Goal: Task Accomplishment & Management: Use online tool/utility

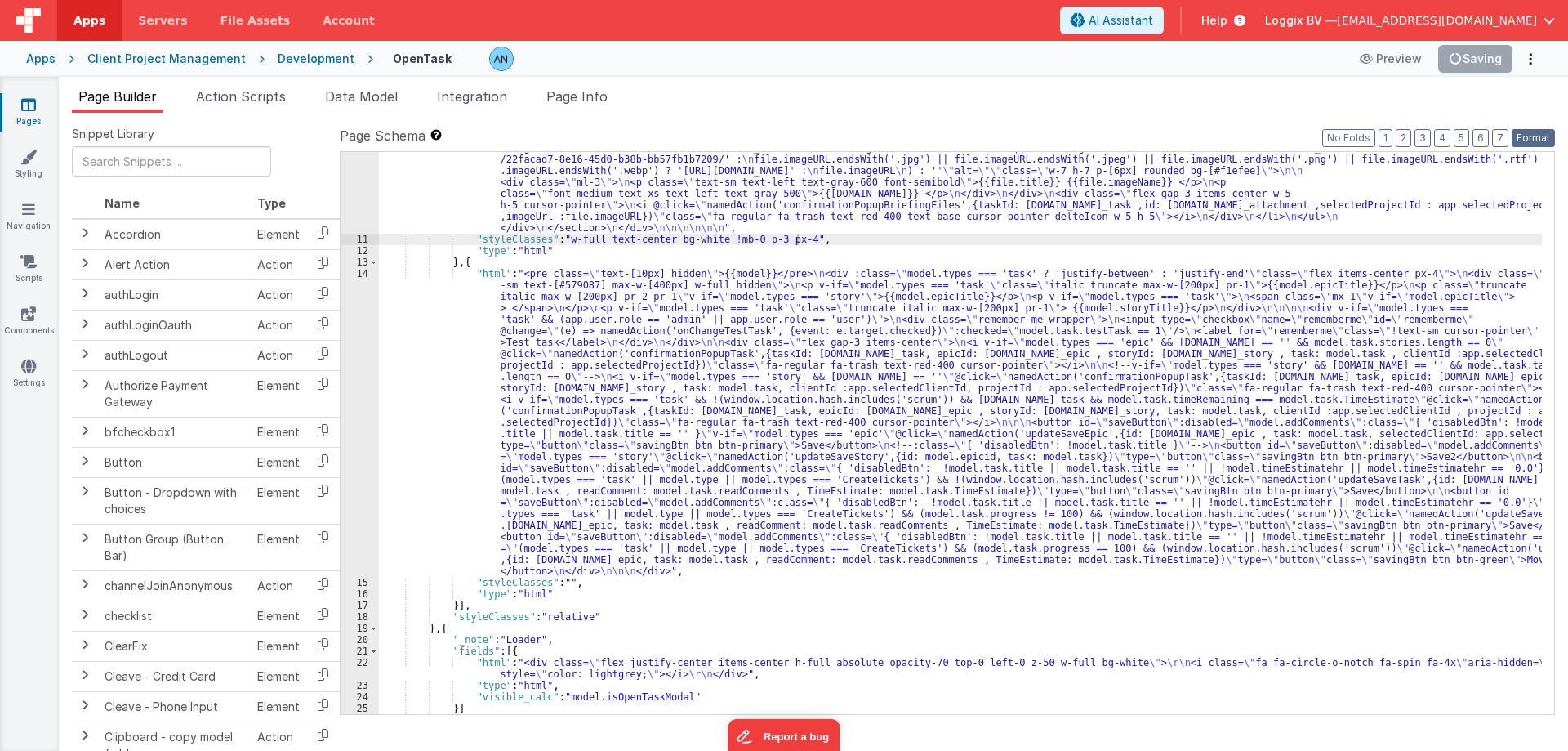
scroll to position [1543, 0]
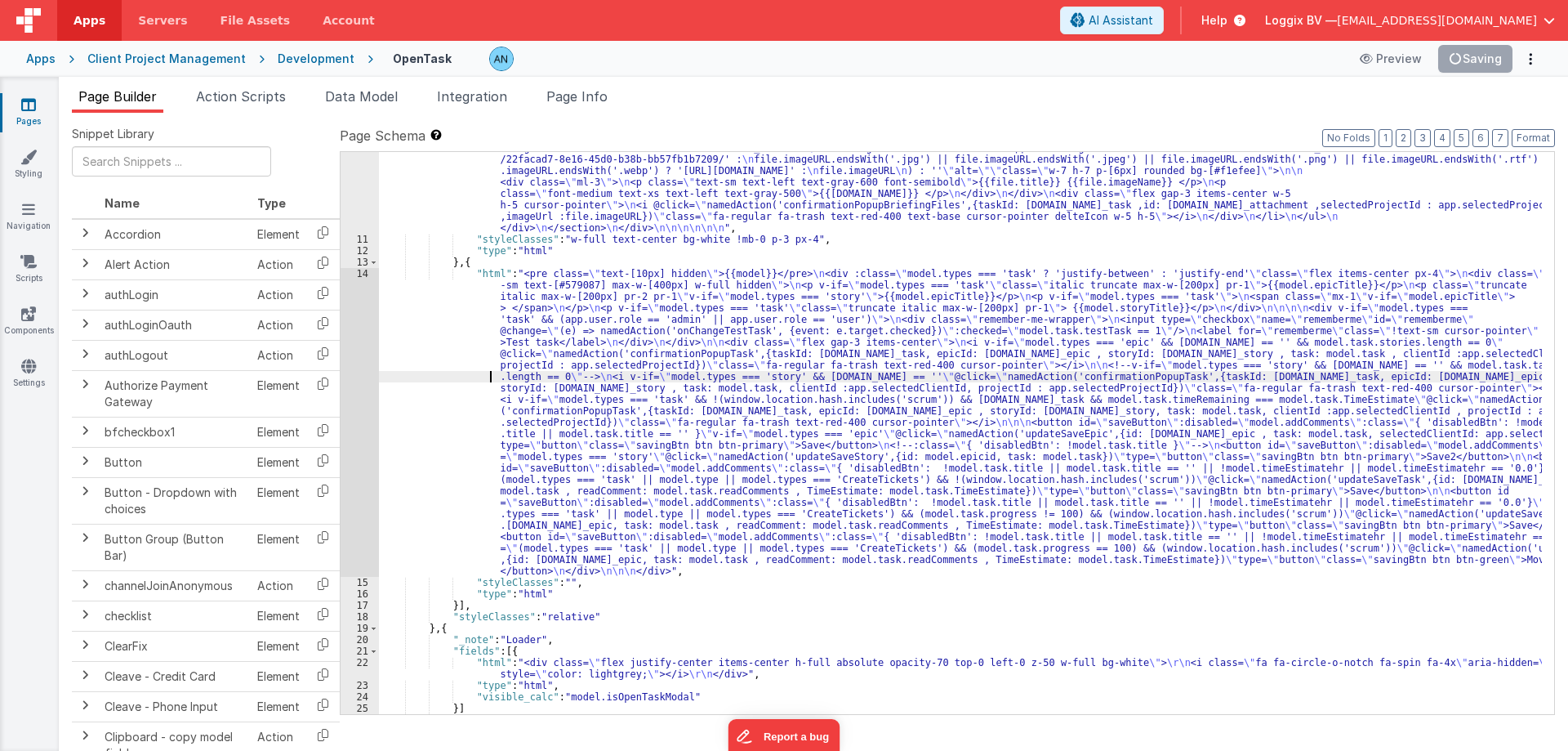
click at [354, 333] on div "14" at bounding box center [359, 422] width 38 height 309
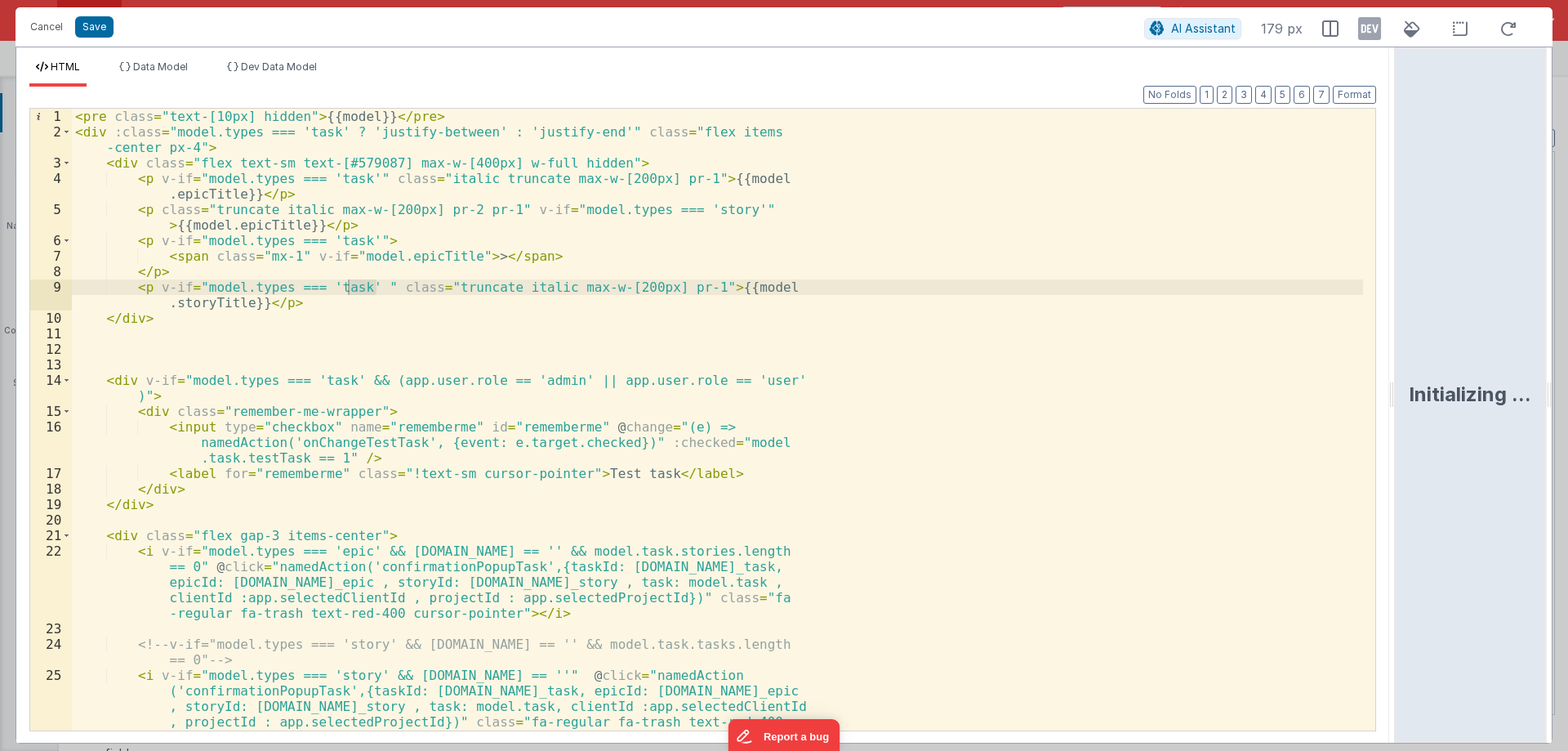
drag, startPoint x: 783, startPoint y: 387, endPoint x: 1567, endPoint y: 387, distance: 784.0
click at [1567, 387] on html "Cancel Save AI Assistant 179 px HTML Data Model Dev Data Model Format 7 6 5 4 3…" at bounding box center [784, 376] width 1568 height 751
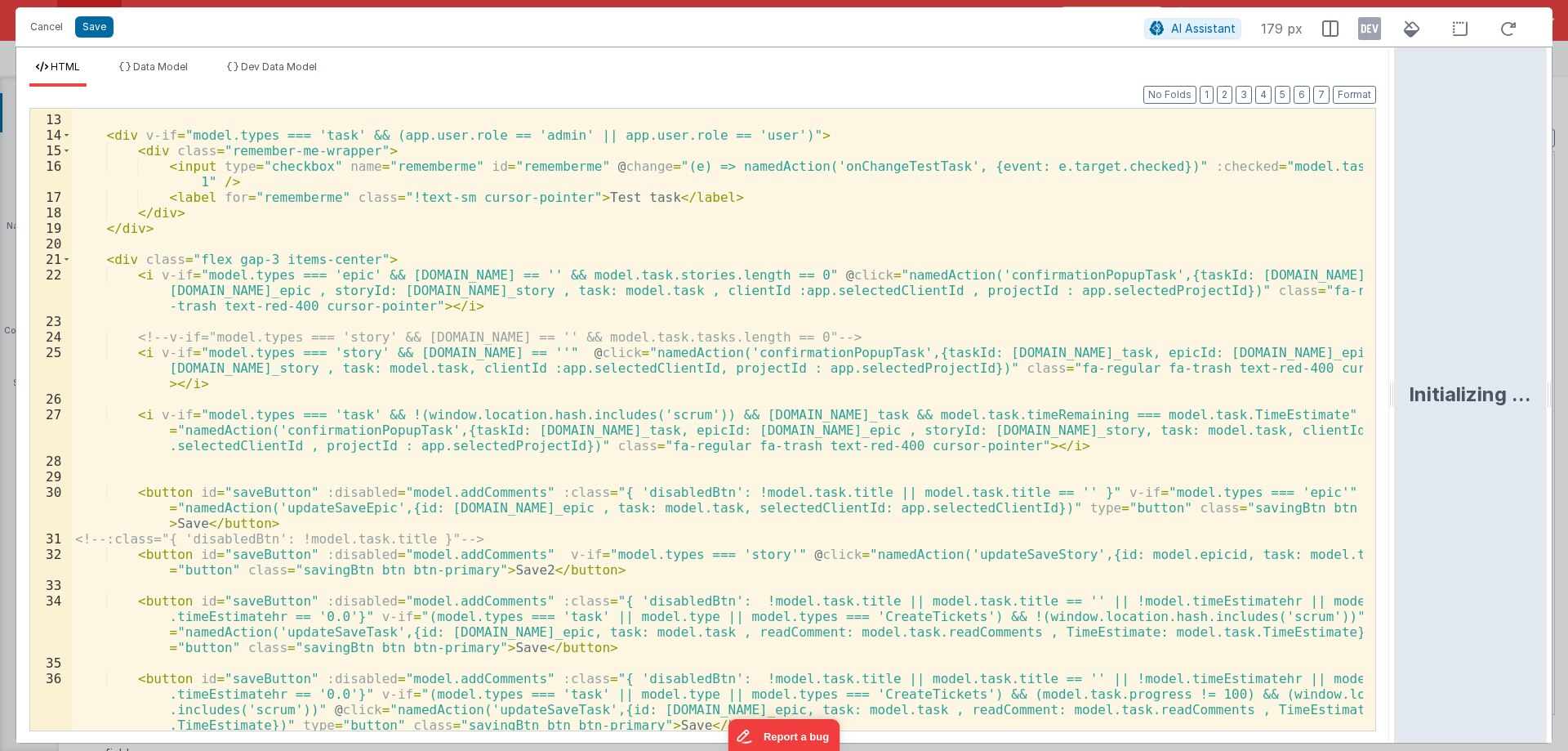
scroll to position [183, 0]
click at [1346, 95] on button "Format" at bounding box center [1353, 94] width 43 height 18
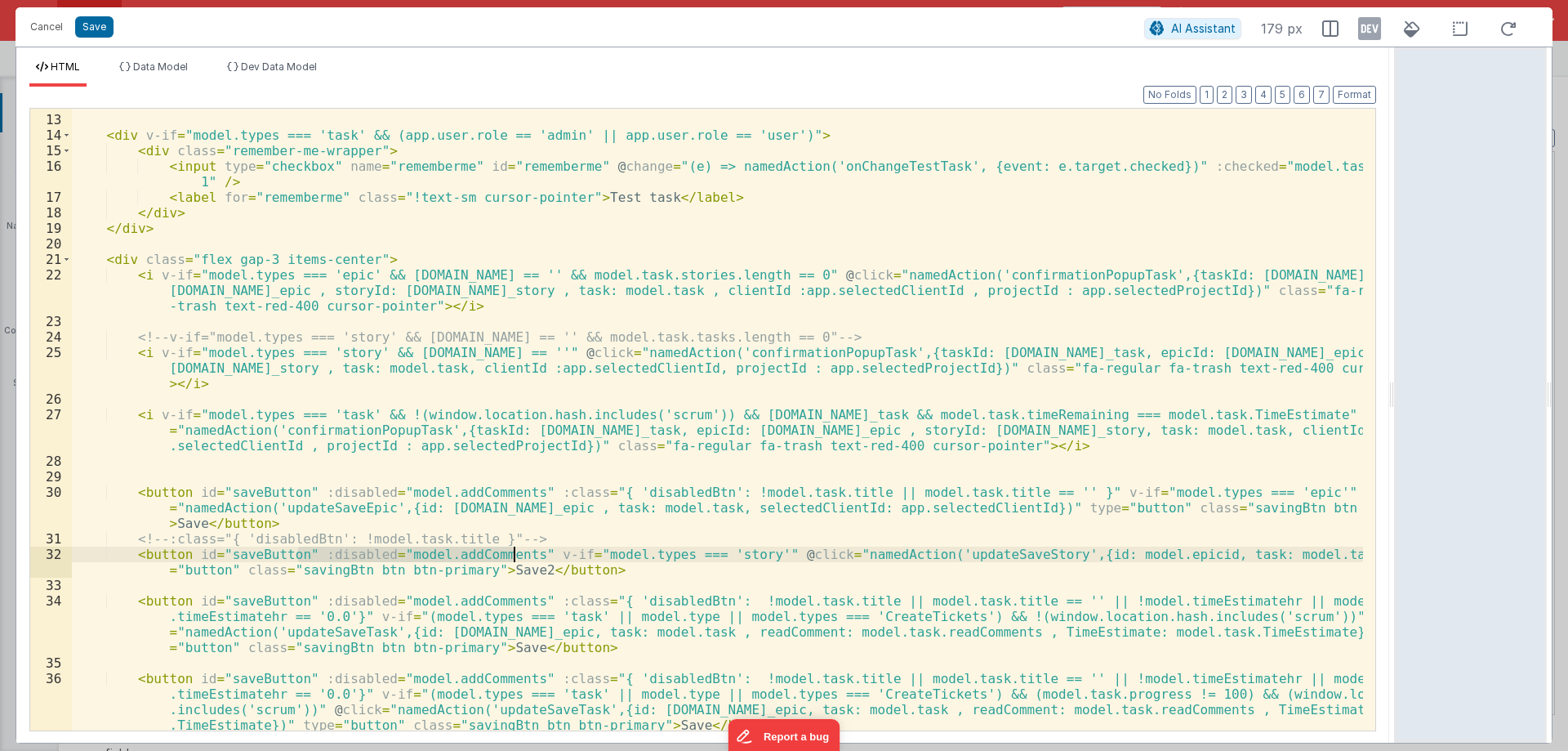
drag, startPoint x: 301, startPoint y: 555, endPoint x: 514, endPoint y: 551, distance: 213.0
click at [514, 551] on div "< div v-if = "model.types === 'task' && (app.user.role == 'admin' || app.user.r…" at bounding box center [717, 423] width 1291 height 653
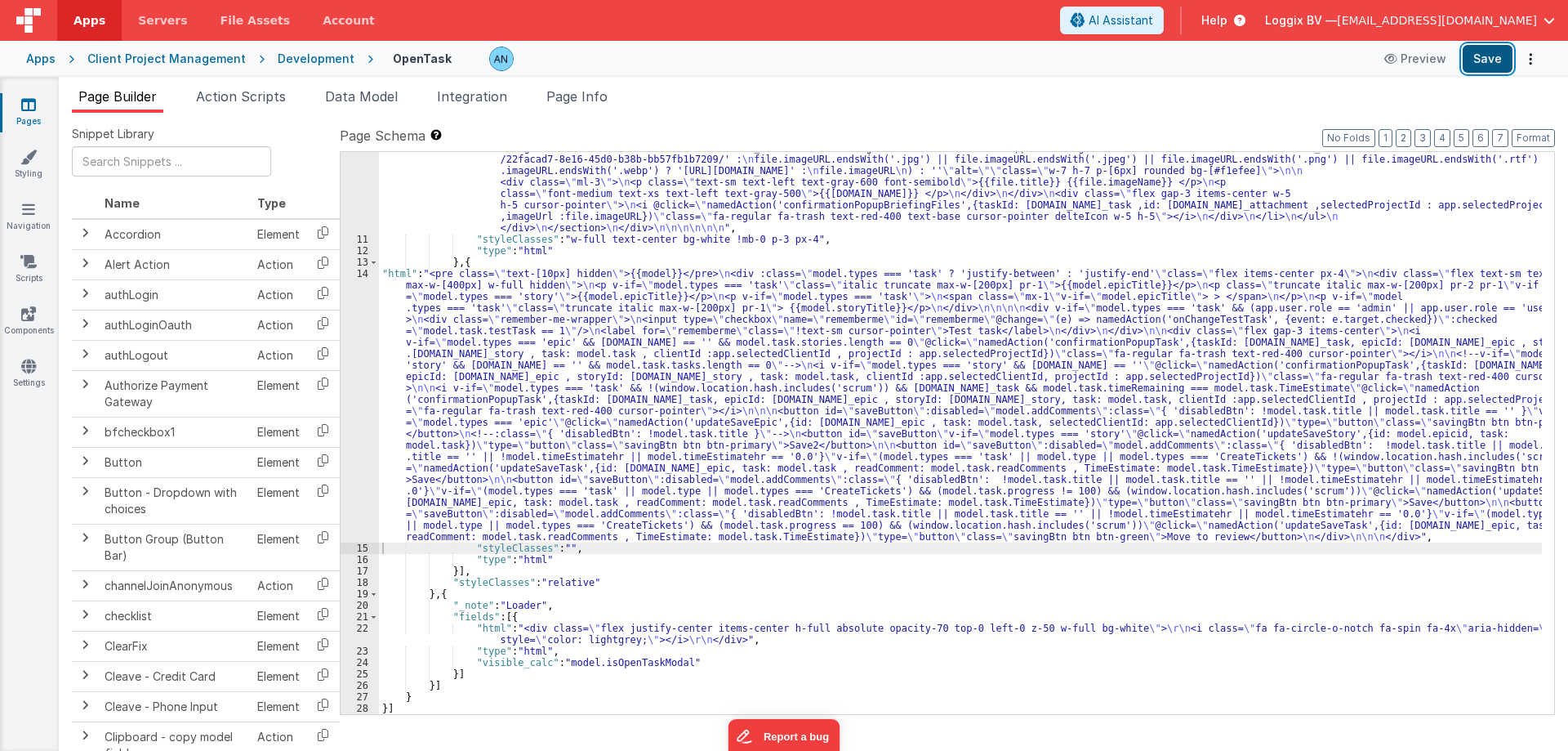
click at [1500, 48] on button "Save" at bounding box center [1487, 58] width 50 height 28
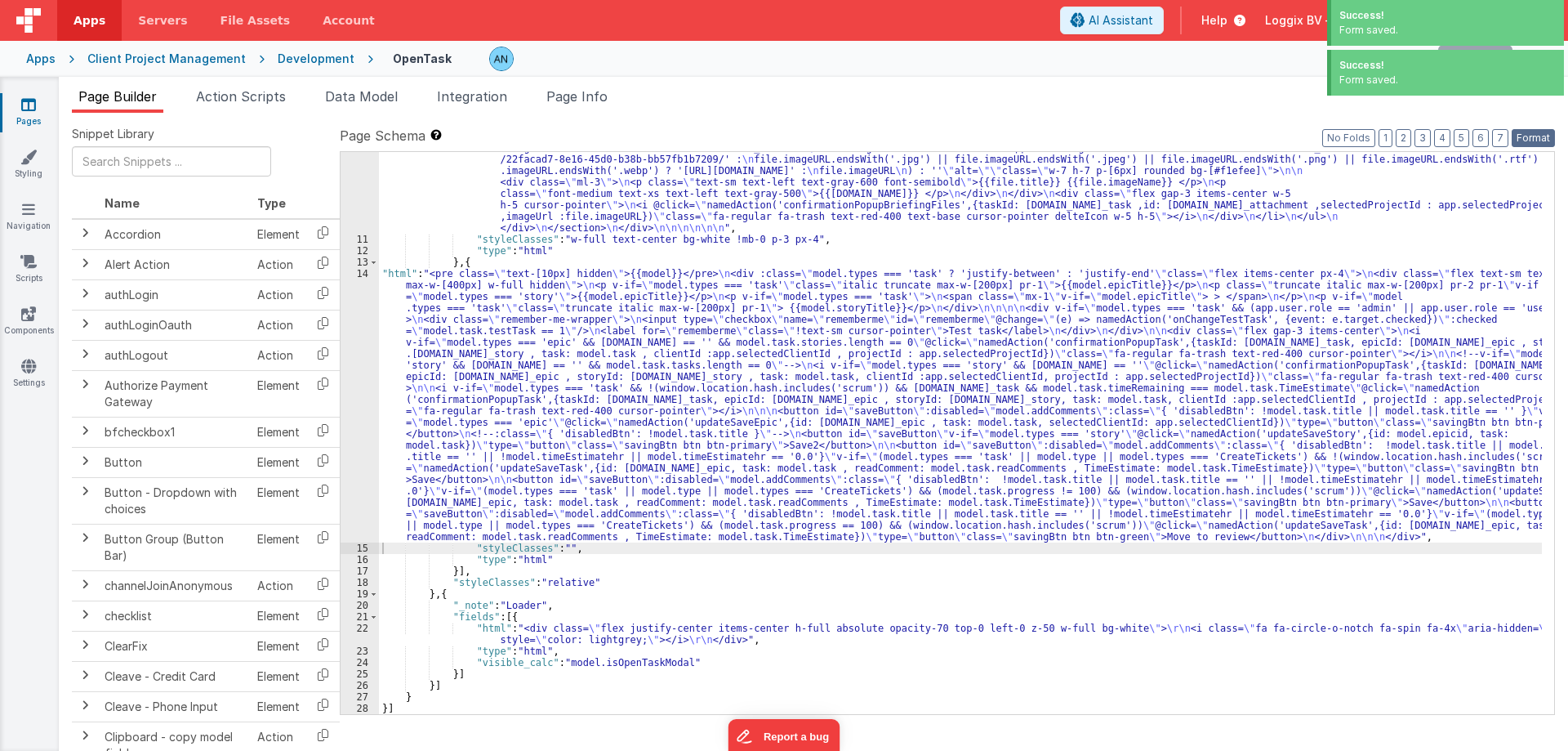
click at [1538, 137] on button "Format" at bounding box center [1532, 138] width 43 height 18
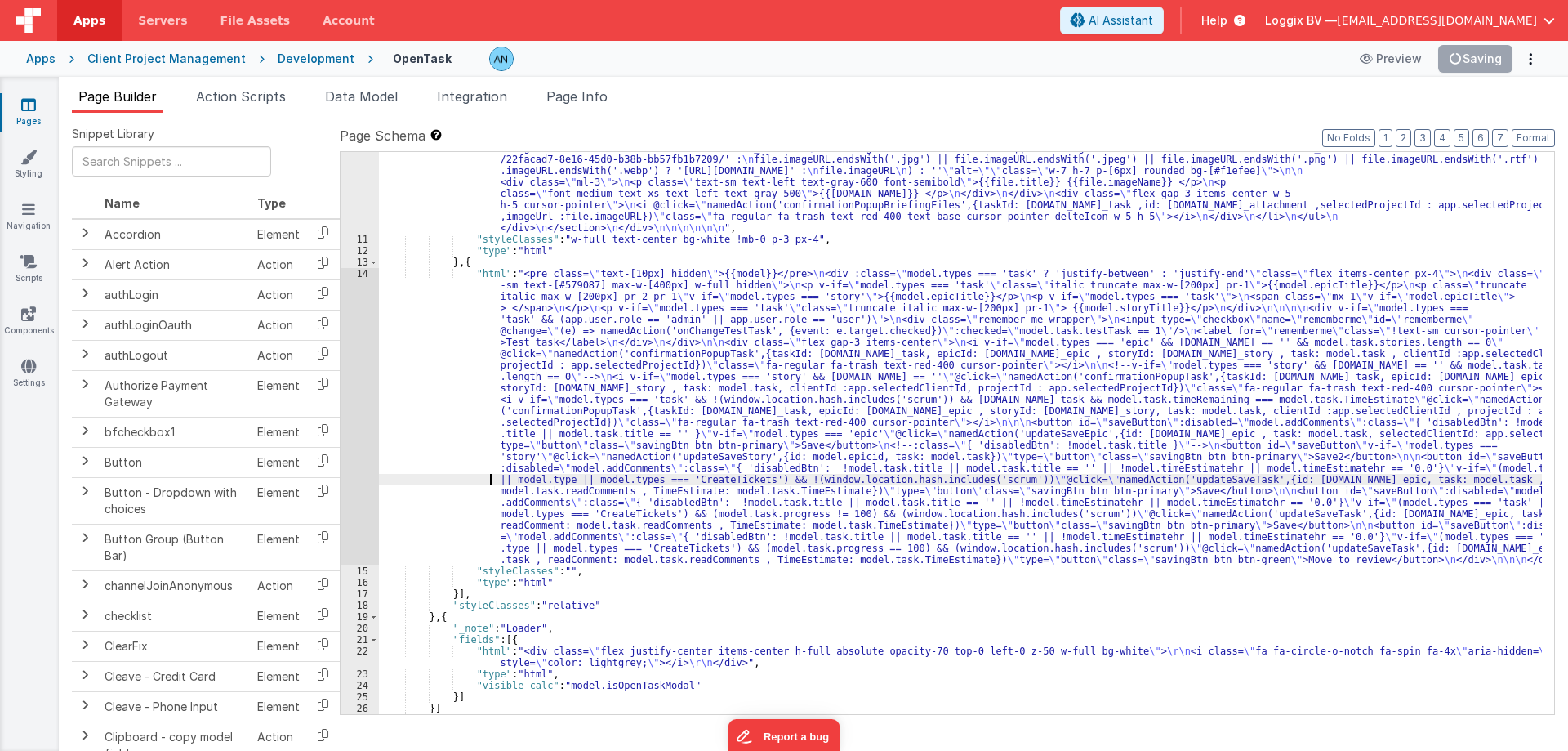
click at [349, 397] on div "14" at bounding box center [359, 417] width 38 height 298
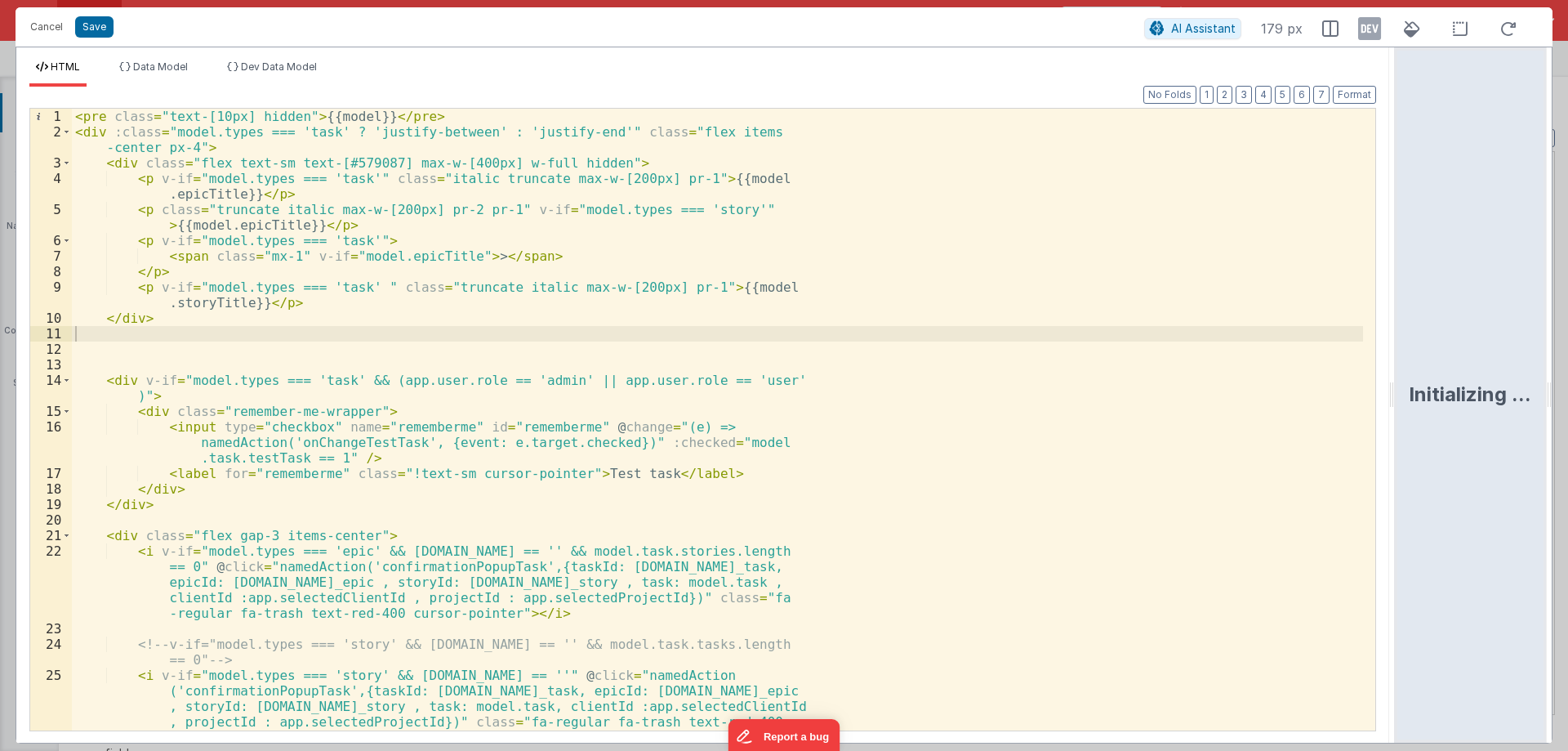
drag, startPoint x: 781, startPoint y: 393, endPoint x: 1472, endPoint y: 444, distance: 692.9
click at [1567, 397] on html "Cancel Save AI Assistant 179 px HTML Data Model Dev Data Model Format 7 6 5 4 3…" at bounding box center [784, 376] width 1568 height 751
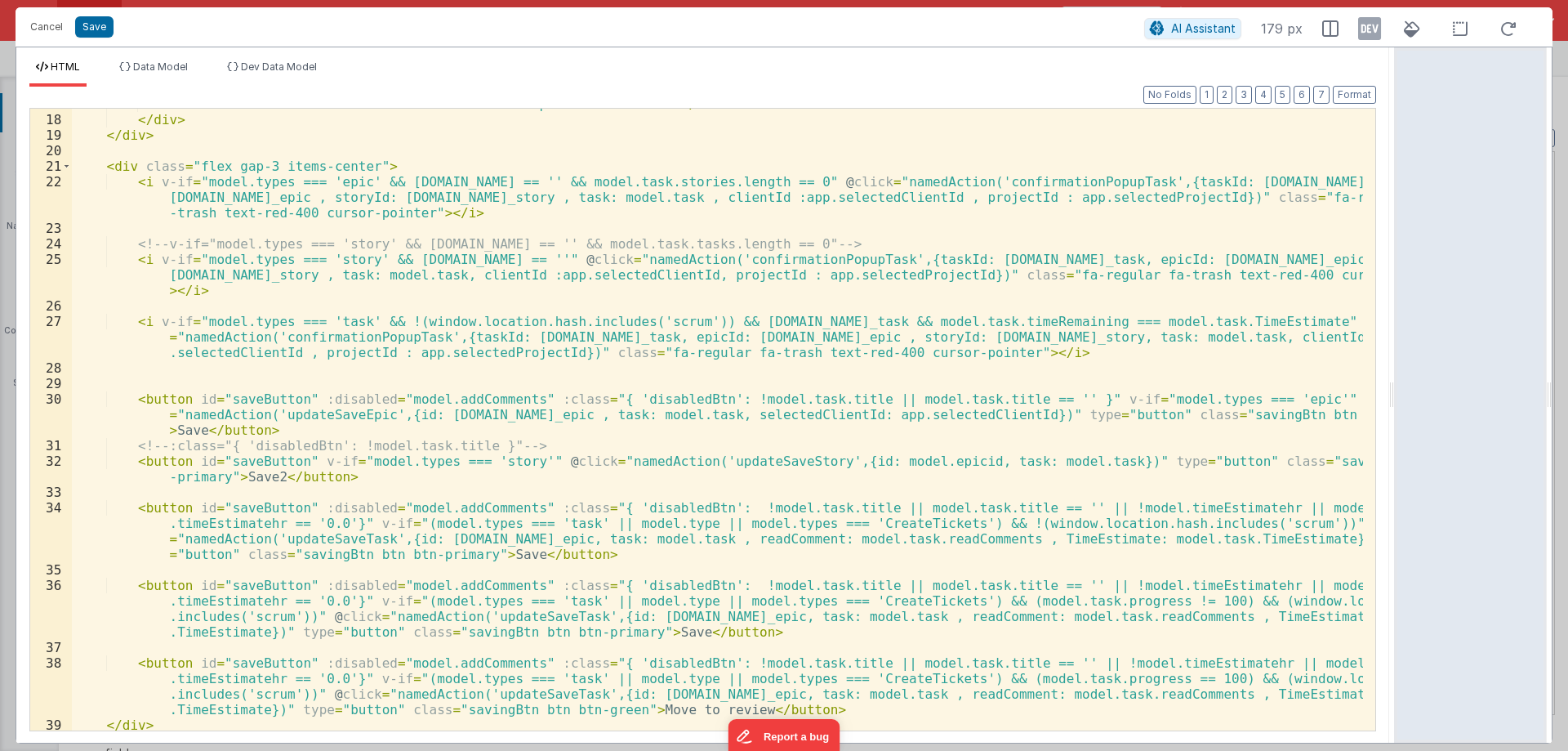
scroll to position [227, 0]
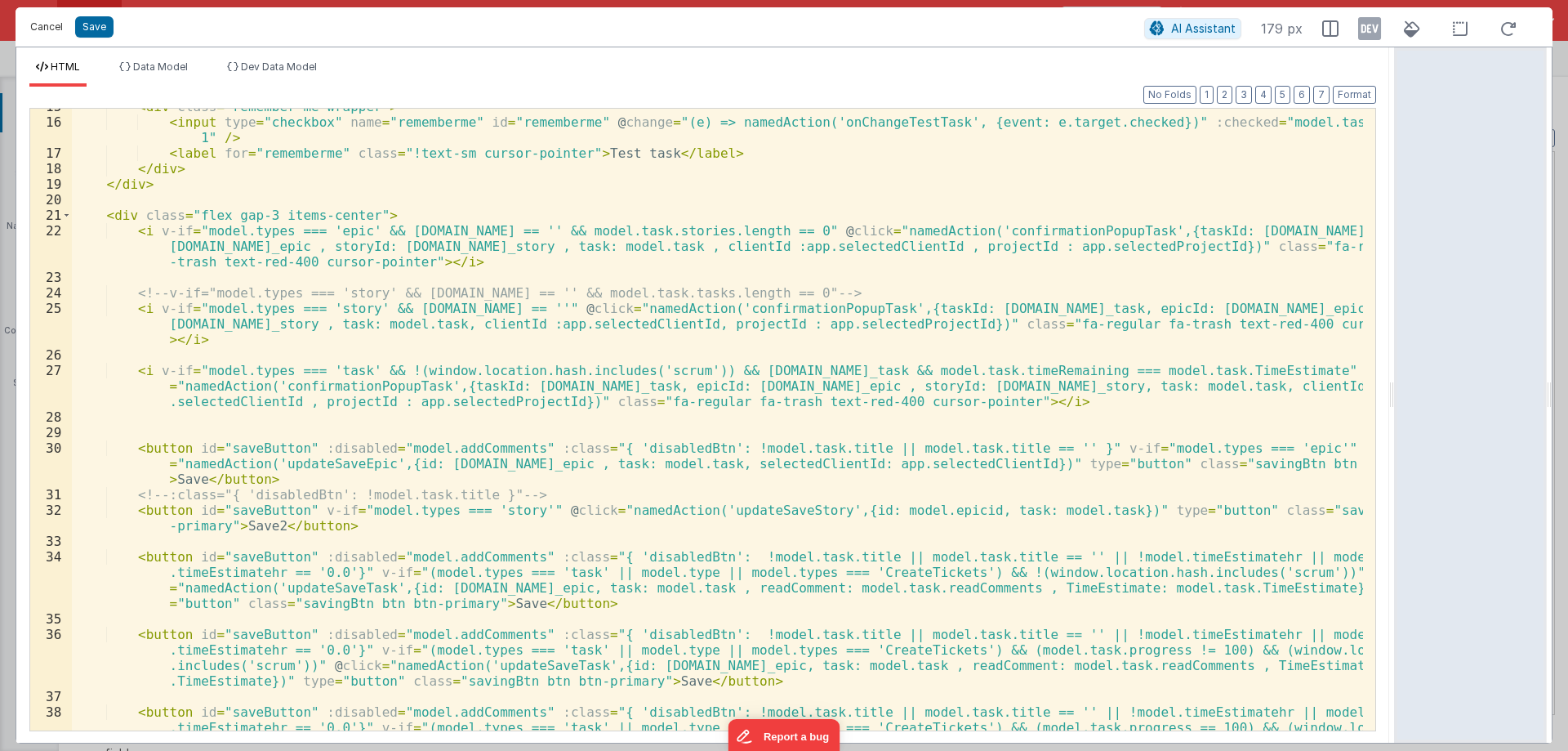
click at [41, 20] on button "Cancel" at bounding box center [46, 26] width 49 height 23
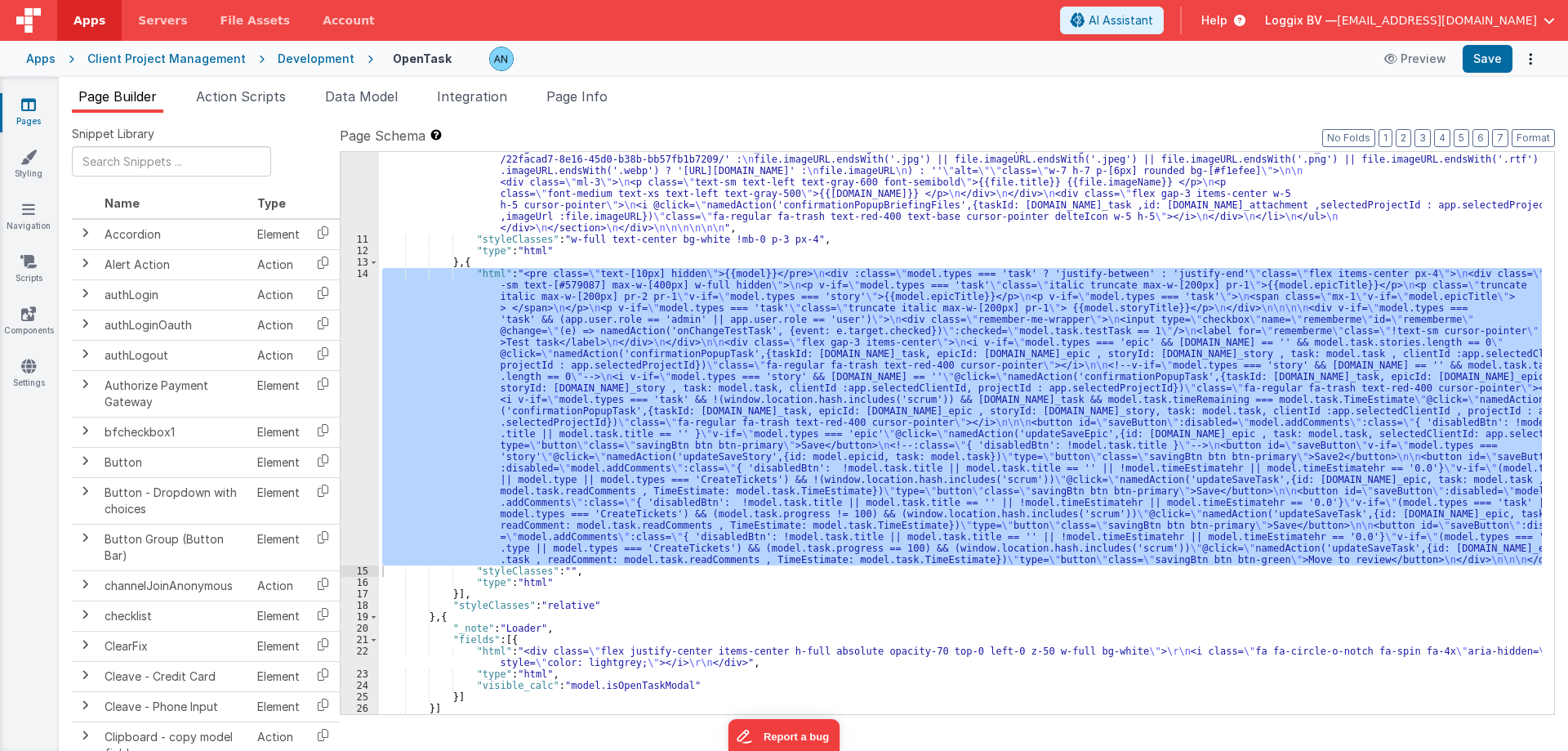
click at [276, 97] on span "Action Scripts" at bounding box center [241, 96] width 90 height 16
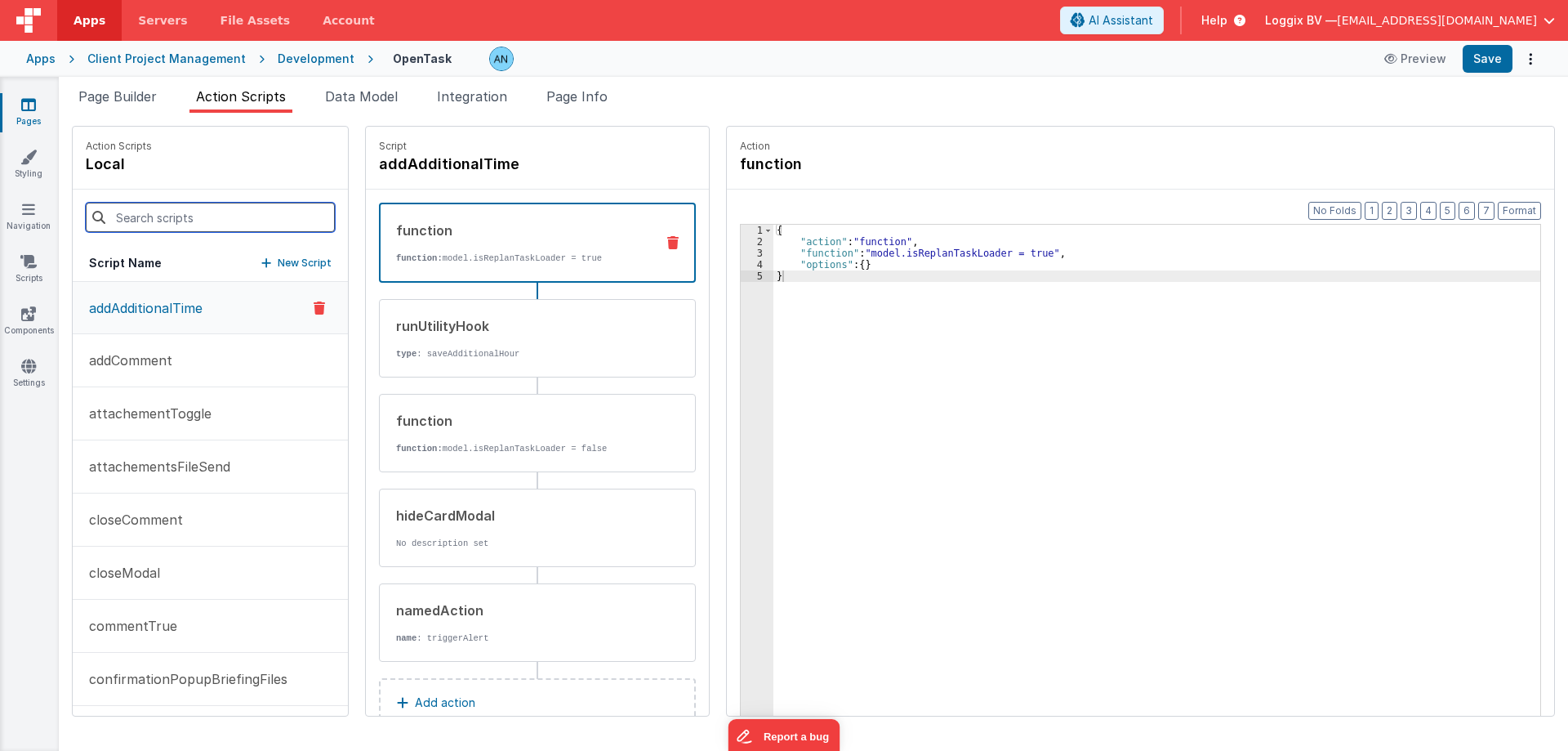
click at [145, 214] on input at bounding box center [210, 217] width 249 height 30
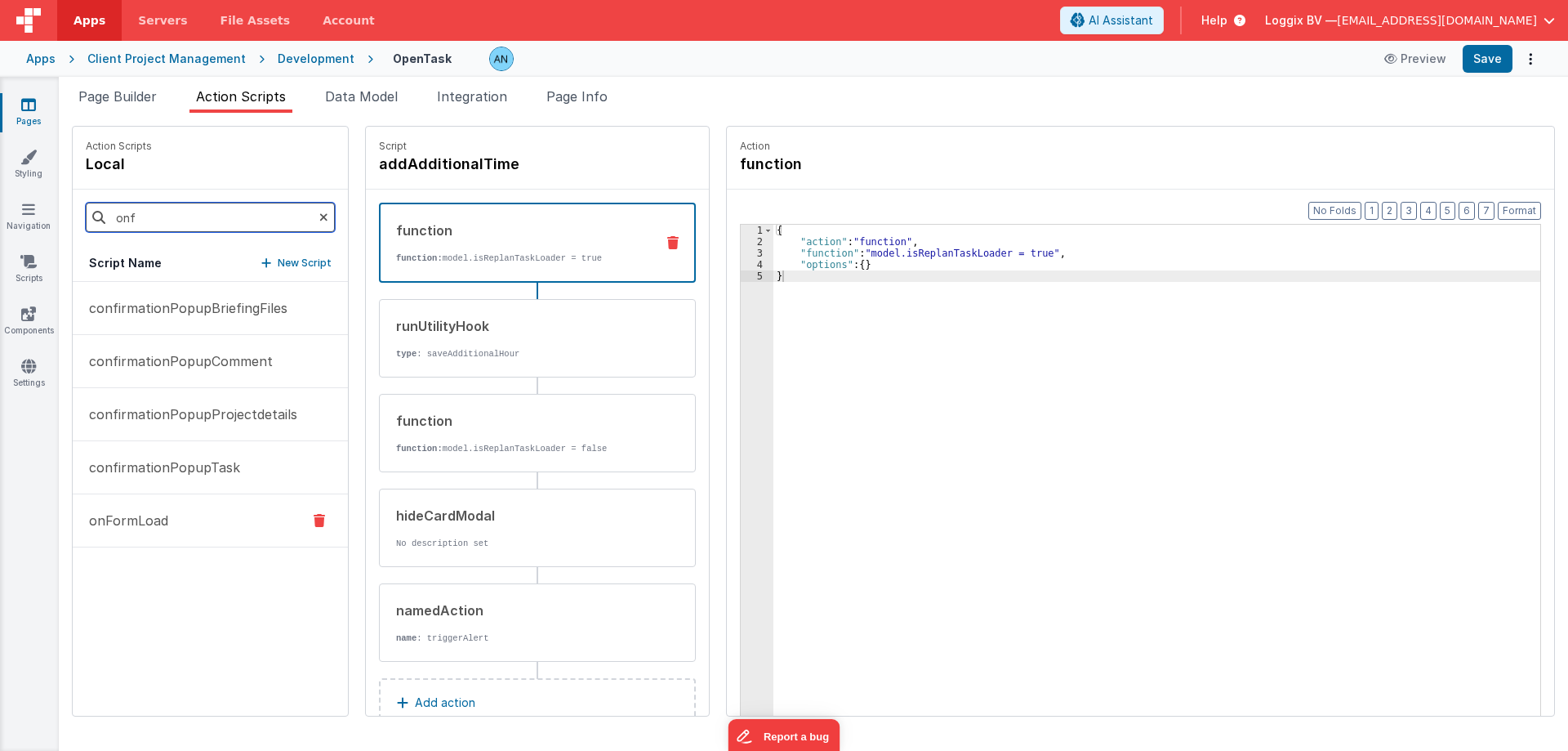
type input "onf"
click at [183, 534] on button "onFormLoad" at bounding box center [210, 520] width 276 height 53
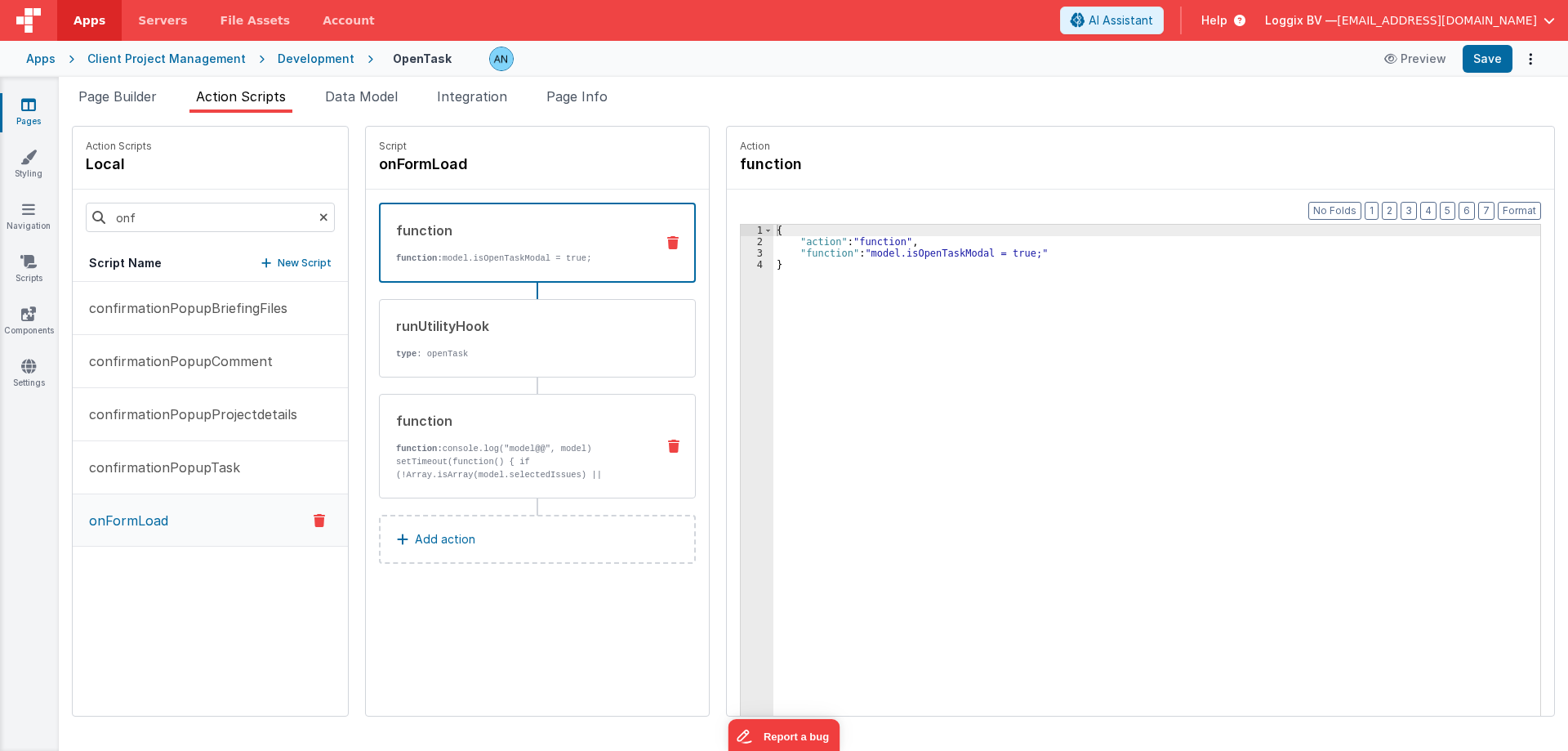
click at [491, 444] on p "function: console.log("model@@", model) setTimeout(function() { if (!Array.isAr…" at bounding box center [519, 507] width 247 height 131
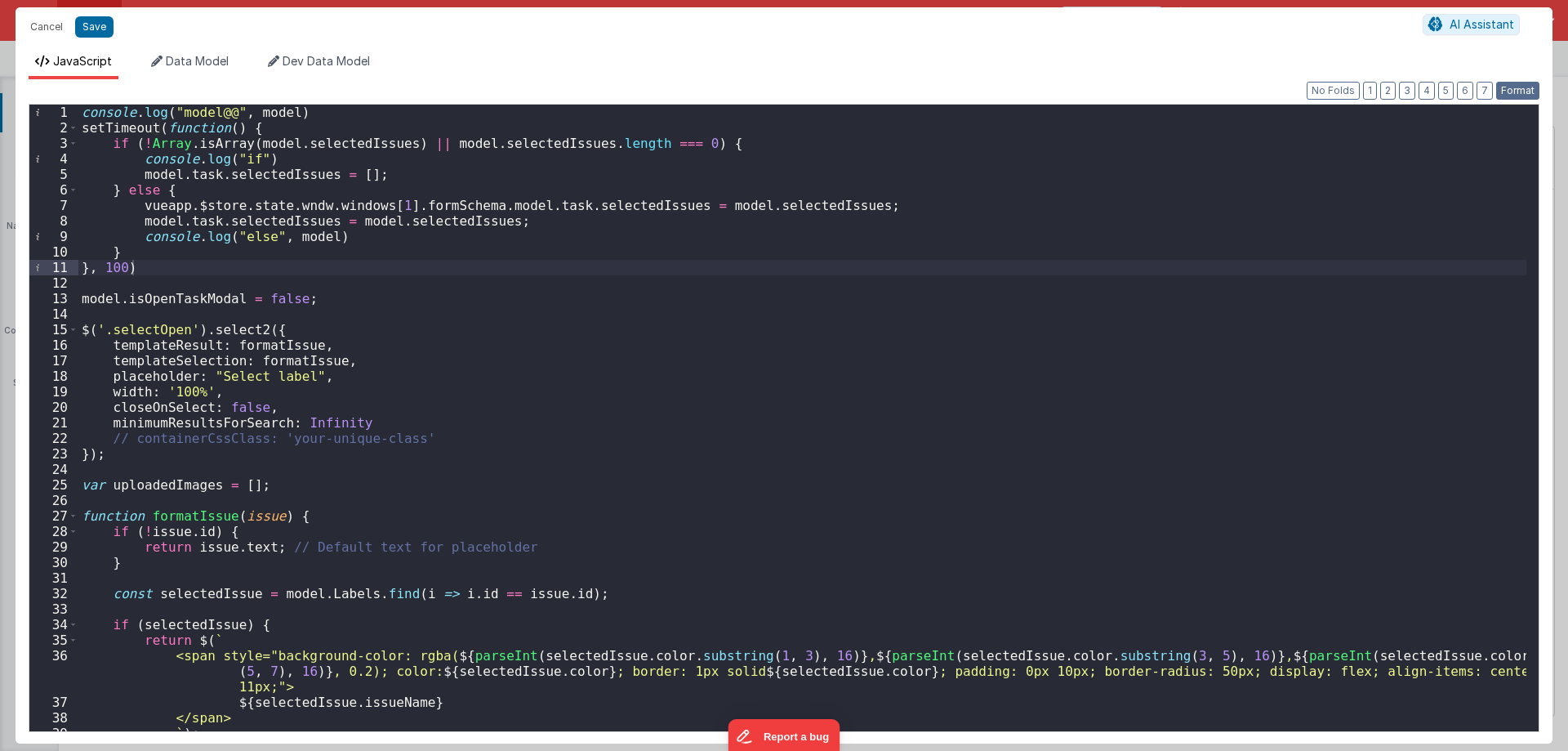
click at [1521, 86] on button "Format" at bounding box center [1517, 90] width 43 height 18
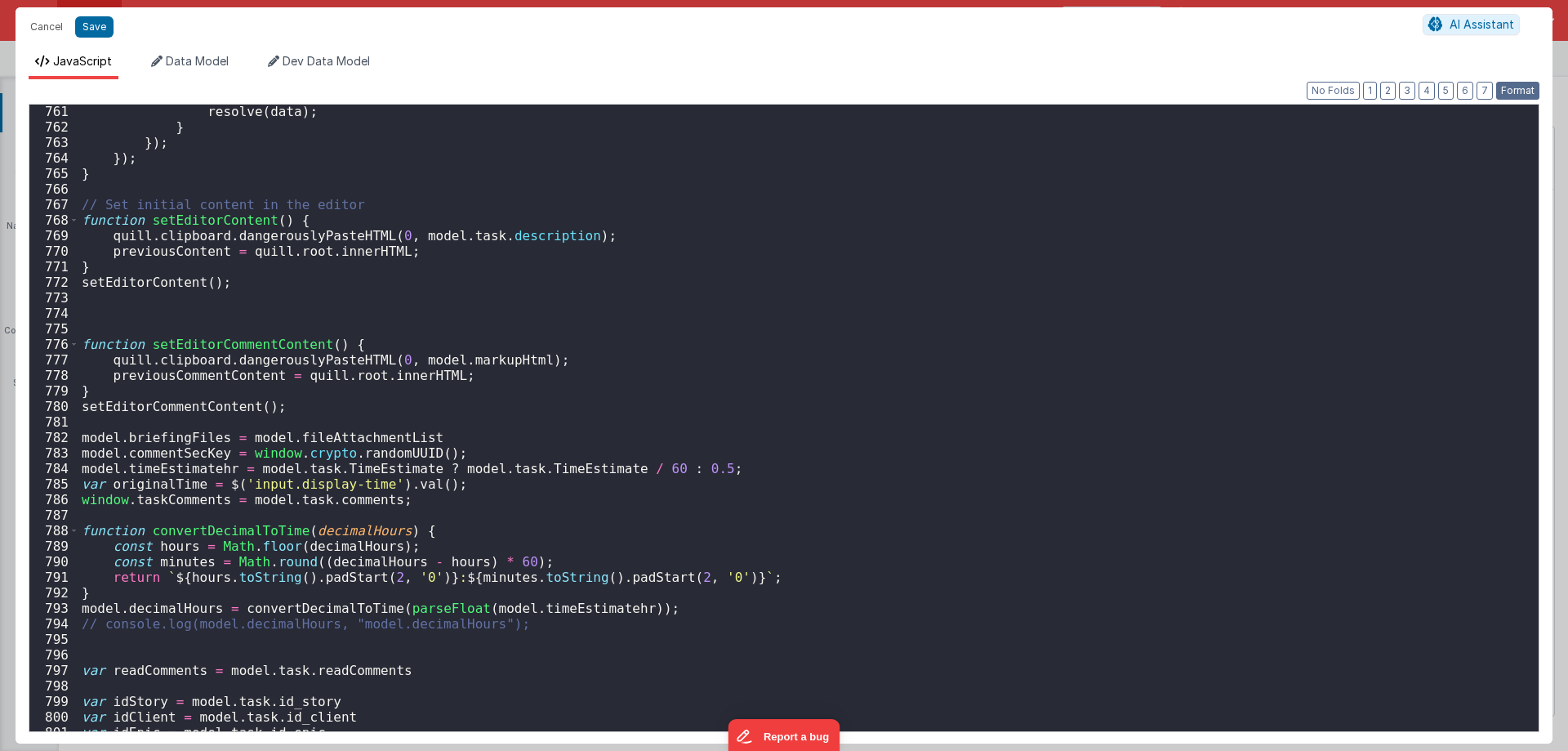
scroll to position [11828, 0]
click at [1529, 90] on button "Format" at bounding box center [1517, 90] width 43 height 18
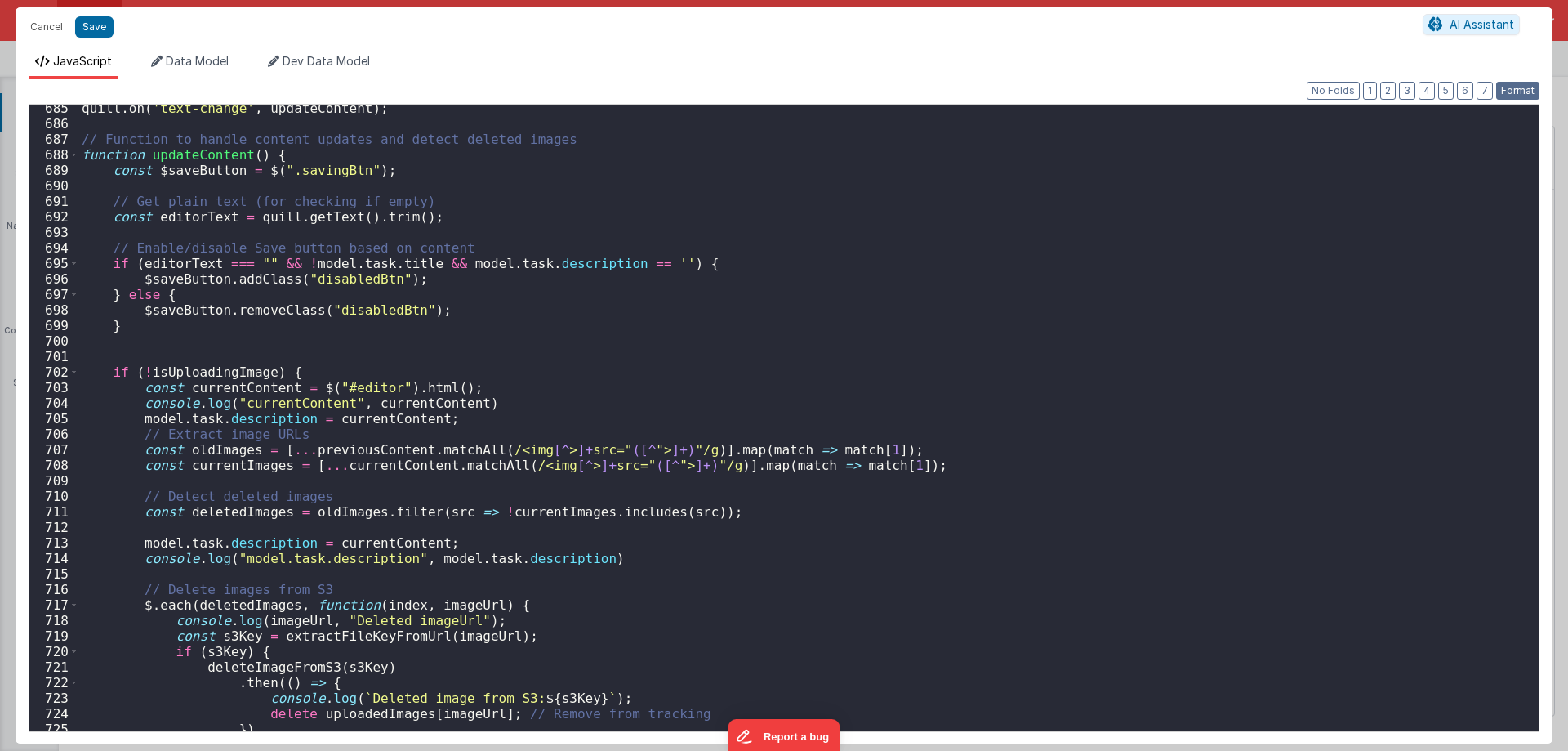
scroll to position [10701, 0]
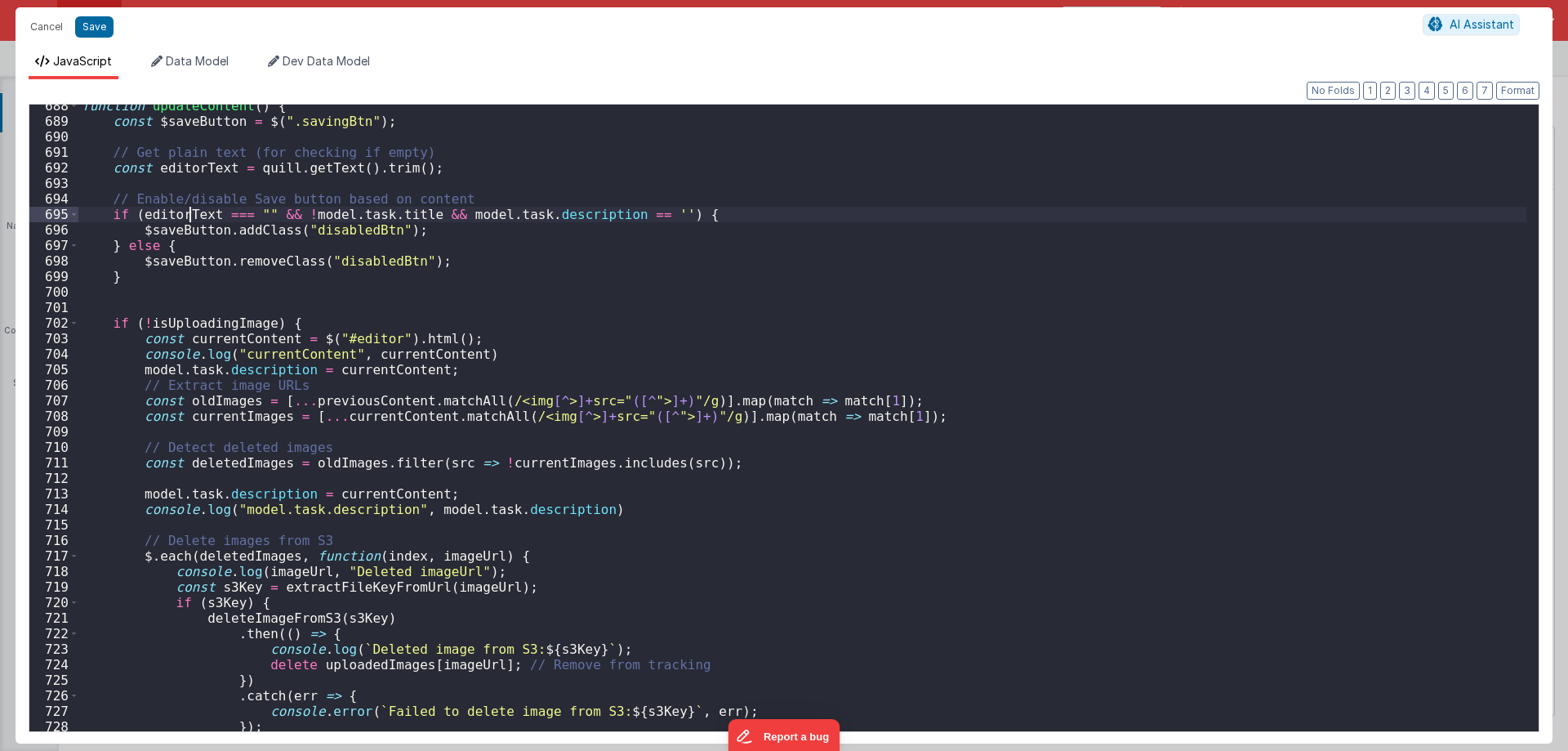
click at [192, 211] on div "function updateContent ( ) { const $saveButton = $ ( ".savingBtn" ) ; // Get pl…" at bounding box center [802, 427] width 1448 height 658
click at [216, 216] on div "function updateContent ( ) { const $saveButton = $ ( ".savingBtn" ) ; // Get pl…" at bounding box center [802, 427] width 1448 height 658
click at [218, 216] on div "function updateContent ( ) { const $saveButton = $ ( ".savingBtn" ) ; // Get pl…" at bounding box center [802, 427] width 1448 height 658
click at [533, 215] on div "function updateContent ( ) { const $saveButton = $ ( ".savingBtn" ) ; // Get pl…" at bounding box center [802, 427] width 1448 height 658
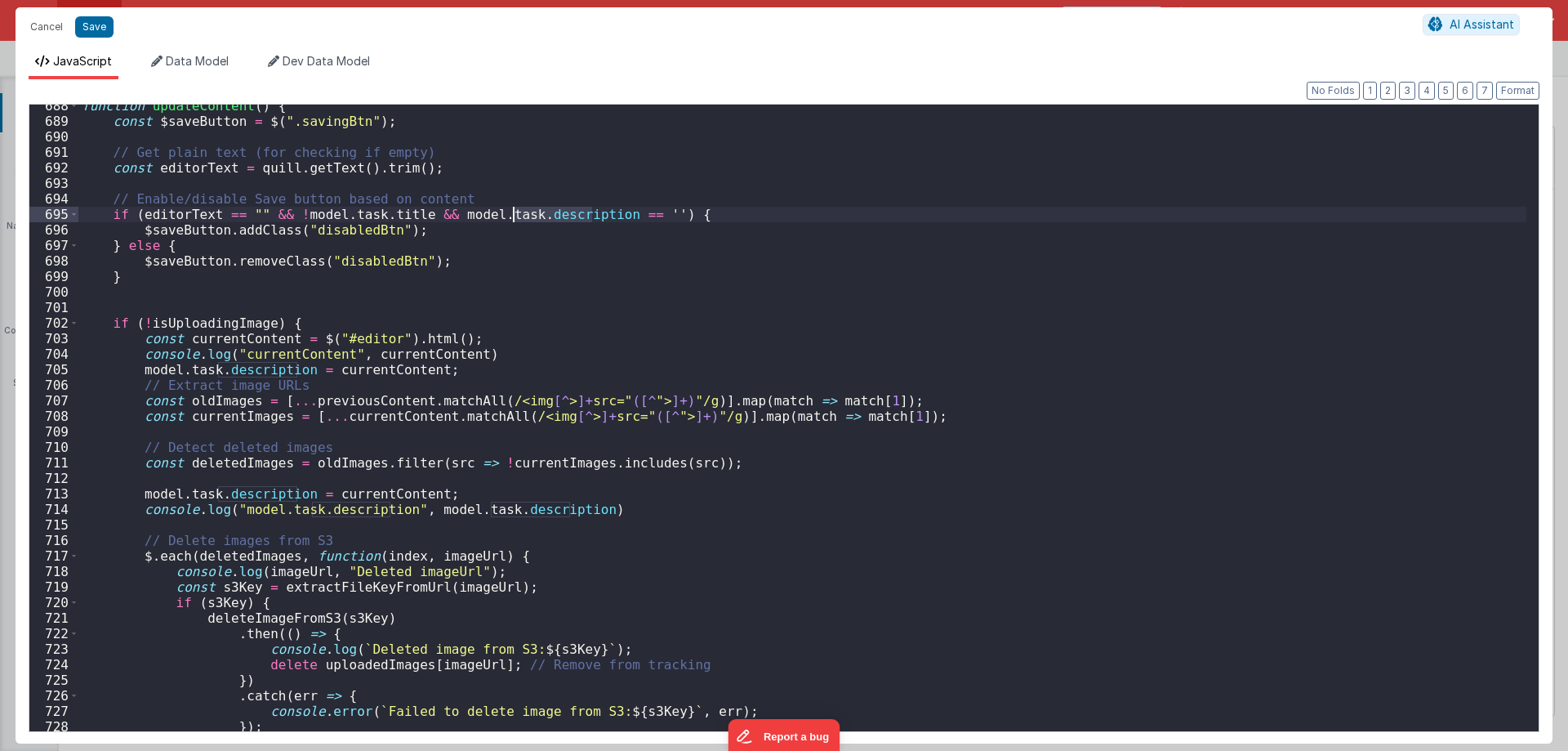
click at [533, 215] on div "function updateContent ( ) { const $saveButton = $ ( ".savingBtn" ) ; // Get pl…" at bounding box center [802, 427] width 1448 height 658
drag, startPoint x: 433, startPoint y: 215, endPoint x: 636, endPoint y: 211, distance: 203.0
click at [636, 211] on div "function updateContent ( ) { const $saveButton = $ ( ".savingBtn" ) ; // Get pl…" at bounding box center [802, 427] width 1448 height 658
click at [860, 218] on div "function updateContent ( ) { const $saveButton = $ ( ".savingBtn" ) ; // Get pl…" at bounding box center [802, 427] width 1448 height 658
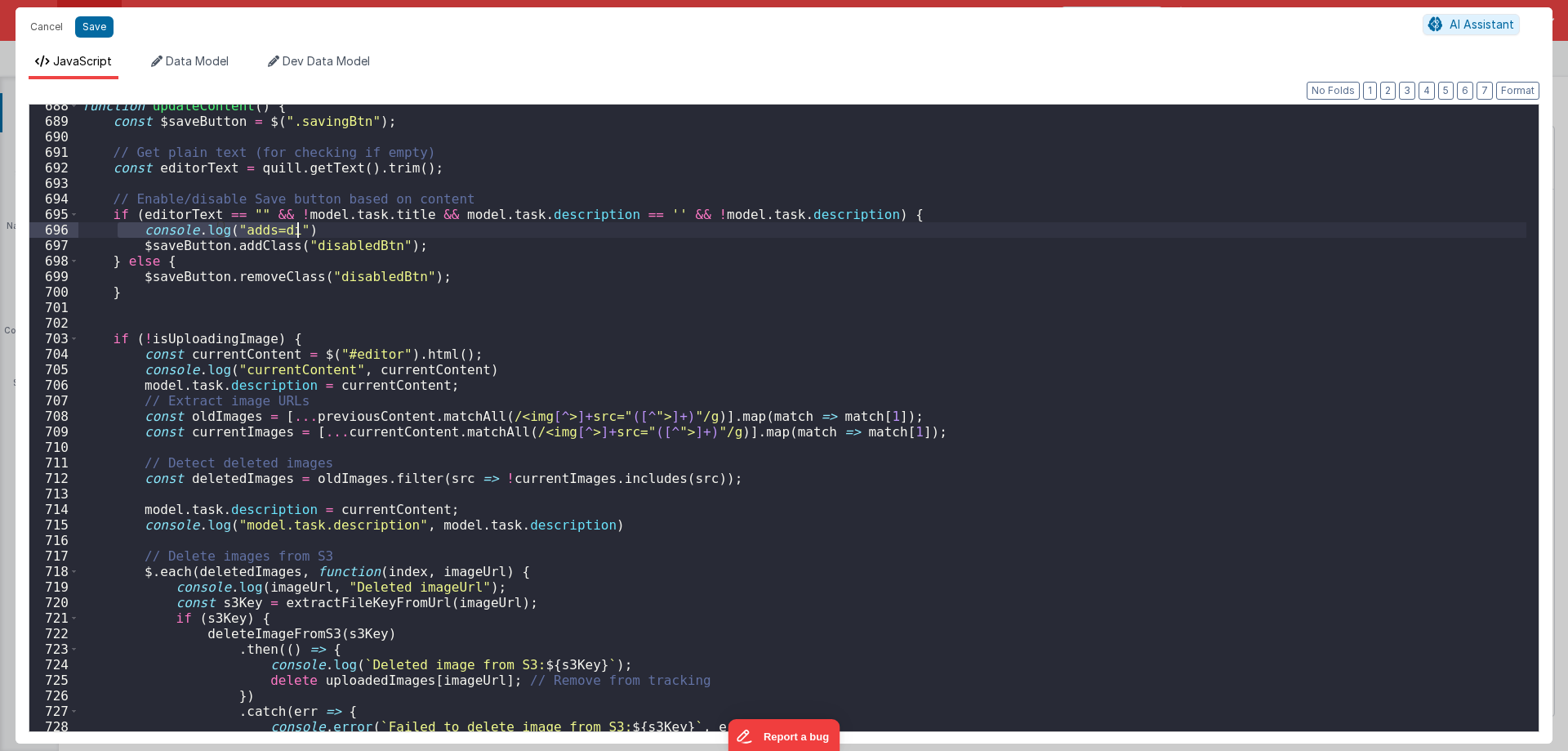
drag, startPoint x: 115, startPoint y: 233, endPoint x: 319, endPoint y: 226, distance: 204.1
click at [319, 226] on div "function updateContent ( ) { const $saveButton = $ ( ".savingBtn" ) ; // Get pl…" at bounding box center [802, 427] width 1448 height 658
click at [431, 277] on div "function updateContent ( ) { const $saveButton = $ ( ".savingBtn" ) ; // Get pl…" at bounding box center [802, 427] width 1448 height 658
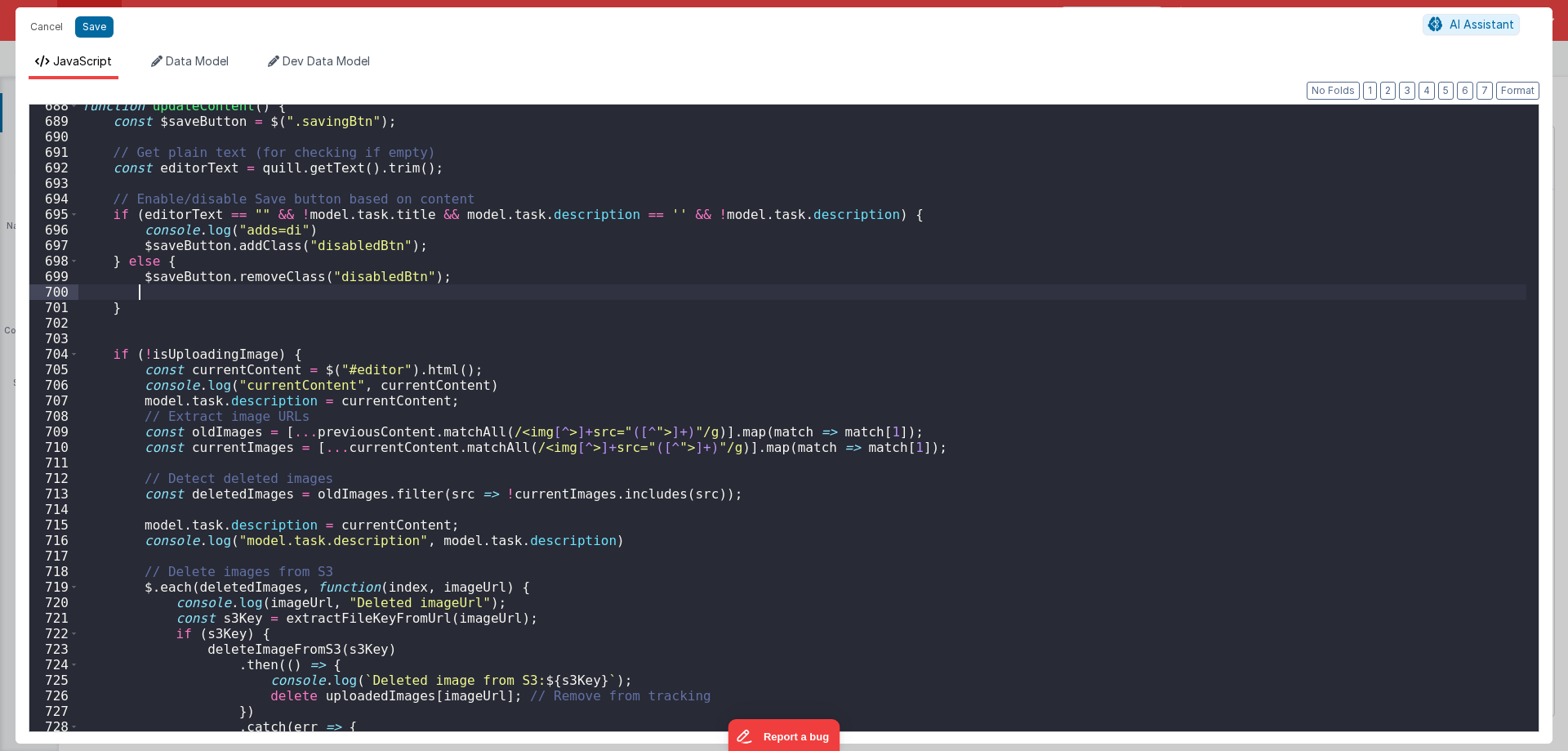
paste textarea
drag, startPoint x: 254, startPoint y: 291, endPoint x: 282, endPoint y: 291, distance: 28.0
click at [282, 291] on div "function updateContent ( ) { const $saveButton = $ ( ".savingBtn" ) ; // Get pl…" at bounding box center [802, 427] width 1448 height 658
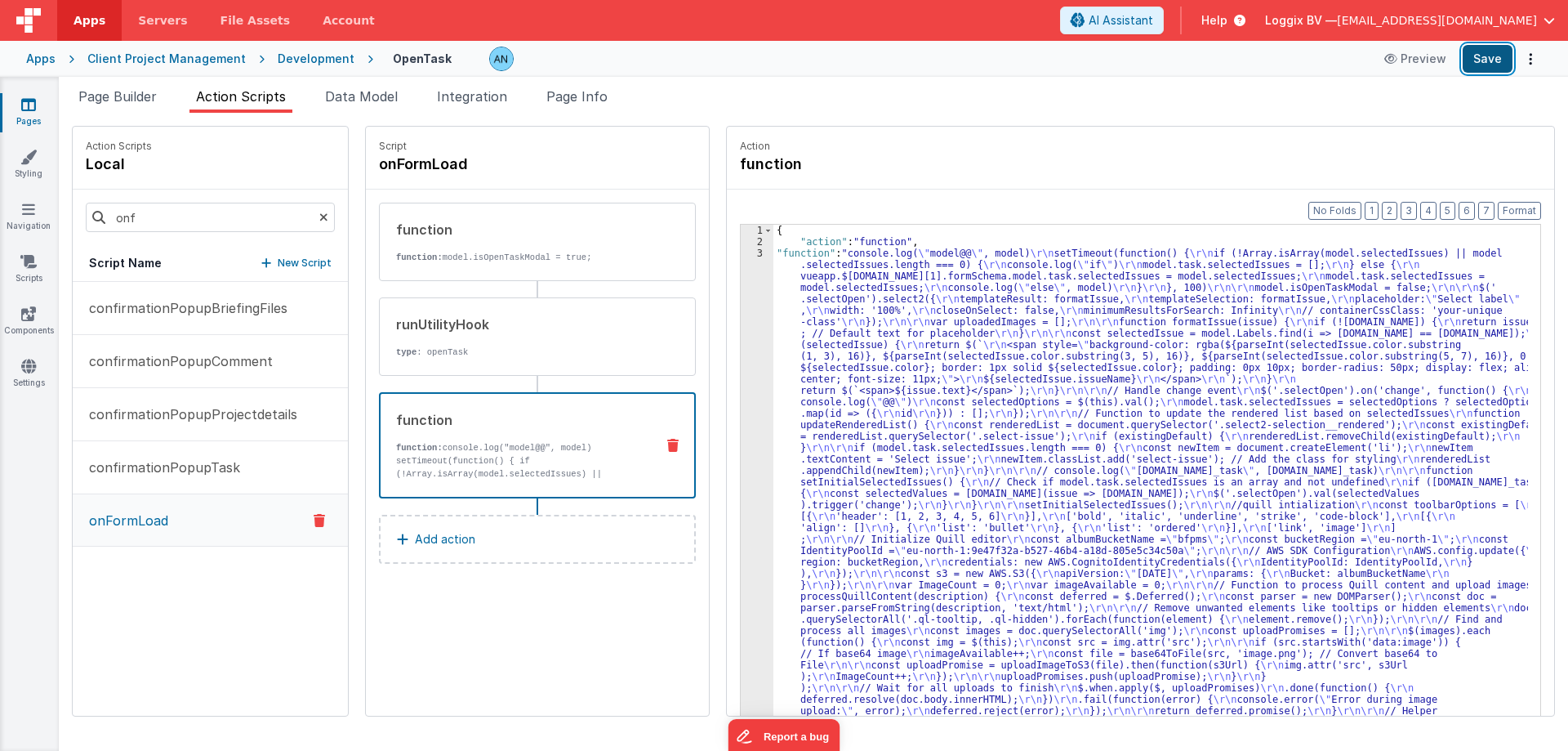
click at [1502, 49] on button "Save" at bounding box center [1487, 58] width 50 height 28
click at [1535, 212] on button "Format" at bounding box center [1519, 211] width 43 height 18
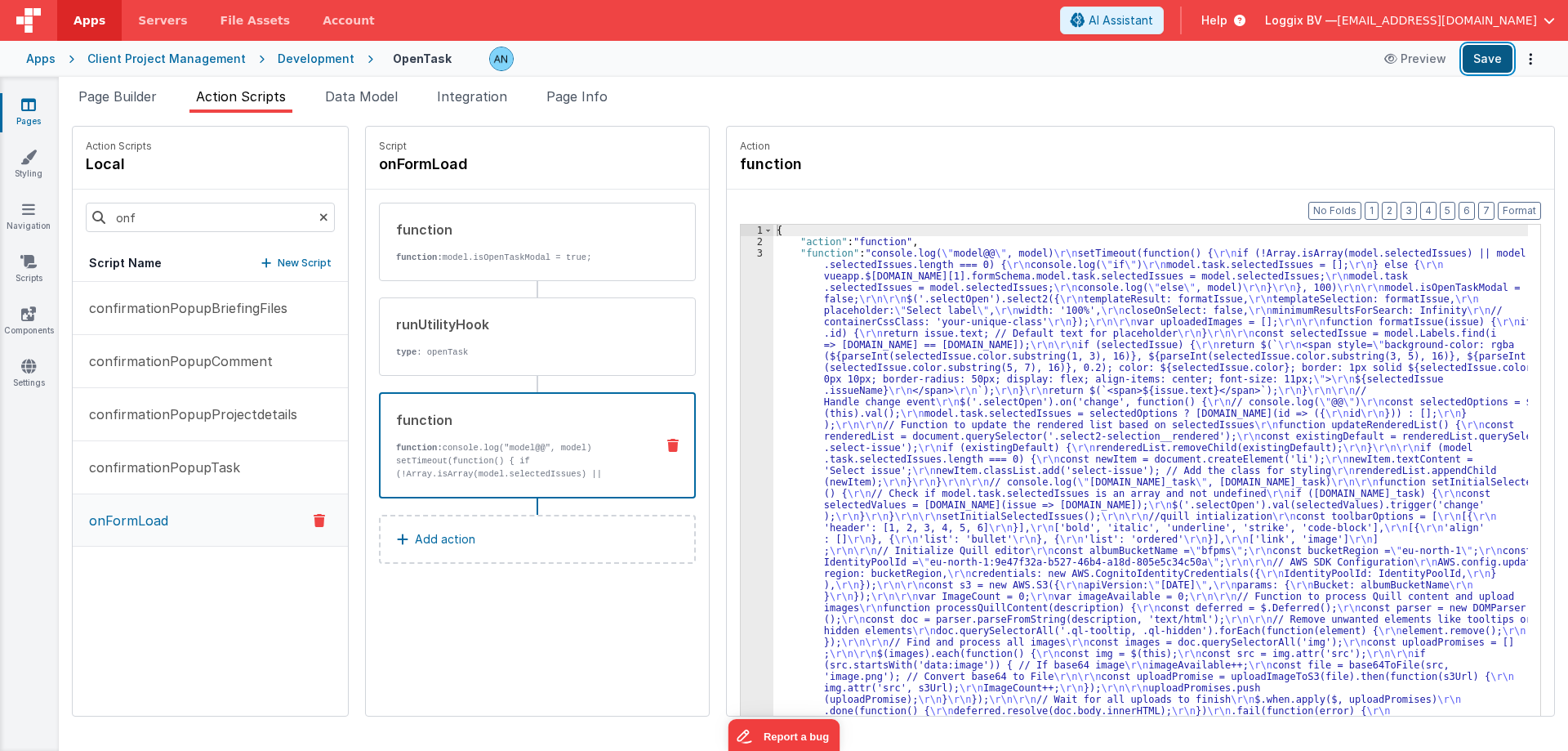
click at [1487, 52] on button "Save" at bounding box center [1487, 58] width 50 height 28
click at [1526, 203] on button "Format" at bounding box center [1519, 211] width 43 height 18
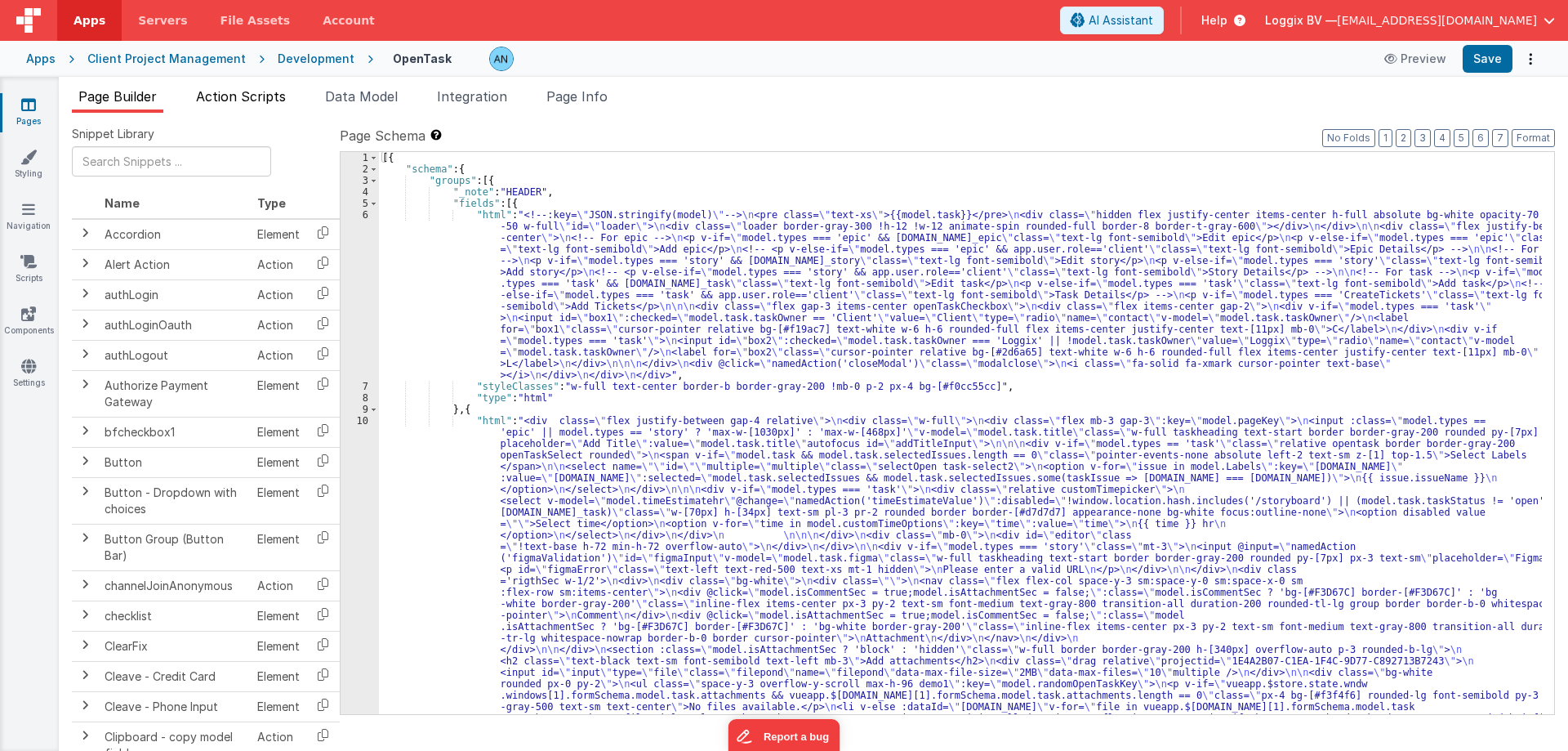
click at [261, 96] on span "Action Scripts" at bounding box center [241, 96] width 90 height 16
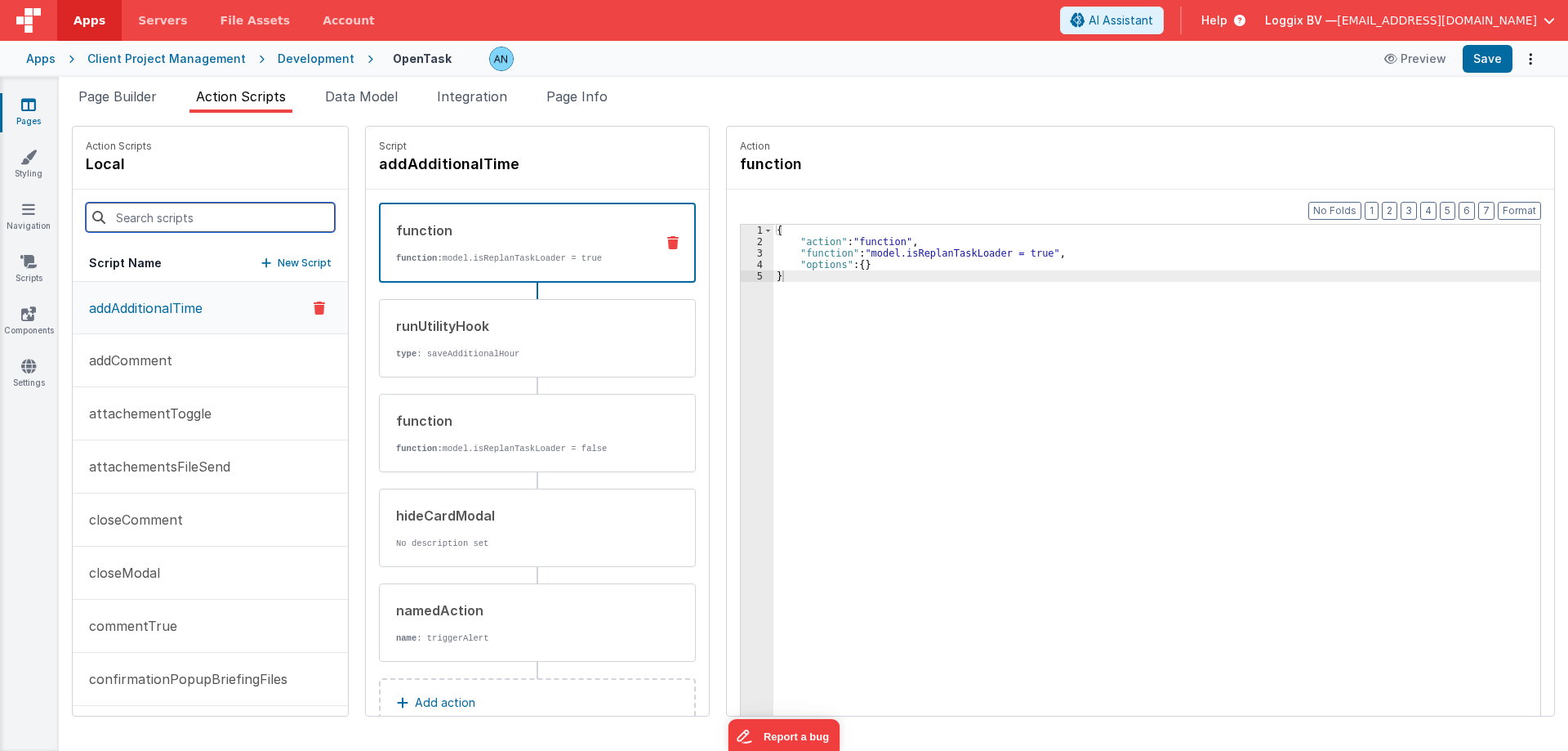
click at [137, 221] on input at bounding box center [210, 217] width 249 height 30
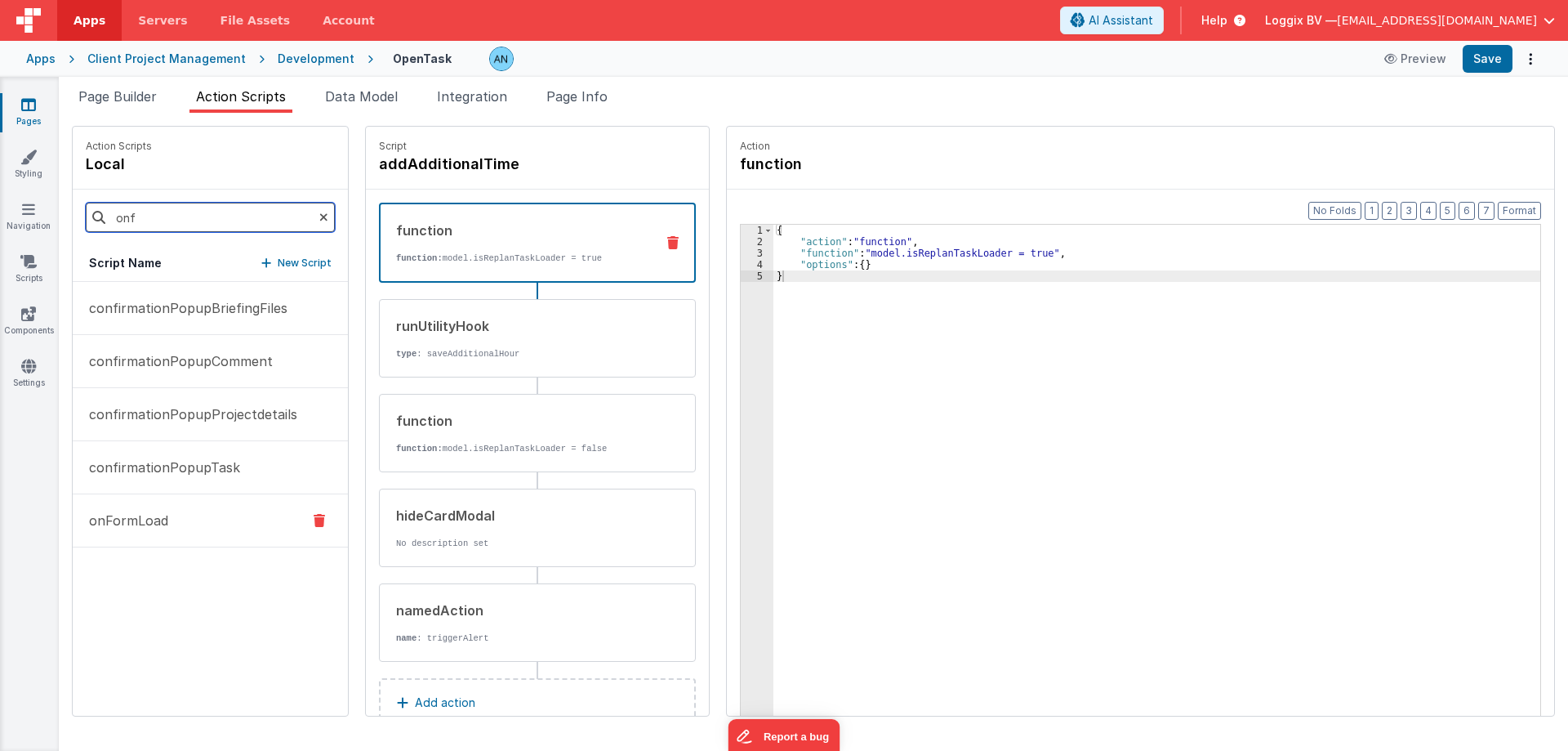
type input "onf"
click at [157, 523] on p "onFormLoad" at bounding box center [123, 520] width 89 height 19
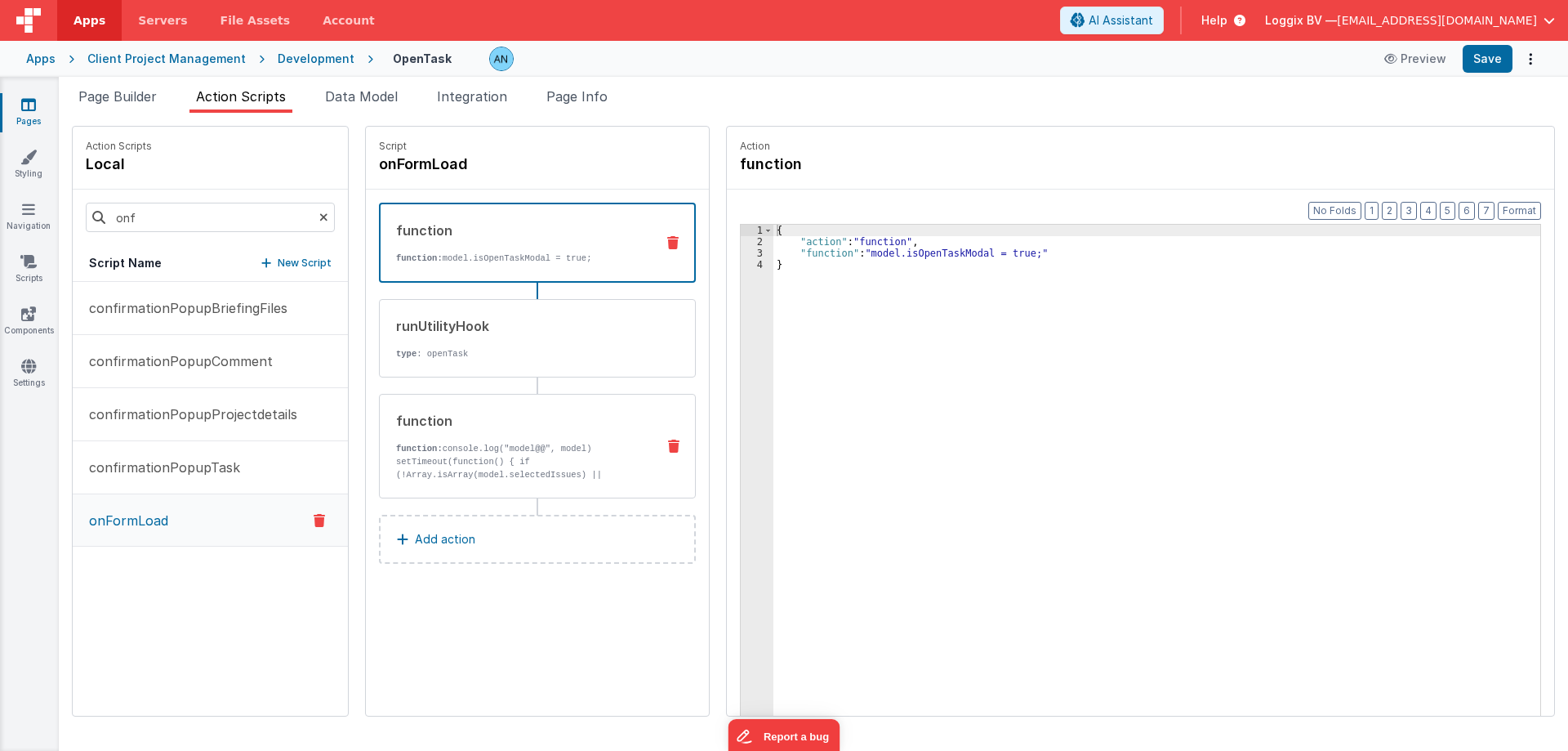
click at [433, 464] on p "function: console.log("model@@", model) setTimeout(function() { if (!Array.isAr…" at bounding box center [519, 507] width 247 height 131
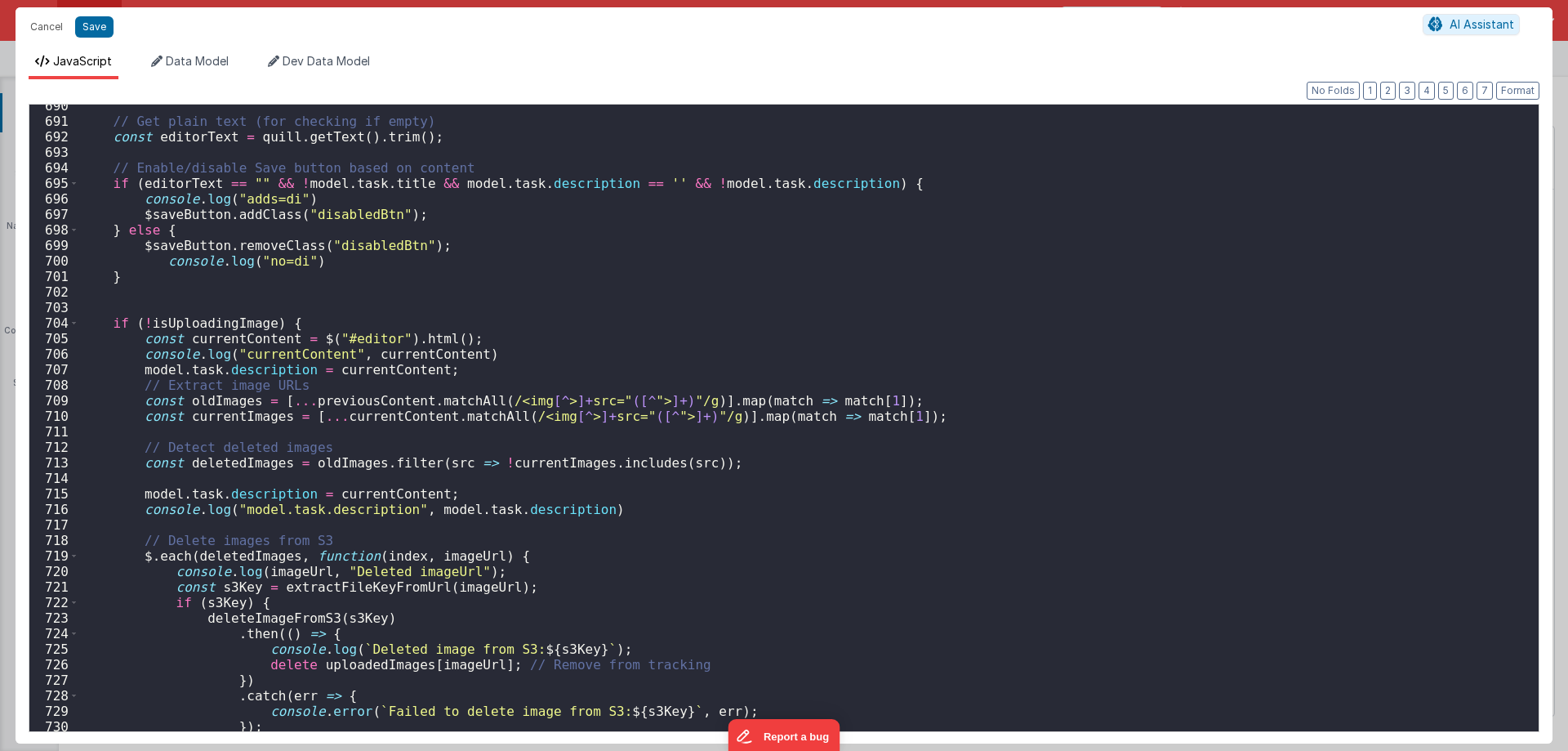
scroll to position [10683, 0]
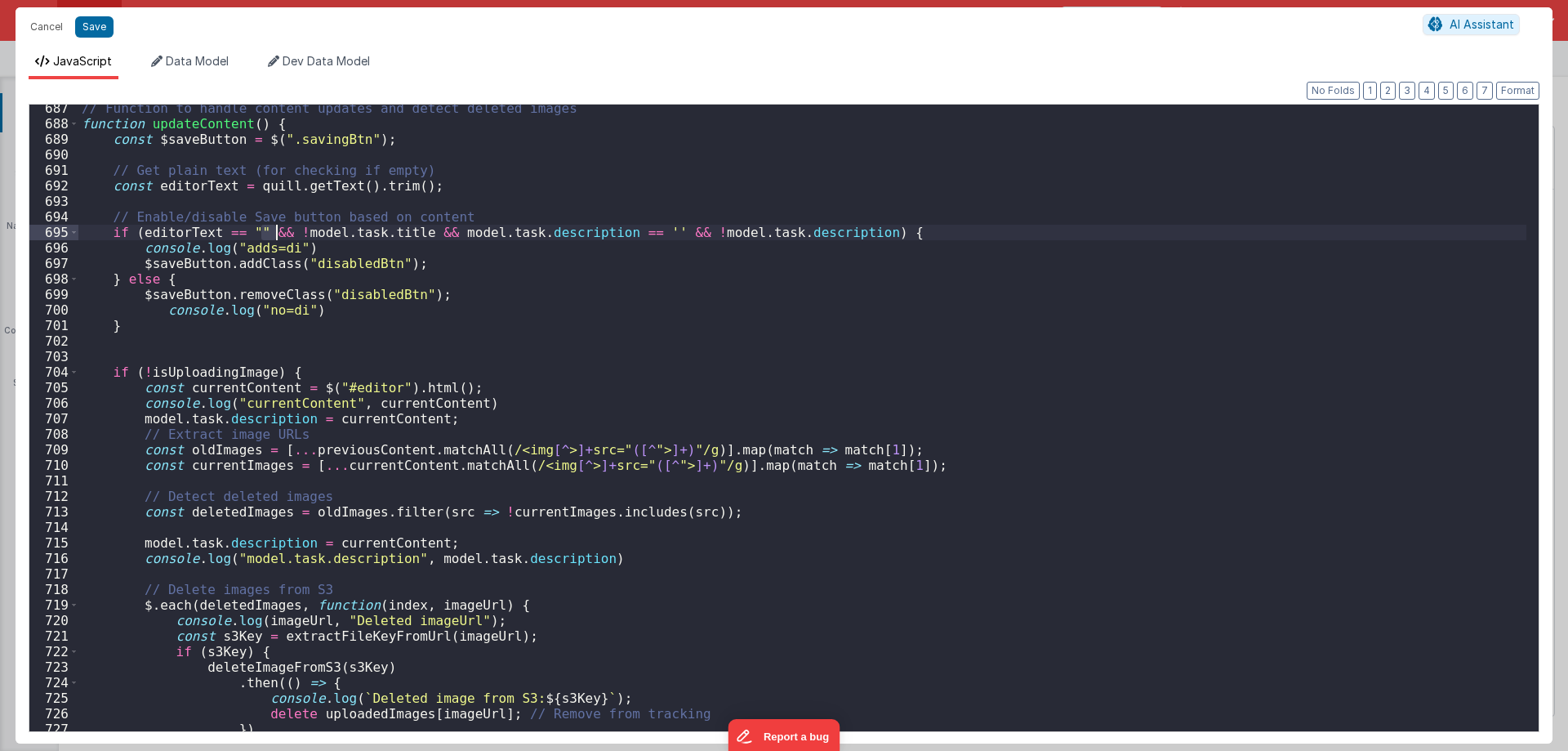
drag, startPoint x: 259, startPoint y: 230, endPoint x: 275, endPoint y: 230, distance: 16.0
click at [275, 230] on div "// Function to handle content updates and detect deleted images function update…" at bounding box center [802, 430] width 1448 height 658
drag, startPoint x: 409, startPoint y: 227, endPoint x: 423, endPoint y: 227, distance: 14.0
click at [423, 227] on div "// Function to handle content updates and detect deleted images function update…" at bounding box center [802, 430] width 1448 height 658
drag, startPoint x: 647, startPoint y: 228, endPoint x: 659, endPoint y: 231, distance: 12.4
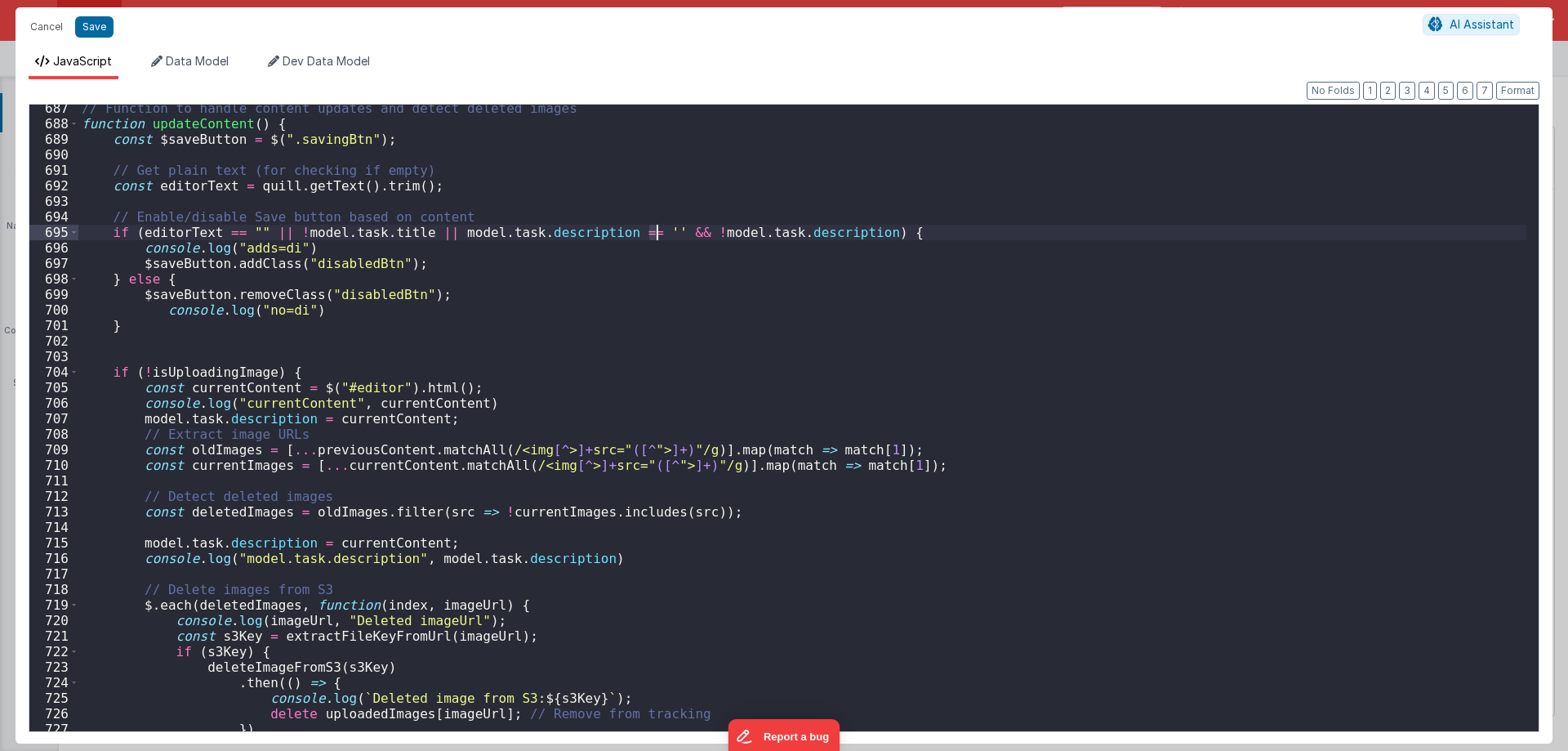
click at [659, 231] on div "// Function to handle content updates and detect deleted images function update…" at bounding box center [802, 430] width 1448 height 658
click at [647, 233] on div "// Function to handle content updates and detect deleted images function update…" at bounding box center [802, 430] width 1448 height 658
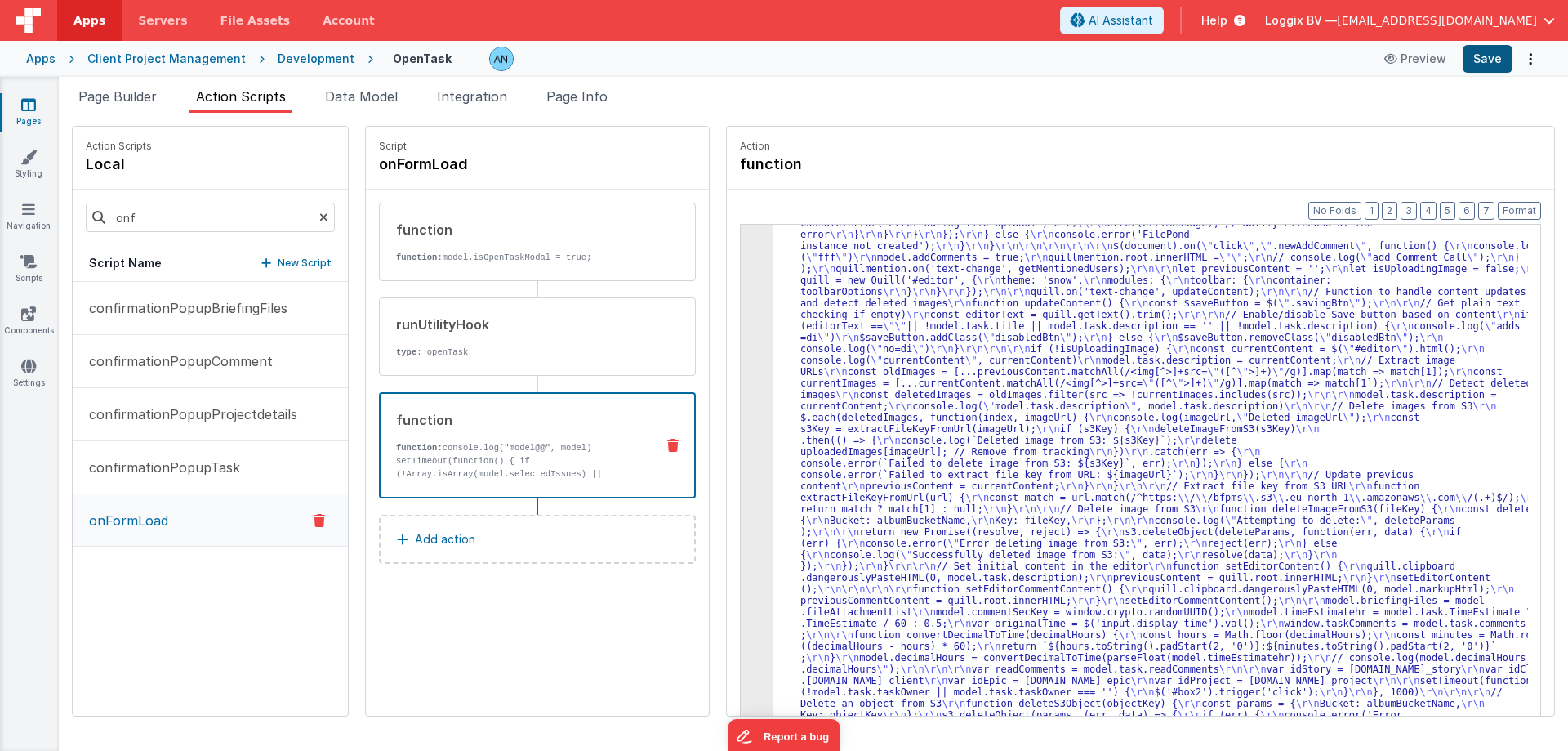
scroll to position [2478, 0]
click at [1493, 56] on button "Save" at bounding box center [1487, 58] width 50 height 28
click at [1527, 209] on button "Format" at bounding box center [1519, 211] width 43 height 18
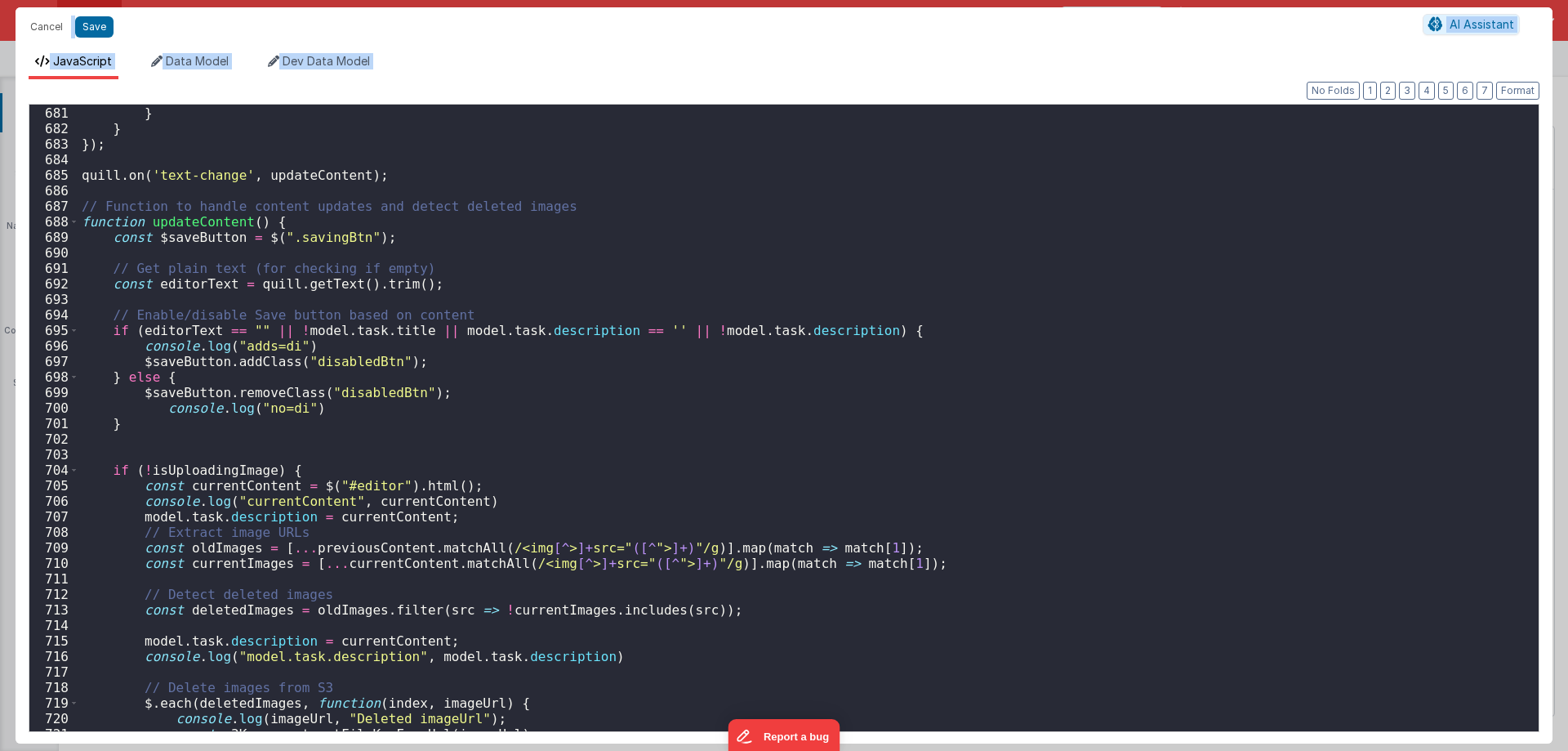
scroll to position [10536, 0]
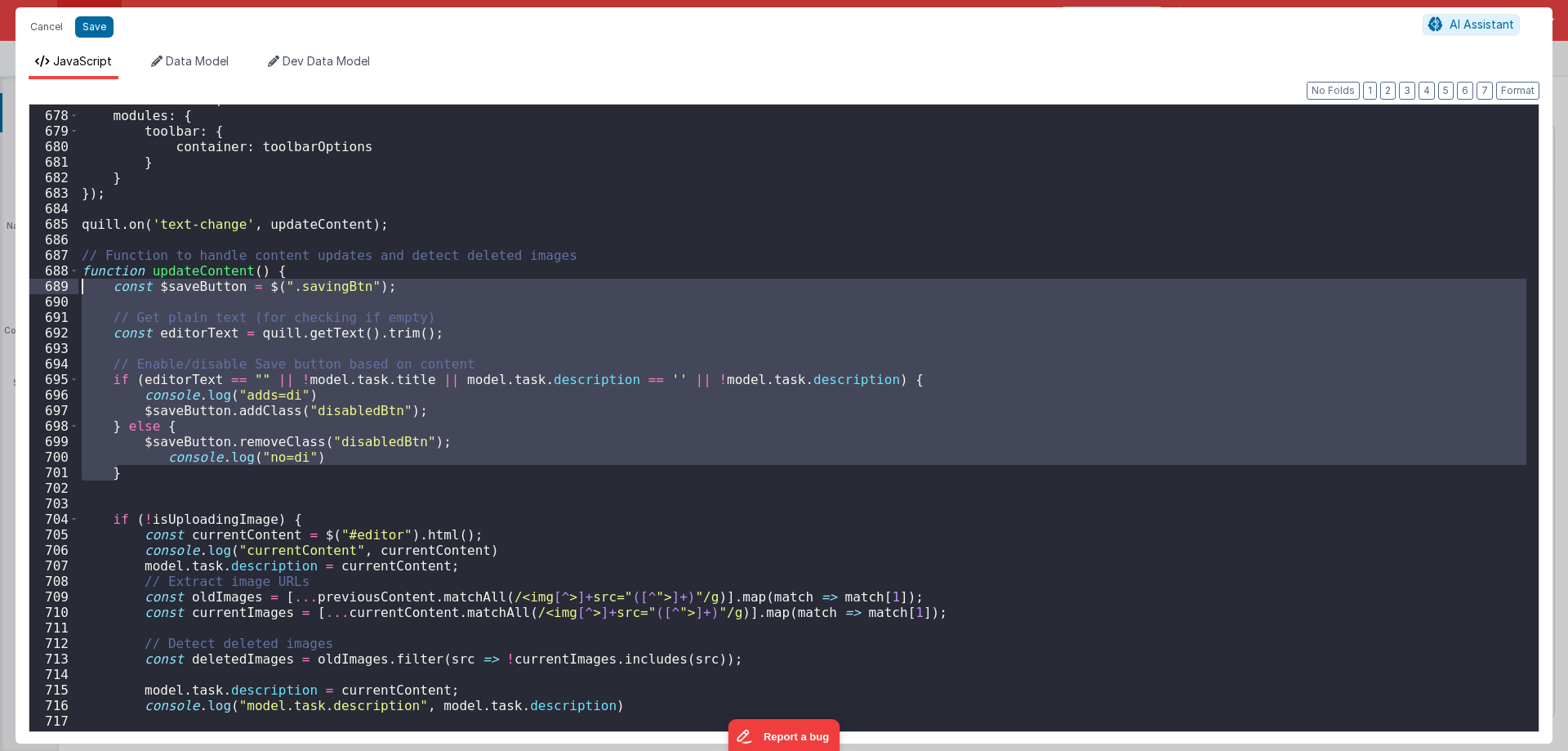
drag, startPoint x: 136, startPoint y: 478, endPoint x: 81, endPoint y: 281, distance: 204.5
click at [81, 281] on div "theme : 'snow' , modules : { toolbar : { container : toolbarOptions } } }) ; qu…" at bounding box center [802, 421] width 1448 height 658
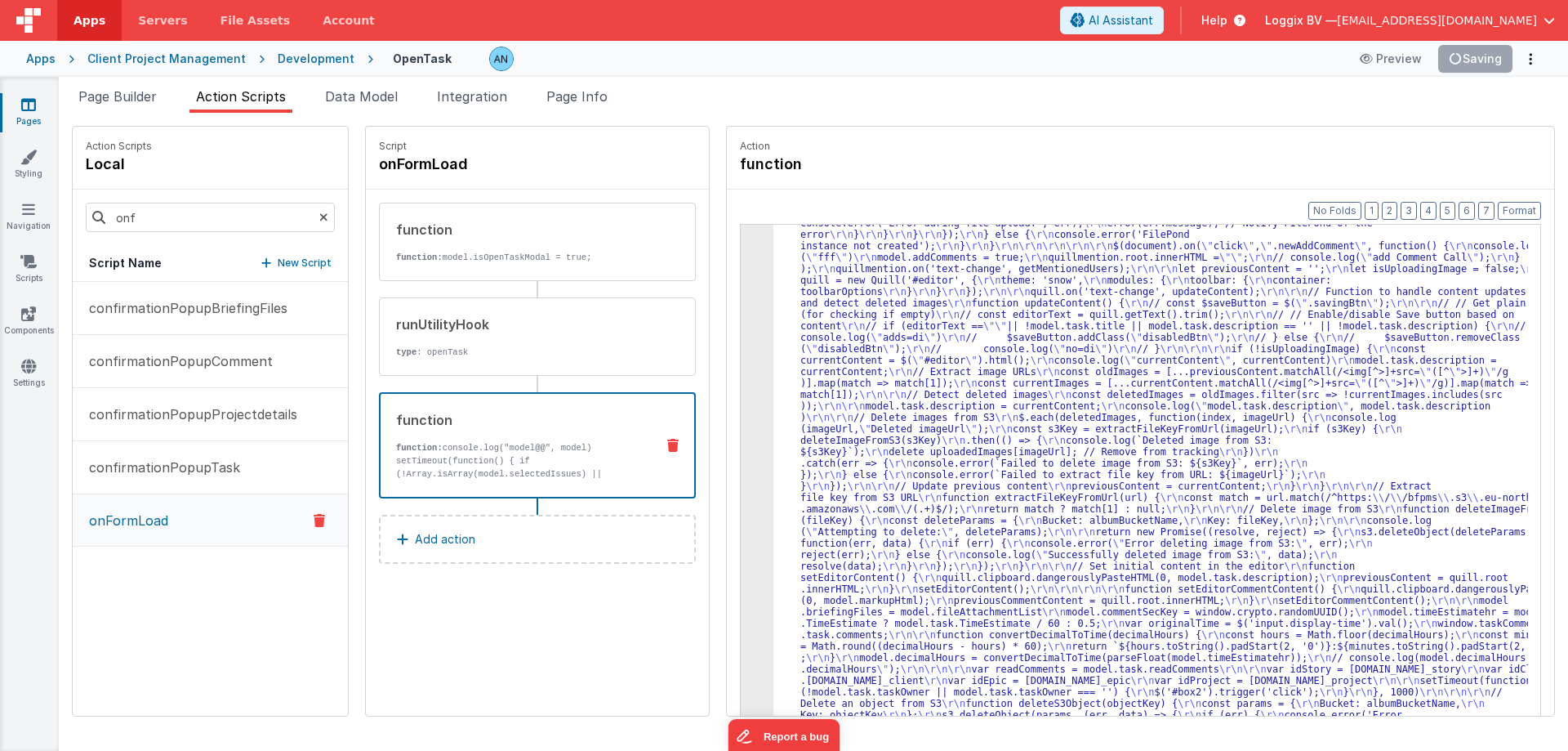
scroll to position [2478, 0]
click at [1513, 212] on button "Format" at bounding box center [1519, 211] width 43 height 18
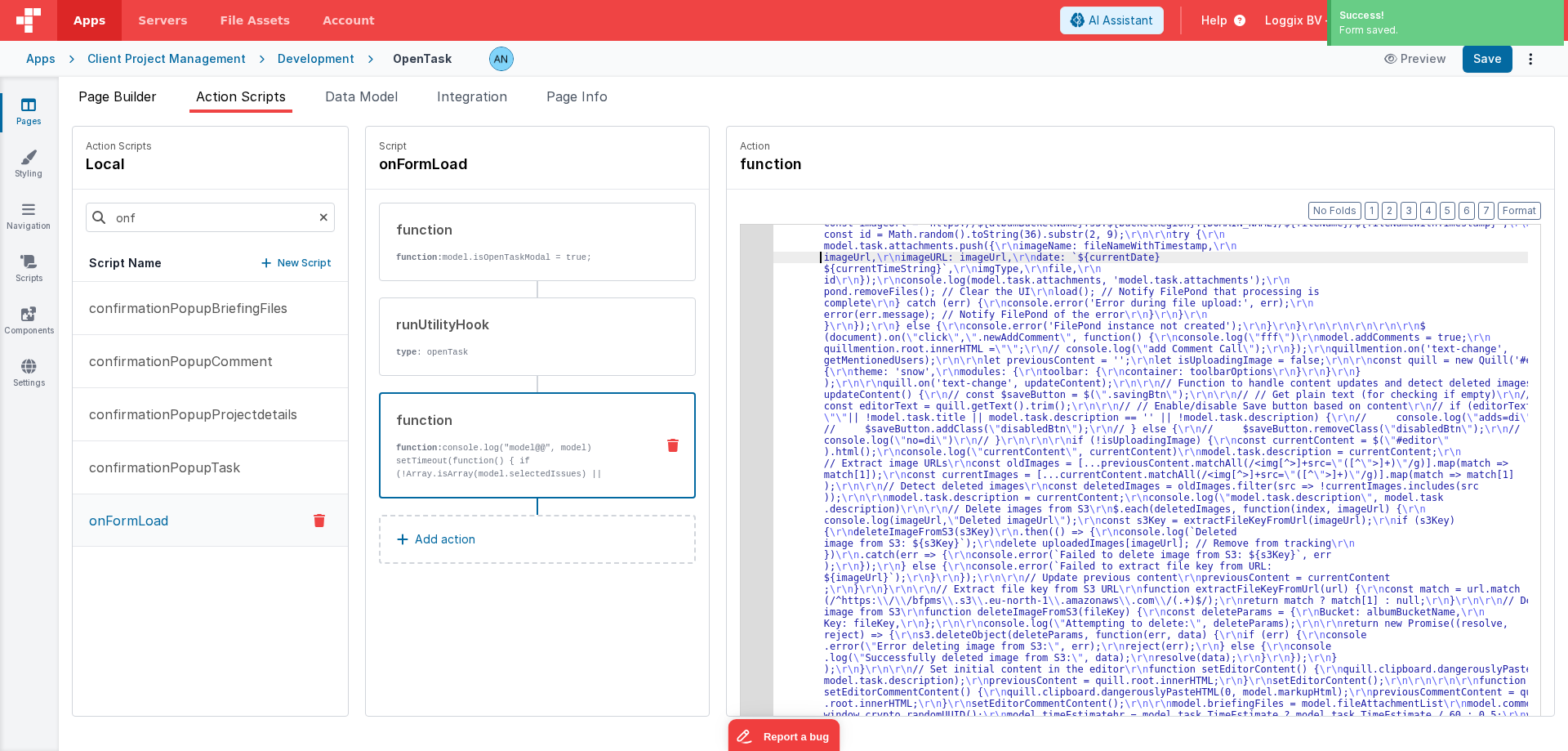
click at [104, 102] on span "Page Builder" at bounding box center [117, 96] width 79 height 16
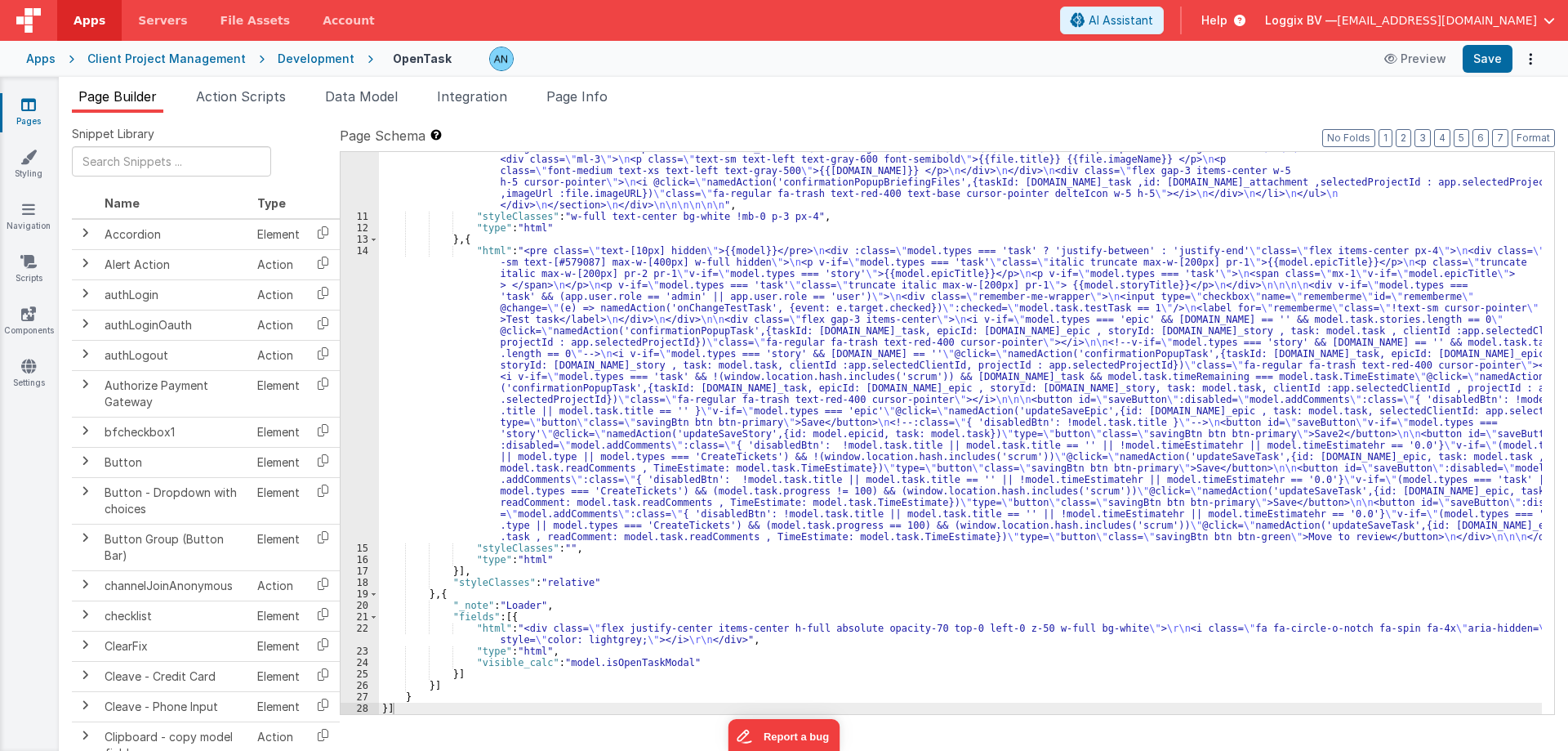
scroll to position [1565, 0]
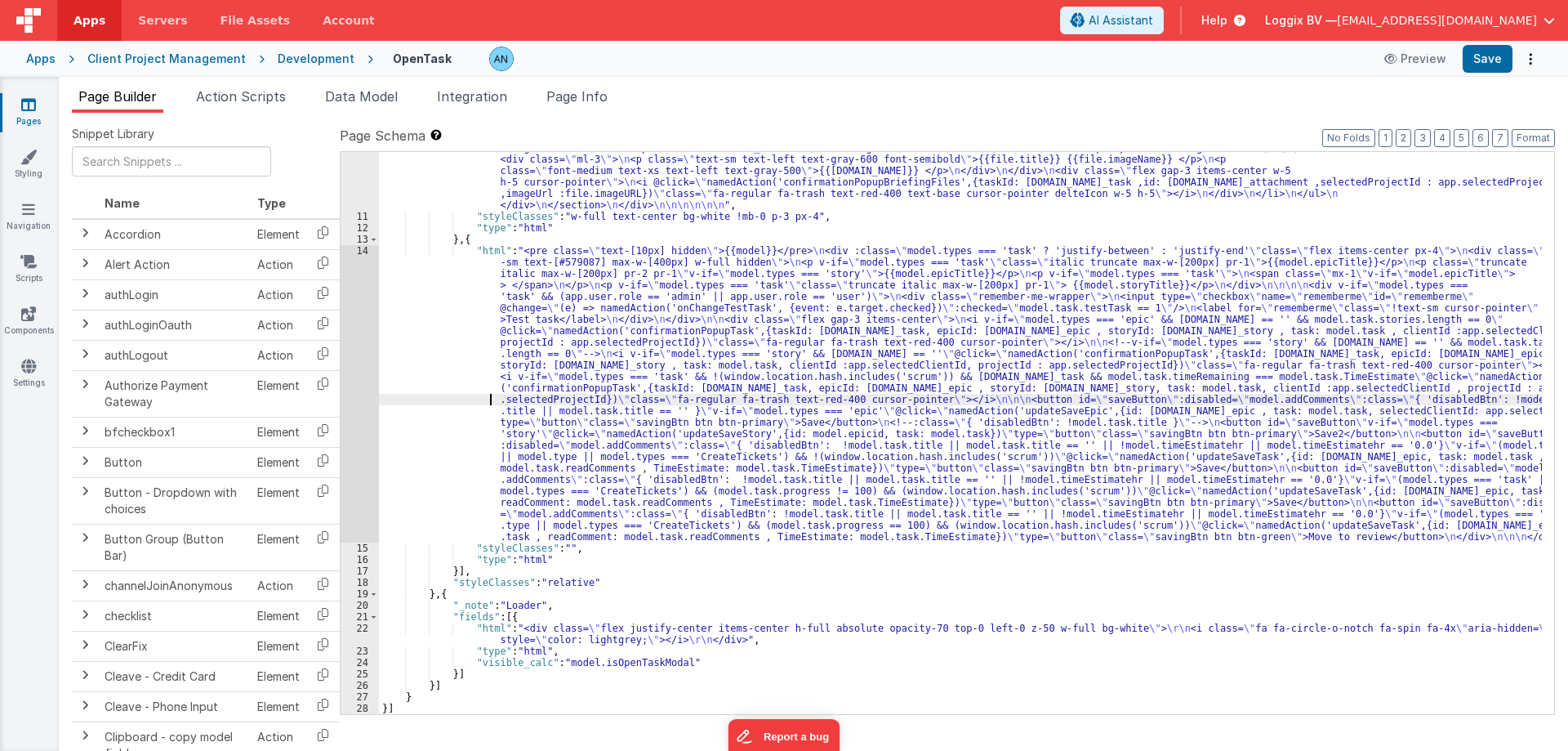
click at [350, 361] on div "14" at bounding box center [359, 394] width 38 height 298
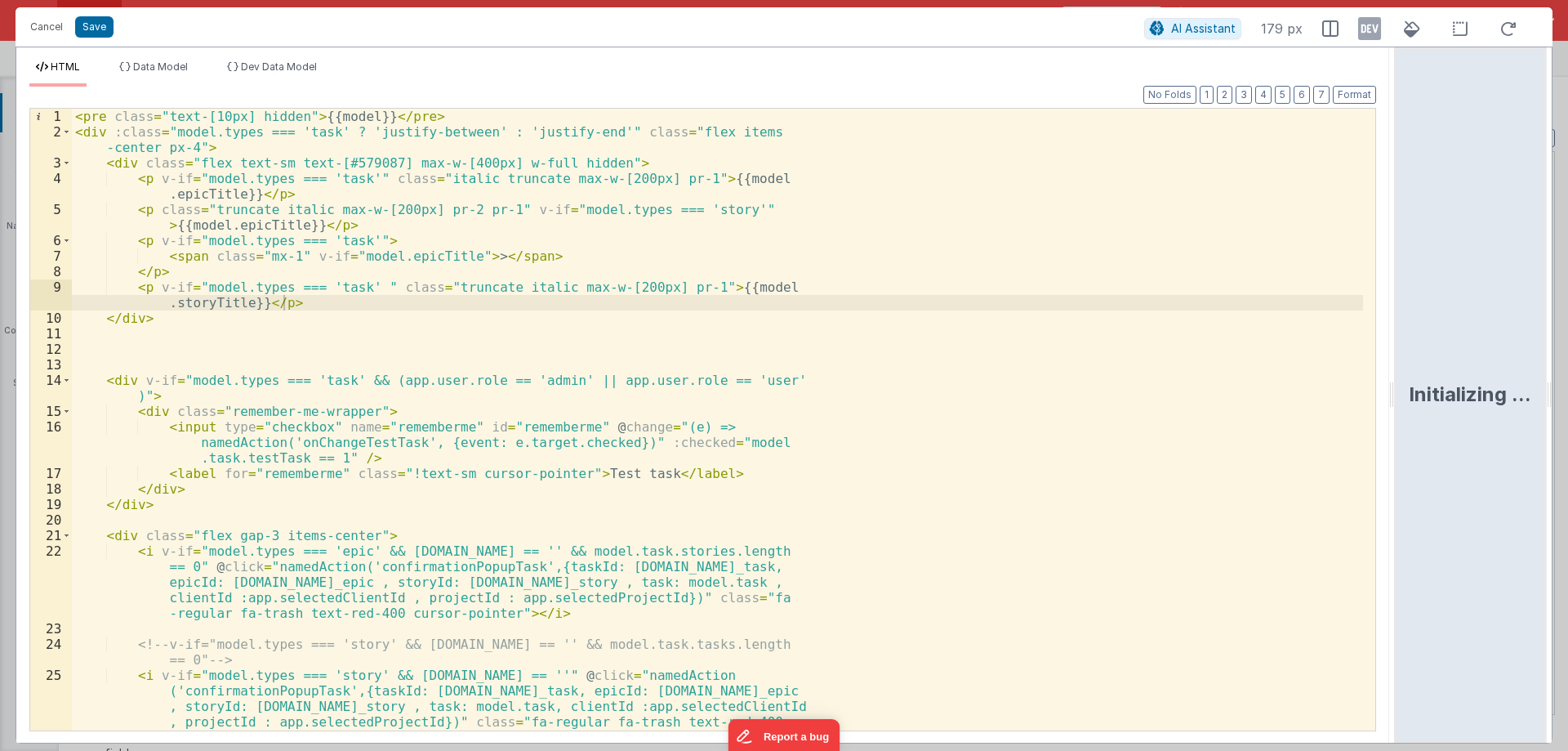
drag, startPoint x: 780, startPoint y: 388, endPoint x: 1567, endPoint y: 378, distance: 787.1
click at [1567, 378] on html "Cancel Save AI Assistant 179 px HTML Data Model Dev Data Model Format 7 6 5 4 3…" at bounding box center [784, 376] width 1568 height 751
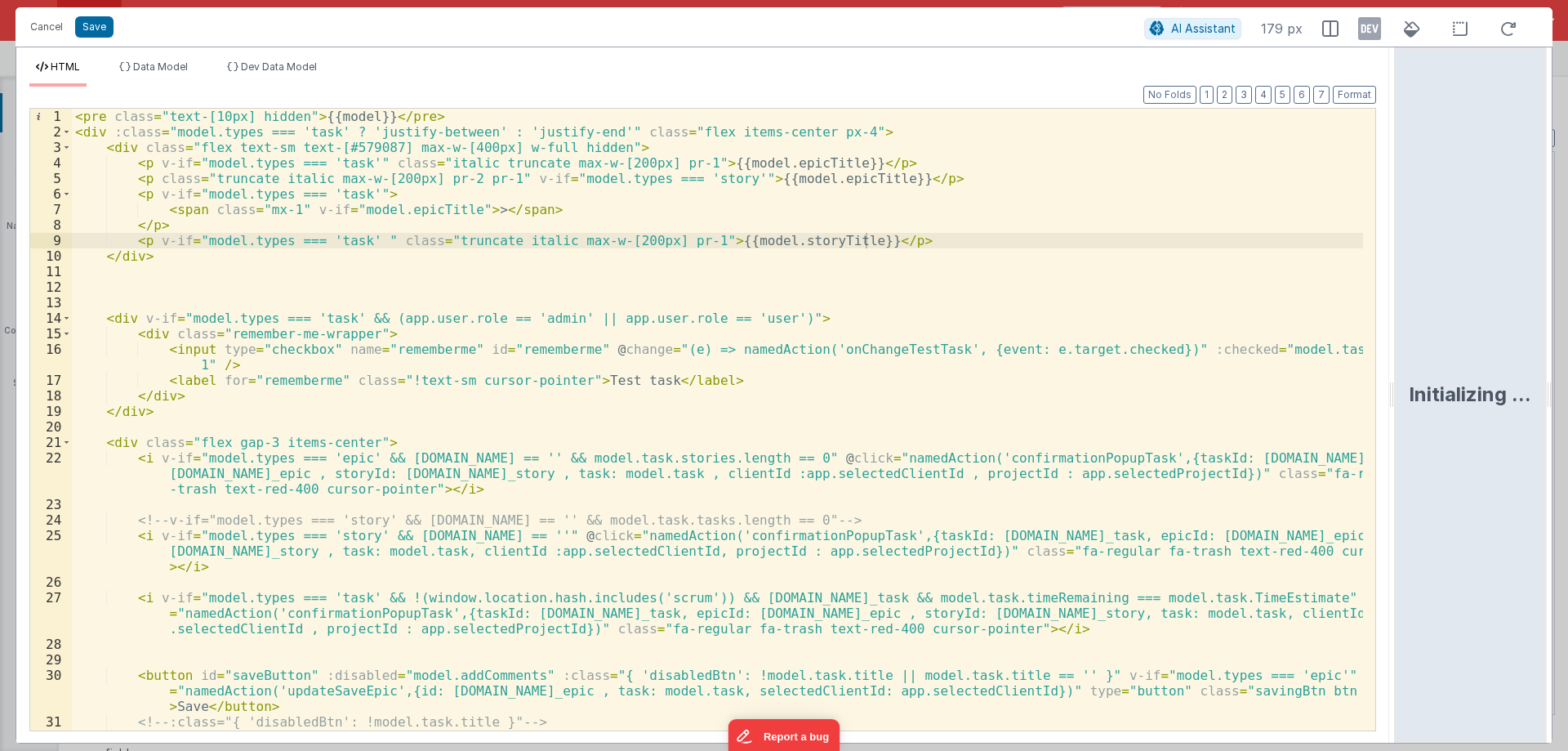
scroll to position [325, 0]
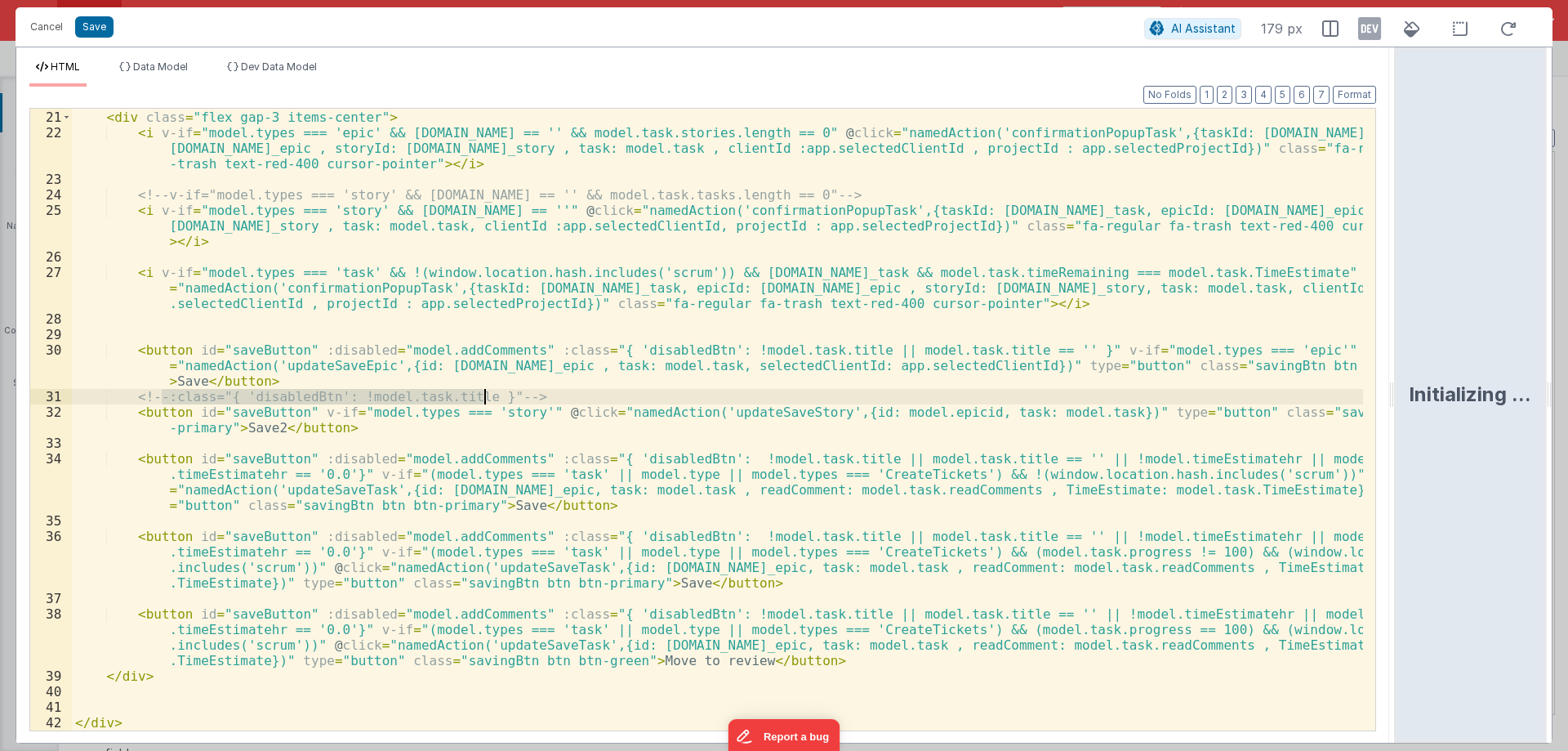
drag, startPoint x: 161, startPoint y: 396, endPoint x: 484, endPoint y: 396, distance: 323.0
click at [484, 396] on div "< div class = "flex gap-3 items-center" > < i v-if = "model.types === 'epic' &&…" at bounding box center [717, 420] width 1291 height 653
click at [183, 406] on div "< div class = "flex gap-3 items-center" > < i v-if = "model.types === 'epic' &&…" at bounding box center [717, 420] width 1291 height 653
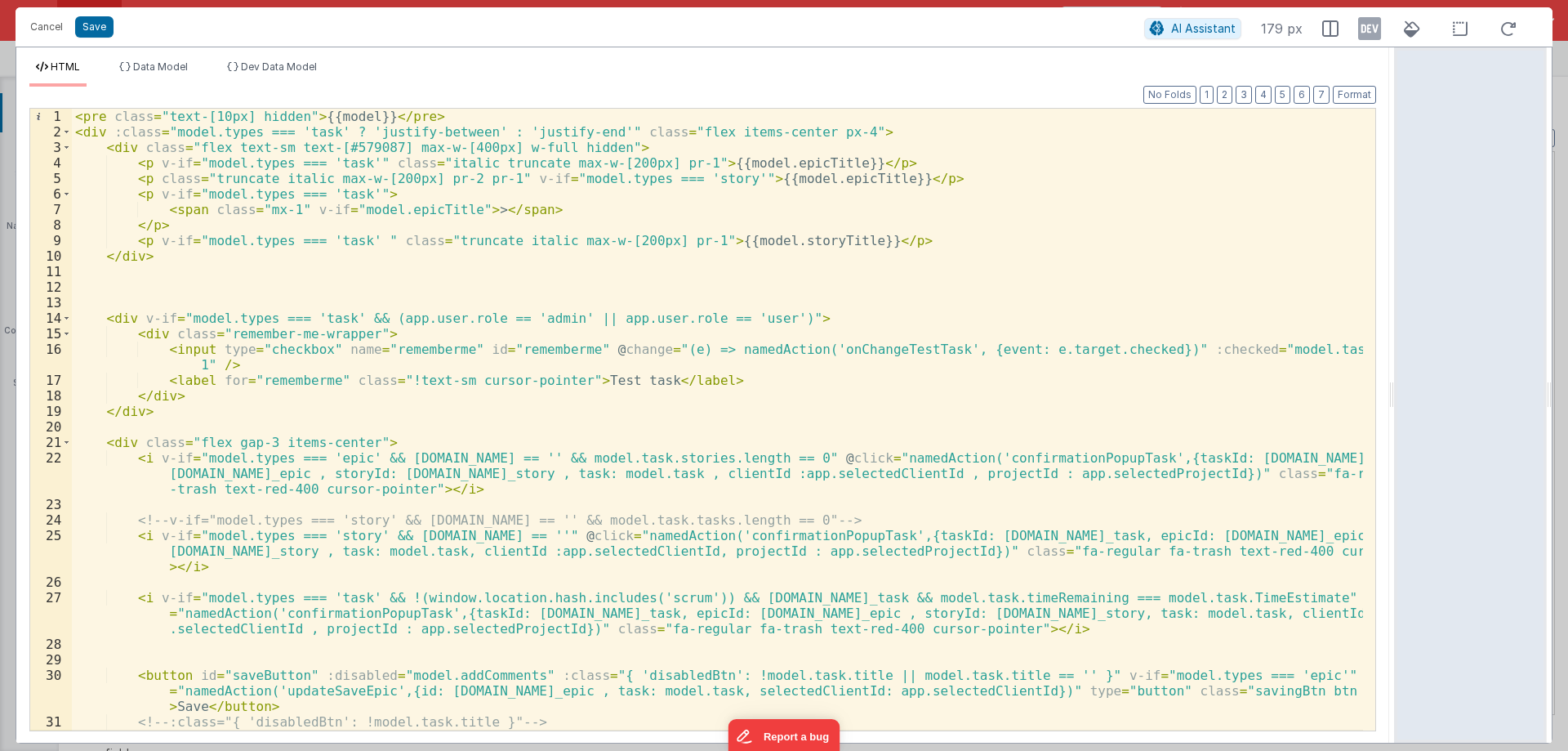
scroll to position [294, 0]
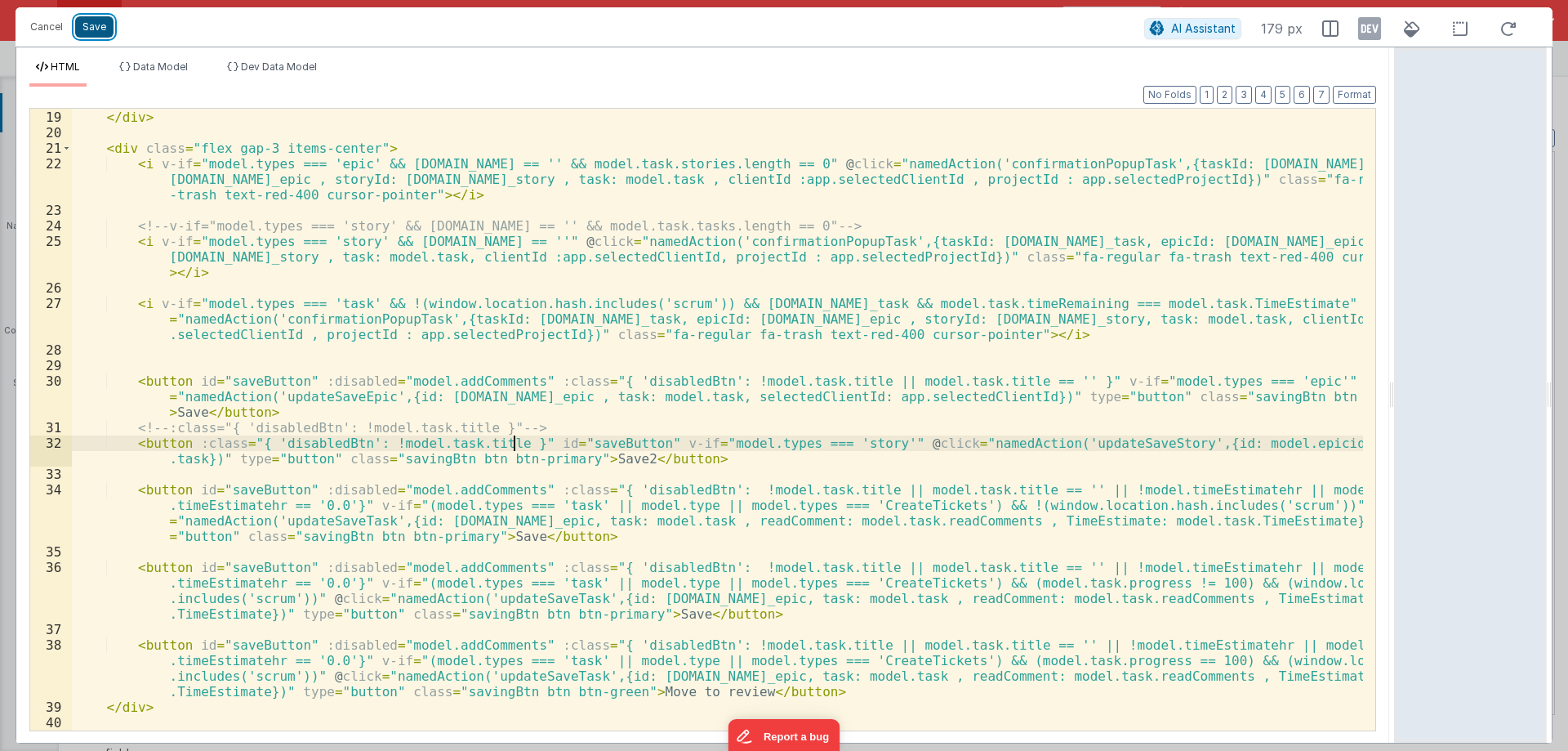
click at [97, 18] on button "Save" at bounding box center [94, 26] width 38 height 21
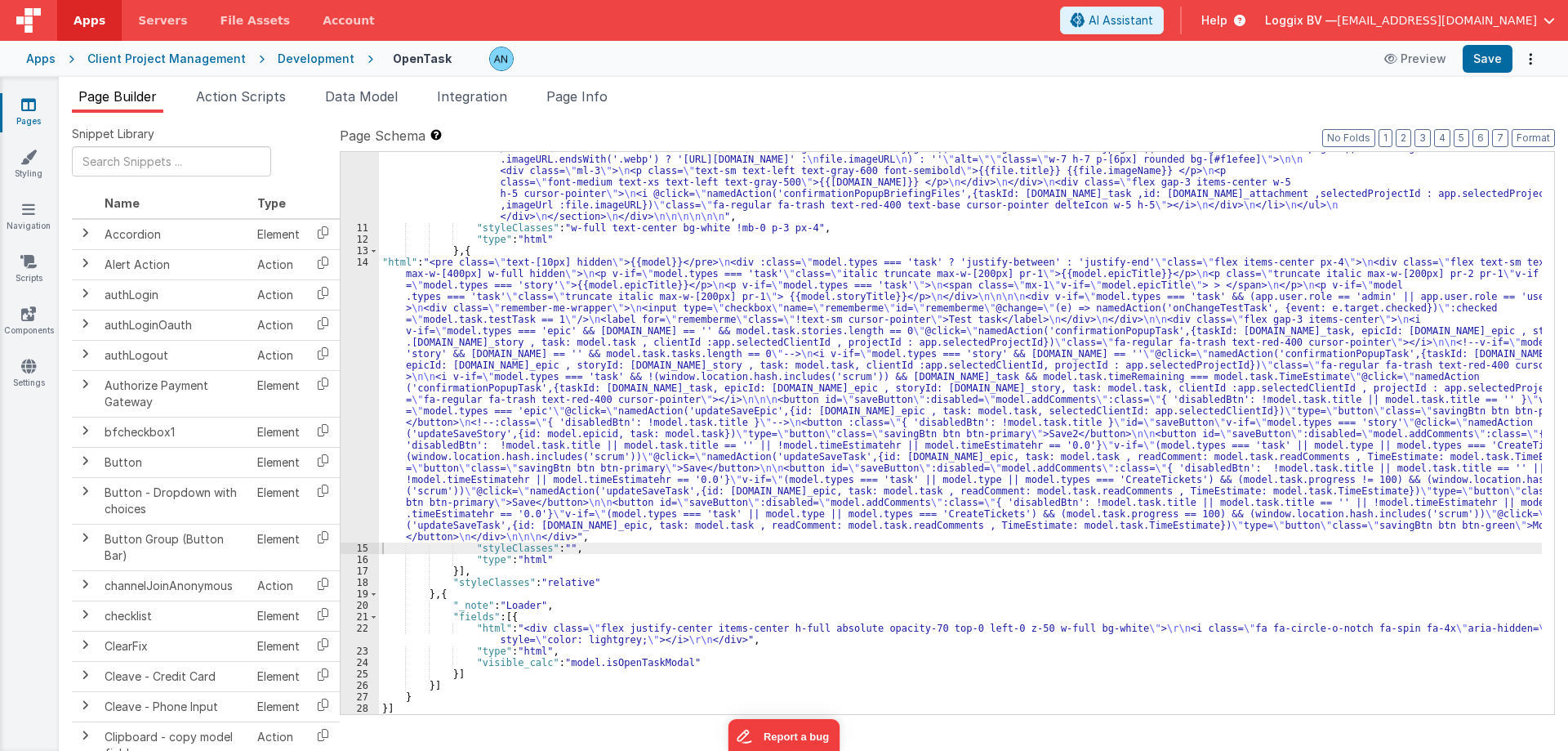
scroll to position [1554, 0]
click at [1492, 58] on button "Save" at bounding box center [1487, 58] width 50 height 28
click at [1536, 134] on button "Format" at bounding box center [1532, 138] width 43 height 18
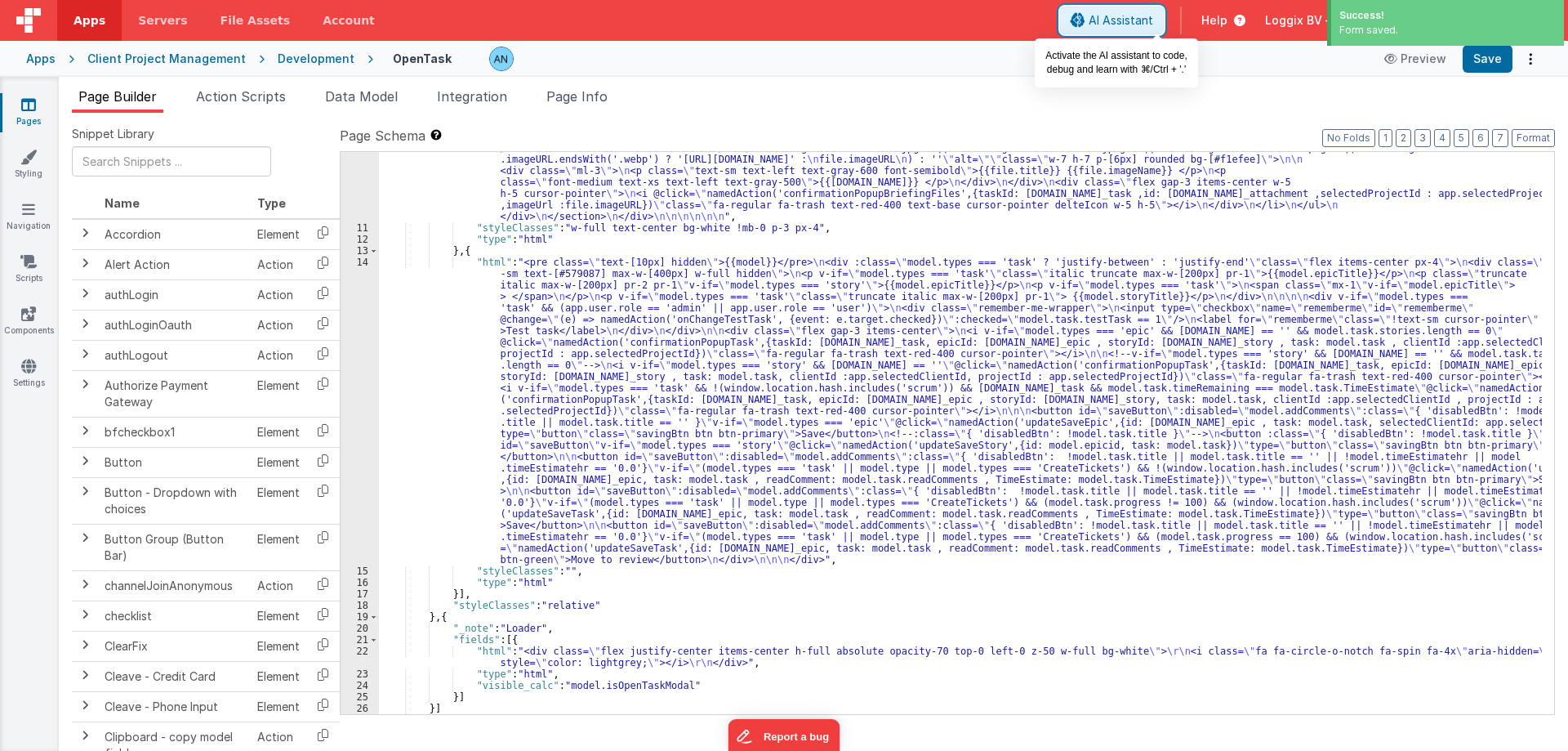
click at [1153, 18] on span "AI Assistant" at bounding box center [1121, 19] width 64 height 16
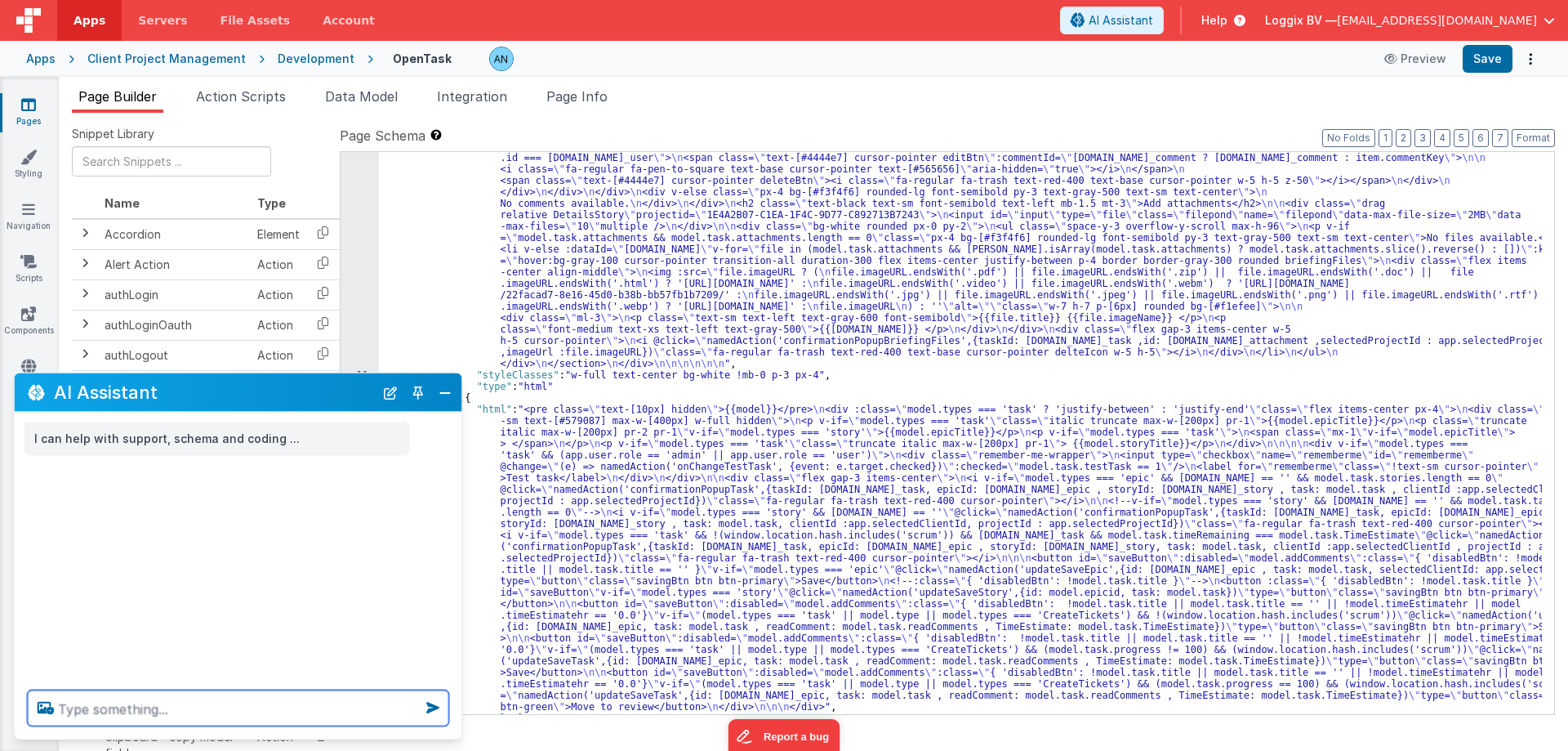
scroll to position [1406, 0]
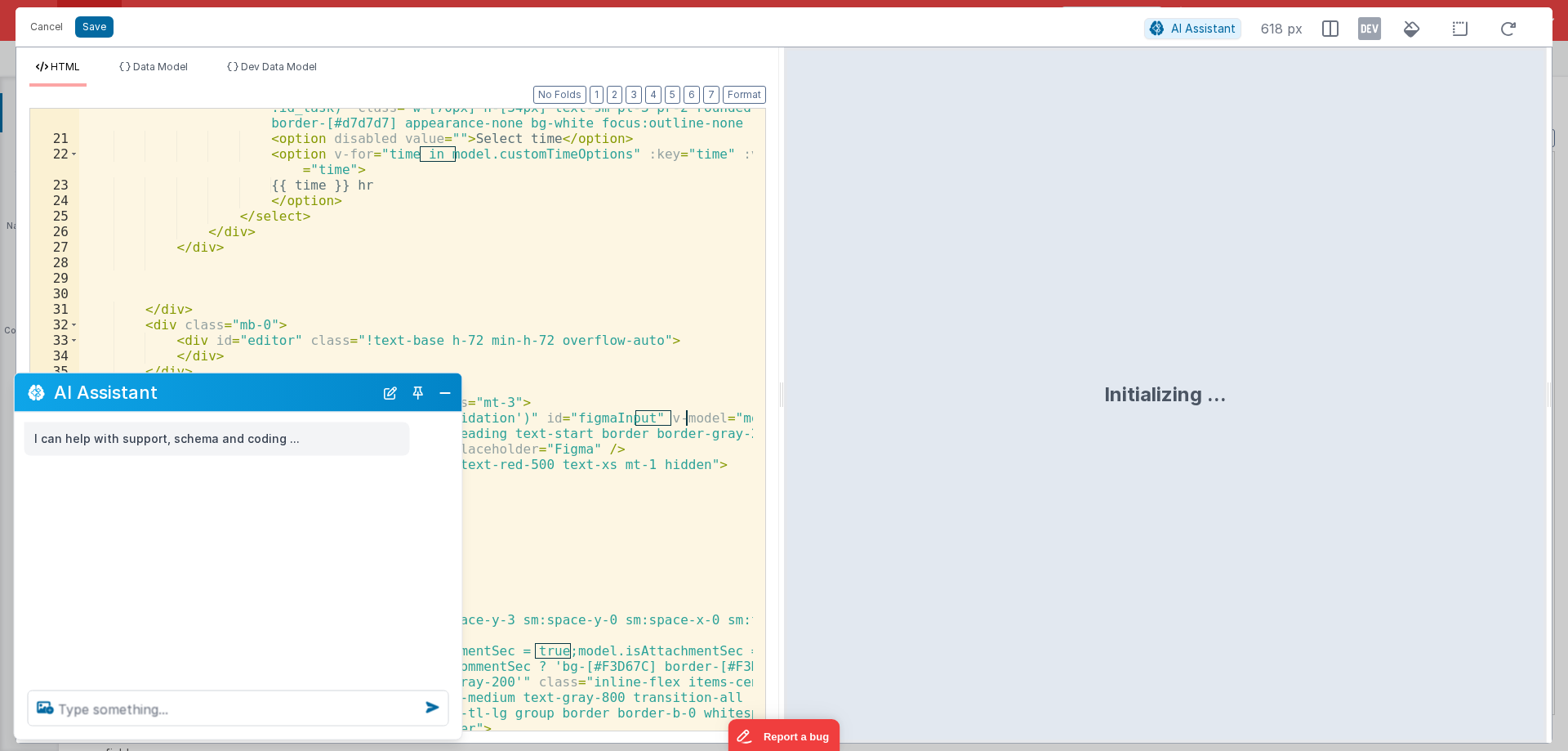
scroll to position [686, 0]
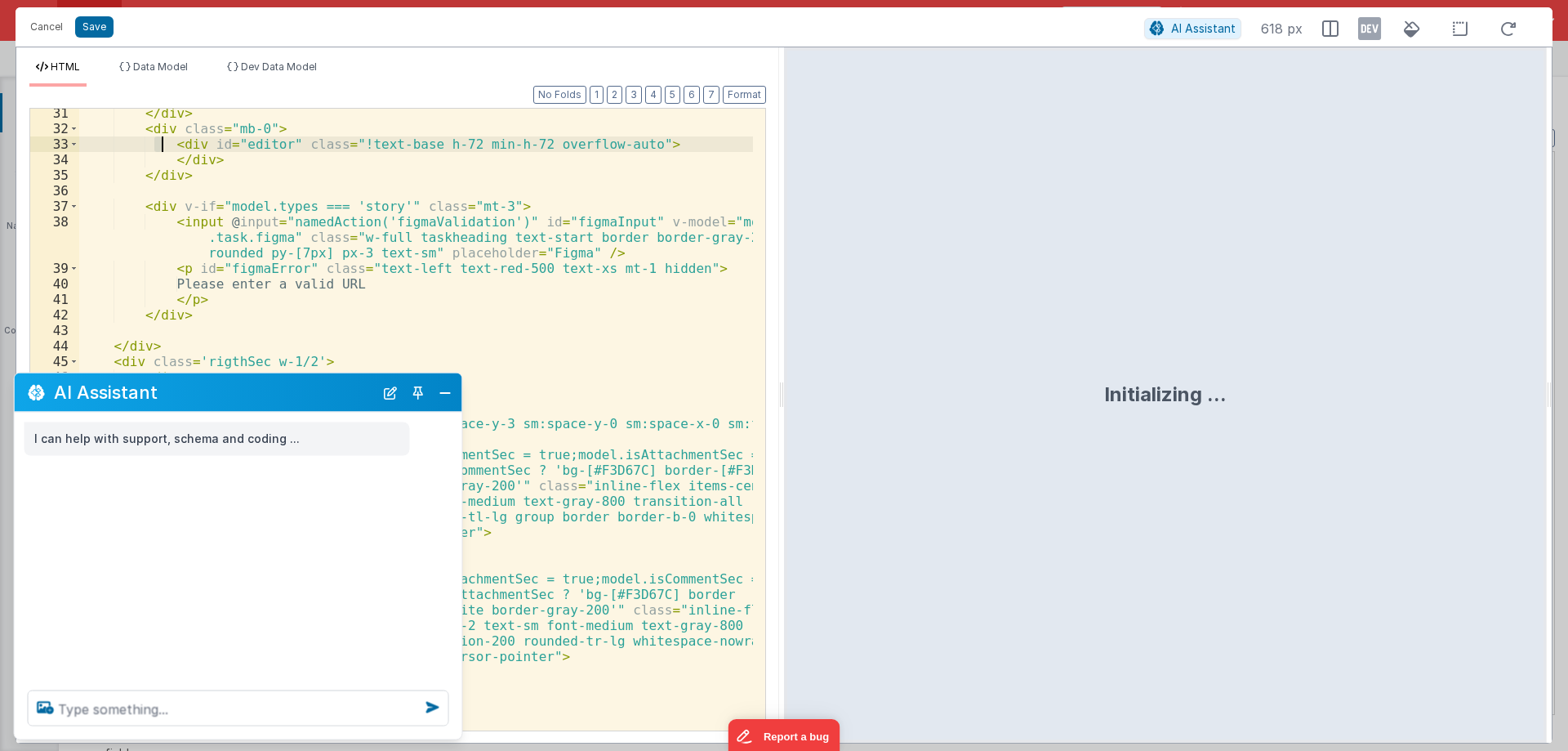
drag, startPoint x: 156, startPoint y: 144, endPoint x: 224, endPoint y: 162, distance: 70.3
click at [224, 162] on div "</ div > < div class = "mb-0" > < div id = "editor" class = "!text-base h-72 mi…" at bounding box center [416, 432] width 674 height 653
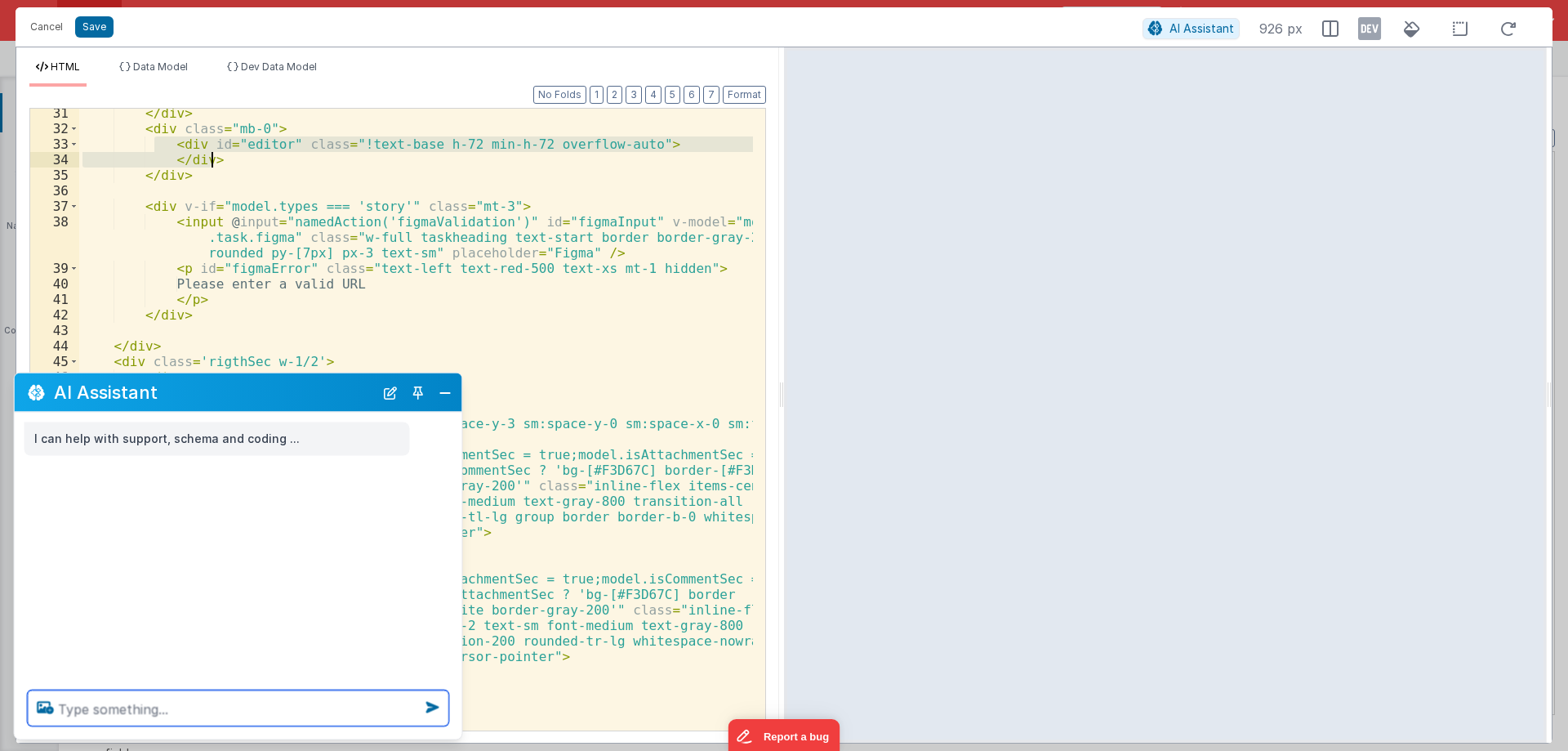
click at [101, 708] on textarea at bounding box center [238, 708] width 421 height 36
paste textarea "<div id="editor" class="!text-base h-72 min-h-72 overflow-auto"> </div>"
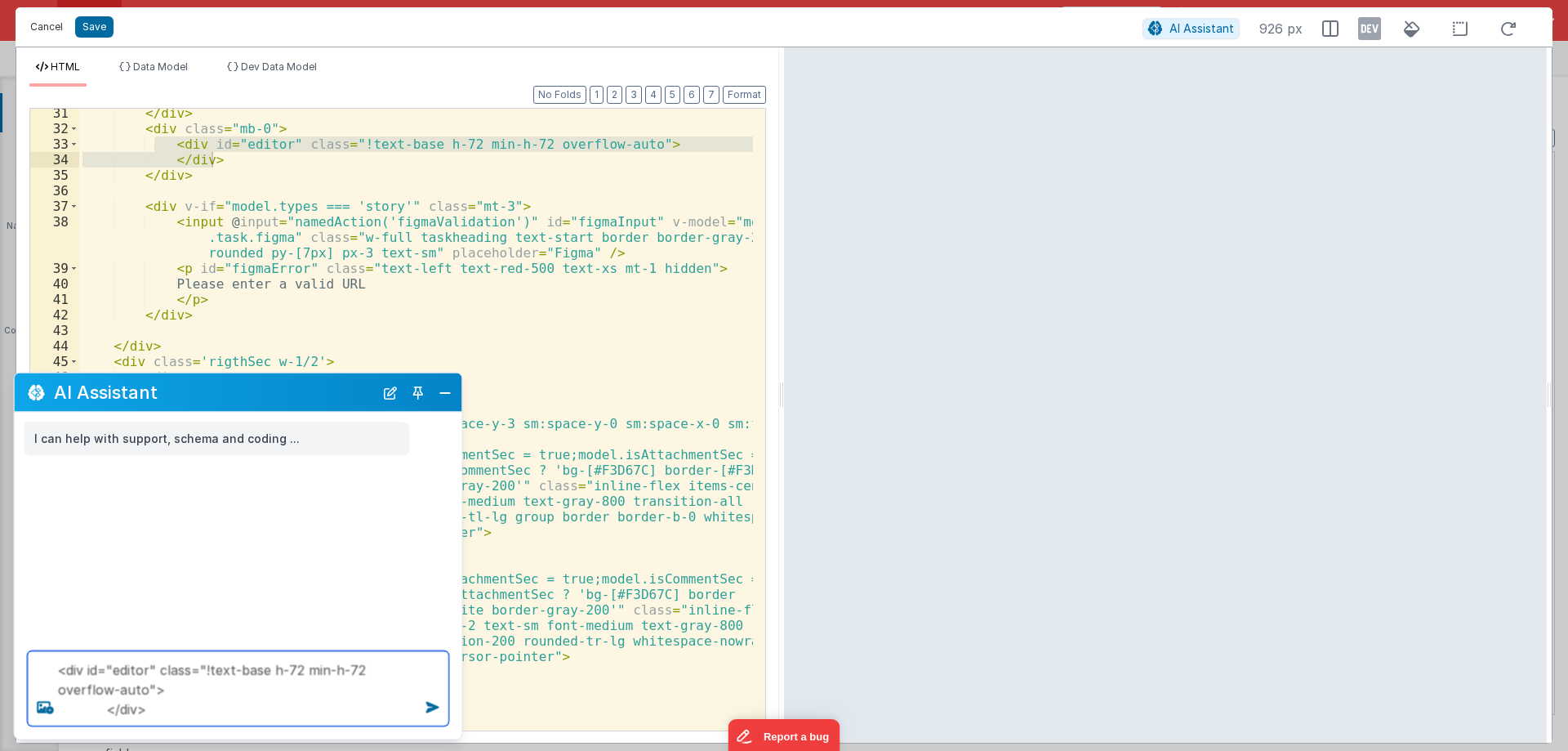
type textarea "<div id="editor" class="!text-base h-72 min-h-72 overflow-auto"> </div>"
click at [36, 23] on button "Cancel" at bounding box center [46, 26] width 49 height 23
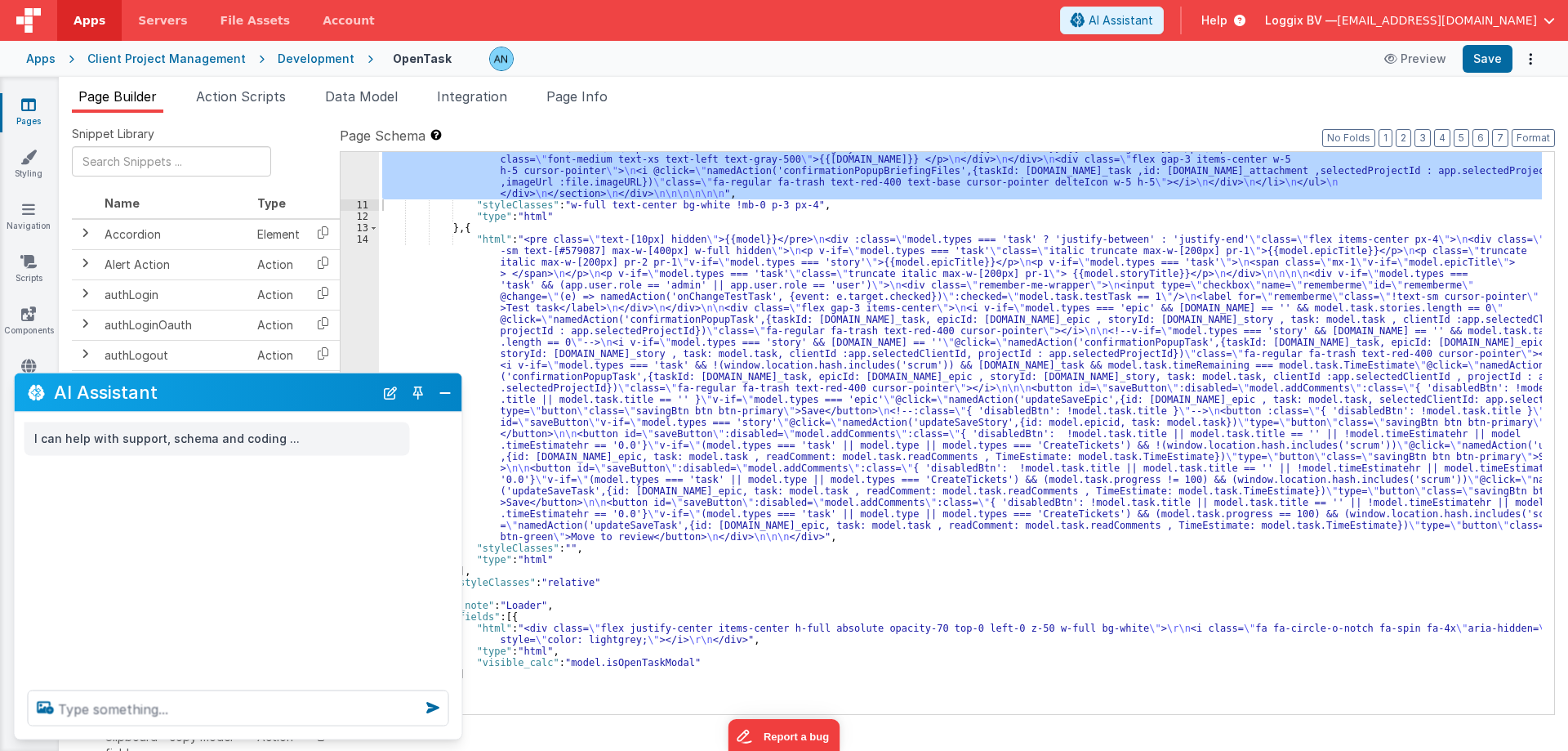
scroll to position [1576, 0]
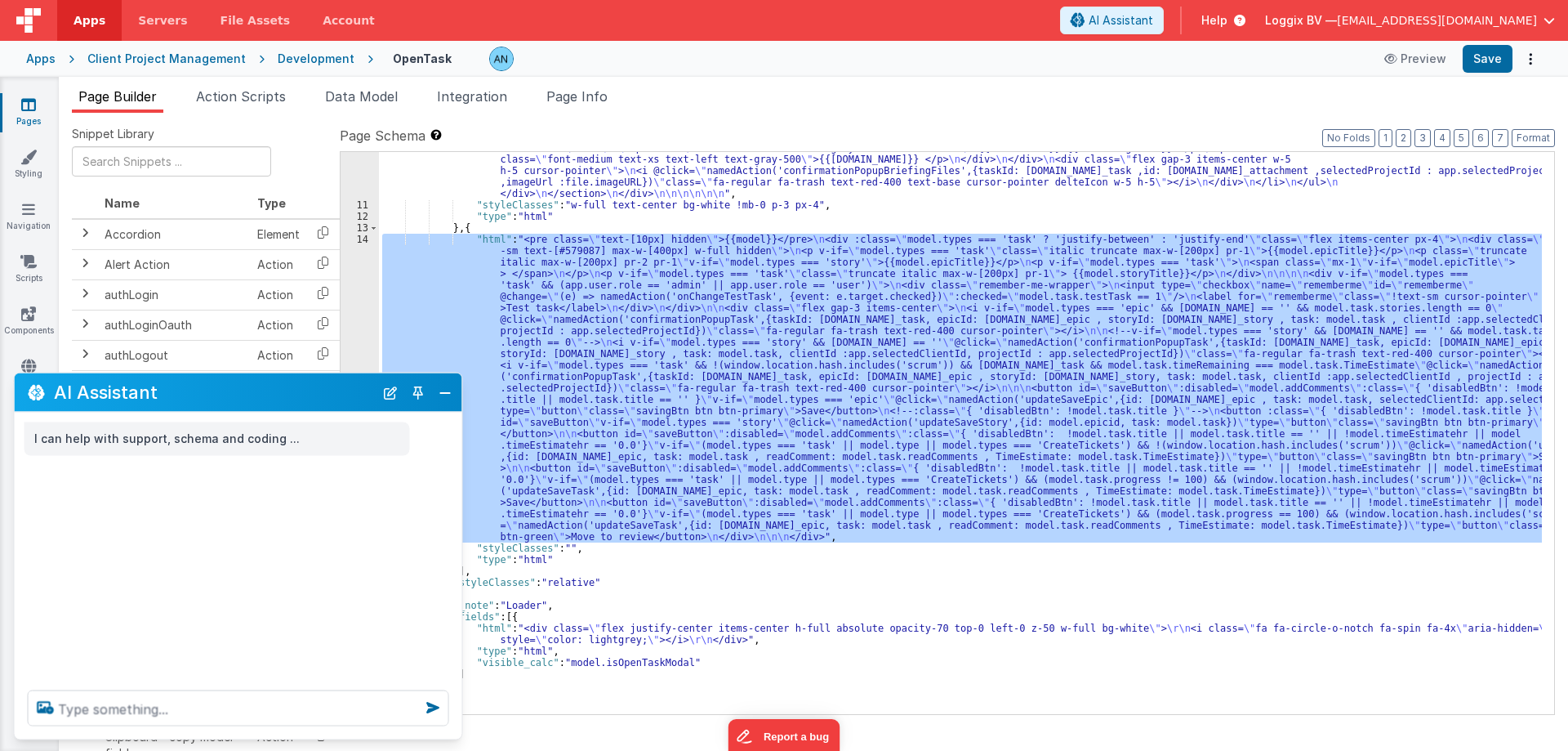
click at [351, 288] on div "14" at bounding box center [359, 387] width 38 height 309
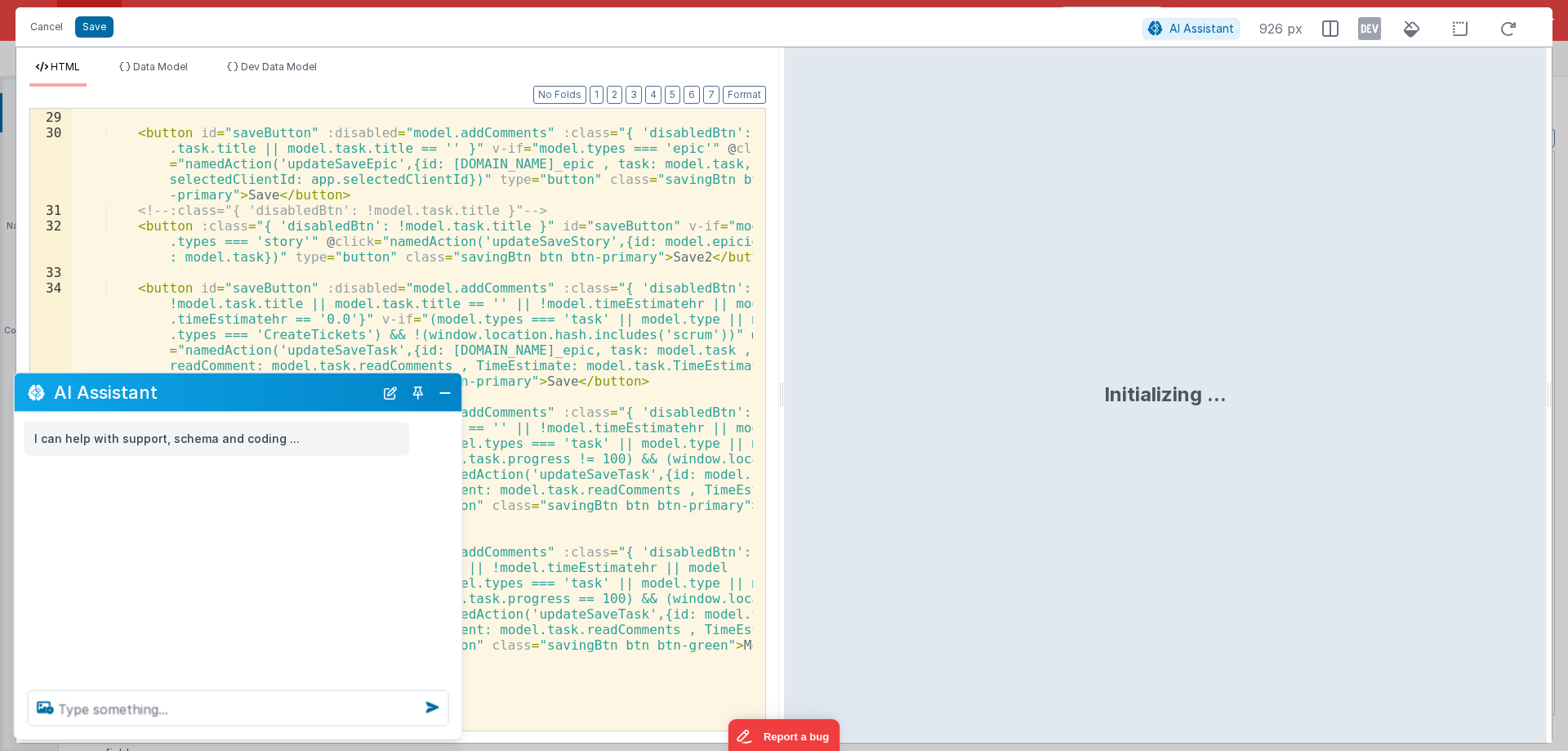
scroll to position [759, 0]
drag, startPoint x: 184, startPoint y: 227, endPoint x: 514, endPoint y: 226, distance: 330.0
click at [514, 226] on div "< button id = "saveButton" :disabled = "model.addComments" :class = "{ 'disable…" at bounding box center [412, 420] width 681 height 653
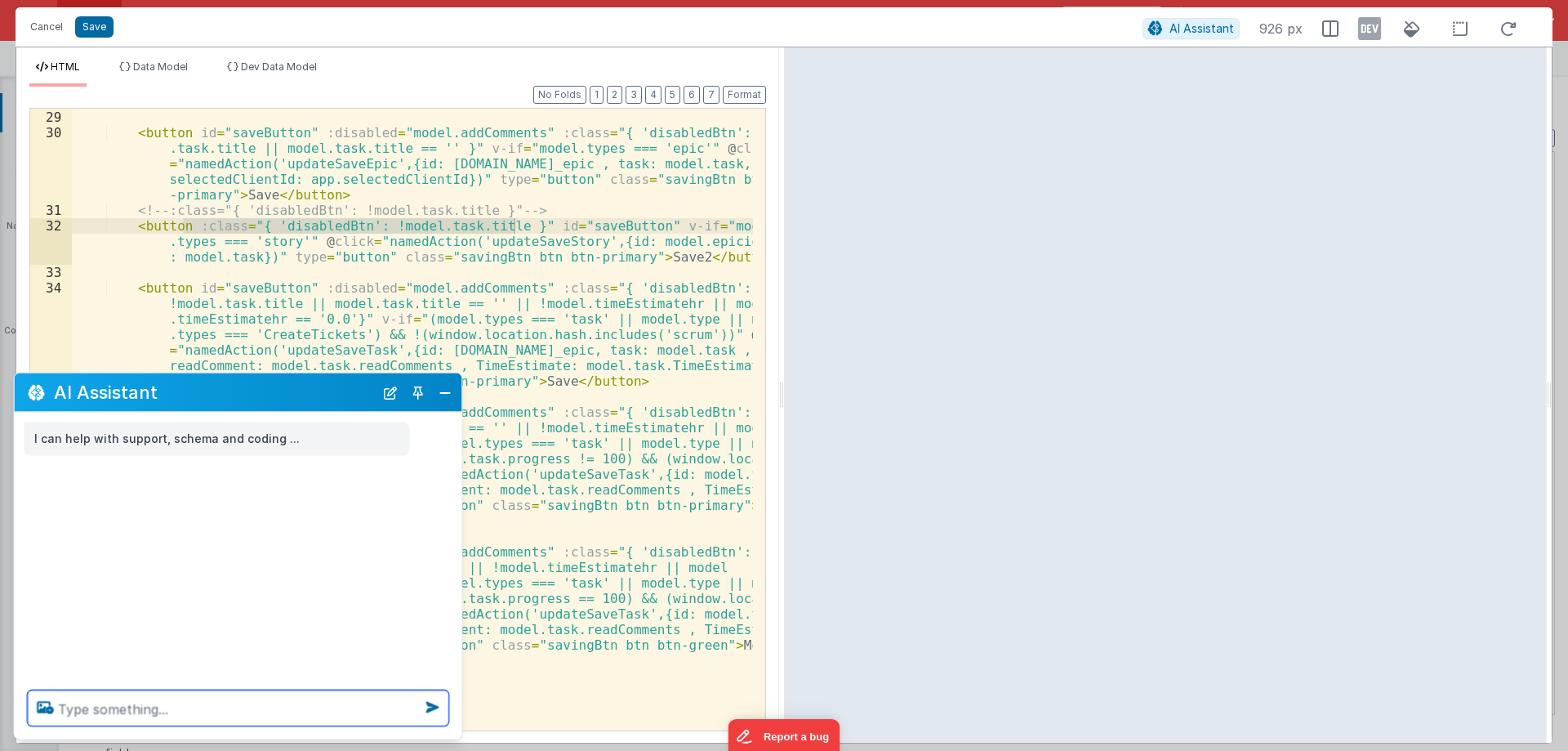
click at [138, 703] on textarea at bounding box center [238, 708] width 421 height 36
paste textarea ":class="{ 'disabledBtn': !model.task.title }""
type textarea ":class="{ 'disabledBtn': !model.task.title }""
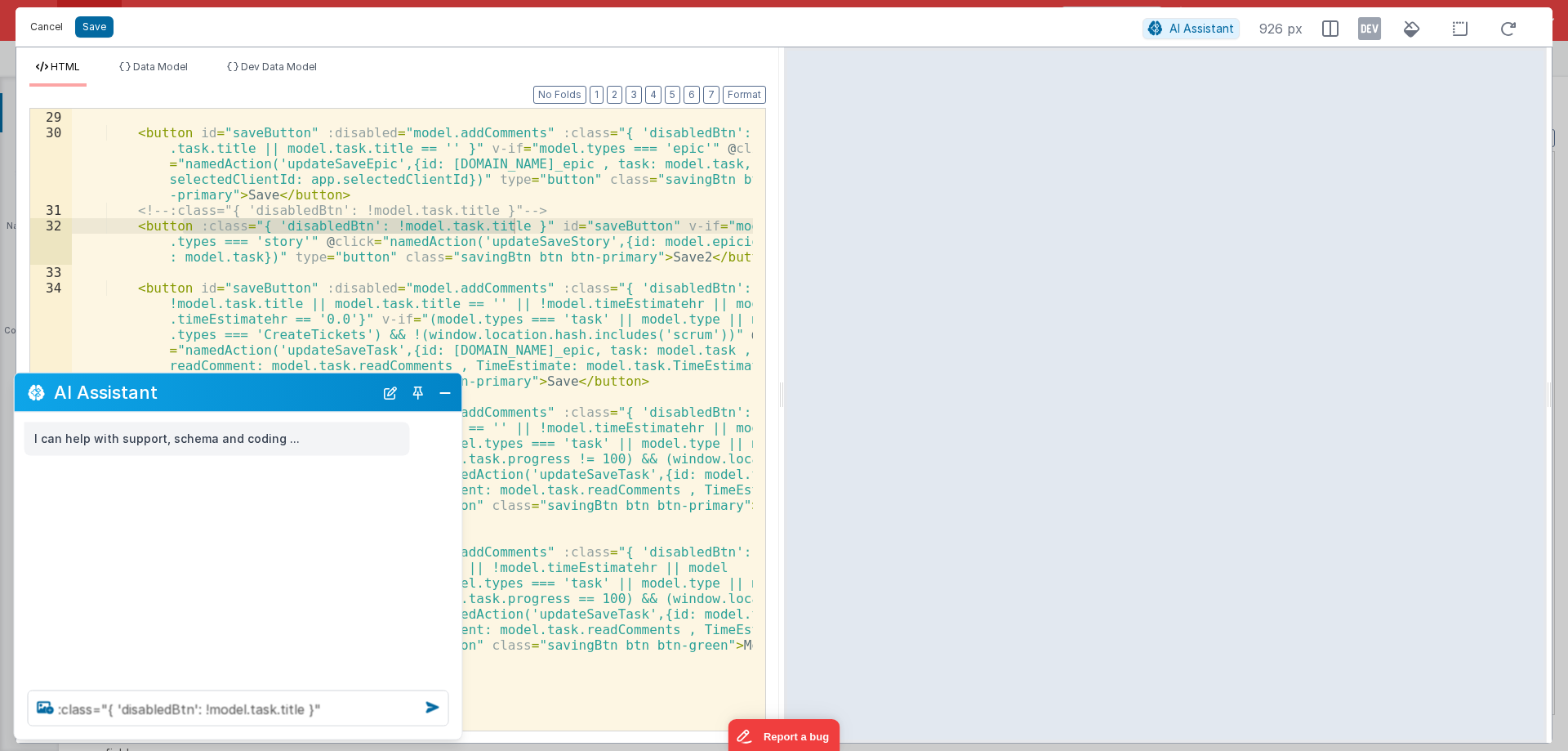
click at [35, 28] on button "Cancel" at bounding box center [46, 26] width 49 height 23
click at [432, 178] on div "Format 7 6 5 4 3 2 1 No Folds 28 29 30 31 32 33 34 35 36 37 38 39 40 41 42 < bu…" at bounding box center [397, 418] width 736 height 623
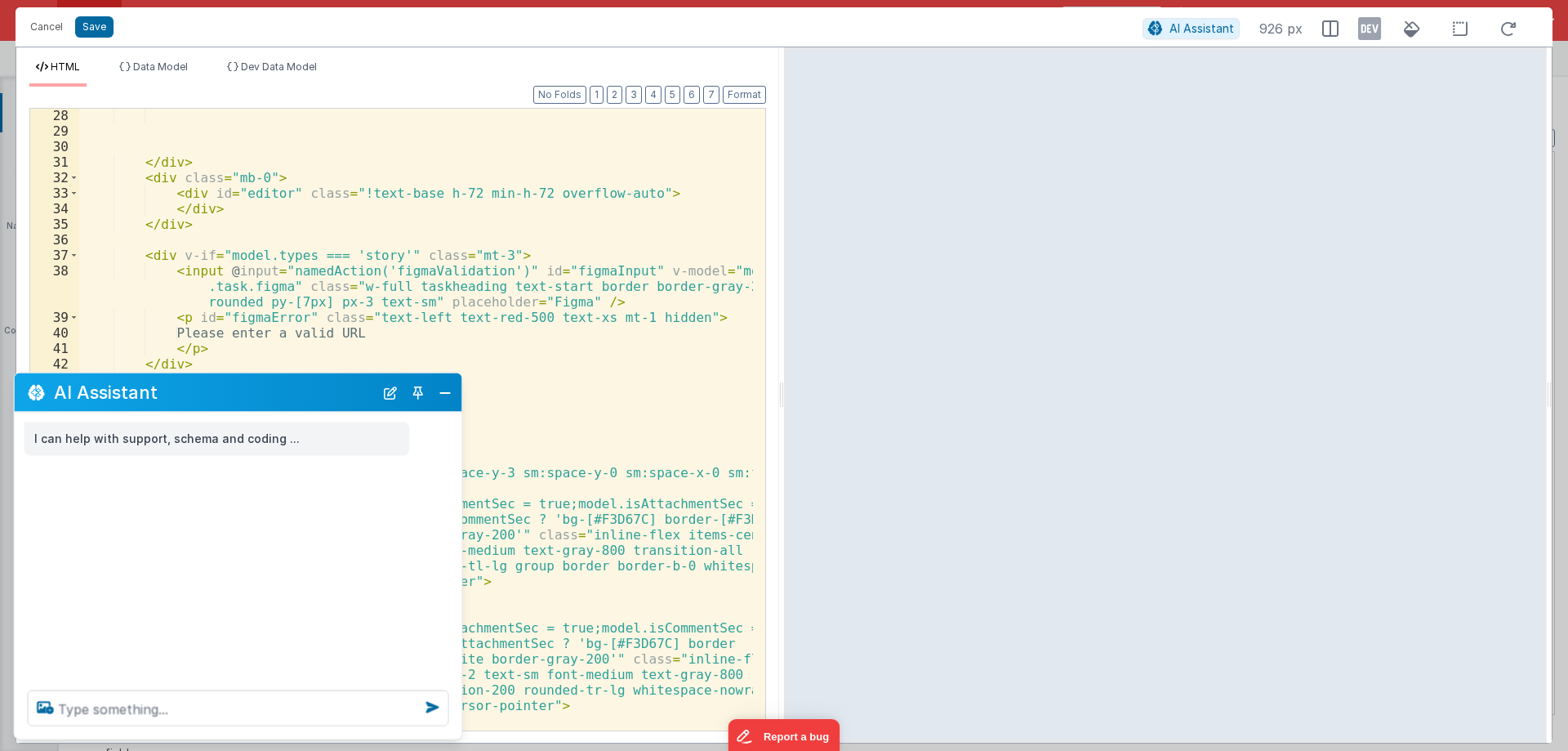
scroll to position [637, 0]
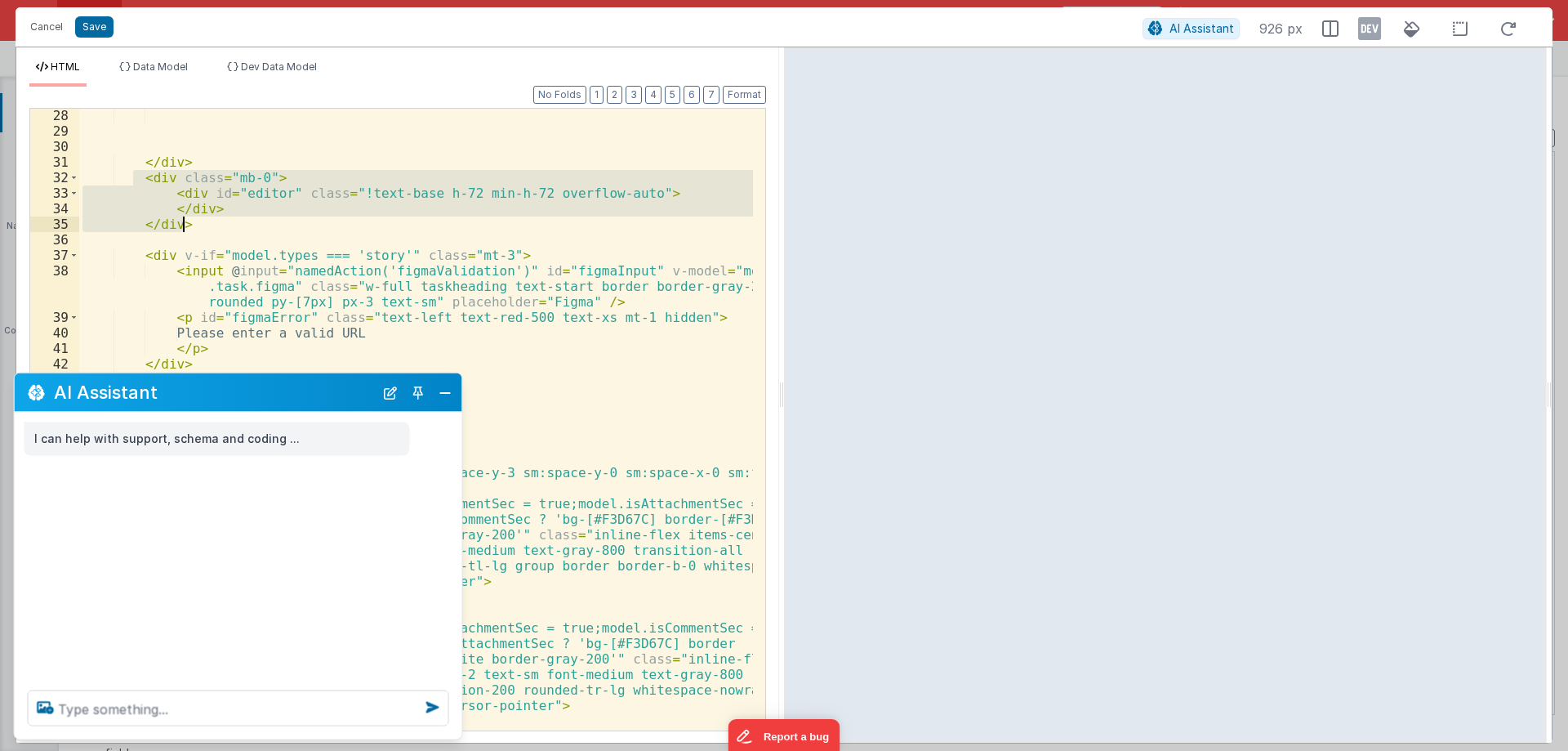
drag, startPoint x: 132, startPoint y: 173, endPoint x: 192, endPoint y: 227, distance: 80.7
click at [192, 227] on div "</ div > < div class = "mb-0" > < div id = "editor" class = "!text-base h-72 mi…" at bounding box center [416, 435] width 674 height 653
click at [113, 714] on textarea at bounding box center [238, 708] width 421 height 36
paste textarea "<div class="mb-0"> <div id="editor" class="!text-base h-72 min-h-72 overflow-au…"
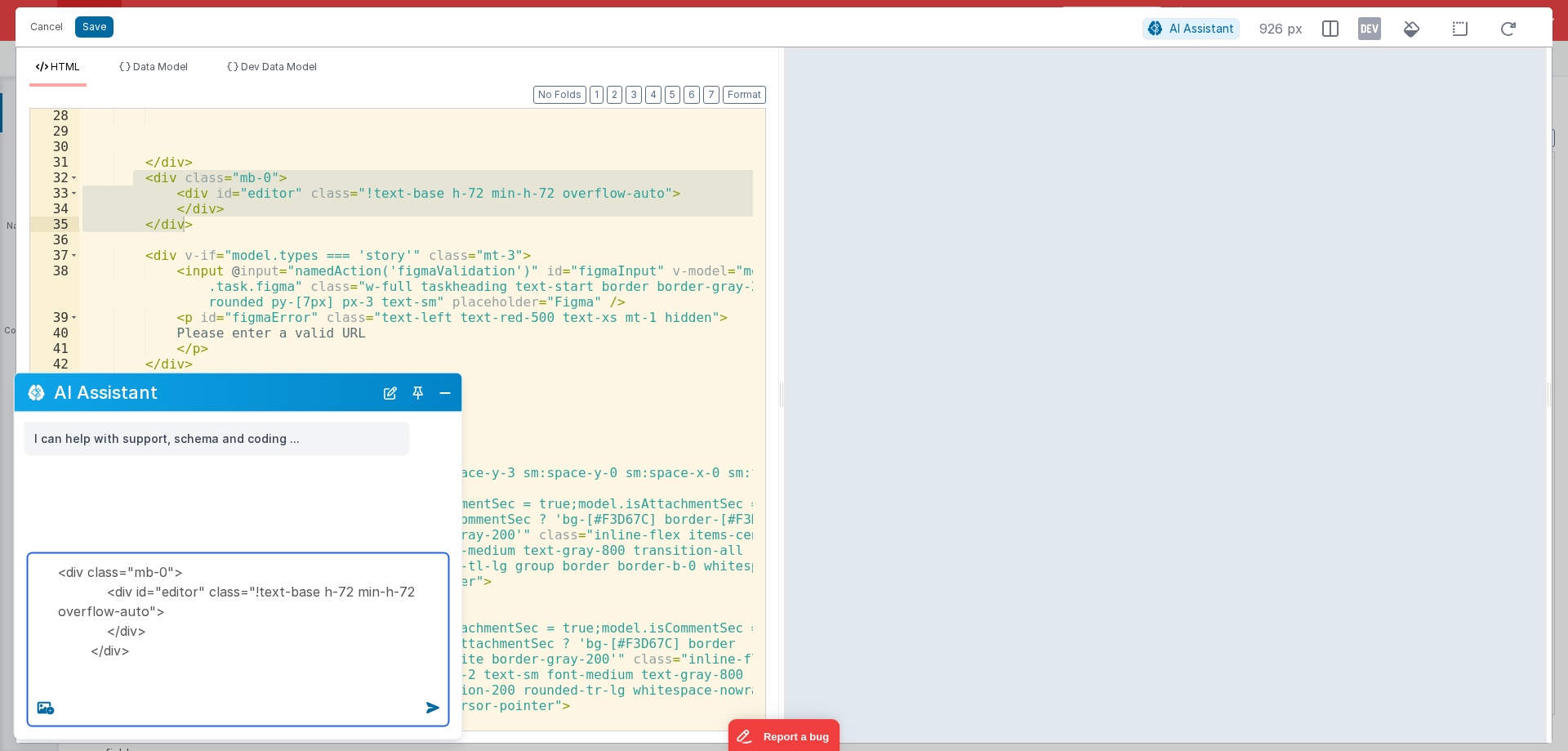
paste textarea ":class="{ 'disabledBtn': !model.task.title }""
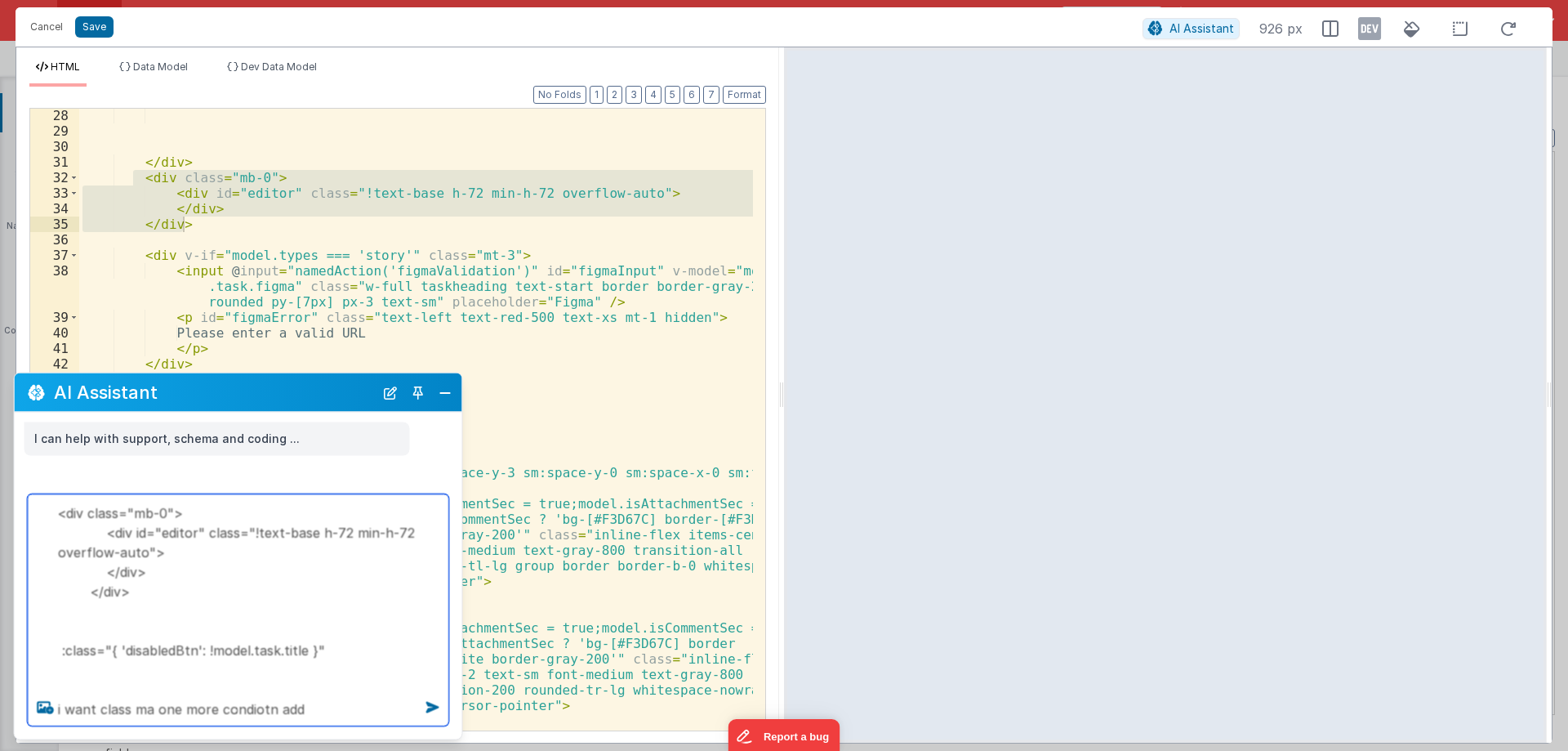
click at [177, 539] on textarea "<div class="mb-0"> <div id="editor" class="!text-base h-72 min-h-72 overflow-au…" at bounding box center [238, 610] width 421 height 232
click at [321, 705] on textarea "<div class="mb-0"> <div id="editor" class="!text-base h-72 min-h-72 overflow-au…" at bounding box center [238, 610] width 421 height 232
paste textarea "editor"
click at [379, 710] on textarea "<div class="mb-0"> <div id="editor" class="!text-base h-72 min-h-72 overflow-au…" at bounding box center [238, 610] width 421 height 232
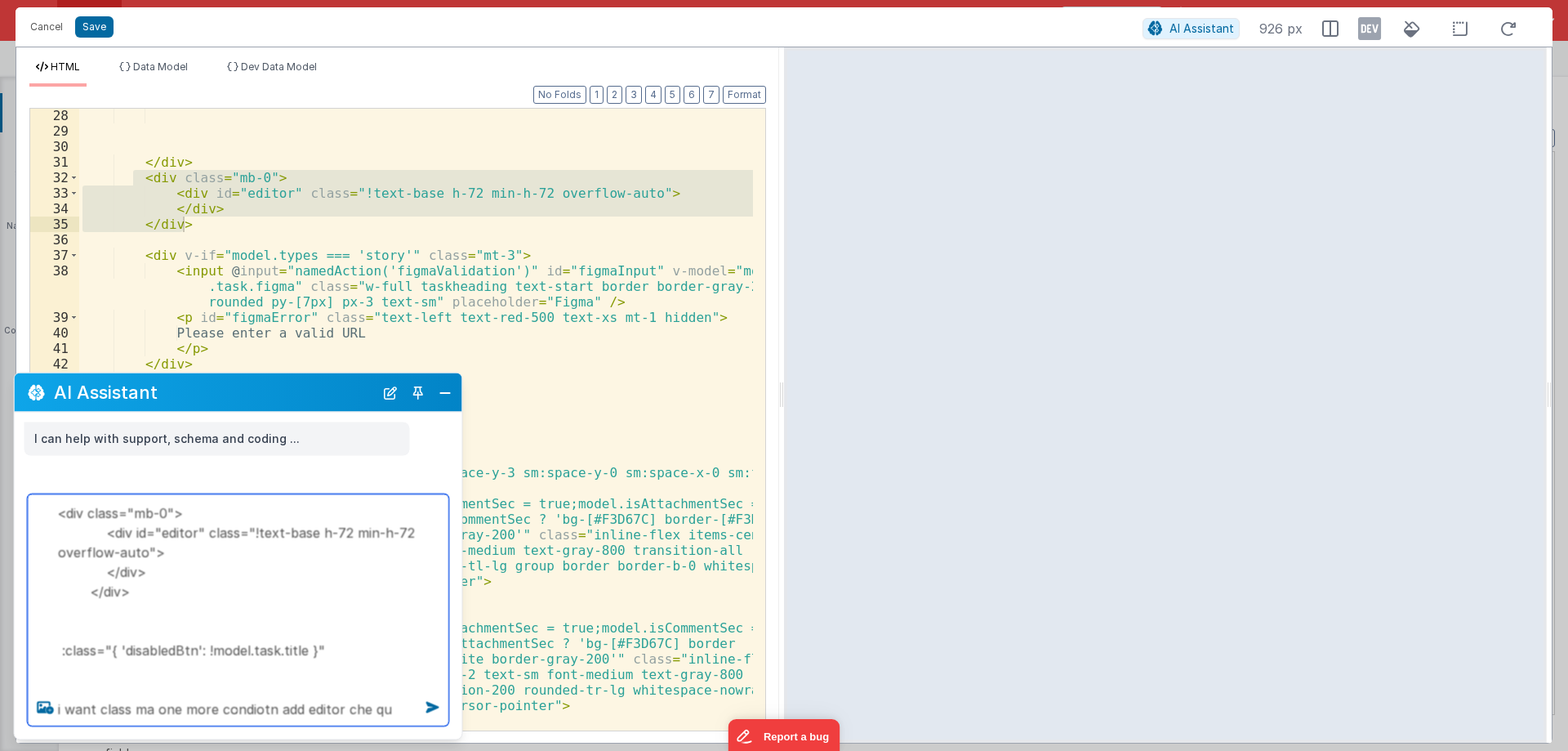
click at [379, 710] on textarea "<div class="mb-0"> <div id="editor" class="!text-base h-72 min-h-72 overflow-au…" at bounding box center [238, 610] width 421 height 232
paste textarea "ill"
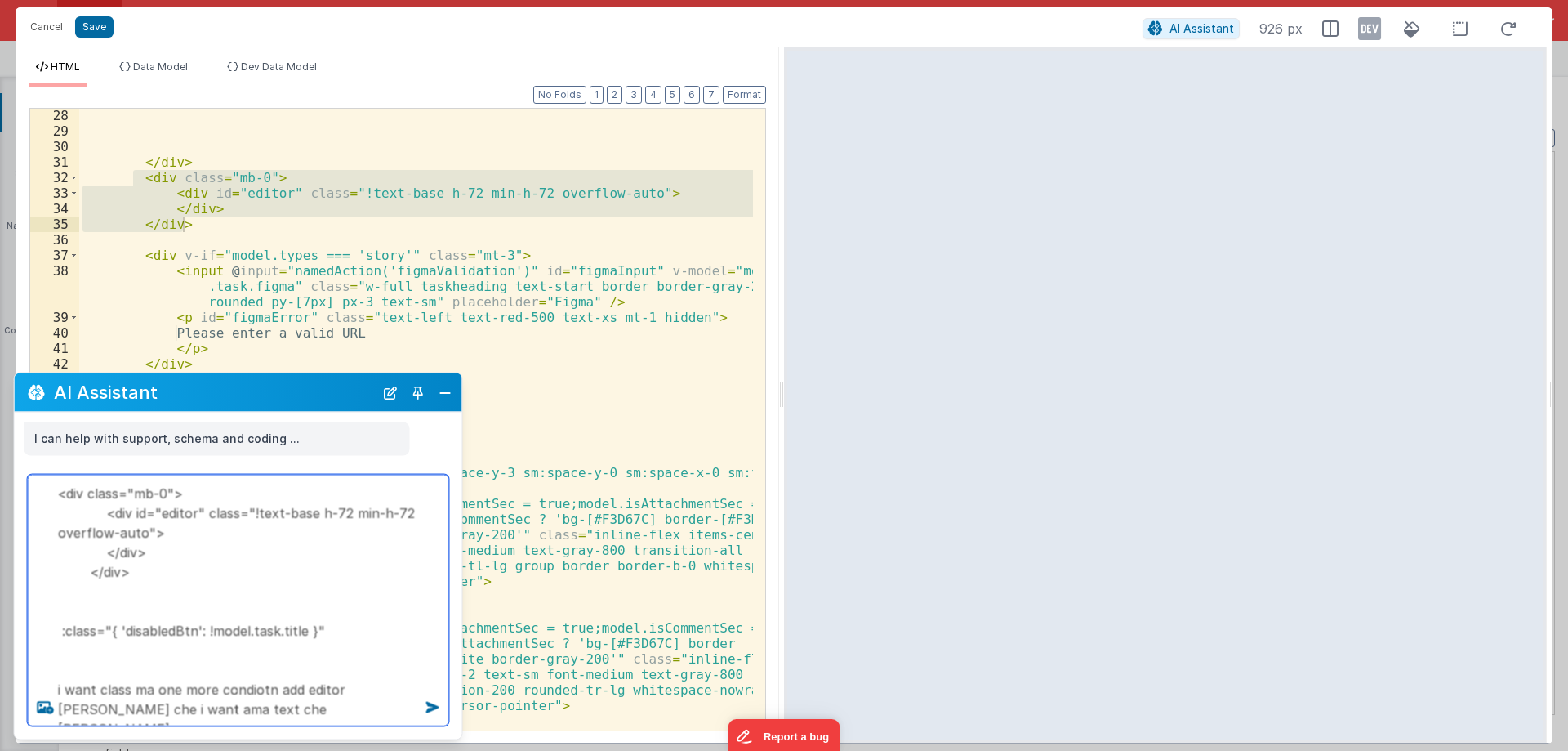
drag, startPoint x: 46, startPoint y: 633, endPoint x: 338, endPoint y: 626, distance: 292.1
click at [338, 626] on textarea "<div class="mb-0"> <div id="editor" class="!text-base h-72 min-h-72 overflow-au…" at bounding box center [238, 600] width 421 height 252
click at [276, 715] on textarea "<div class="mb-0"> <div id="editor" class="!text-base h-72 min-h-72 overflow-au…" at bounding box center [238, 600] width 421 height 252
paste textarea ":class="{ 'disabledBtn': !model.task.title }""
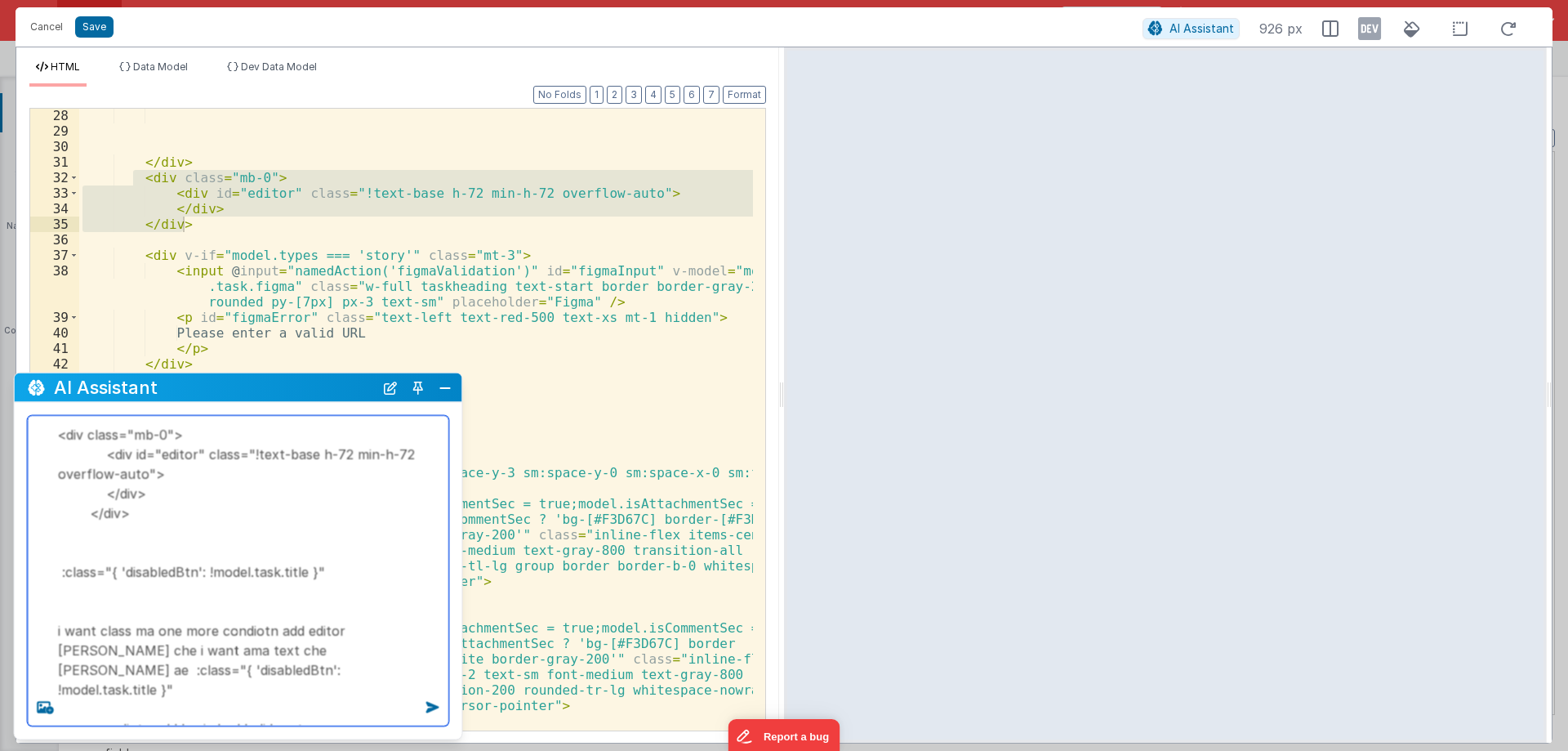
click at [343, 655] on textarea "<div class="mb-0"> <div id="editor" class="!text-base h-72 min-h-72 overflow-au…" at bounding box center [238, 571] width 421 height 310
click at [338, 711] on textarea "<div class="mb-0"> <div id="editor" class="!text-base h-72 min-h-72 overflow-au…" at bounding box center [238, 571] width 421 height 310
paste textarea "disabledBtn"
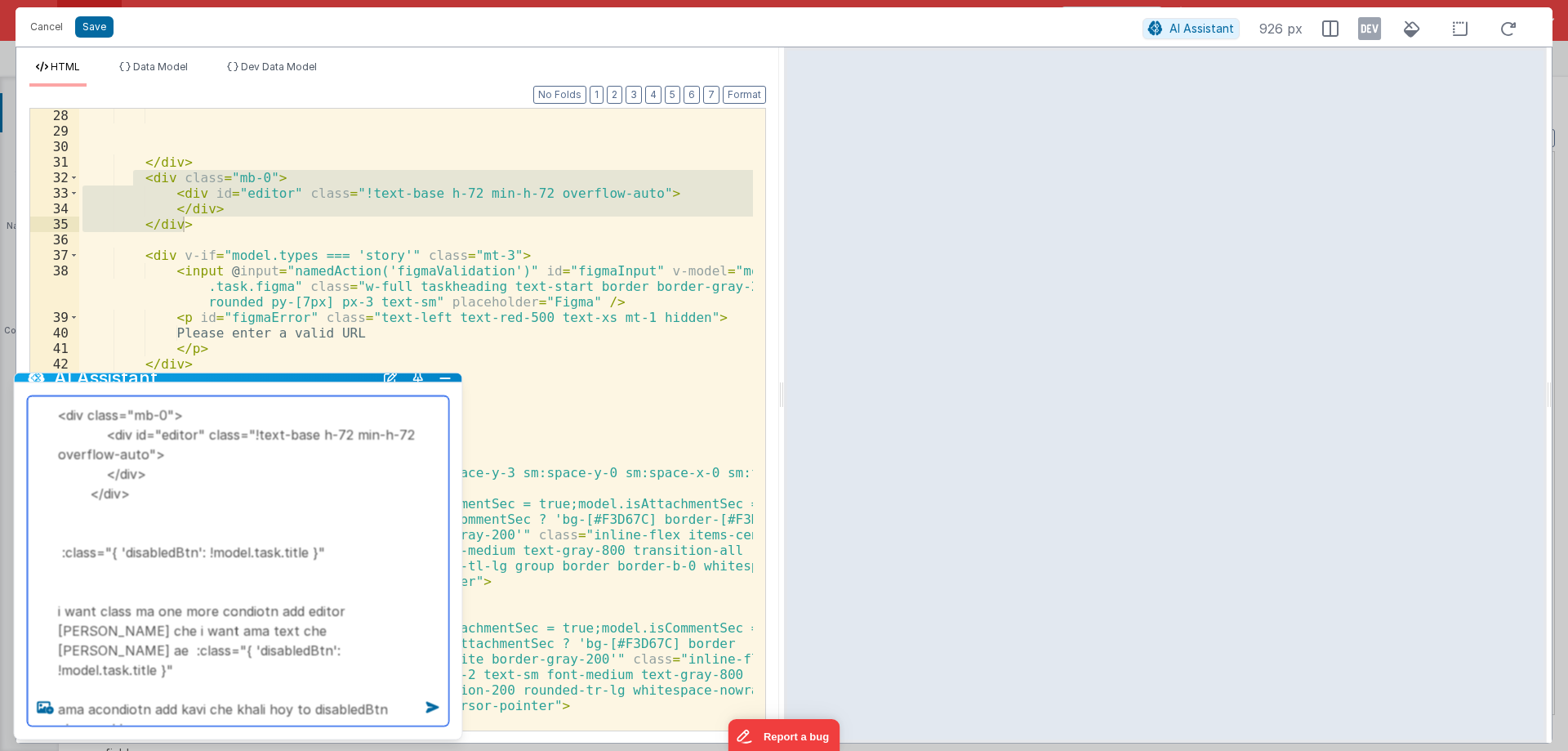
type textarea "<div class="mb-0"> <div id="editor" class="!text-base h-72 min-h-72 overflow-au…"
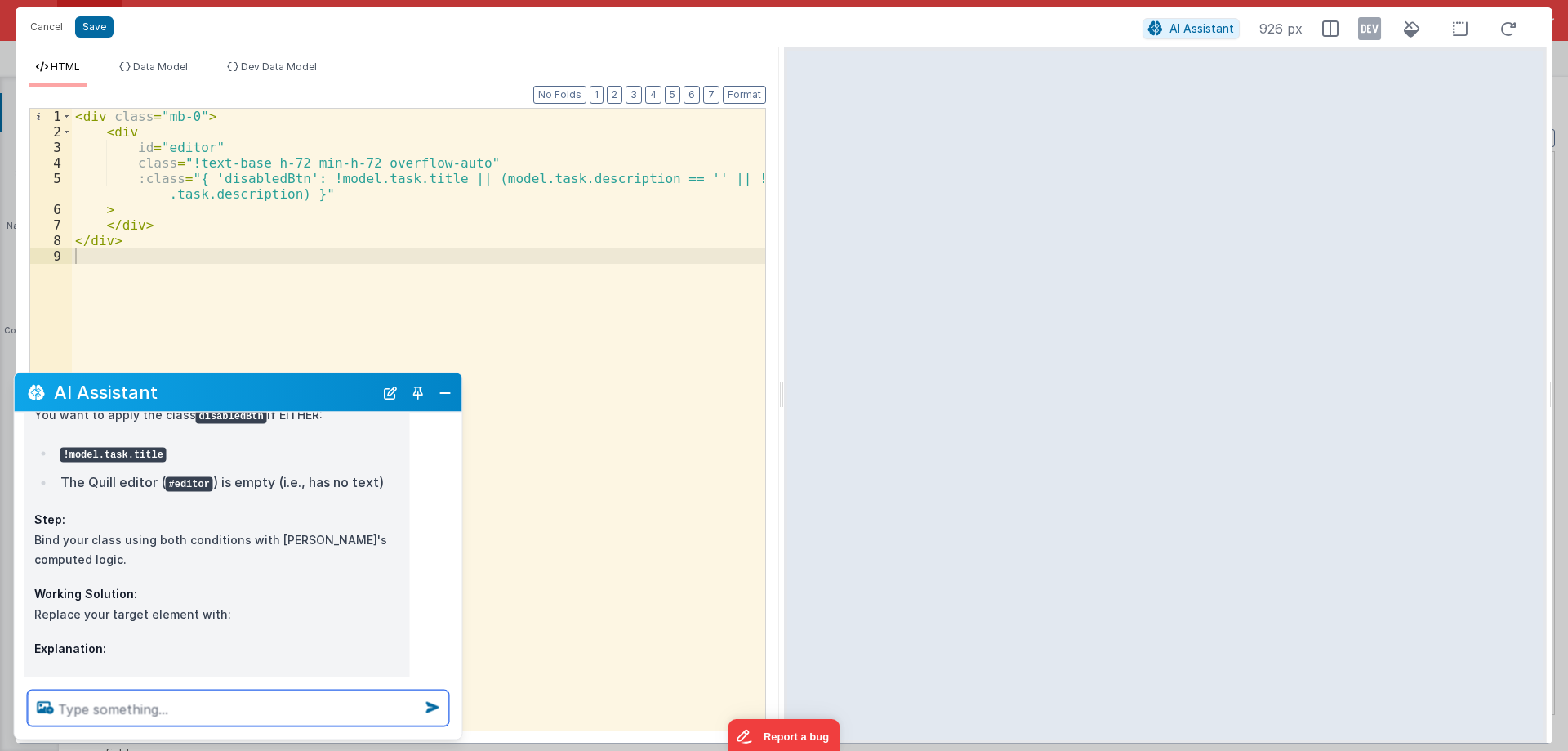
scroll to position [513, 0]
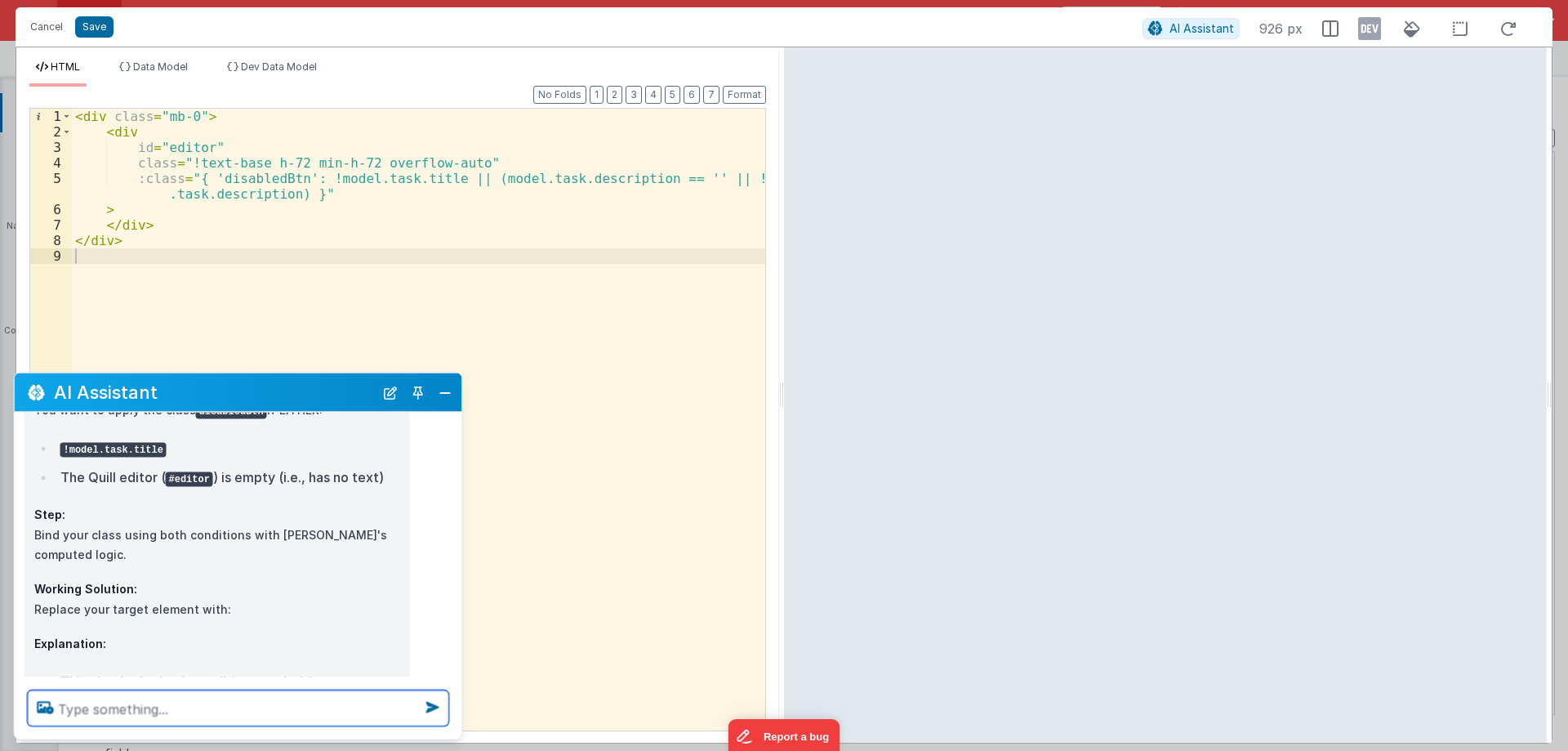
click at [148, 710] on textarea at bounding box center [238, 708] width 421 height 36
click at [220, 505] on p "Step: Bind your class using both conditions with Vue's computed logic." at bounding box center [217, 534] width 366 height 60
click at [260, 328] on div "< div class = "mb-0" > < div id = "editor" class = "!text-base h-72 min-h-72 ov…" at bounding box center [418, 435] width 693 height 653
click at [280, 262] on div "< div class = "mb-0" > < div id = "editor" class = "!text-base h-72 min-h-72 ov…" at bounding box center [418, 419] width 693 height 622
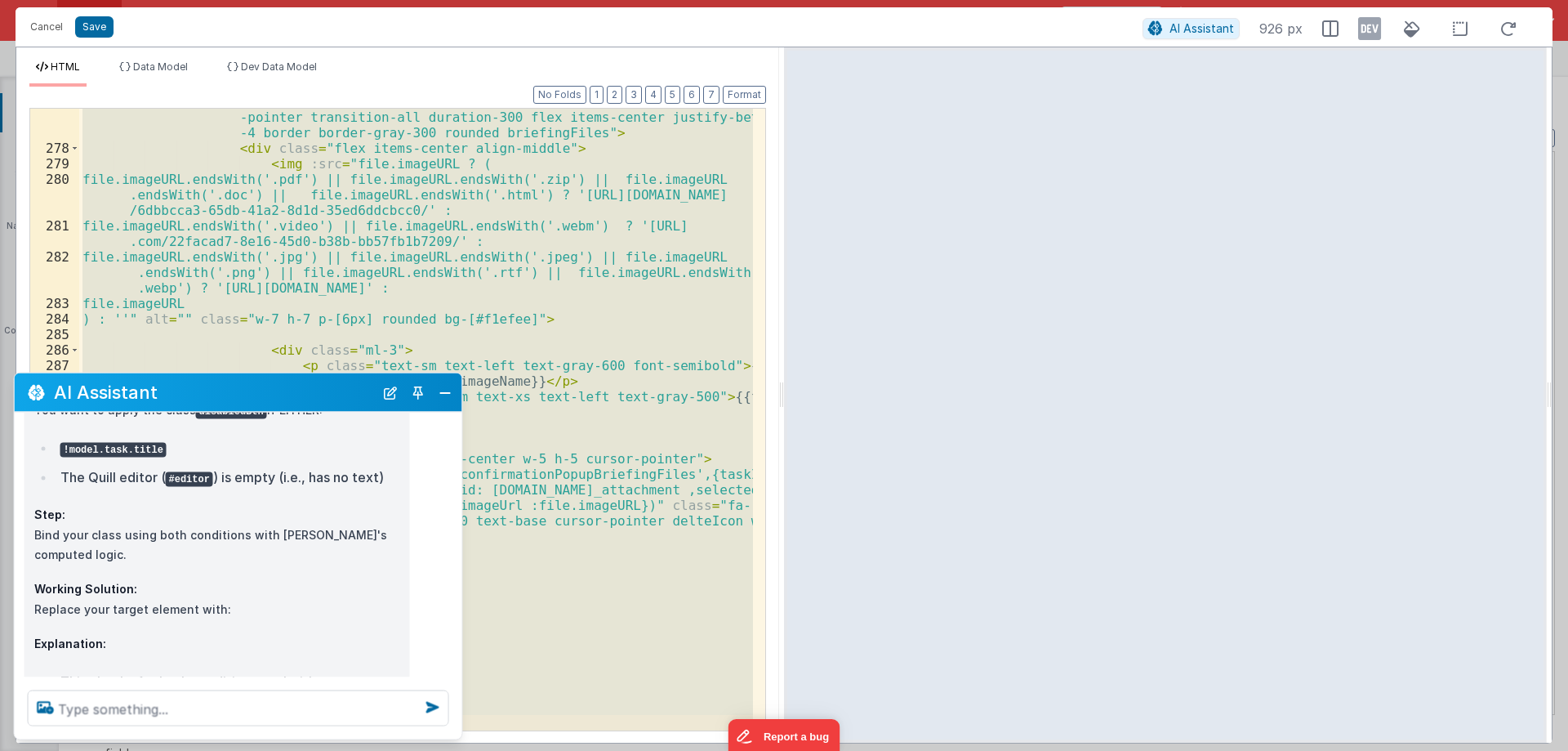
scroll to position [6456, 0]
click at [117, 713] on textarea at bounding box center [238, 708] width 421 height 36
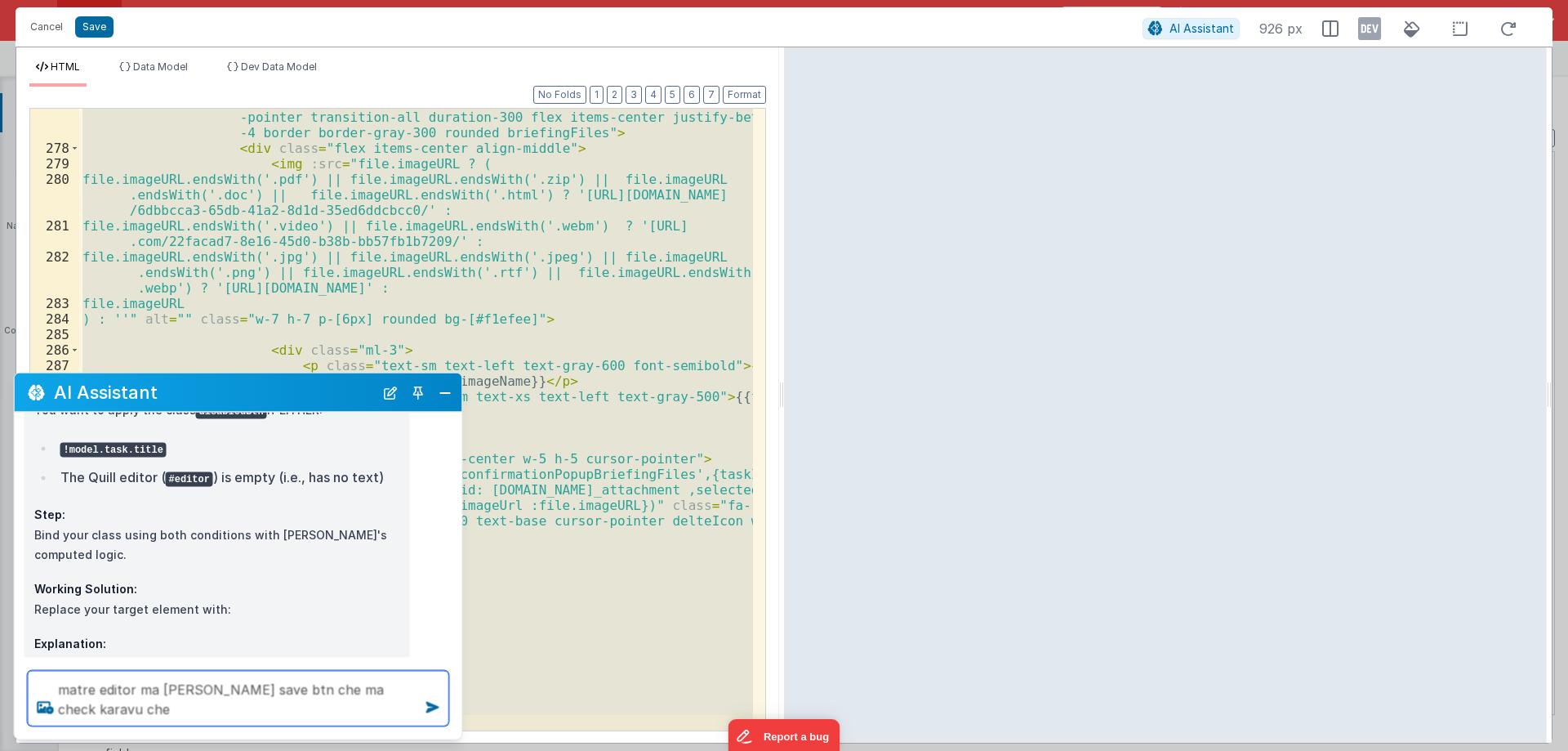
type textarea "matre editor ma nathi karvu save btn che ma check karavu che"
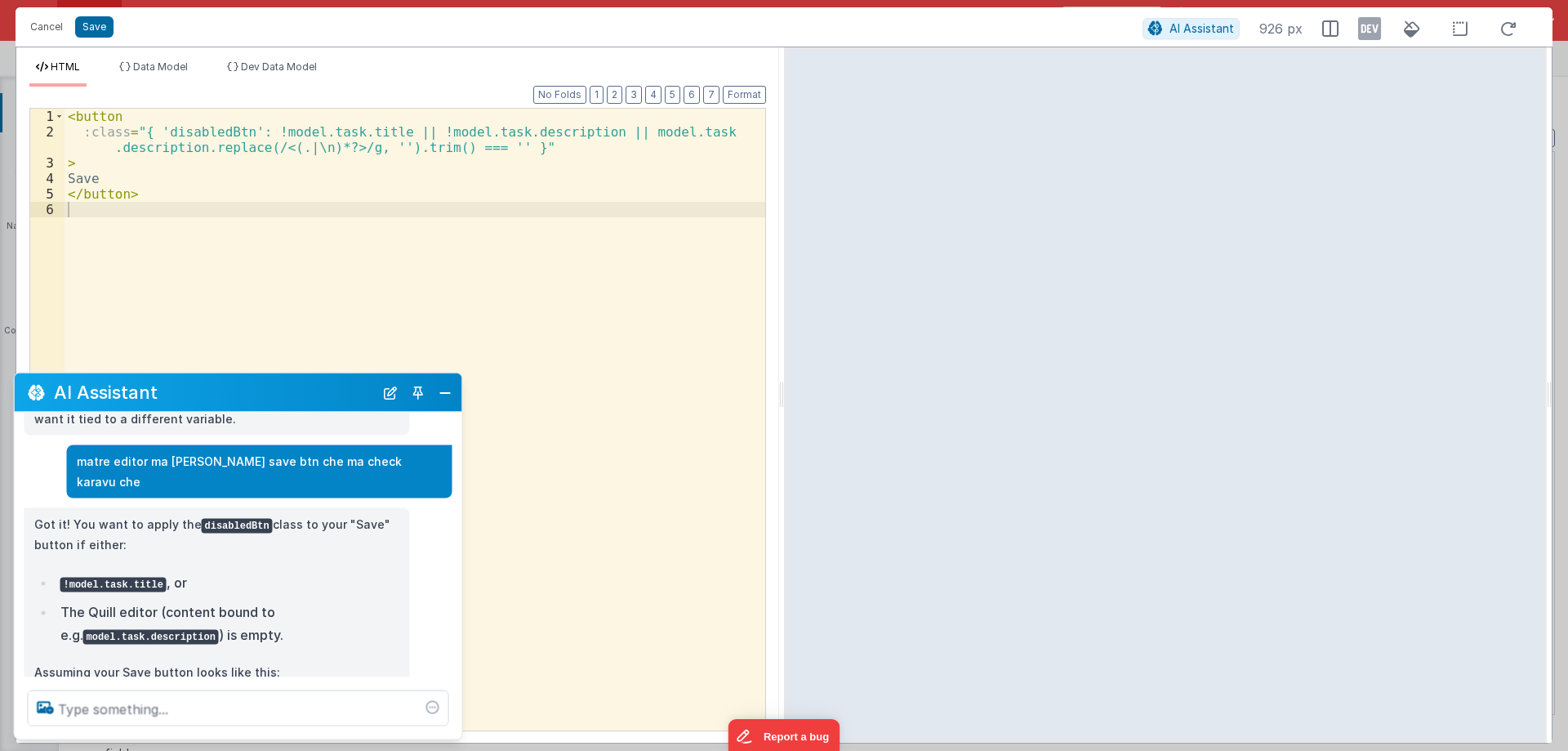
scroll to position [1015, 0]
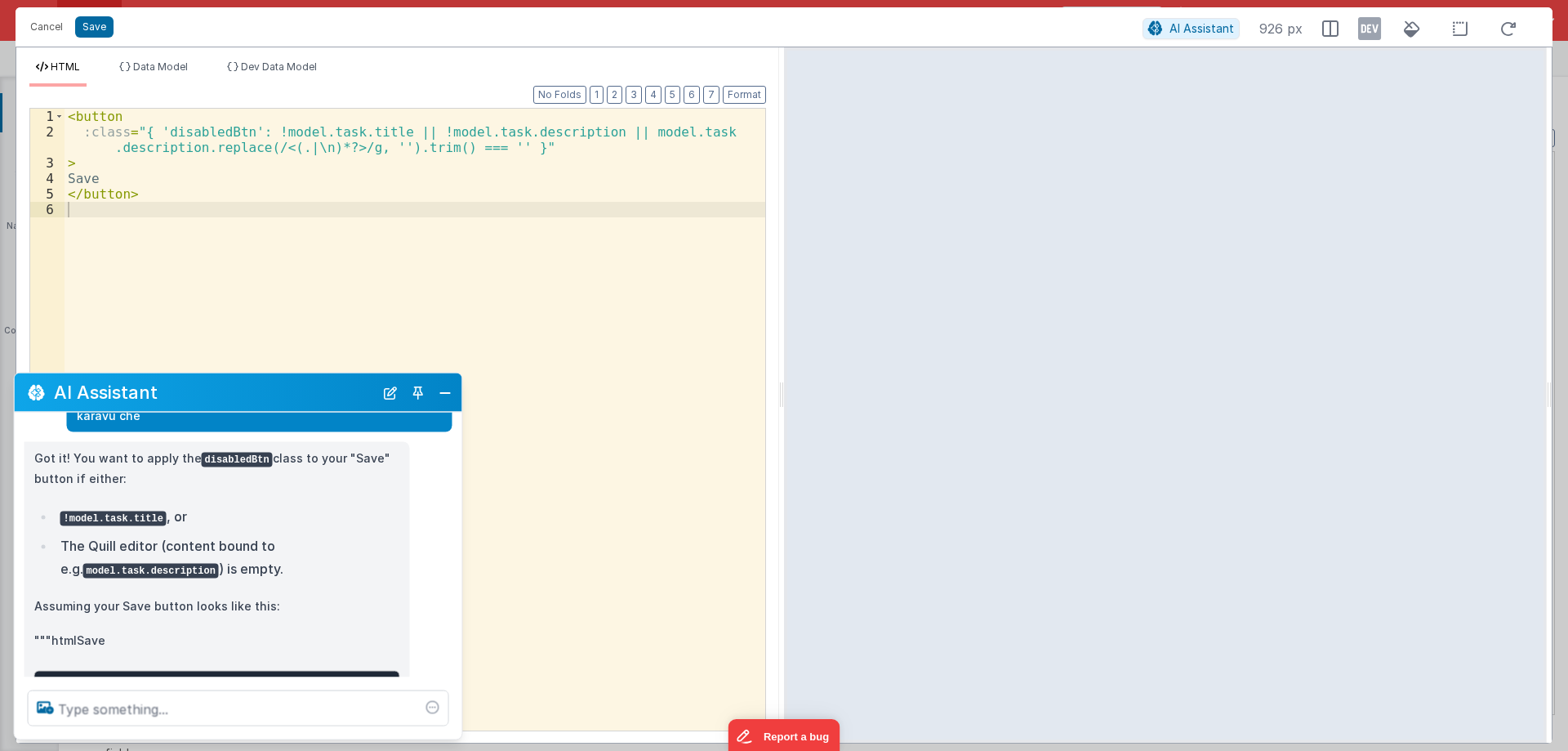
click at [536, 122] on div "< button :class = "{ 'disabledBtn': !model.task.title || !model.task.descriptio…" at bounding box center [414, 435] width 701 height 653
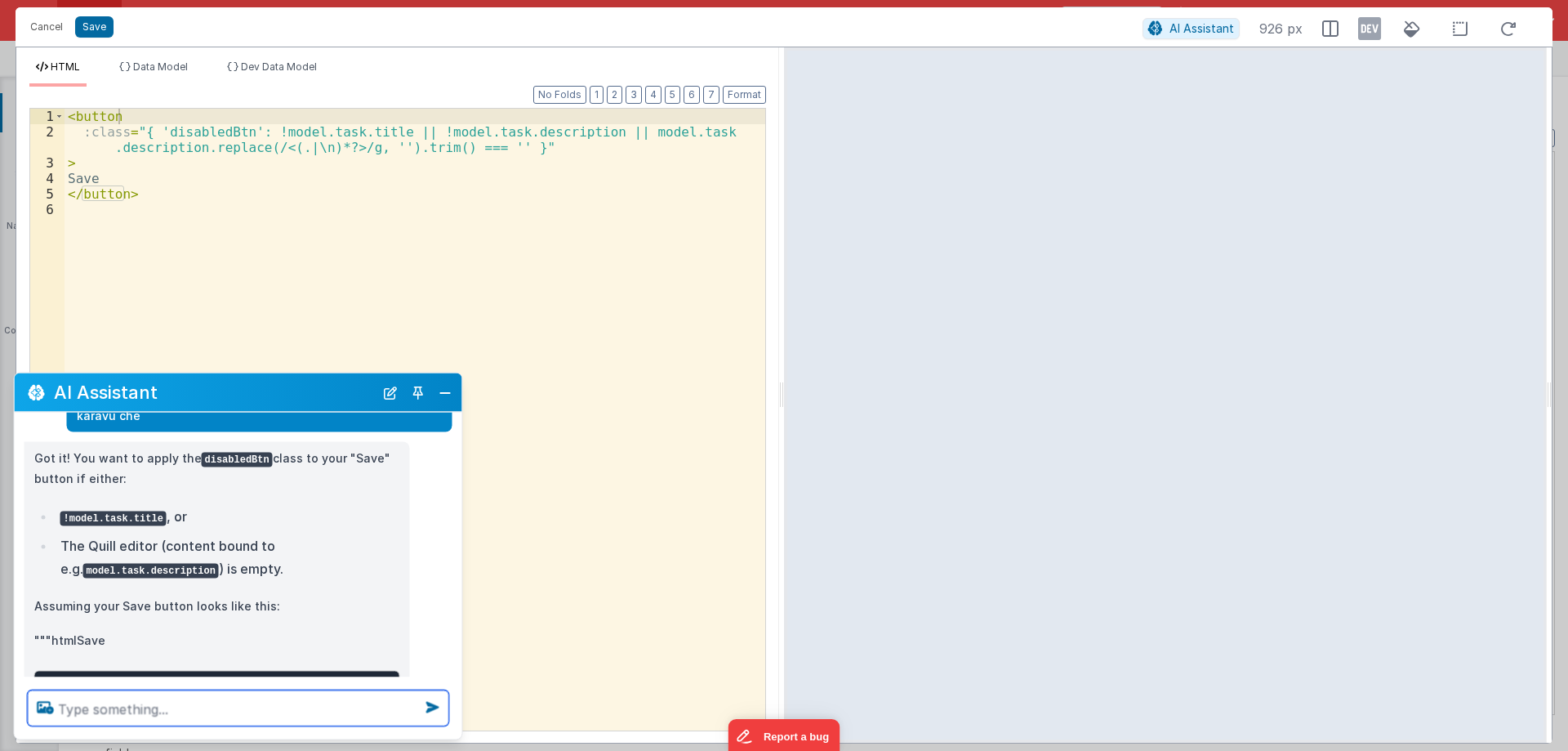
scroll to position [1281, 0]
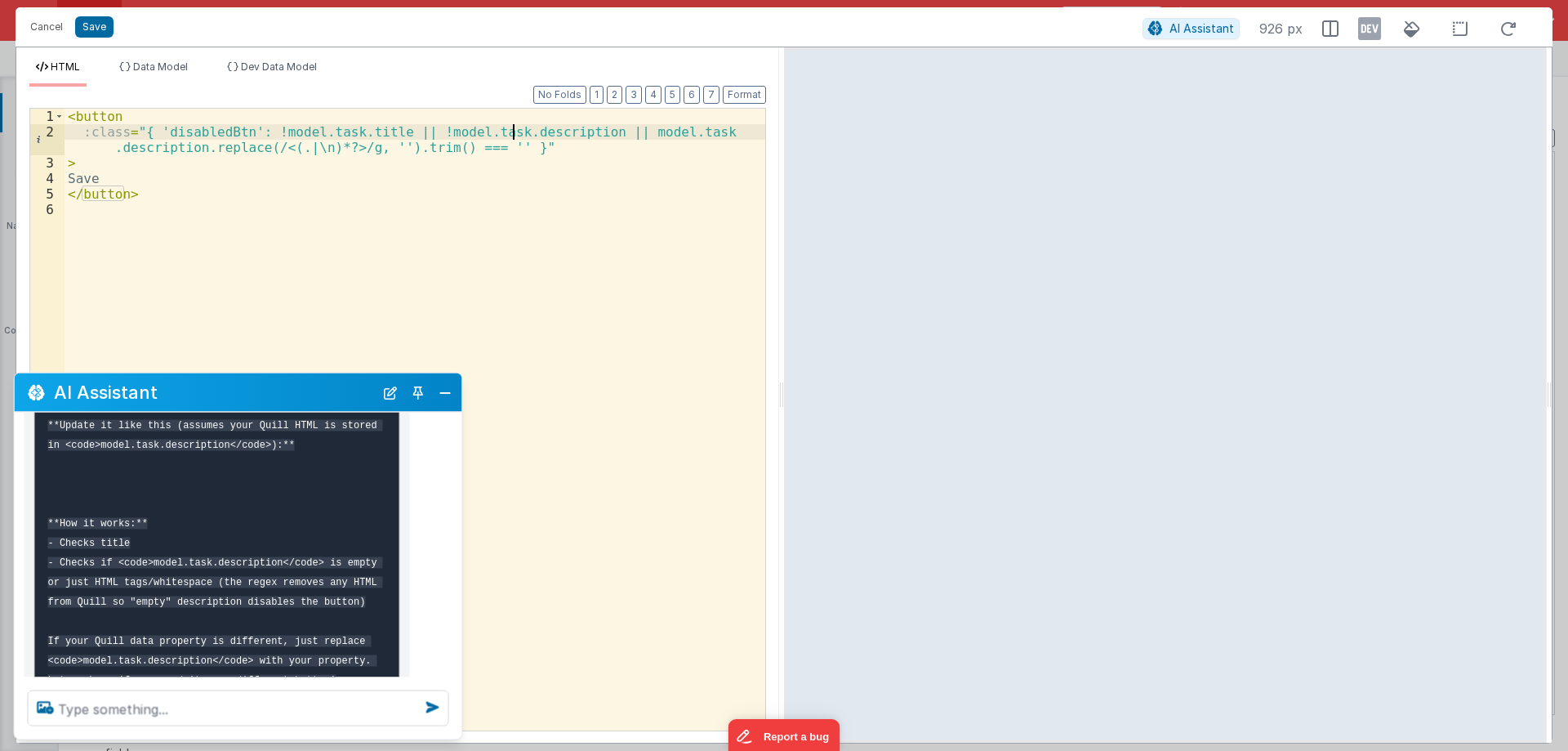
click at [516, 133] on div "< button :class = "{ 'disabledBtn': !model.task.title || !model.task.descriptio…" at bounding box center [414, 435] width 701 height 653
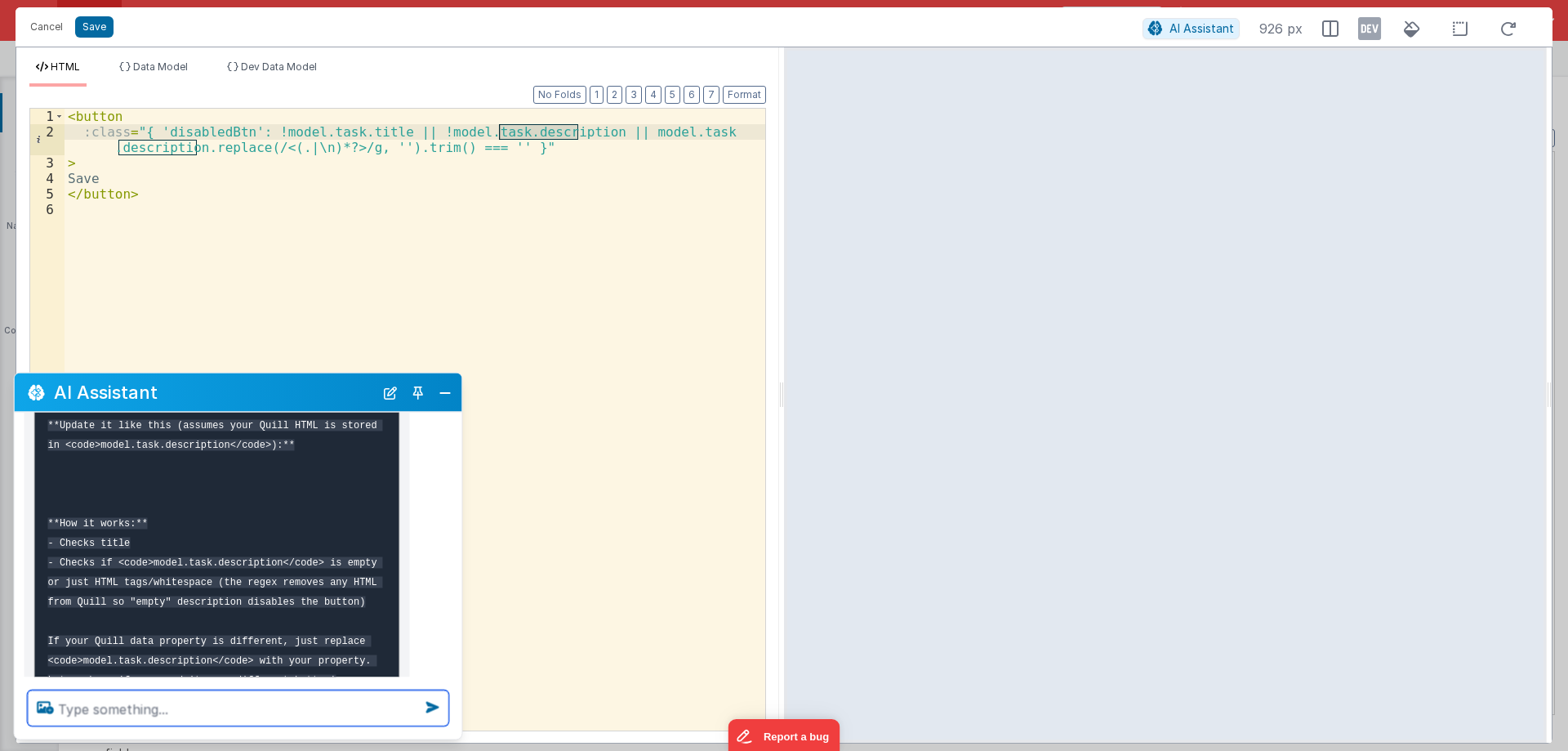
click at [125, 697] on textarea at bounding box center [238, 708] width 421 height 36
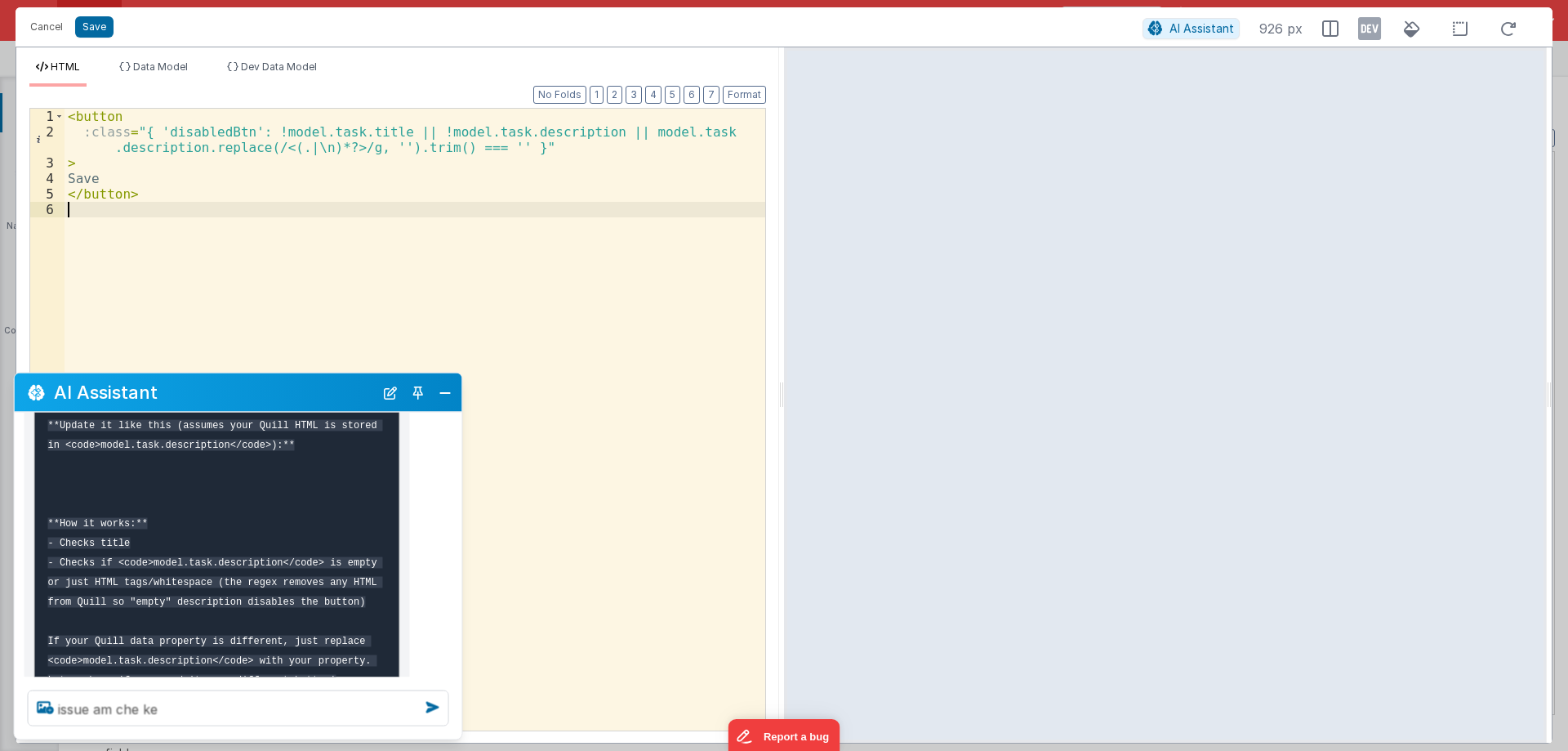
click at [363, 329] on div "< button :class = "{ 'disabledBtn': !model.task.title || !model.task.descriptio…" at bounding box center [414, 435] width 701 height 653
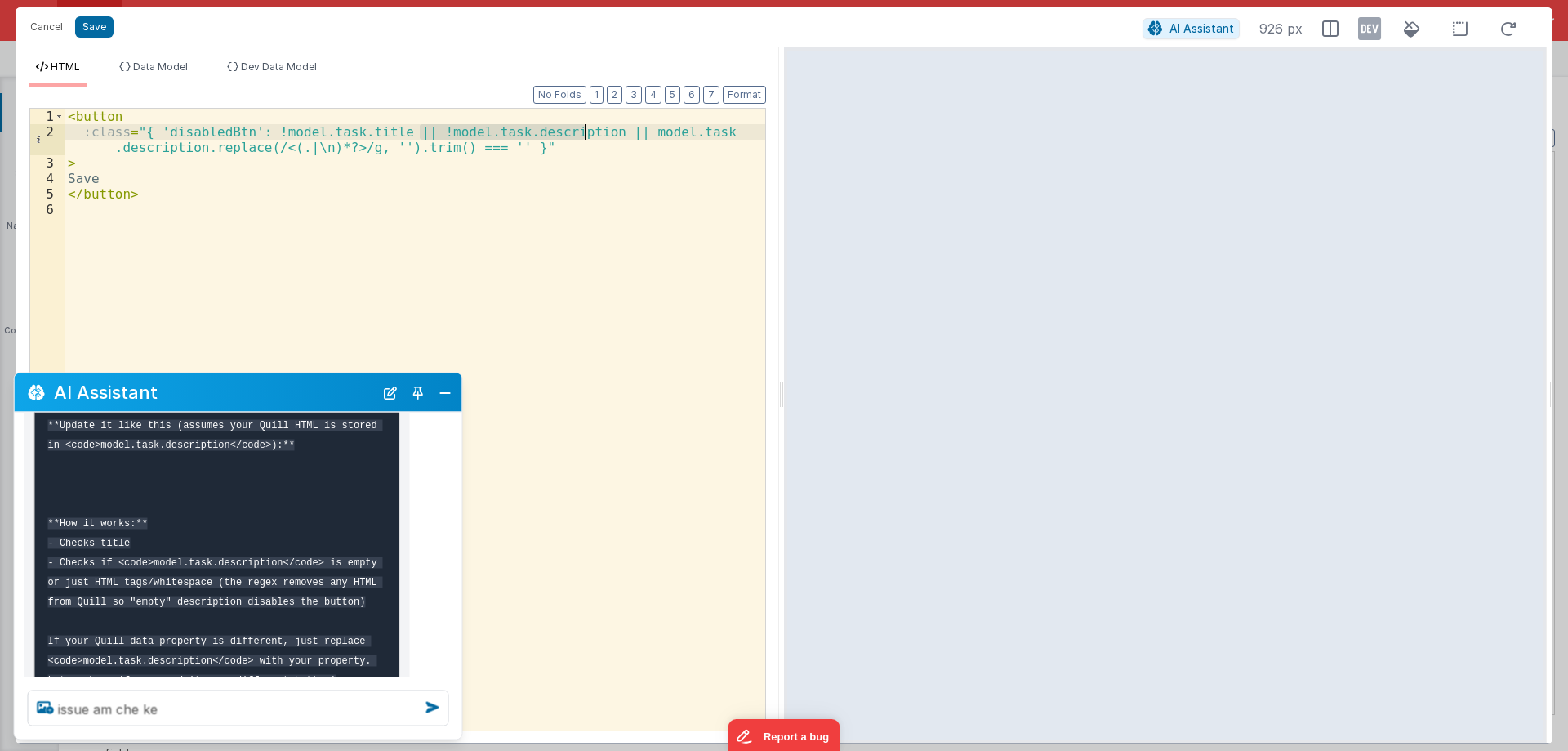
drag, startPoint x: 421, startPoint y: 132, endPoint x: 584, endPoint y: 134, distance: 163.0
click at [584, 134] on div "< button :class = "{ 'disabledBtn': !model.task.title || !model.task.descriptio…" at bounding box center [414, 435] width 701 height 653
click at [178, 708] on textarea "issue am che ke" at bounding box center [238, 708] width 421 height 36
paste textarea "model.task.description"
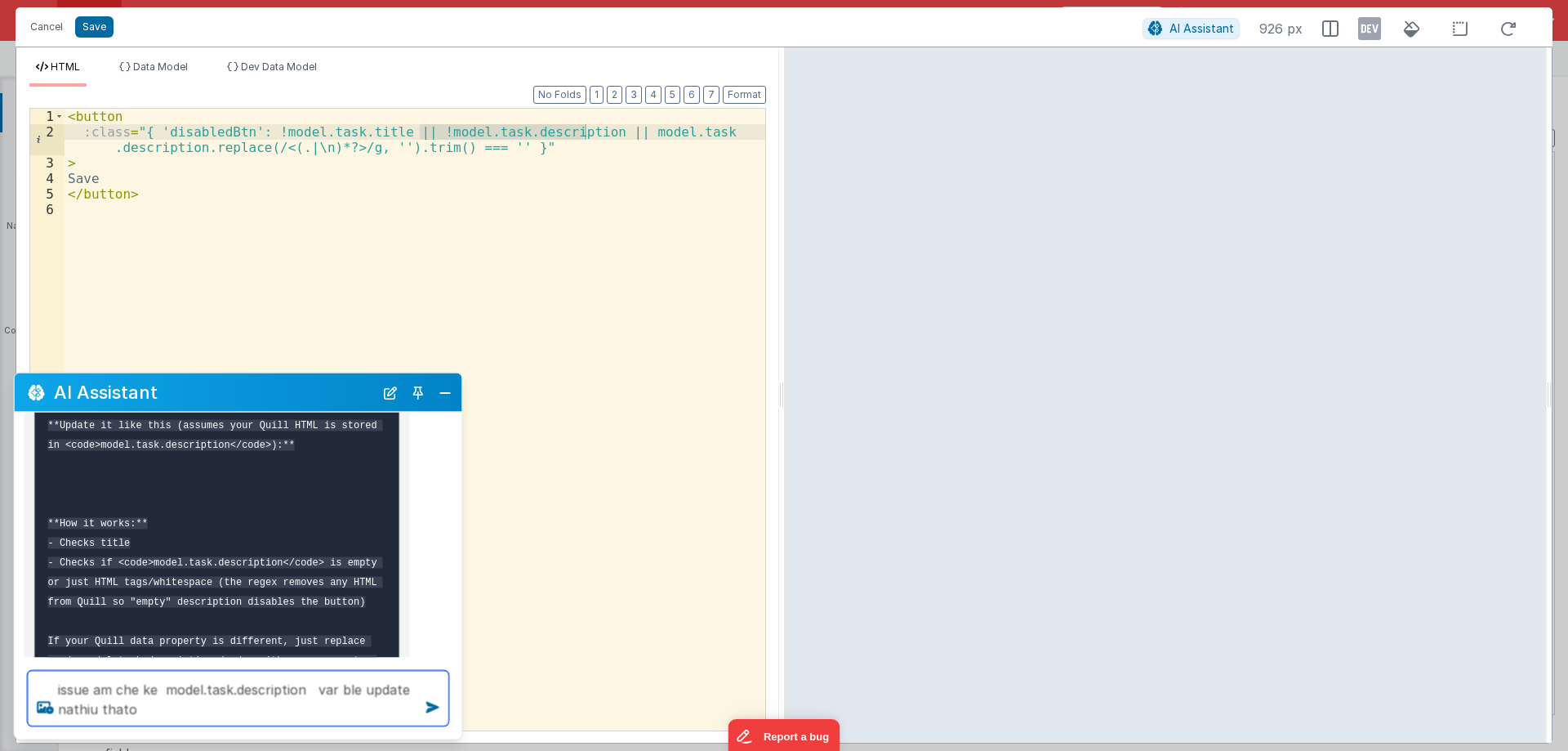
type textarea "issue am che ke model.task.description var ble update nathiu thato"
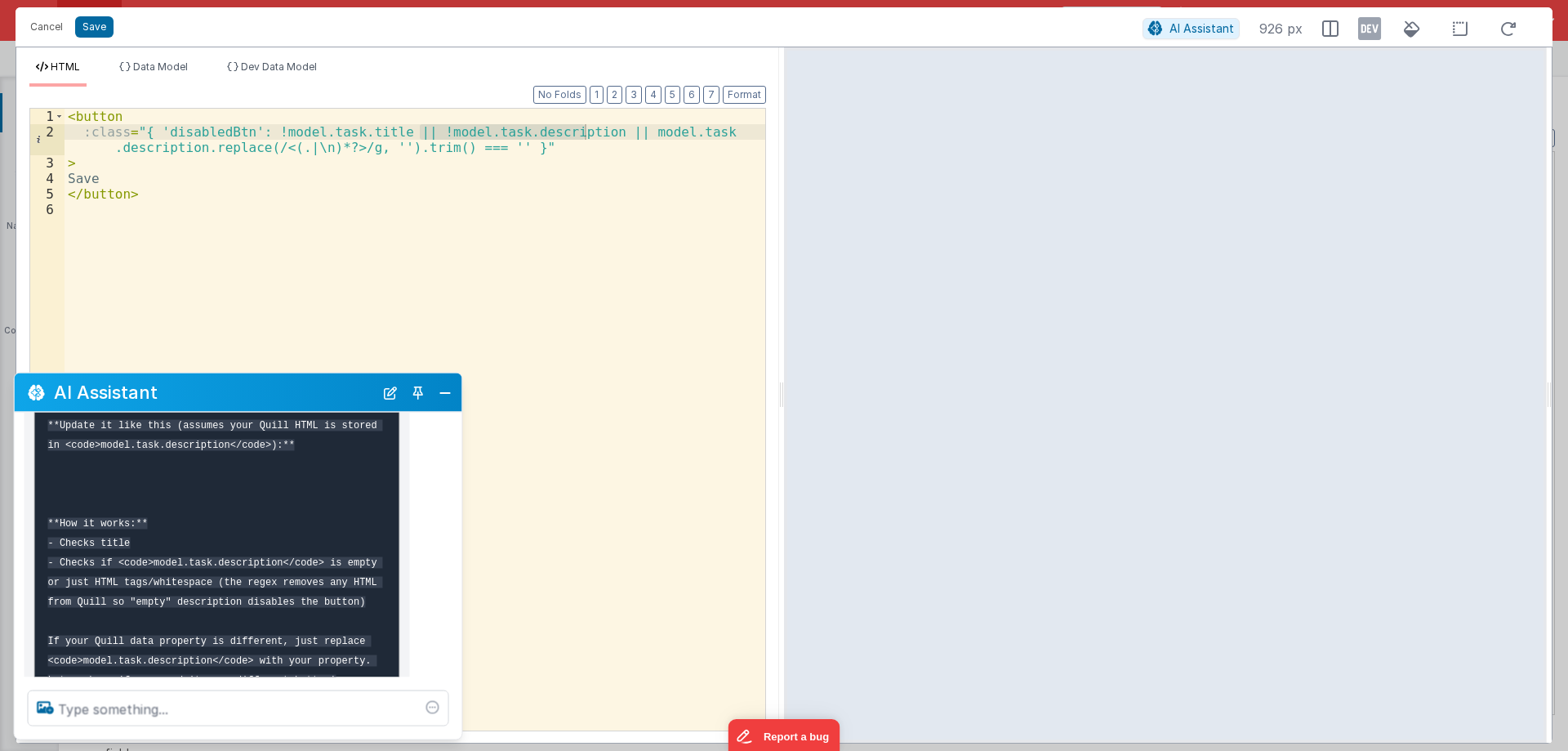
scroll to position [1338, 0]
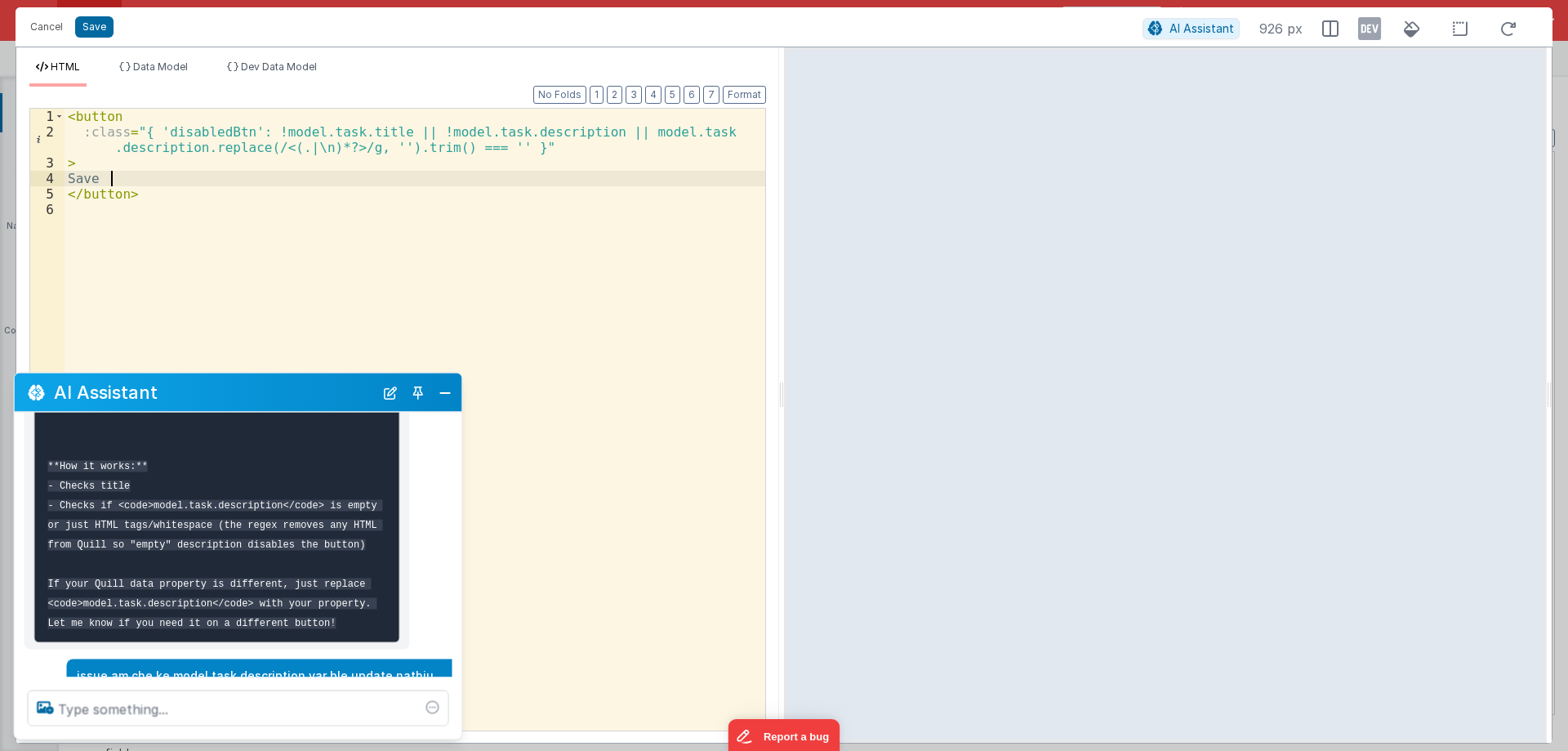
click at [123, 185] on div "< button :class = "{ 'disabledBtn': !model.task.title || !model.task.descriptio…" at bounding box center [414, 435] width 701 height 653
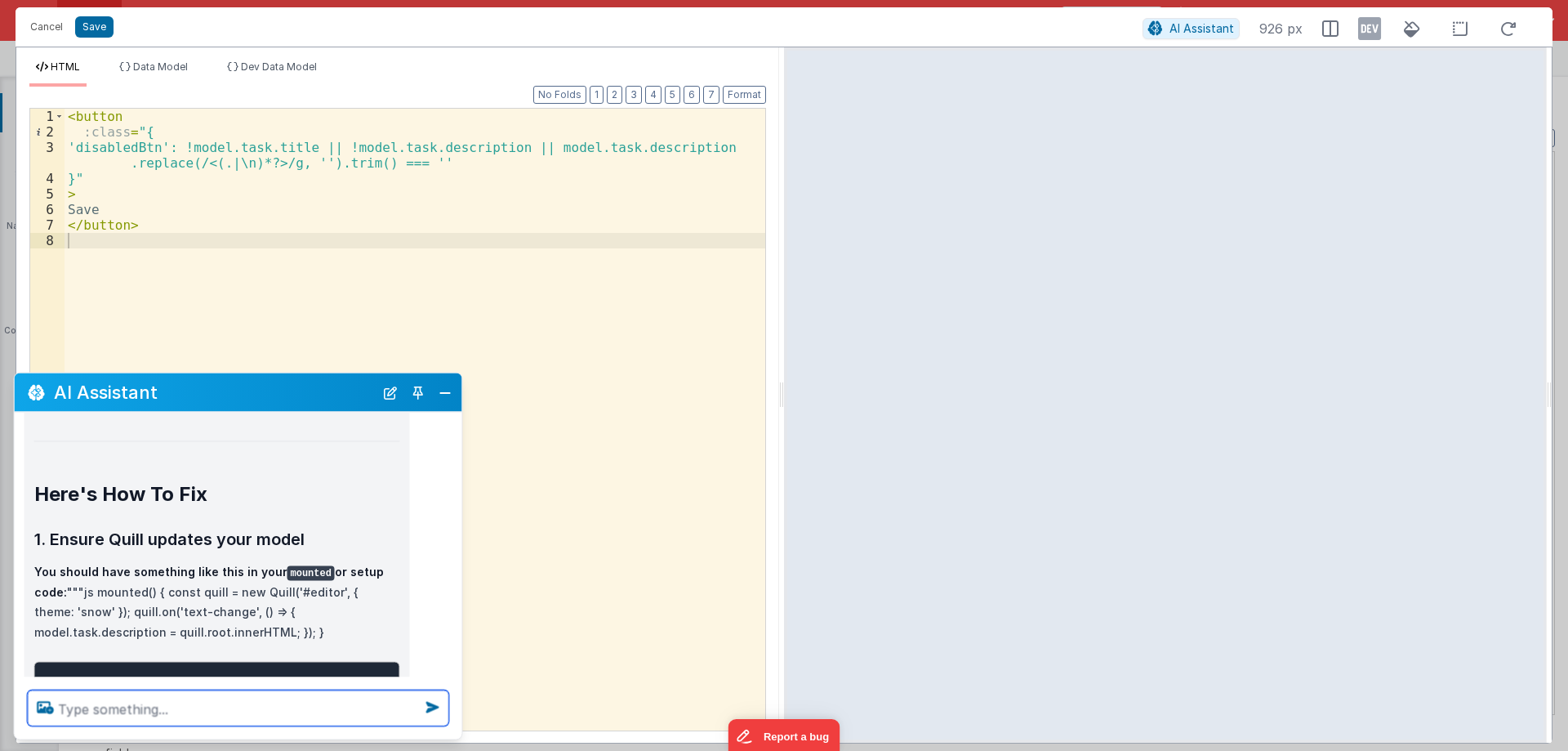
scroll to position [1844, 0]
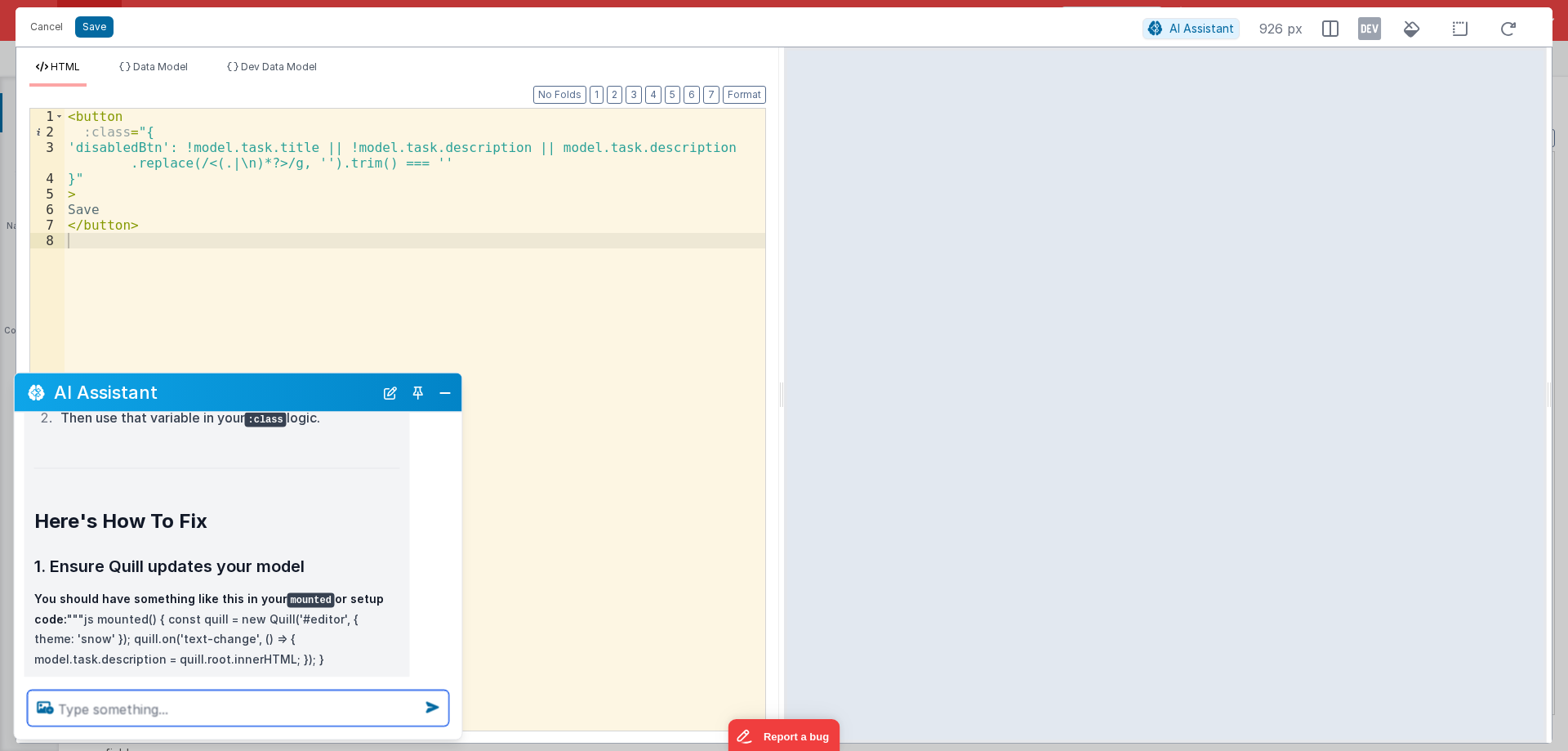
click at [139, 710] on textarea at bounding box center [238, 708] width 421 height 36
type textarea "proper code apo"
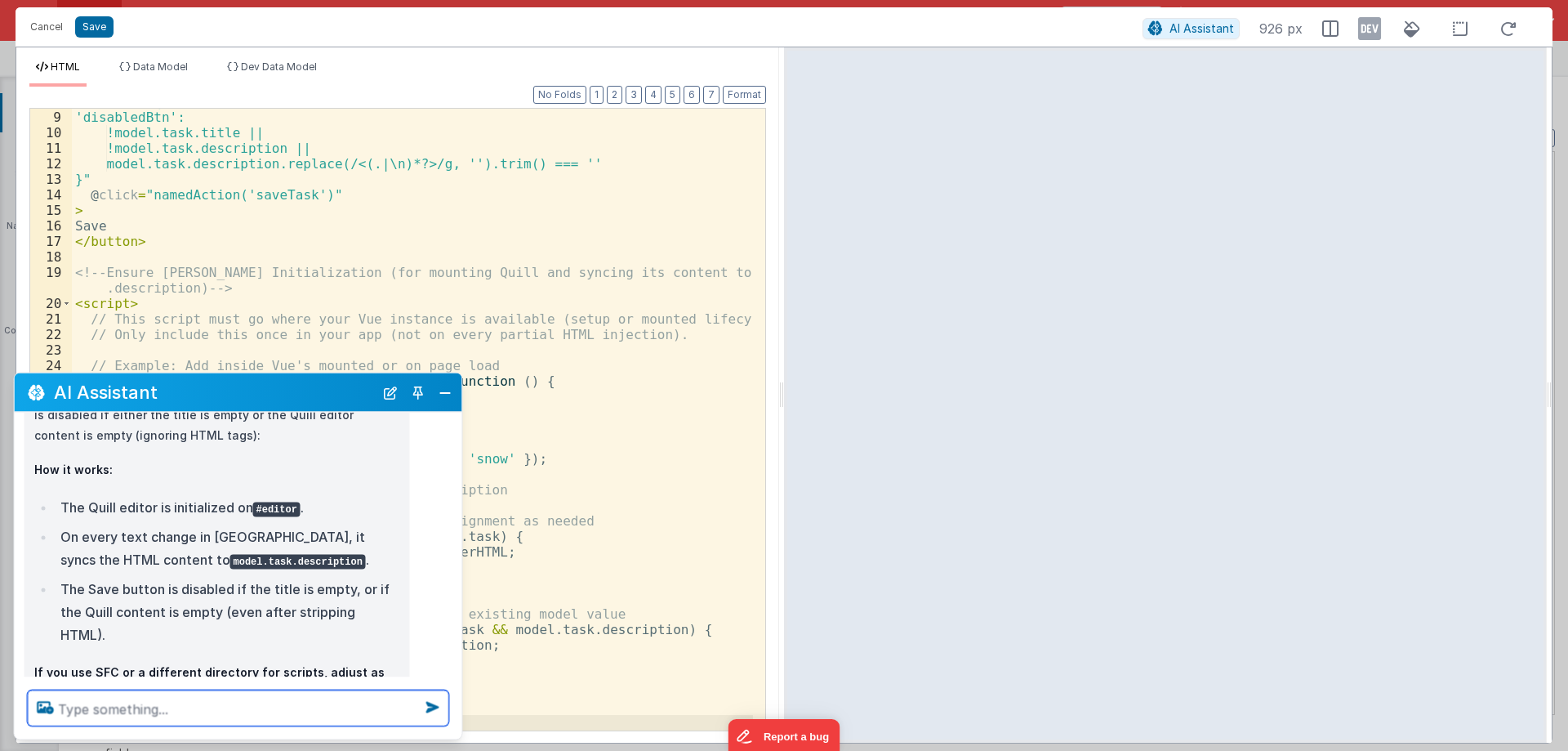
scroll to position [123, 0]
click at [446, 393] on button "Close" at bounding box center [445, 392] width 21 height 23
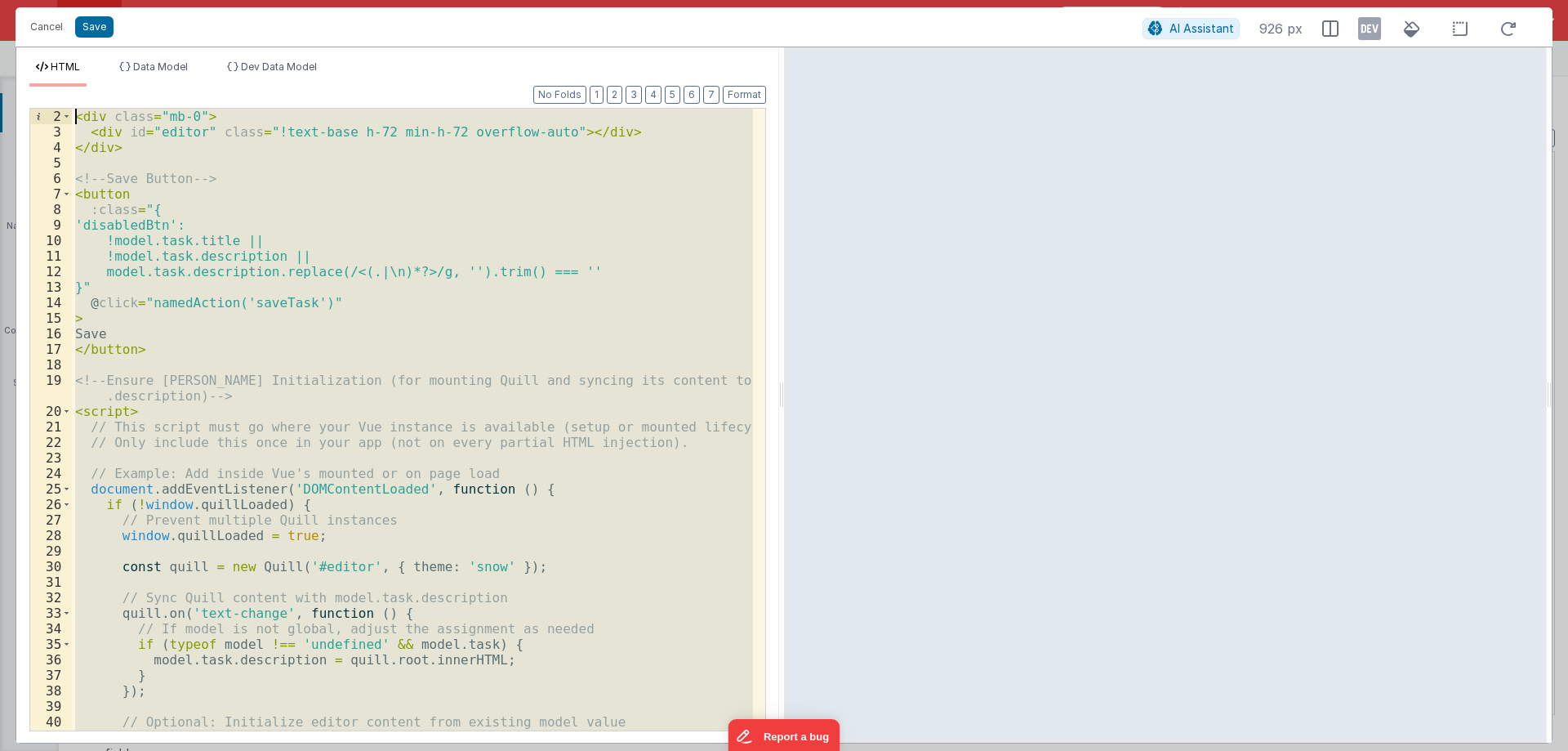
scroll to position [0, 0]
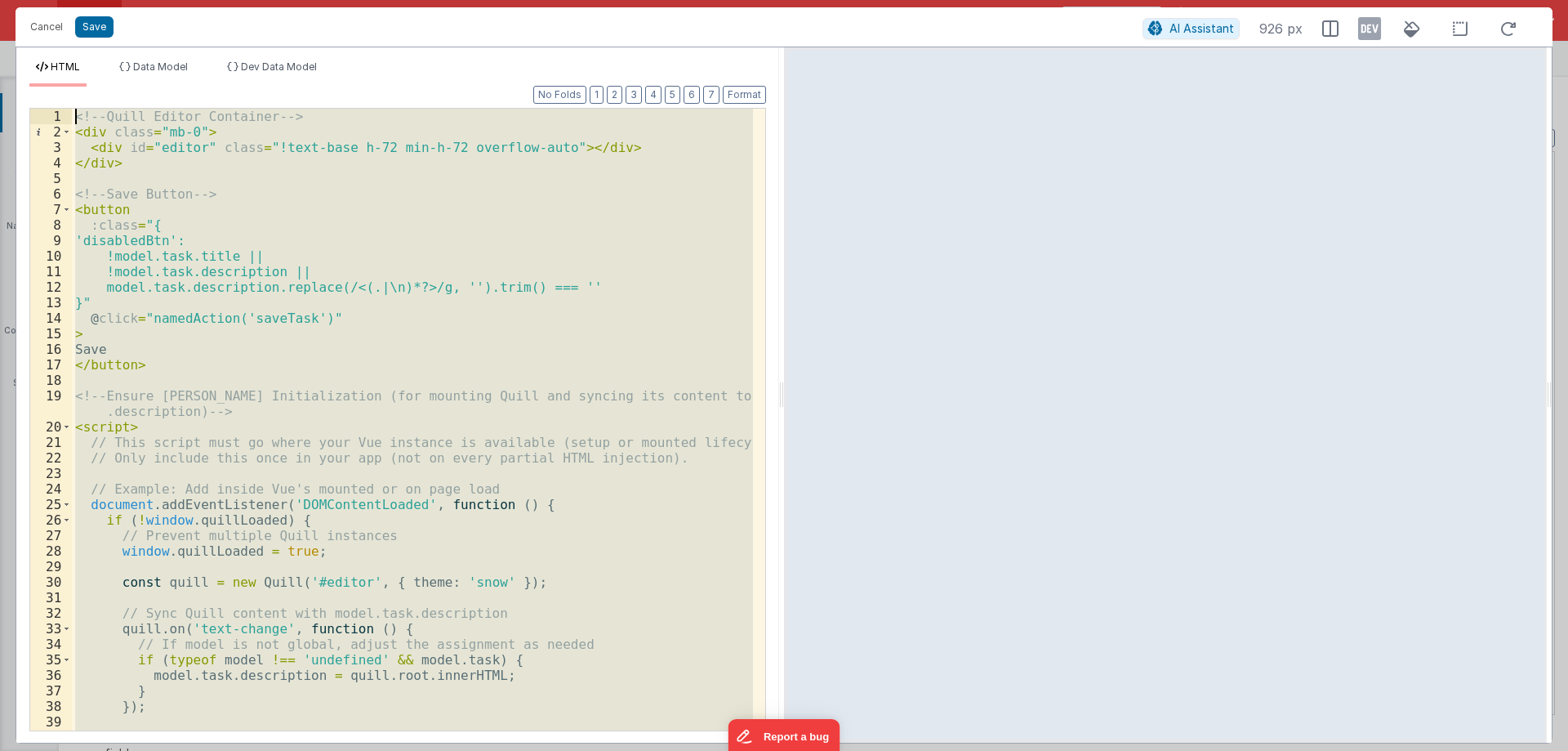
drag, startPoint x: 155, startPoint y: 710, endPoint x: 0, endPoint y: -21, distance: 747.3
click at [0, 0] on html "Cancel Save AI Assistant 926 px HTML Data Model Dev Data Model Format 7 6 5 4 3…" at bounding box center [784, 376] width 1568 height 751
click at [313, 287] on div "<!-- Quill Editor Container --> < div class = "mb-0" > < div id = "editor" clas…" at bounding box center [412, 419] width 681 height 622
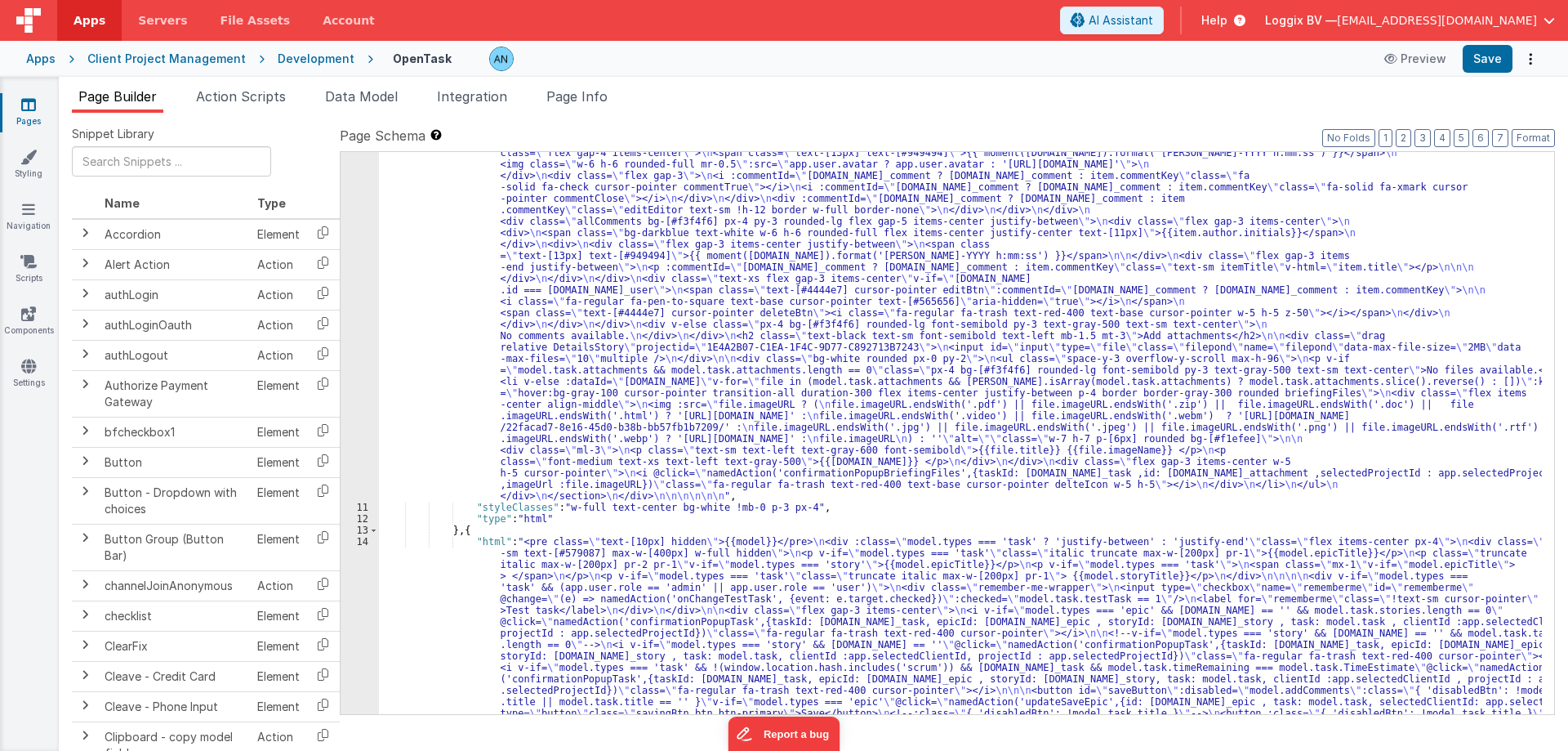
scroll to position [1576, 0]
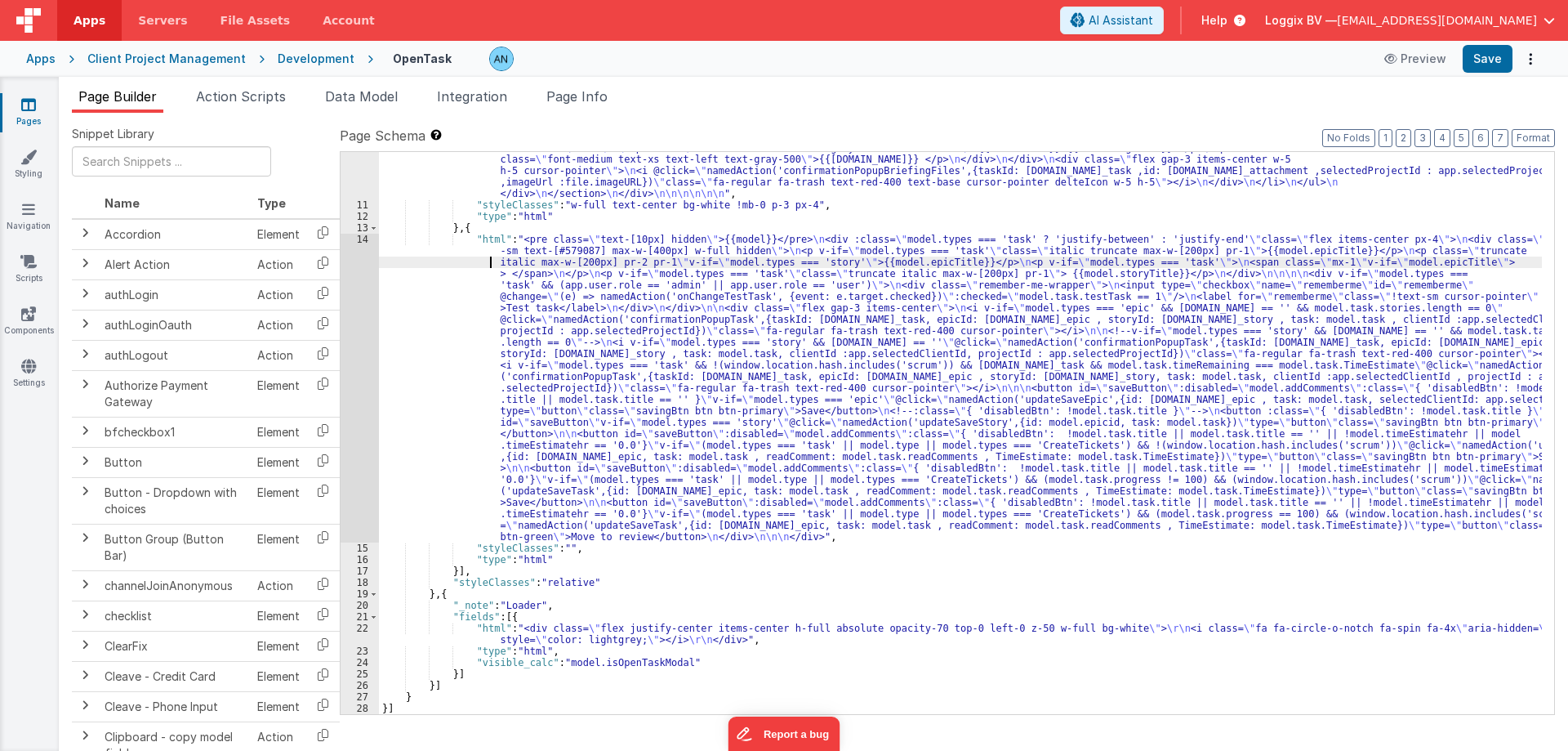
click at [343, 254] on div "14" at bounding box center [359, 387] width 38 height 309
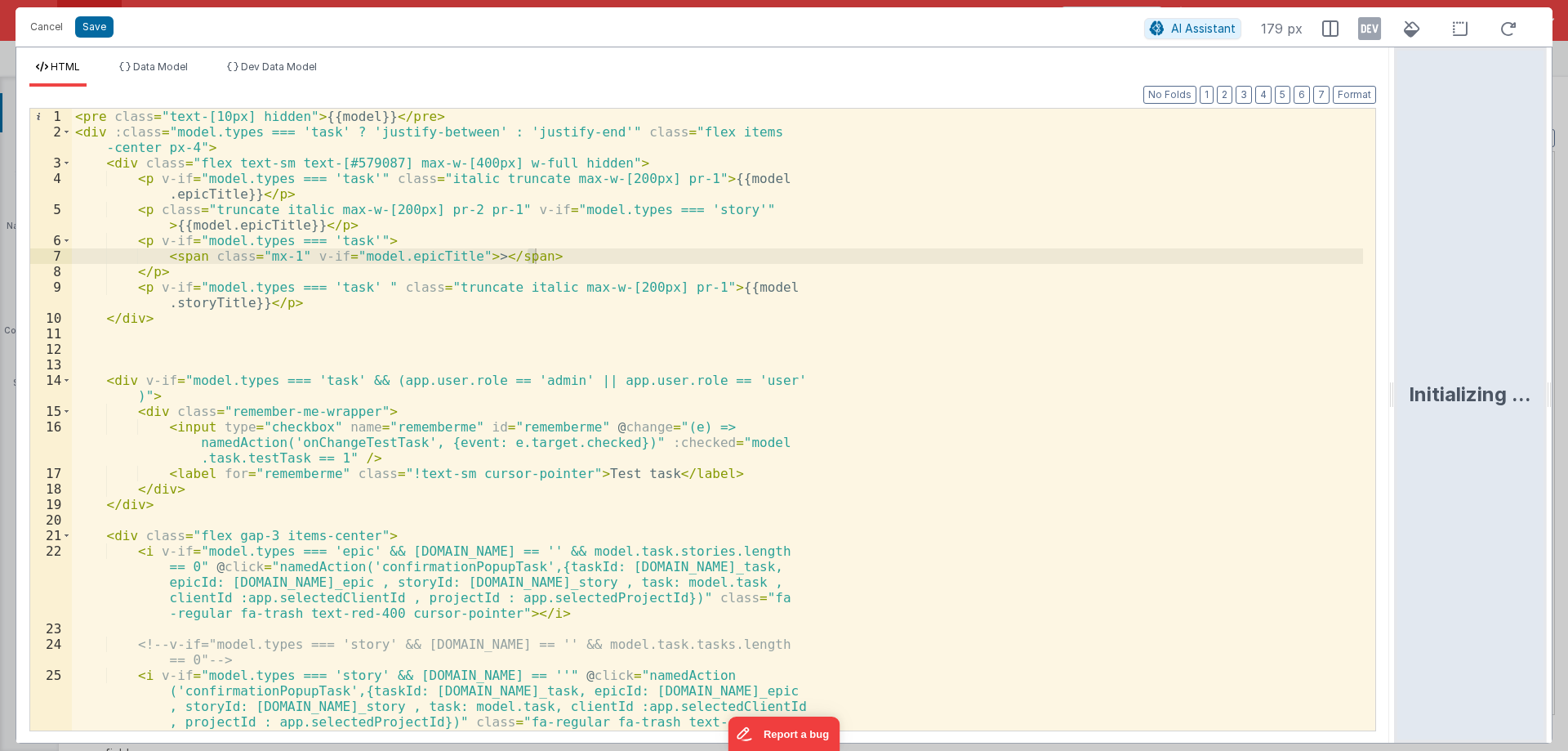
drag, startPoint x: 779, startPoint y: 399, endPoint x: 1517, endPoint y: 352, distance: 739.5
click at [1517, 352] on html "Cancel Save AI Assistant 179 px HTML Data Model Dev Data Model Format 7 6 5 4 3…" at bounding box center [784, 376] width 1568 height 751
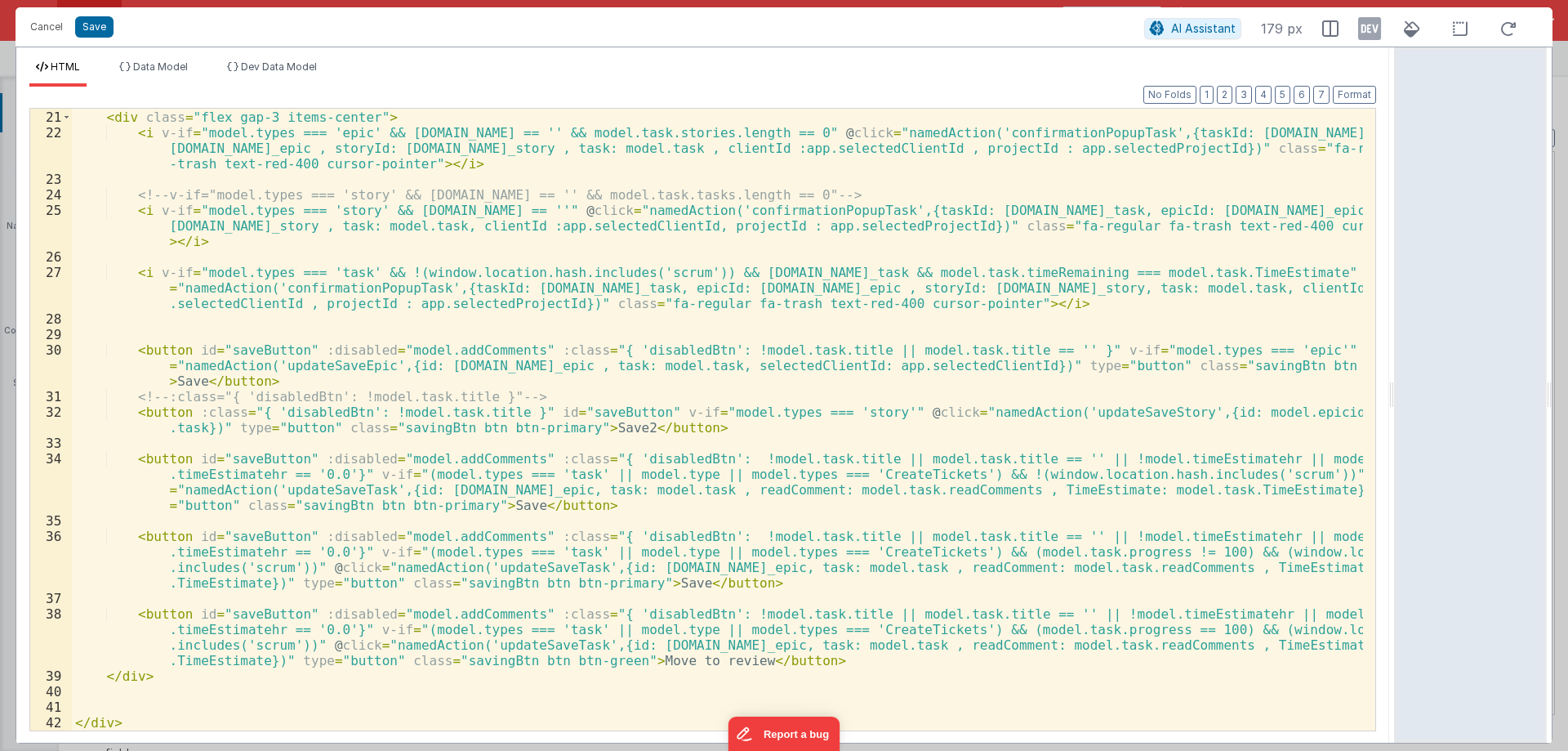
scroll to position [325, 0]
click at [609, 428] on div "< div class = "flex gap-3 items-center" > < i v-if = "model.types === 'epic' &&…" at bounding box center [717, 420] width 1291 height 653
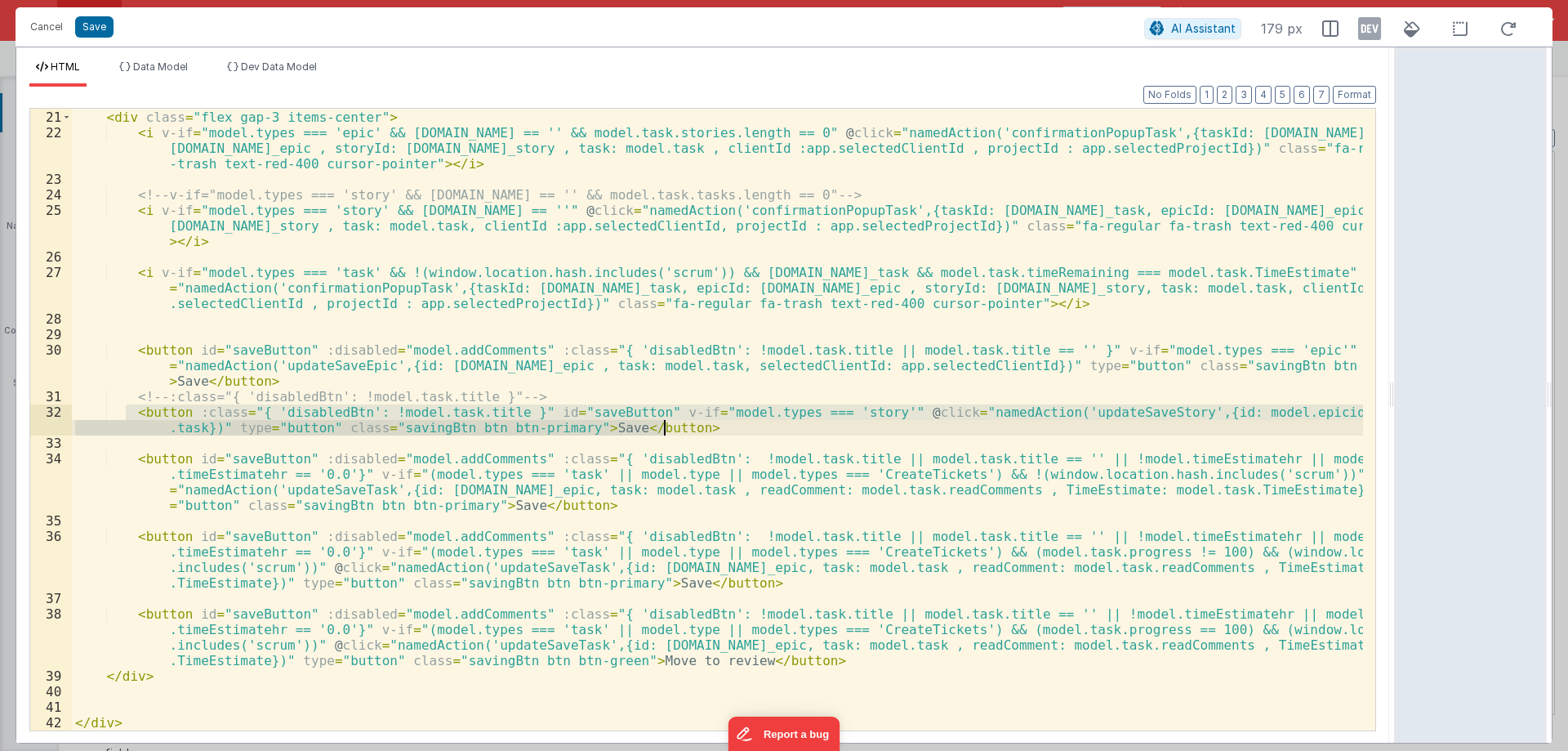
drag, startPoint x: 123, startPoint y: 408, endPoint x: 684, endPoint y: 425, distance: 561.3
click at [684, 425] on div "< div class = "flex gap-3 items-center" > < i v-if = "model.types === 'epic' &&…" at bounding box center [717, 420] width 1291 height 653
click at [689, 428] on div "< div class = "flex gap-3 items-center" > < i v-if = "model.types === 'epic' &&…" at bounding box center [717, 419] width 1291 height 622
drag, startPoint x: 119, startPoint y: 405, endPoint x: 712, endPoint y: 428, distance: 593.4
click at [712, 428] on div "< div class = "flex gap-3 items-center" > < i v-if = "model.types === 'epic' &&…" at bounding box center [717, 420] width 1291 height 653
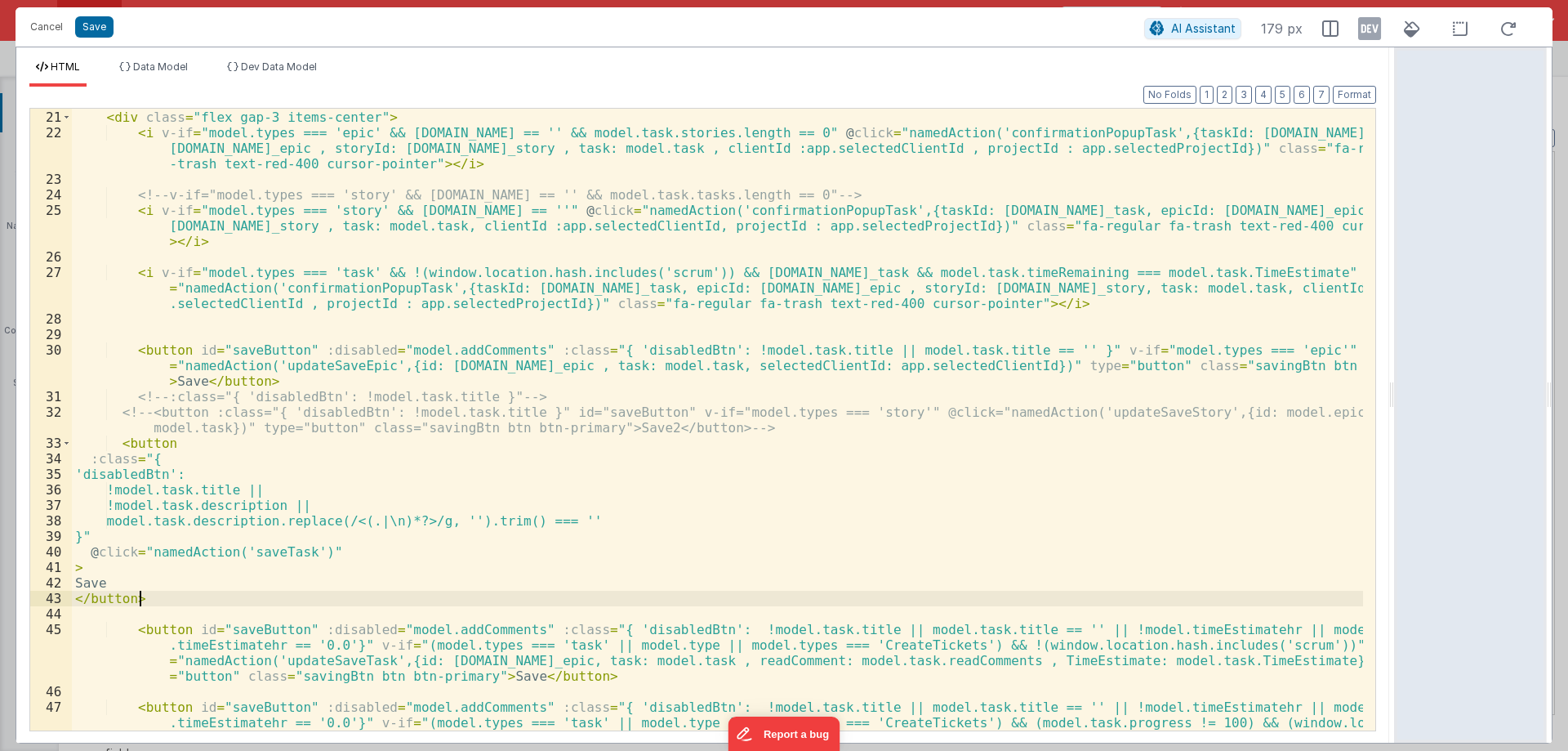
click at [957, 469] on div "< div class = "flex gap-3 items-center" > < i v-if = "model.types === 'epic' &&…" at bounding box center [717, 443] width 1291 height 699
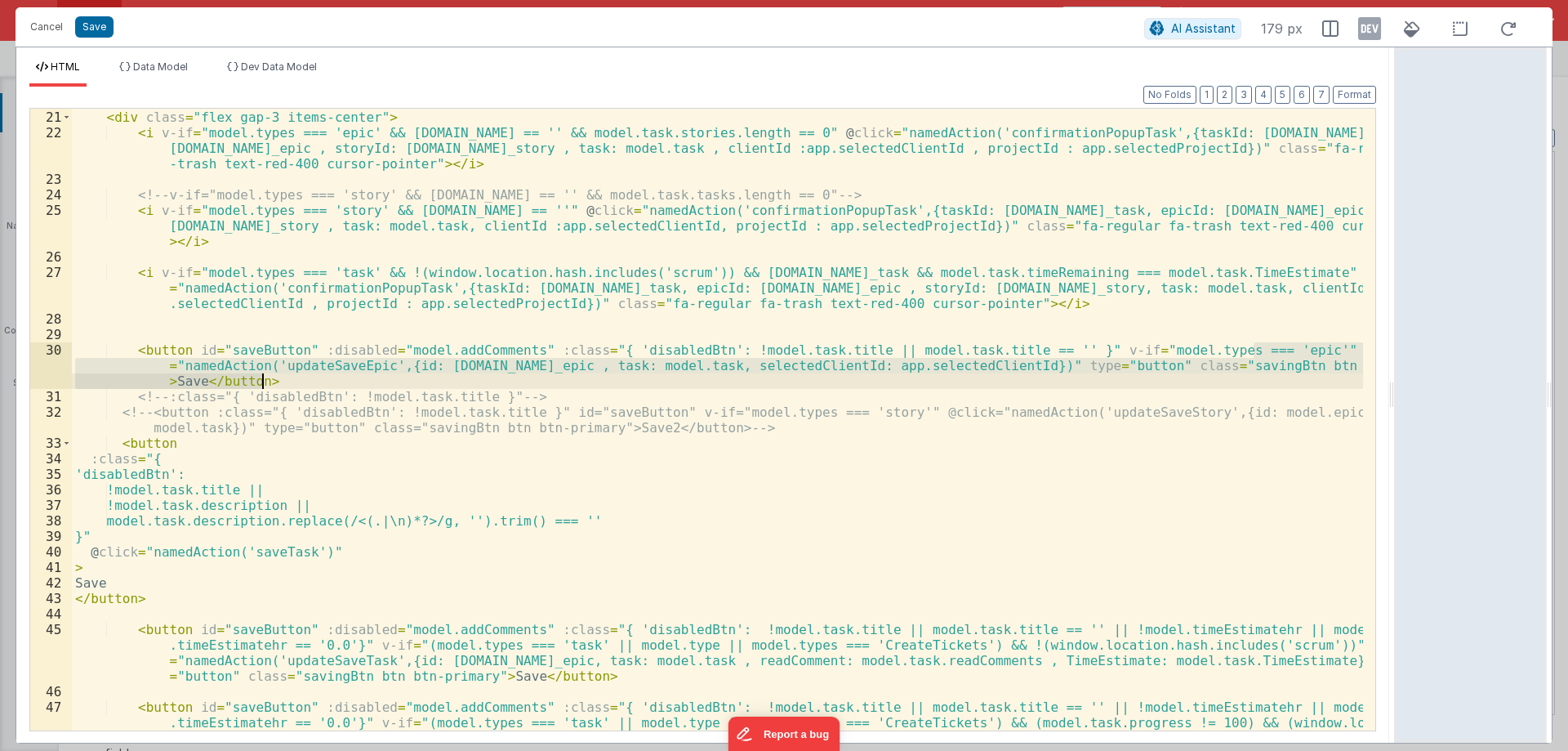
drag, startPoint x: 1250, startPoint y: 348, endPoint x: 1104, endPoint y: 388, distance: 151.4
click at [1104, 388] on div "< div class = "flex gap-3 items-center" > < i v-if = "model.types === 'epic' &&…" at bounding box center [717, 443] width 1291 height 699
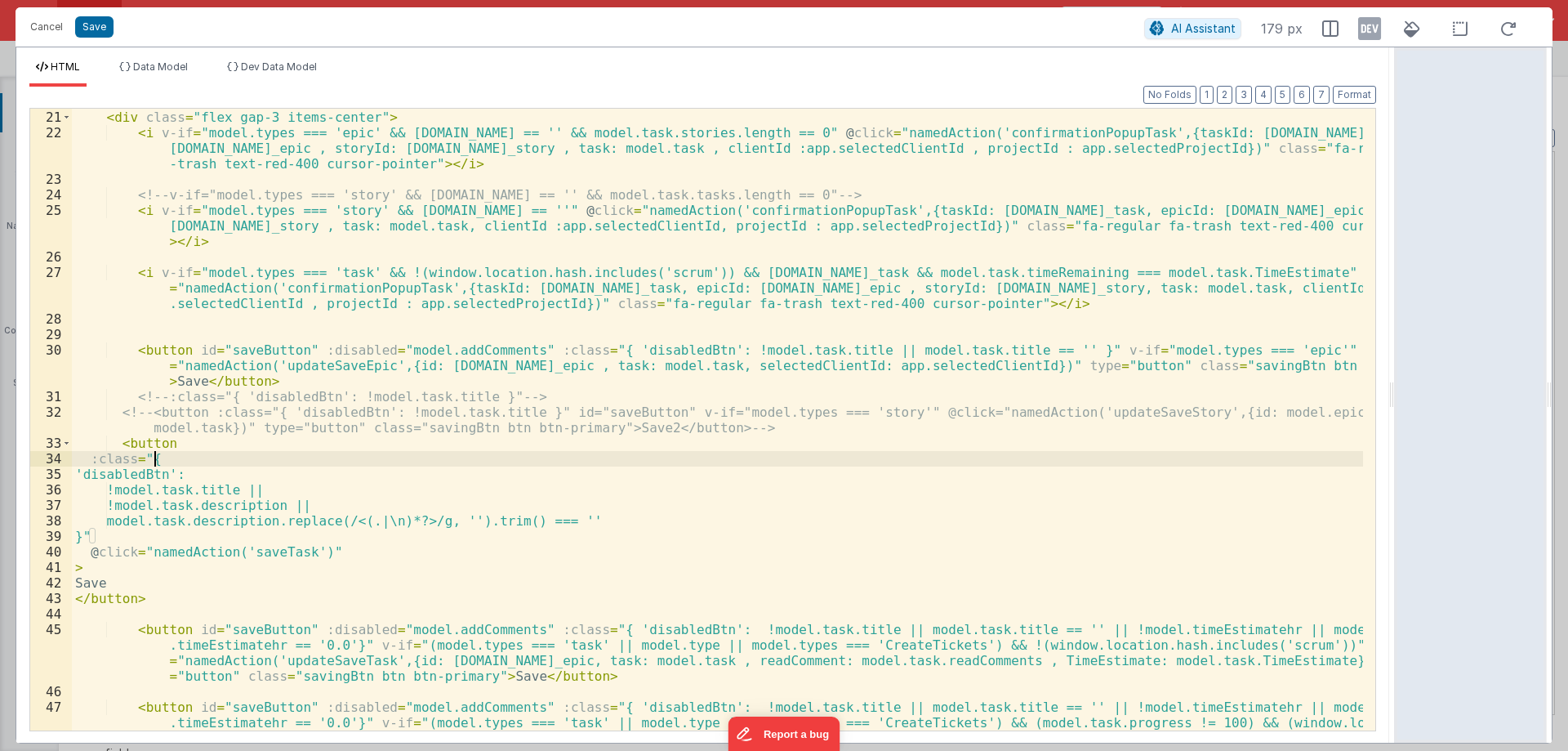
click at [752, 458] on div "< div class = "flex gap-3 items-center" > < i v-if = "model.types === 'epic' &&…" at bounding box center [717, 443] width 1291 height 699
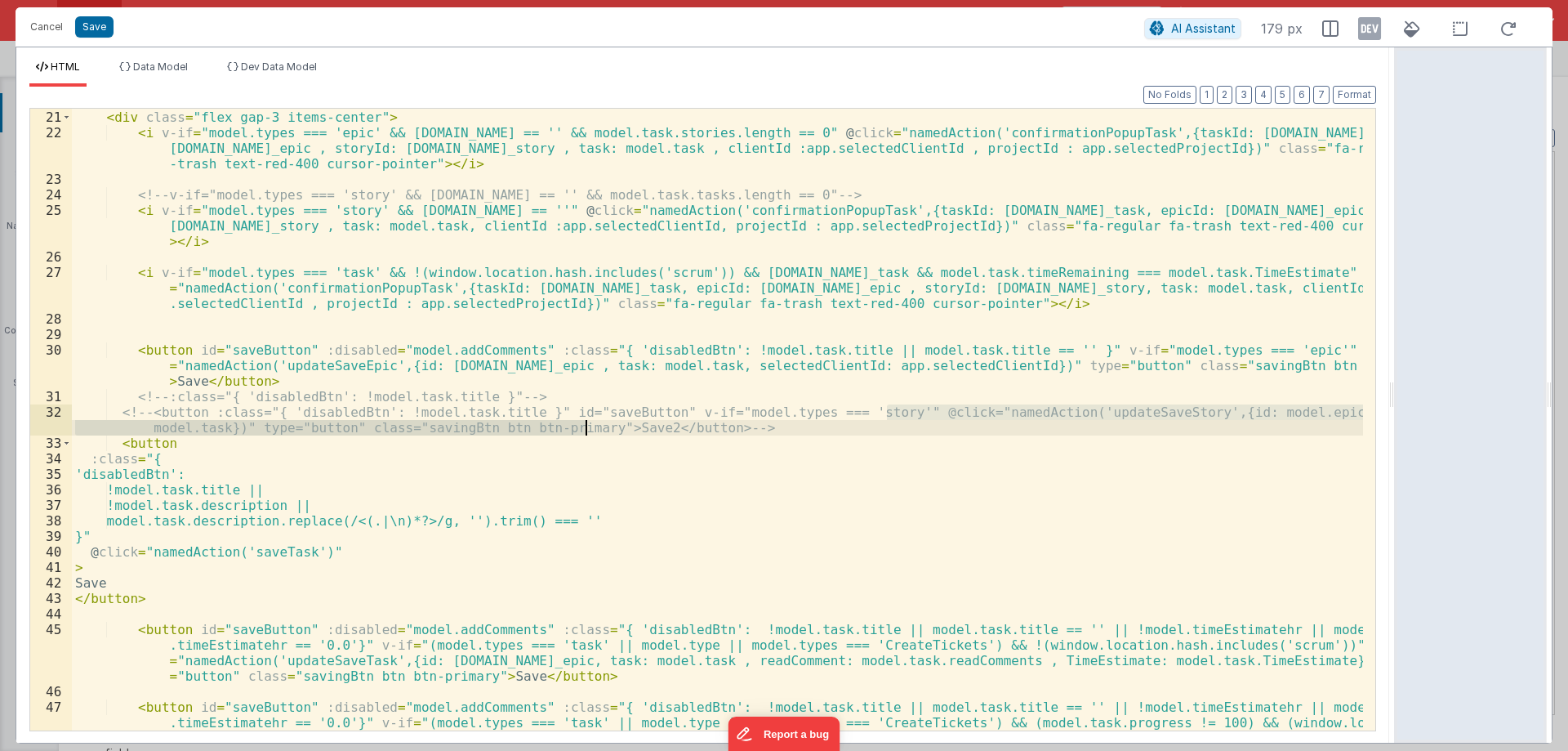
drag, startPoint x: 883, startPoint y: 411, endPoint x: 585, endPoint y: 422, distance: 298.2
click at [585, 422] on div "< div class = "flex gap-3 items-center" > < i v-if = "model.types === 'epic' &&…" at bounding box center [717, 443] width 1291 height 699
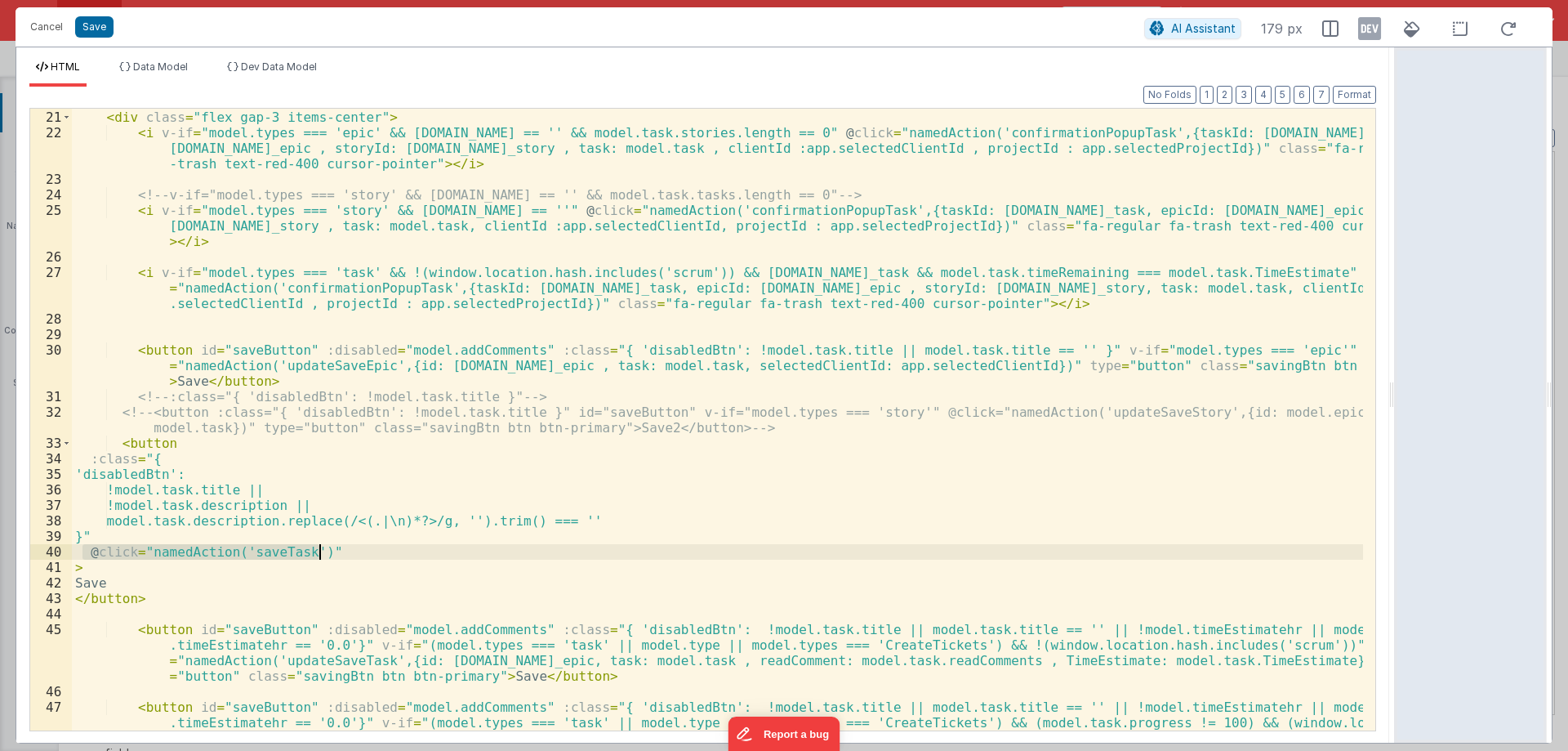
drag, startPoint x: 82, startPoint y: 548, endPoint x: 349, endPoint y: 550, distance: 267.0
click at [349, 550] on div "< div class = "flex gap-3 items-center" > < i v-if = "model.types === 'epic' &&…" at bounding box center [717, 443] width 1291 height 699
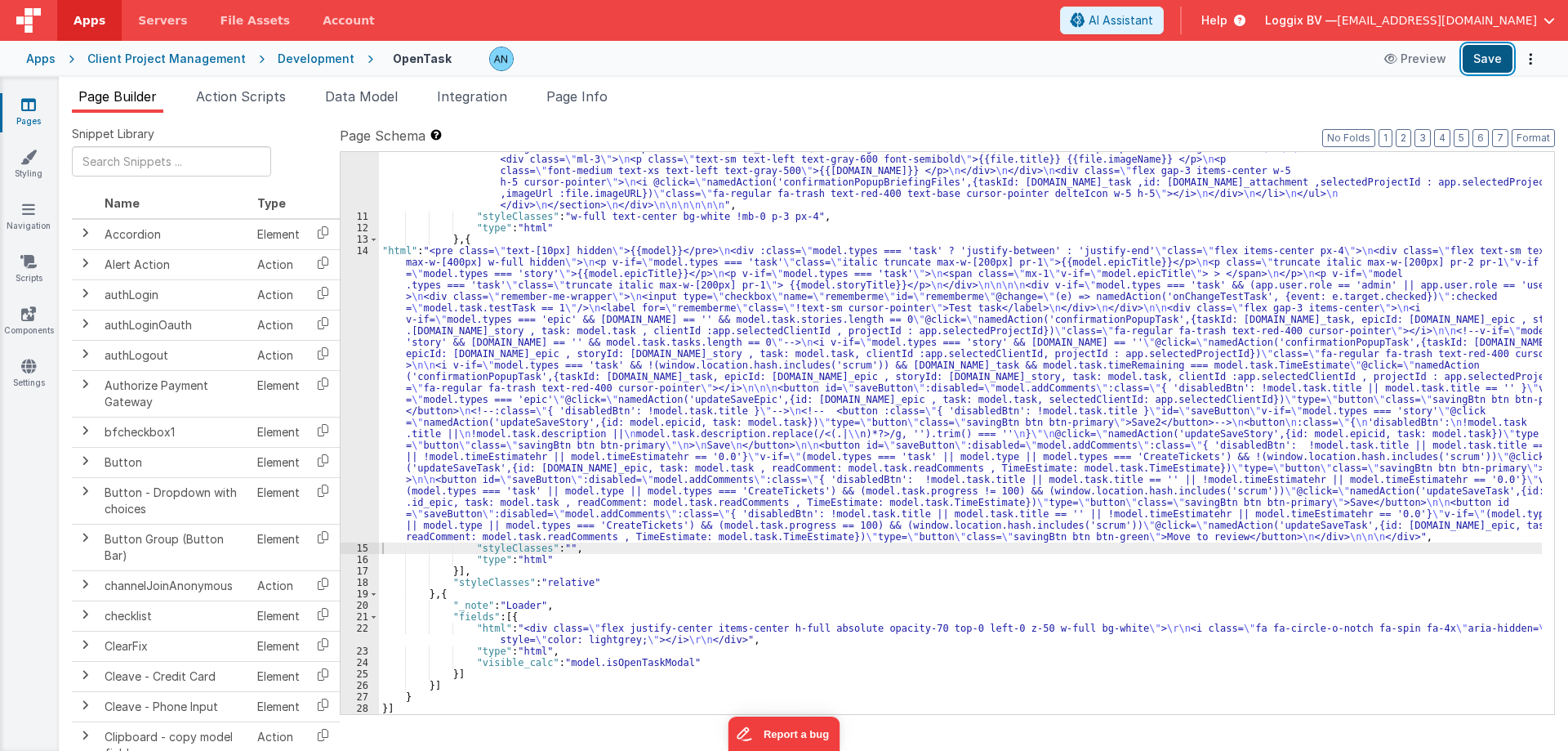
click at [1500, 56] on button "Save" at bounding box center [1487, 58] width 50 height 28
click at [1497, 63] on button "Save" at bounding box center [1487, 58] width 50 height 28
click at [242, 87] on li "Action Scripts" at bounding box center [241, 99] width 103 height 26
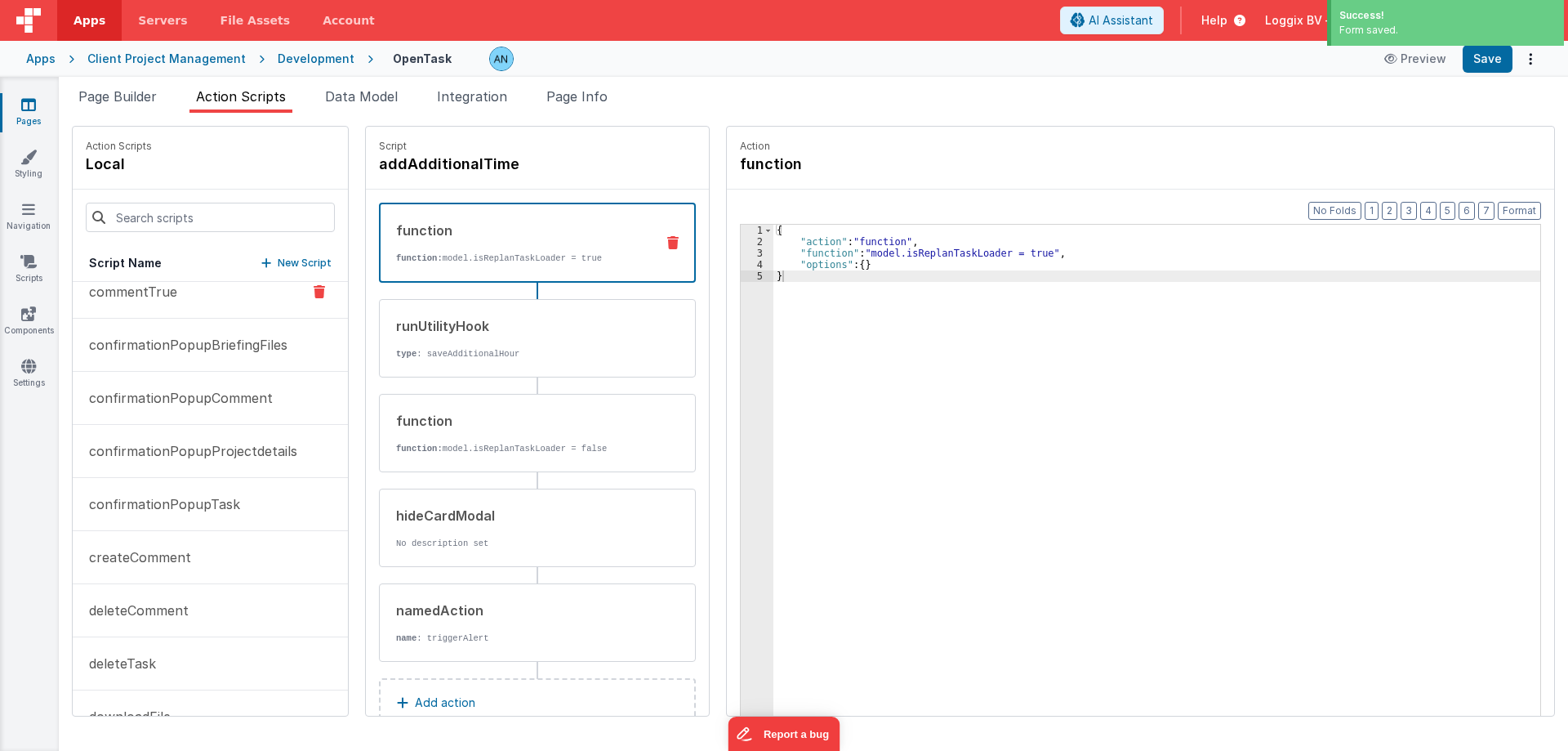
scroll to position [491, 0]
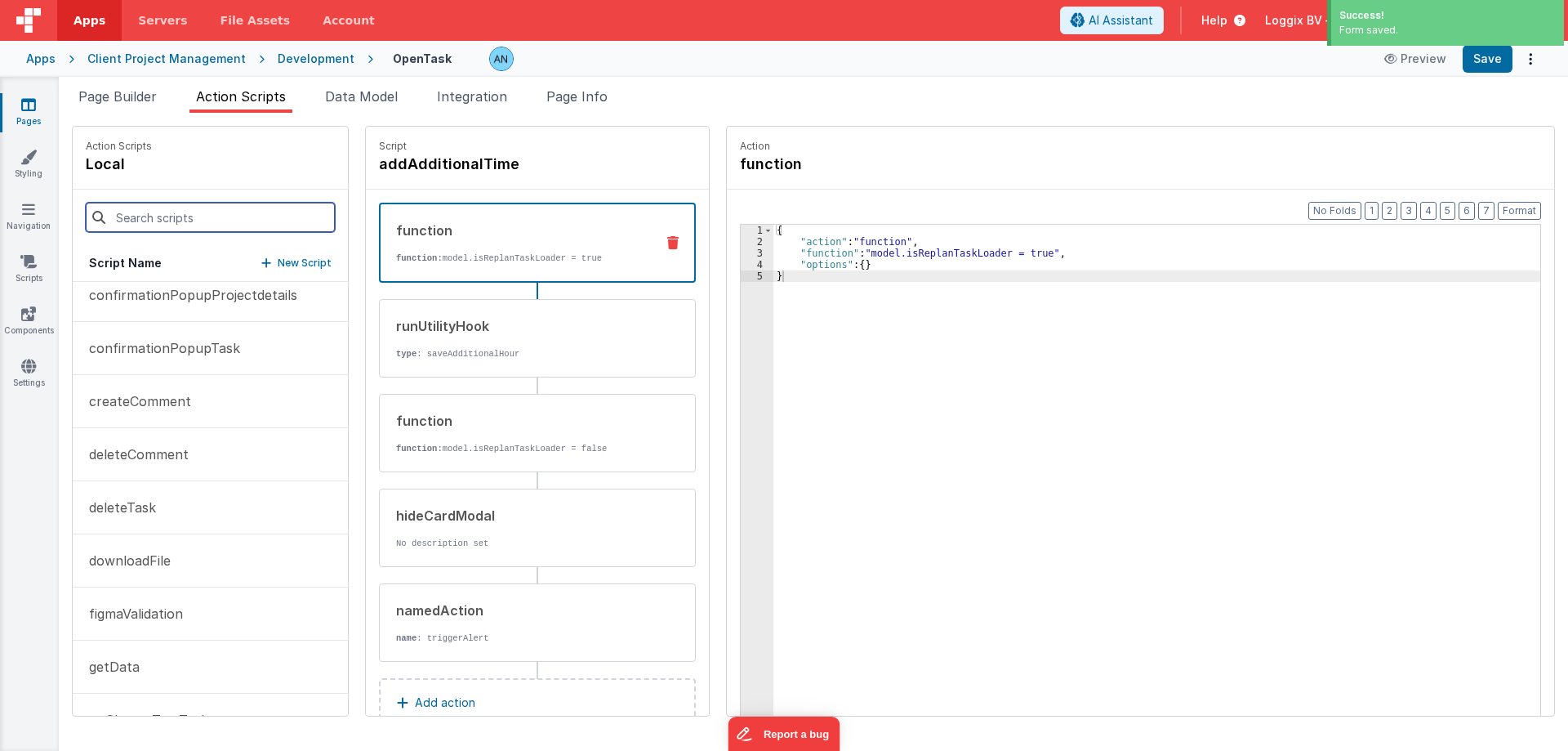
click at [130, 209] on input at bounding box center [210, 217] width 249 height 30
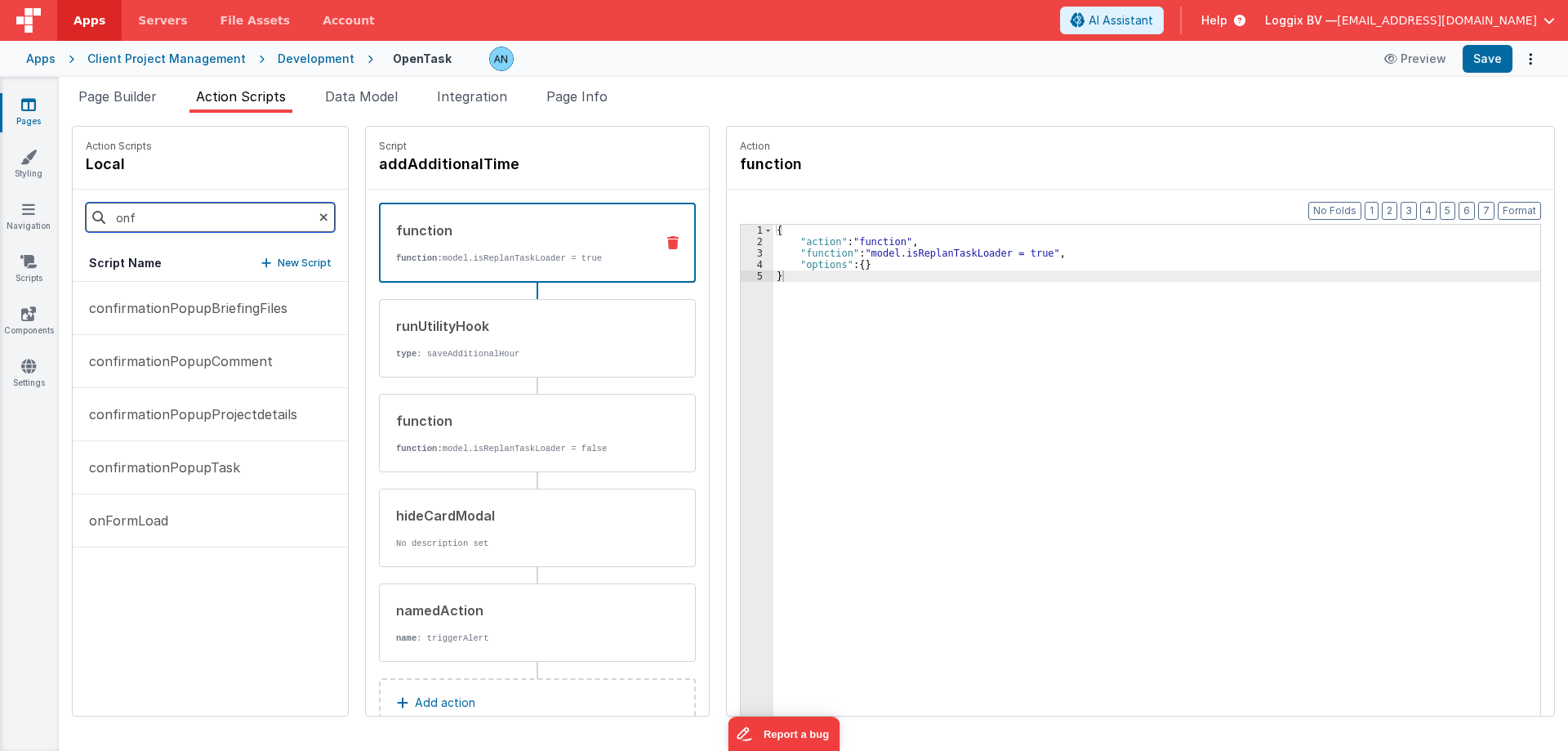
scroll to position [0, 0]
type input "onf"
click at [184, 532] on button "onFormLoad" at bounding box center [210, 520] width 276 height 53
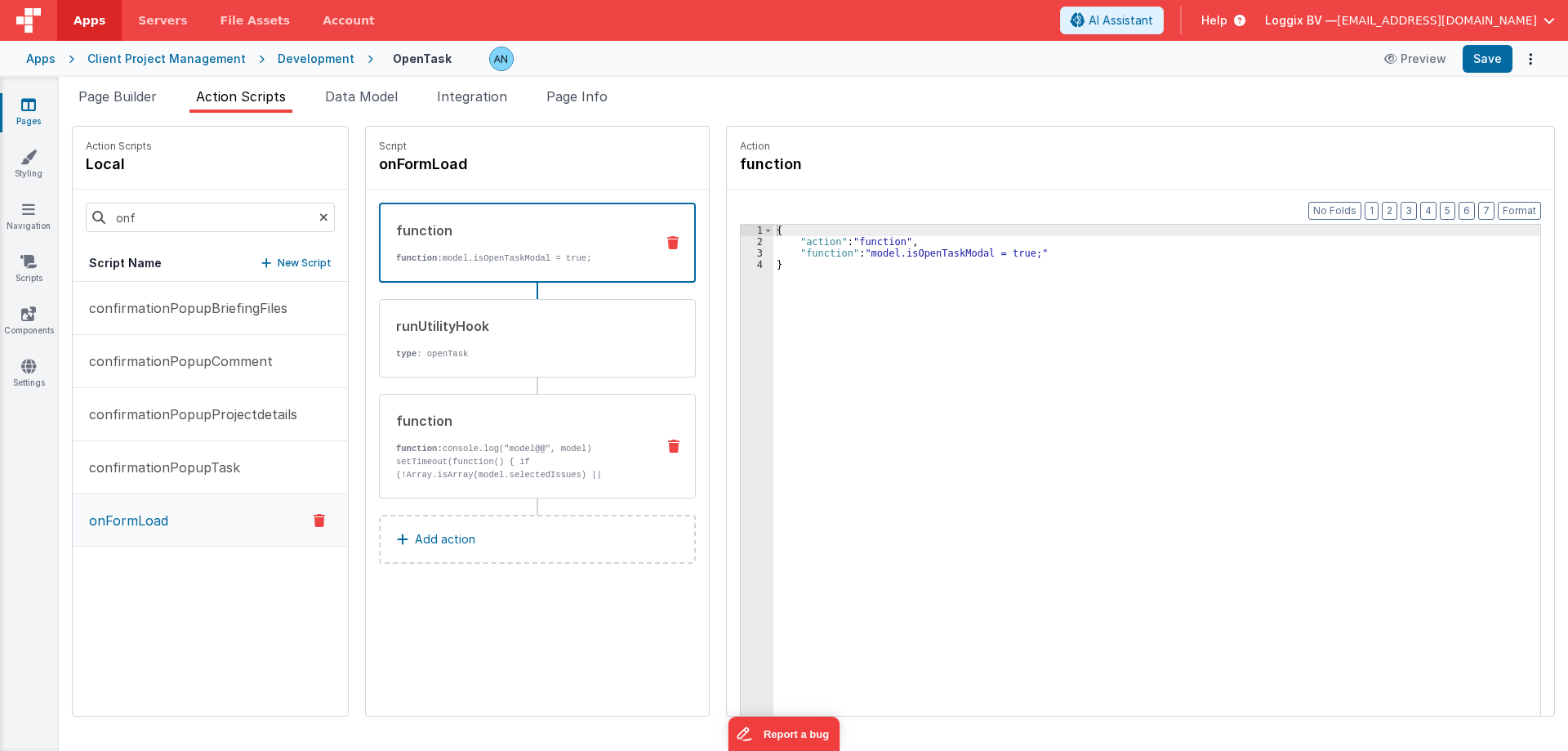
click at [528, 463] on p "function: console.log("model@@", model) setTimeout(function() { if (!Array.isAr…" at bounding box center [519, 507] width 247 height 131
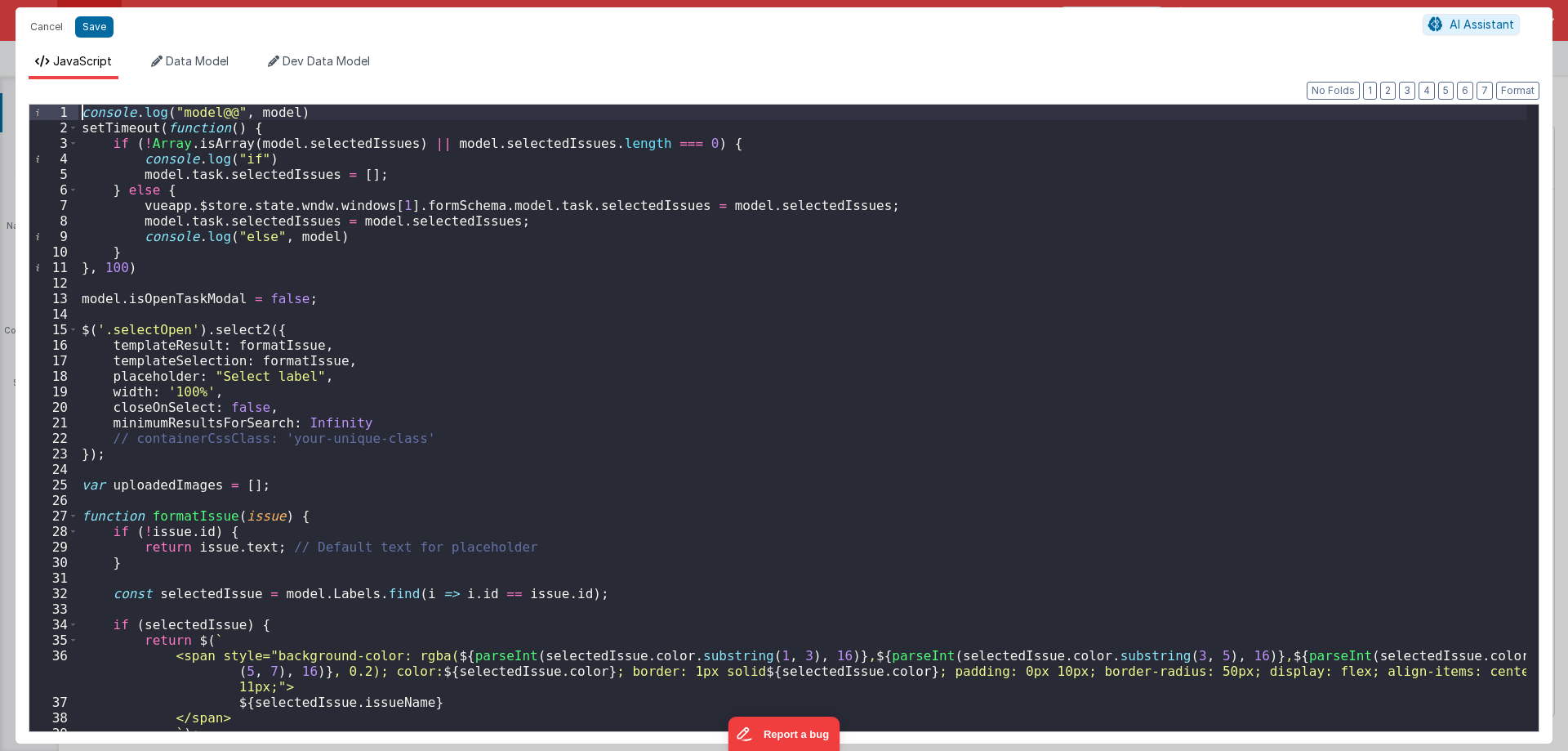
click at [82, 114] on div "console . log ( "model@@" , model ) setTimeout ( function ( ) { if ( ! Array . …" at bounding box center [802, 434] width 1448 height 658
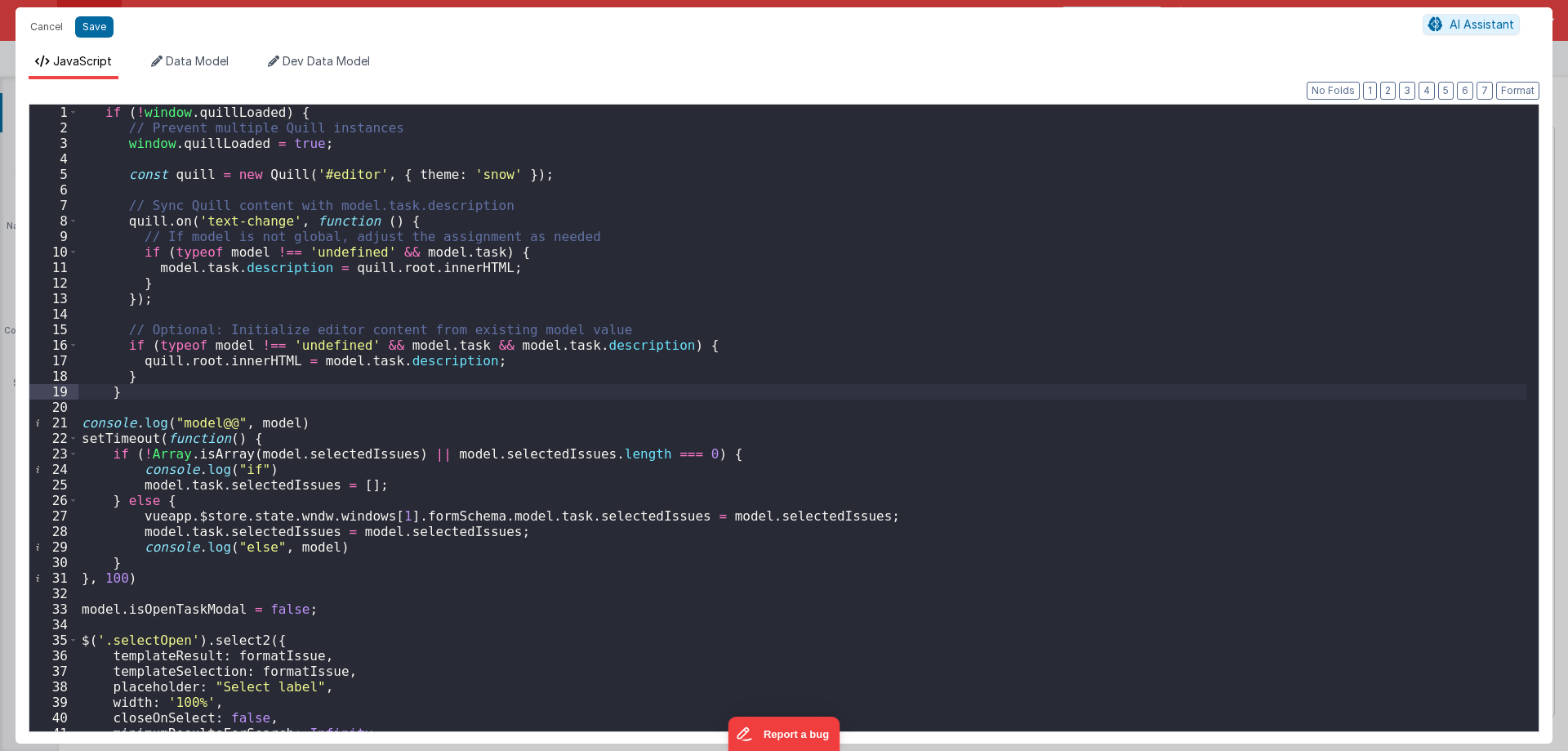
click at [220, 107] on div "if ( ! window . quillLoaded ) { // Prevent multiple Quill instances window . qu…" at bounding box center [802, 434] width 1448 height 658
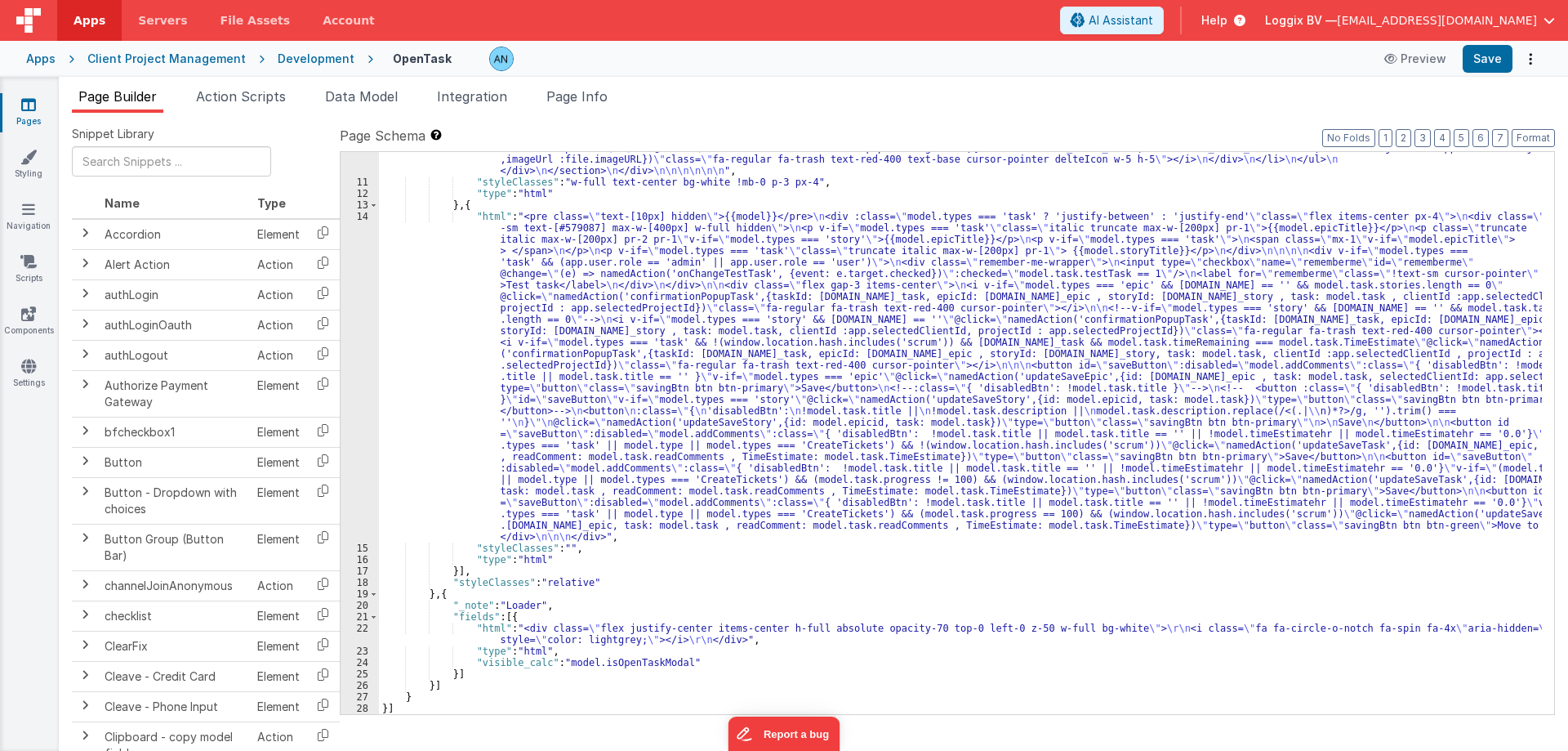
scroll to position [1599, 0]
click at [357, 395] on div "14" at bounding box center [359, 376] width 38 height 332
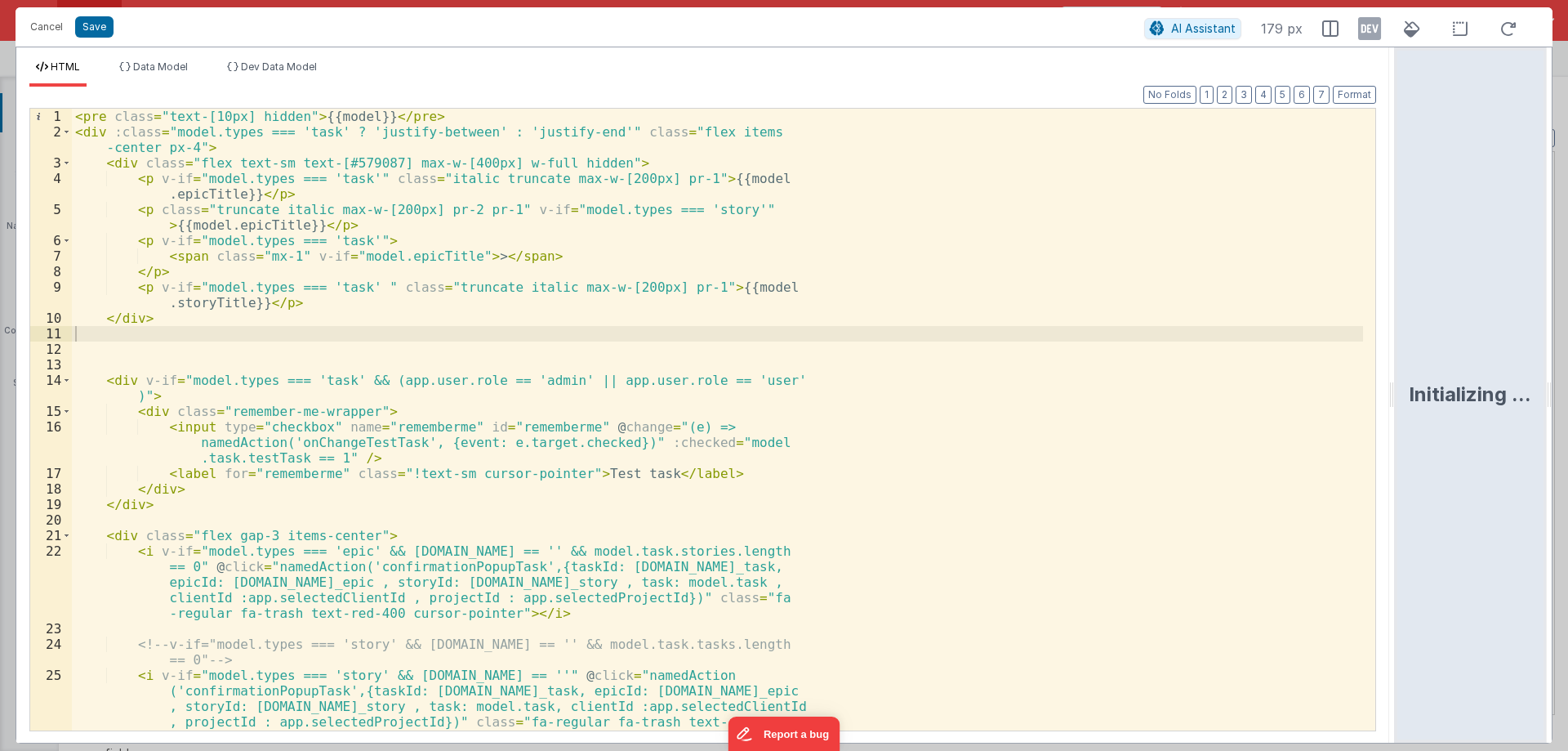
drag, startPoint x: 779, startPoint y: 391, endPoint x: 1522, endPoint y: 412, distance: 743.3
click at [1522, 412] on html "Cancel Save AI Assistant 179 px HTML Data Model Dev Data Model Format 7 6 5 4 3…" at bounding box center [784, 376] width 1568 height 751
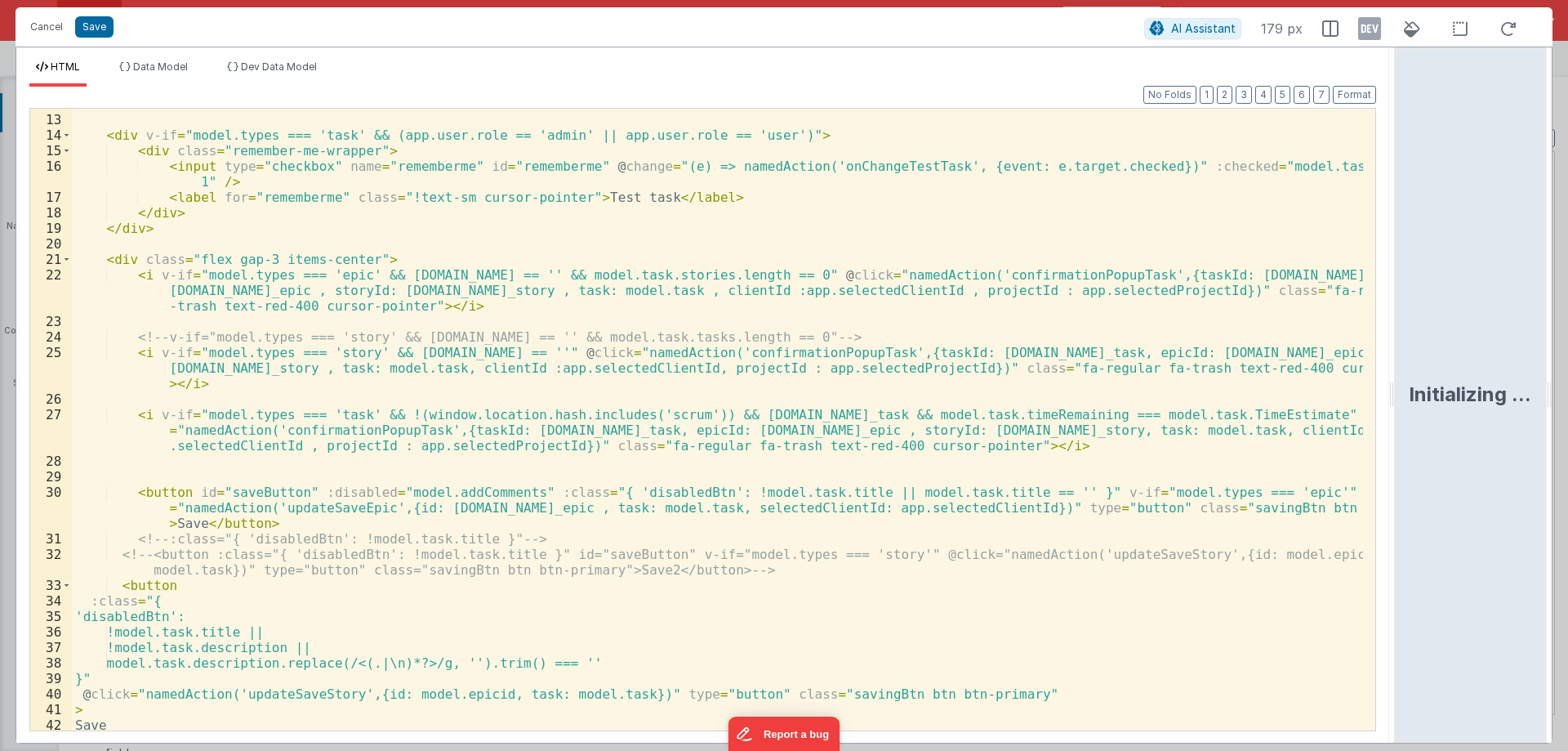
scroll to position [330, 0]
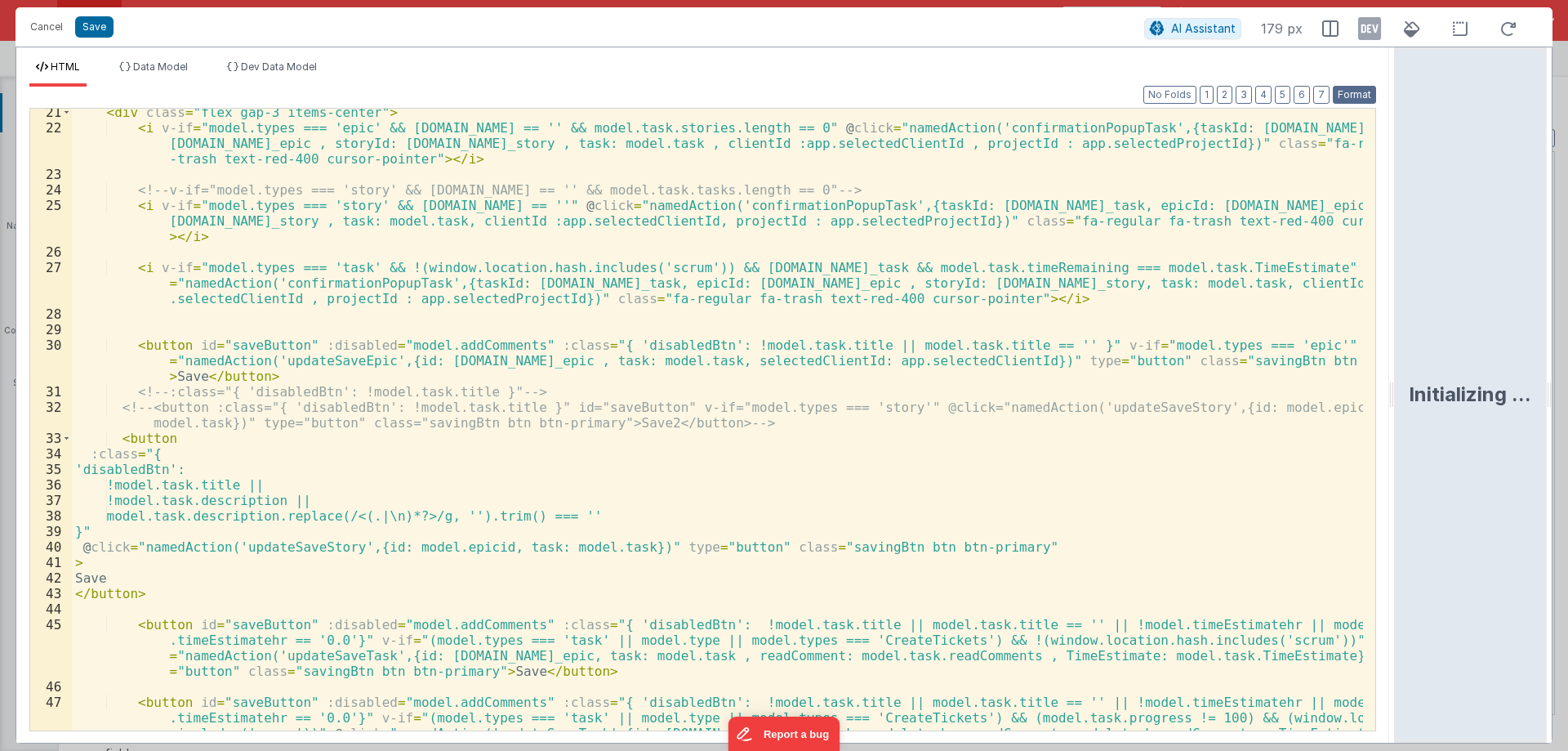
click at [1342, 96] on button "Format" at bounding box center [1353, 94] width 43 height 18
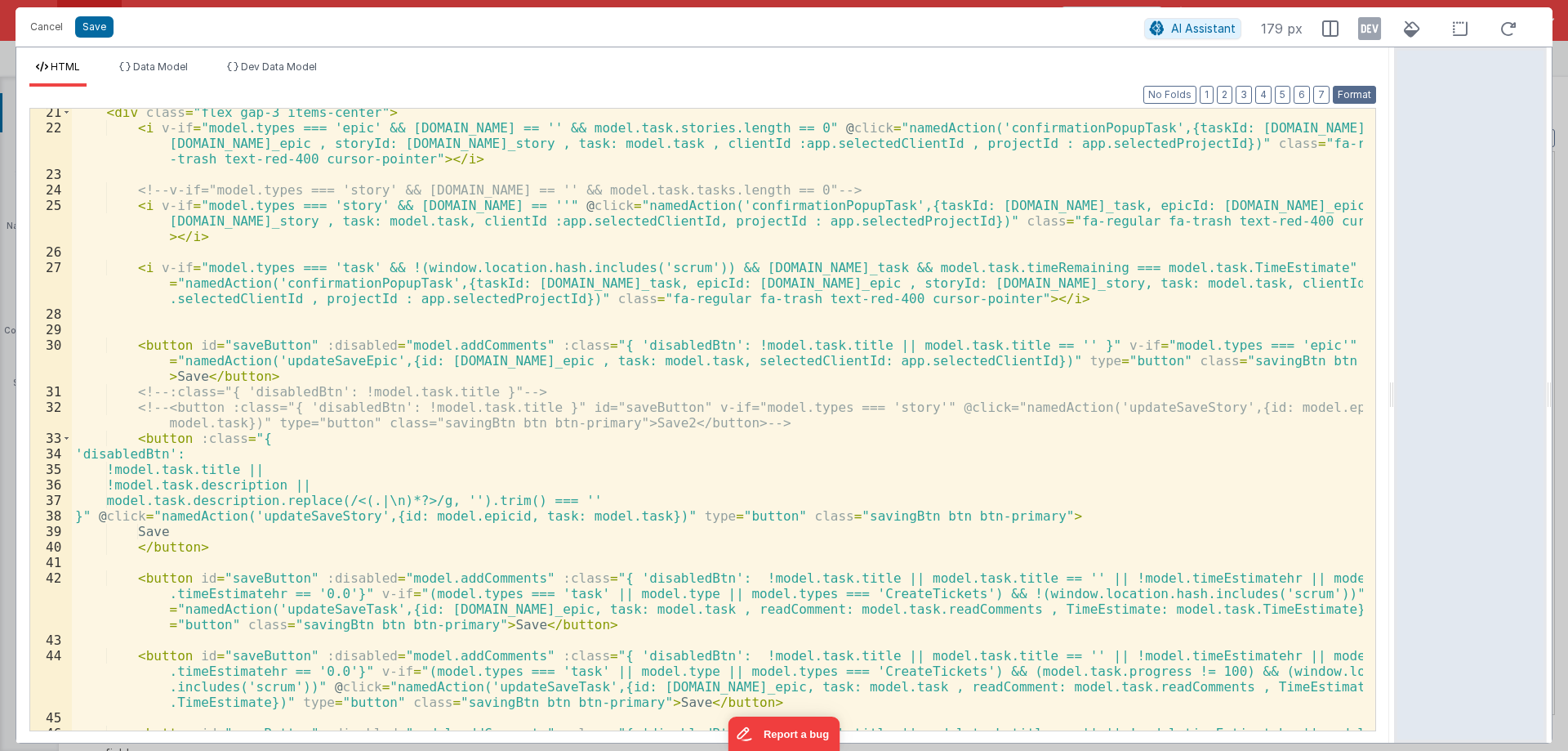
click at [1355, 92] on button "Format" at bounding box center [1353, 94] width 43 height 18
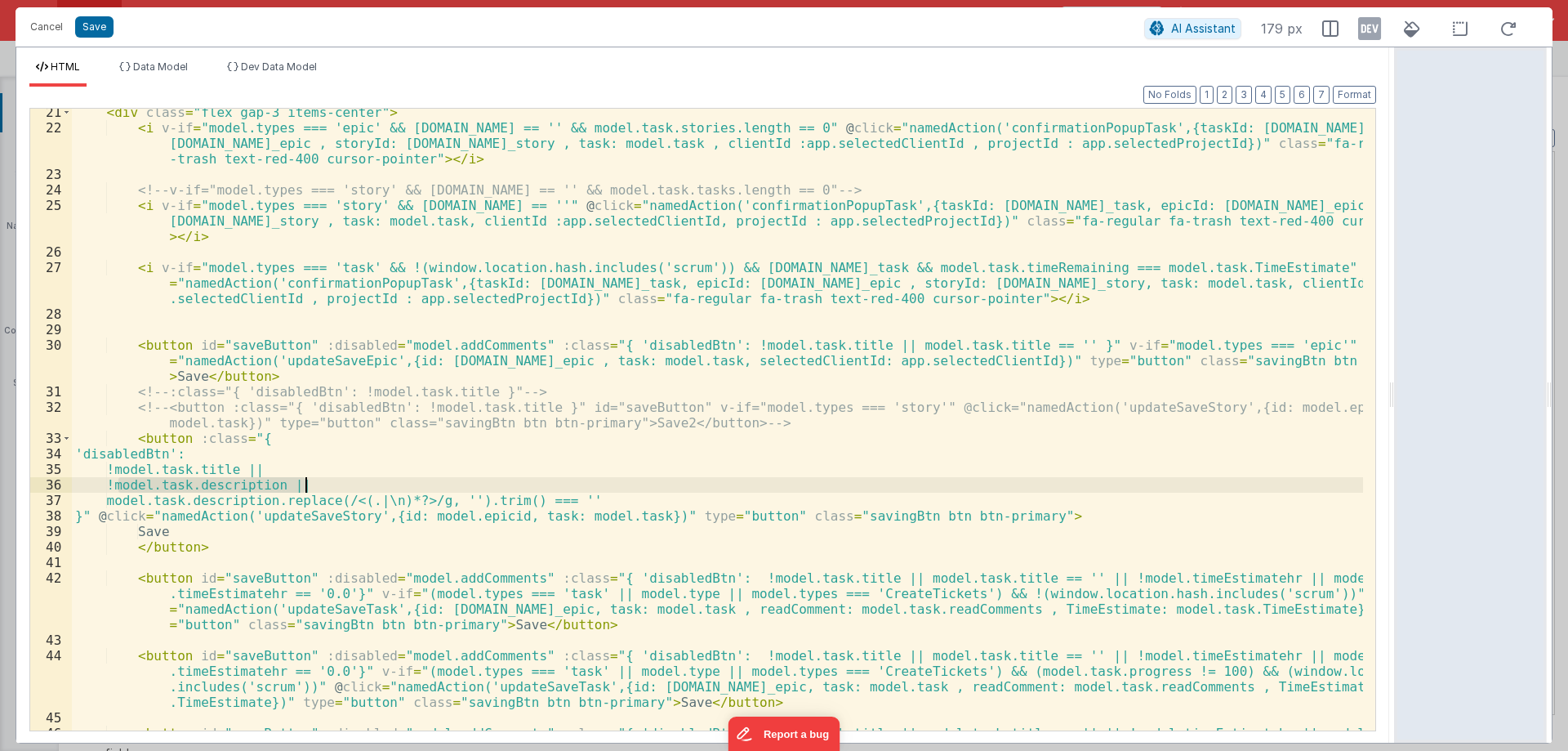
drag, startPoint x: 117, startPoint y: 483, endPoint x: 304, endPoint y: 483, distance: 187.0
click at [304, 483] on div "< div class = "flex gap-3 items-center" > < i v-if = "model.types === 'epic' &&…" at bounding box center [717, 454] width 1291 height 699
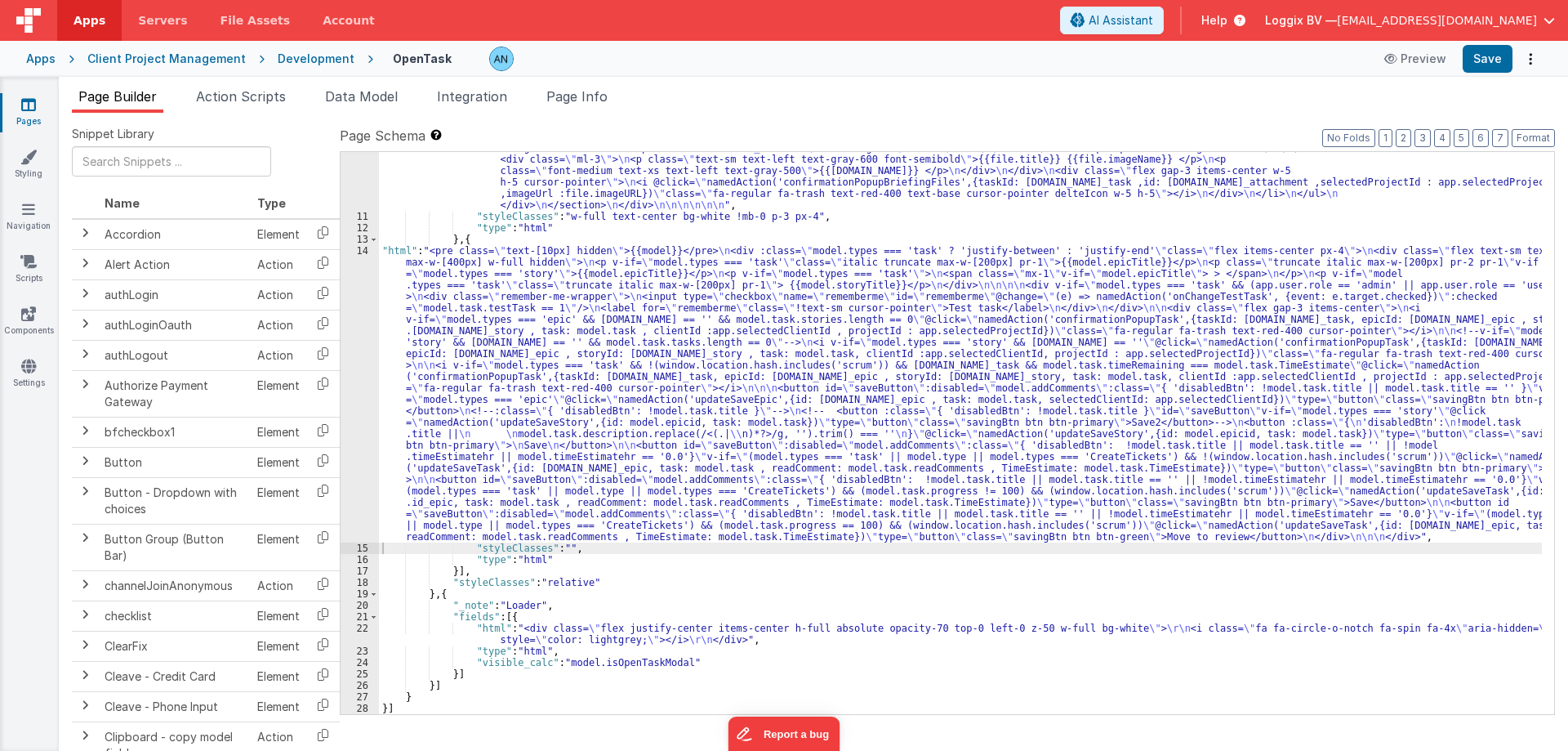
scroll to position [1565, 0]
click at [1501, 61] on button "Save" at bounding box center [1487, 58] width 50 height 28
click at [1522, 139] on button "Format" at bounding box center [1532, 138] width 43 height 18
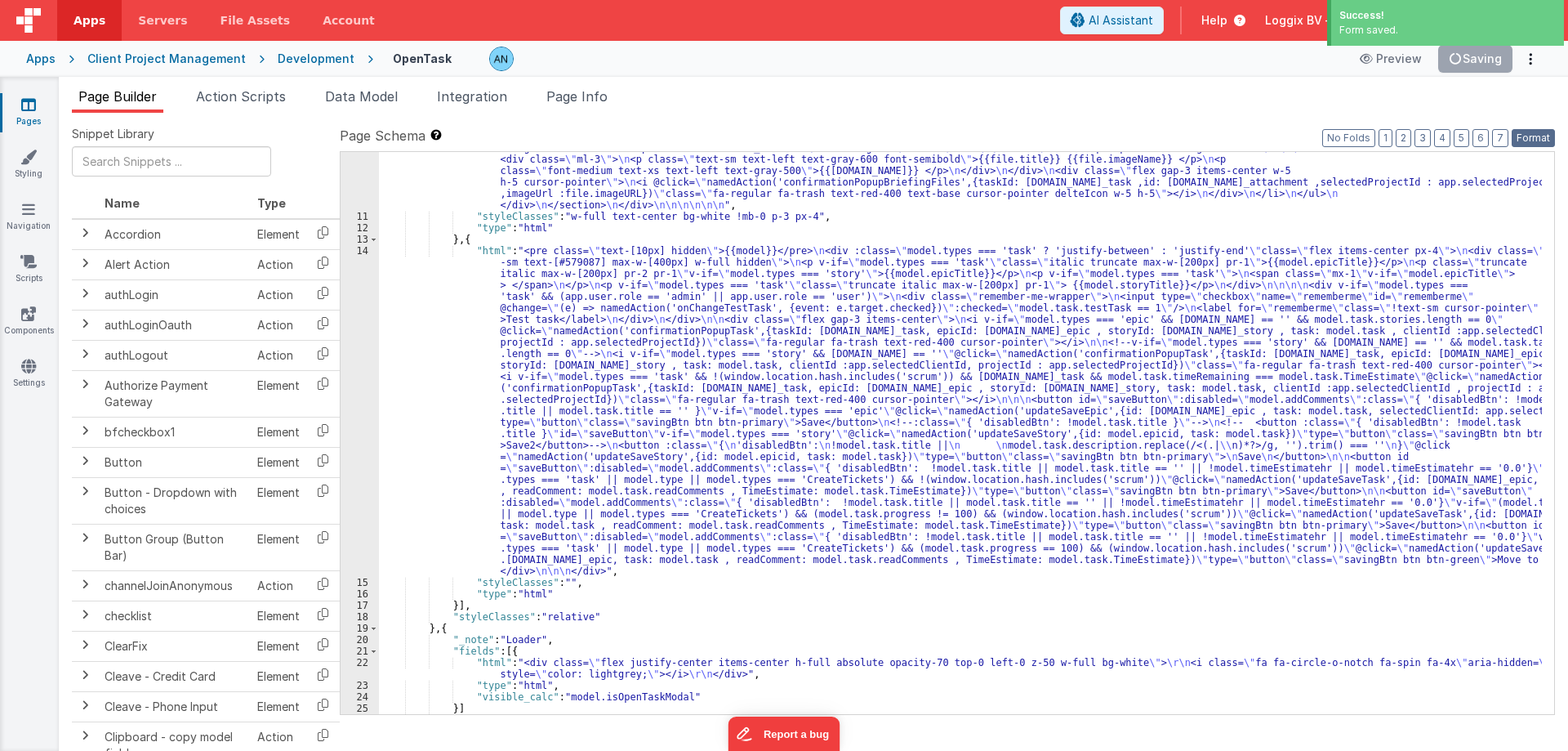
click at [1536, 132] on button "Format" at bounding box center [1532, 138] width 43 height 18
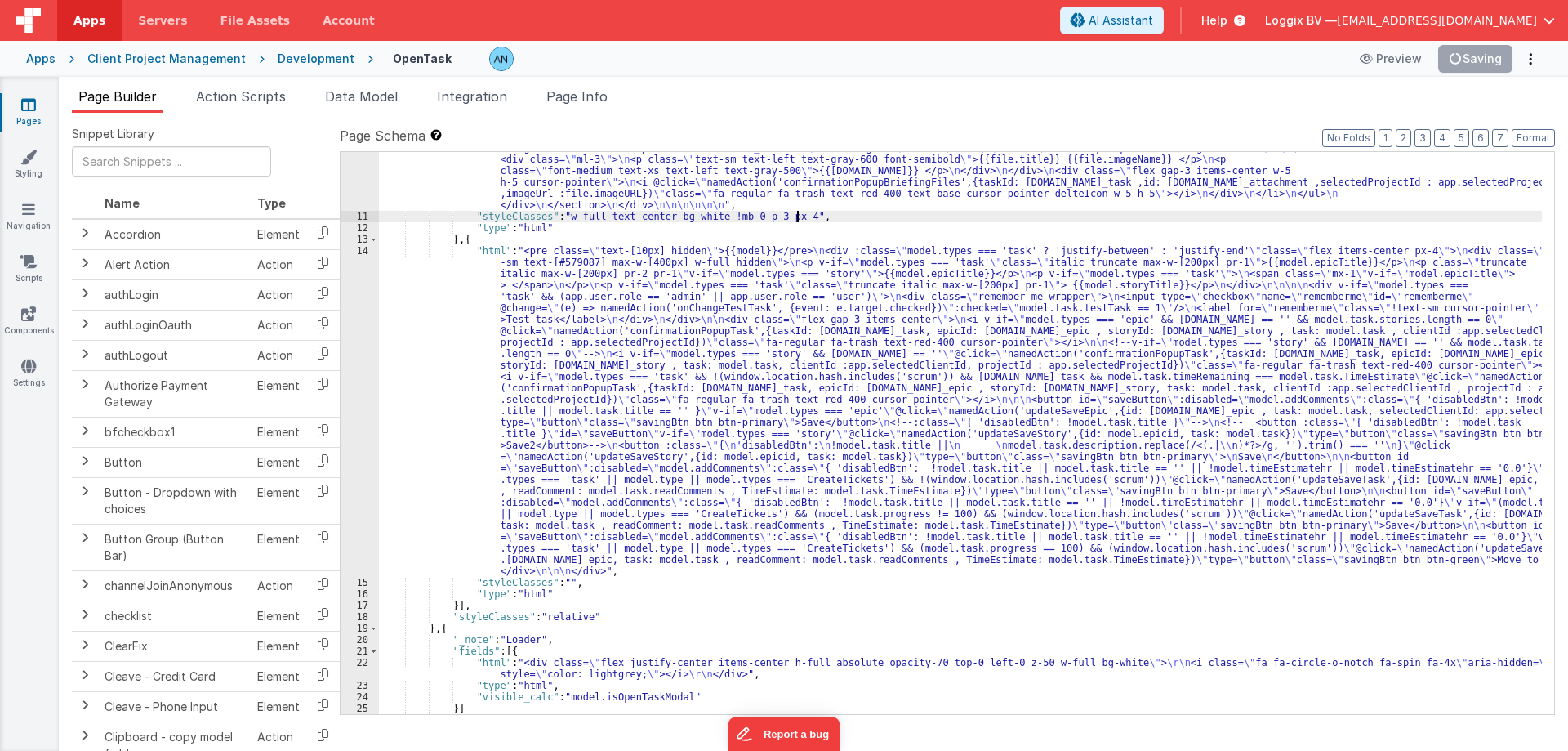
click at [1483, 60] on button "Save" at bounding box center [1487, 58] width 50 height 28
click at [1538, 132] on button "Format" at bounding box center [1532, 138] width 43 height 18
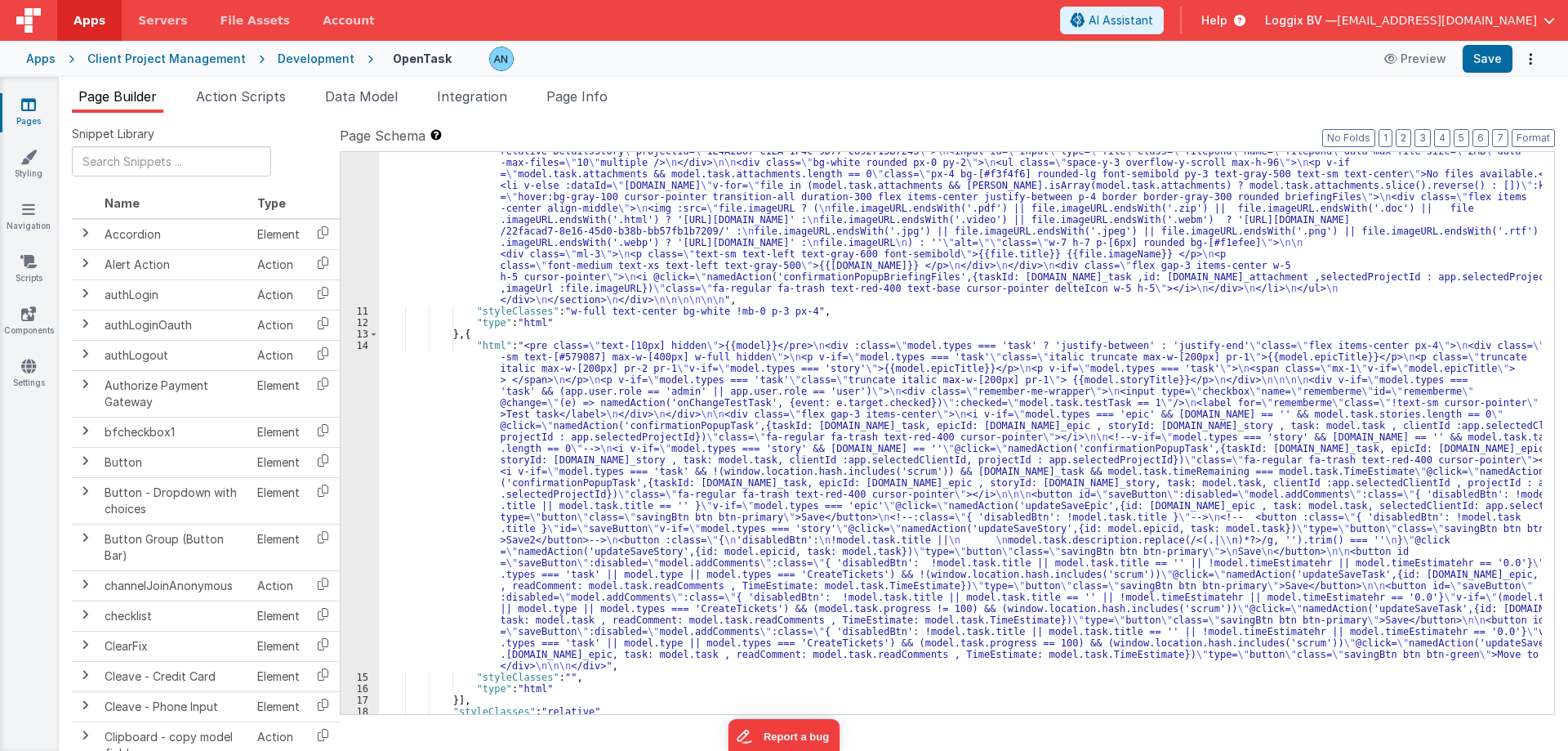
scroll to position [1599, 0]
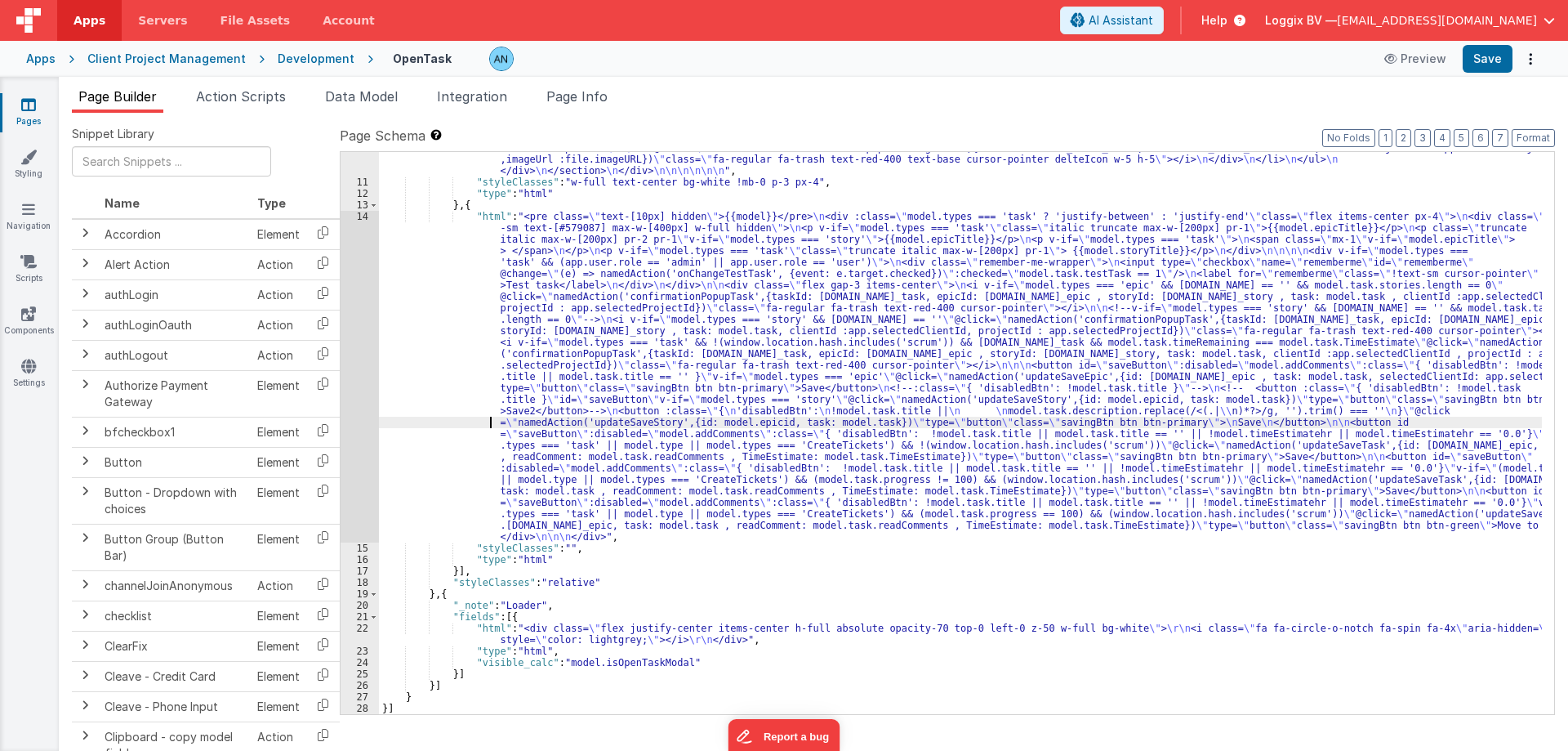
click at [349, 393] on div "14" at bounding box center [359, 376] width 38 height 332
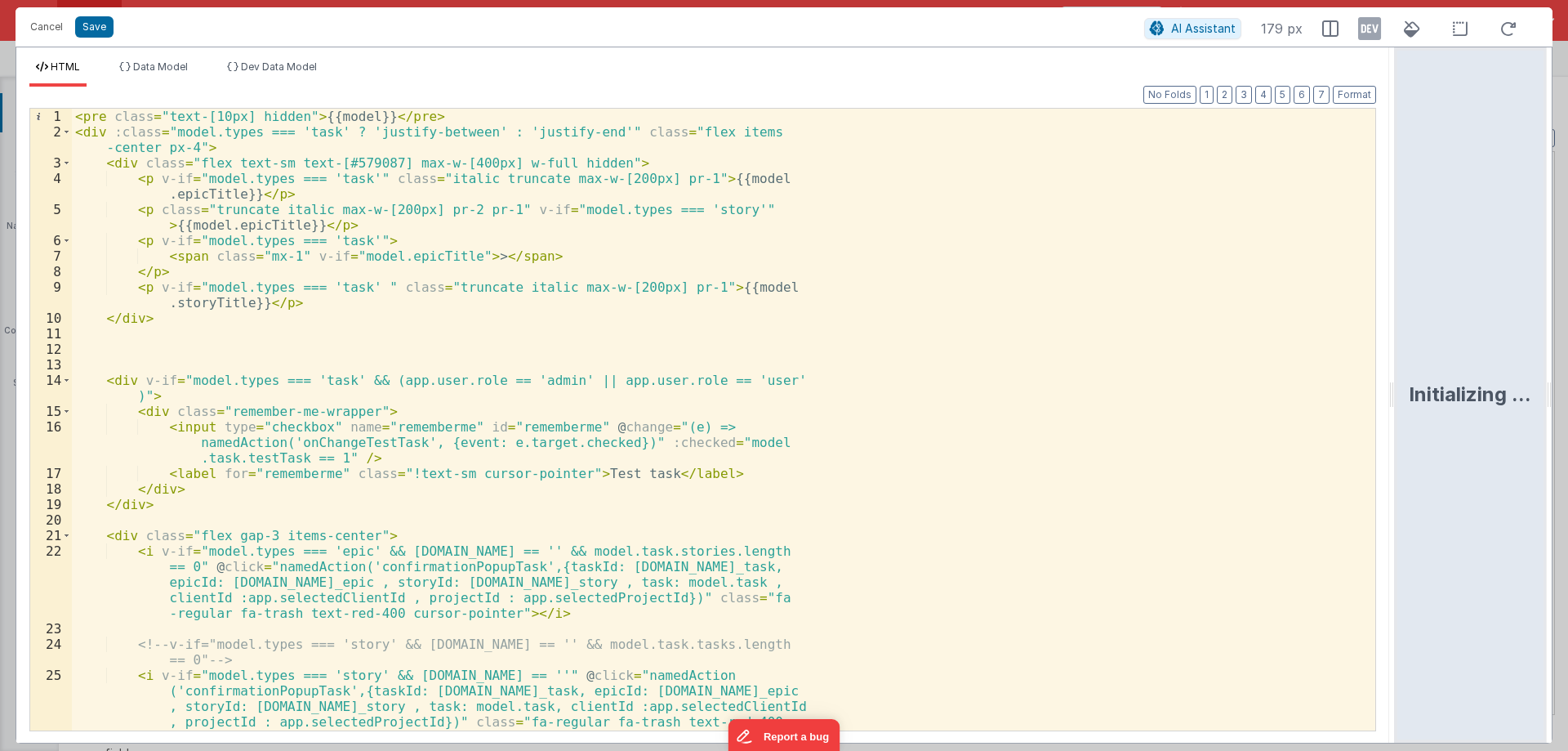
drag, startPoint x: 779, startPoint y: 394, endPoint x: 1511, endPoint y: 378, distance: 732.2
click at [1511, 378] on html "Cancel Save AI Assistant 179 px HTML Data Model Dev Data Model Format 7 6 5 4 3…" at bounding box center [784, 376] width 1568 height 751
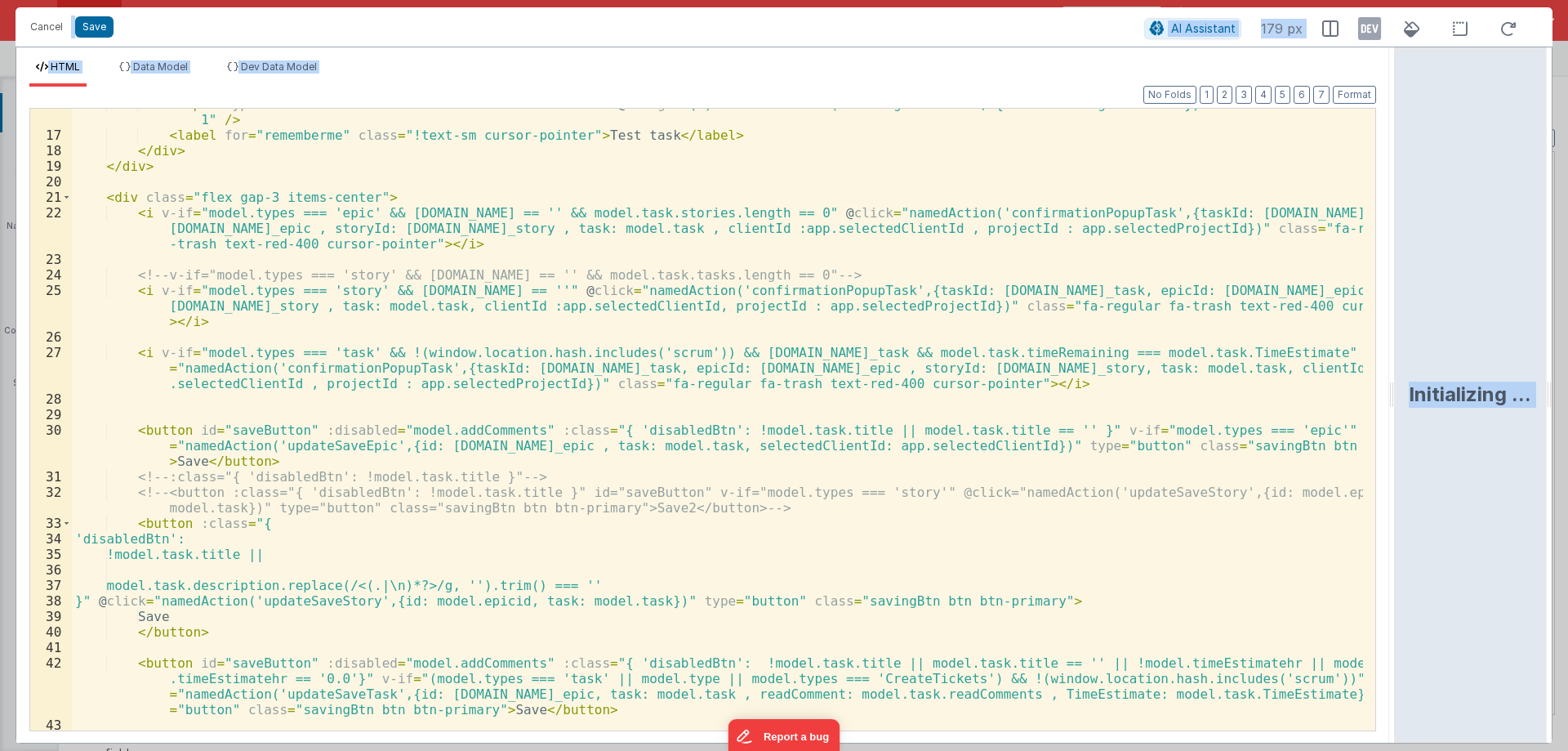
scroll to position [245, 0]
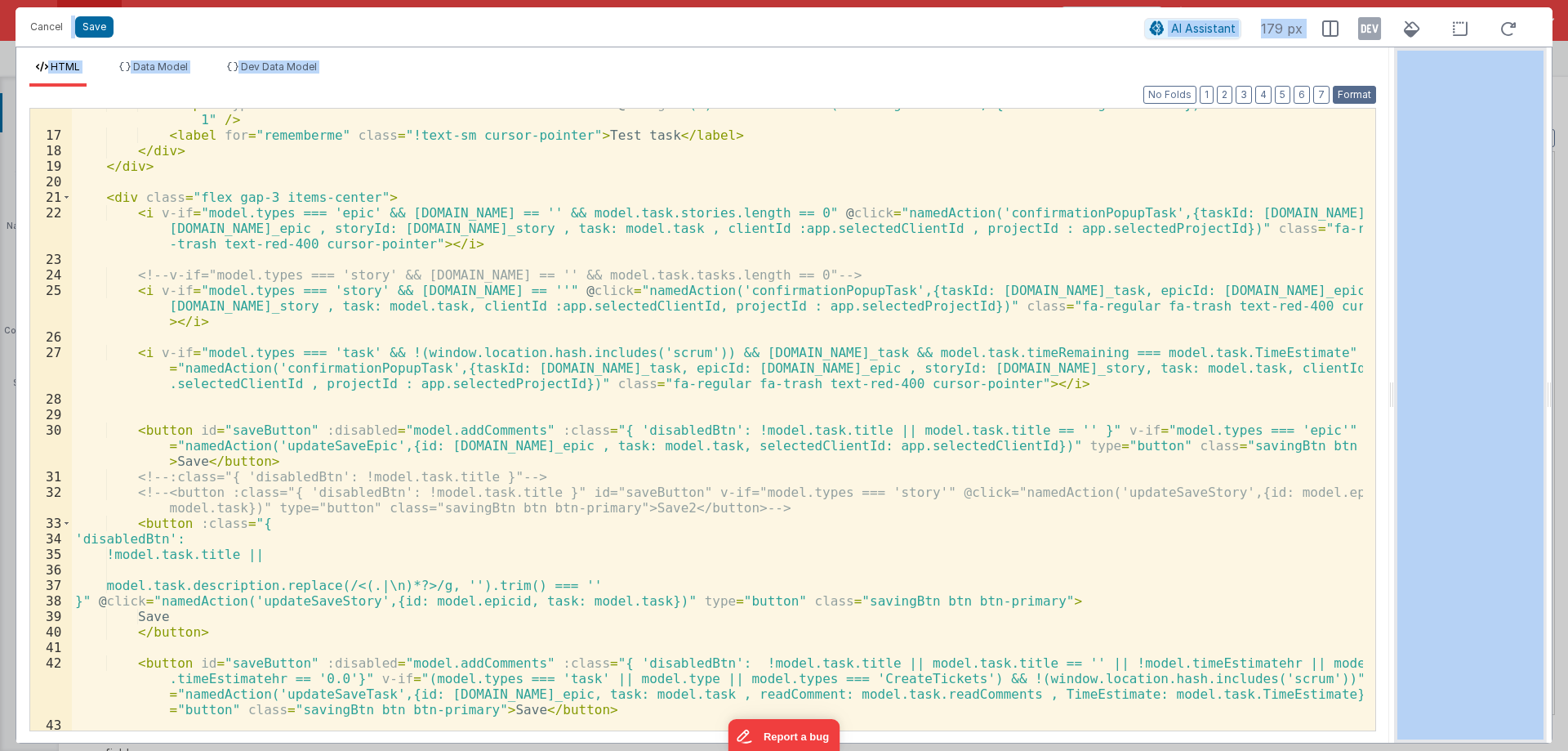
click at [1356, 95] on button "Format" at bounding box center [1353, 94] width 43 height 18
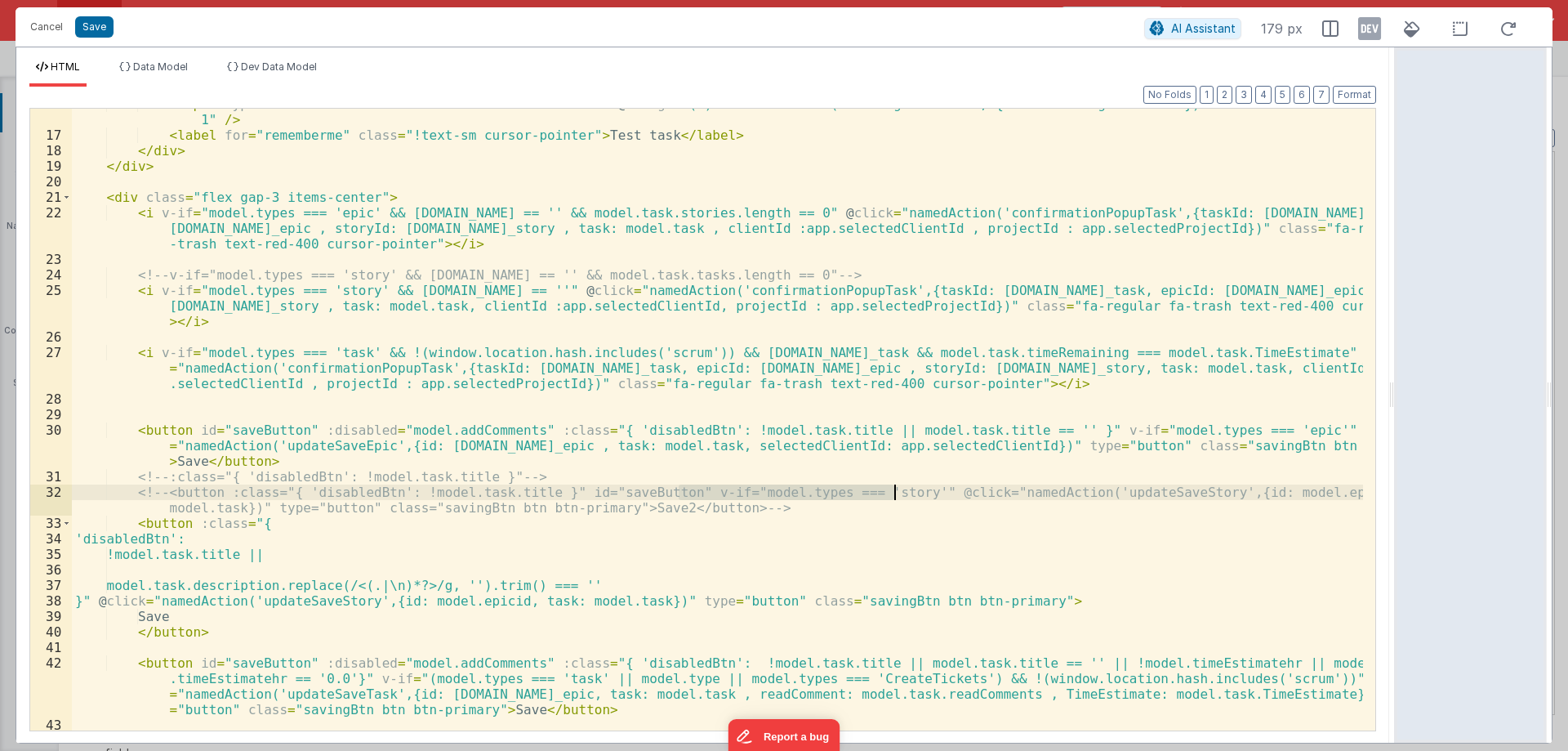
drag, startPoint x: 680, startPoint y: 489, endPoint x: 893, endPoint y: 488, distance: 213.0
click at [893, 488] on div "< input type = "checkbox" name = "rememberme" id = "rememberme" @ change = "(e)…" at bounding box center [717, 453] width 1291 height 715
click at [188, 522] on div "< input type = "checkbox" name = "rememberme" id = "rememberme" @ change = "(e)…" at bounding box center [717, 453] width 1291 height 715
paste textarea
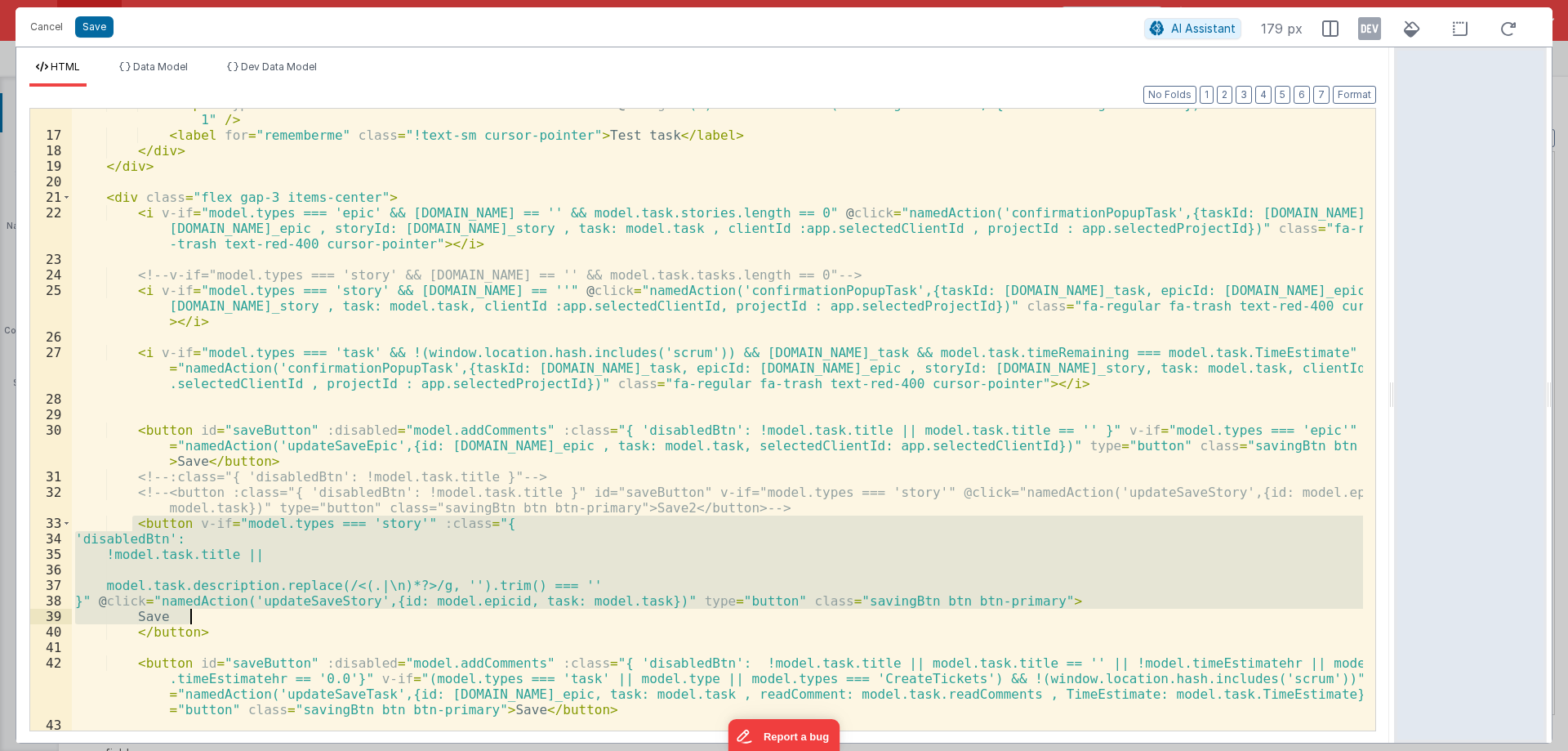
drag, startPoint x: 129, startPoint y: 524, endPoint x: 216, endPoint y: 628, distance: 135.6
click at [216, 628] on div "< input type = "checkbox" name = "rememberme" id = "rememberme" @ change = "(e)…" at bounding box center [717, 453] width 1291 height 715
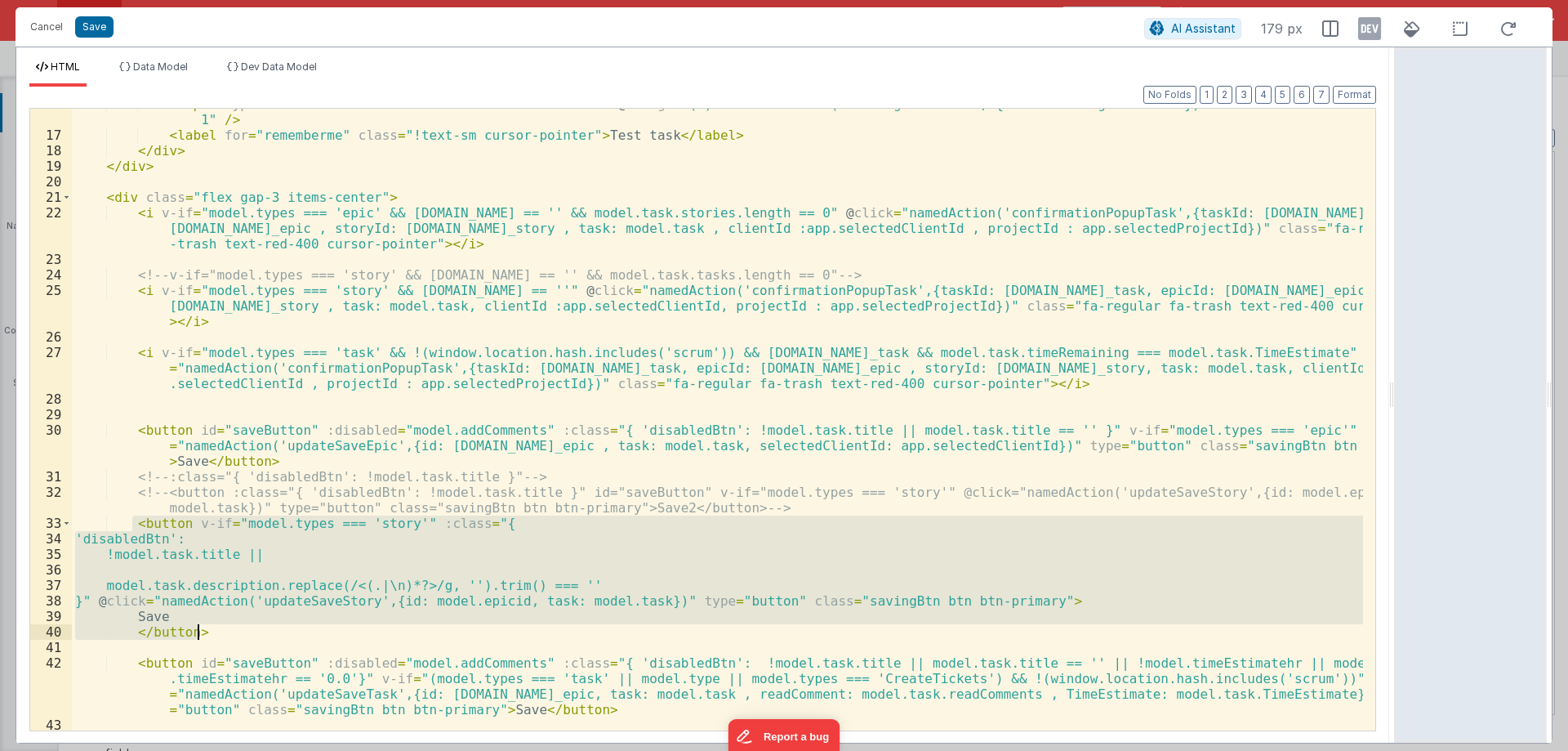
click at [214, 628] on div "< input type = "checkbox" name = "rememberme" id = "rememberme" @ change = "(e)…" at bounding box center [717, 419] width 1291 height 622
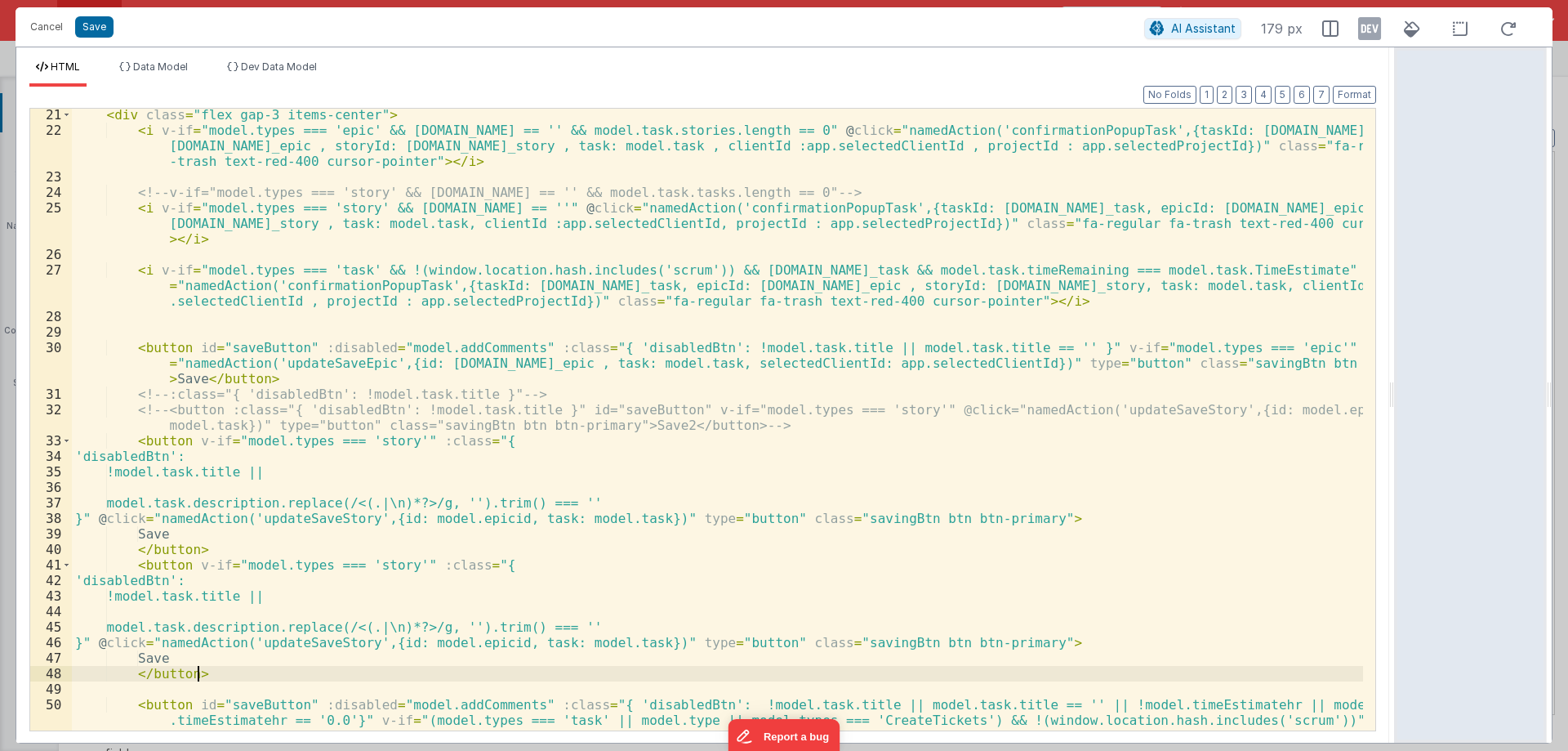
scroll to position [327, 0]
click at [396, 566] on div "< div class = "flex gap-3 items-center" > < i v-if = "model.types === 'epic' &&…" at bounding box center [717, 457] width 1291 height 699
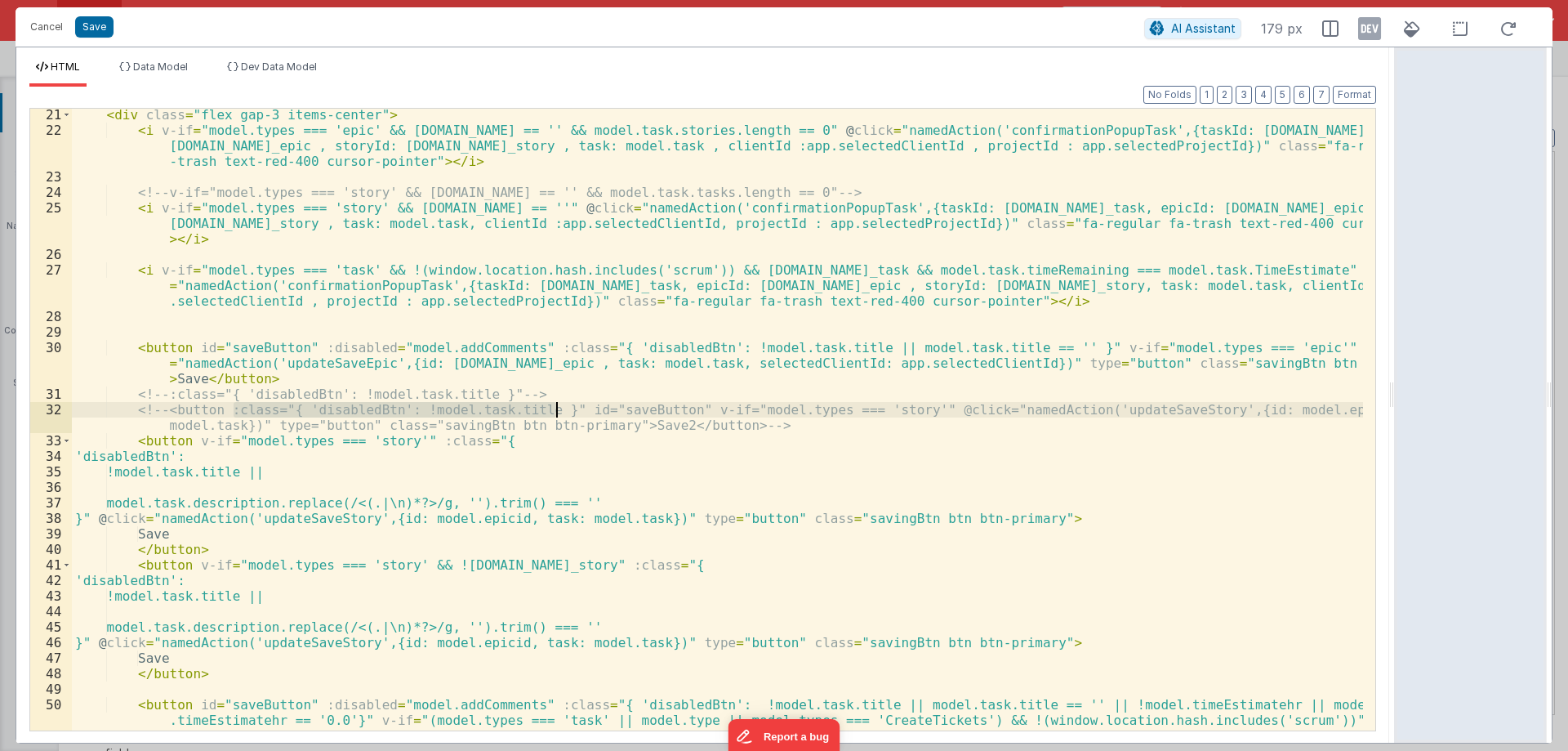
drag, startPoint x: 231, startPoint y: 410, endPoint x: 555, endPoint y: 408, distance: 324.0
click at [555, 408] on div "< div class = "flex gap-3 items-center" > < i v-if = "model.types === 'epic' &&…" at bounding box center [717, 457] width 1291 height 699
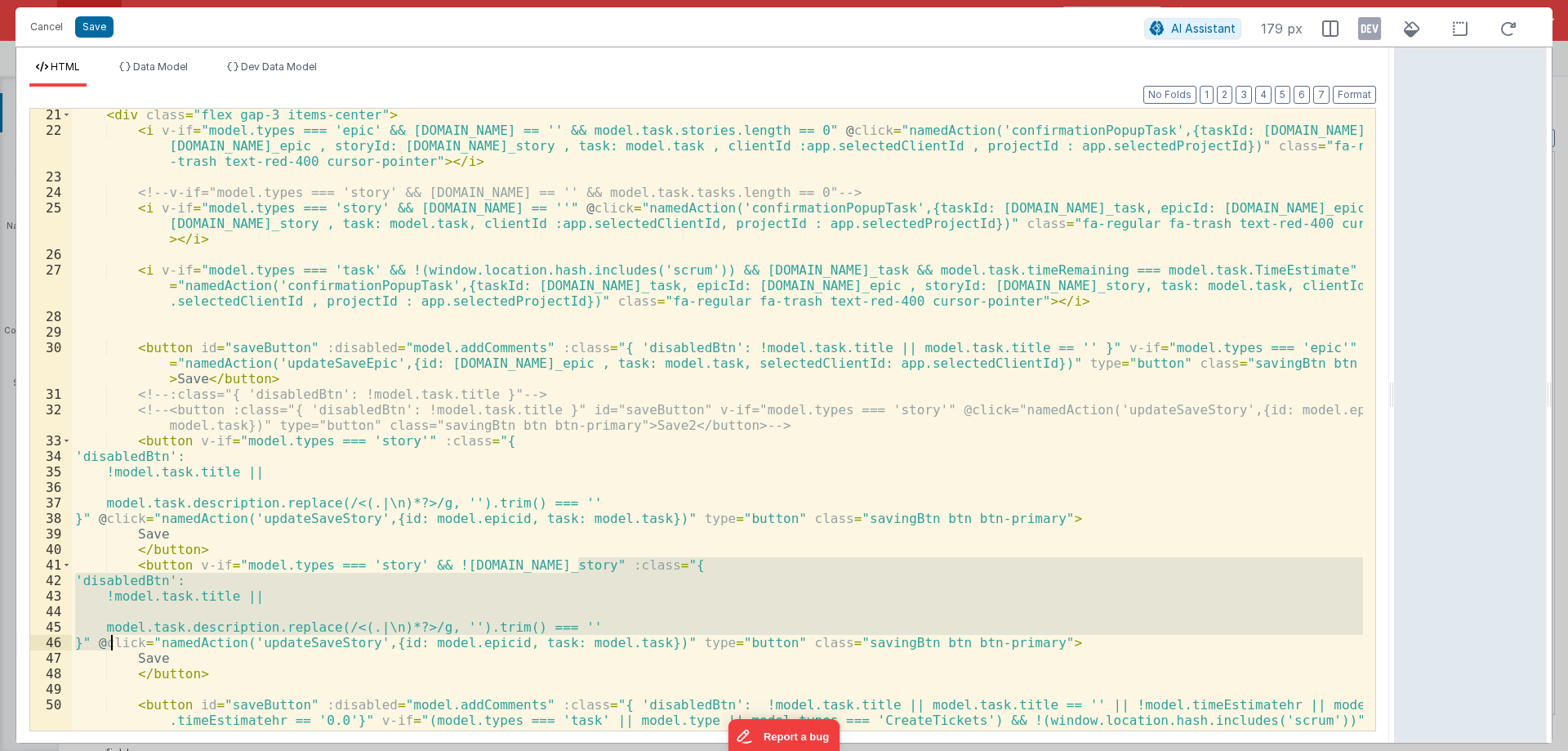
drag, startPoint x: 580, startPoint y: 563, endPoint x: 107, endPoint y: 637, distance: 478.8
click at [107, 637] on div "< div class = "flex gap-3 items-center" > < i v-if = "model.types === 'epic' &&…" at bounding box center [717, 457] width 1291 height 699
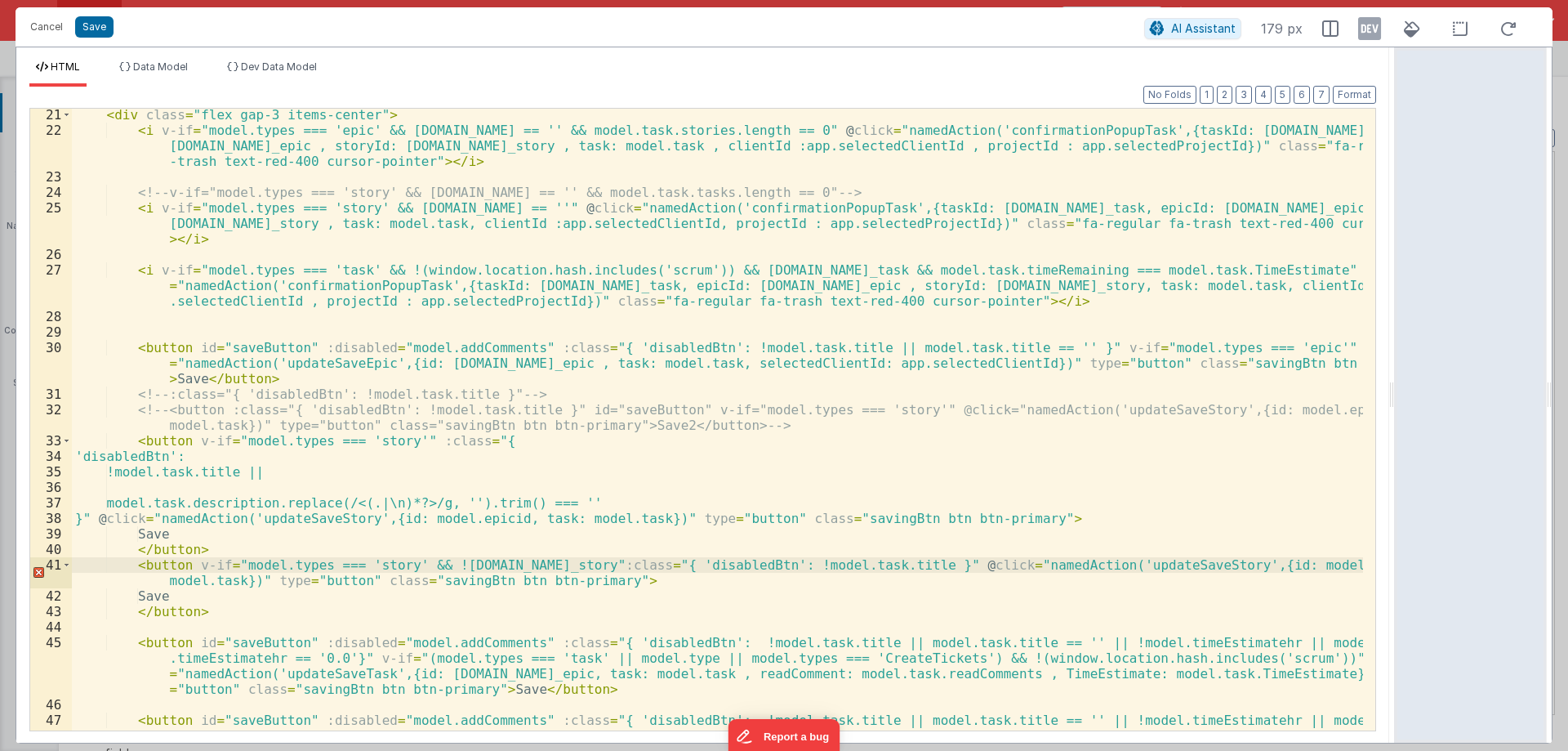
click at [582, 566] on div "< div class = "flex gap-3 items-center" > < i v-if = "model.types === 'epic' &&…" at bounding box center [717, 457] width 1291 height 699
click at [115, 490] on div "< div class = "flex gap-3 items-center" > < i v-if = "model.types === 'epic' &&…" at bounding box center [717, 457] width 1291 height 699
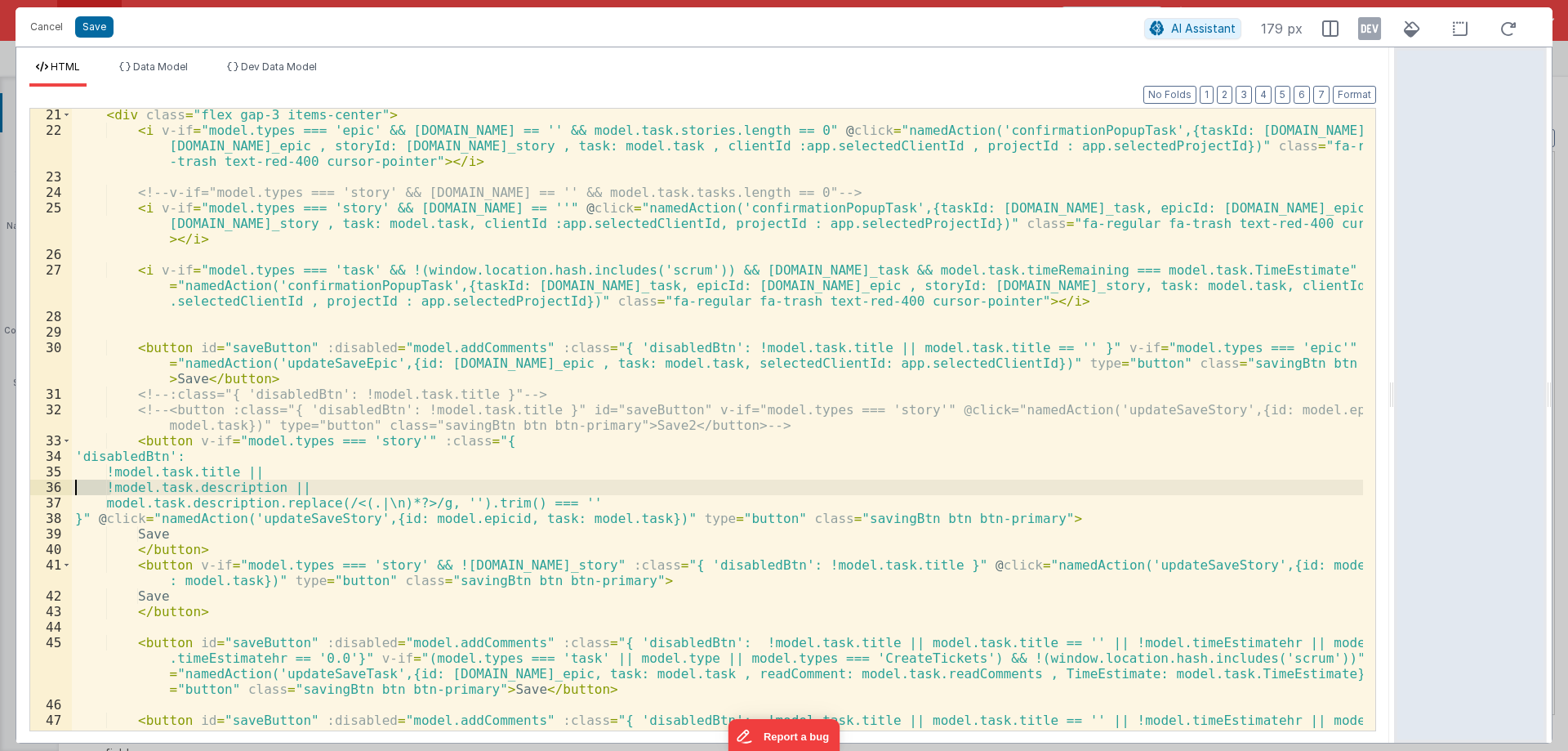
drag, startPoint x: 114, startPoint y: 485, endPoint x: 66, endPoint y: 485, distance: 48.0
click at [66, 485] on div "21 22 23 24 25 26 27 28 29 30 31 32 33 34 35 36 37 38 39 40 41 42 43 44 45 46 4…" at bounding box center [702, 419] width 1347 height 623
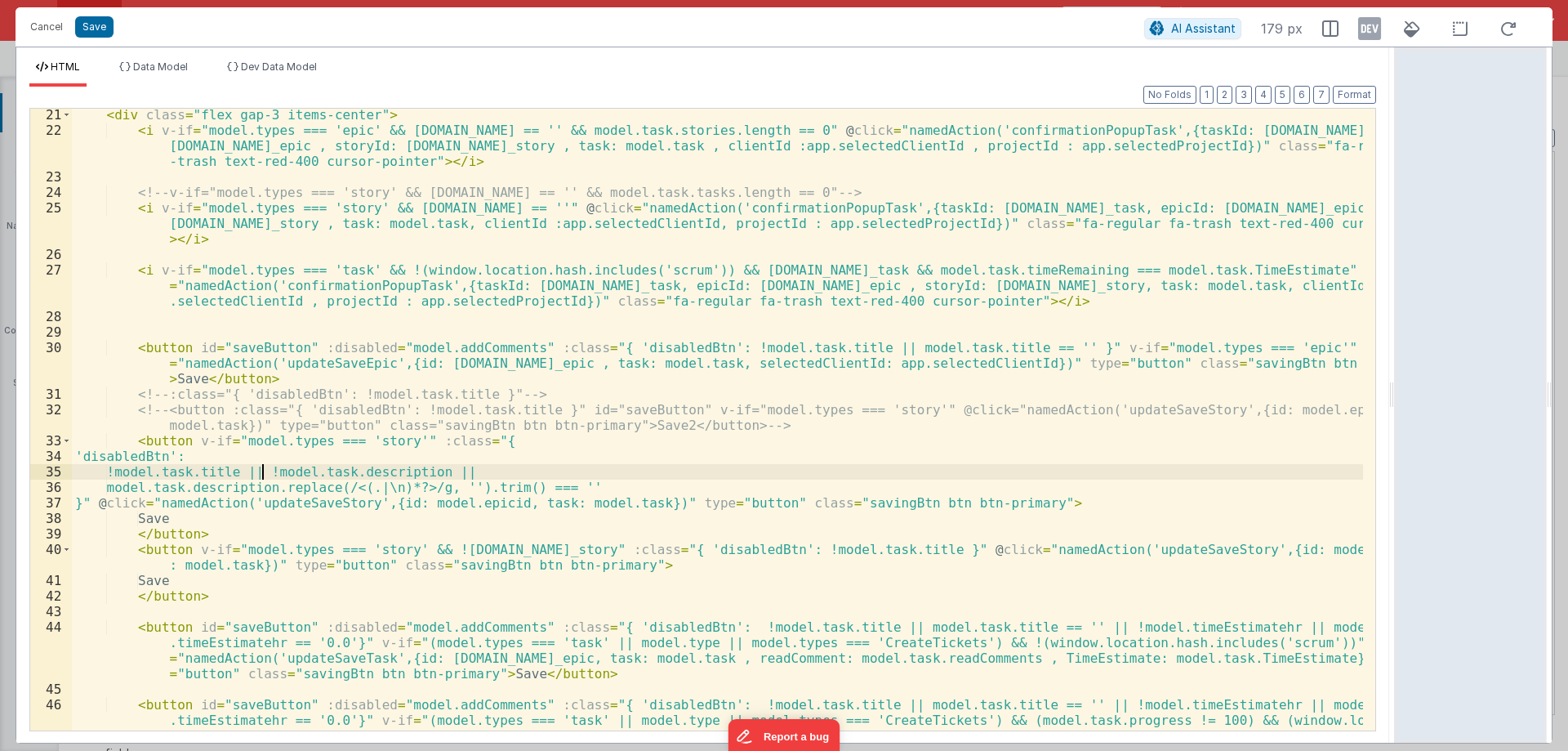
click at [108, 482] on div "< div class = "flex gap-3 items-center" > < i v-if = "model.types === 'epic' &&…" at bounding box center [717, 457] width 1291 height 699
drag, startPoint x: 102, startPoint y: 483, endPoint x: 65, endPoint y: 485, distance: 37.1
click at [65, 485] on div "21 22 23 24 25 26 27 28 29 30 31 32 33 34 35 36 37 38 39 40 41 42 43 44 45 46 4…" at bounding box center [702, 419] width 1347 height 623
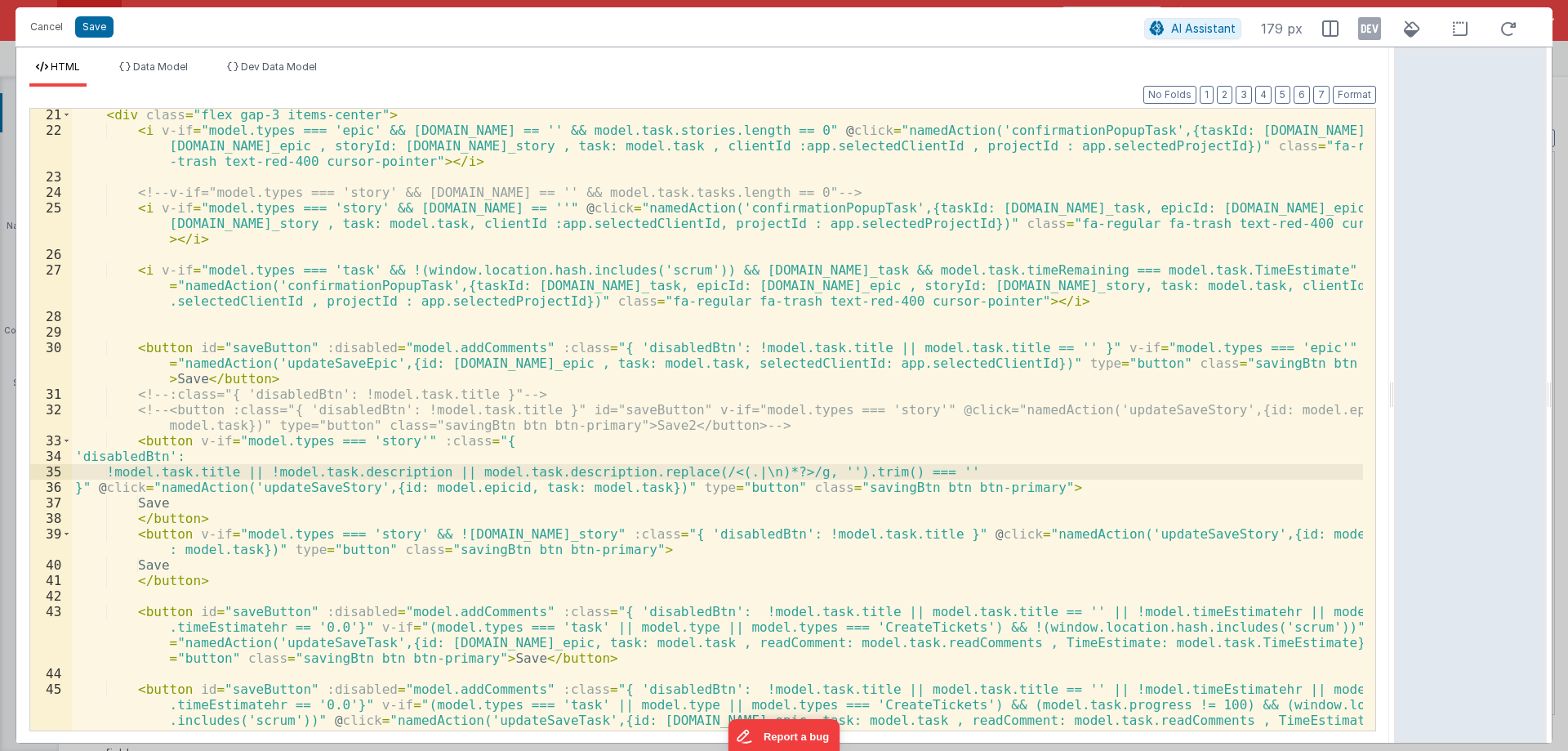
click at [84, 485] on div "< div class = "flex gap-3 items-center" > < i v-if = "model.types === 'epic' &&…" at bounding box center [717, 434] width 1291 height 653
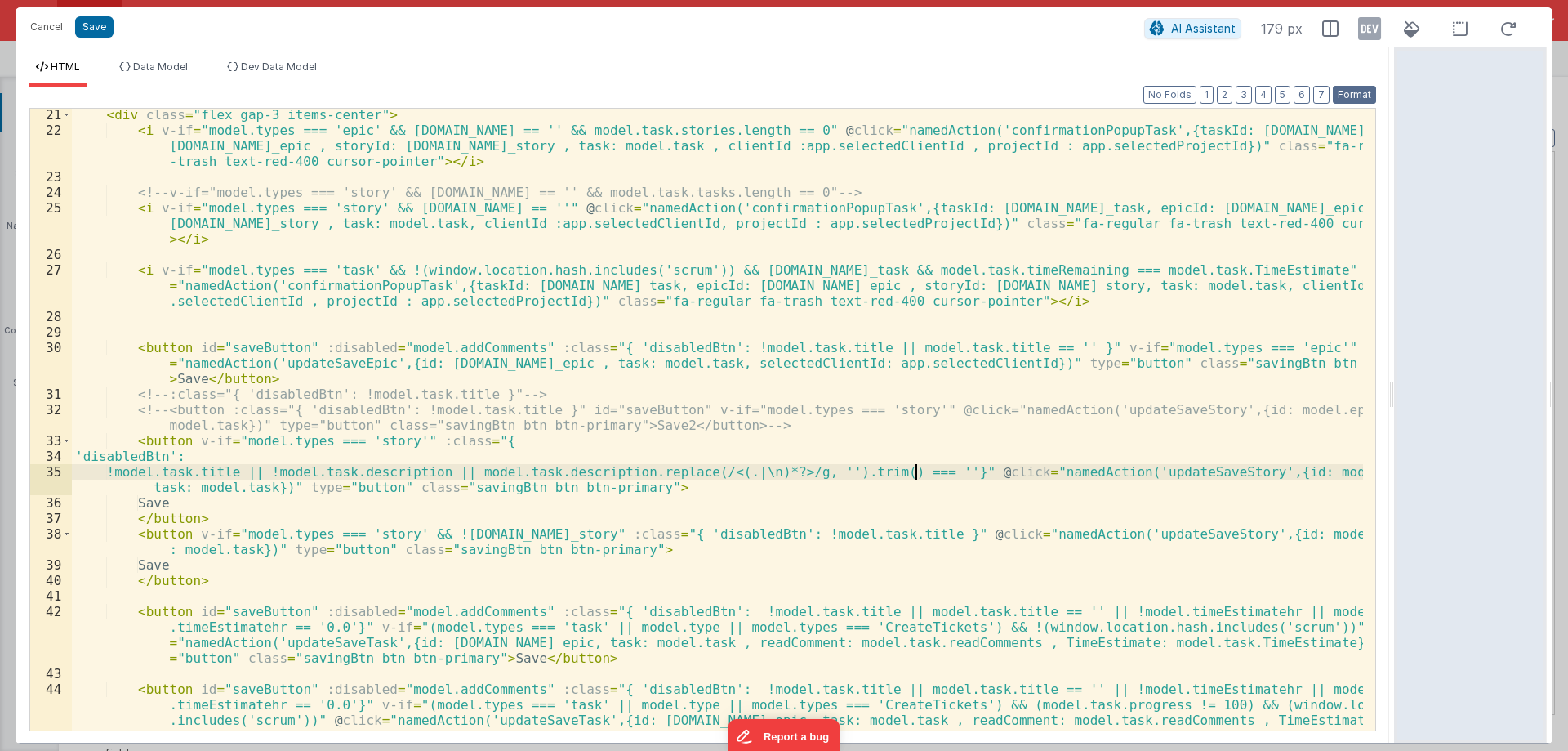
click at [1361, 96] on button "Format" at bounding box center [1353, 94] width 43 height 18
click at [101, 452] on div "< div class = "flex gap-3 items-center" > < i v-if = "model.types === 'epic' &&…" at bounding box center [717, 434] width 1291 height 653
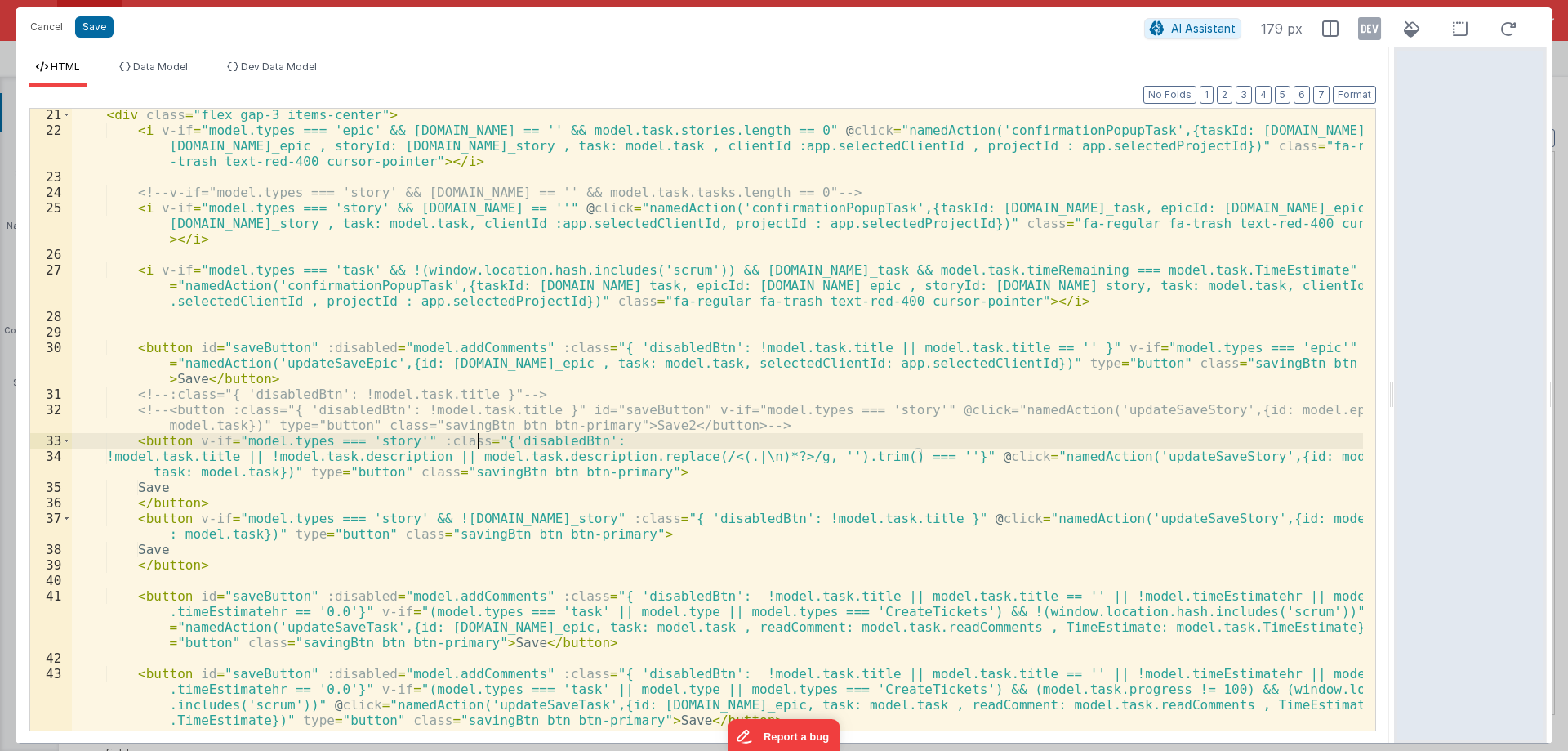
click at [112, 458] on div "< div class = "flex gap-3 items-center" > < i v-if = "model.types === 'epic' &&…" at bounding box center [717, 457] width 1291 height 699
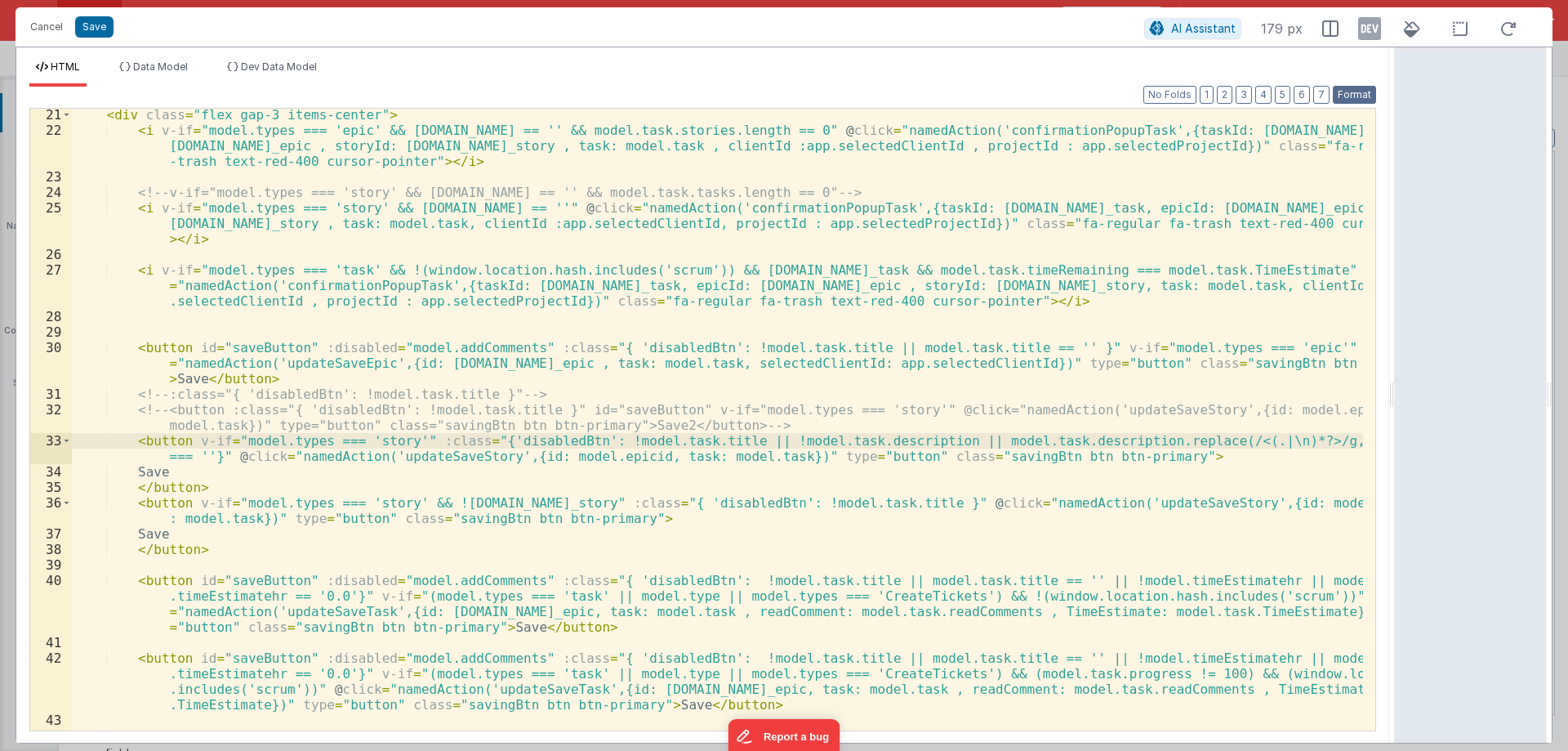
click at [1356, 93] on button "Format" at bounding box center [1353, 94] width 43 height 18
click at [85, 19] on button "Save" at bounding box center [94, 26] width 38 height 21
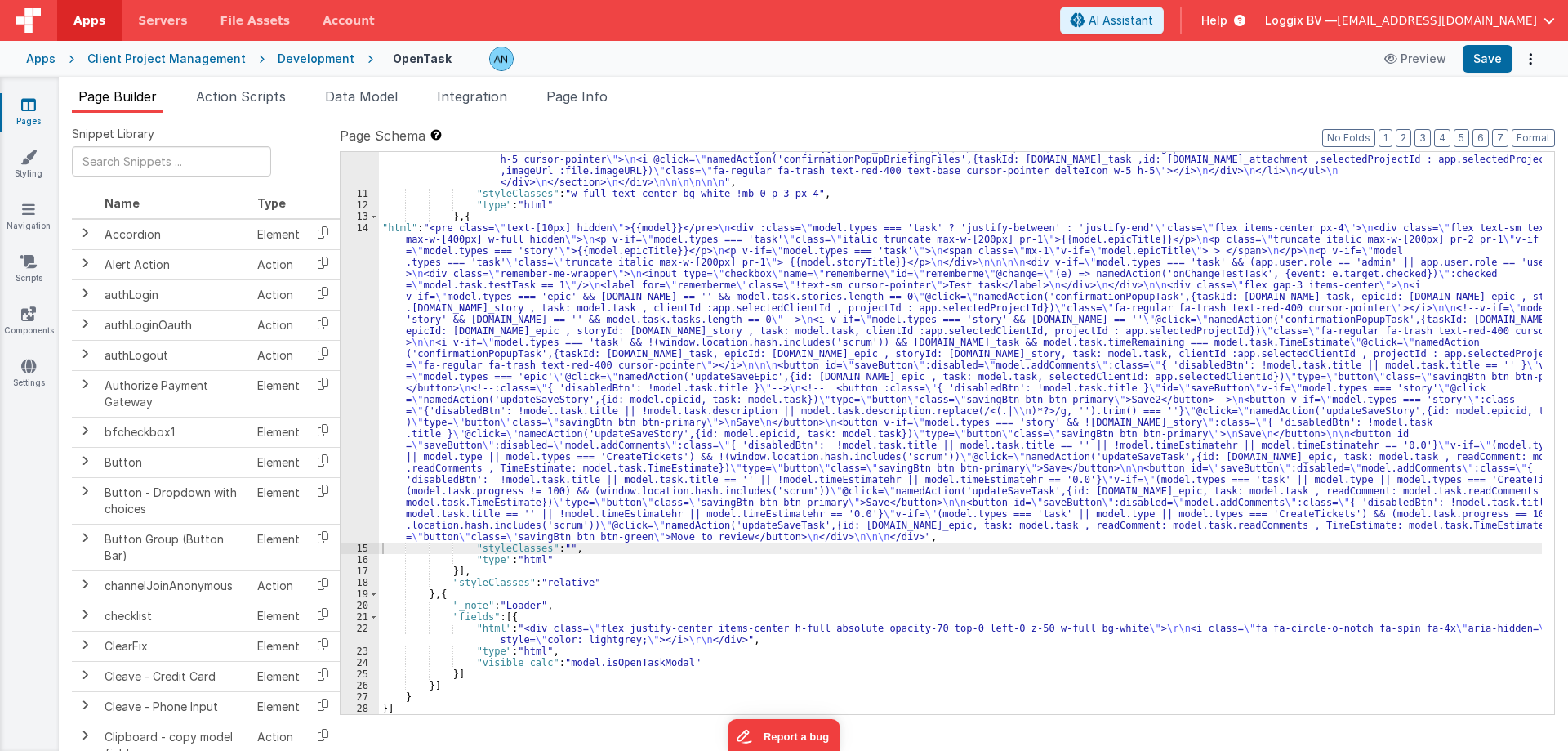
scroll to position [1588, 0]
click at [1501, 54] on button "Save" at bounding box center [1487, 58] width 50 height 28
click at [1535, 137] on button "Format" at bounding box center [1532, 138] width 43 height 18
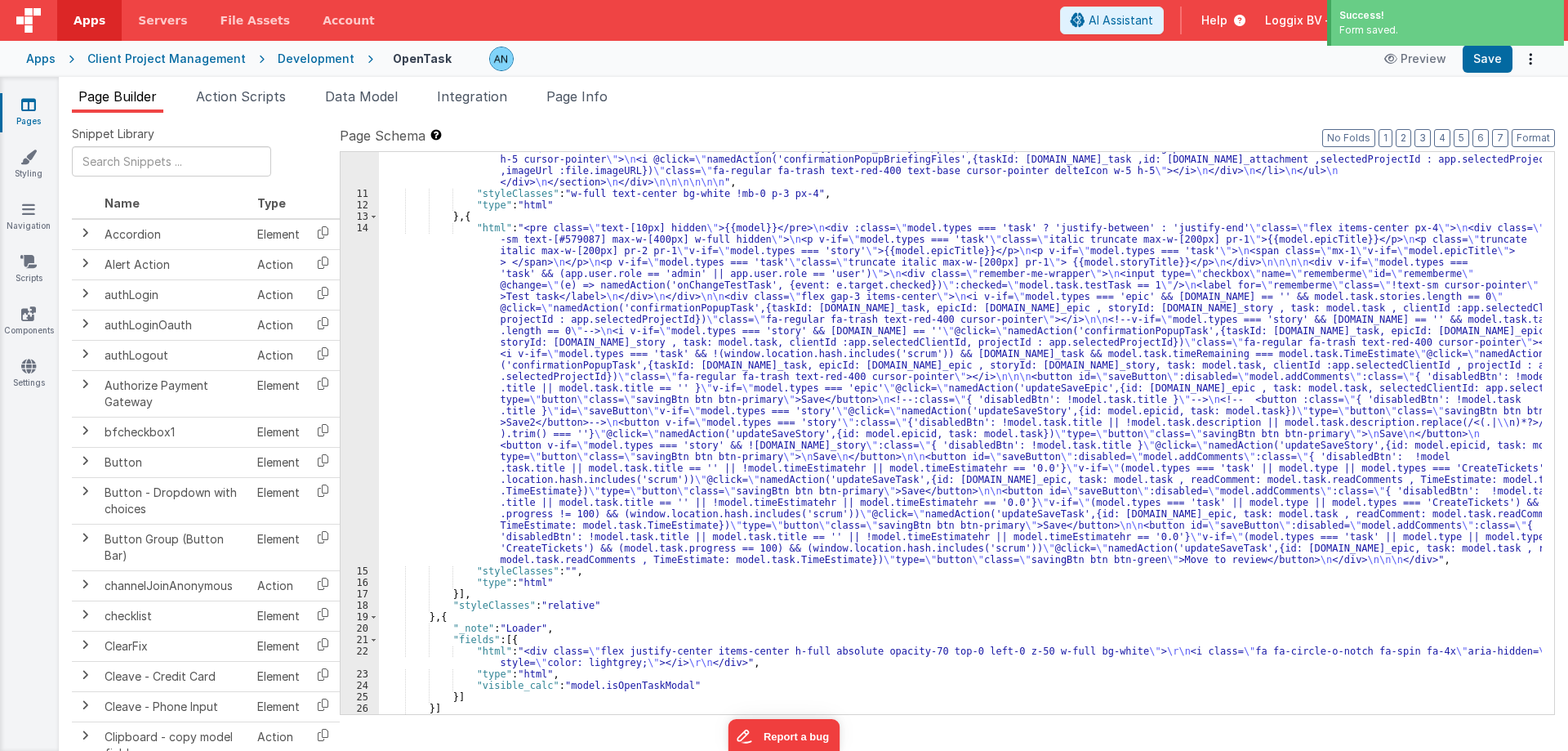
click at [348, 359] on div "14" at bounding box center [359, 394] width 38 height 343
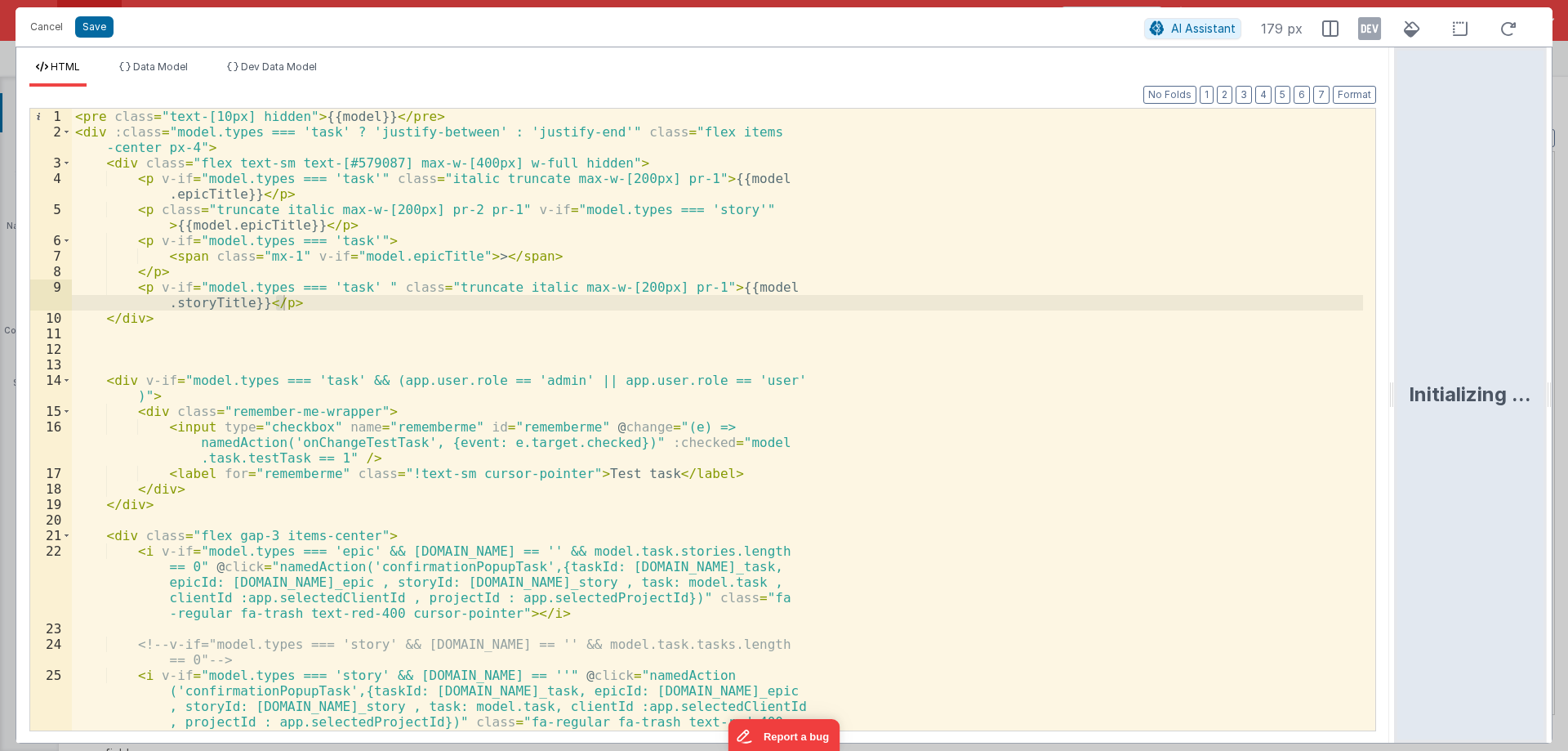
drag, startPoint x: 779, startPoint y: 392, endPoint x: 1321, endPoint y: 461, distance: 546.4
click at [1567, 396] on html "Cancel Save AI Assistant 179 px HTML Data Model Dev Data Model Format 7 6 5 4 3…" at bounding box center [784, 376] width 1568 height 751
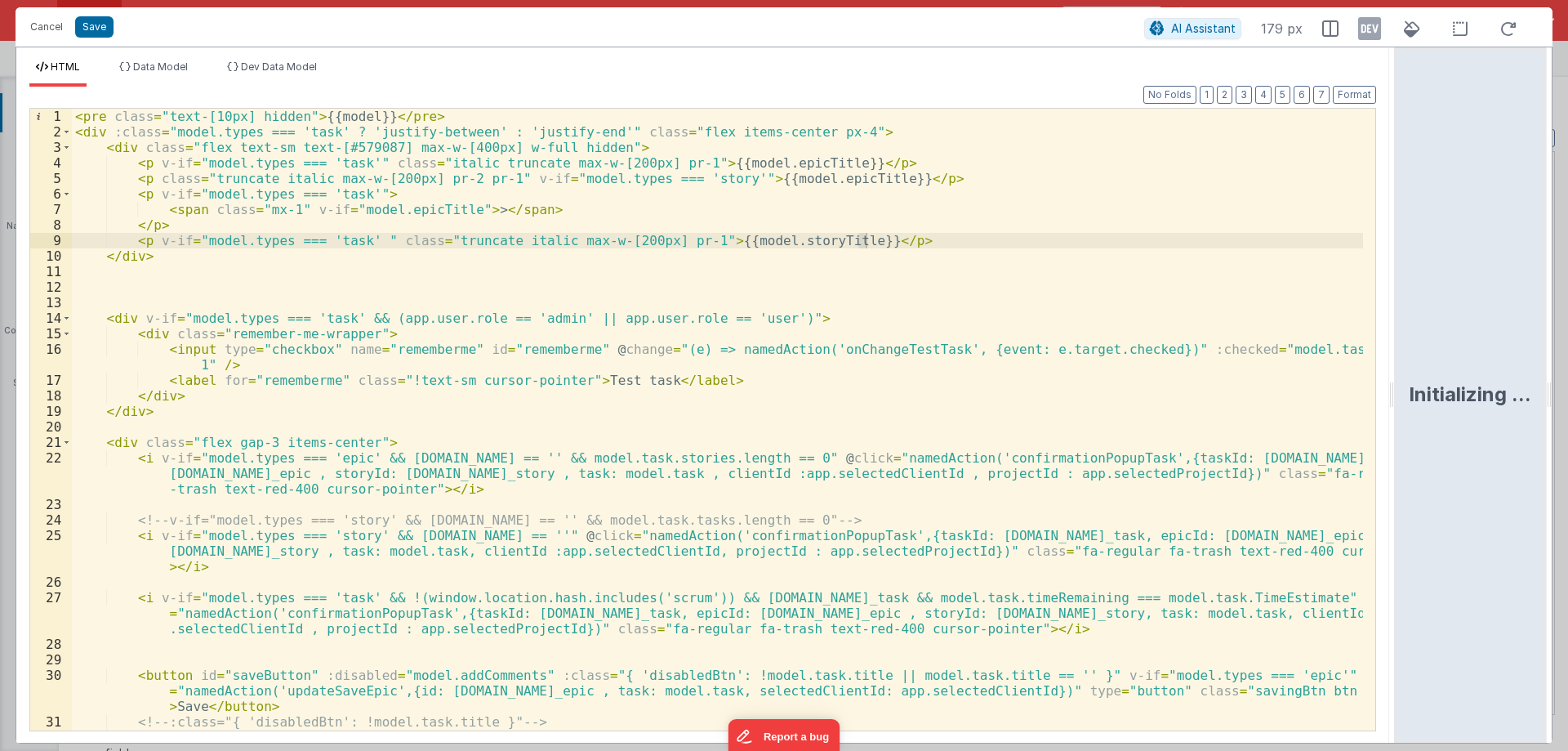
scroll to position [343, 0]
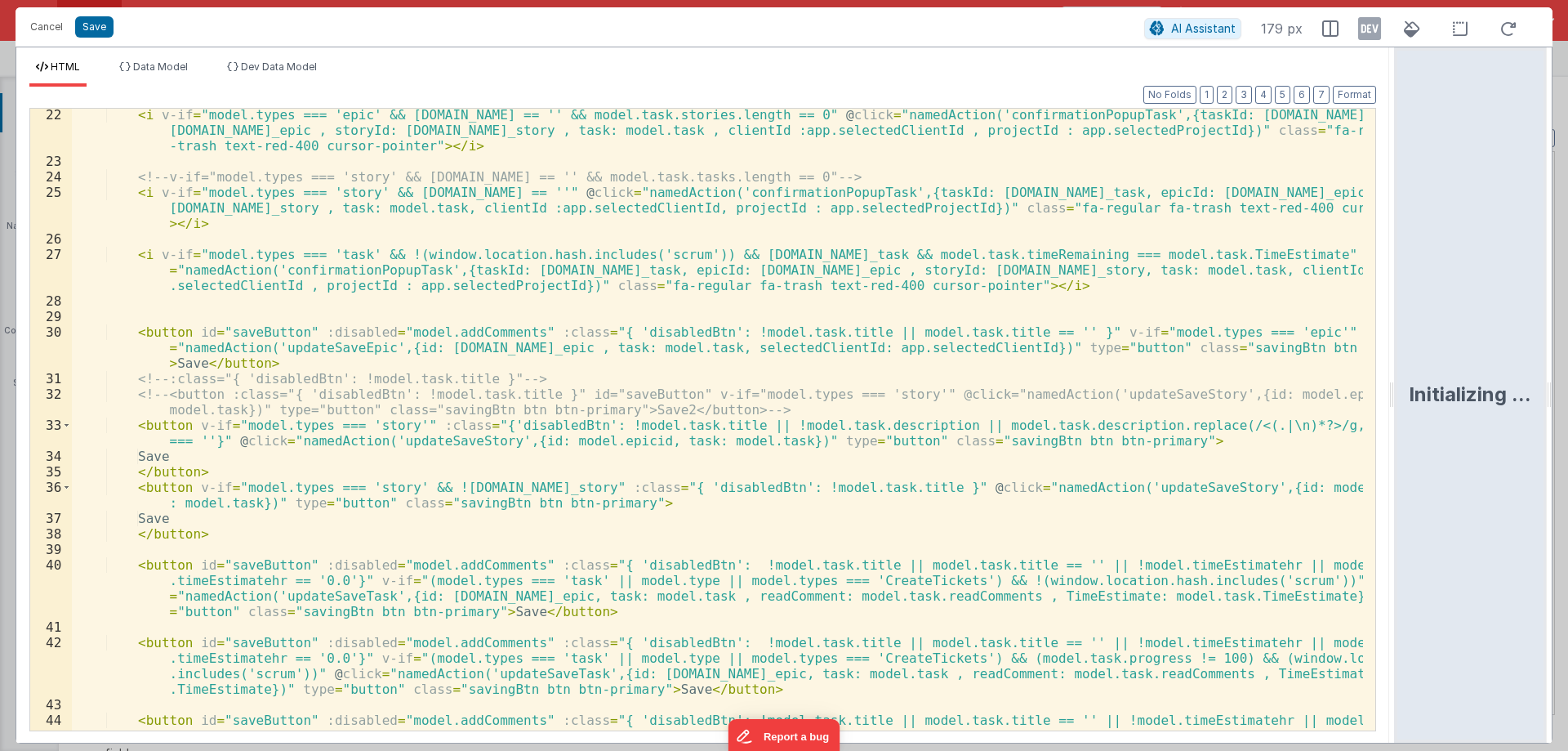
click at [398, 421] on div "< i v-if = "model.types === 'epic' && [DOMAIN_NAME] == '' && model.task.stories…" at bounding box center [717, 473] width 1291 height 731
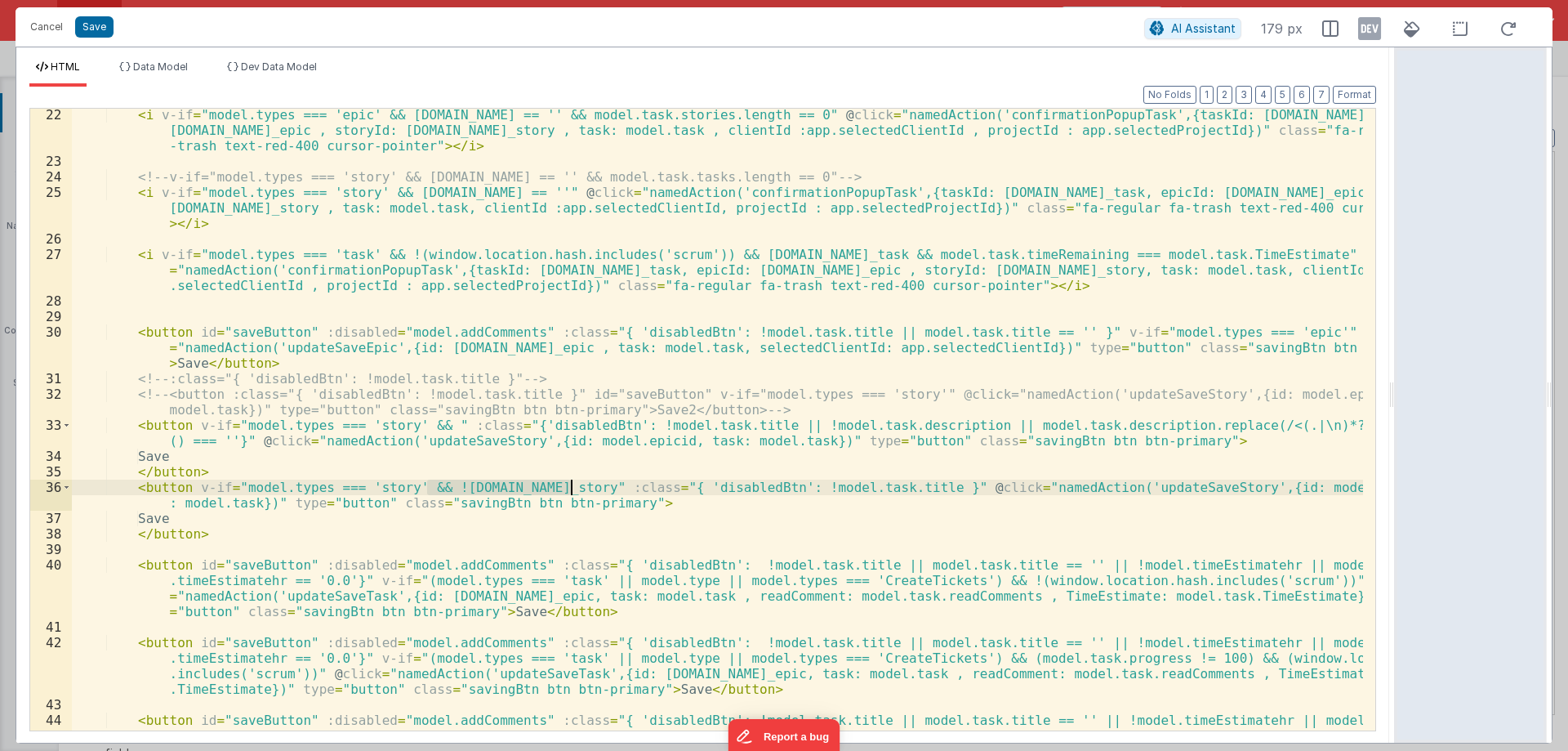
drag, startPoint x: 429, startPoint y: 485, endPoint x: 571, endPoint y: 485, distance: 142.0
click at [571, 485] on div "< i v-if = "model.types === 'epic' && [DOMAIN_NAME] == '' && model.task.stories…" at bounding box center [717, 473] width 1291 height 731
click at [427, 421] on div "< i v-if = "model.types === 'epic' && [DOMAIN_NAME] == '' && model.task.stories…" at bounding box center [717, 473] width 1291 height 731
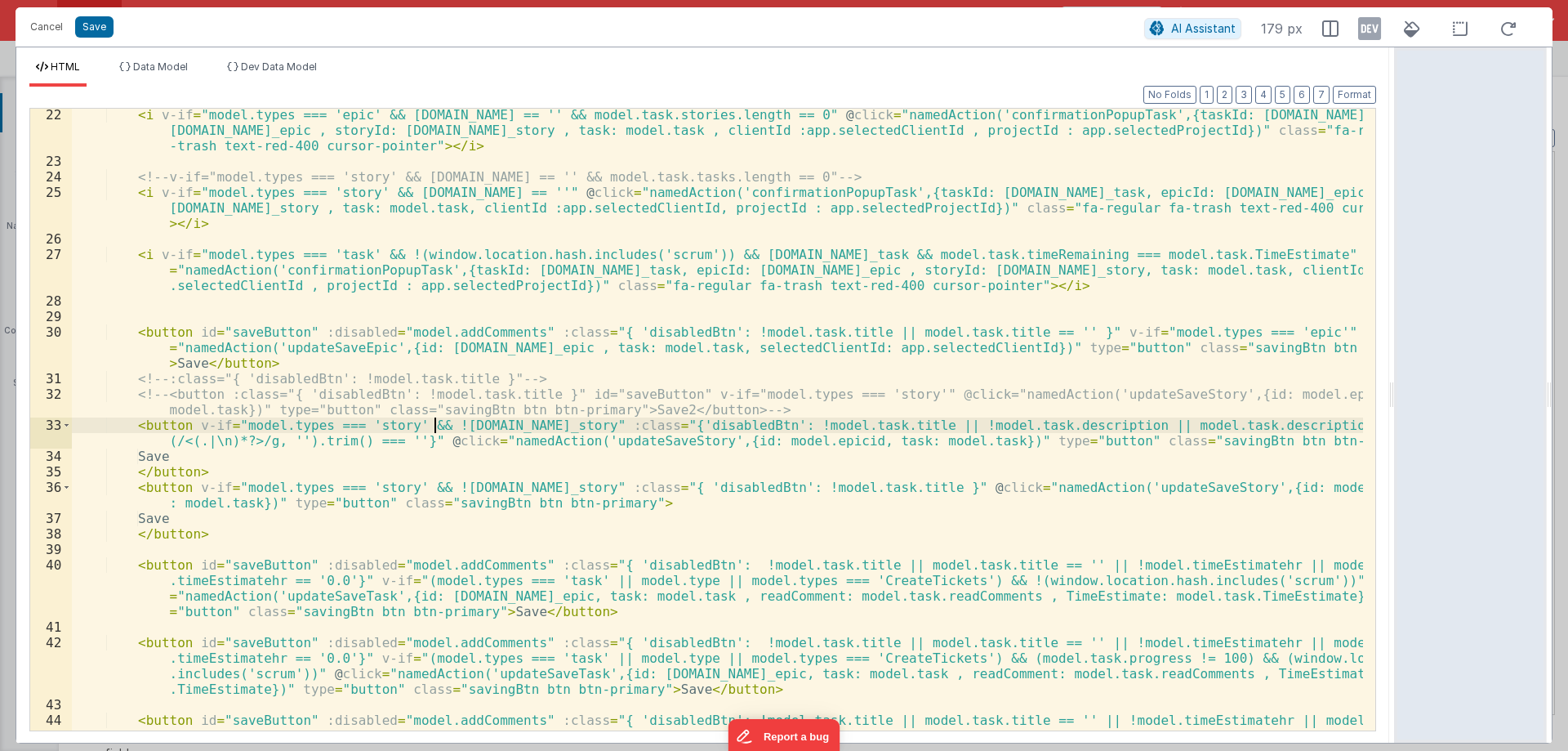
click at [433, 425] on div "< i v-if = "model.types === 'epic' && [DOMAIN_NAME] == '' && model.task.stories…" at bounding box center [717, 473] width 1291 height 731
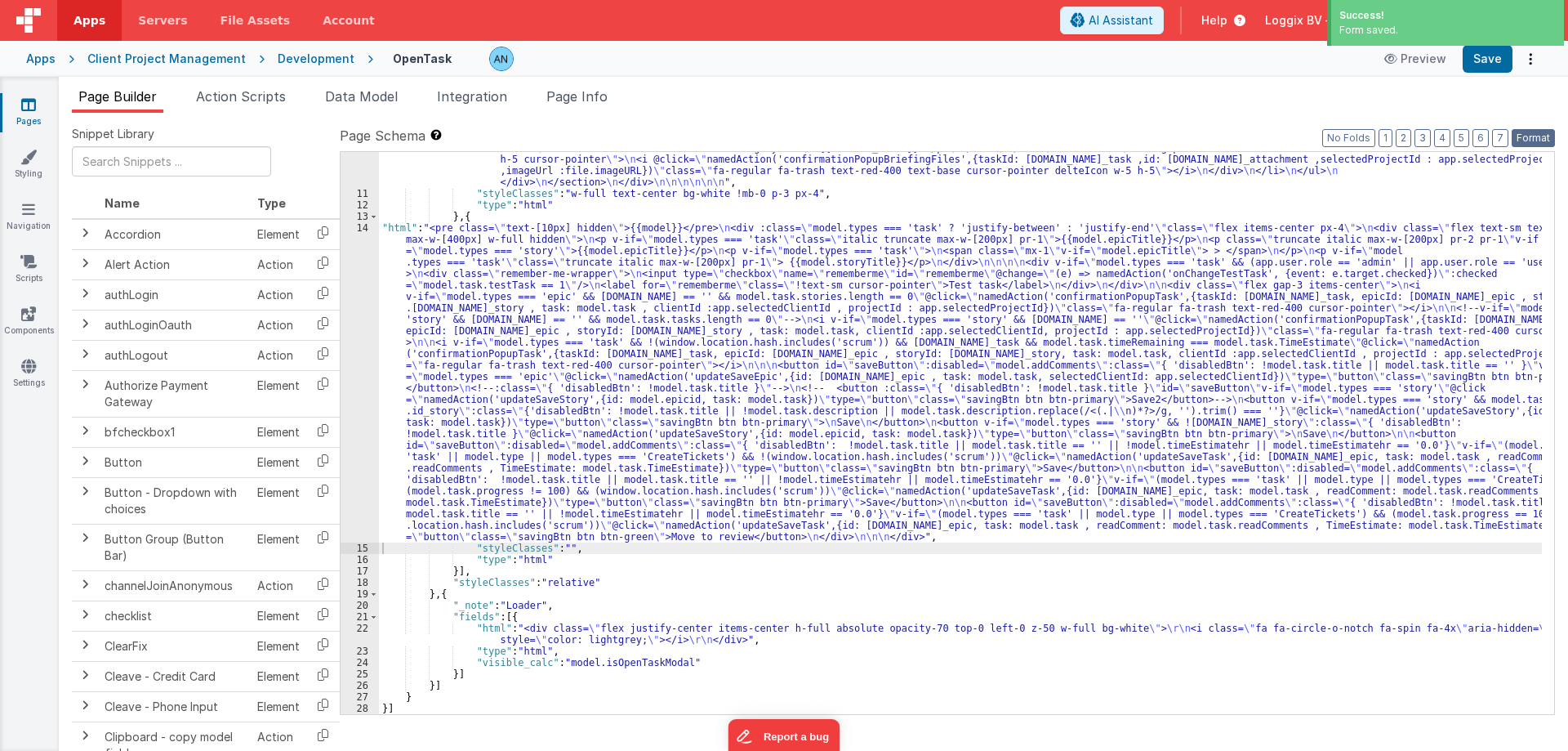
click at [1538, 134] on button "Format" at bounding box center [1532, 138] width 43 height 18
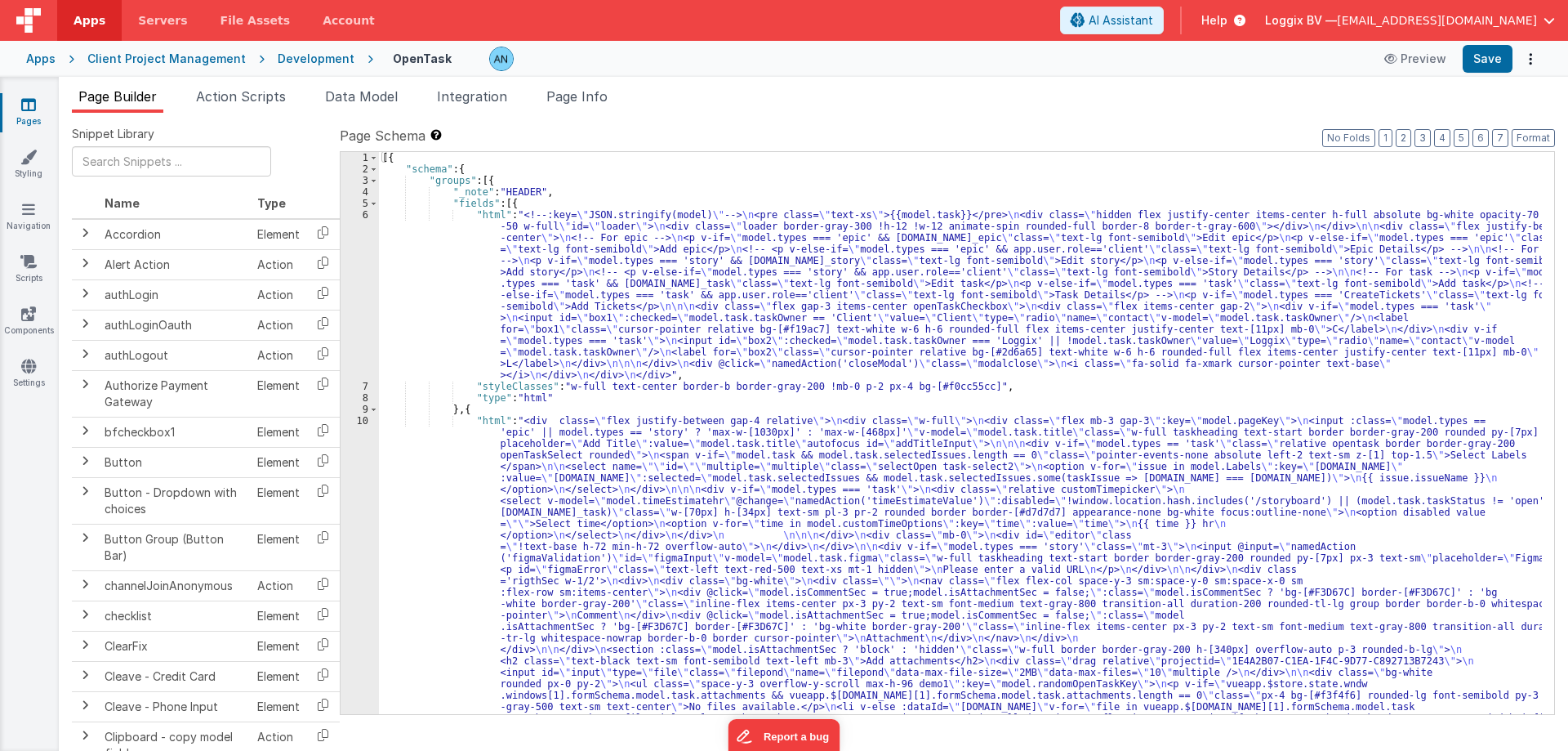
click at [358, 211] on div "6" at bounding box center [359, 294] width 38 height 172
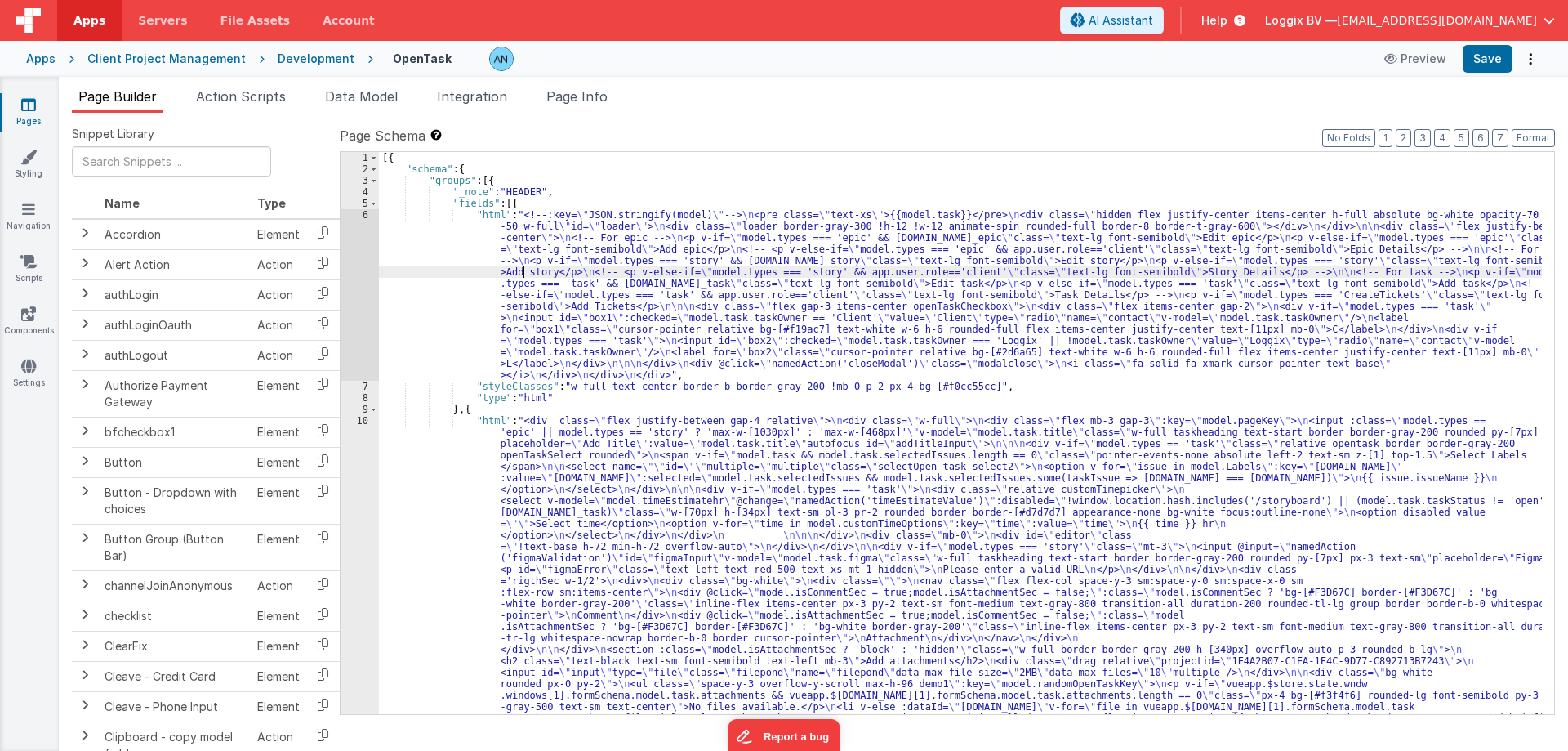
click at [309, 60] on div "Development" at bounding box center [315, 58] width 77 height 16
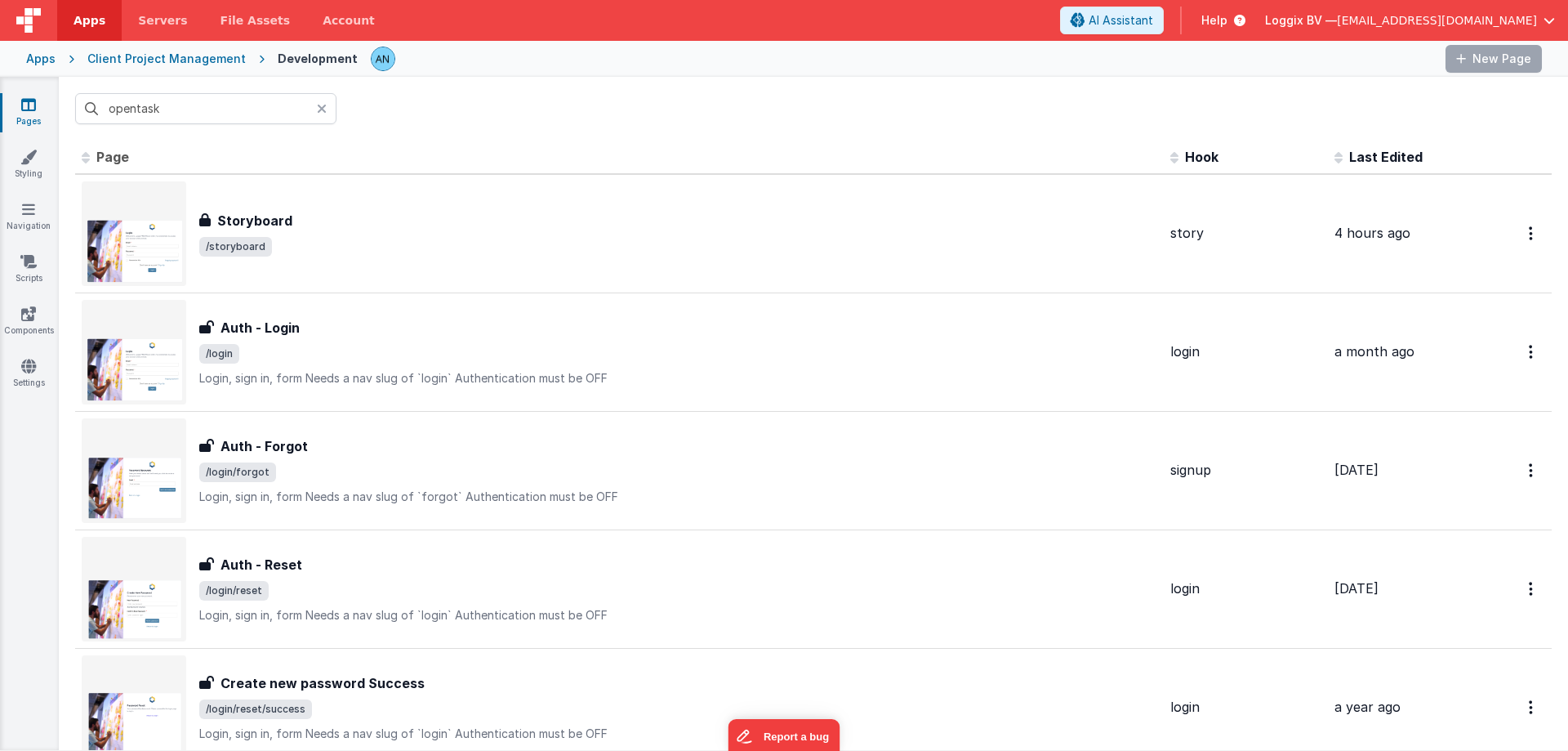
click at [169, 110] on input "opentask" at bounding box center [205, 108] width 261 height 31
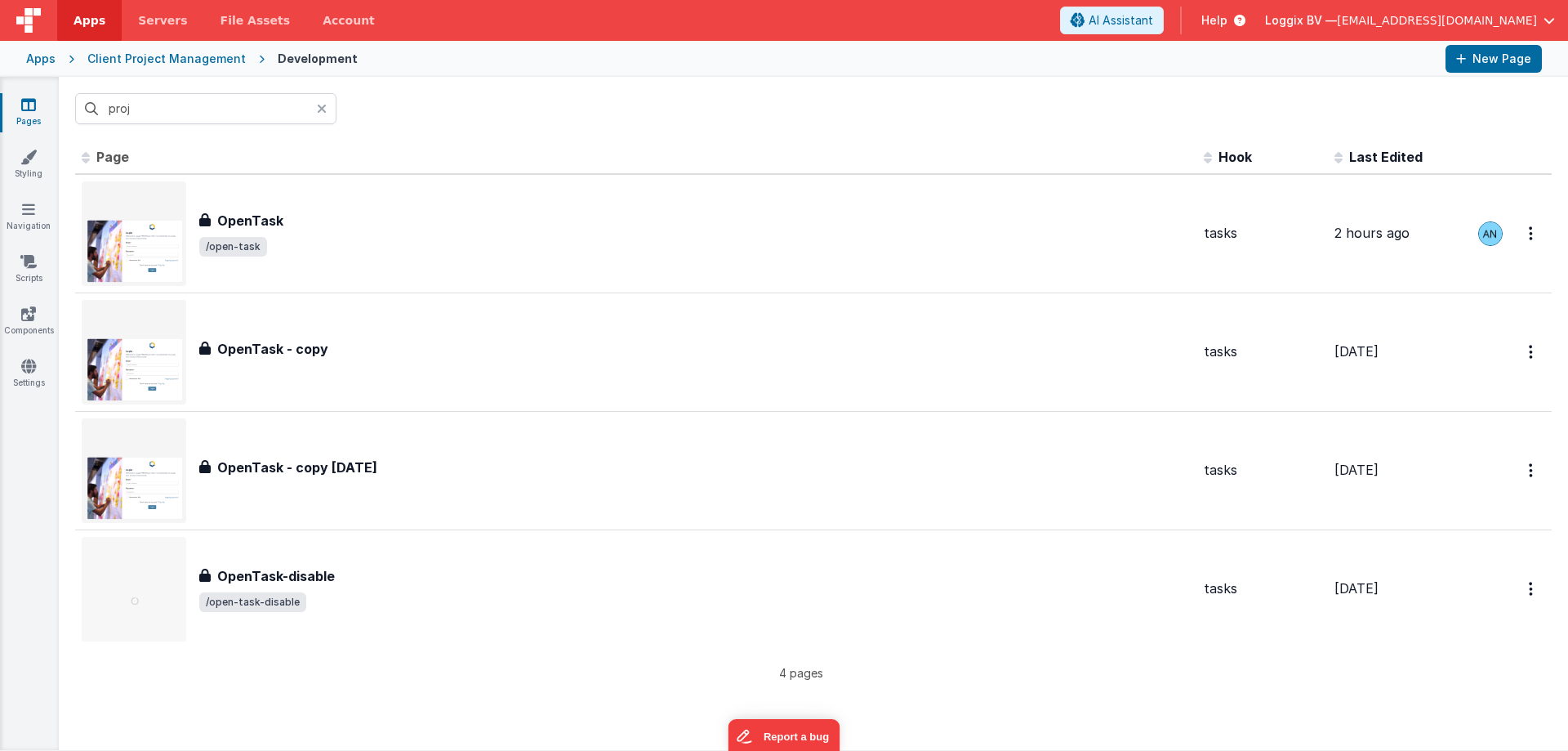
type input "proje"
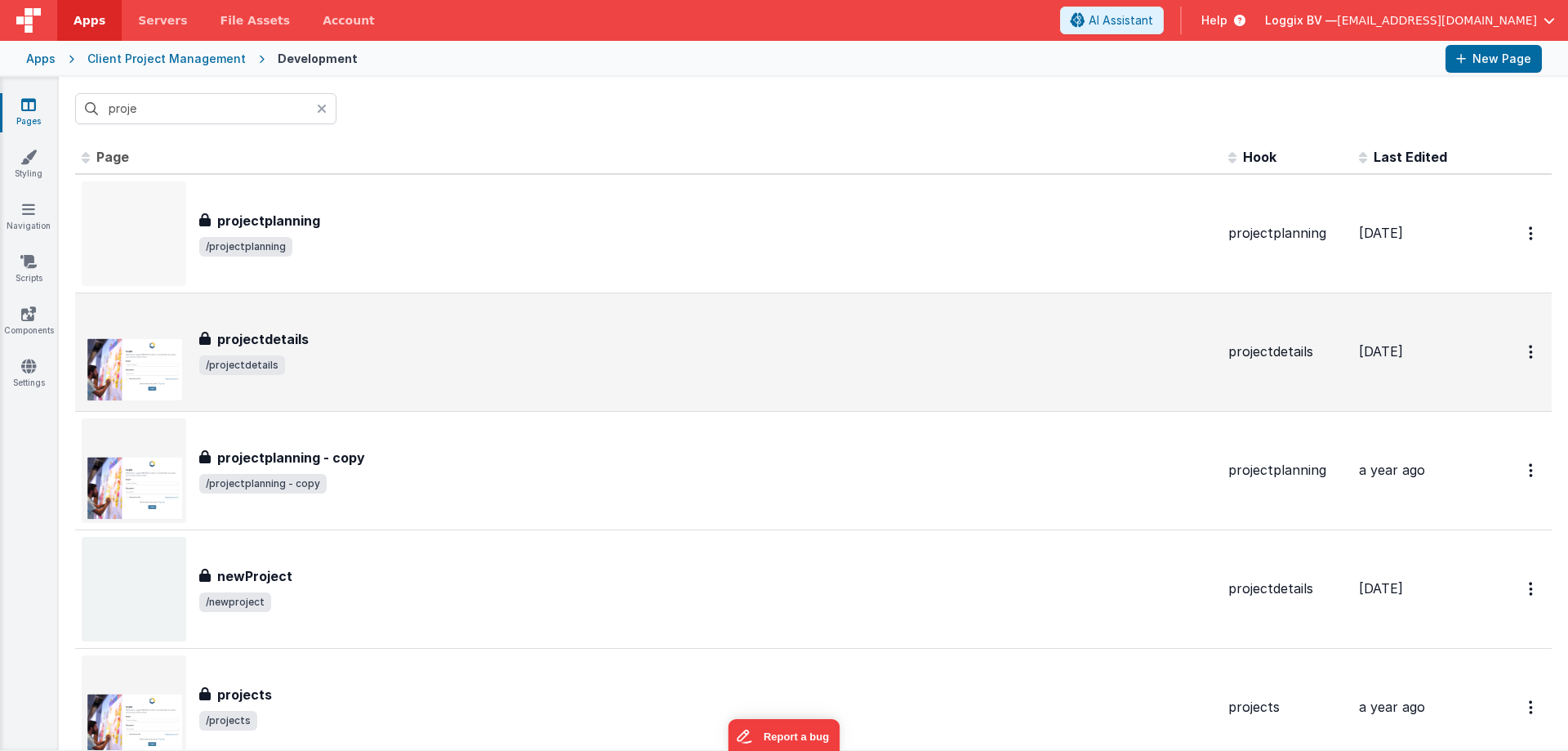
click at [329, 380] on div "projectdetails projectdetails /projectdetails" at bounding box center [648, 353] width 1134 height 105
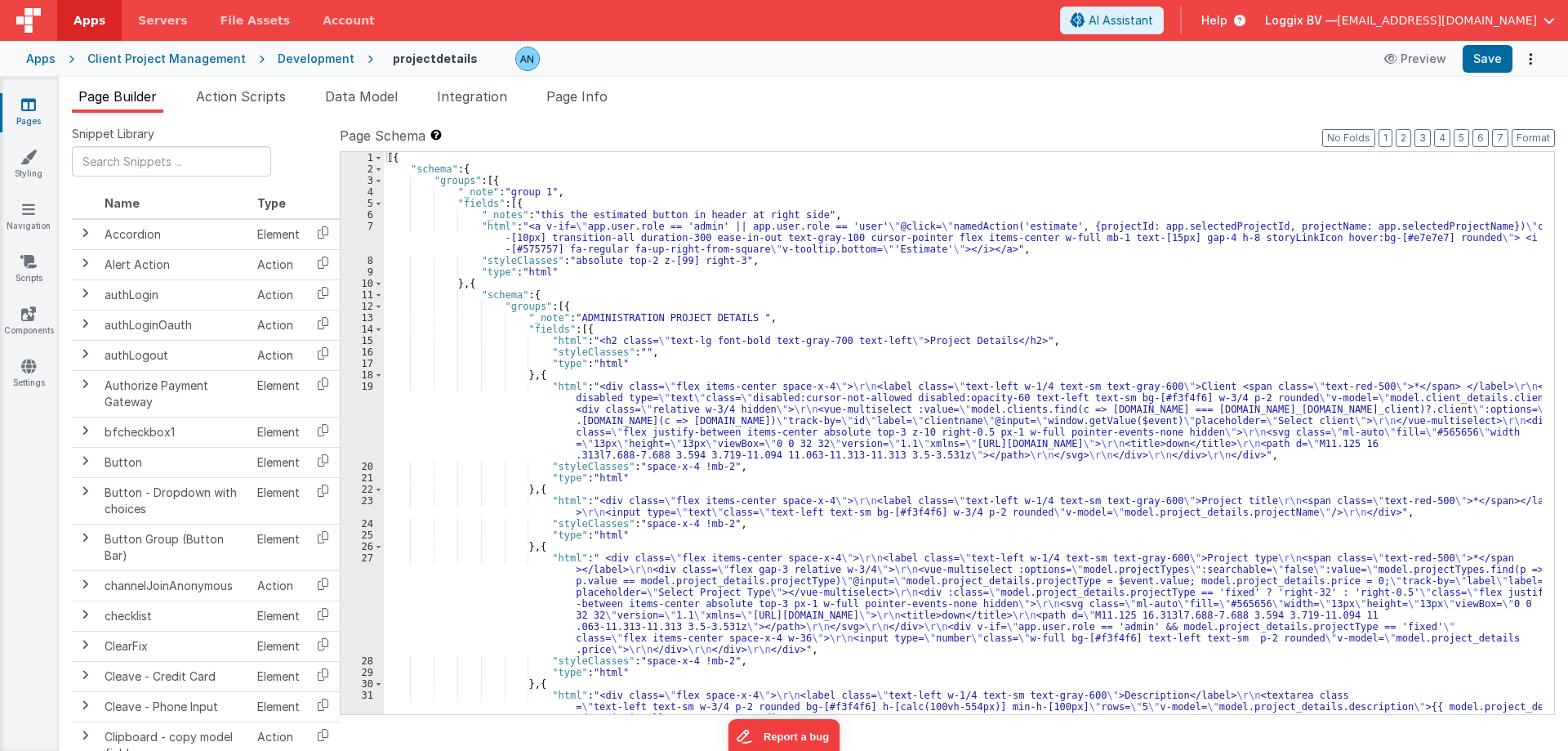
click at [415, 326] on div "[{ "schema" : { "groups" : [{ "_note" : "group 1" , "fields" : [{ "_notes" : "t…" at bounding box center [963, 445] width 1158 height 585
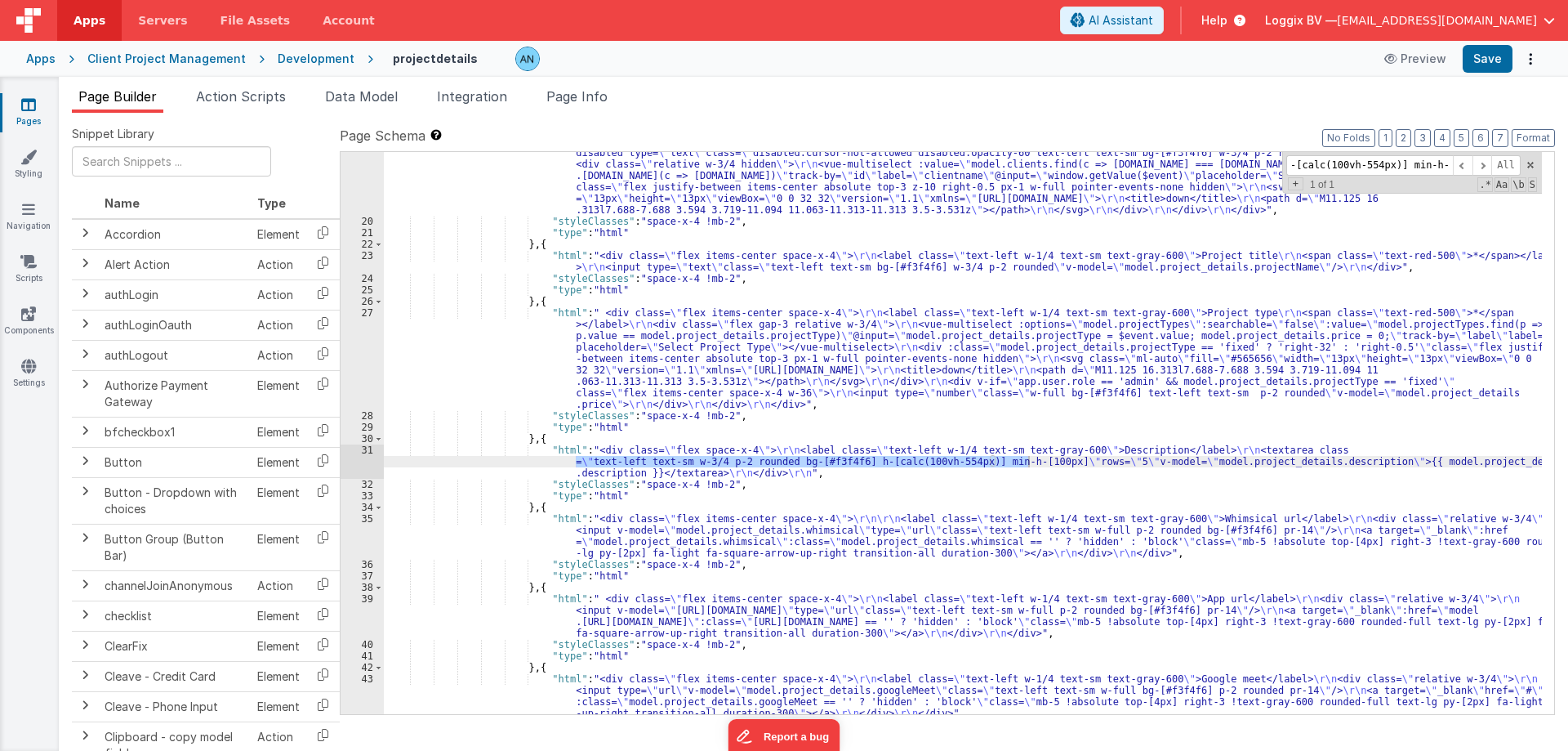
scroll to position [245, 0]
type input "text-left text-sm w-3/4 p-2 rounded bg-[#f3f4f6] h-[calc(100vh-554px)] min-h-[1…"
click at [915, 459] on div ""html" : "<div class= \" flex items-center space-x-4 \" > \r\n <label class= \"…" at bounding box center [963, 433] width 1158 height 562
click at [1493, 52] on button "Save" at bounding box center [1487, 58] width 50 height 28
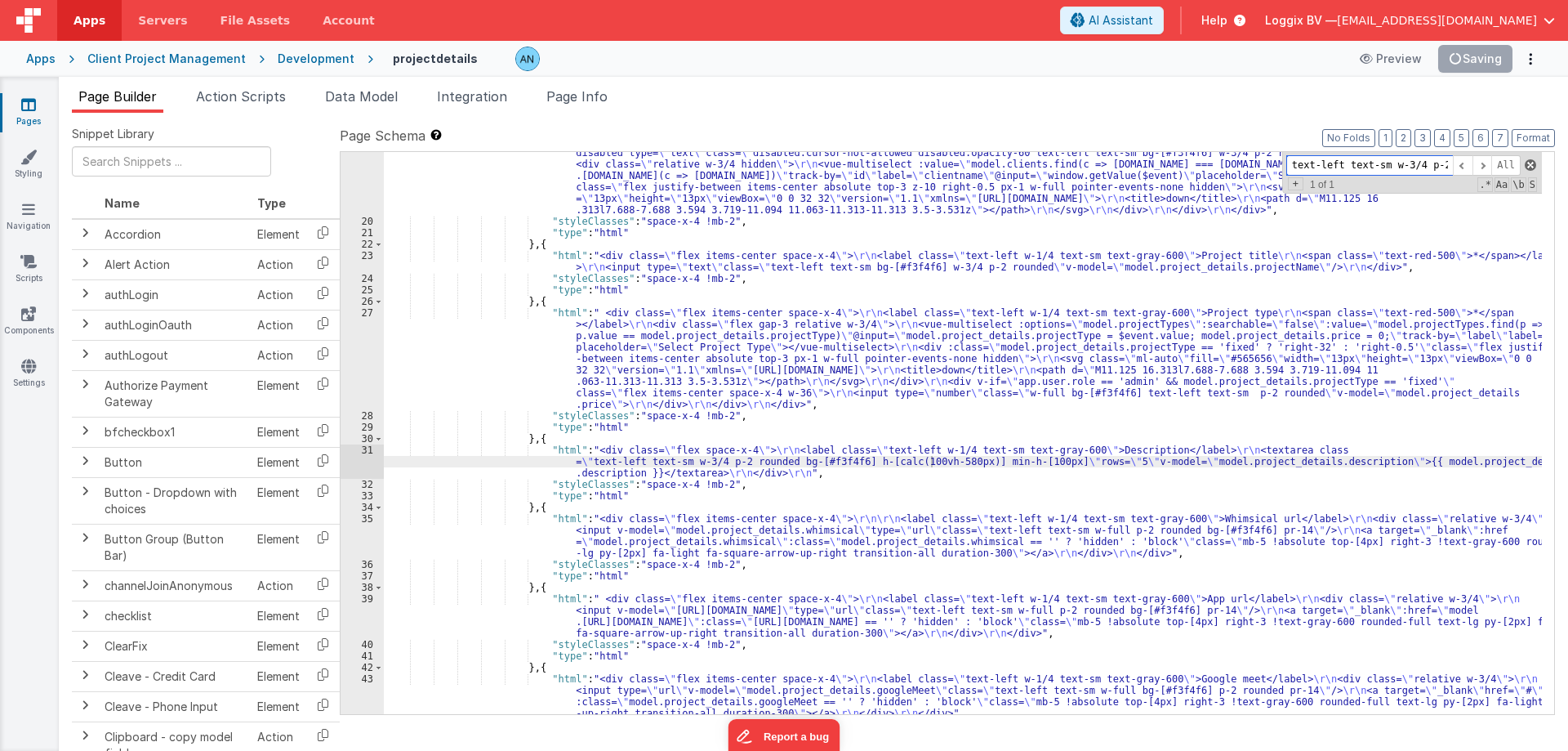
scroll to position [0, 297]
click at [1528, 163] on span at bounding box center [1530, 165] width 12 height 12
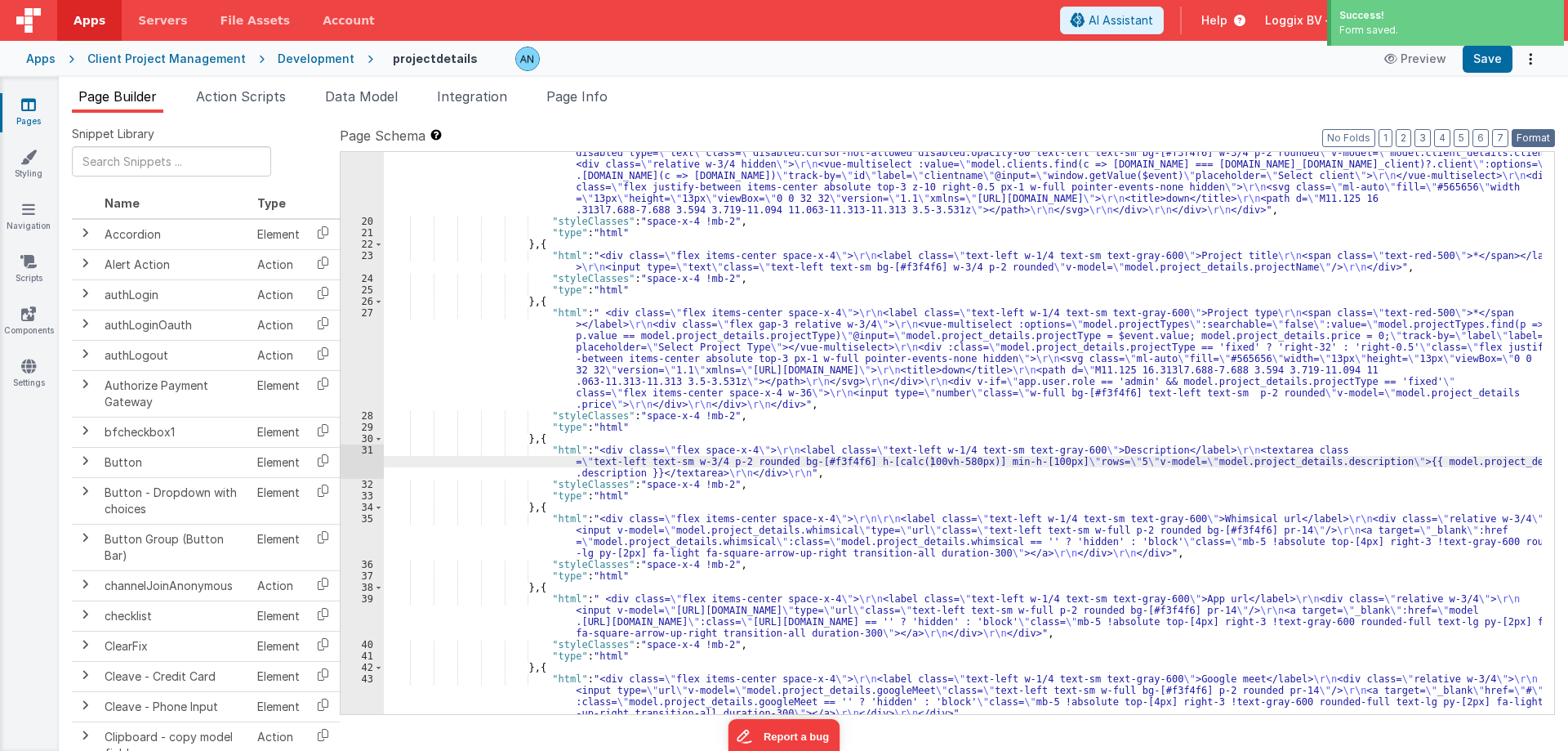
click at [1537, 133] on button "Format" at bounding box center [1532, 138] width 43 height 18
click at [1499, 55] on button "Save" at bounding box center [1487, 58] width 50 height 28
click at [1538, 141] on button "Format" at bounding box center [1532, 138] width 43 height 18
click at [1524, 133] on button "Format" at bounding box center [1532, 138] width 43 height 18
click at [1483, 58] on button "Save" at bounding box center [1487, 58] width 50 height 28
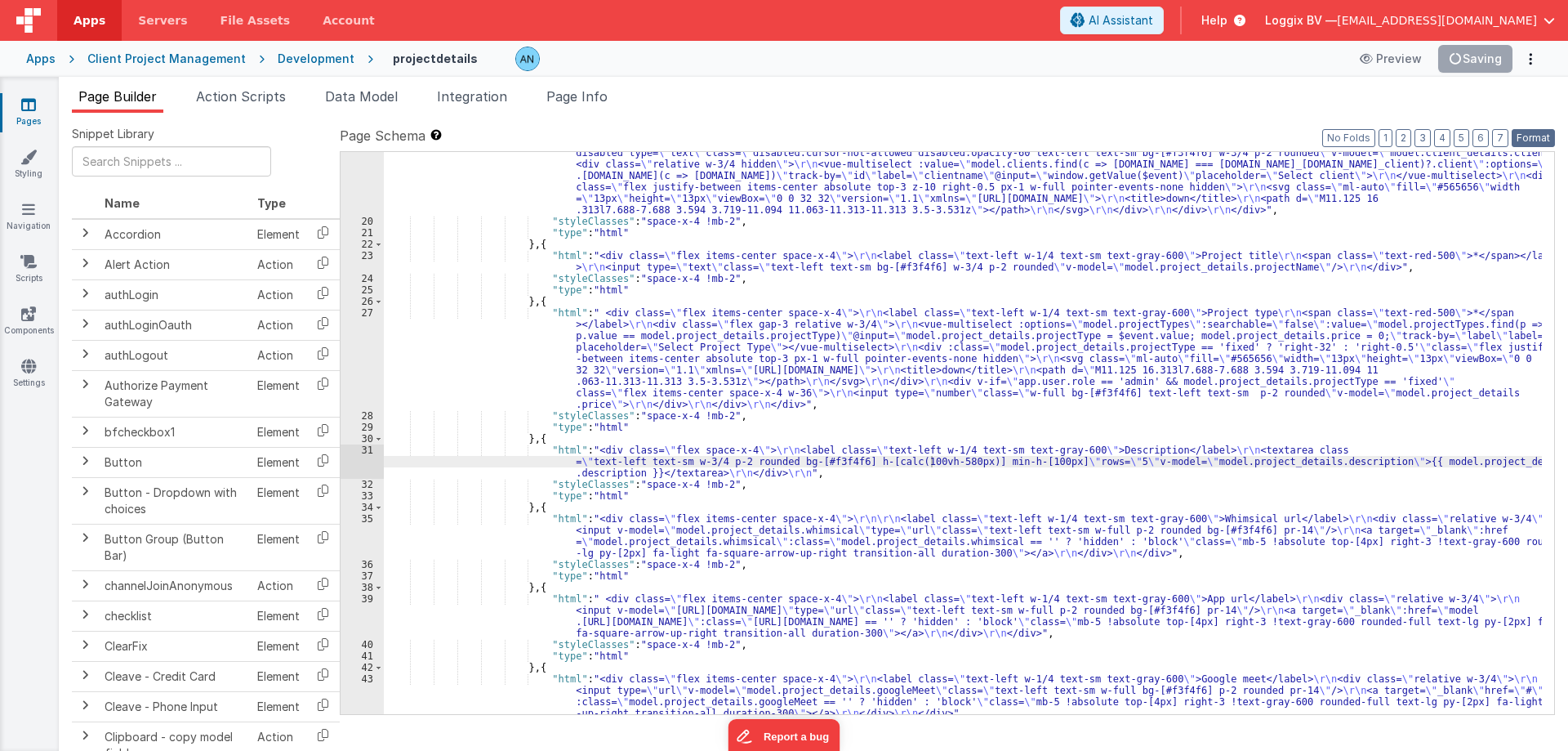
click at [1541, 131] on button "Format" at bounding box center [1532, 138] width 43 height 18
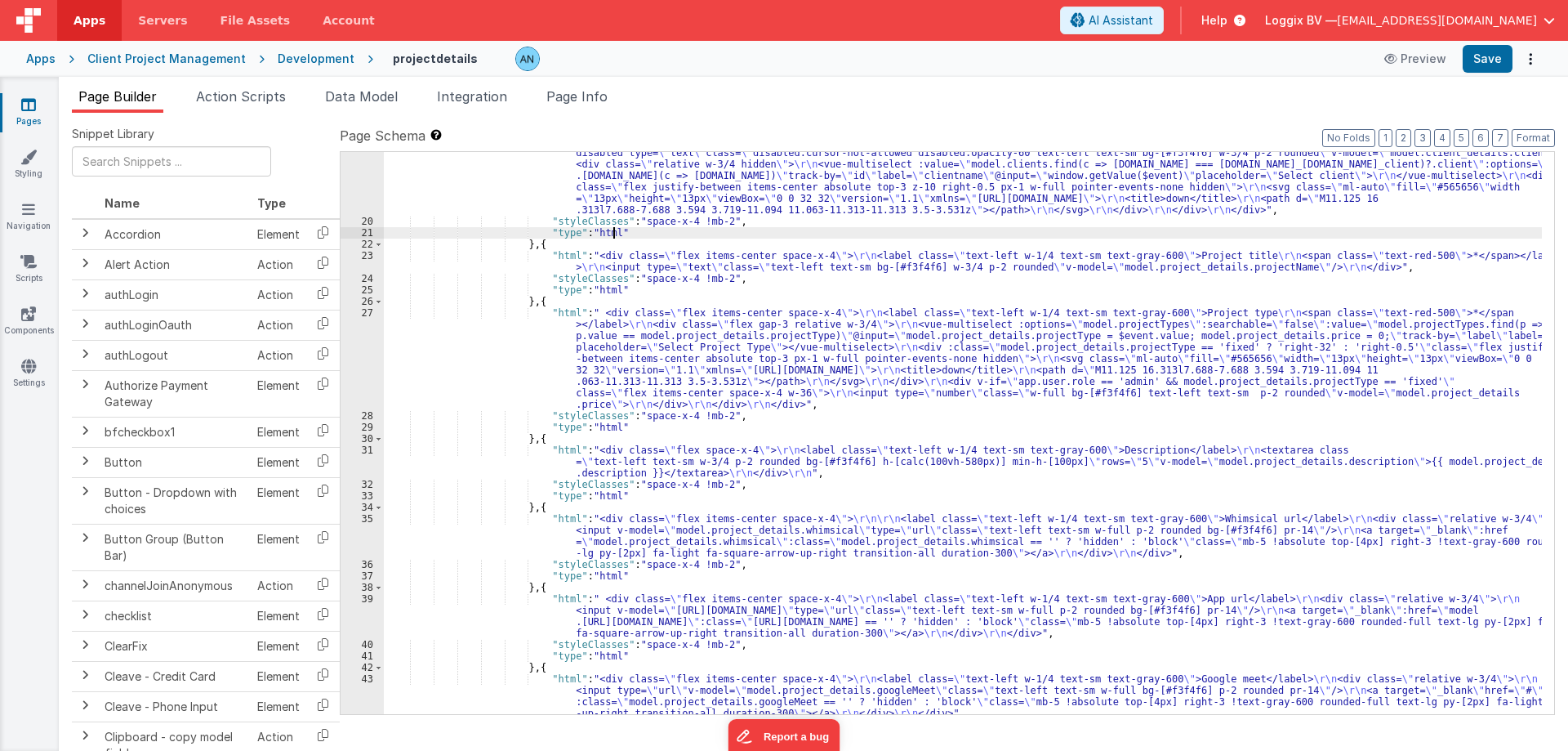
click at [615, 231] on div ""html" : "<div class= \" flex items-center space-x-4 \" > \r\n <label class= \"…" at bounding box center [963, 462] width 1158 height 654
click at [533, 220] on div ""html" : "<div class= \" flex items-center space-x-4 \" > \r\n <label class= \"…" at bounding box center [963, 462] width 1158 height 654
drag, startPoint x: 730, startPoint y: 218, endPoint x: 526, endPoint y: 218, distance: 204.0
click at [526, 218] on div ""html" : "<div class= \" flex items-center space-x-4 \" > \r\n <label class= \"…" at bounding box center [963, 462] width 1158 height 654
click at [766, 217] on div ""html" : "<div class= \" flex items-center space-x-4 \" > \r\n <label class= \"…" at bounding box center [963, 433] width 1158 height 562
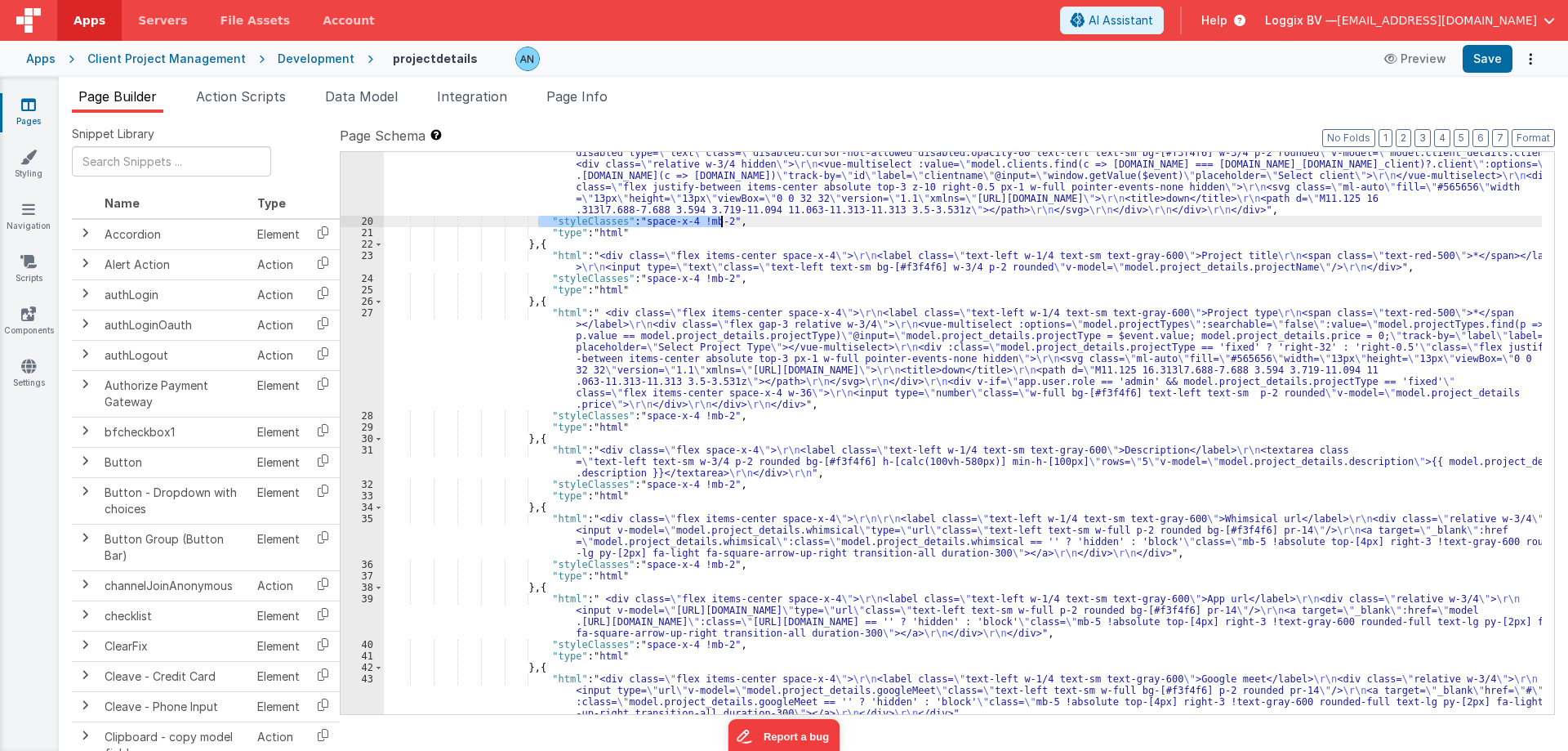
drag, startPoint x: 538, startPoint y: 220, endPoint x: 724, endPoint y: 219, distance: 186.0
click at [724, 219] on div ""html" : "<div class= \" flex items-center space-x-4 \" > \r\n <label class= \"…" at bounding box center [963, 462] width 1158 height 654
drag, startPoint x: 532, startPoint y: 232, endPoint x: 631, endPoint y: 232, distance: 99.0
click at [631, 232] on div ""html" : "<div class= \" flex items-center space-x-4 \" > \r\n <label class= \"…" at bounding box center [963, 462] width 1158 height 654
click at [631, 232] on div ""html" : "<div class= \" flex items-center space-x-4 \" > \r\n <label class= \"…" at bounding box center [963, 433] width 1158 height 562
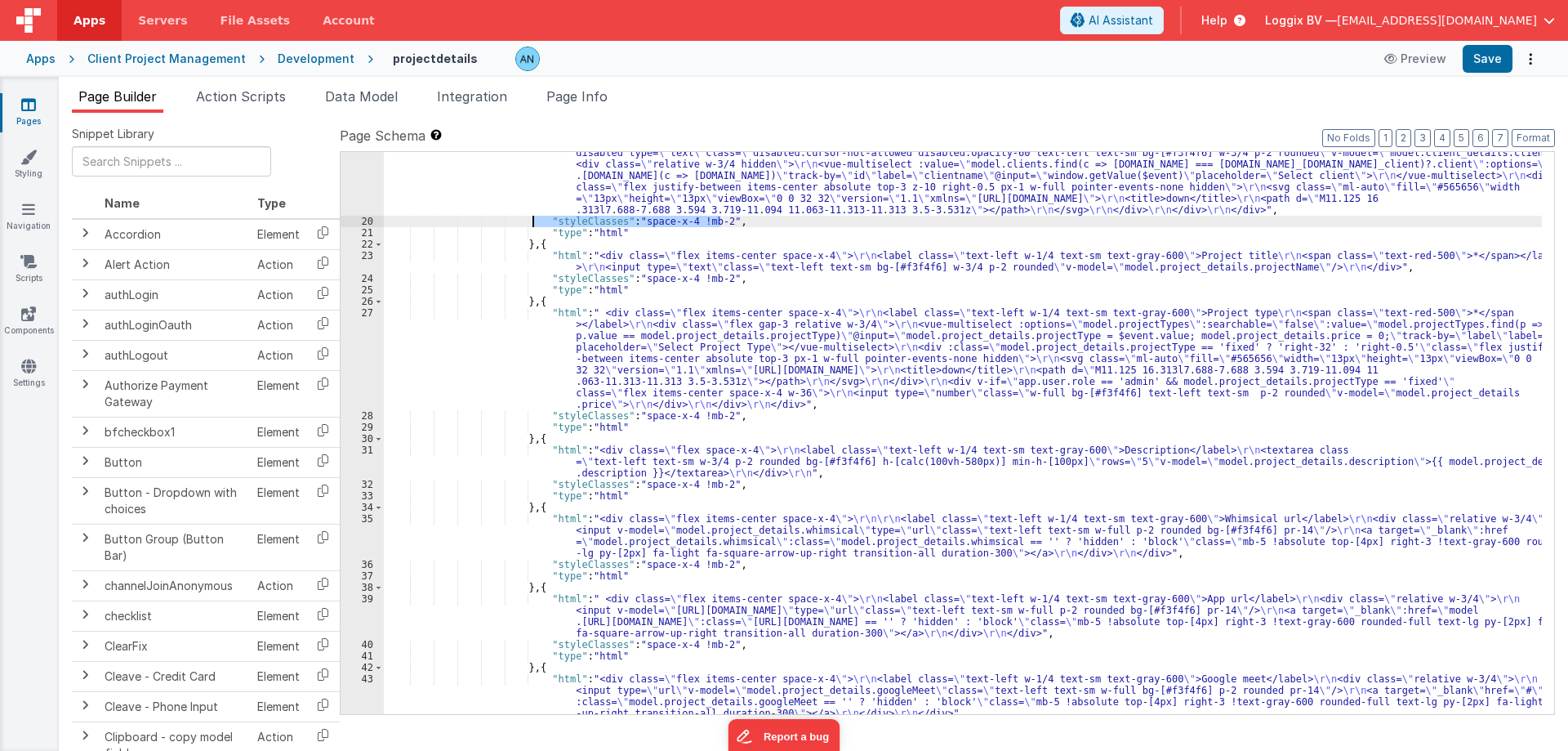
drag, startPoint x: 728, startPoint y: 223, endPoint x: 532, endPoint y: 222, distance: 196.0
click at [532, 222] on div ""html" : "<div class= \" flex items-center space-x-4 \" > \r\n <label class= \"…" at bounding box center [963, 462] width 1158 height 654
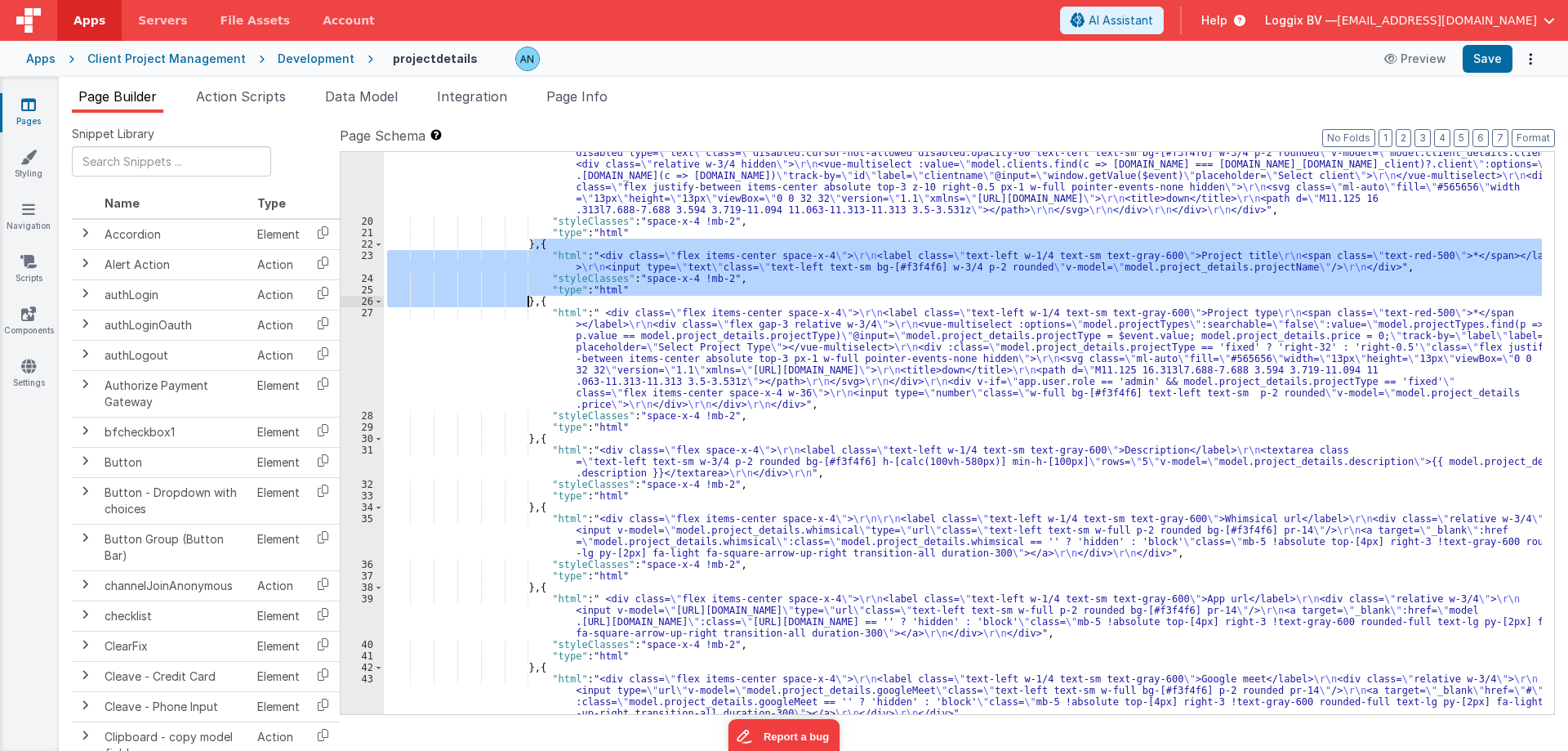
drag, startPoint x: 535, startPoint y: 243, endPoint x: 526, endPoint y: 299, distance: 56.7
click at [526, 299] on div ""html" : "<div class= \" flex items-center space-x-4 \" > \r\n <label class= \"…" at bounding box center [963, 462] width 1158 height 654
click at [553, 298] on div ""html" : "<div class= \" flex items-center space-x-4 \" > \r\n <label class= \"…" at bounding box center [963, 462] width 1158 height 654
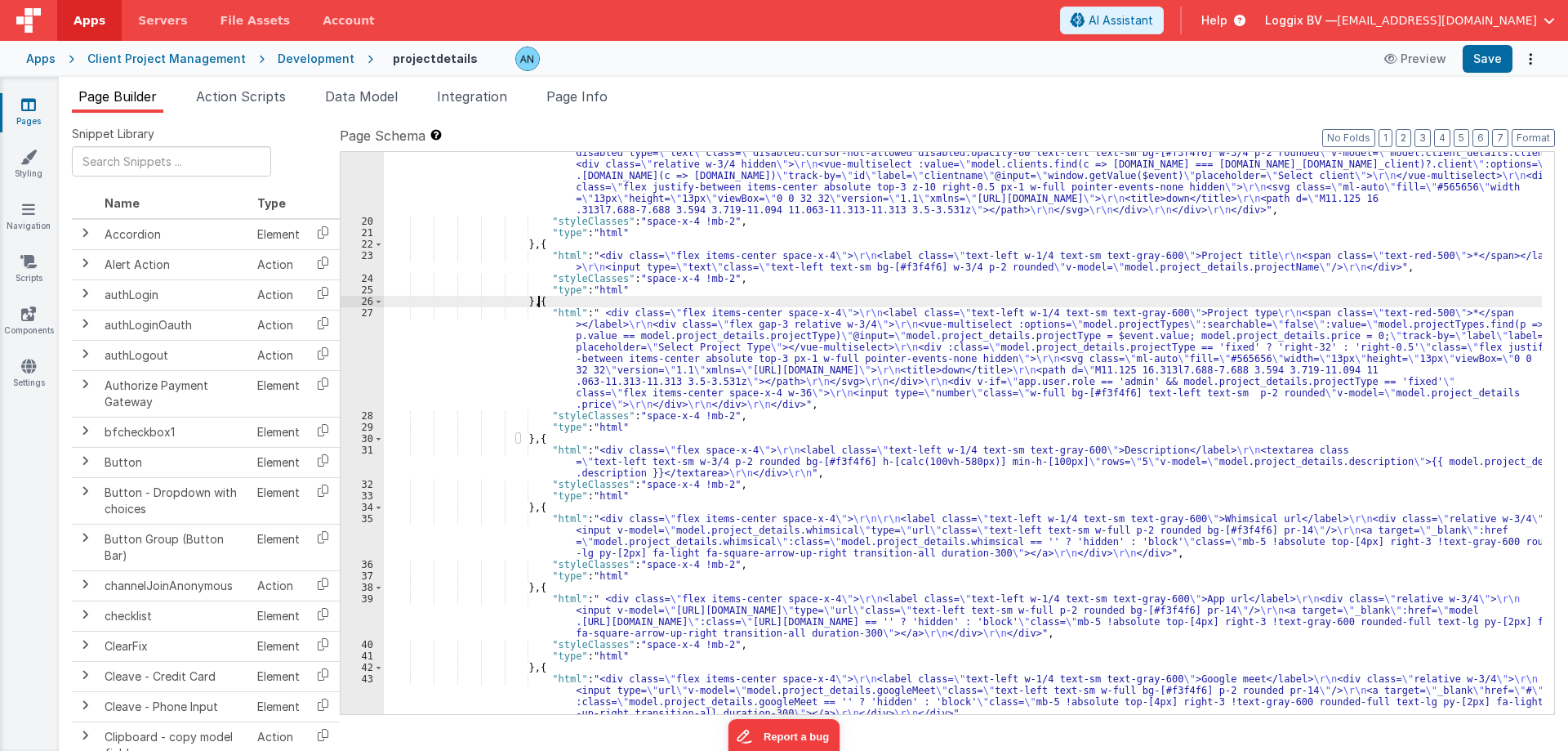
click at [281, 60] on div "Development" at bounding box center [315, 58] width 77 height 16
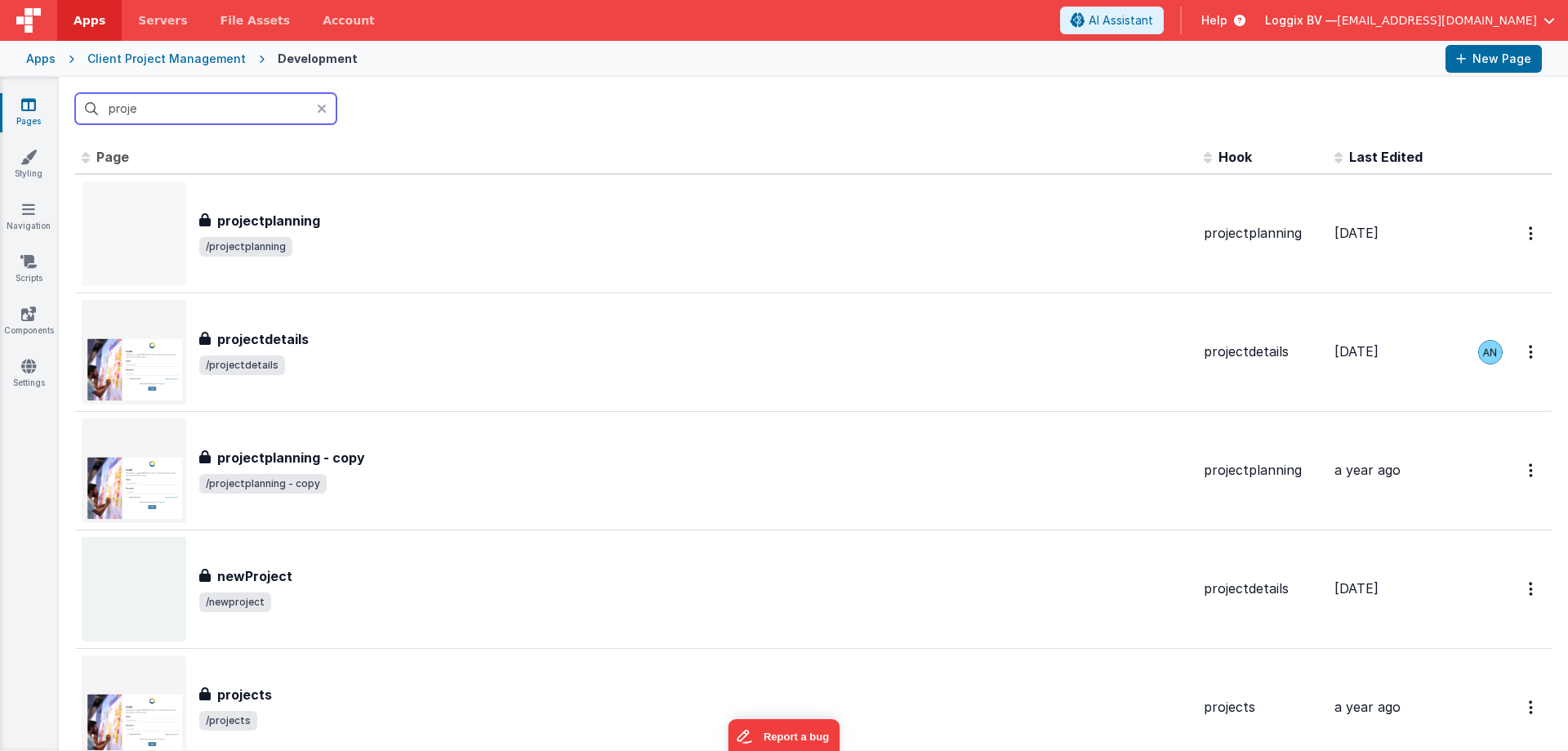
click at [172, 109] on input "proje" at bounding box center [205, 108] width 261 height 31
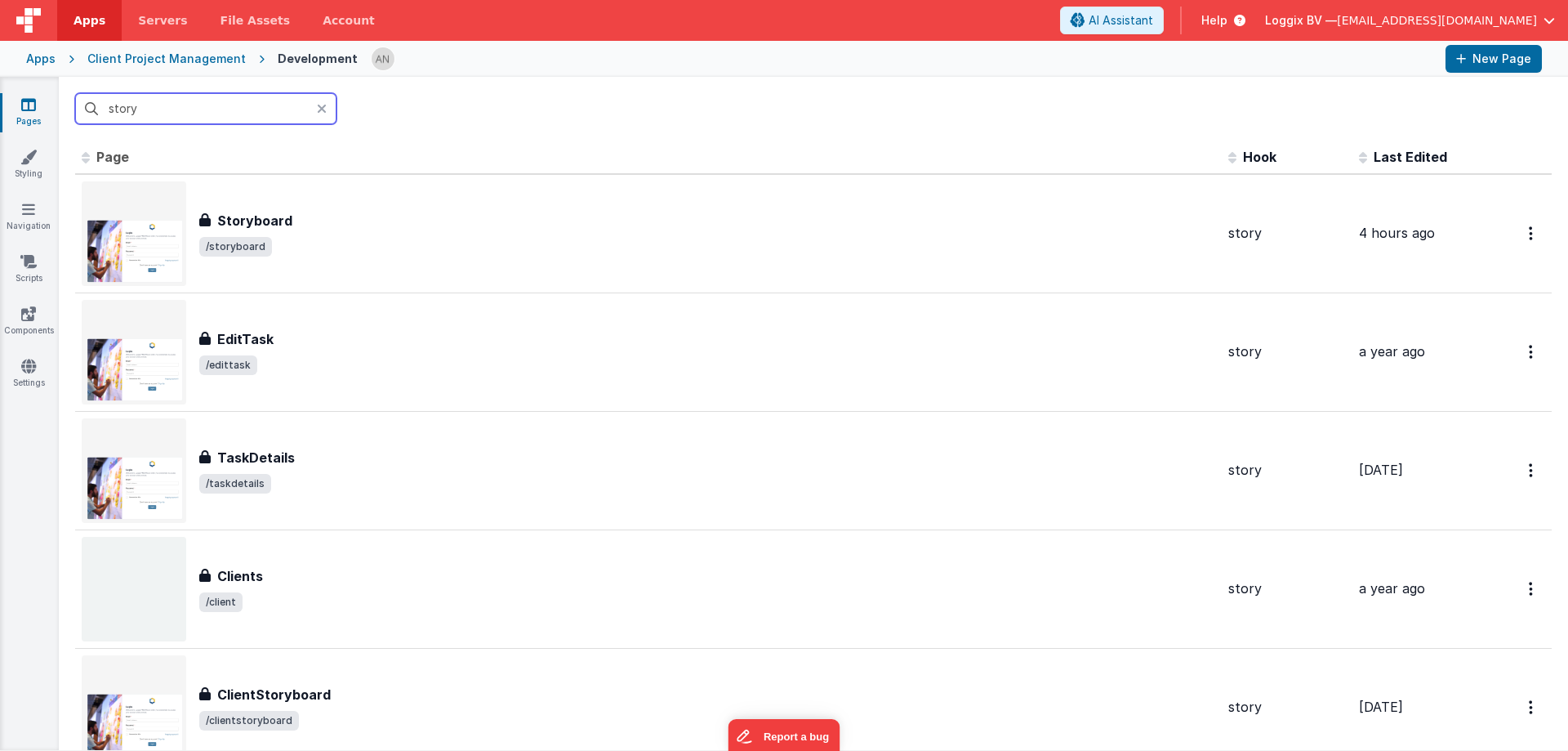
type input "story"
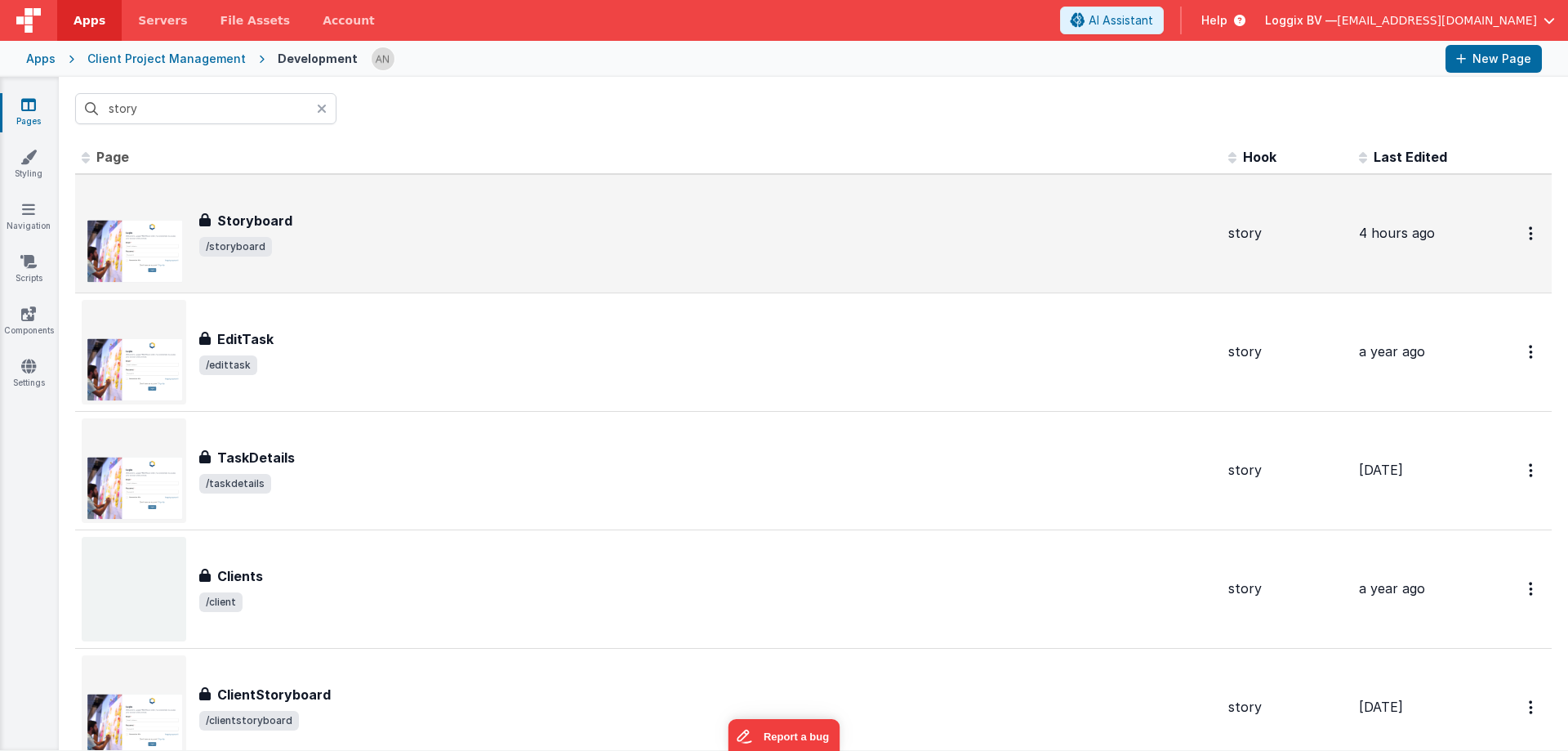
click at [236, 211] on h3 "Storyboard" at bounding box center [254, 220] width 75 height 19
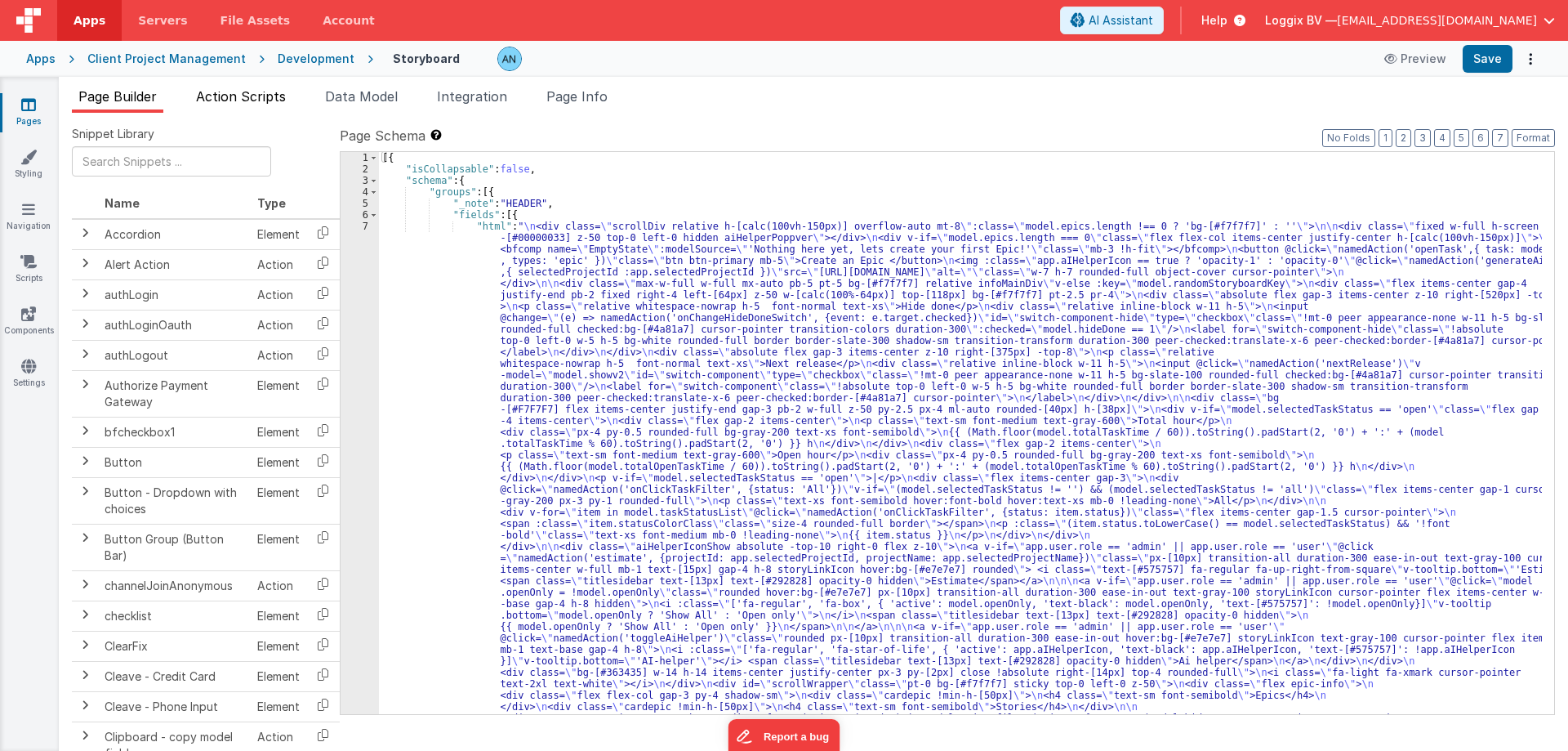
click at [232, 96] on span "Action Scripts" at bounding box center [241, 96] width 90 height 16
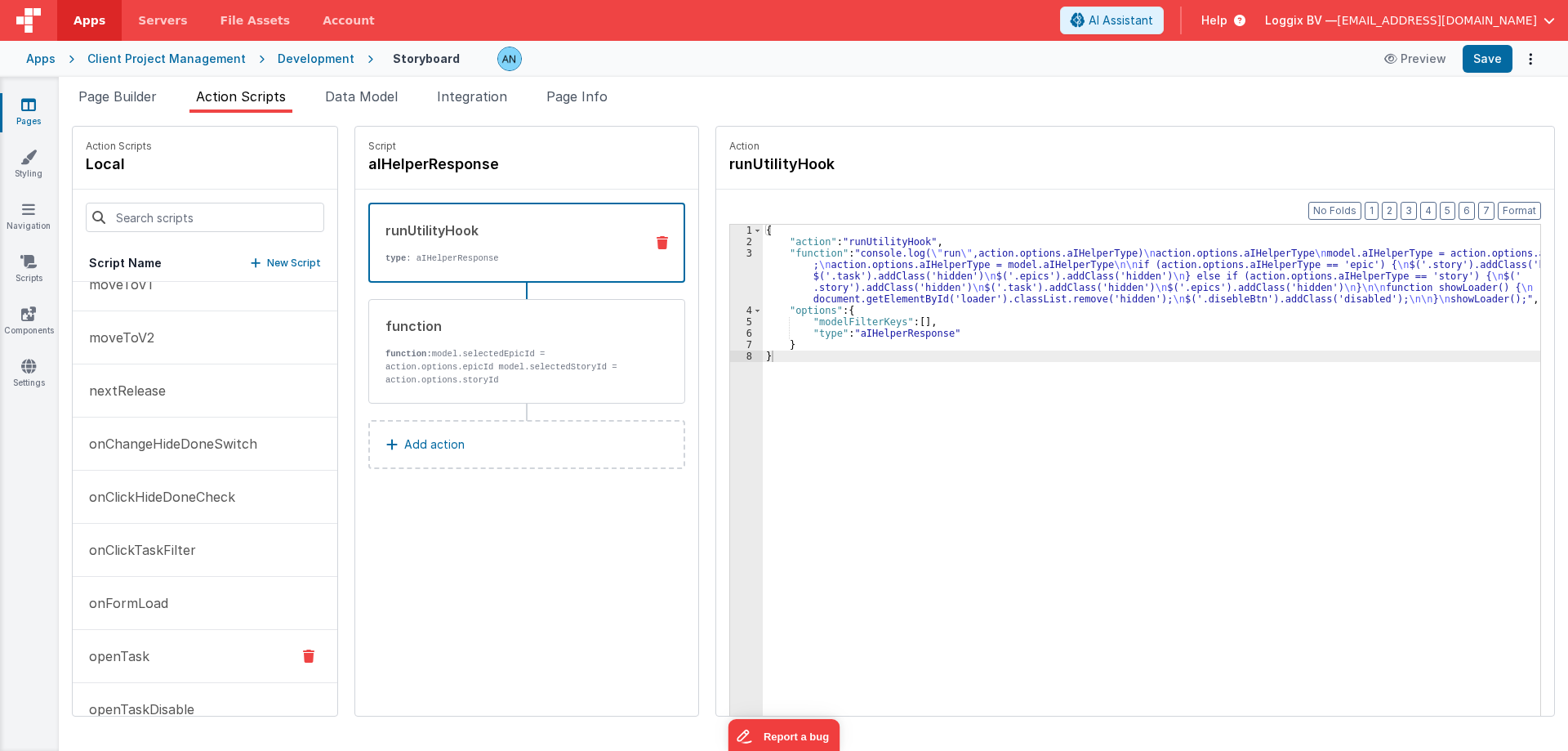
scroll to position [326, 0]
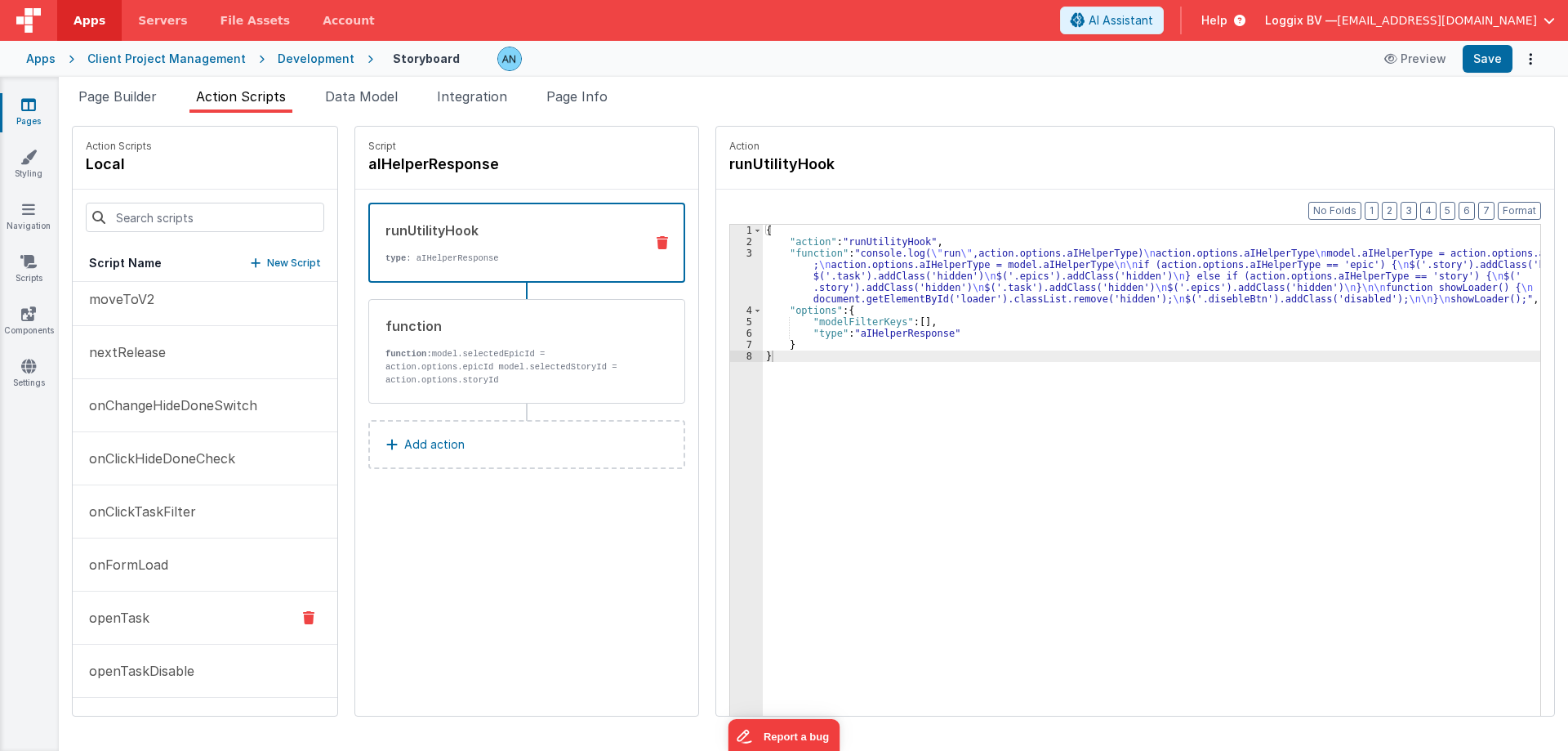
click at [169, 629] on button "openTask" at bounding box center [205, 617] width 265 height 53
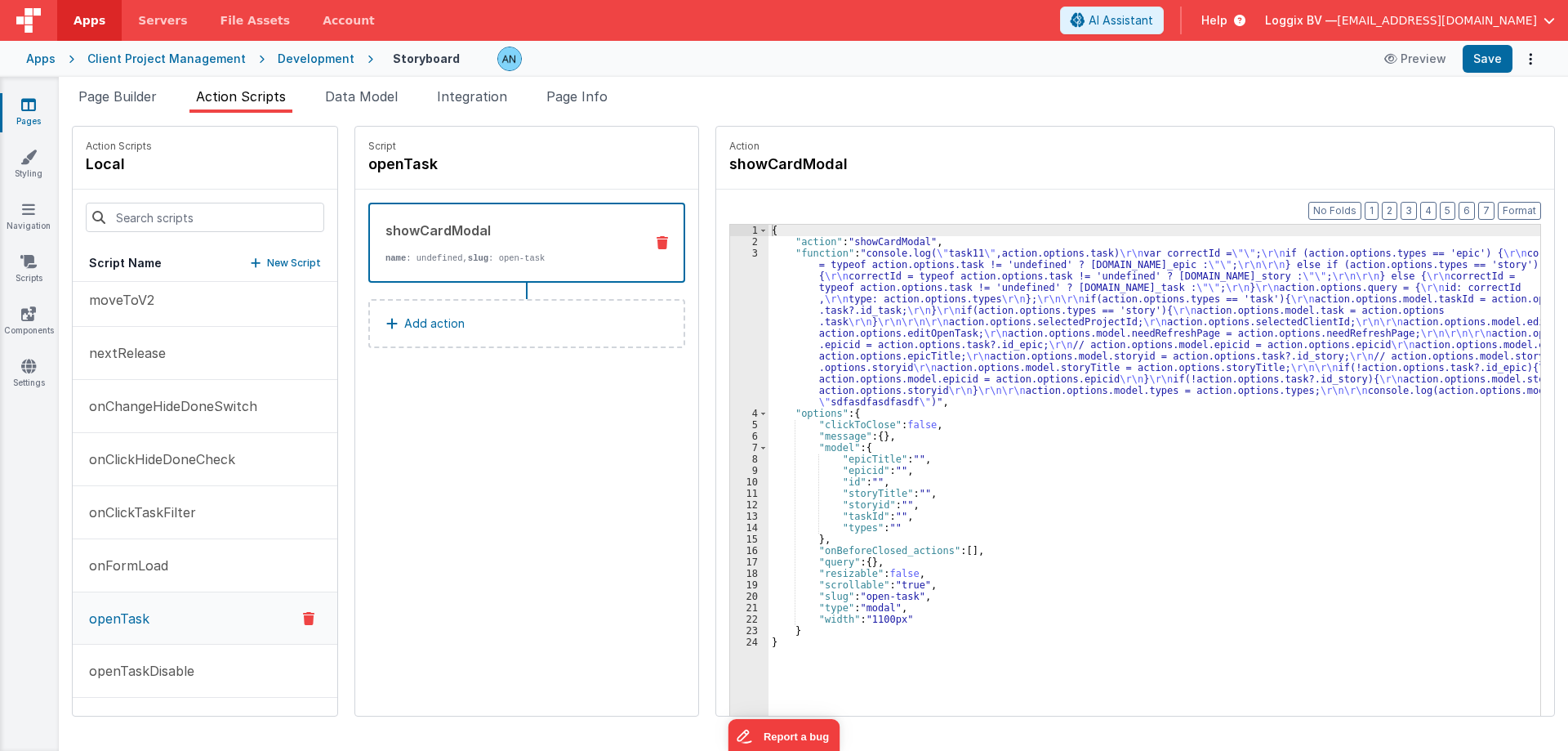
scroll to position [327, 0]
click at [130, 83] on div "Page Builder Action Scripts Data Model Integration Page Info Snippet Library Na…" at bounding box center [813, 414] width 1509 height 674
click at [89, 95] on span "Page Builder" at bounding box center [117, 96] width 79 height 16
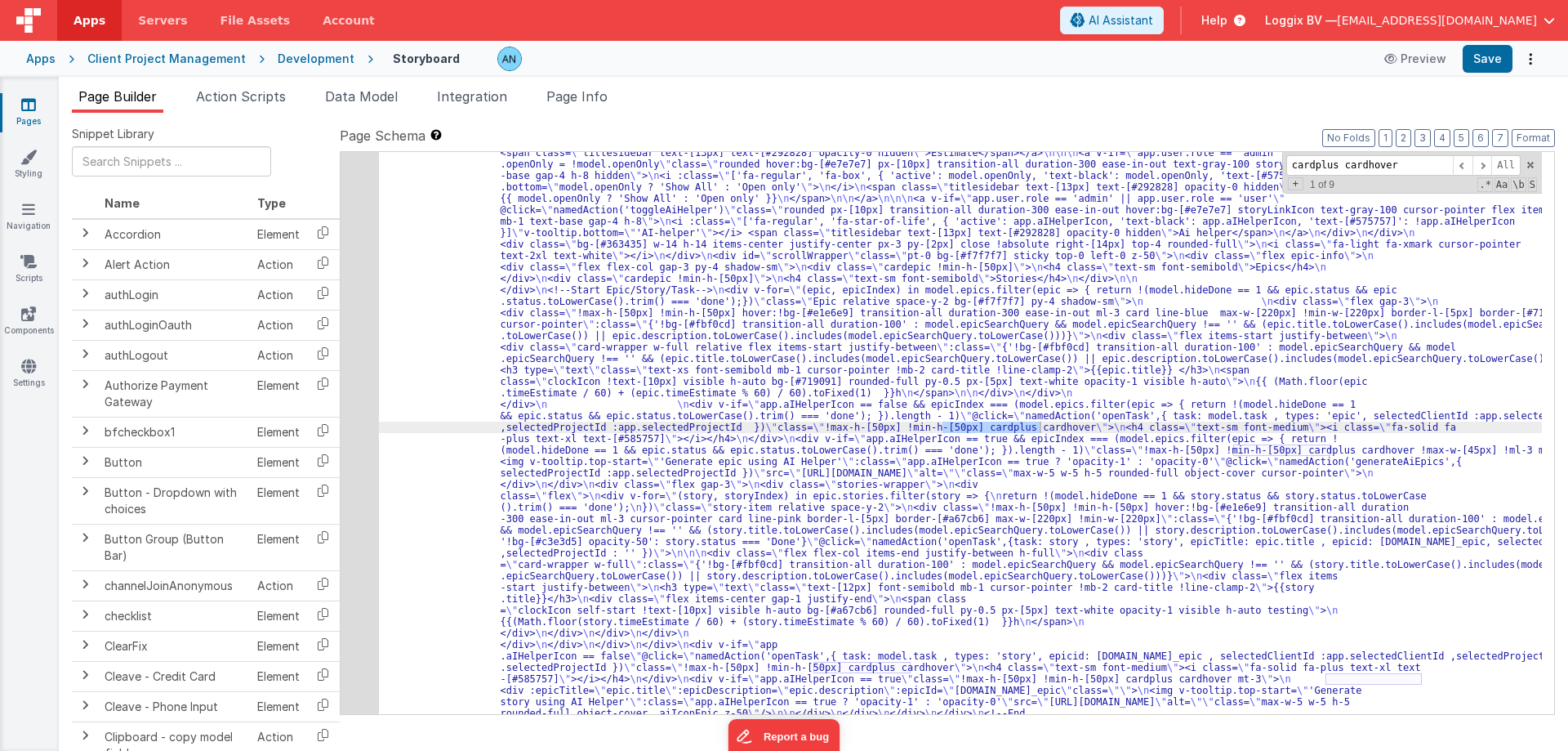
scroll to position [428, 0]
type input "cardplus cardhover"
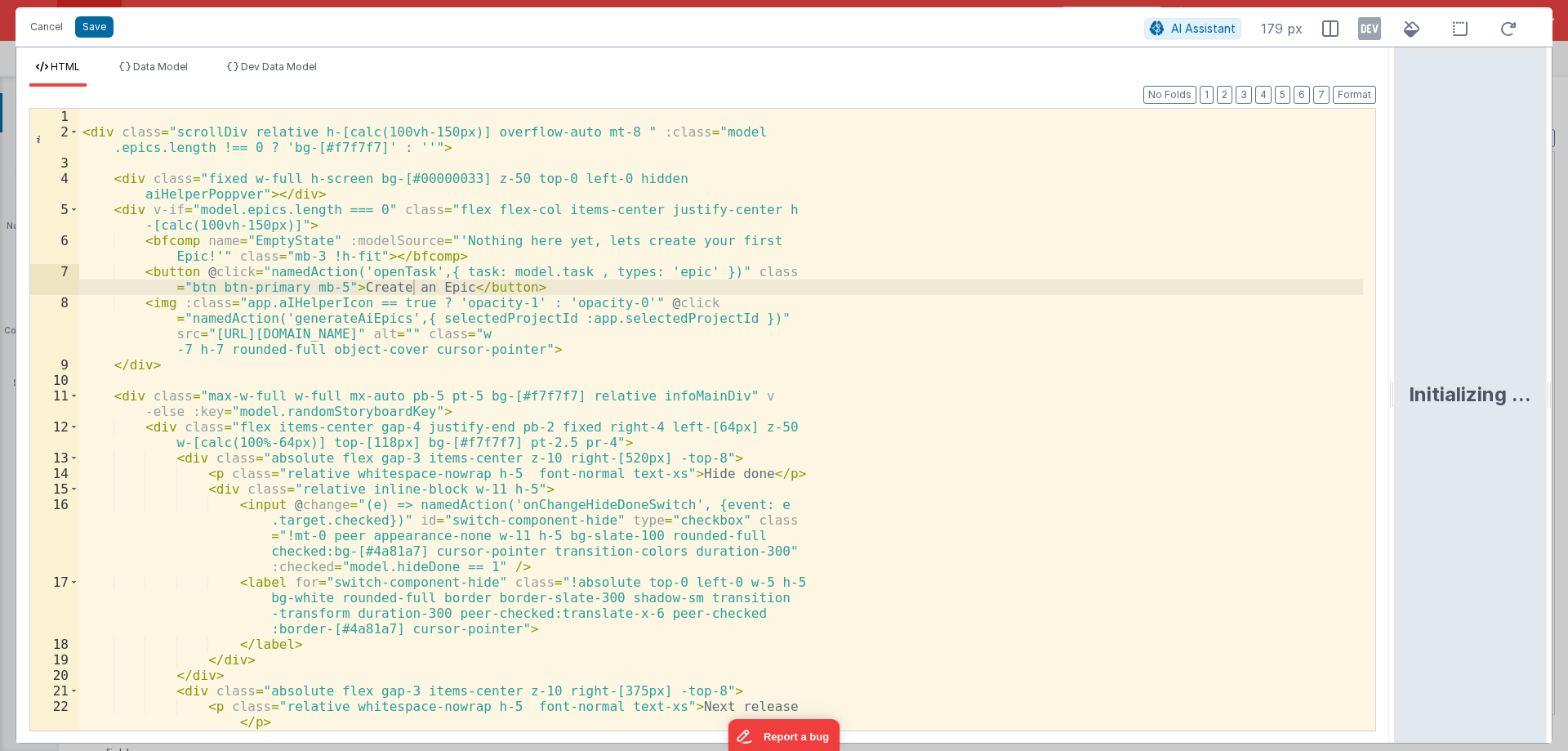
drag, startPoint x: 779, startPoint y: 392, endPoint x: 1554, endPoint y: 383, distance: 775.1
click at [1567, 383] on html "Cancel Save AI Assistant 179 px HTML Data Model Dev Data Model Format 7 6 5 4 3…" at bounding box center [784, 376] width 1568 height 751
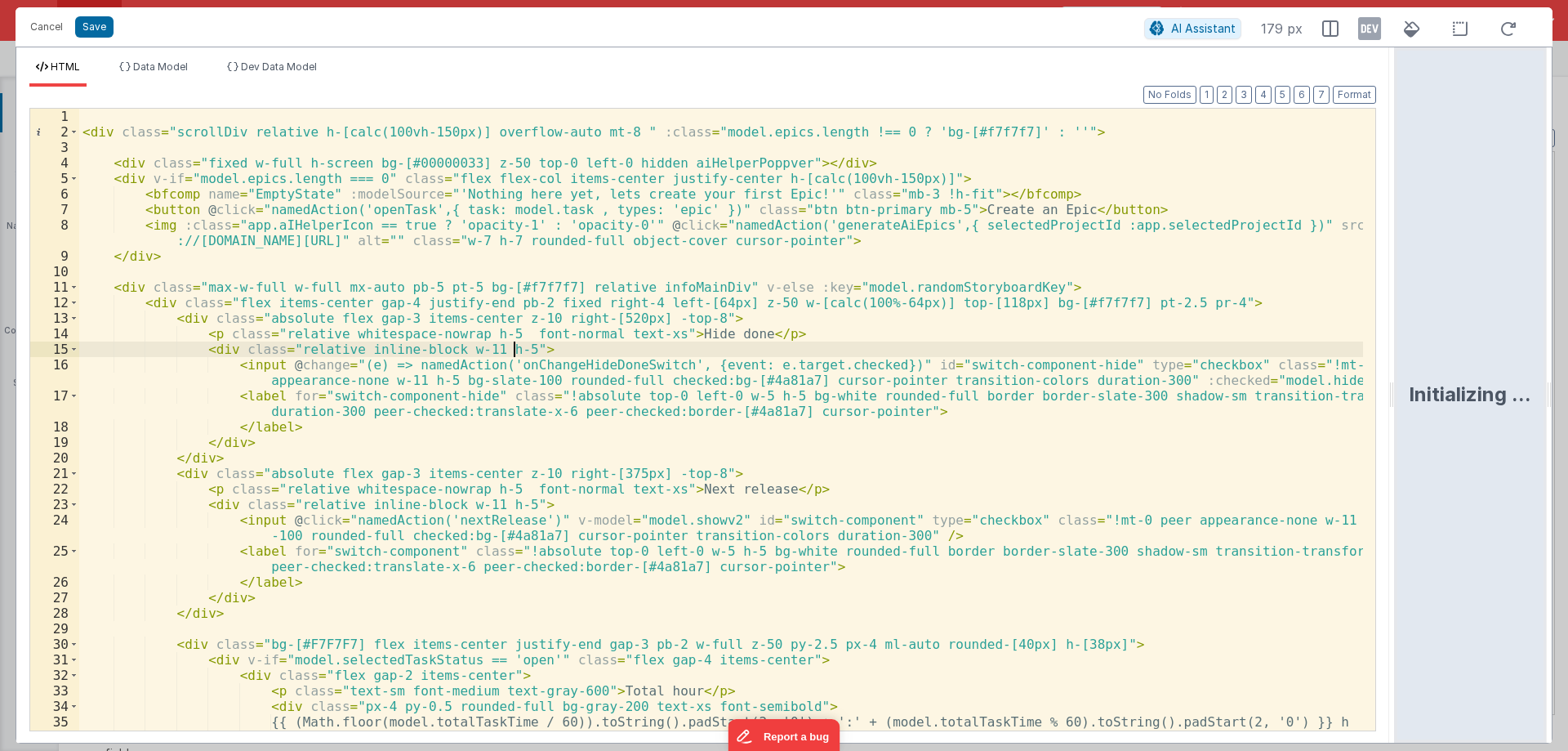
click at [717, 354] on div "< div class = "scrollDiv relative h-[calc(100vh-150px)] overflow-auto mt-8 " :c…" at bounding box center [721, 435] width 1283 height 653
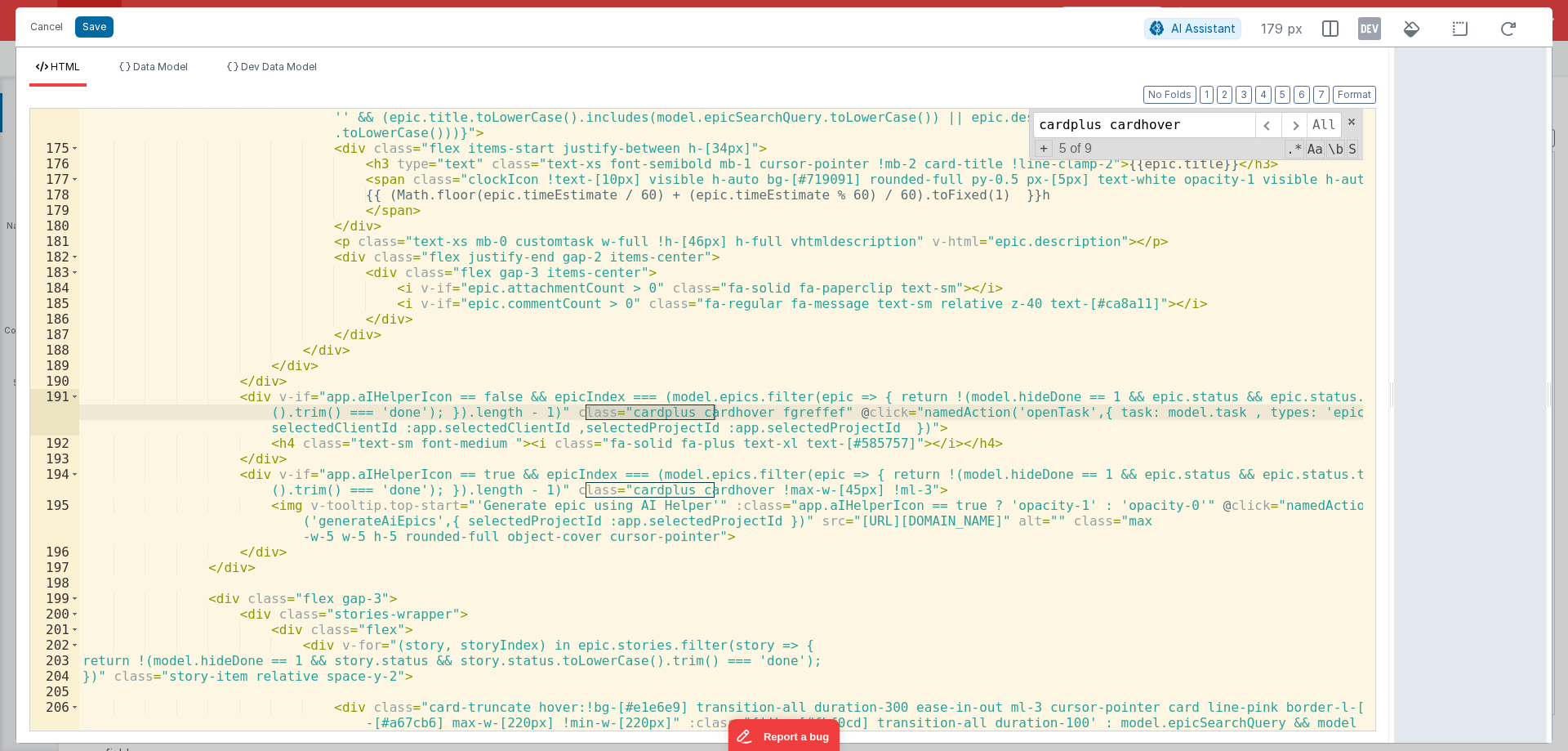
scroll to position [3291, 0]
click at [283, 173] on div "< div class = "card-wrapper w-full relative" :class = "{'!bg-[#fbf0cd] transiti…" at bounding box center [721, 467] width 1283 height 746
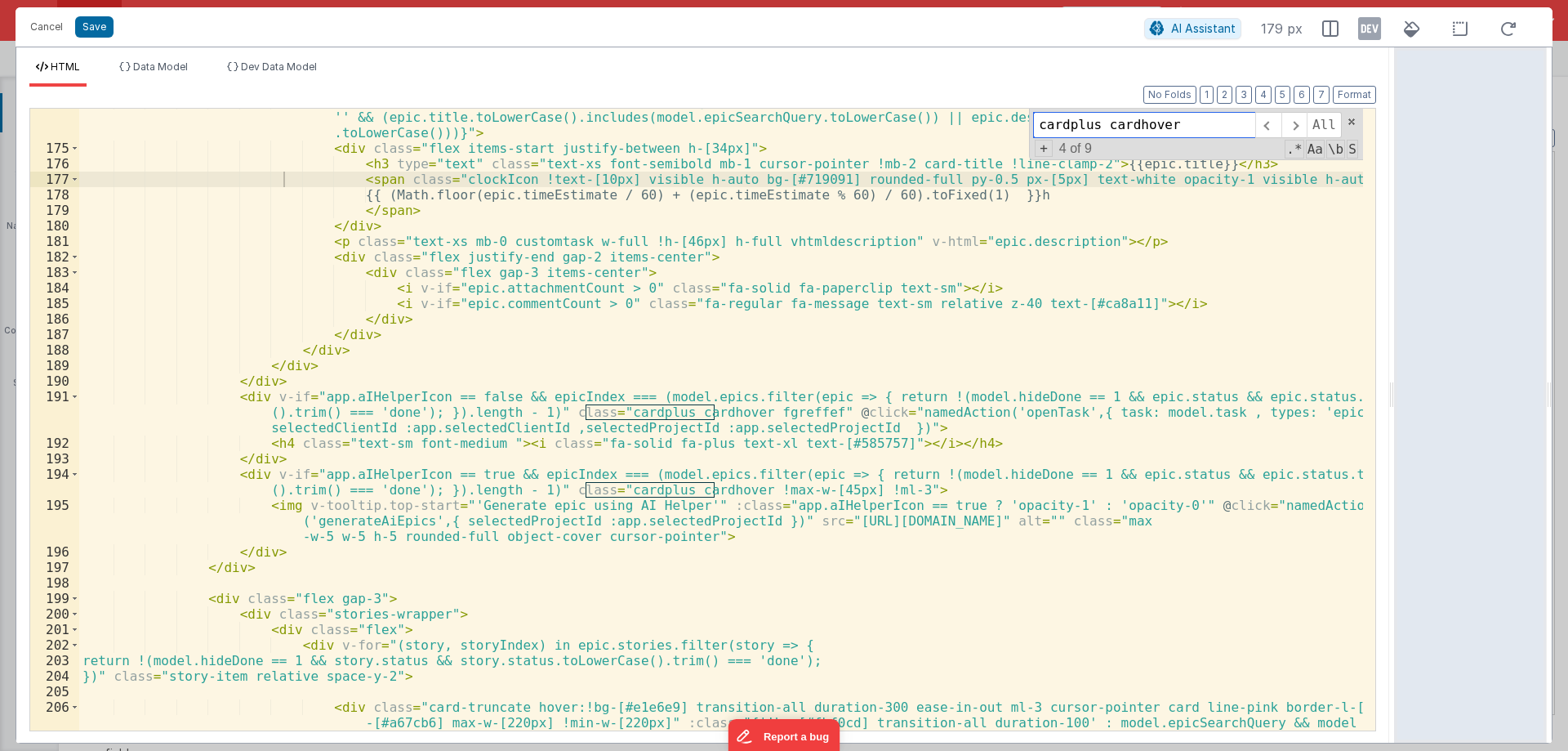
paste input "stories-wrapp"
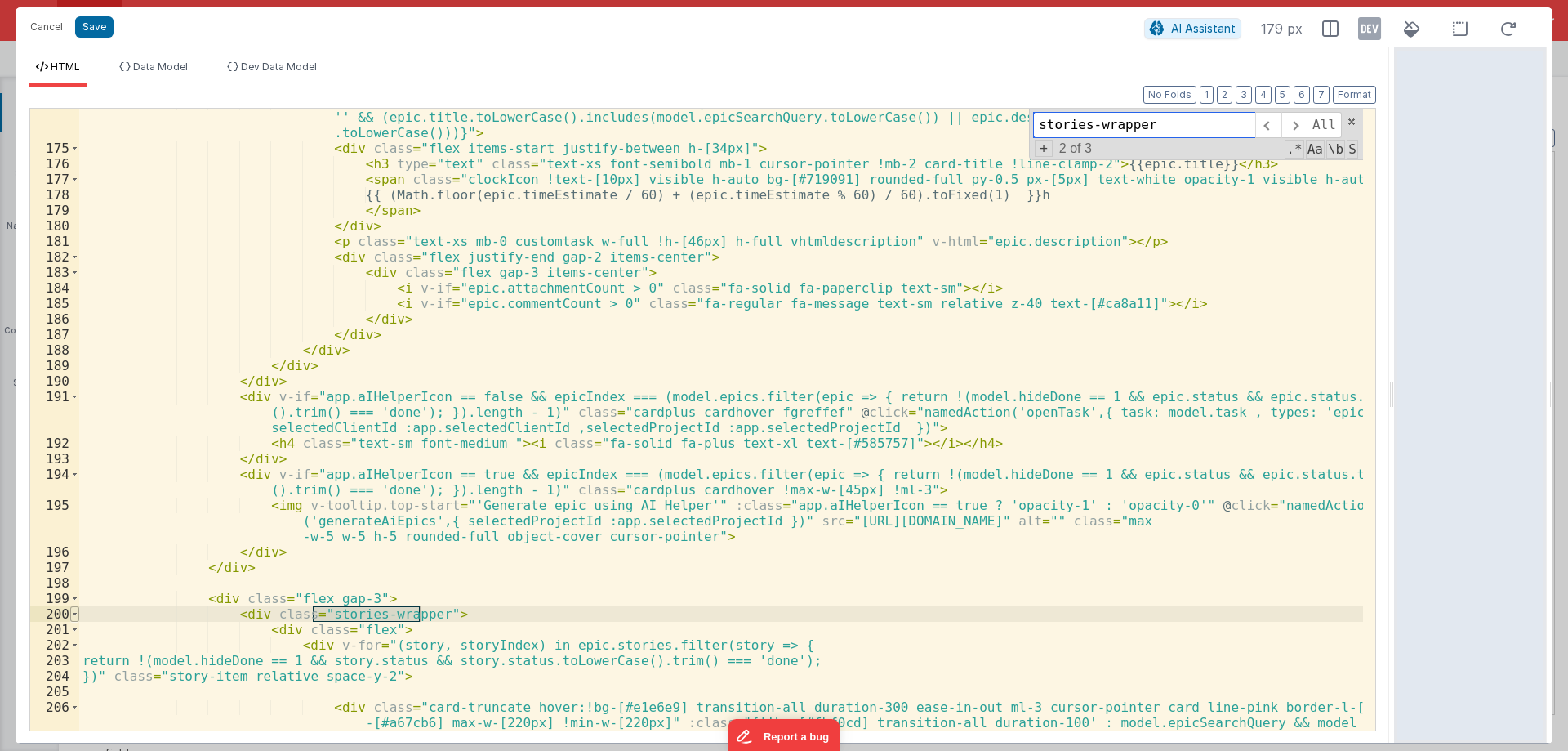
type input "stories-wrapper"
click at [77, 613] on span at bounding box center [74, 614] width 9 height 15
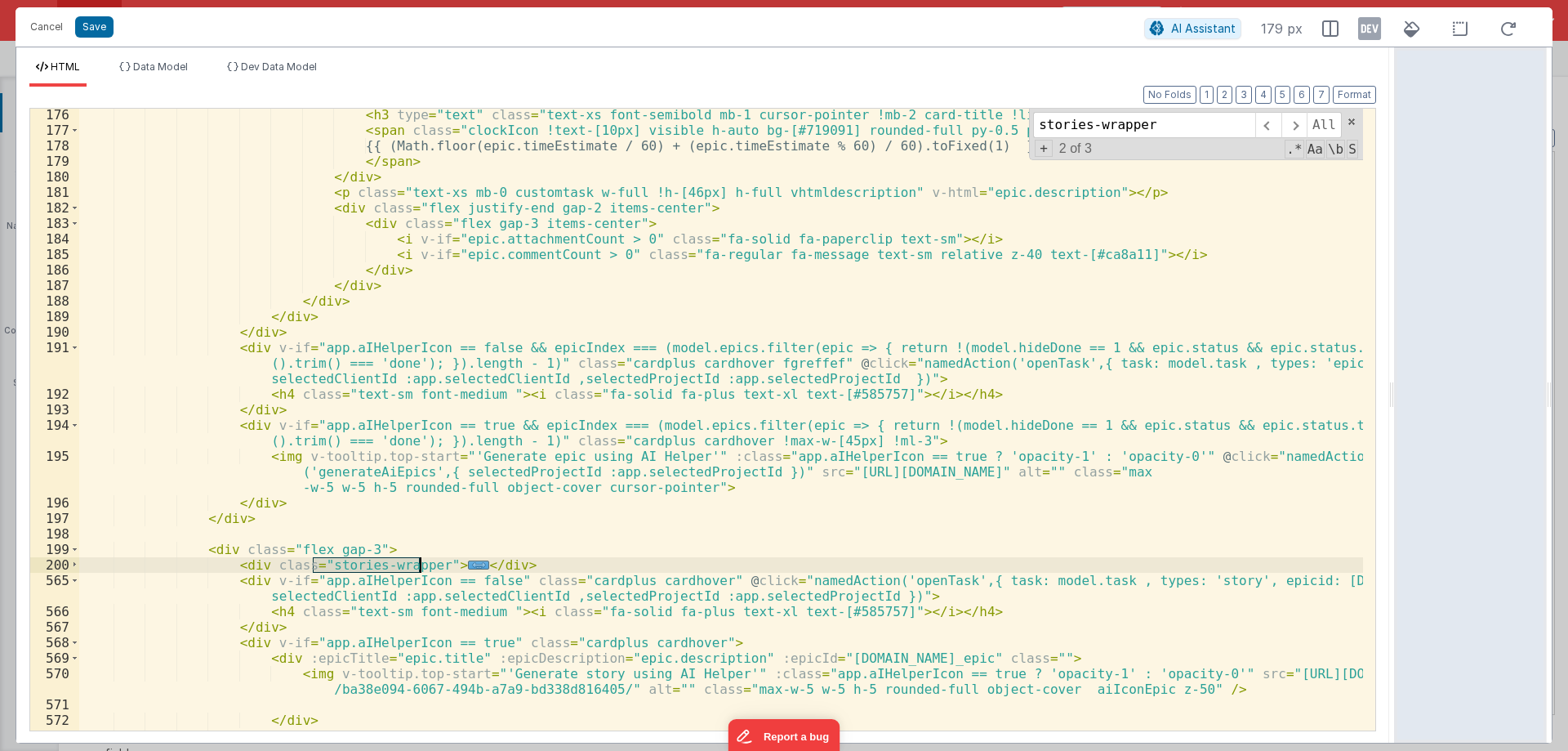
scroll to position [3389, 0]
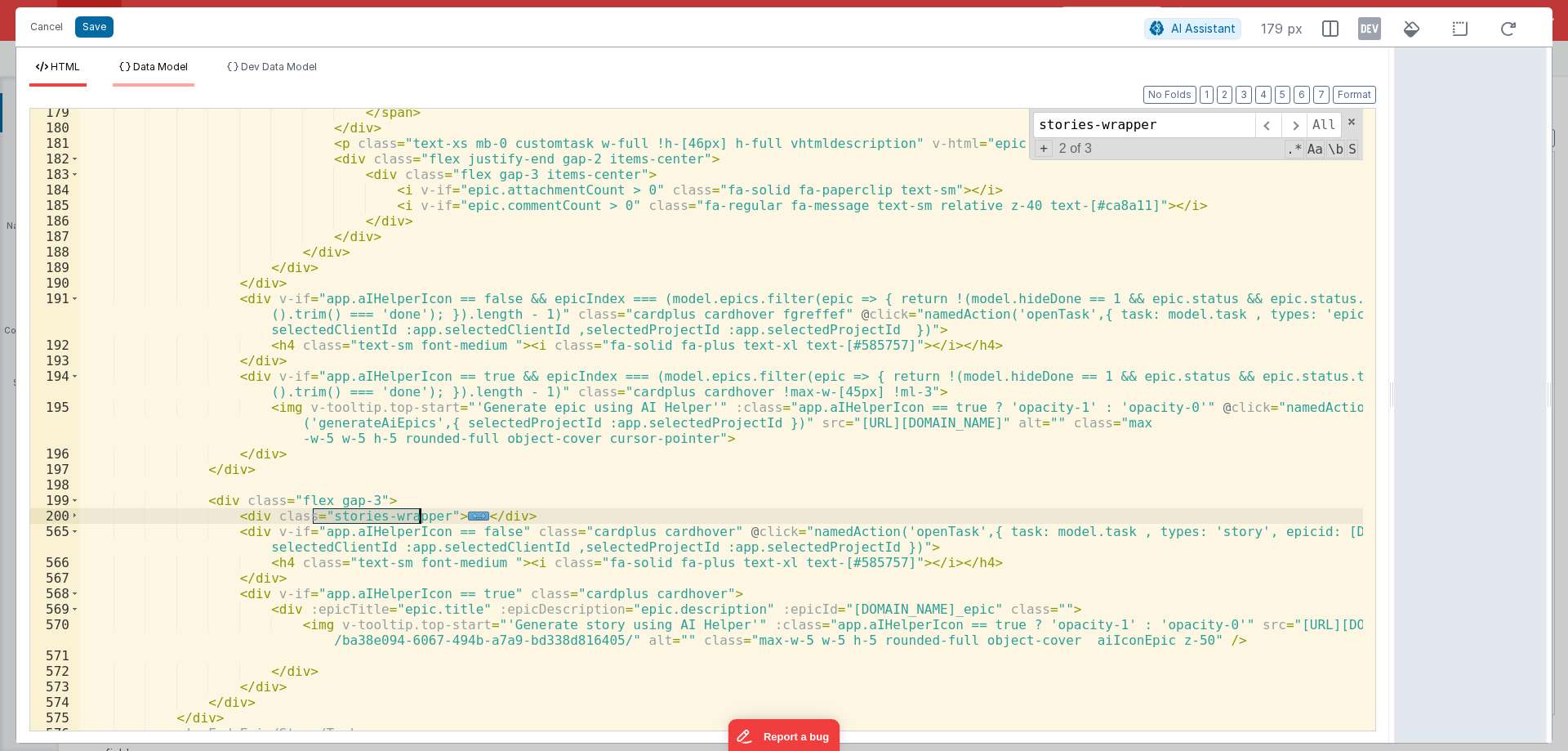
click at [153, 63] on span "Data Model" at bounding box center [160, 66] width 55 height 12
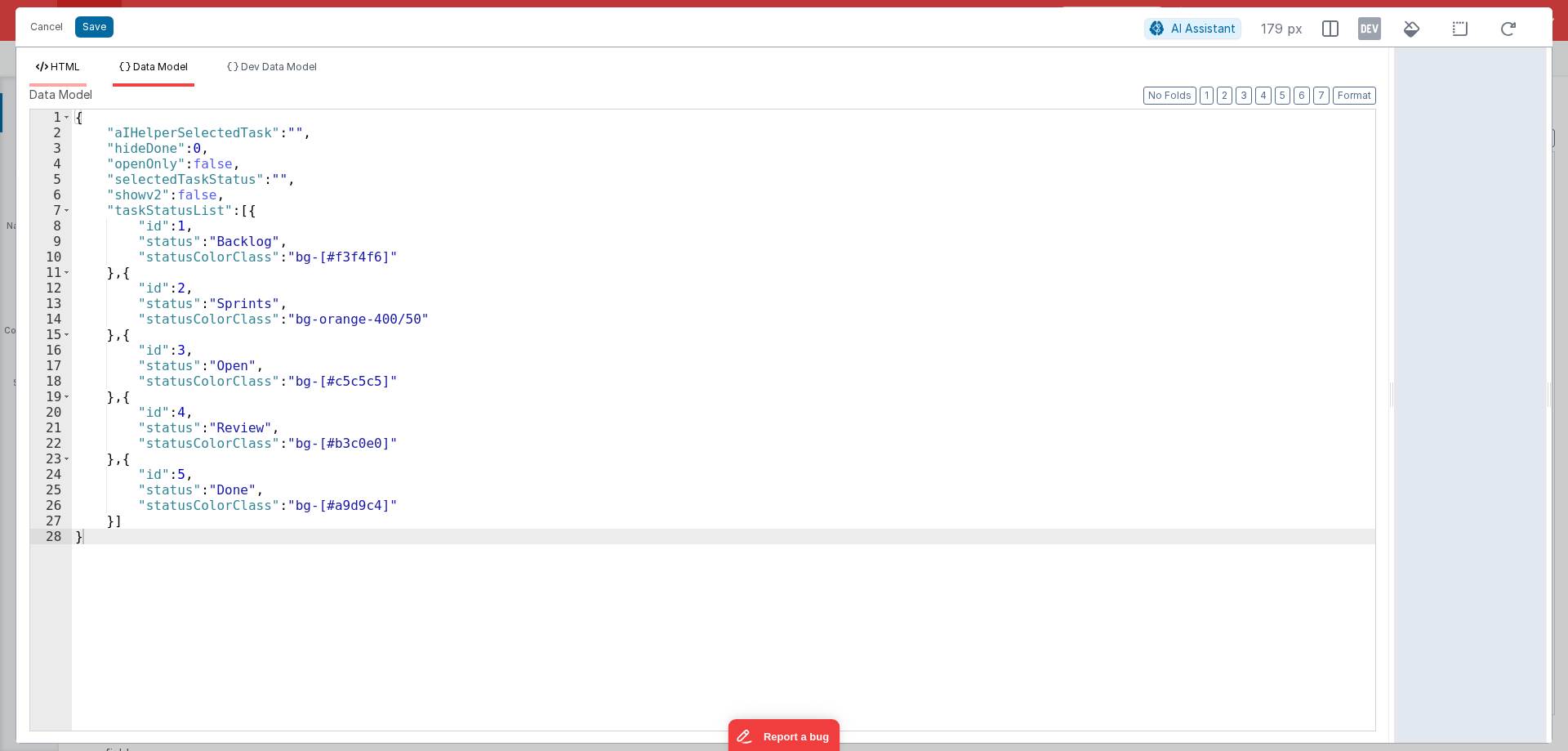
click at [64, 61] on span "HTML" at bounding box center [65, 66] width 30 height 12
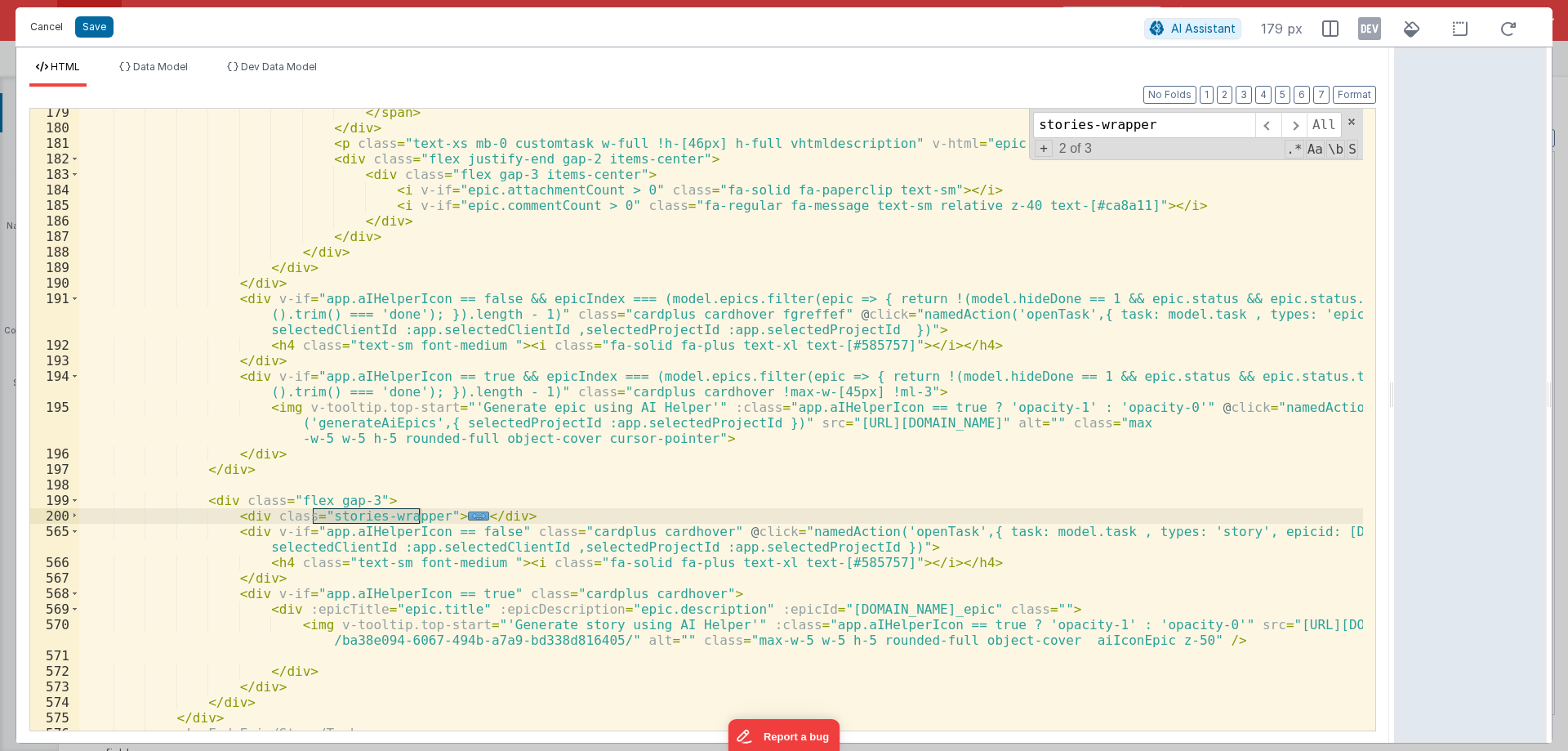
click at [52, 19] on button "Cancel" at bounding box center [46, 26] width 49 height 23
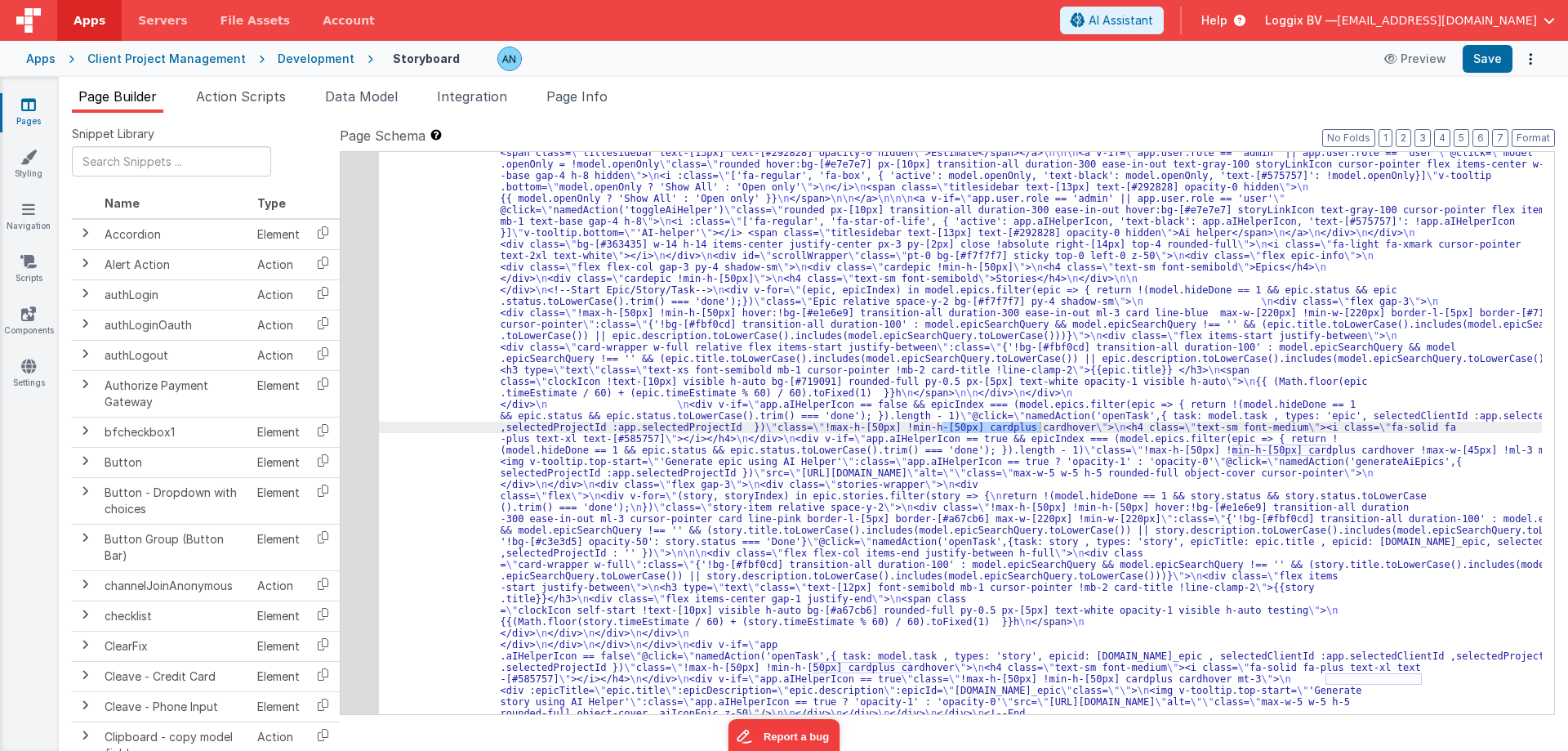
click at [254, 99] on div "Format 7 6 5 4 3 2 1 No Folds" at bounding box center [702, 392] width 1347 height 643
click at [254, 99] on span "Action Scripts" at bounding box center [241, 96] width 90 height 16
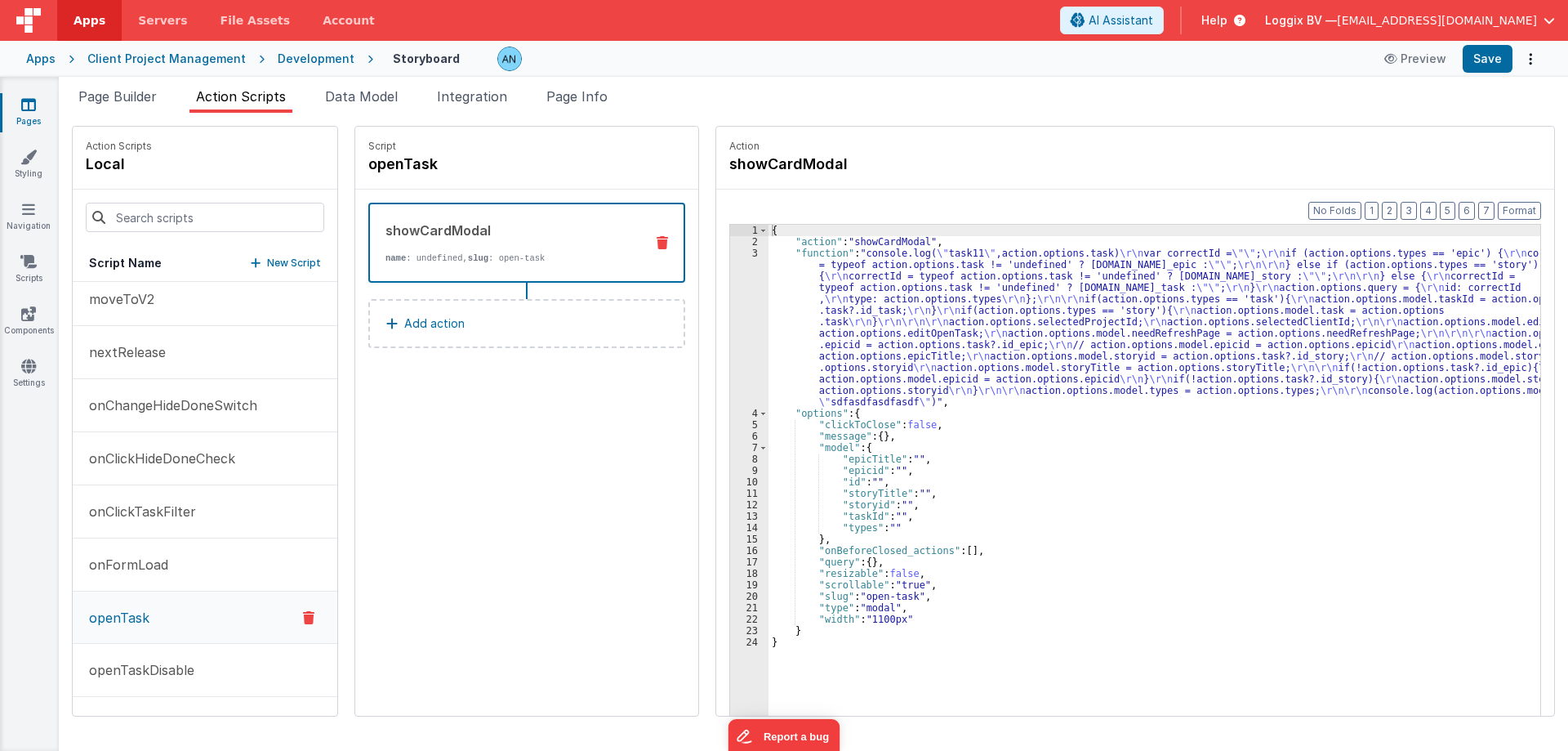
click at [163, 605] on button "openTask" at bounding box center [205, 617] width 265 height 52
click at [791, 315] on div "{ "action" : "showCardModal" , "function" : "console.log( \" task11 \" ,action.…" at bounding box center [1161, 507] width 787 height 564
click at [730, 308] on div "3" at bounding box center [749, 327] width 38 height 160
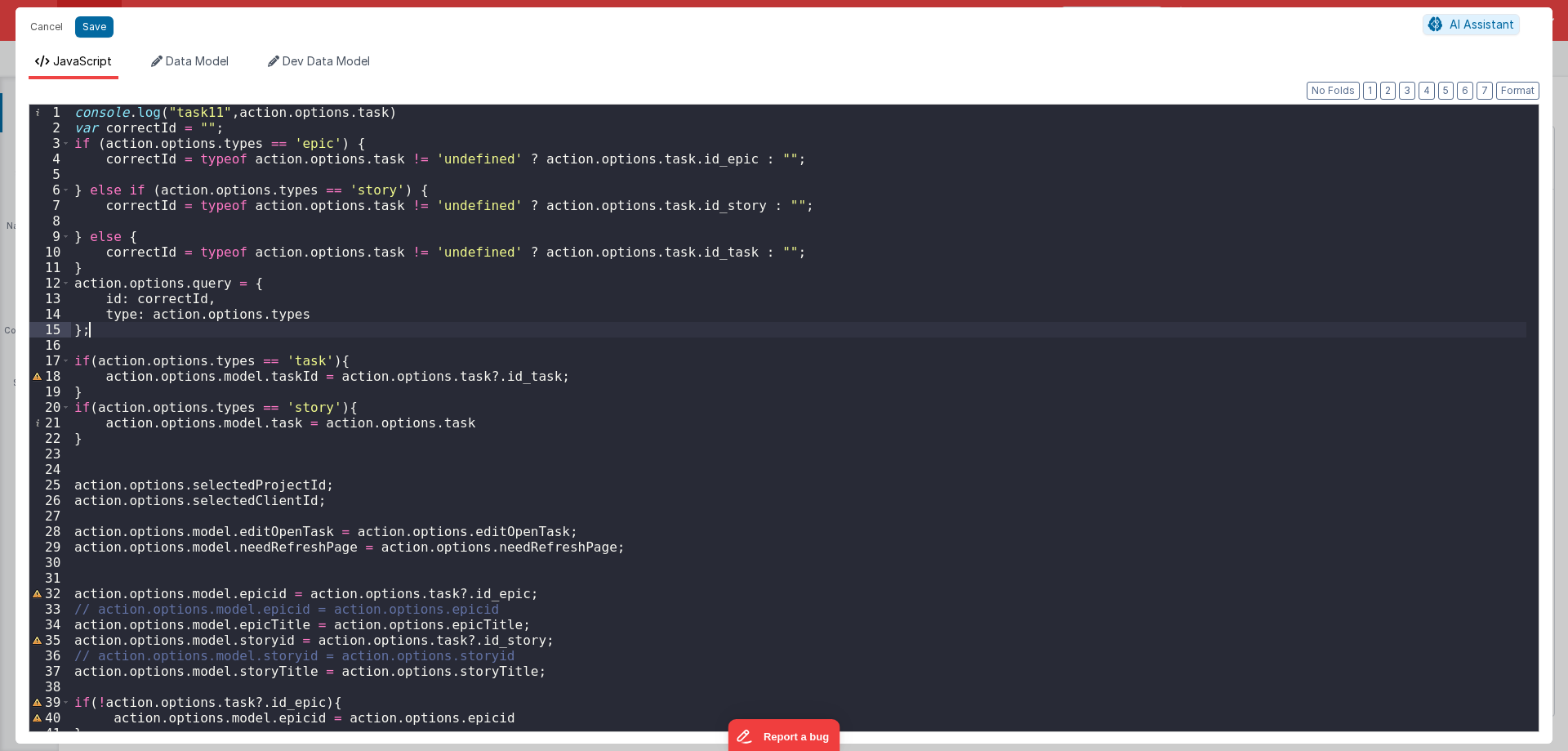
click at [494, 262] on div "console . log ( "task11" , action . options . task ) var correctId = "" ; if ( …" at bounding box center [798, 434] width 1455 height 658
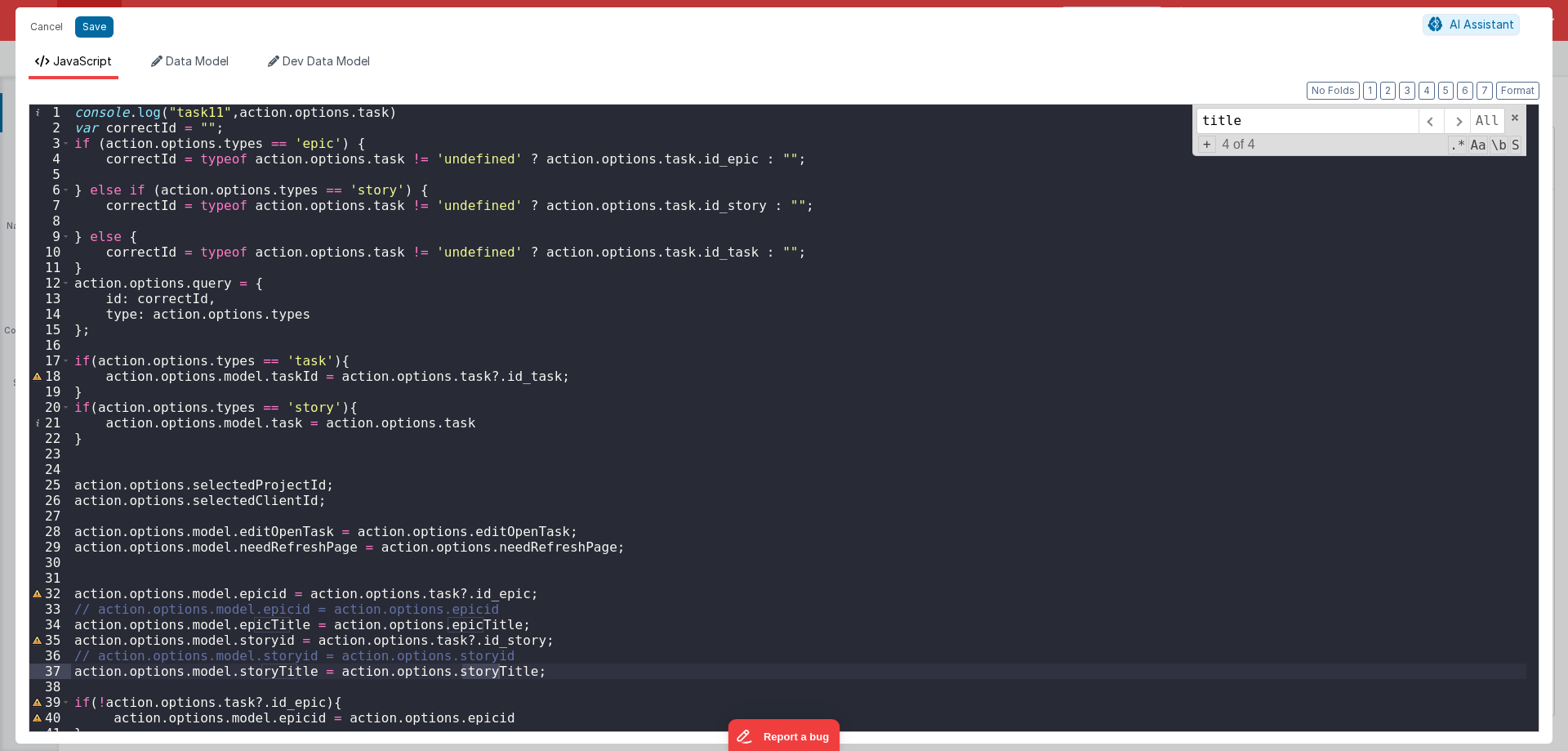
type input "title"
click at [169, 54] on span "Data Model" at bounding box center [197, 61] width 63 height 14
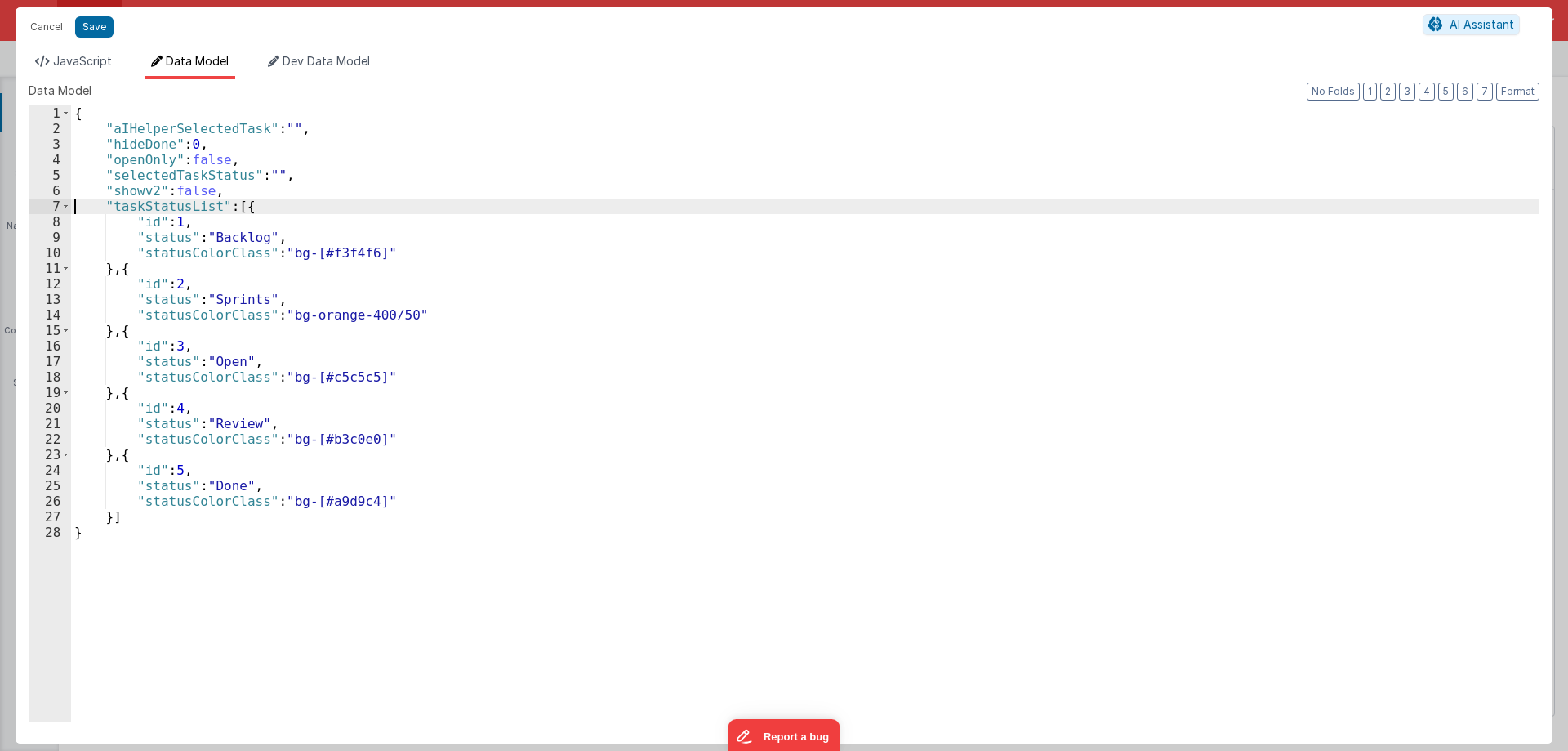
click at [73, 207] on div "{ "aIHelperSelectedTask" : "" , "hideDone" : 0 , "openOnly" : false , "selected…" at bounding box center [805, 429] width 1467 height 647
click at [65, 207] on span at bounding box center [65, 206] width 9 height 15
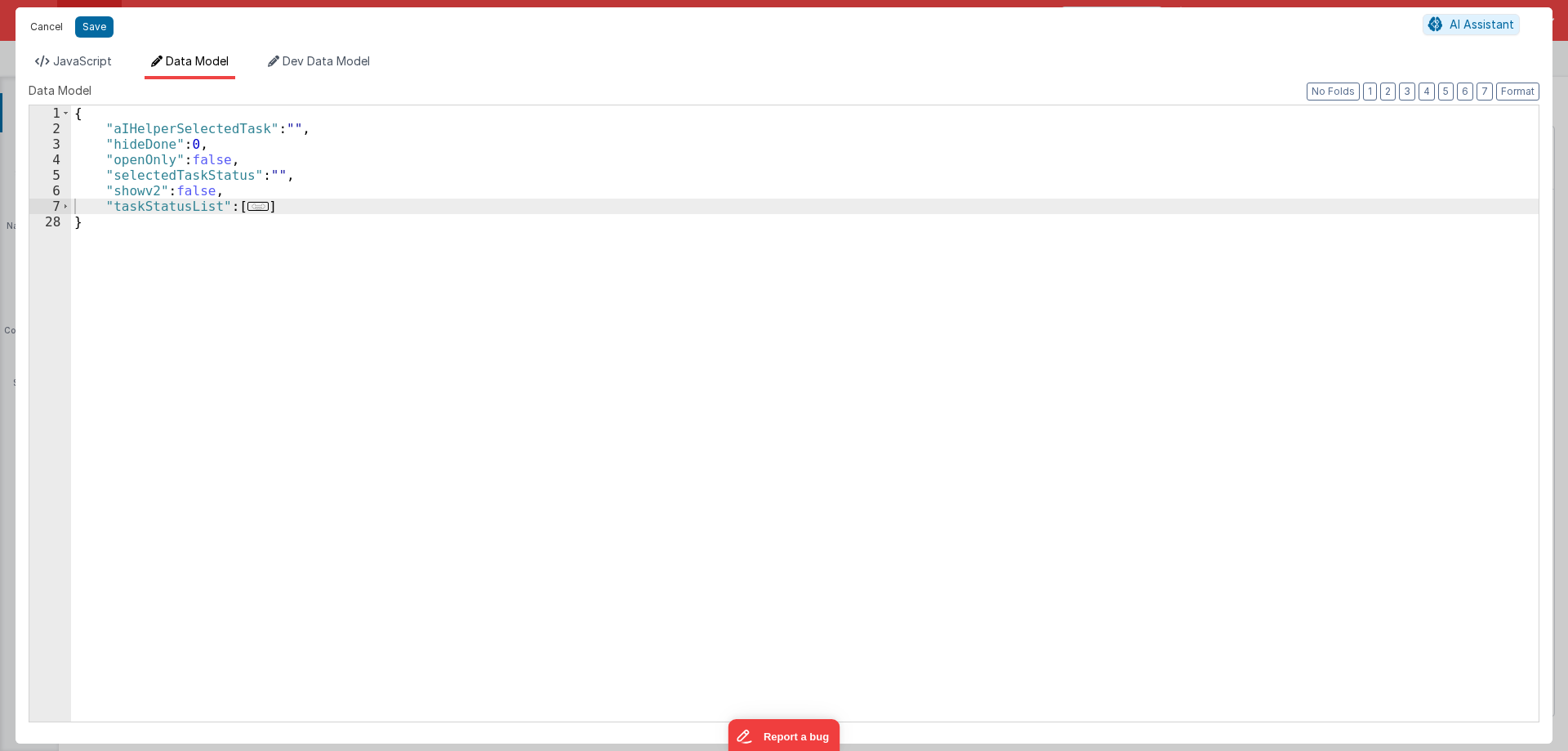
click at [43, 26] on button "Cancel" at bounding box center [46, 26] width 49 height 23
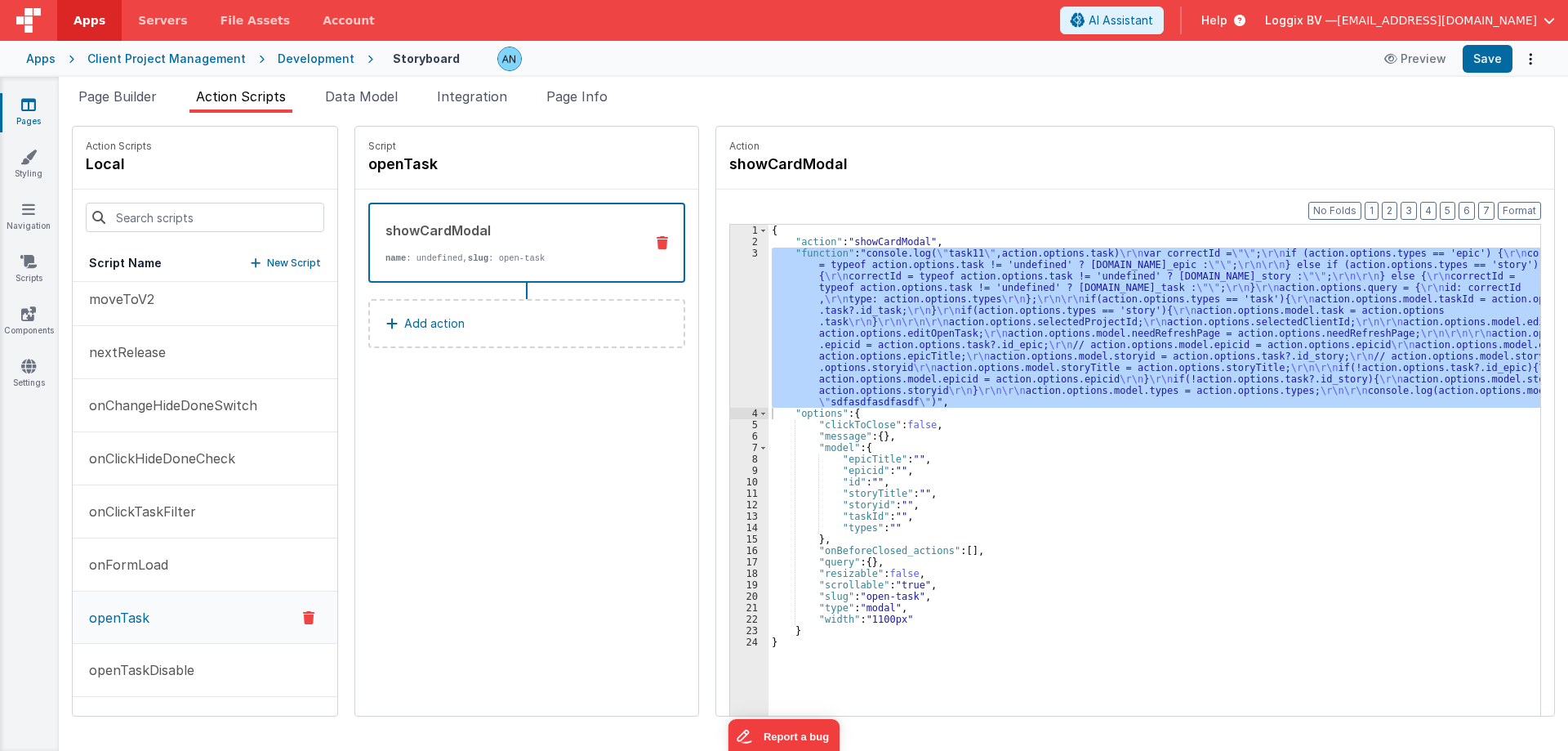
click at [790, 300] on div "{ "action" : "showCardModal" , "function" : "console.log( \" task11 \" ,action.…" at bounding box center [1154, 496] width 772 height 541
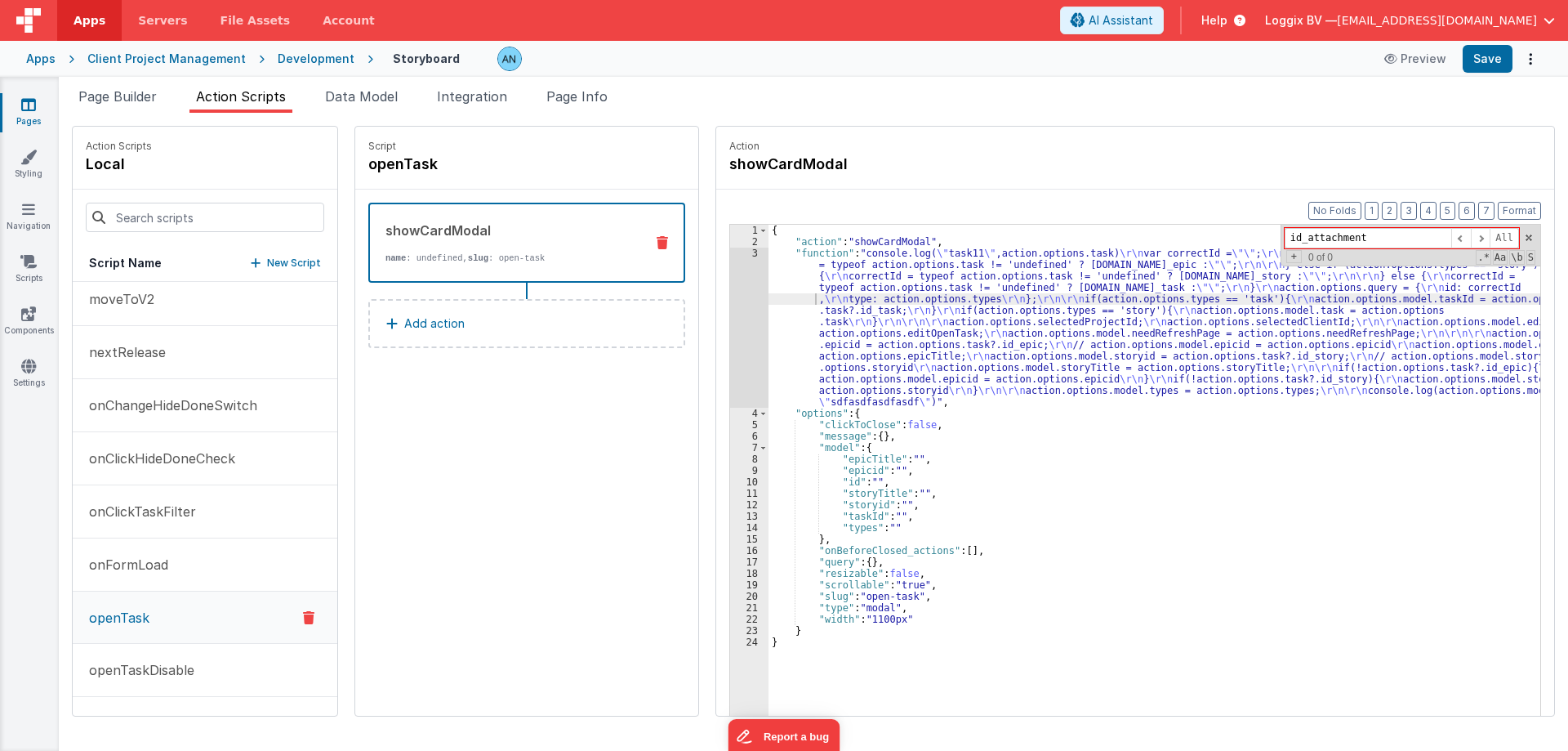
type input "id_attachment"
click at [730, 295] on div "3" at bounding box center [749, 327] width 38 height 160
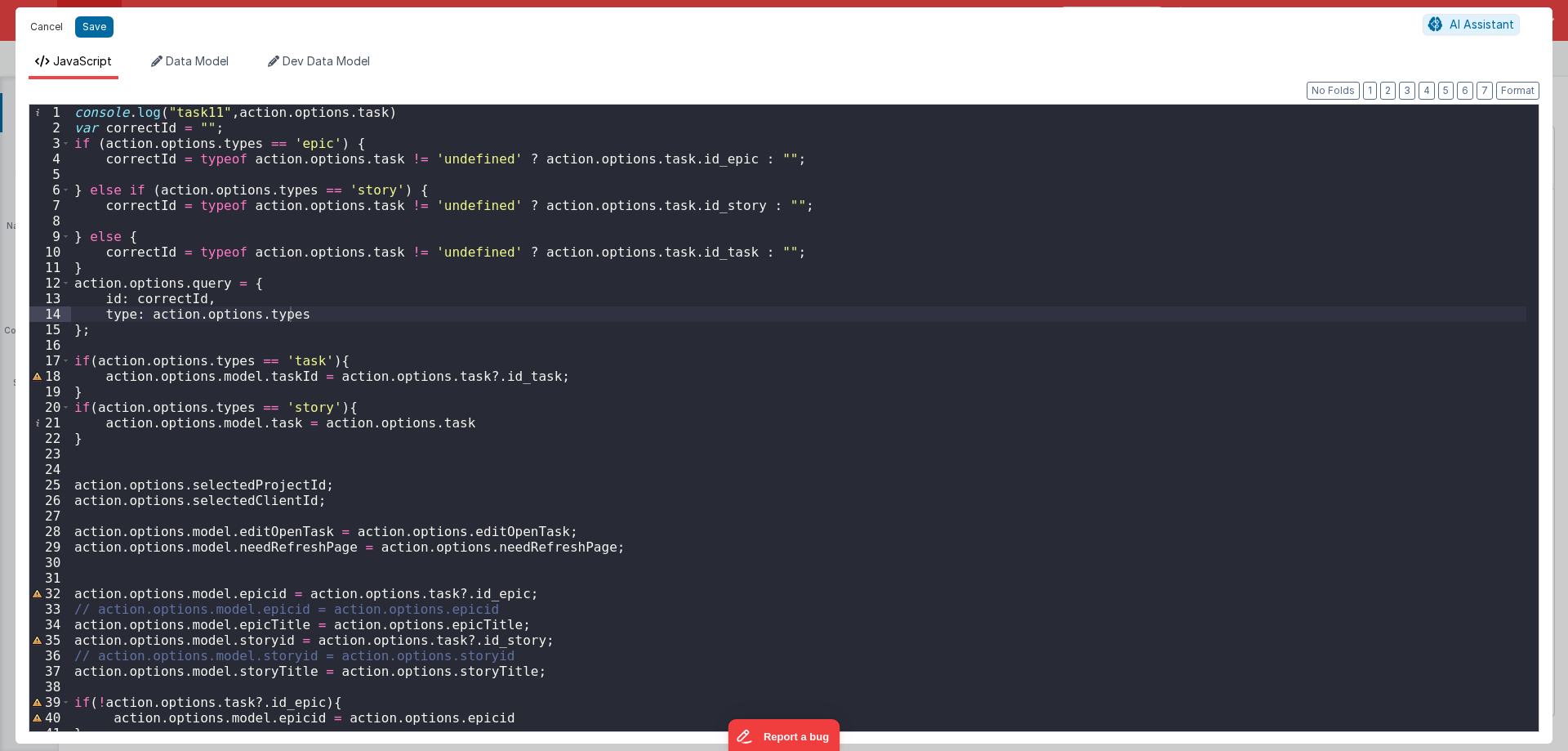
click at [54, 19] on button "Cancel" at bounding box center [46, 26] width 49 height 23
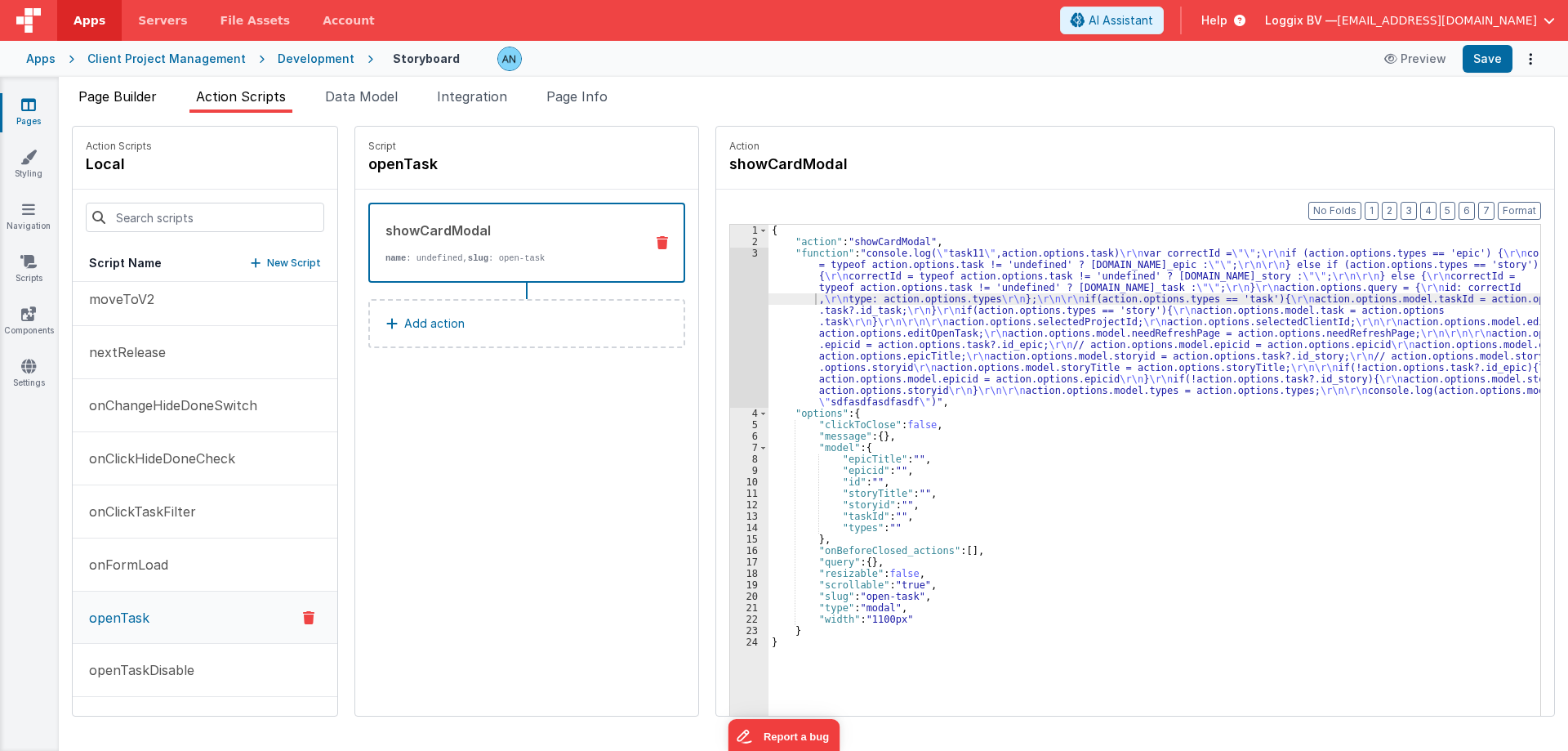
click at [129, 94] on span "Page Builder" at bounding box center [117, 96] width 79 height 16
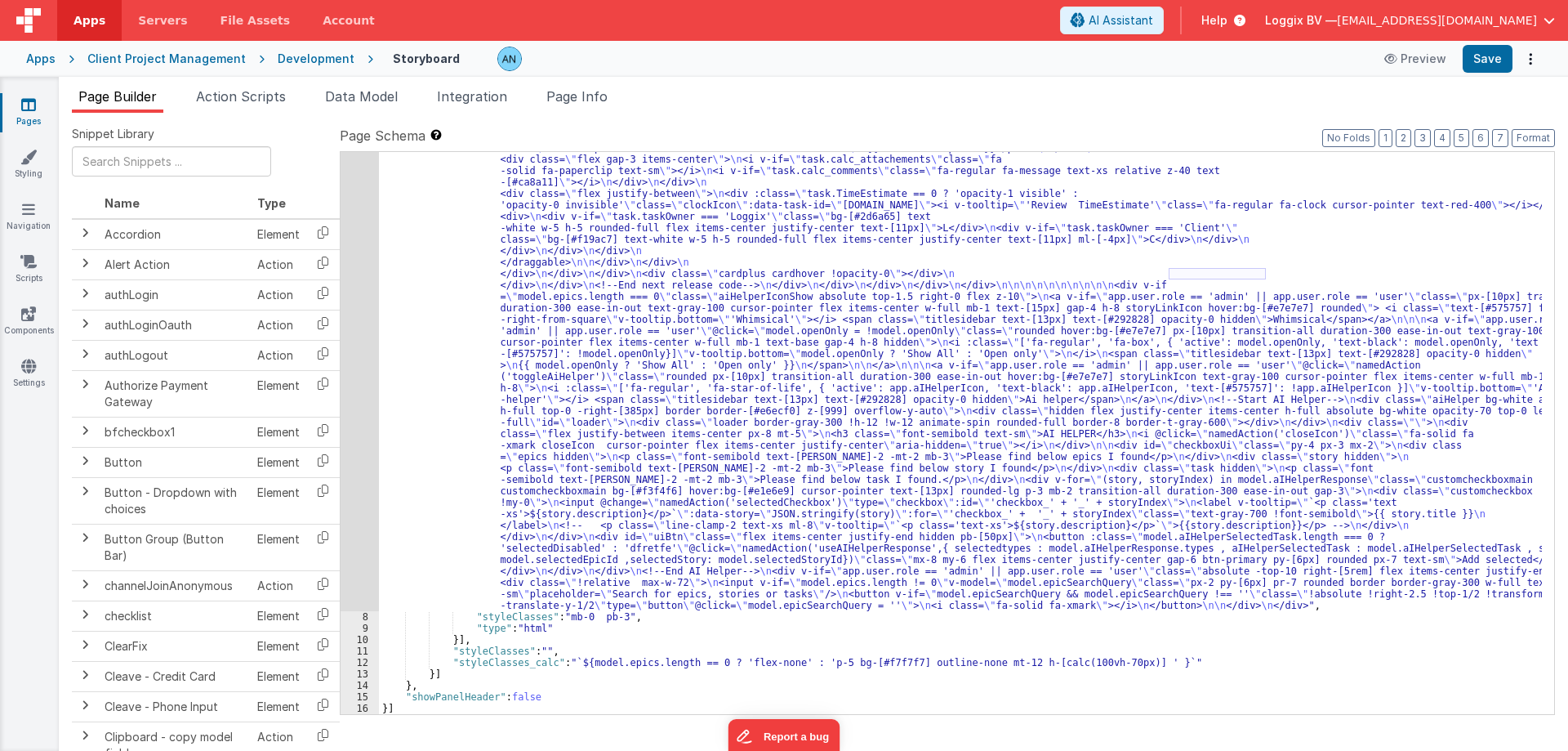
scroll to position [3715, 0]
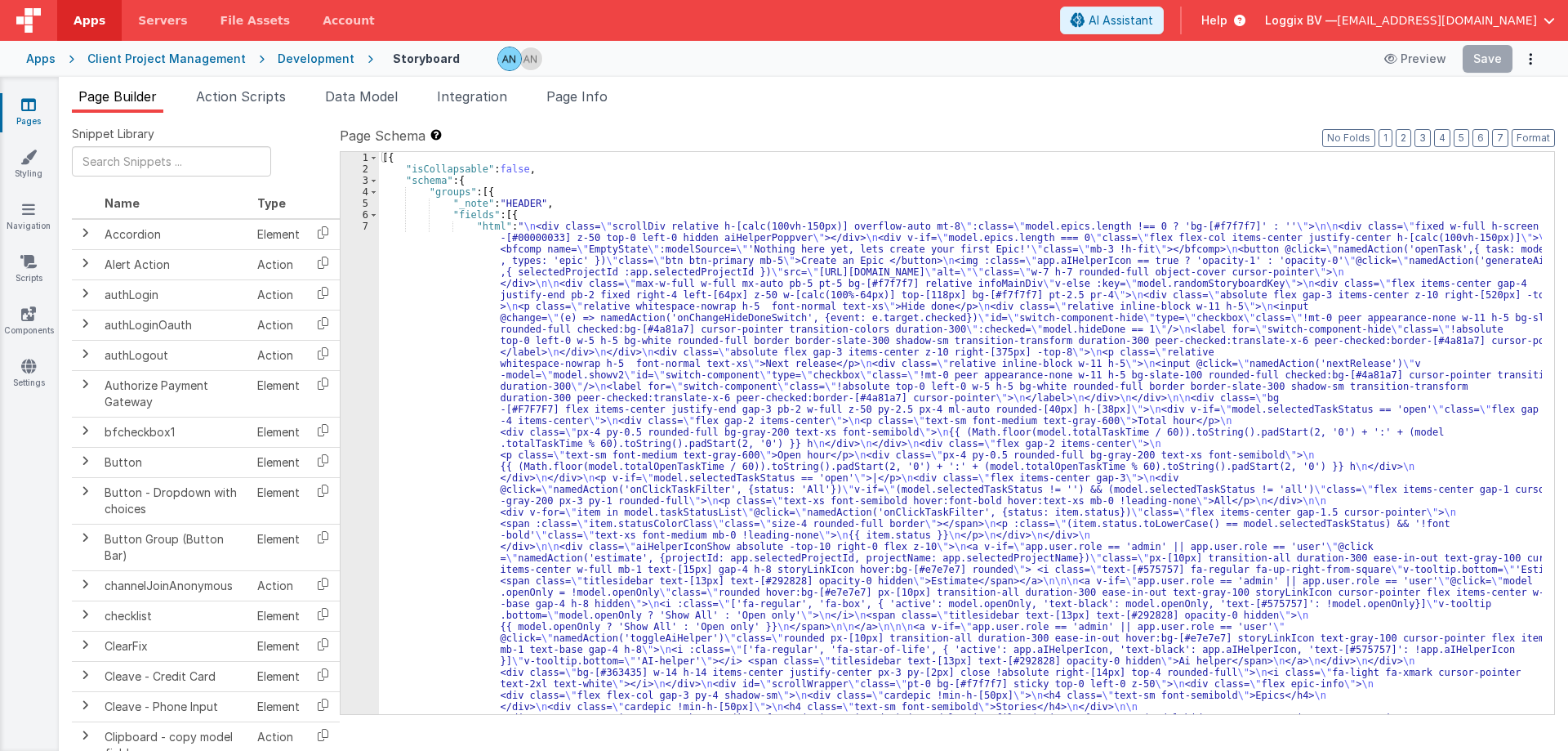
click at [316, 54] on div "Development" at bounding box center [315, 58] width 77 height 16
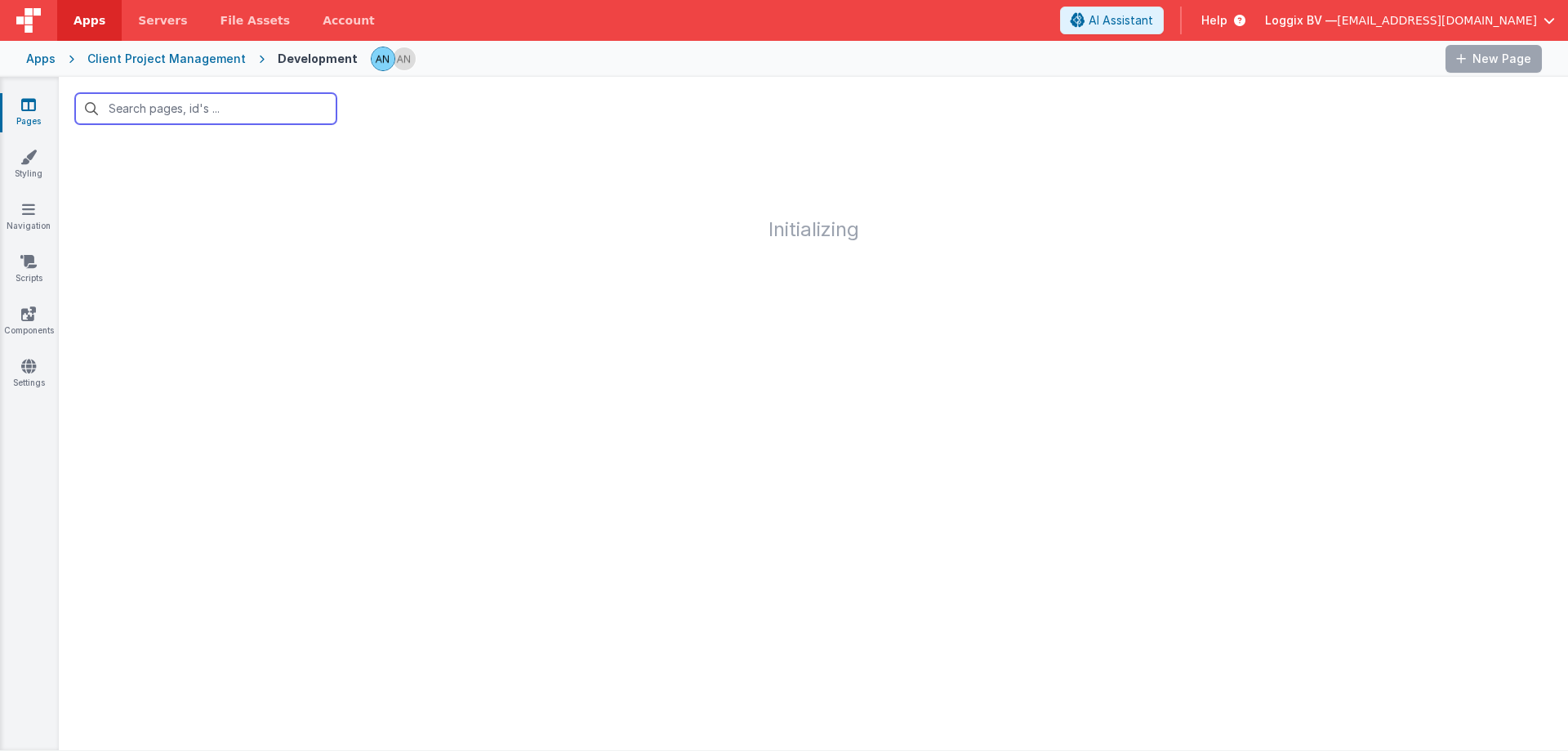
click at [173, 115] on input "text" at bounding box center [205, 108] width 261 height 31
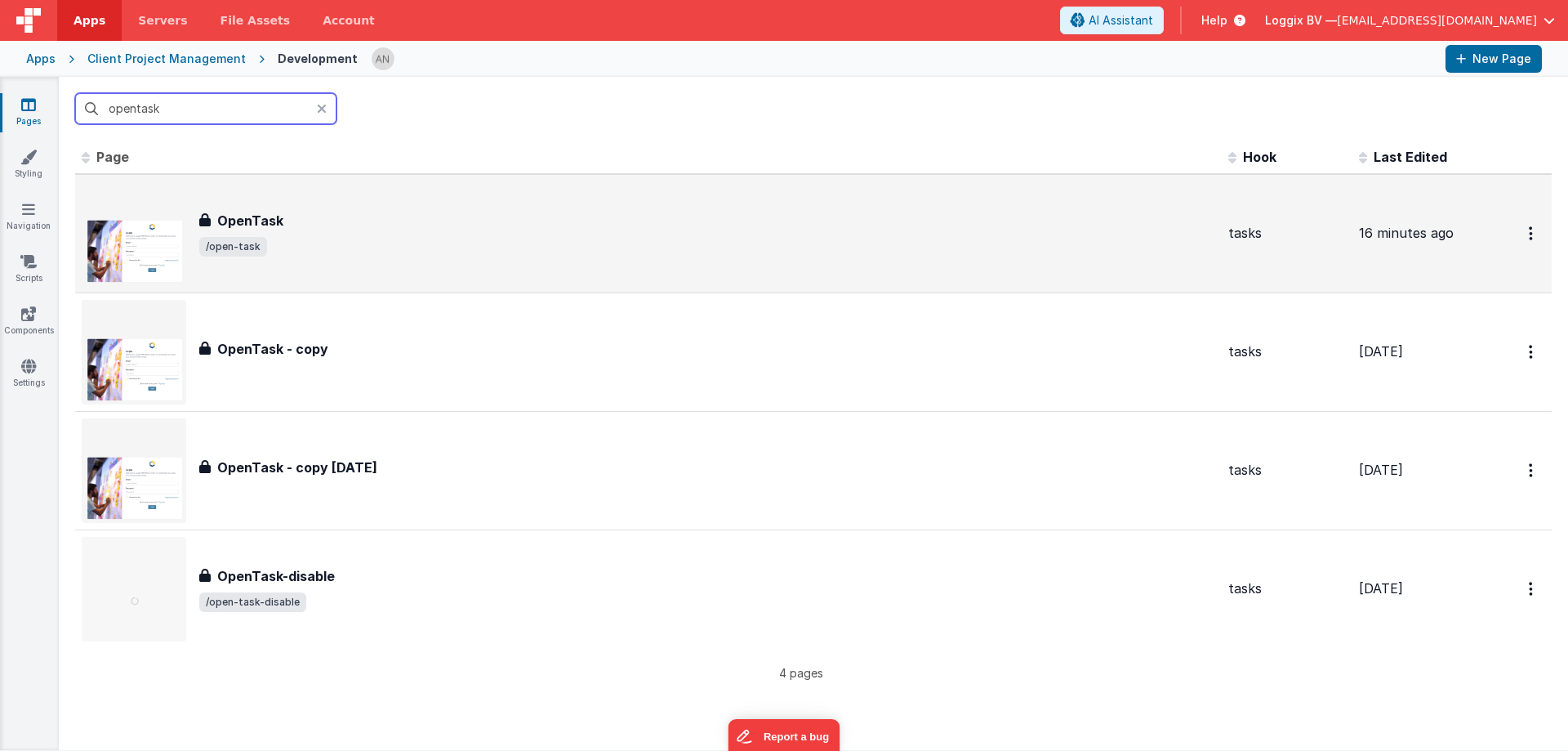
type input "opentask"
click at [232, 224] on h3 "OpenTask" at bounding box center [250, 220] width 66 height 19
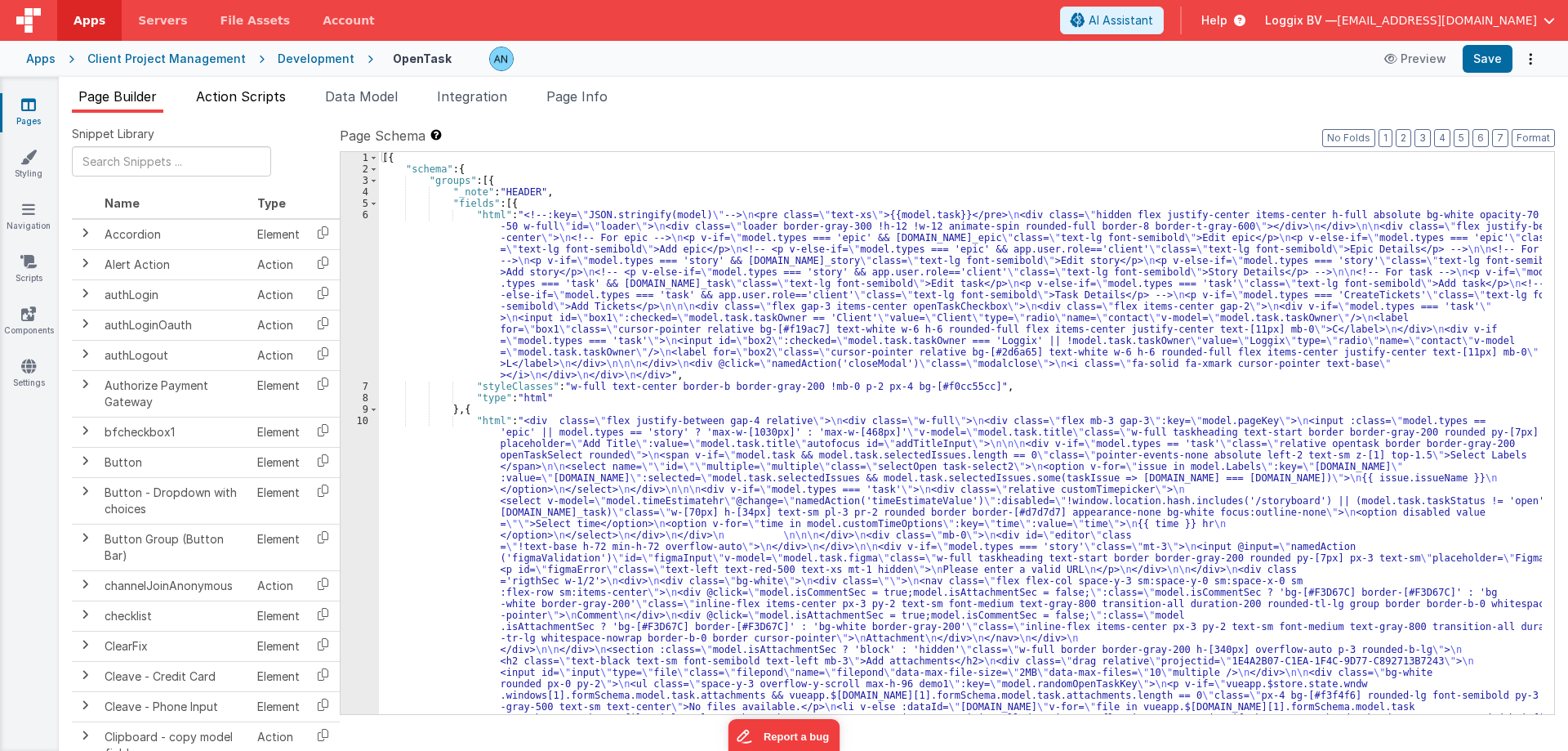
click at [262, 104] on span "Action Scripts" at bounding box center [241, 96] width 90 height 16
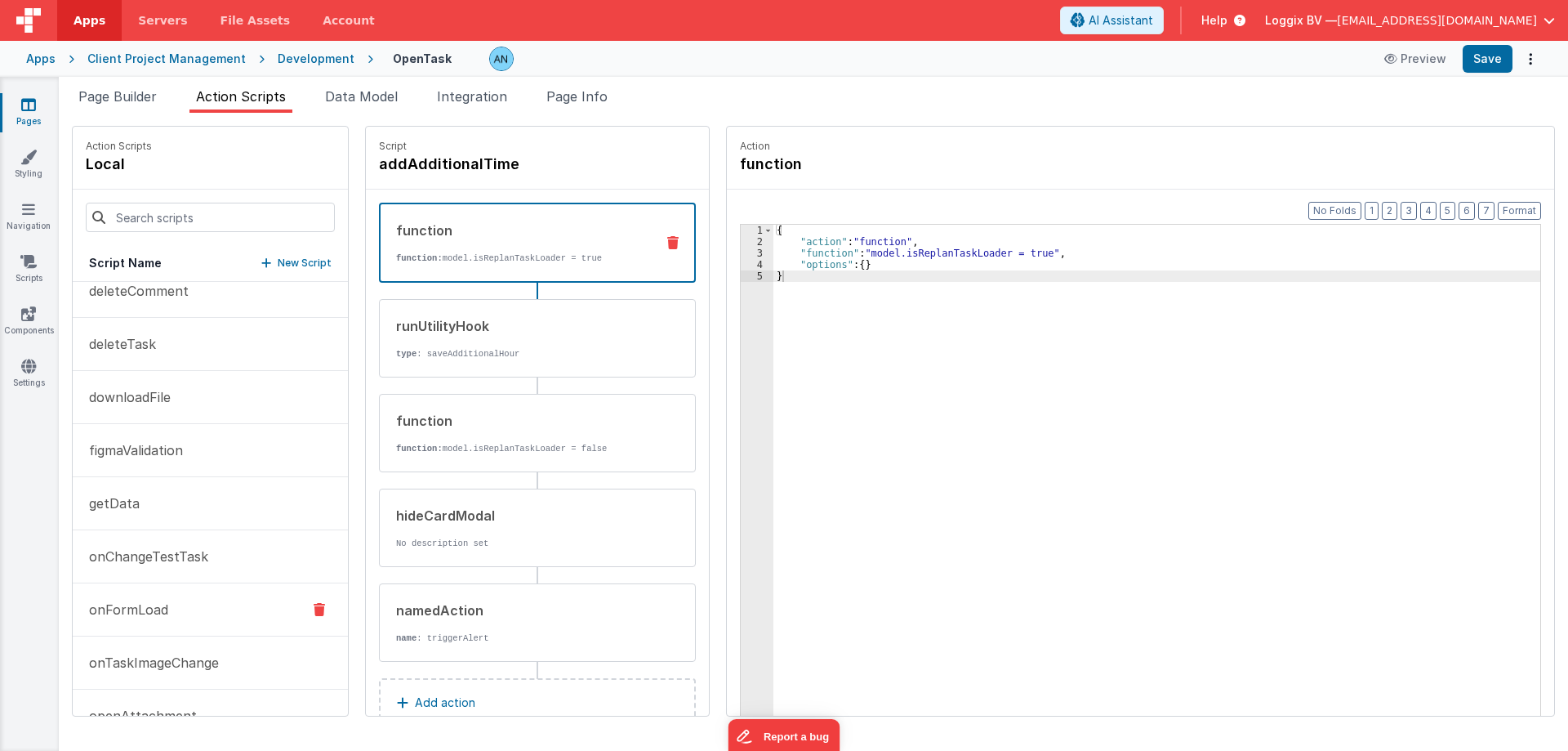
click at [173, 616] on button "onFormLoad" at bounding box center [210, 610] width 276 height 53
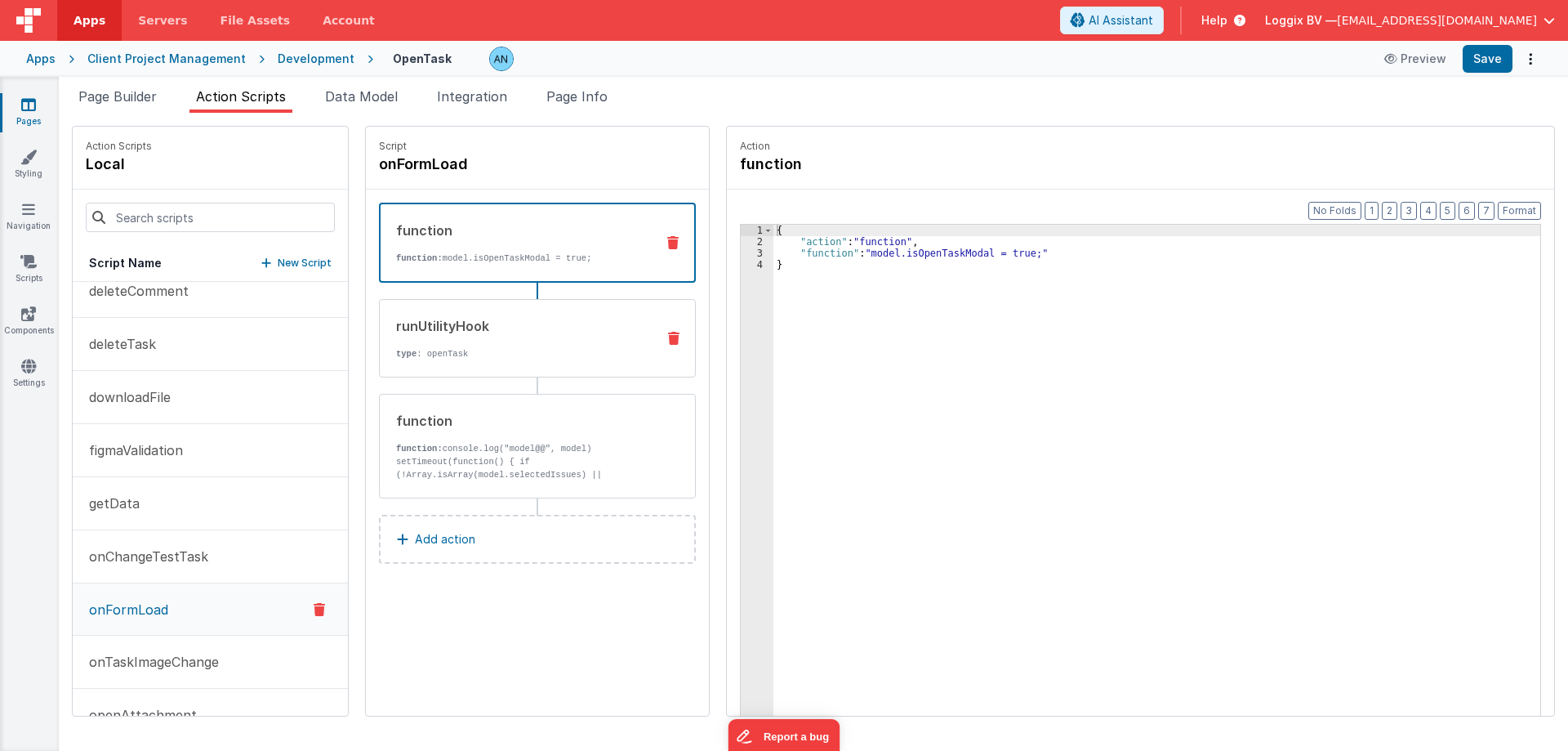
click at [507, 337] on div "runUtilityHook type : openTask" at bounding box center [511, 338] width 263 height 44
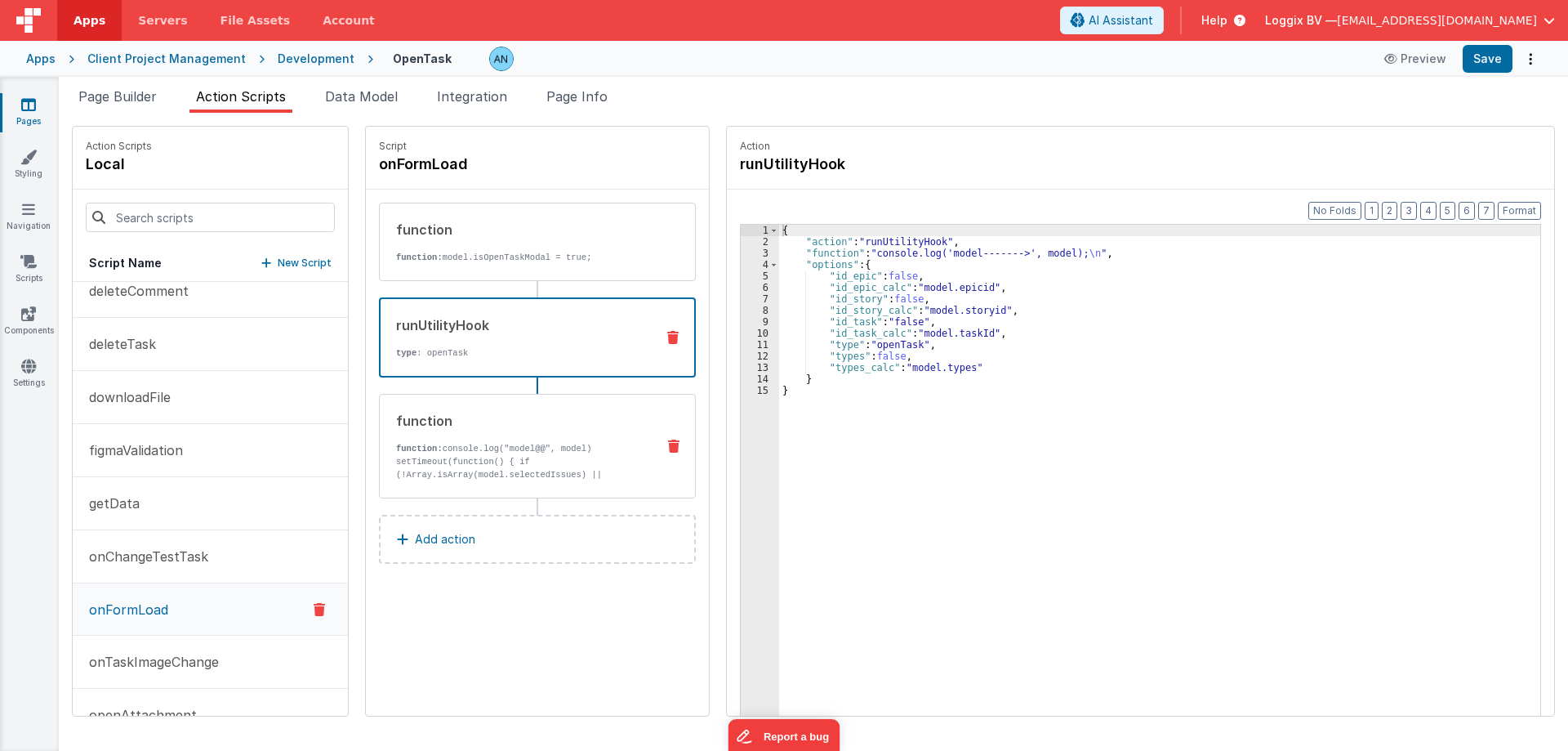
click at [538, 445] on p "function: console.log("model@@", model) setTimeout(function() { if (!Array.isAr…" at bounding box center [519, 507] width 247 height 131
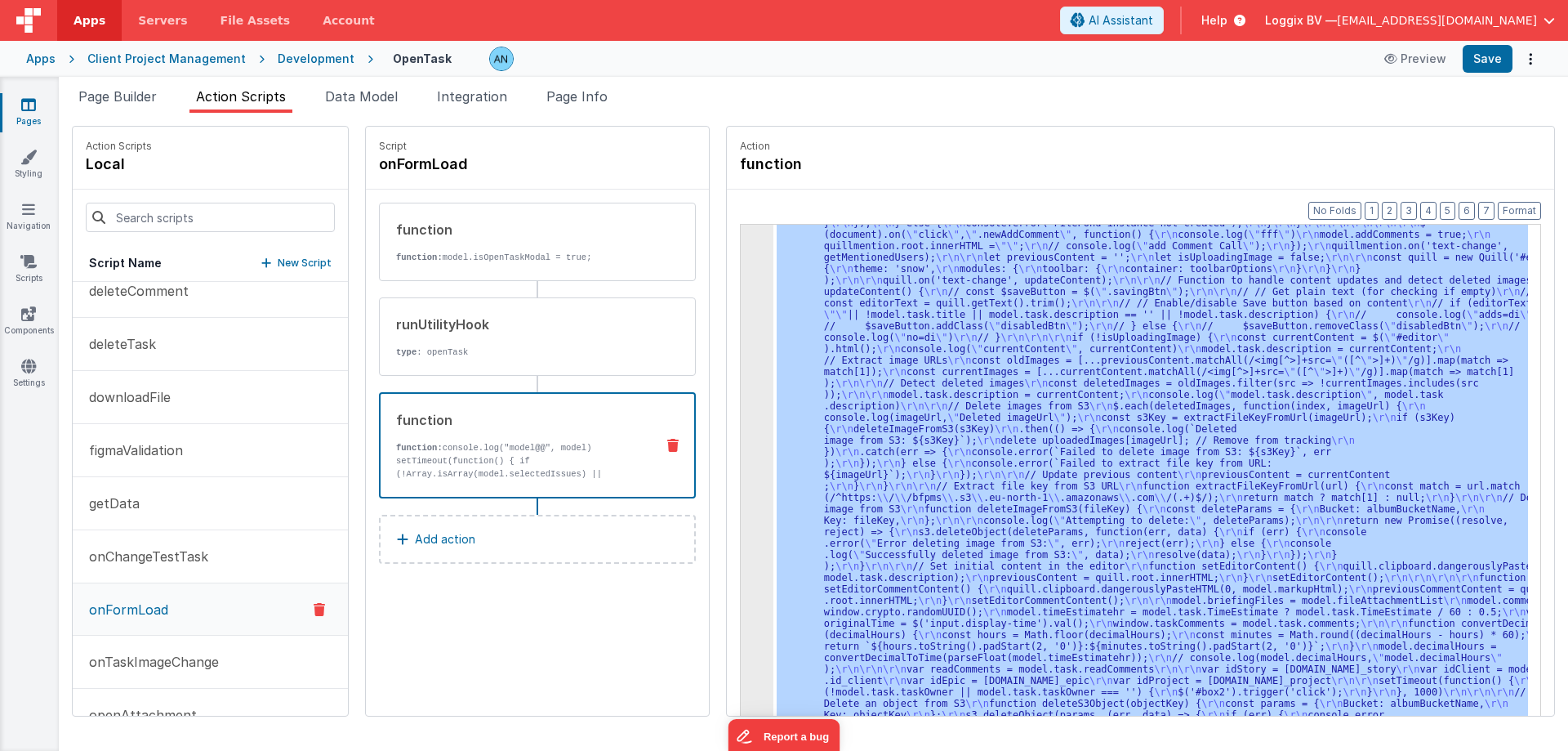
scroll to position [2580, 0]
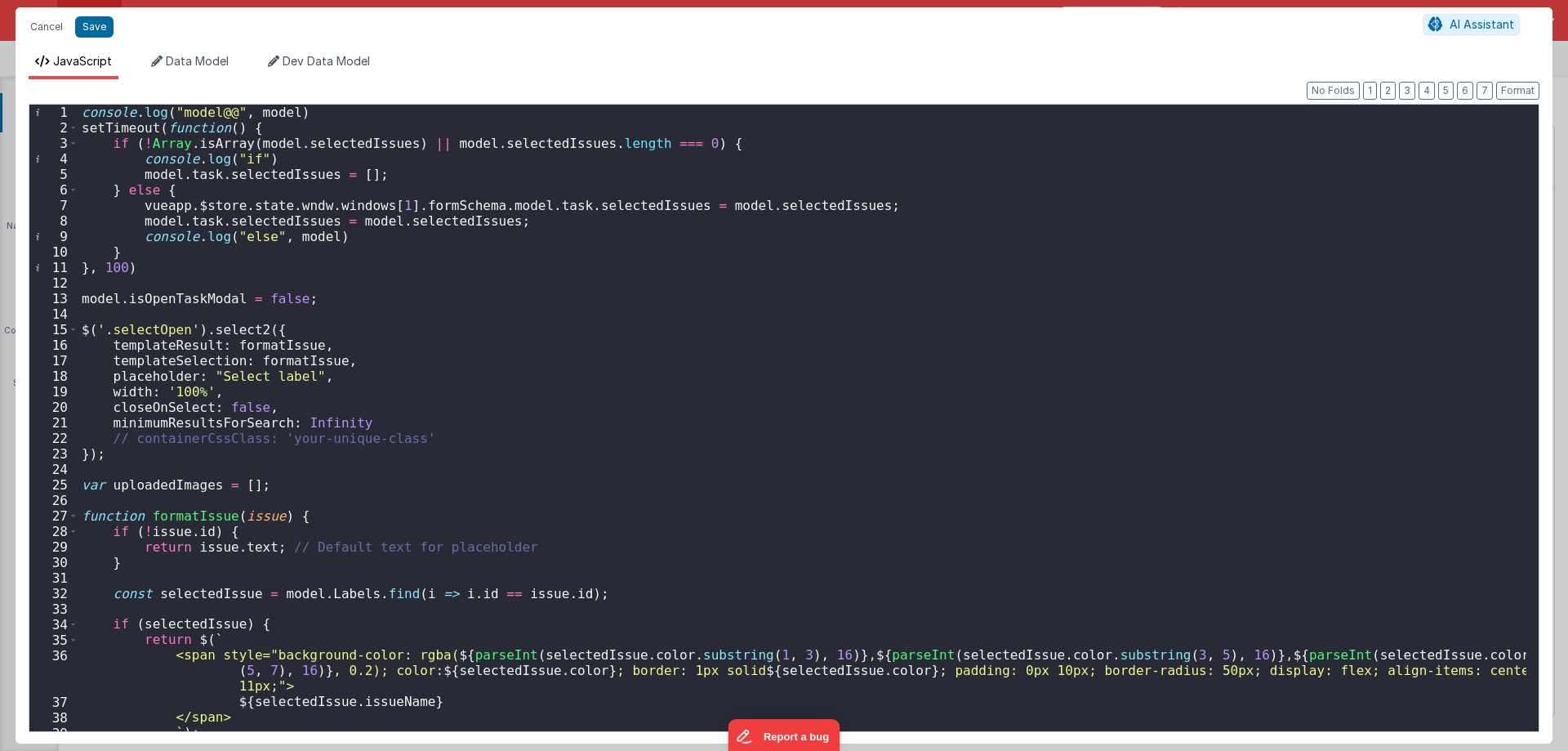
click at [686, 303] on div "console . log ( "model@@" , model ) setTimeout ( function ( ) { if ( ! Array . …" at bounding box center [802, 434] width 1448 height 658
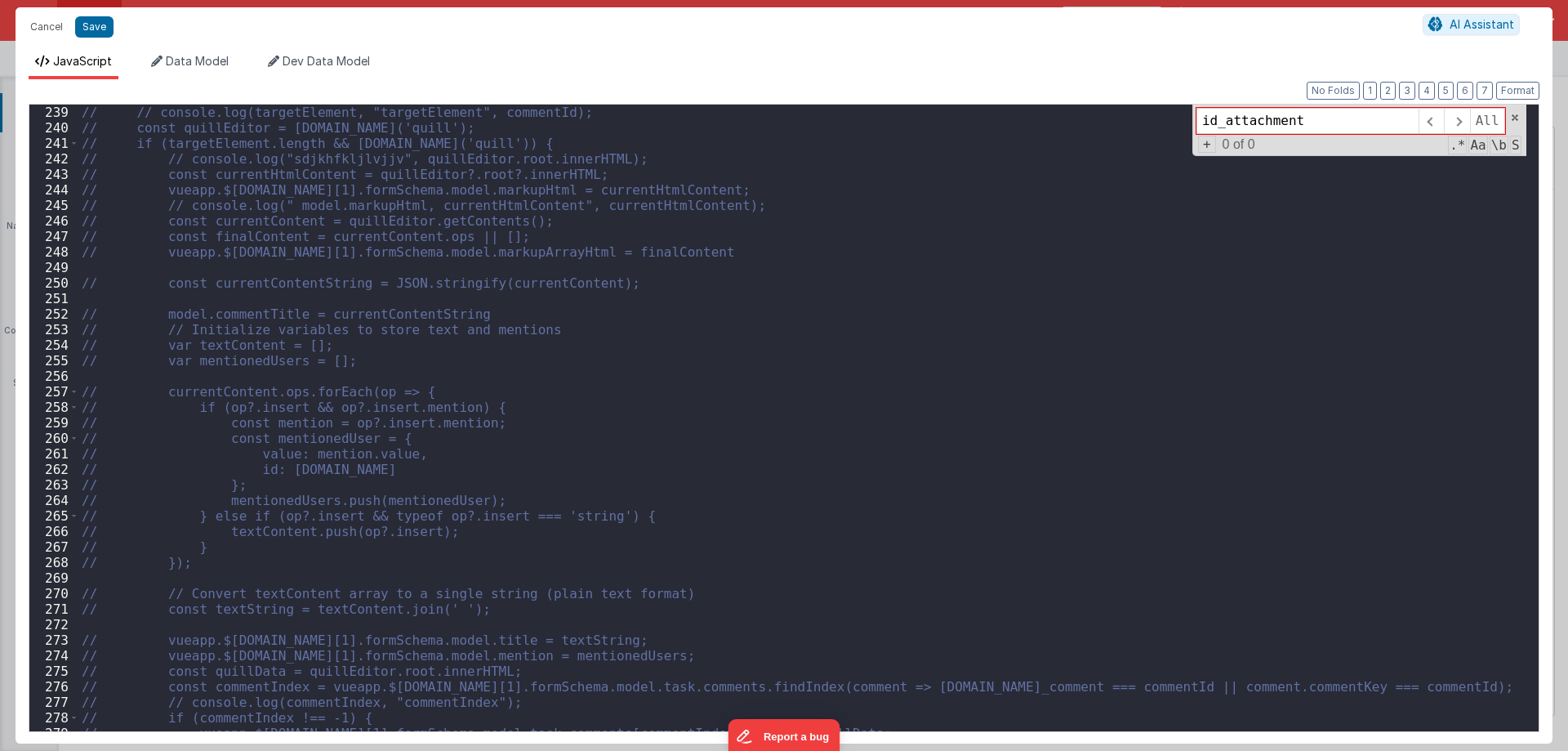
scroll to position [3774, 0]
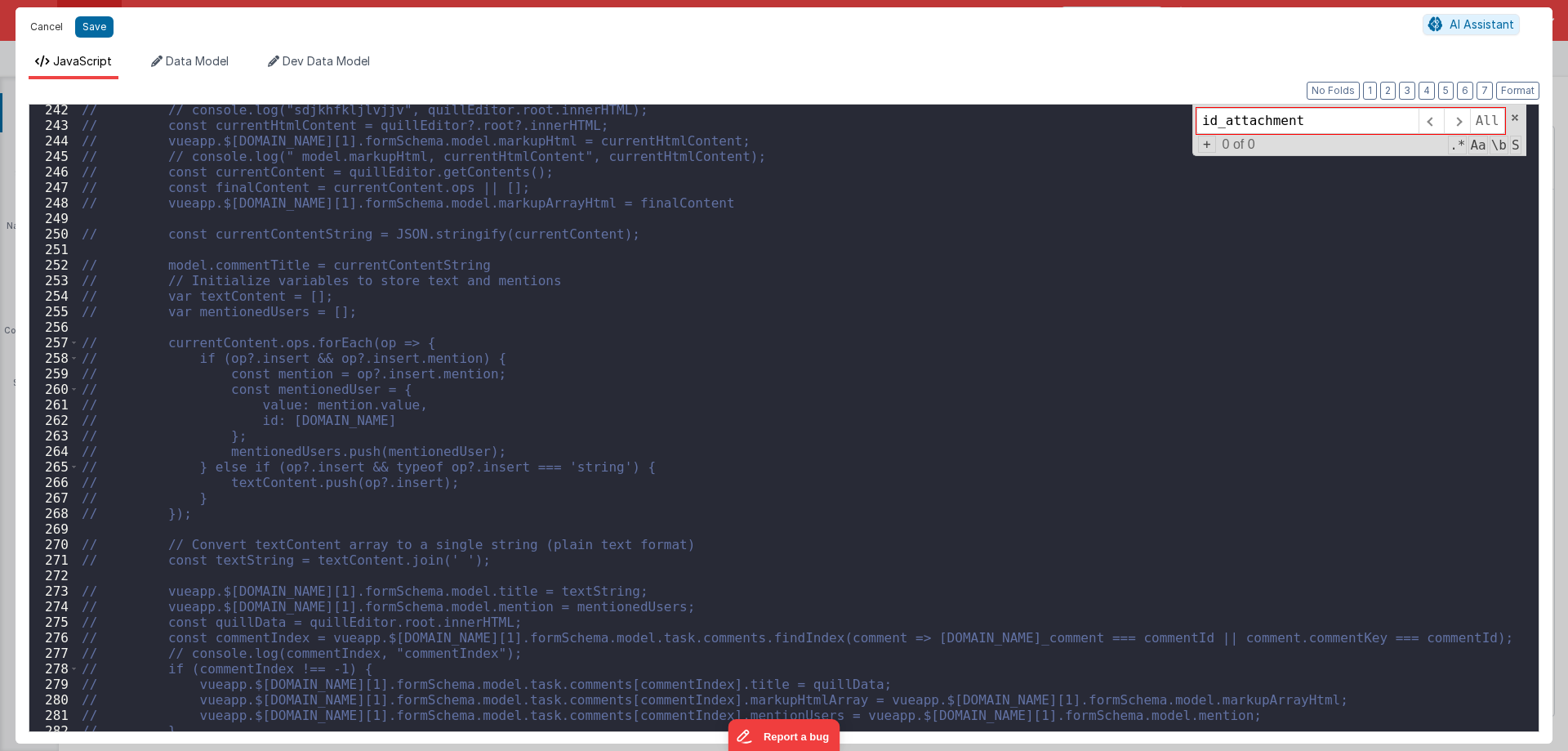
type input "id_attachment"
click at [43, 22] on button "Cancel" at bounding box center [46, 26] width 49 height 23
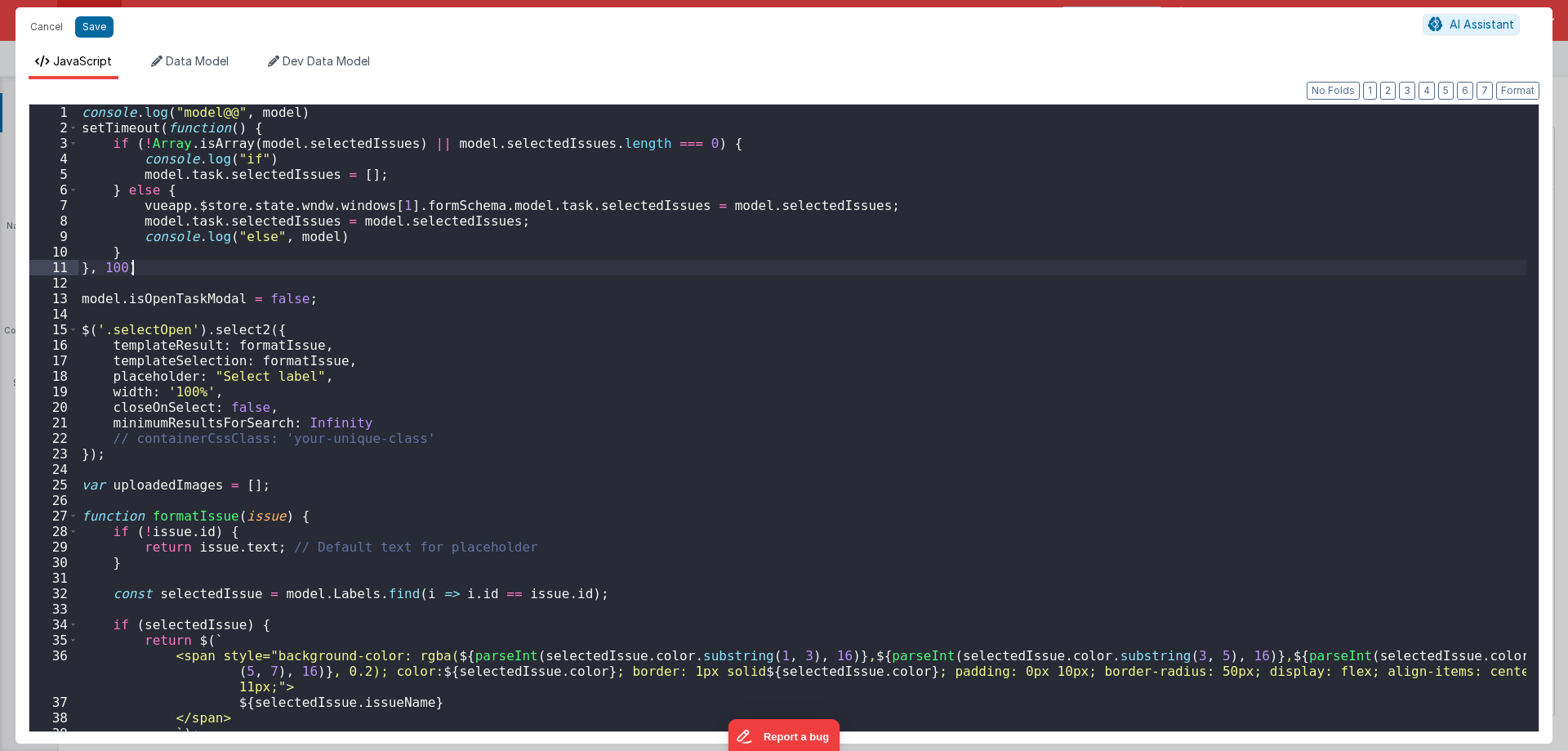
click at [737, 251] on div "console . log ( "model@@" , model ) setTimeout ( function ( ) { if ( ! Array . …" at bounding box center [802, 434] width 1448 height 658
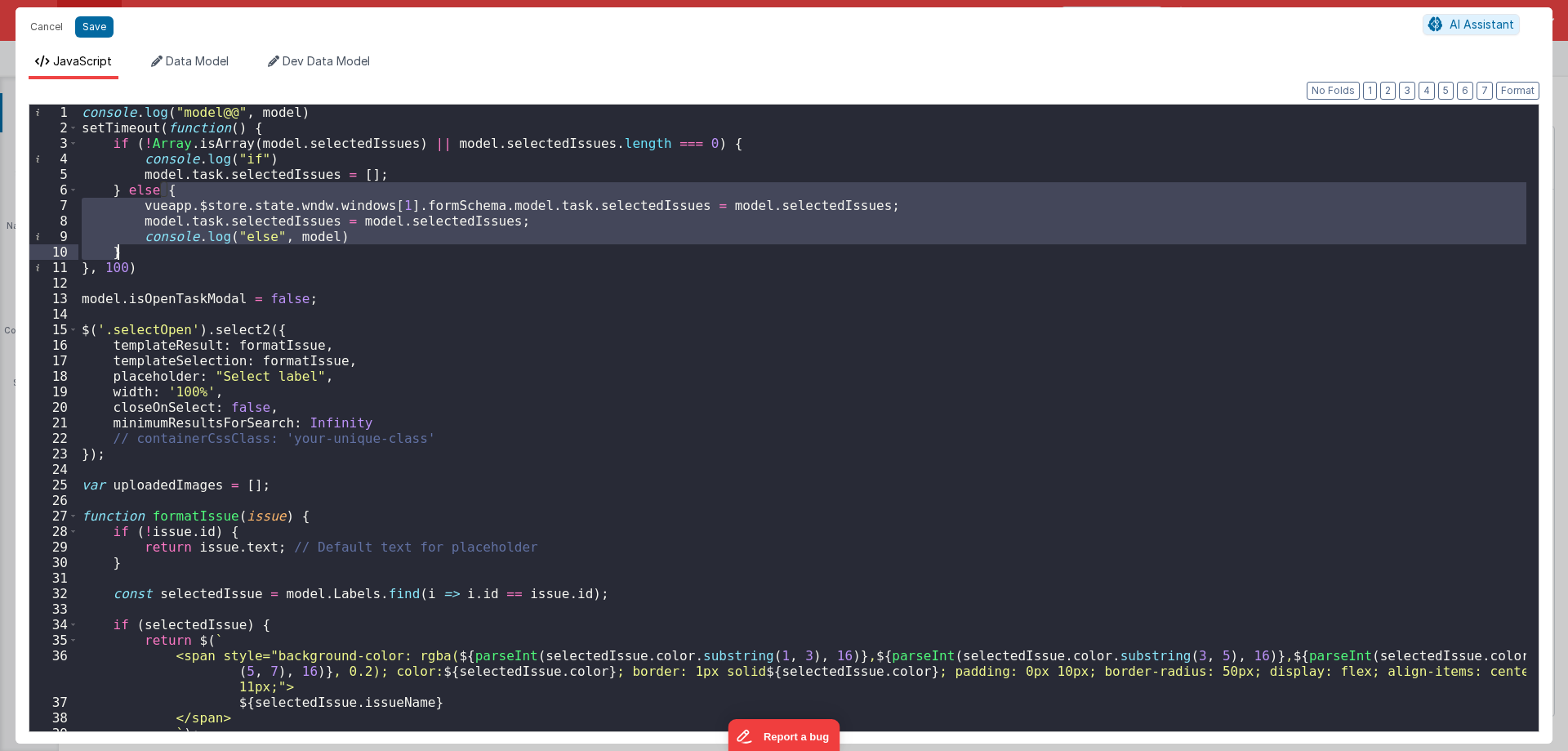
click at [84, 108] on div "console . log ( "model@@" , model ) setTimeout ( function ( ) { if ( ! Array . …" at bounding box center [802, 434] width 1448 height 658
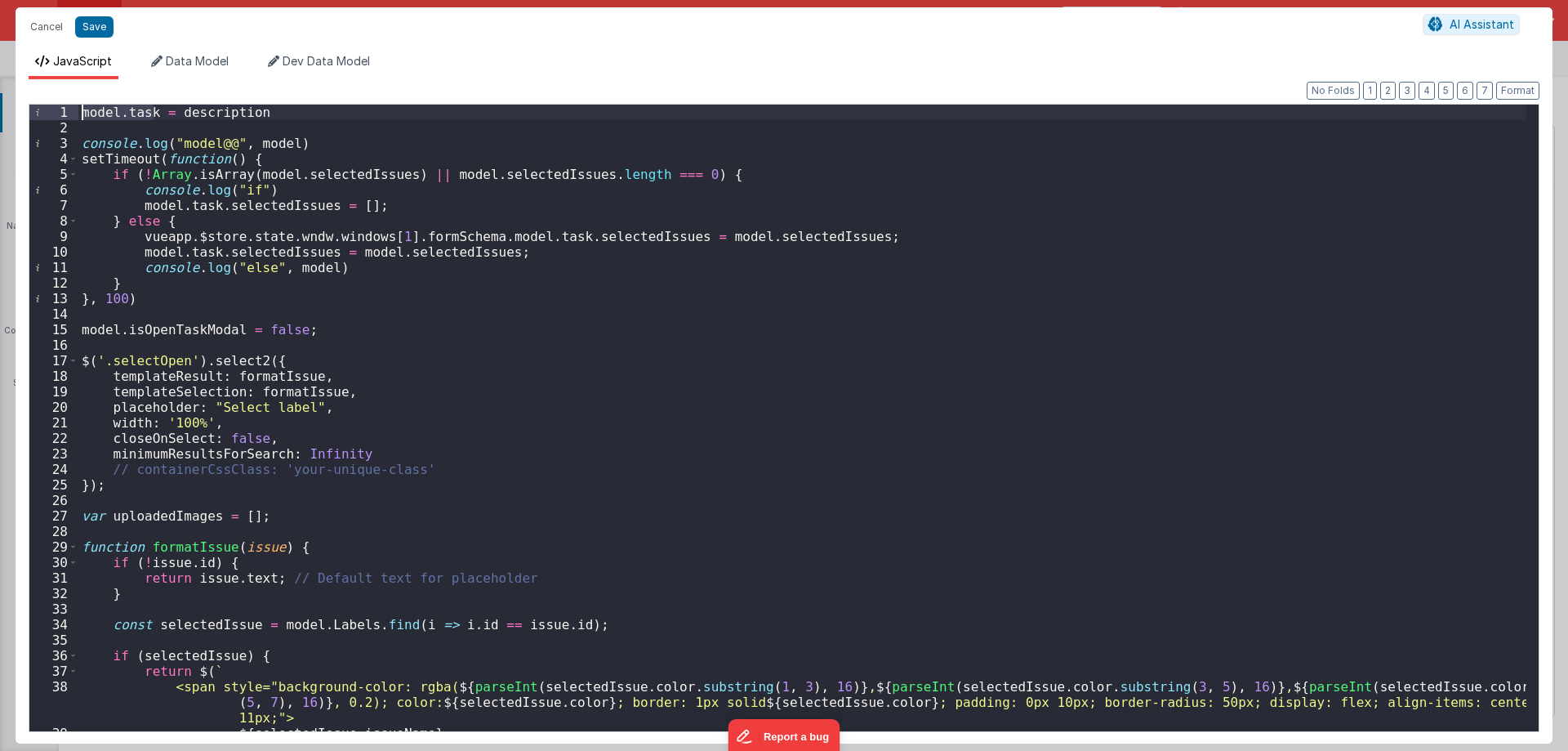
drag, startPoint x: 156, startPoint y: 111, endPoint x: 36, endPoint y: 114, distance: 120.0
click at [36, 114] on div "1 2 3 4 5 6 7 8 9 10 11 12 13 14 15 16 17 18 19 20 21 22 23 24 25 26 27 28 29 3…" at bounding box center [784, 418] width 1511 height 628
click at [264, 140] on div "model . task = description console . log ( "model@@" , model ) setTimeout ( fun…" at bounding box center [802, 434] width 1448 height 658
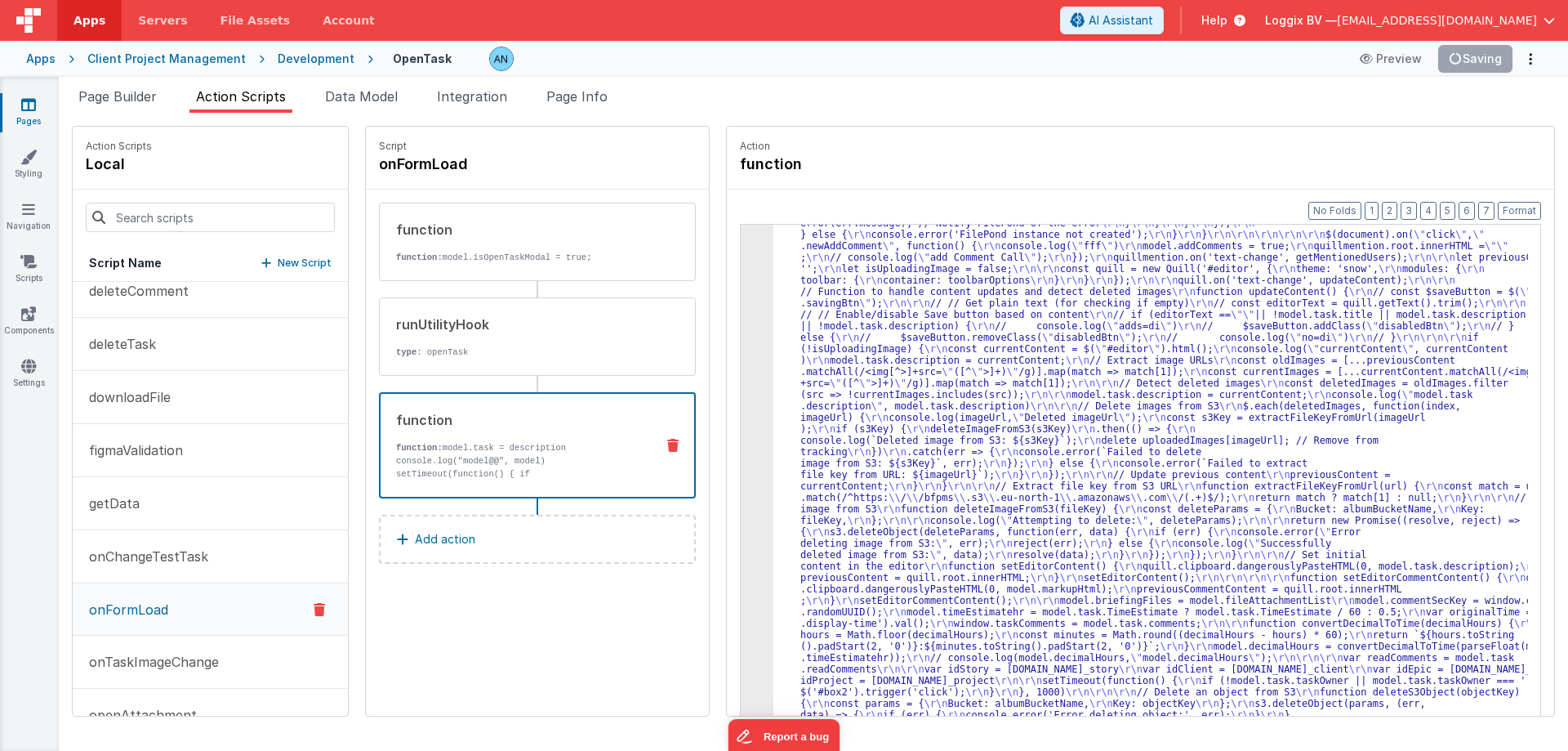
scroll to position [2489, 0]
click at [1497, 57] on button "Save" at bounding box center [1487, 58] width 50 height 28
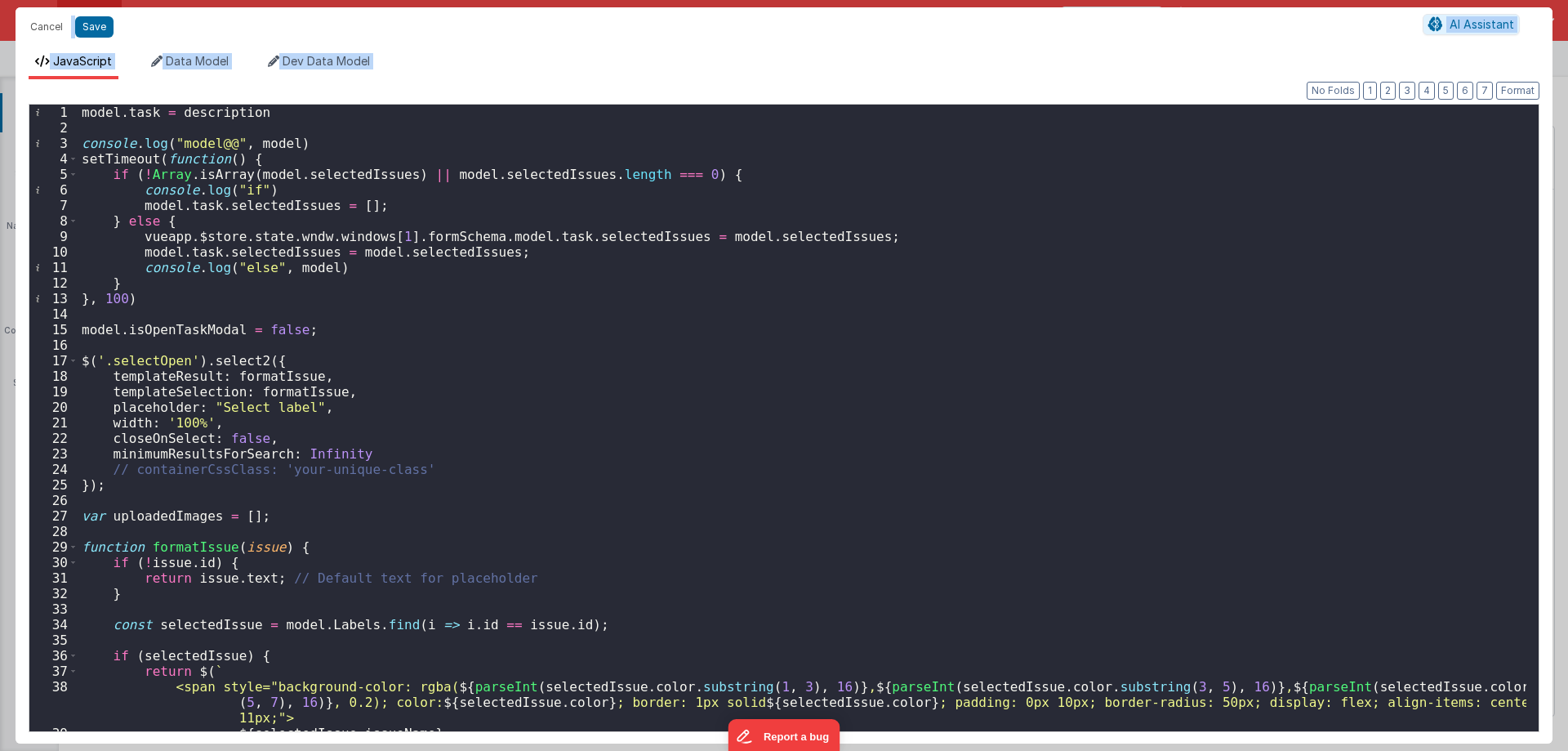
click at [154, 113] on div "model . task = description console . log ( "model@@" , model ) setTimeout ( fun…" at bounding box center [802, 434] width 1448 height 658
click at [231, 112] on div "model . task . = description console . log ( "model@@" , model ) setTimeout ( f…" at bounding box center [802, 434] width 1448 height 658
click at [161, 112] on div "model . task . = description console . log ( "model@@" , model ) setTimeout ( f…" at bounding box center [802, 434] width 1448 height 658
paste textarea
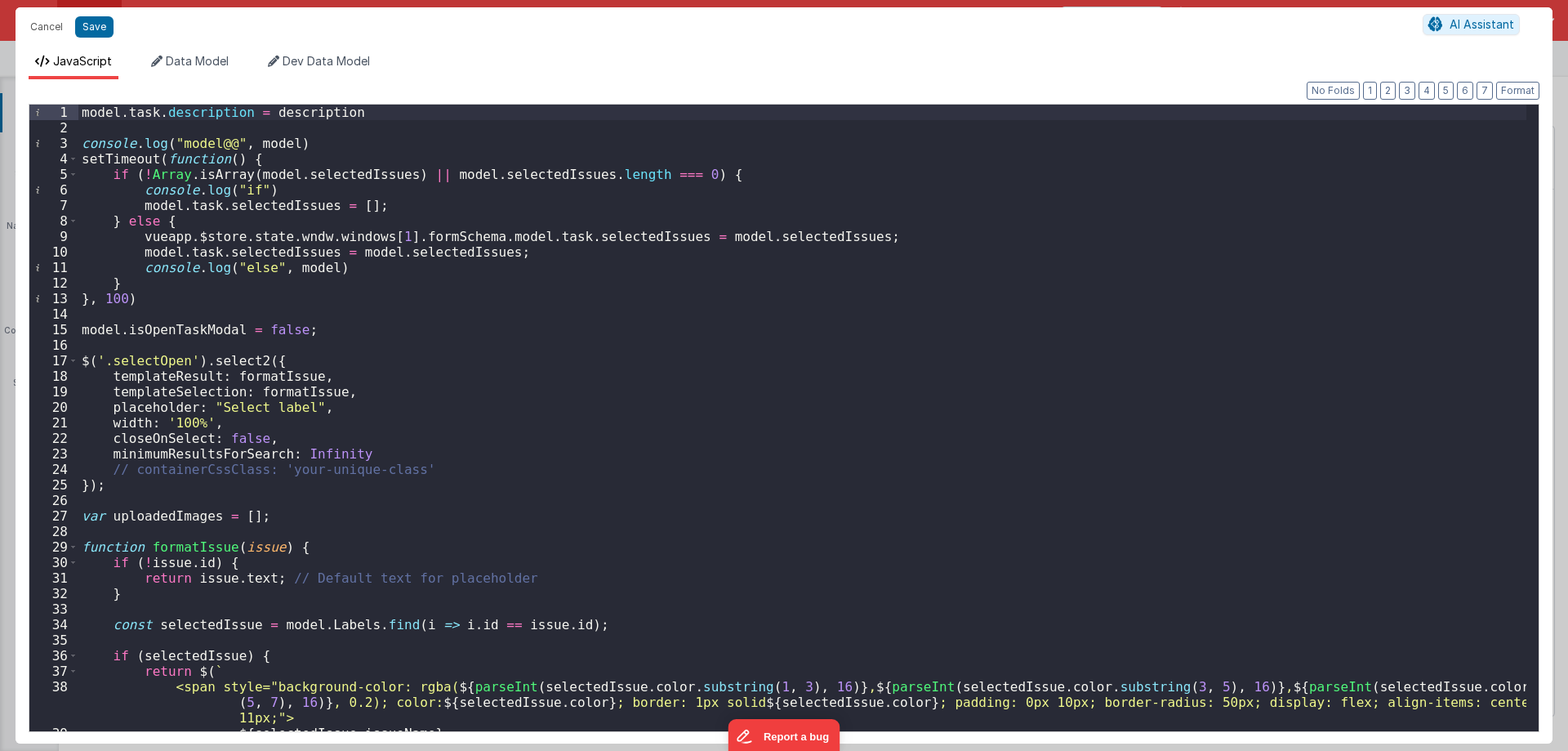
click at [267, 109] on div "model . task . description = description console . log ( "model@@" , model ) se…" at bounding box center [802, 434] width 1448 height 658
click at [269, 109] on div "model . task . description = description console . log ( "model@@" , model ) se…" at bounding box center [802, 434] width 1448 height 658
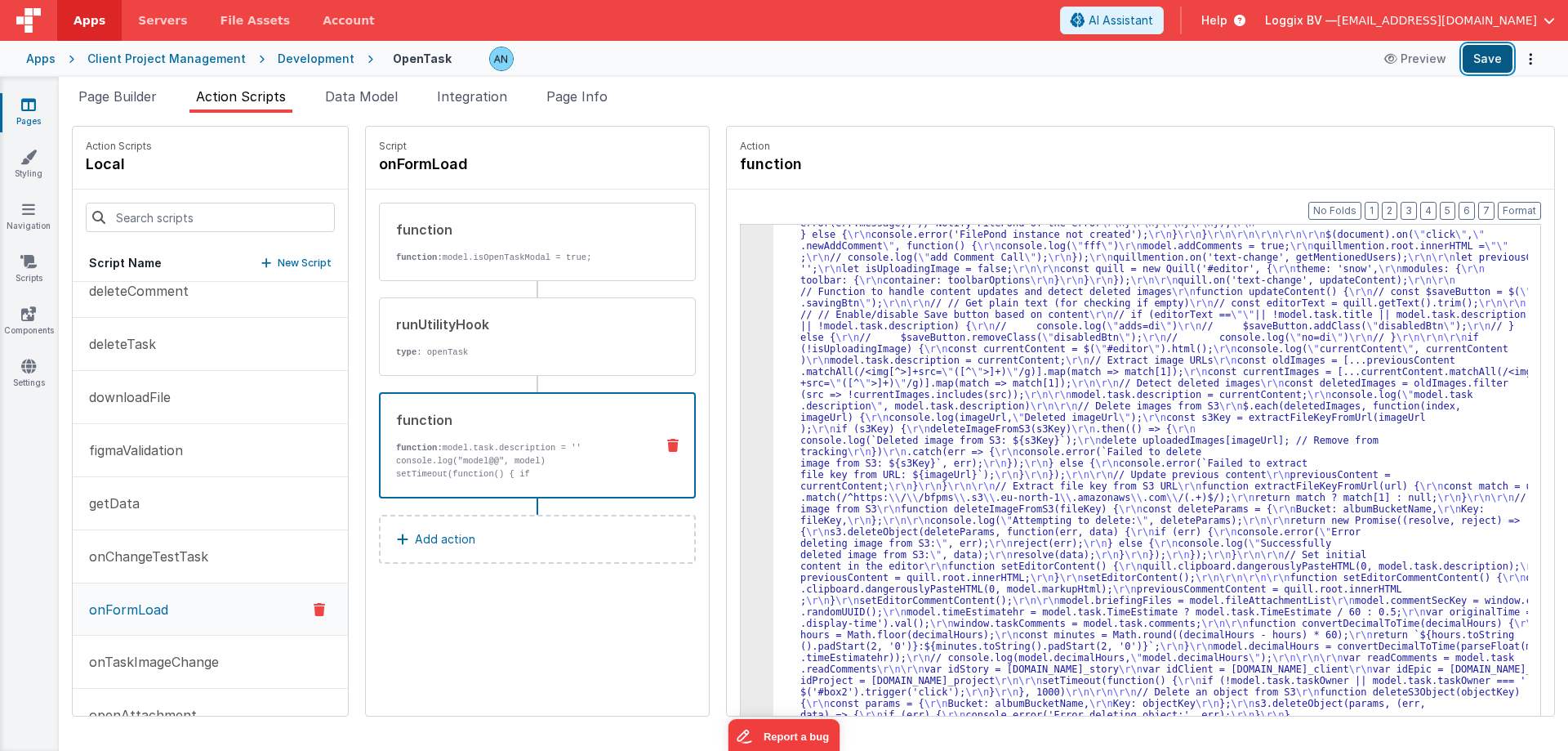
click at [1489, 50] on button "Save" at bounding box center [1487, 58] width 50 height 28
click at [1522, 206] on button "Format" at bounding box center [1519, 211] width 43 height 18
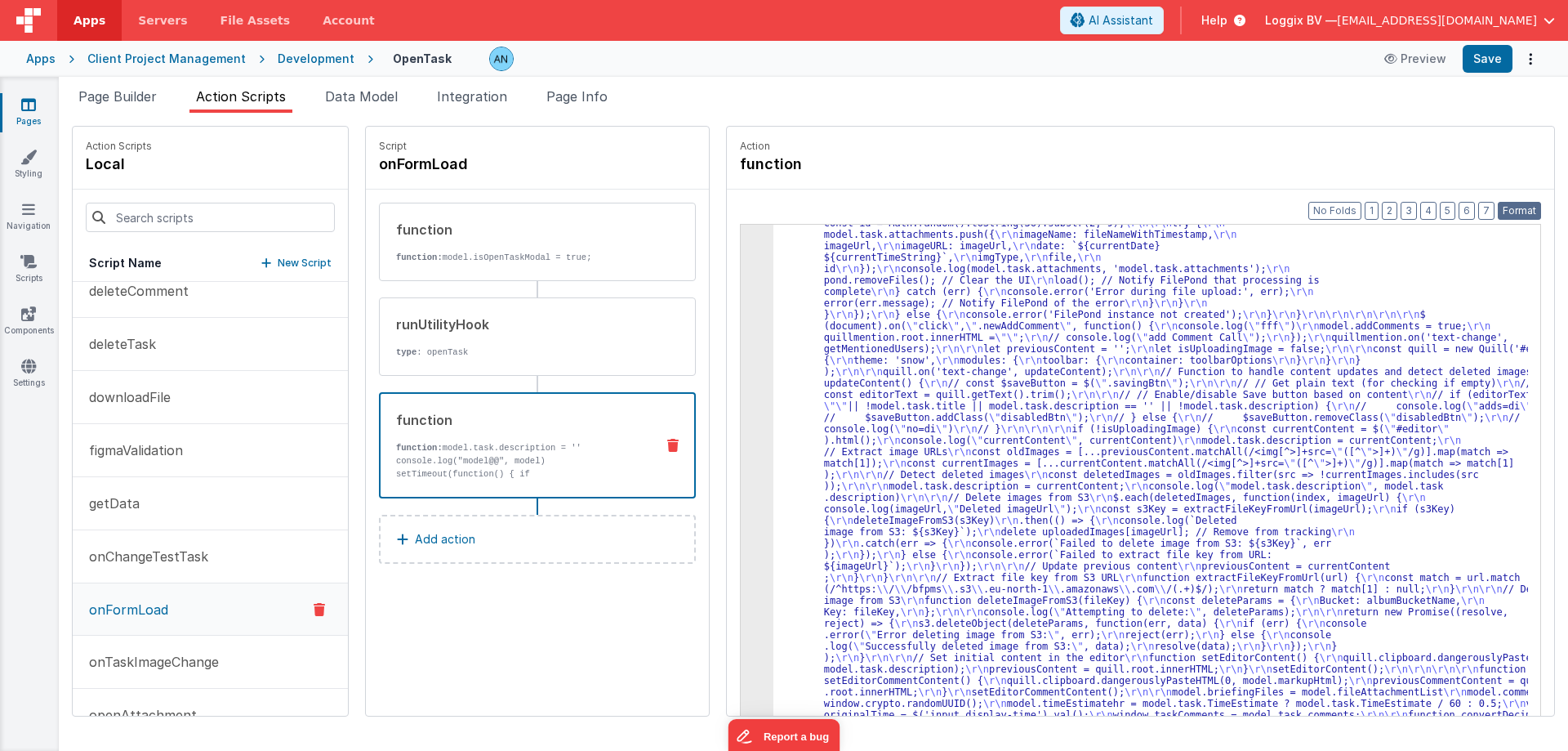
click at [1505, 206] on button "Format" at bounding box center [1519, 211] width 43 height 18
click at [1484, 58] on button "Save" at bounding box center [1487, 58] width 50 height 28
click at [1531, 208] on button "Format" at bounding box center [1519, 211] width 43 height 18
click at [132, 95] on span "Page Builder" at bounding box center [117, 96] width 79 height 16
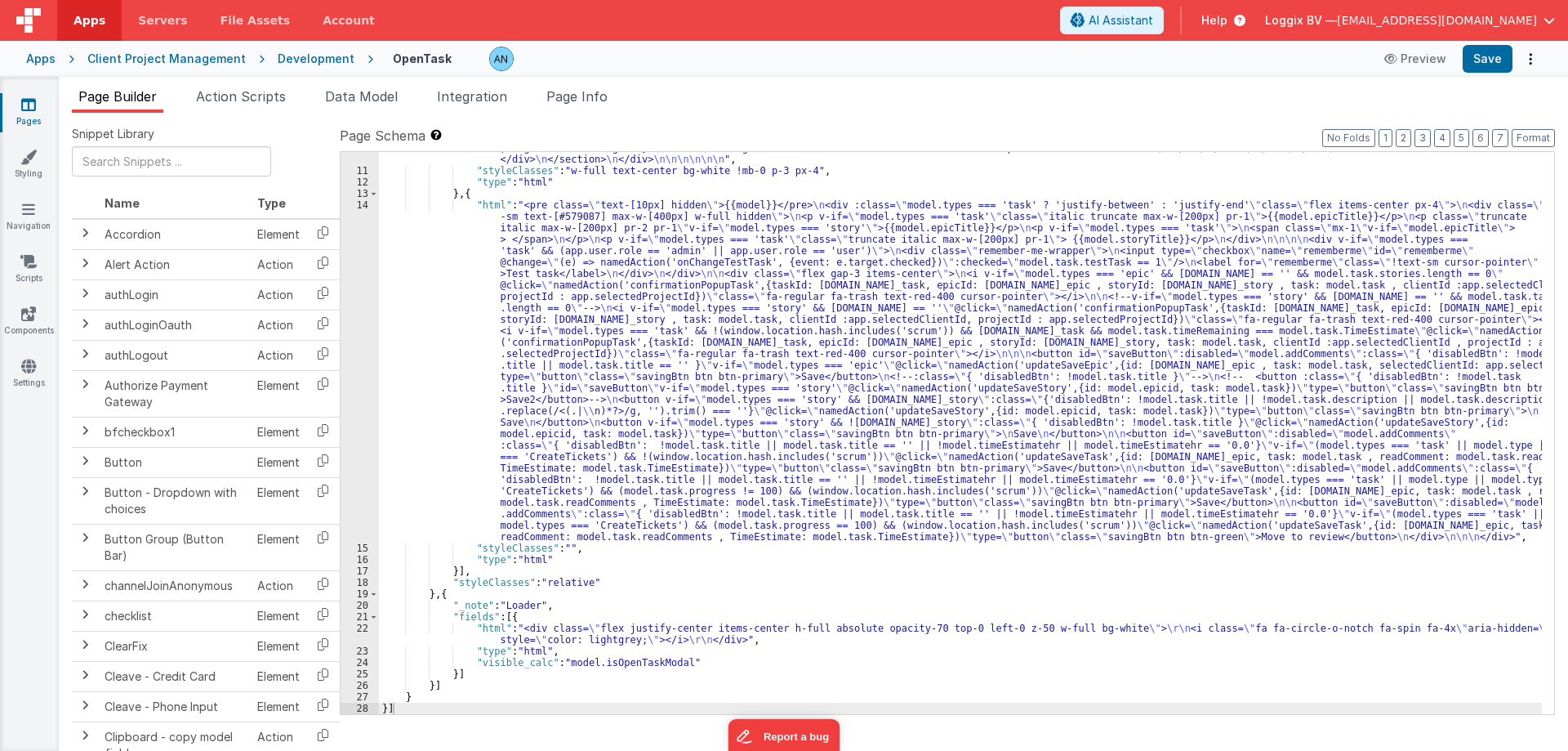
scroll to position [1611, 0]
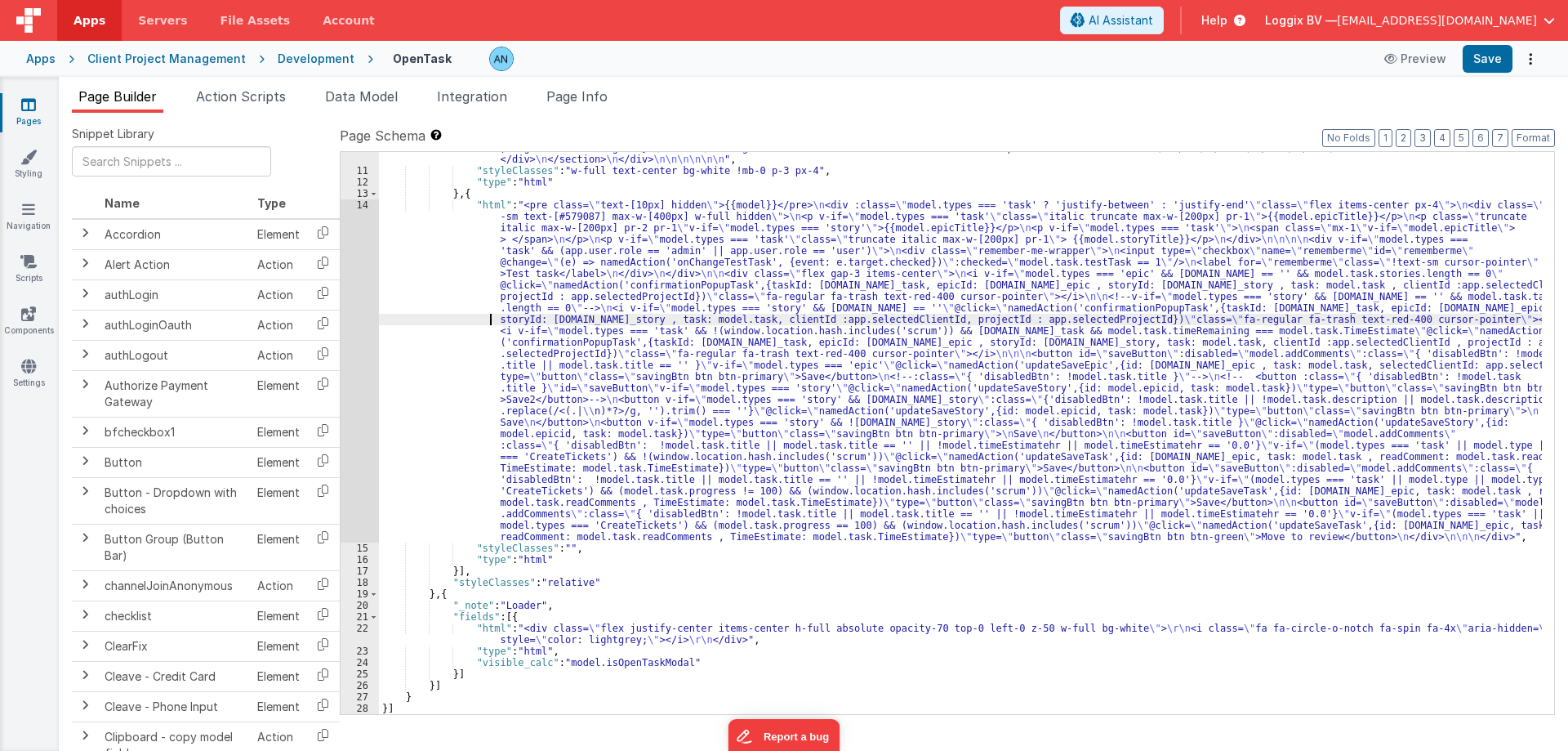
click at [356, 282] on div "14" at bounding box center [359, 371] width 38 height 343
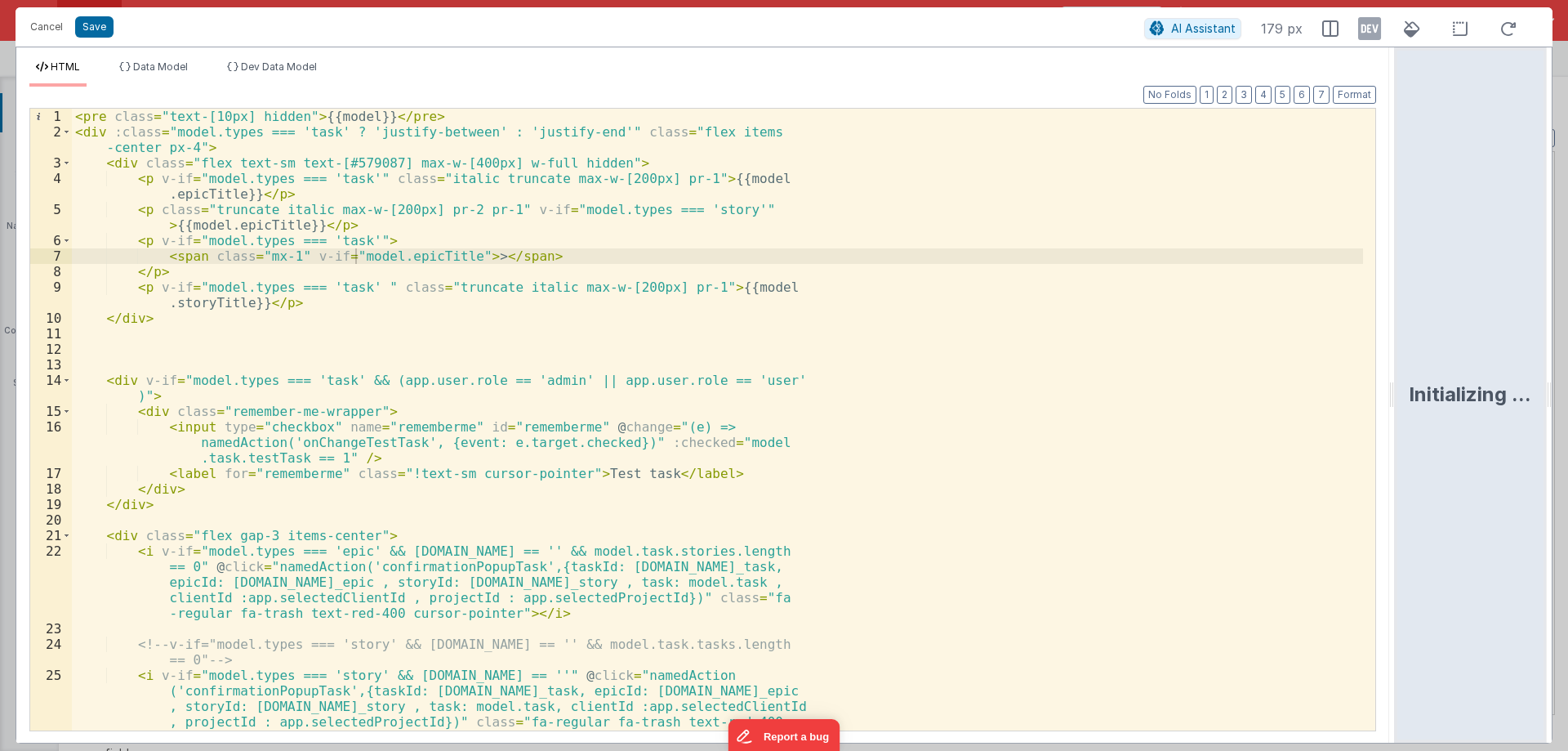
drag, startPoint x: 778, startPoint y: 395, endPoint x: 1567, endPoint y: 450, distance: 790.9
click at [1567, 450] on html "Cancel Save AI Assistant 179 px HTML Data Model Dev Data Model Format 7 6 5 4 3…" at bounding box center [784, 376] width 1568 height 751
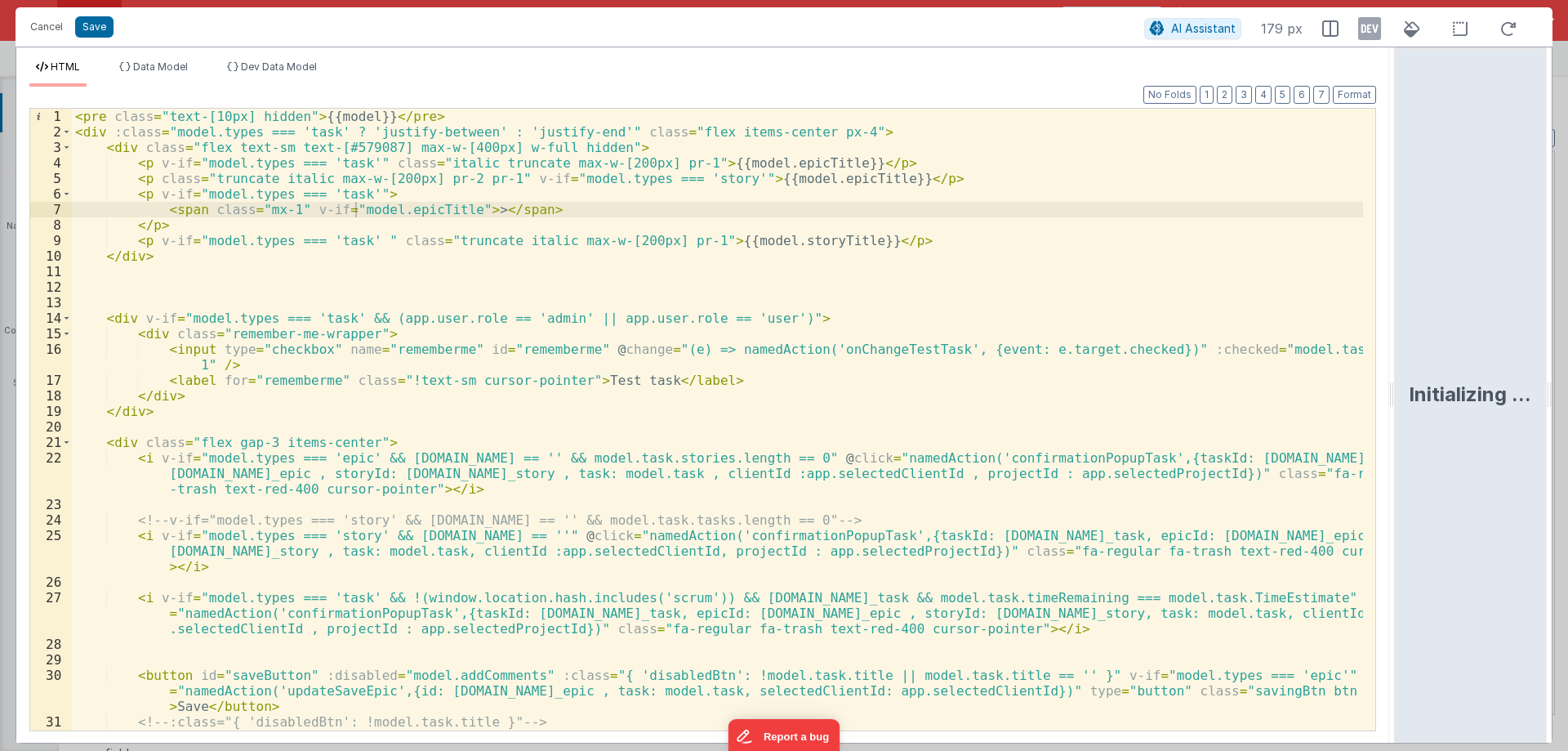
scroll to position [343, 0]
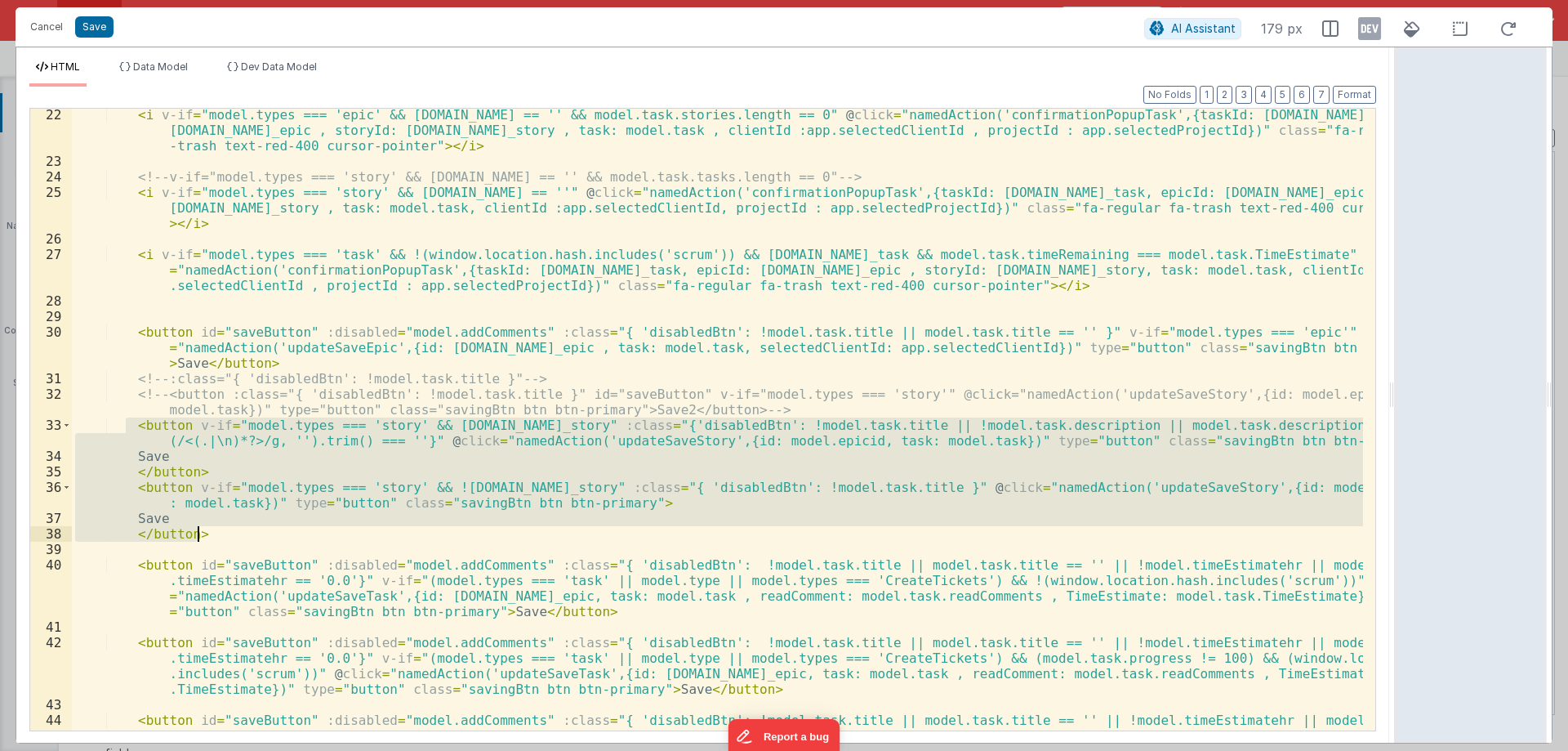
drag, startPoint x: 129, startPoint y: 427, endPoint x: 248, endPoint y: 534, distance: 160.0
click at [248, 534] on div "< i v-if = "model.types === 'epic' && model.task.id == '' && model.task.stories…" at bounding box center [717, 473] width 1291 height 731
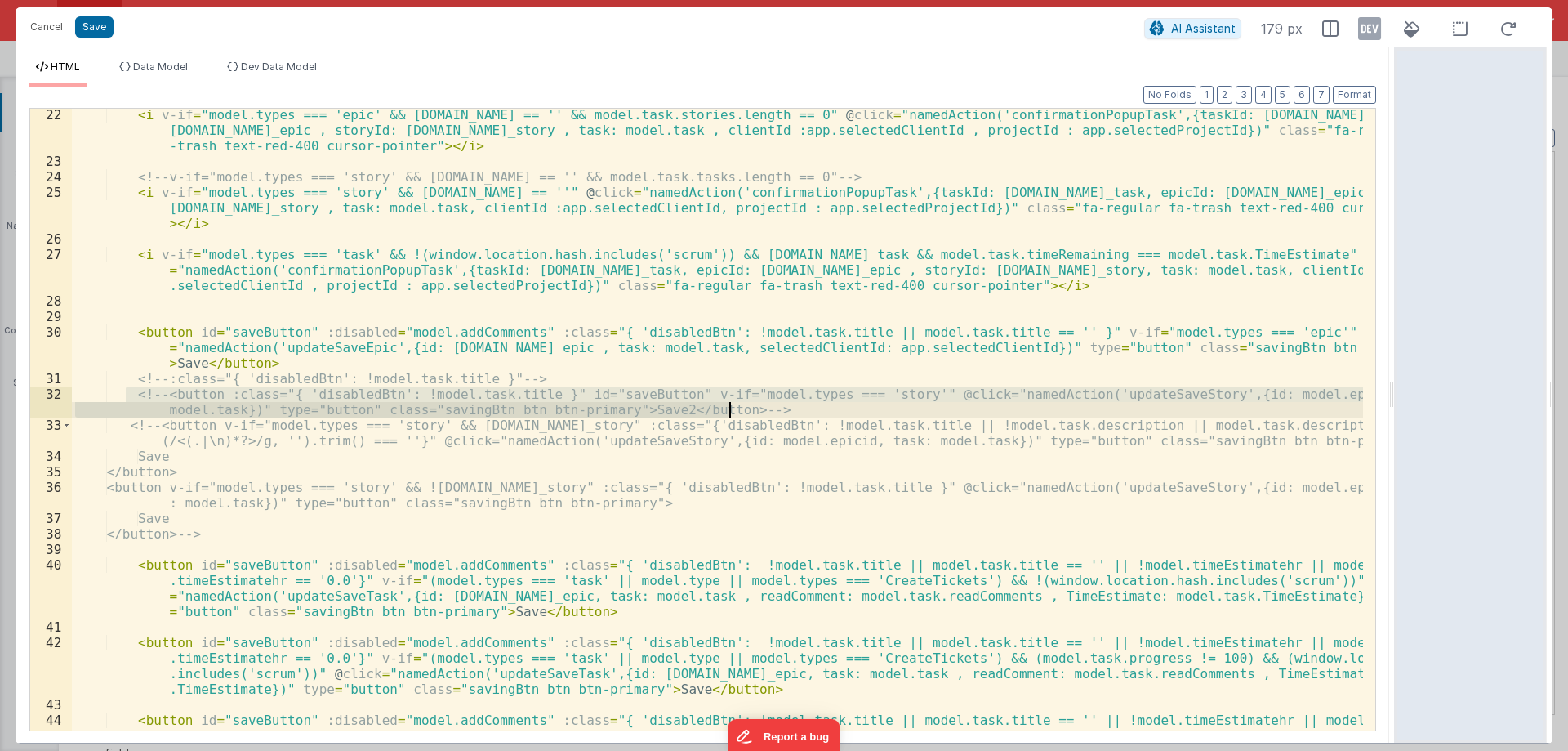
drag, startPoint x: 123, startPoint y: 396, endPoint x: 801, endPoint y: 404, distance: 678.0
click at [801, 404] on div "< i v-if = "model.types === 'epic' && model.task.id == '' && model.task.stories…" at bounding box center [717, 473] width 1291 height 731
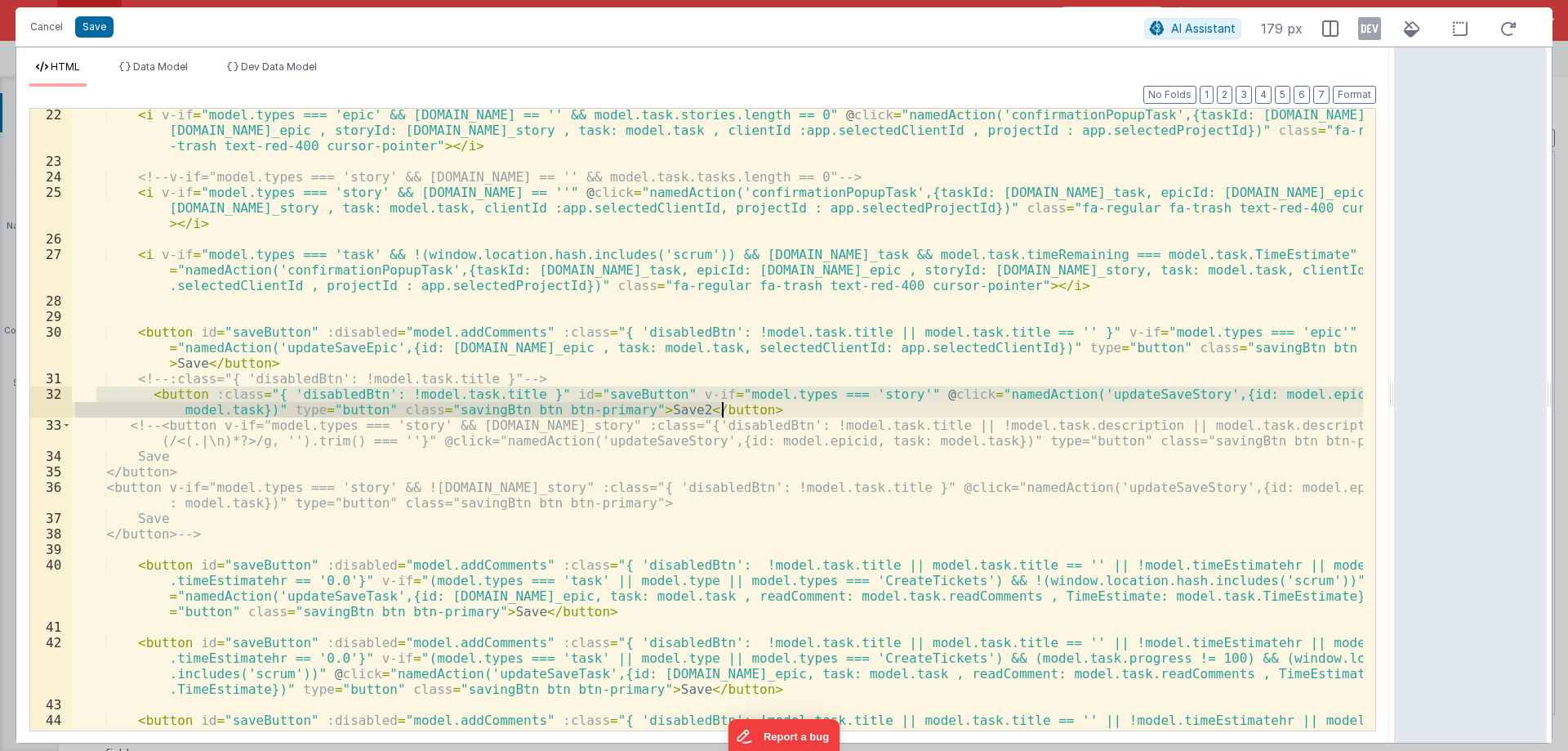
click at [708, 465] on div "< i v-if = "model.types === 'epic' && model.task.id == '' && model.task.stories…" at bounding box center [717, 473] width 1291 height 731
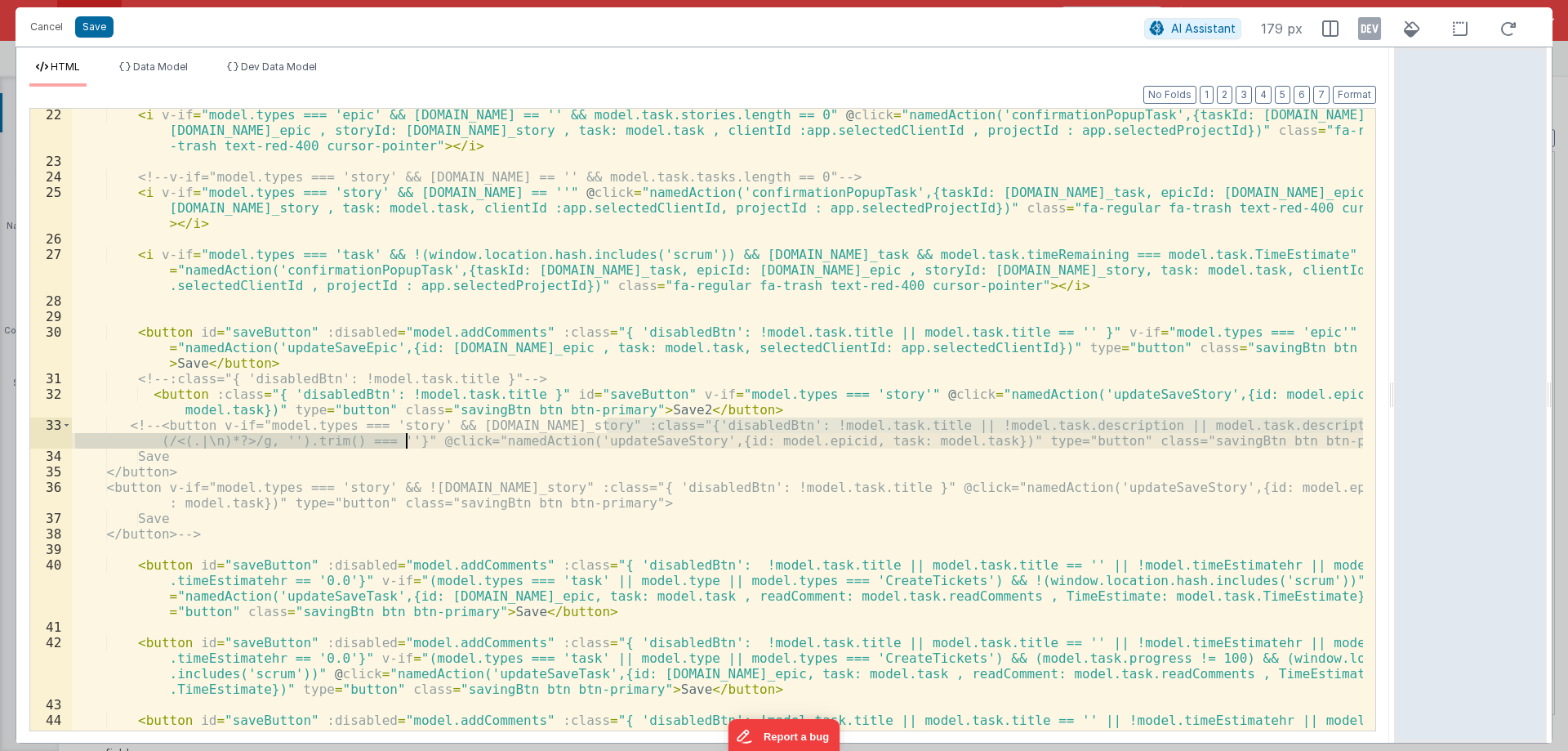
drag, startPoint x: 609, startPoint y: 422, endPoint x: 406, endPoint y: 441, distance: 203.9
click at [406, 441] on div "< i v-if = "model.types === 'epic' && model.task.id == '' && model.task.stories…" at bounding box center [717, 473] width 1291 height 731
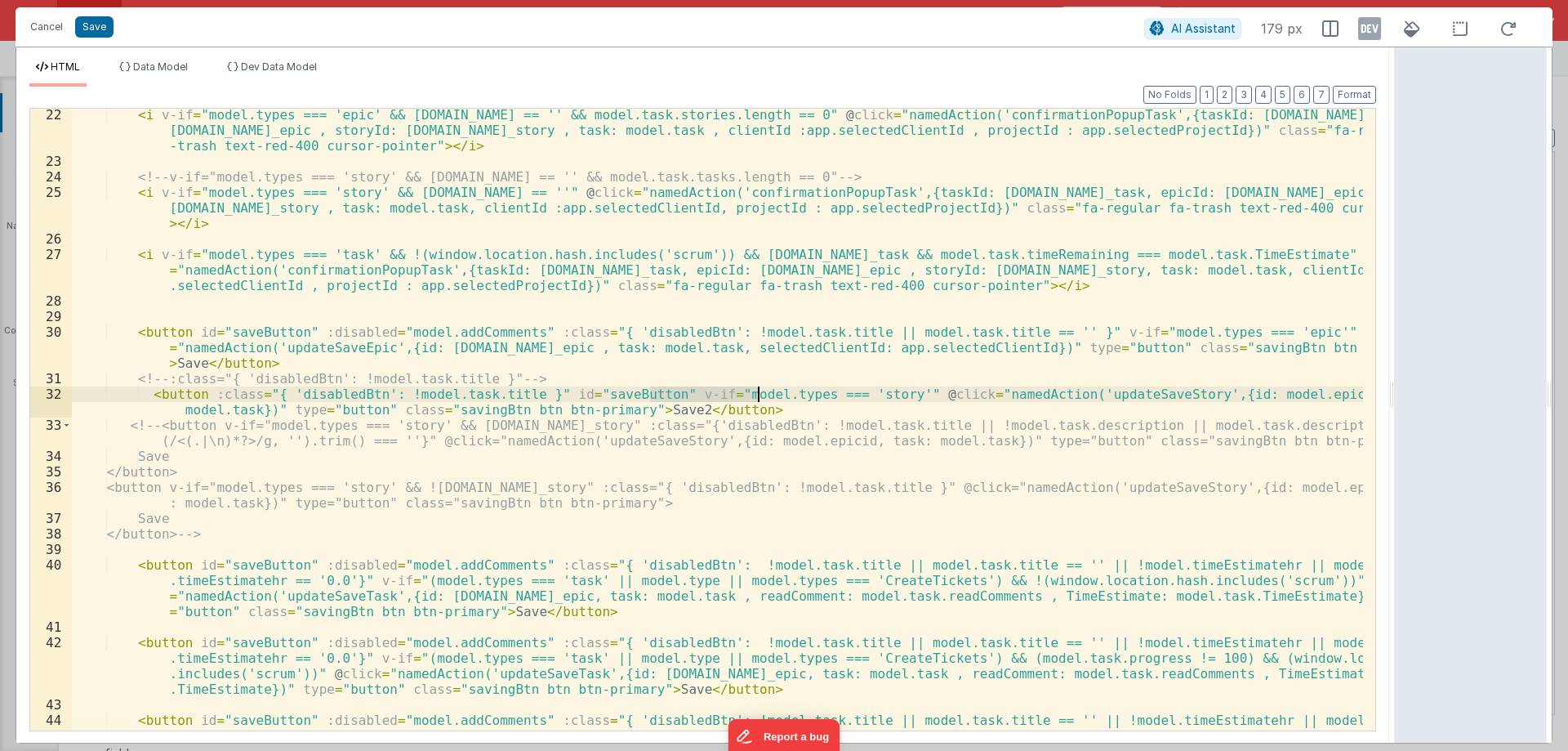
drag, startPoint x: 647, startPoint y: 391, endPoint x: 759, endPoint y: 392, distance: 112.0
click at [759, 392] on div "< i v-if = "model.types === 'epic' && model.task.id == '' && model.task.stories…" at bounding box center [717, 473] width 1291 height 731
drag, startPoint x: 205, startPoint y: 394, endPoint x: 529, endPoint y: 394, distance: 324.0
click at [529, 394] on div "< i v-if = "model.types === 'epic' && model.task.id == '' && model.task.stories…" at bounding box center [717, 473] width 1291 height 731
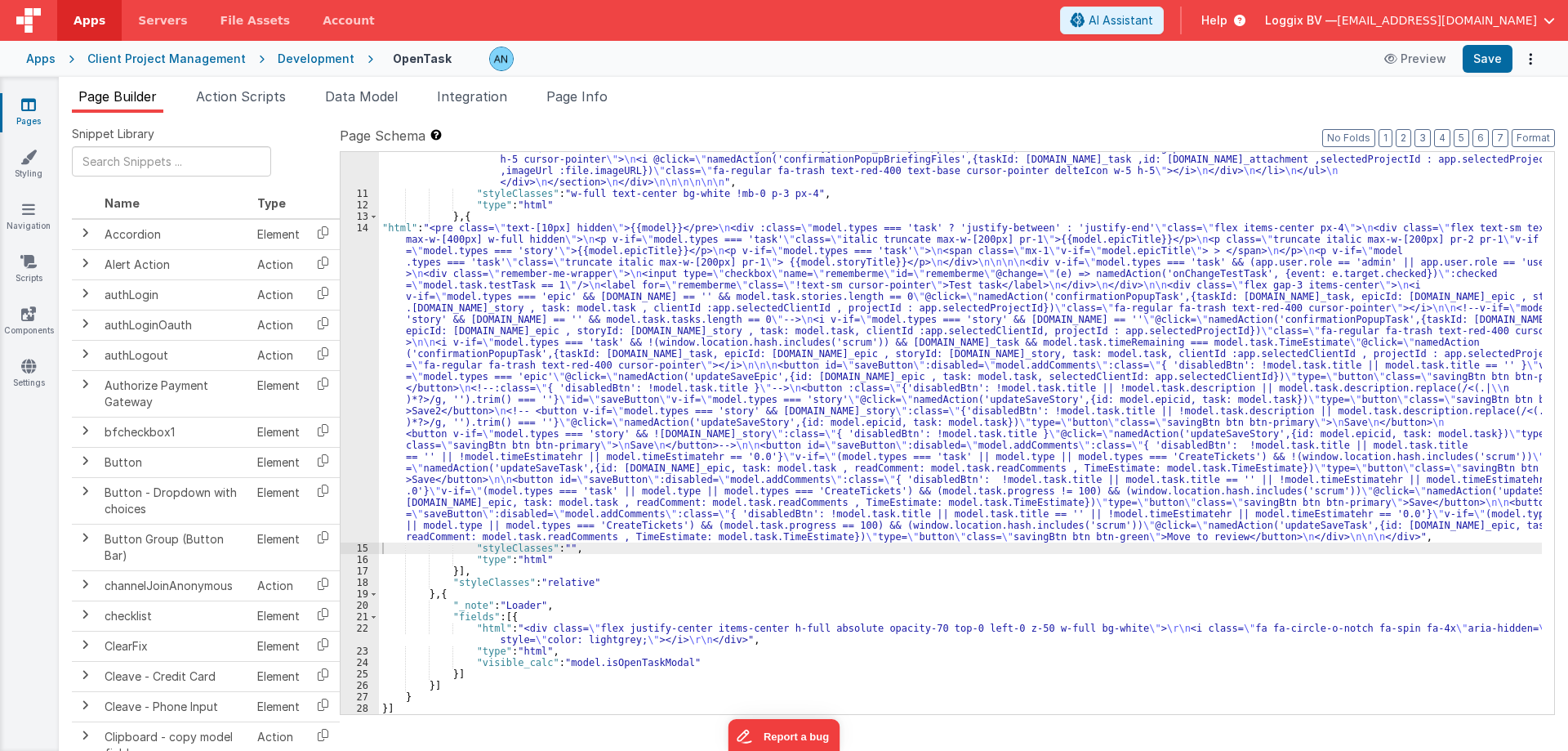
scroll to position [1588, 0]
click at [1489, 56] on button "Save" at bounding box center [1487, 58] width 50 height 28
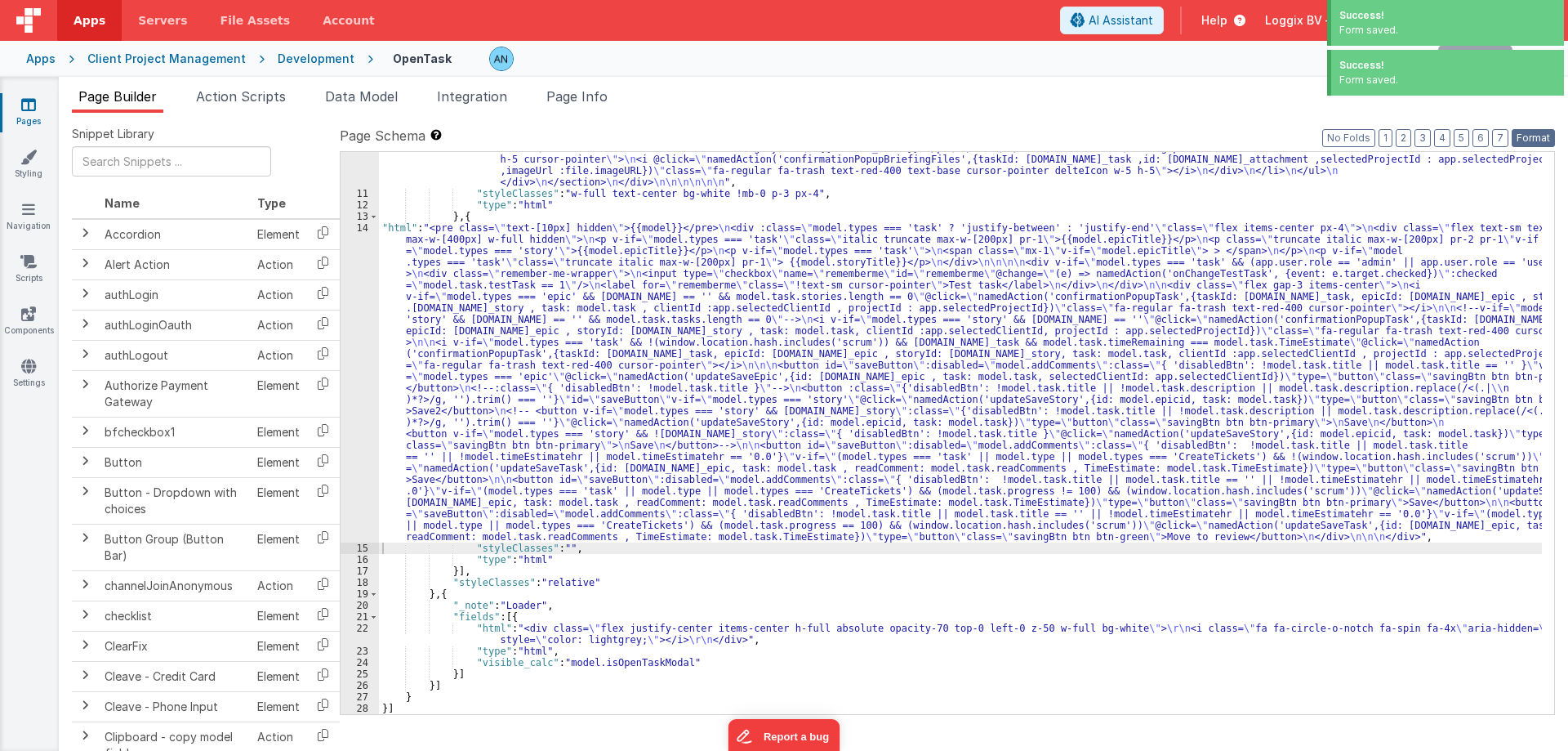
click at [1537, 133] on button "Format" at bounding box center [1532, 138] width 43 height 18
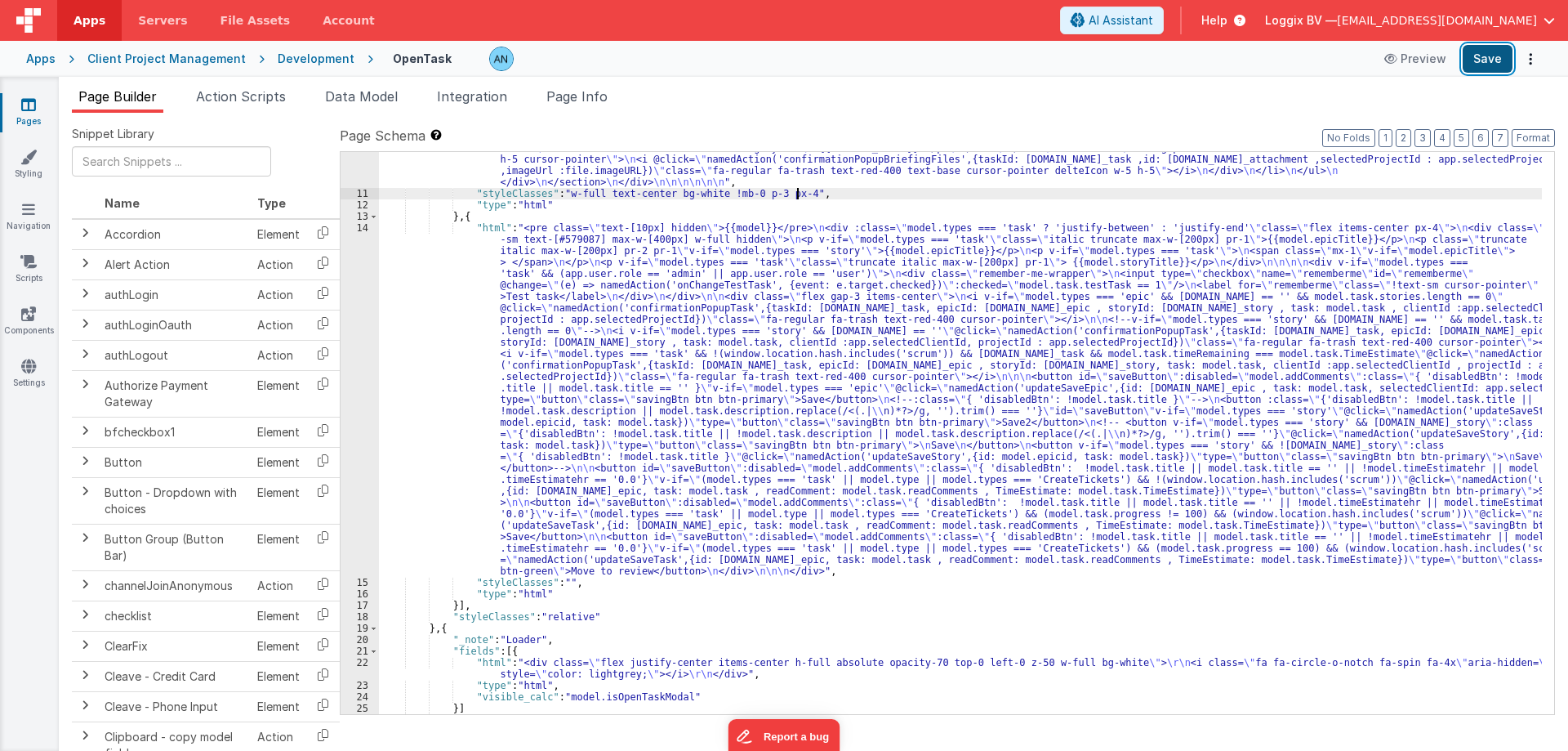
click at [1484, 63] on button "Save" at bounding box center [1487, 58] width 50 height 28
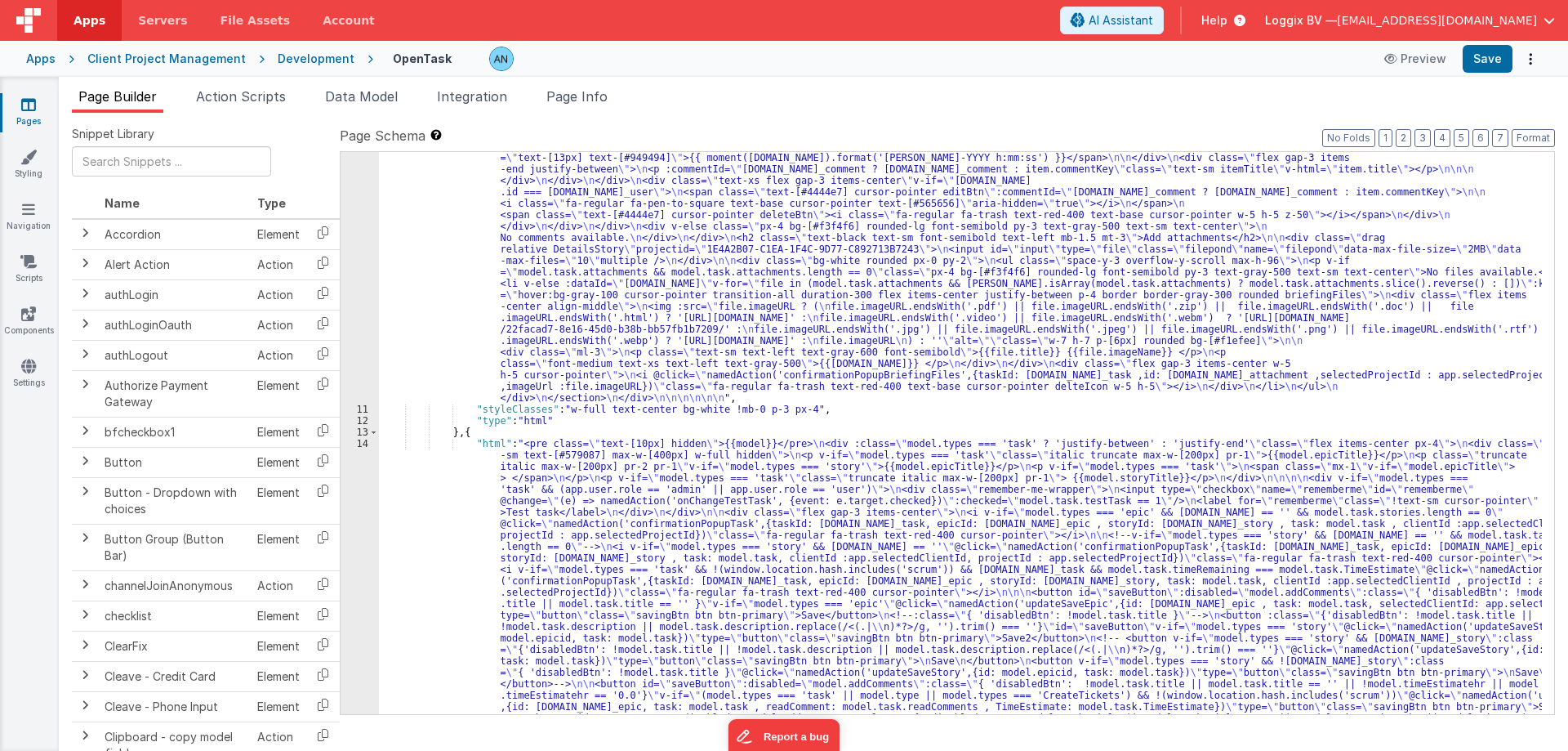
scroll to position [1622, 0]
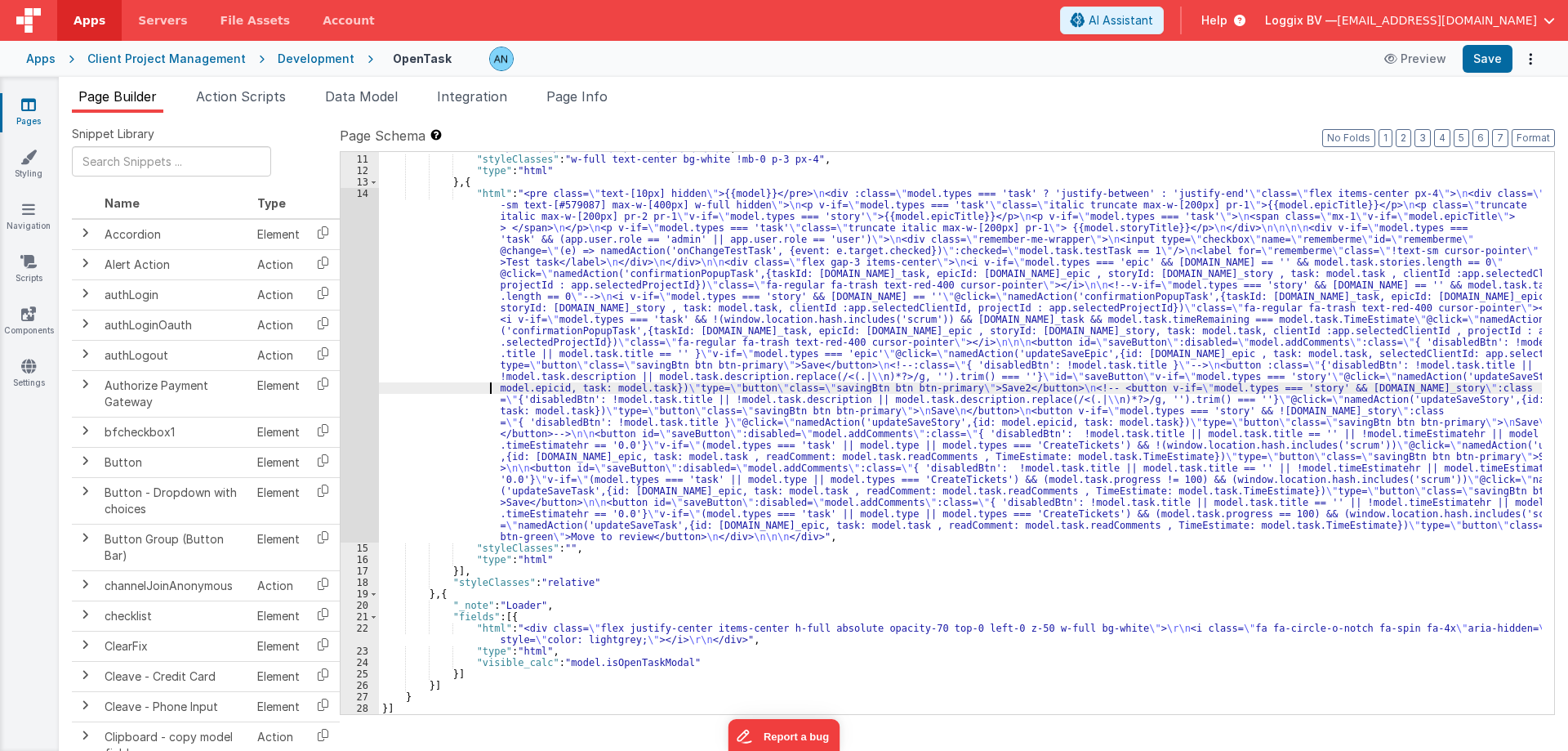
click at [341, 375] on div "14" at bounding box center [359, 365] width 38 height 354
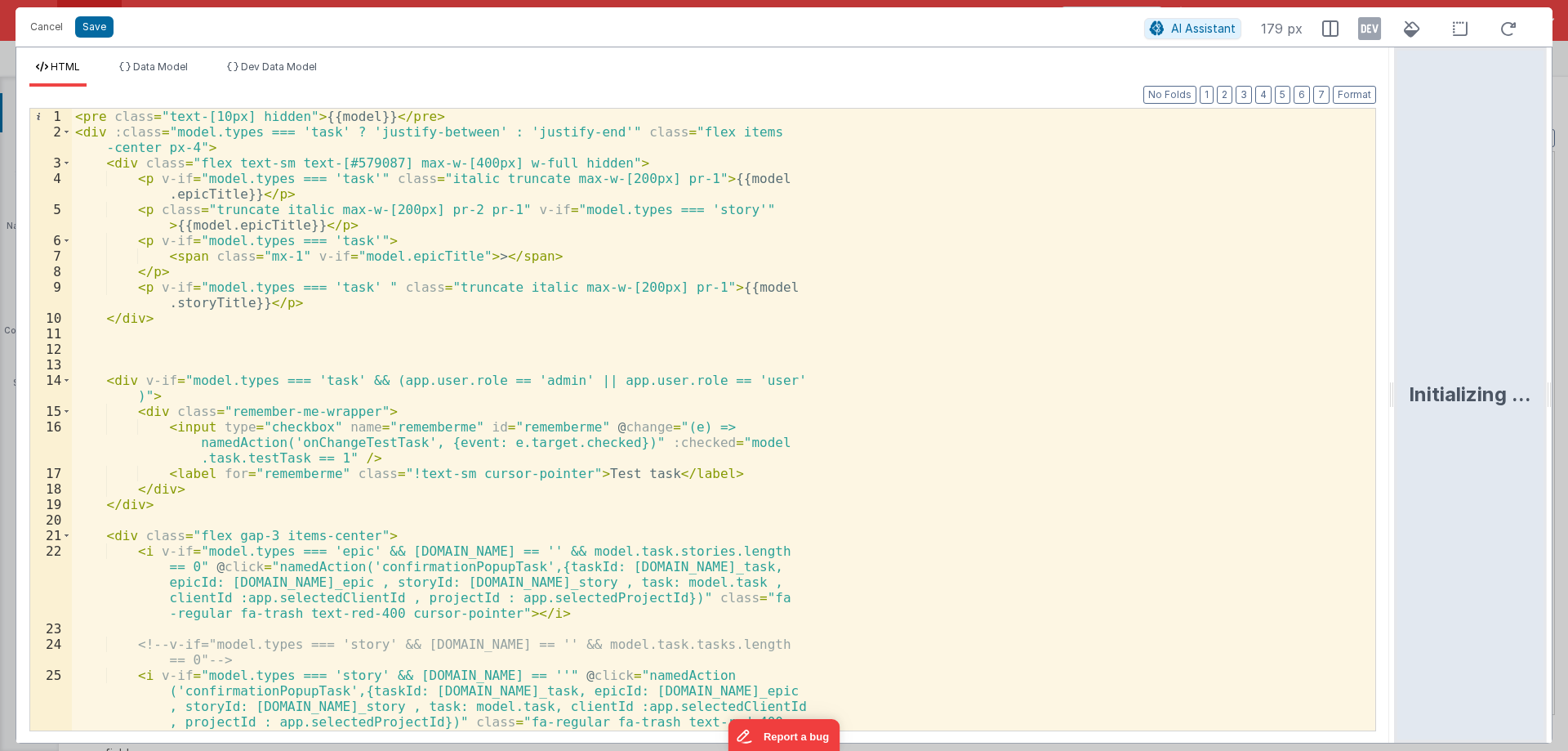
drag, startPoint x: 780, startPoint y: 392, endPoint x: 1380, endPoint y: 376, distance: 600.2
click at [1567, 377] on html "Cancel Save AI Assistant 179 px HTML Data Model Dev Data Model Format 7 6 5 4 3…" at bounding box center [784, 376] width 1568 height 751
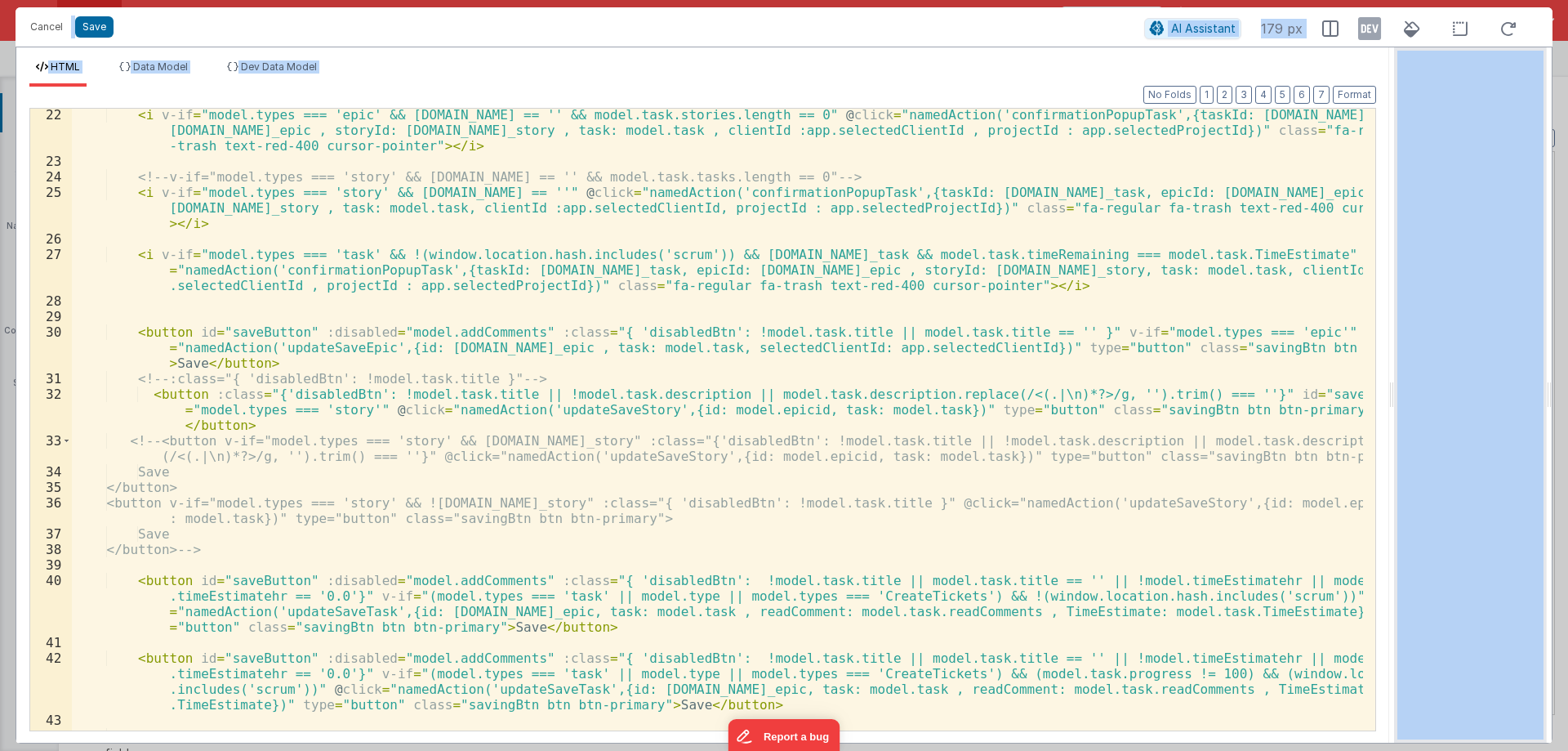
scroll to position [343, 0]
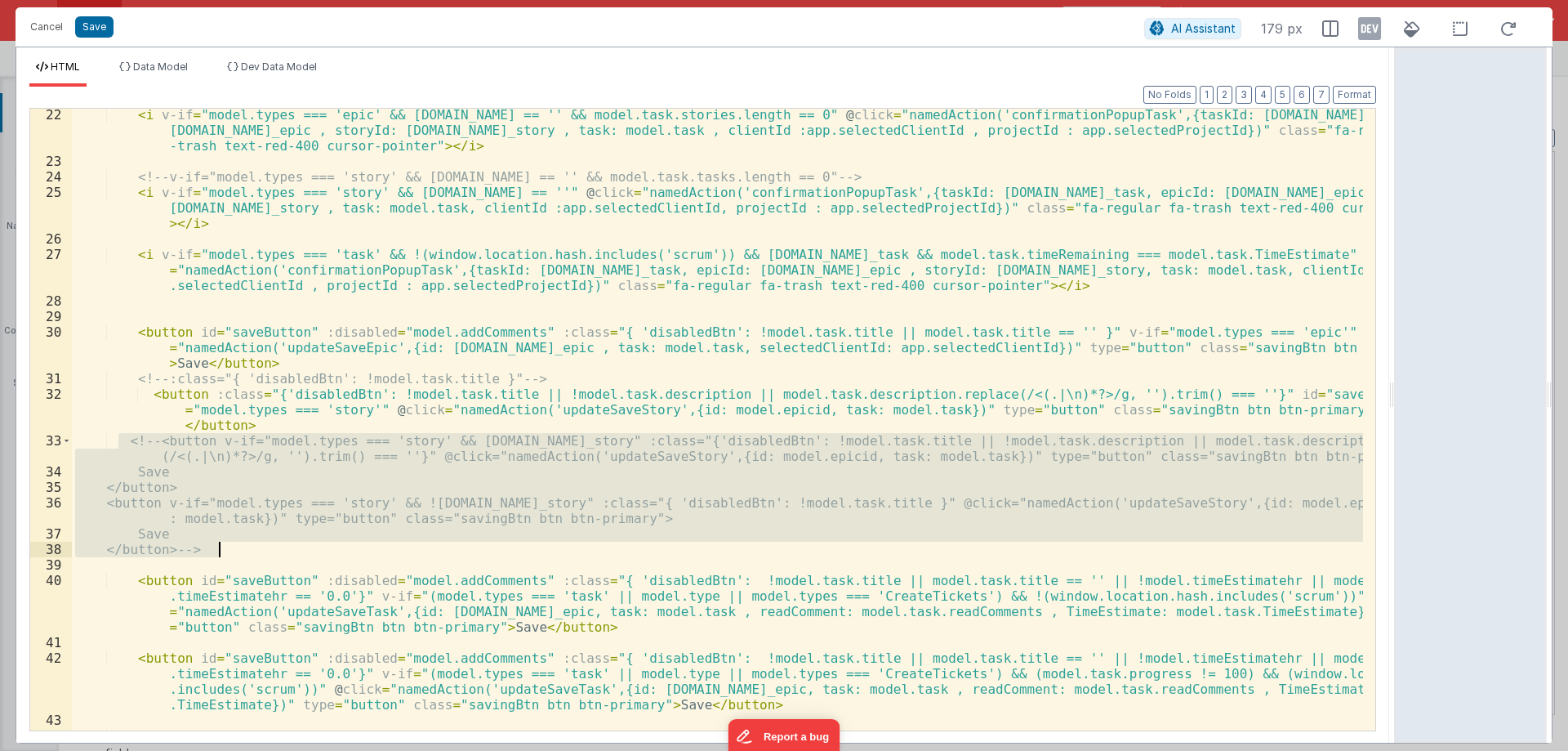
drag, startPoint x: 122, startPoint y: 441, endPoint x: 245, endPoint y: 550, distance: 164.3
click at [245, 550] on div "< i v-if = "model.types === 'epic' && [DOMAIN_NAME] == '' && model.task.stories…" at bounding box center [717, 473] width 1291 height 731
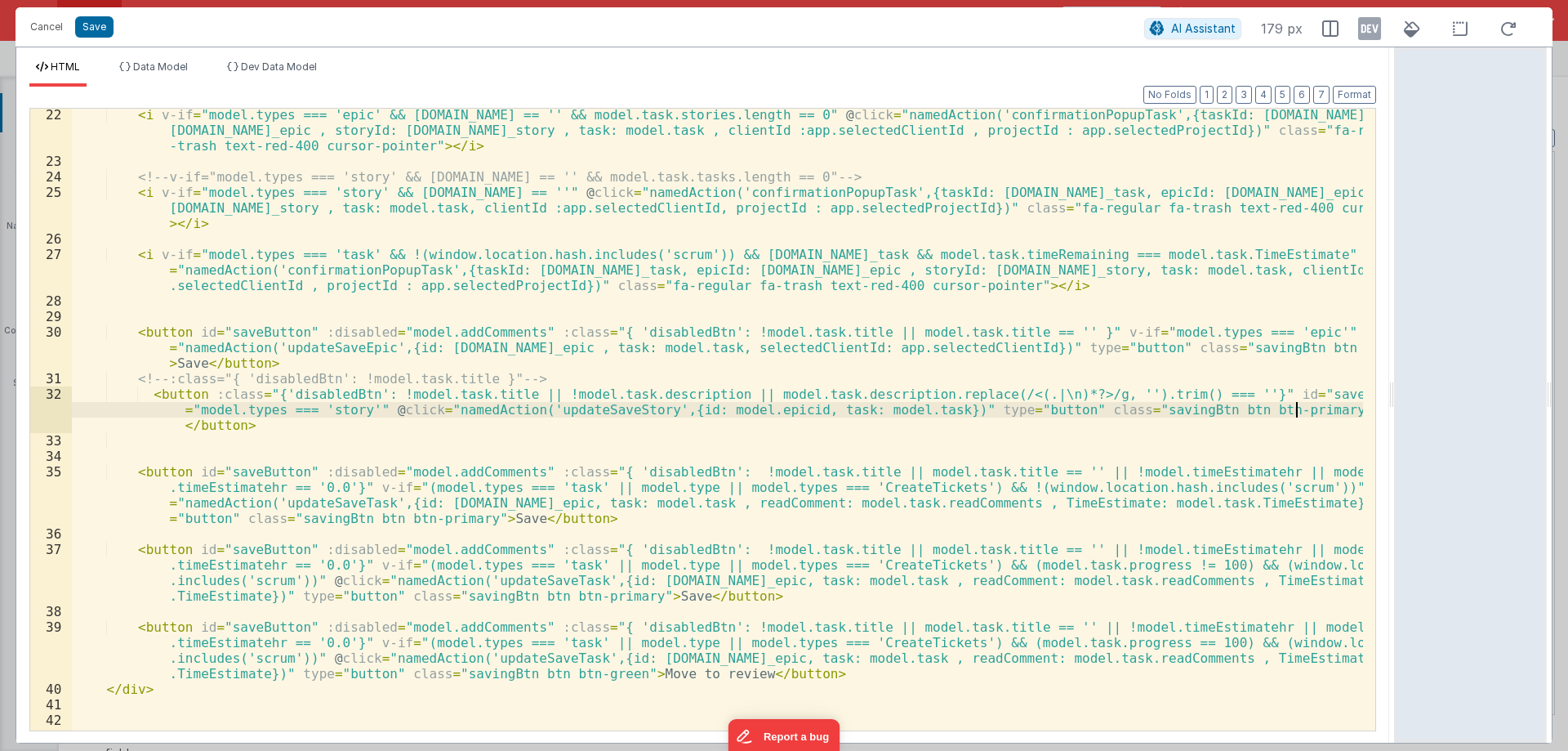
click at [1313, 414] on div "< i v-if = "model.types === 'epic' && [DOMAIN_NAME] == '' && model.task.stories…" at bounding box center [717, 449] width 1291 height 683
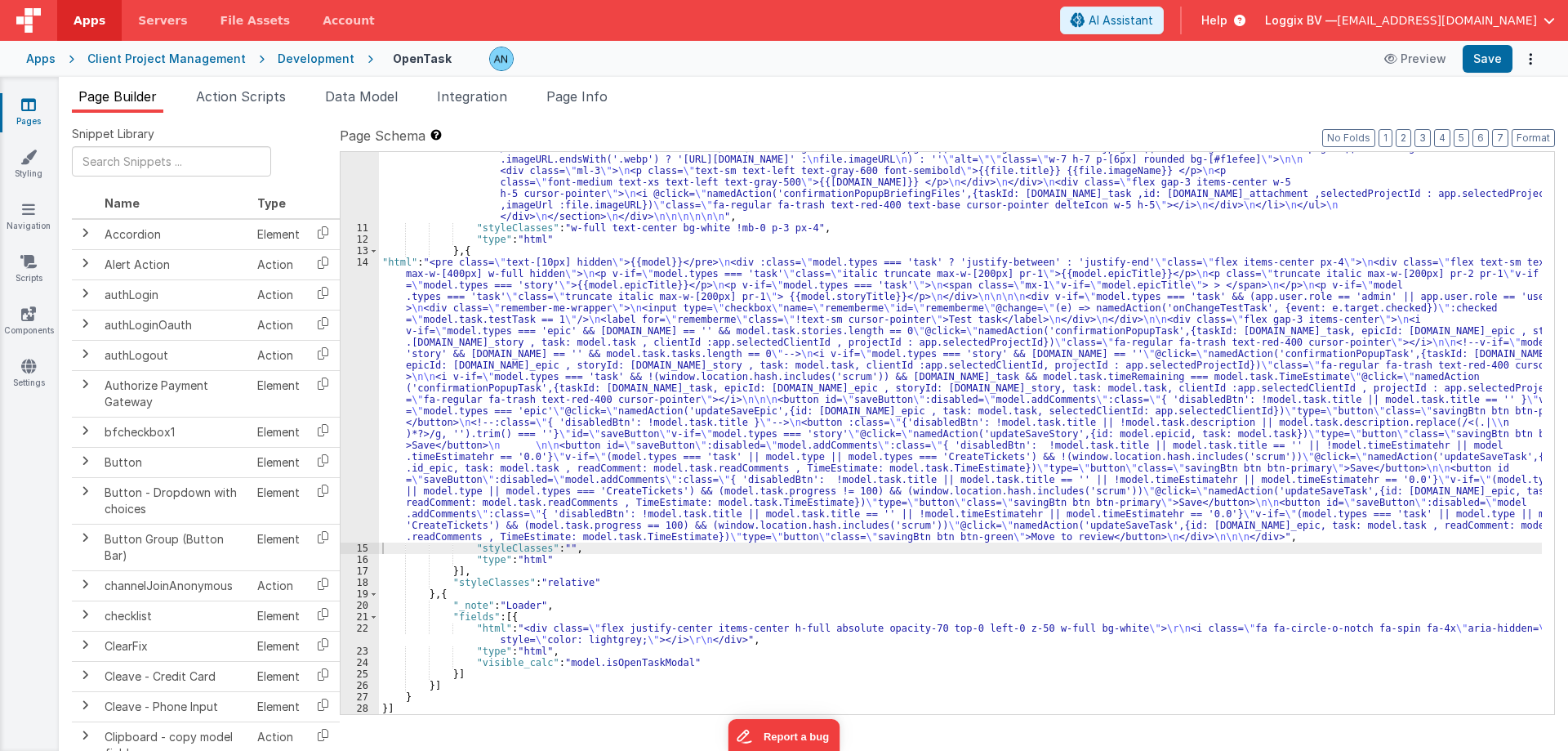
scroll to position [1554, 0]
click at [1479, 47] on button "Save" at bounding box center [1487, 58] width 50 height 28
click at [1548, 136] on button "Format" at bounding box center [1532, 138] width 43 height 18
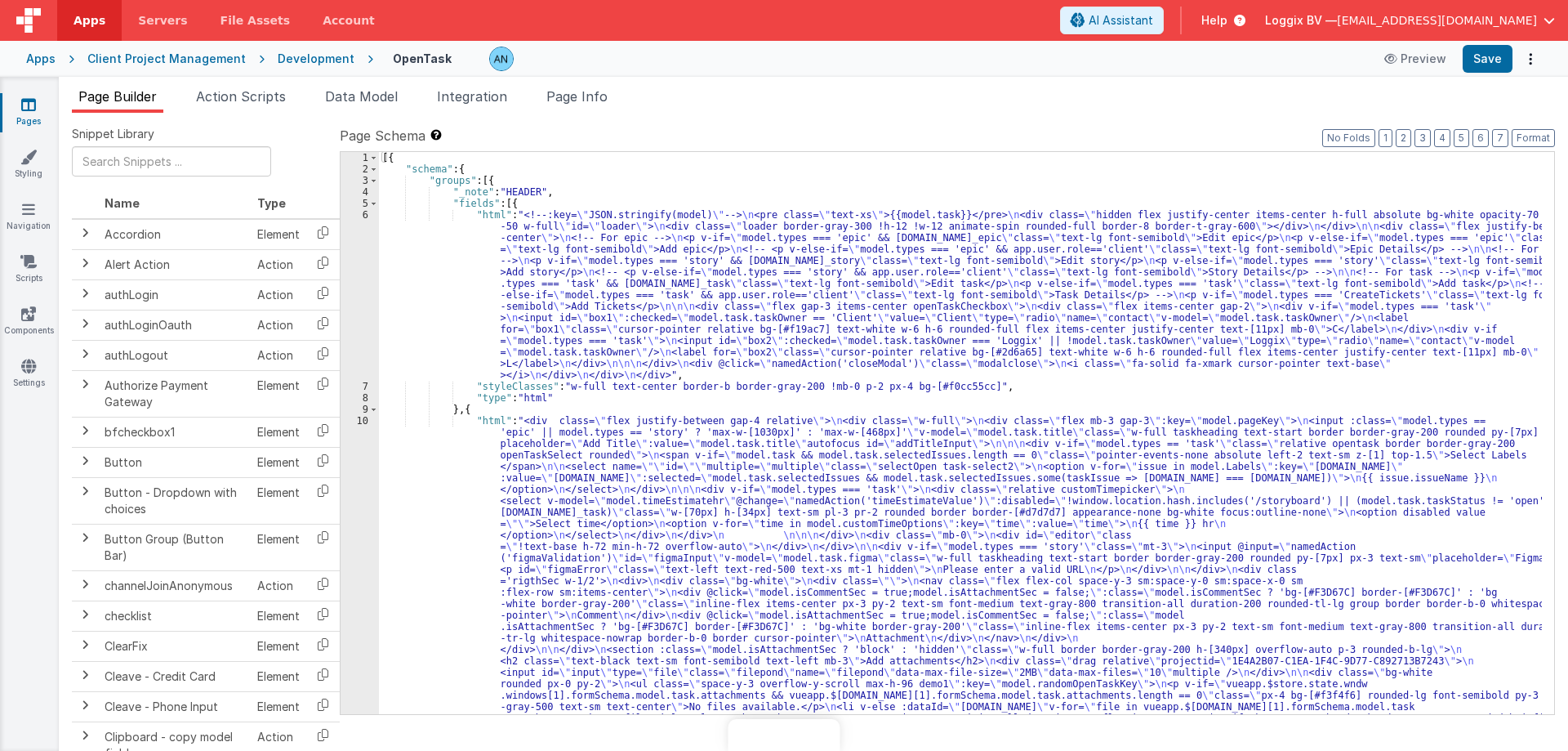
drag, startPoint x: 448, startPoint y: 238, endPoint x: 417, endPoint y: 238, distance: 31.0
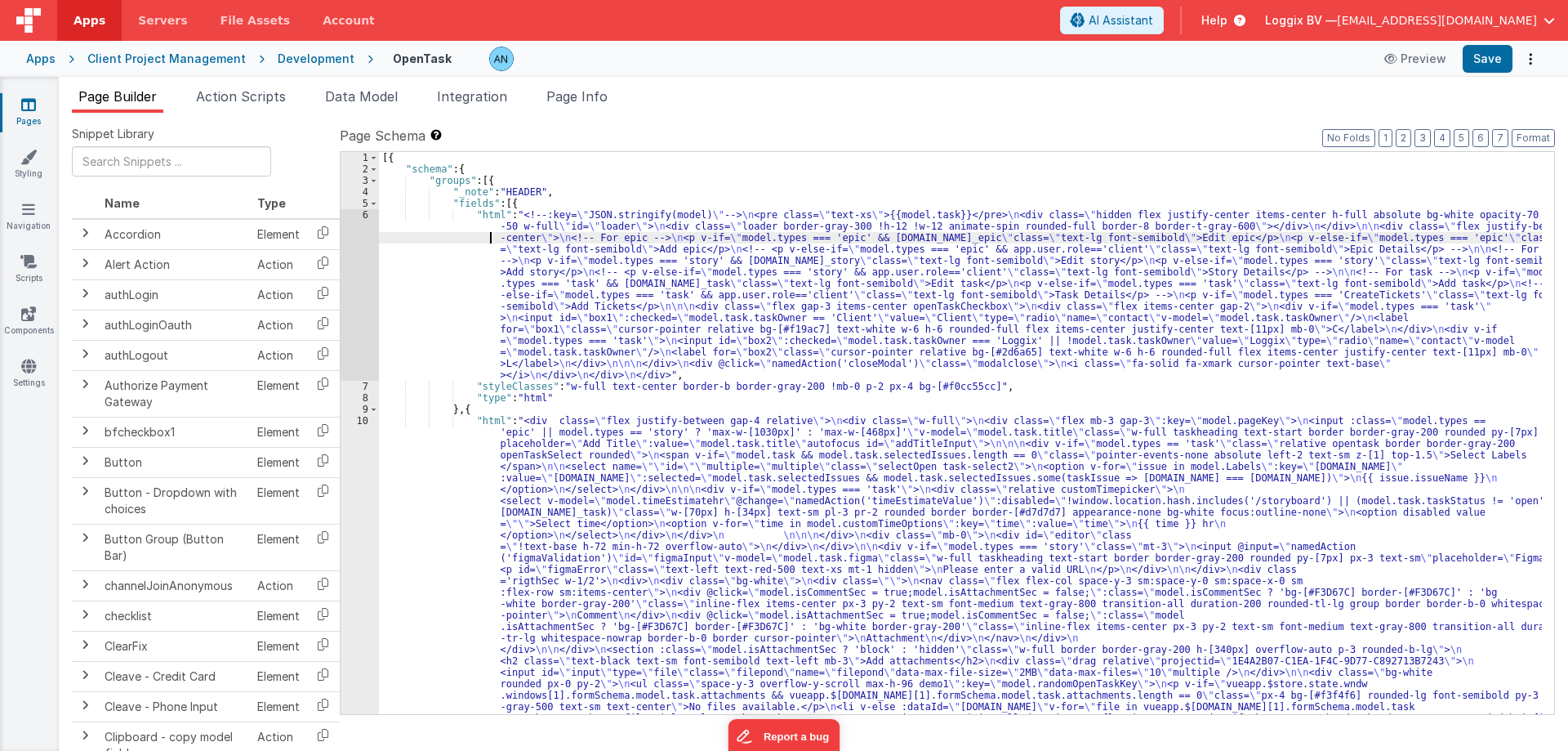
click at [350, 238] on div "6" at bounding box center [359, 294] width 38 height 172
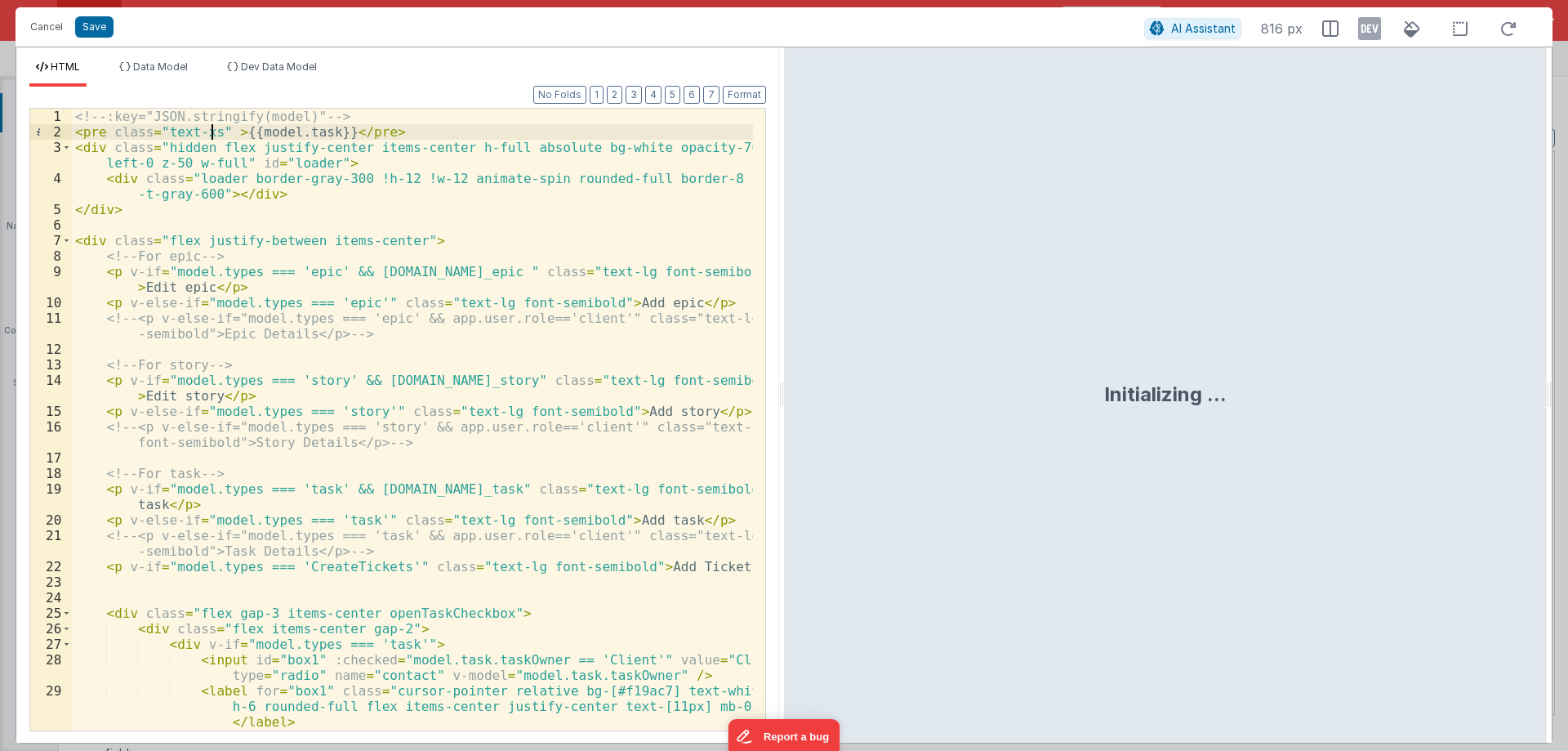
click at [209, 126] on div "<!-- :key="JSON.stringify(model)" --> < pre class = "text-xs" > {{model.task}} …" at bounding box center [412, 435] width 681 height 653
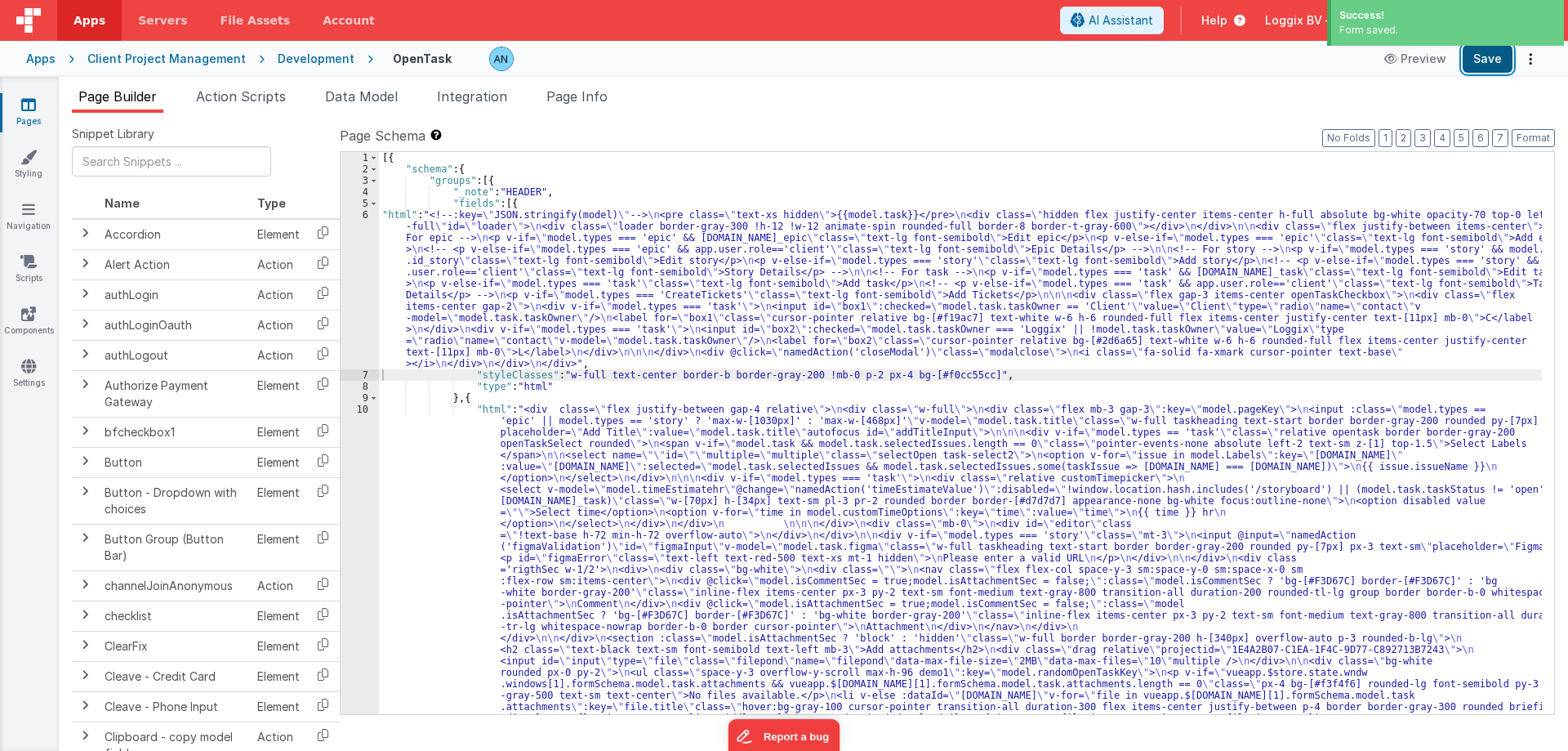
click at [1496, 61] on button "Save" at bounding box center [1487, 58] width 50 height 28
click at [1543, 134] on button "Format" at bounding box center [1532, 138] width 43 height 18
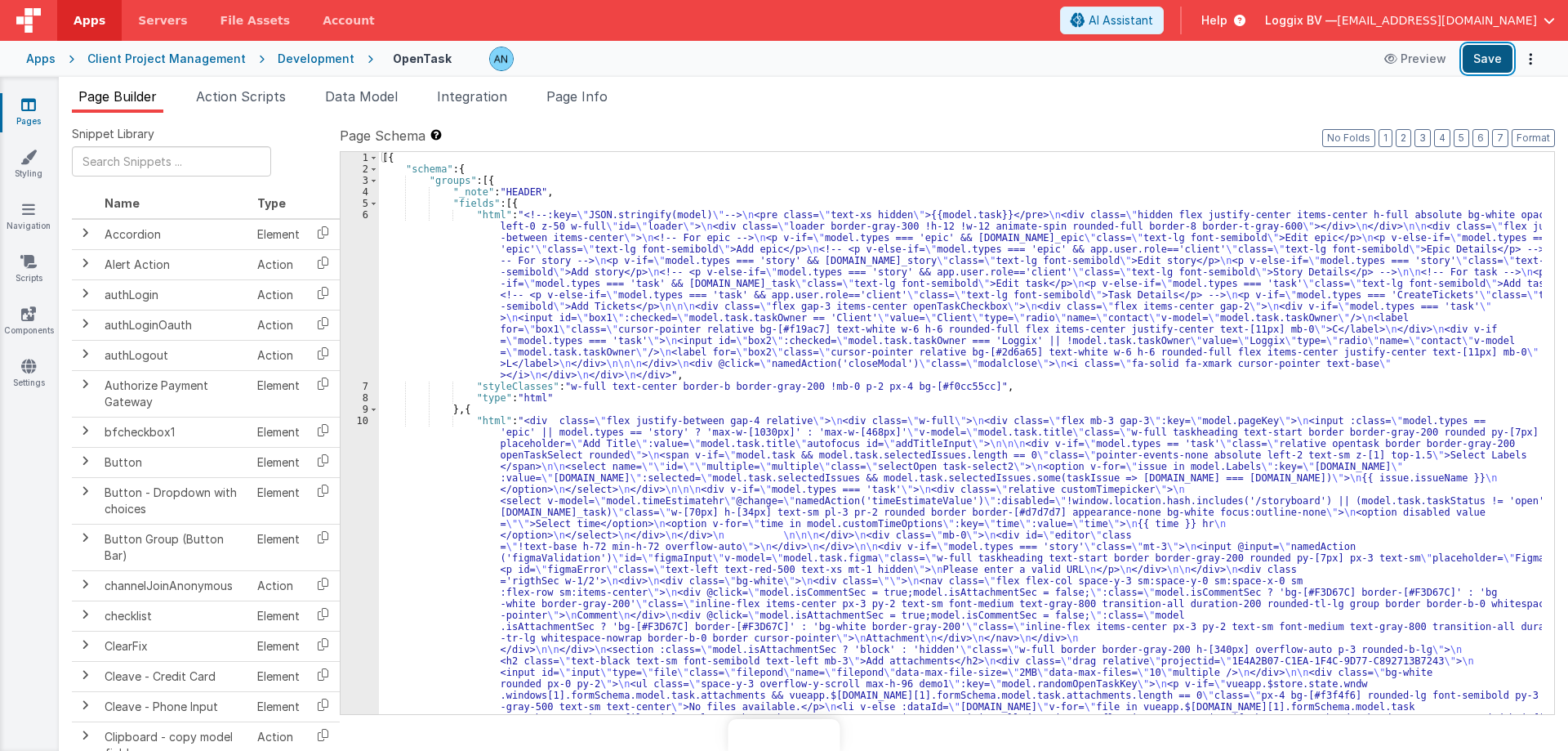
click at [1475, 60] on button "Save" at bounding box center [1487, 58] width 50 height 28
click at [1532, 136] on button "Format" at bounding box center [1532, 138] width 43 height 18
click at [1536, 130] on button "Format" at bounding box center [1532, 138] width 43 height 18
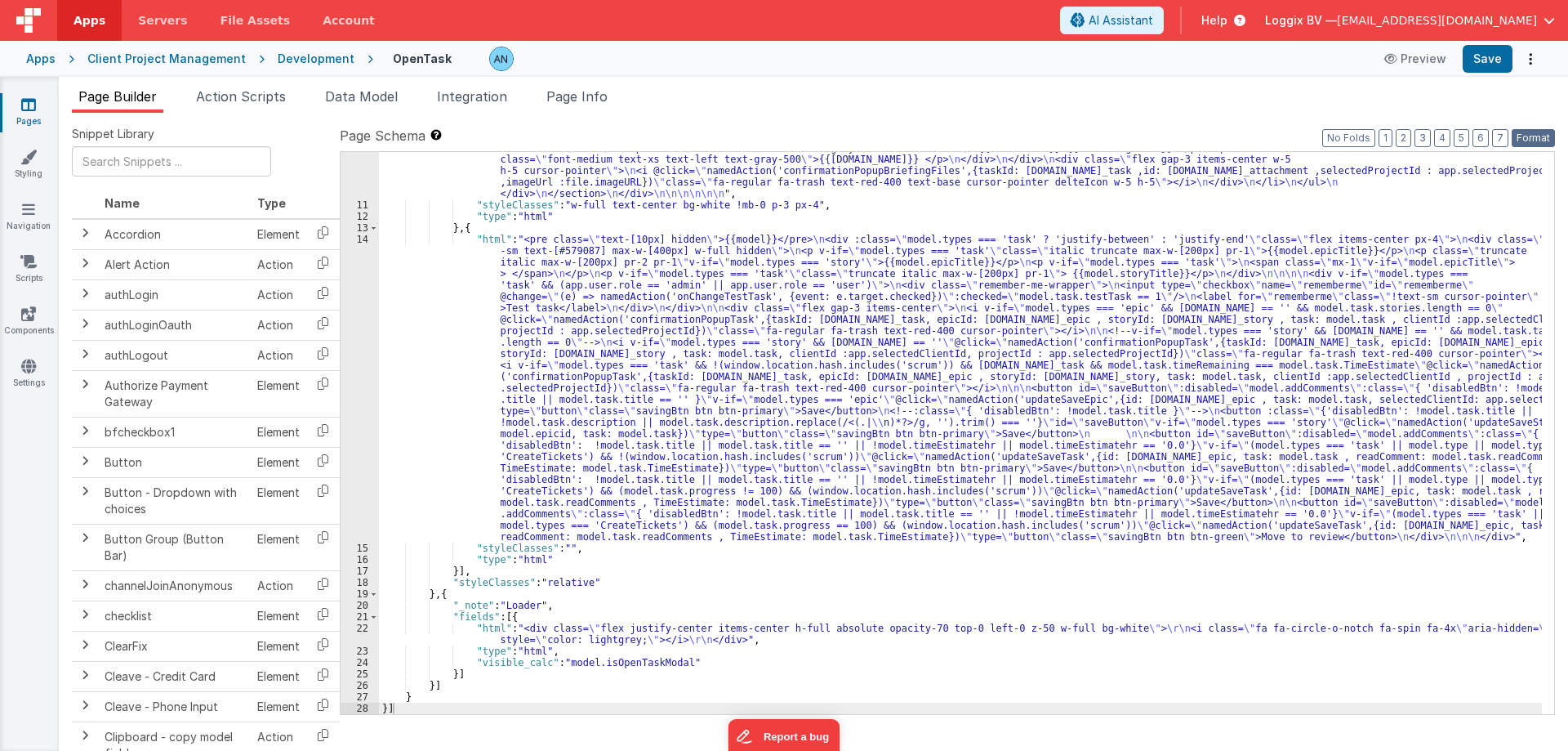
scroll to position [1576, 0]
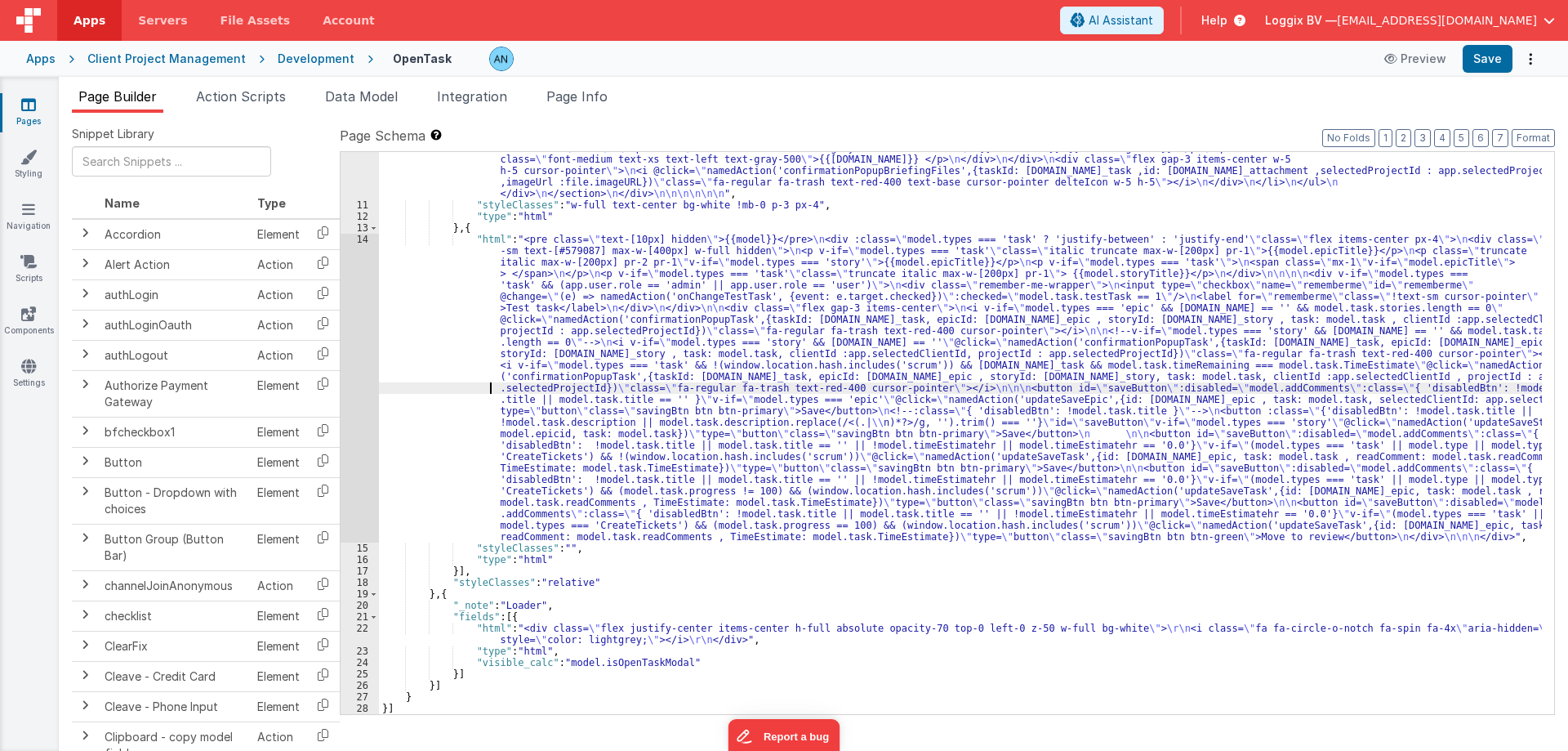
click at [357, 299] on div "14" at bounding box center [359, 387] width 38 height 309
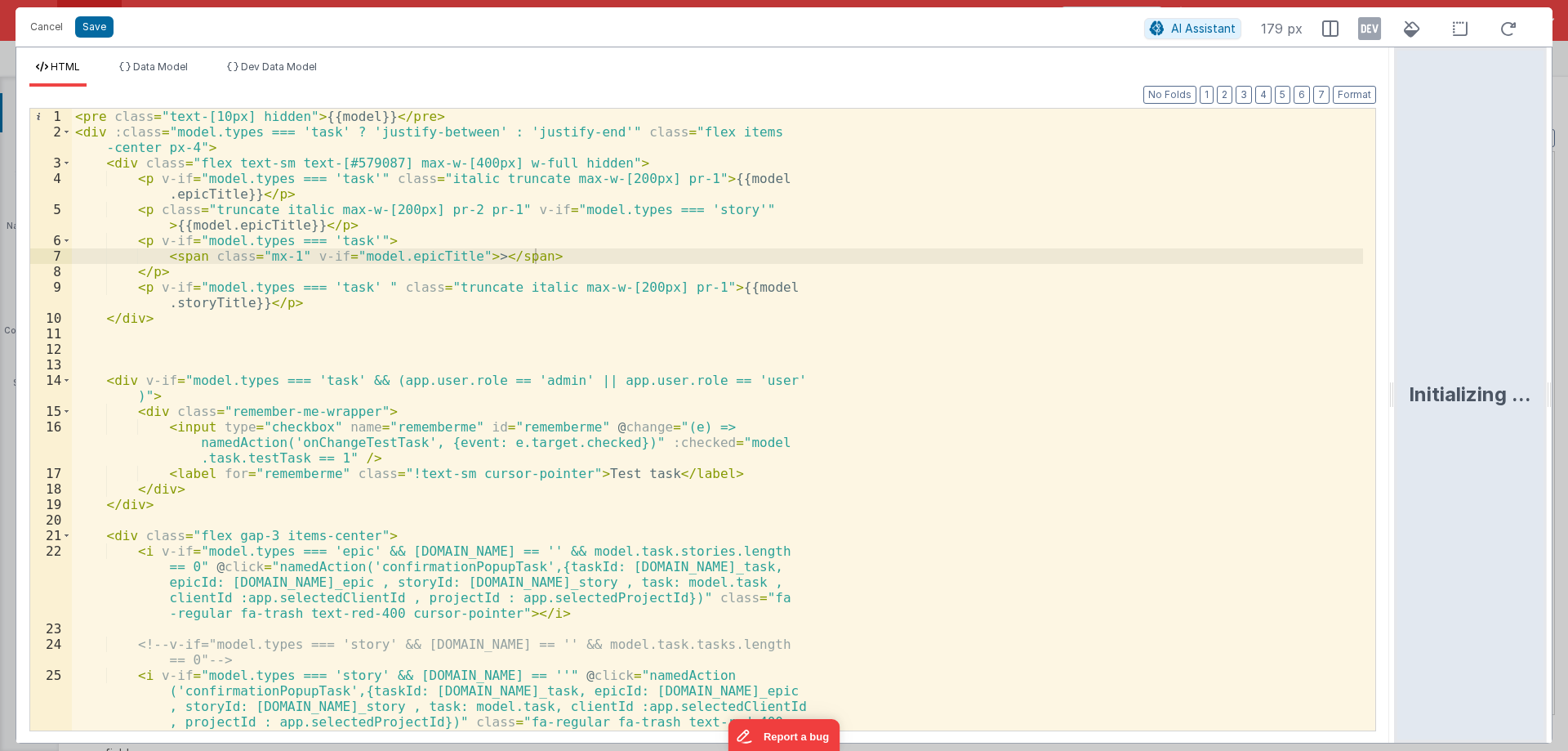
drag, startPoint x: 779, startPoint y: 390, endPoint x: 1567, endPoint y: 365, distance: 788.4
click at [1567, 365] on html "Cancel Save AI Assistant 179 px HTML Data Model Dev Data Model Format 7 6 5 4 3…" at bounding box center [784, 376] width 1568 height 751
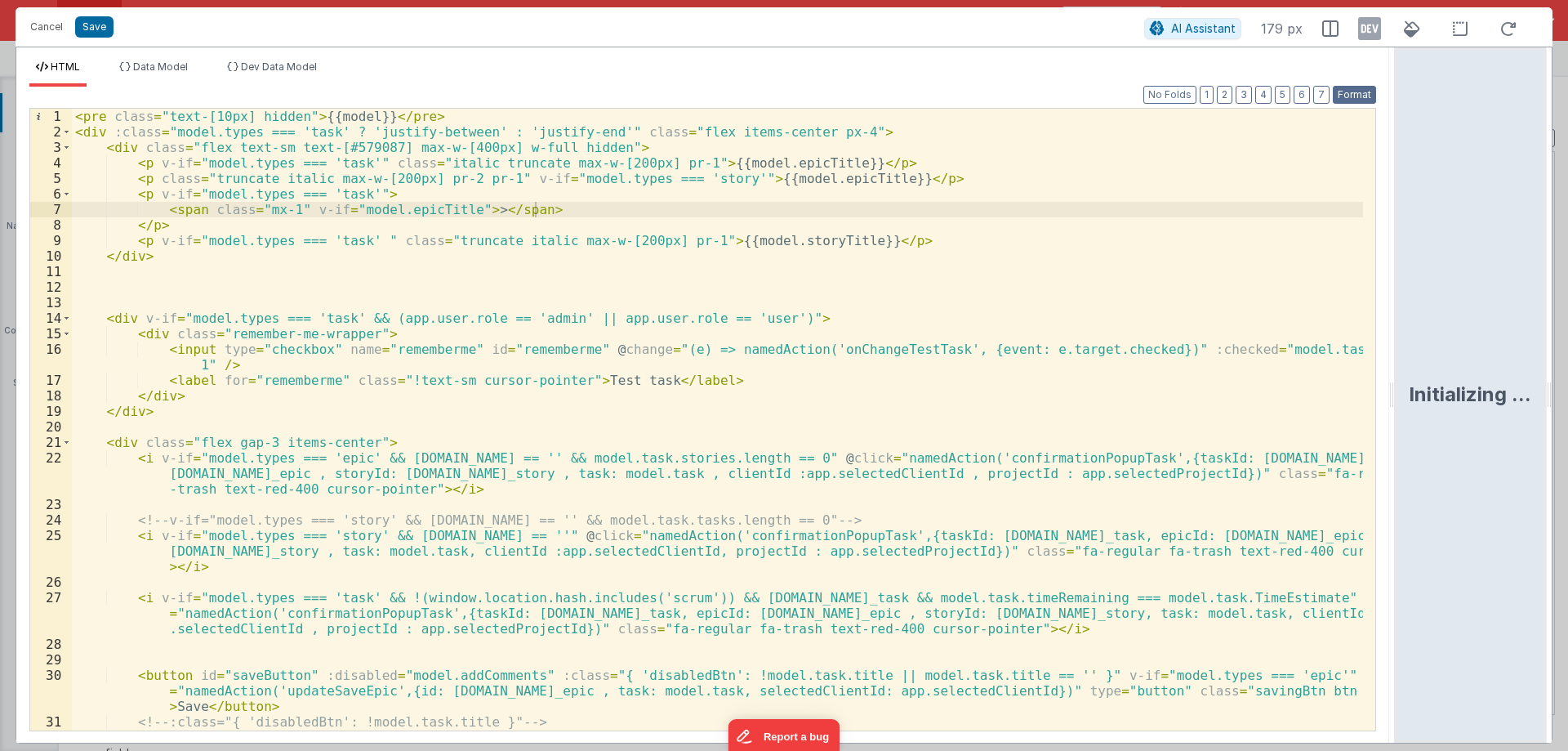
click at [1347, 97] on button "Format" at bounding box center [1353, 94] width 43 height 18
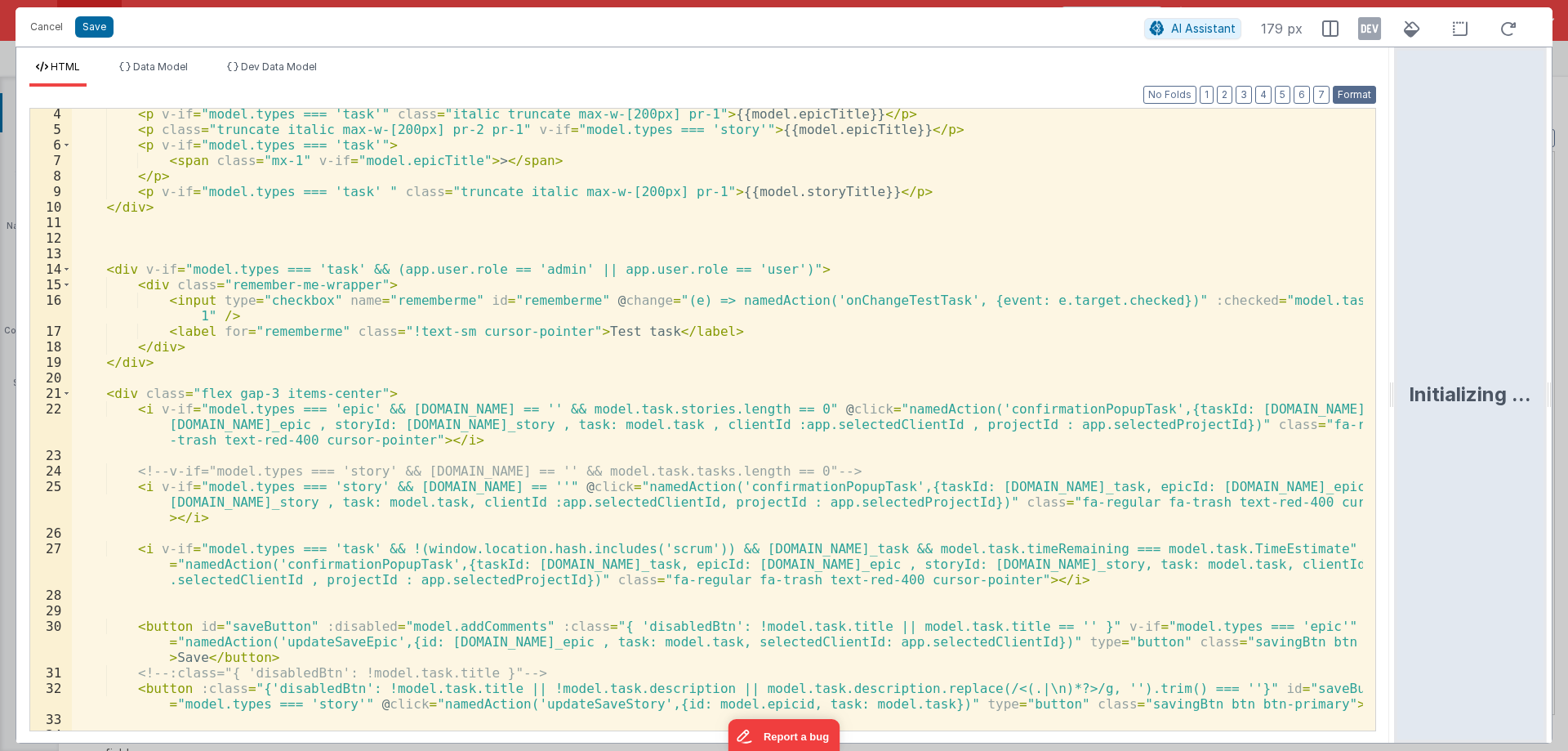
scroll to position [245, 0]
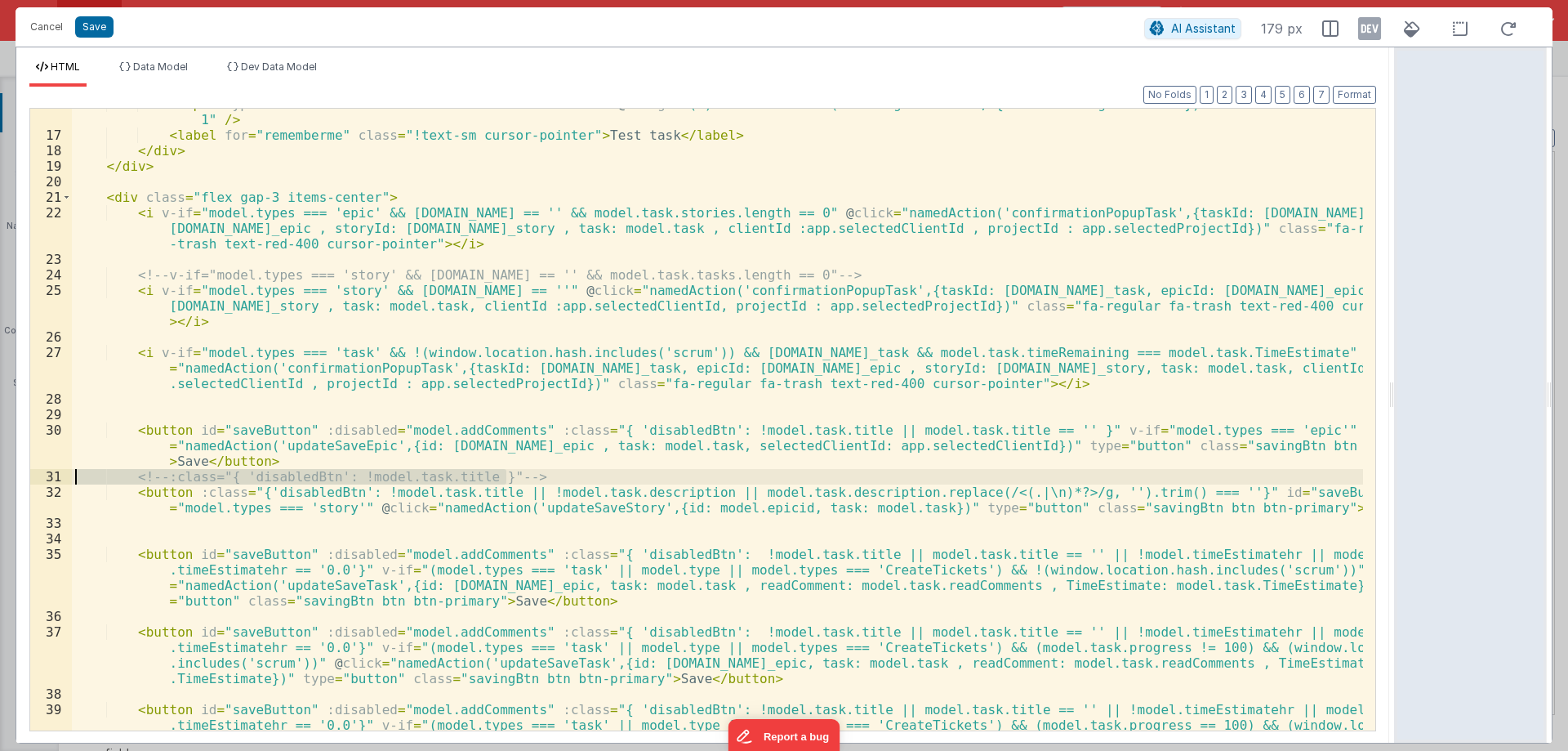
drag, startPoint x: 523, startPoint y: 475, endPoint x: 68, endPoint y: 475, distance: 455.0
click at [68, 475] on div "16 17 18 19 20 21 22 23 24 25 26 27 28 29 30 31 32 33 34 35 36 37 38 39 40 < in…" at bounding box center [702, 419] width 1347 height 623
click at [119, 532] on div "< input type = "checkbox" name = "rememberme" id = "rememberme" @ change = "(e)…" at bounding box center [717, 453] width 1291 height 715
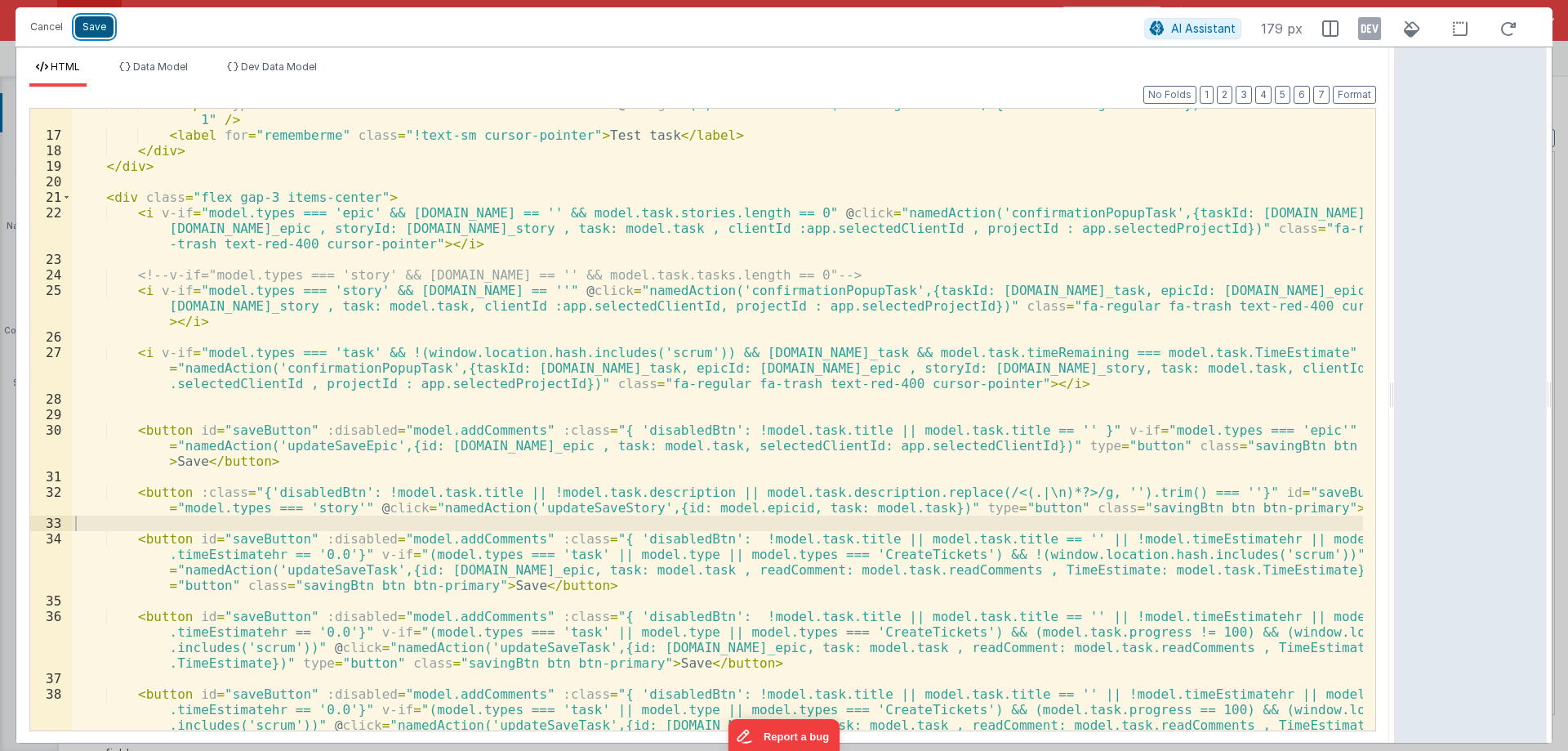
click at [85, 35] on button "Save" at bounding box center [94, 26] width 38 height 21
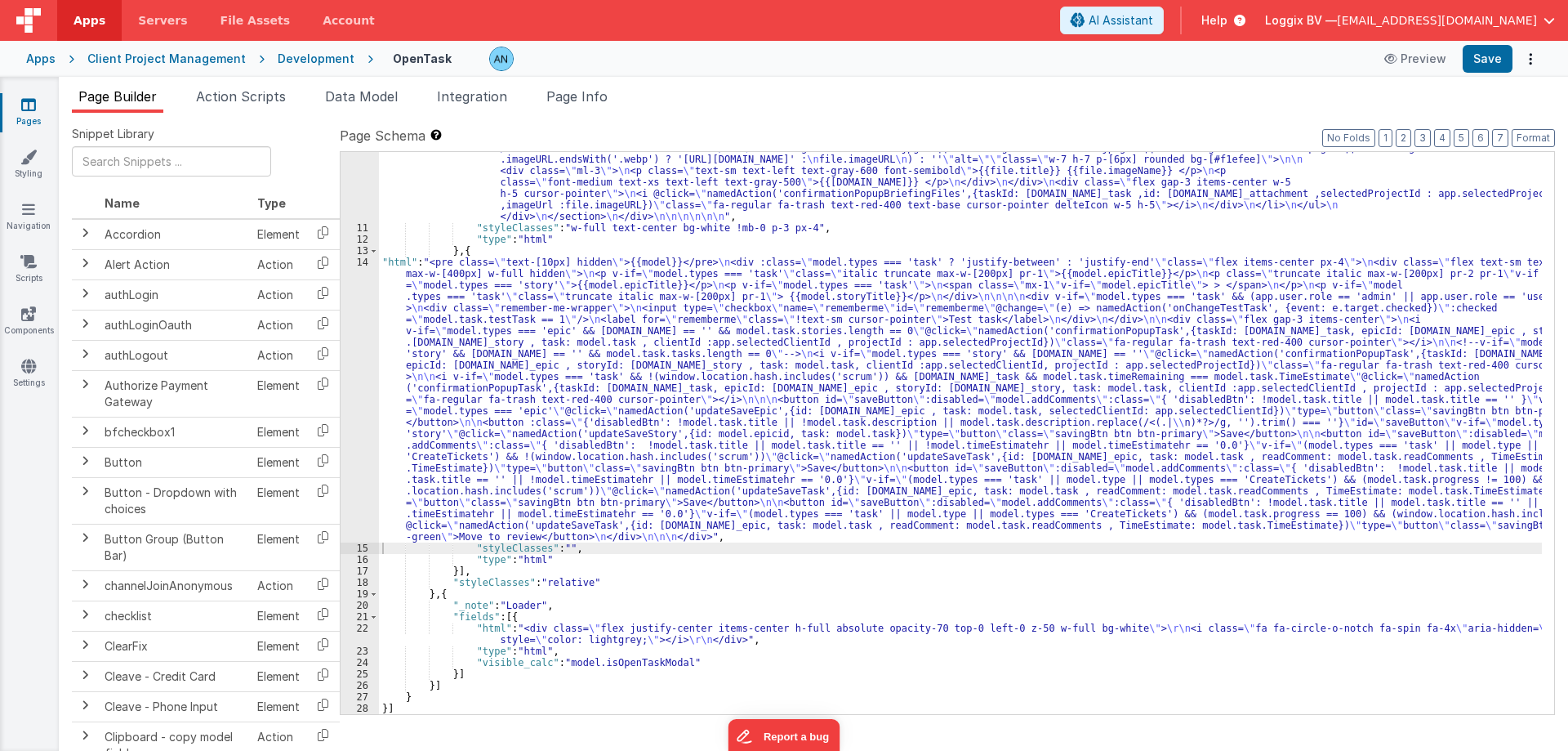
scroll to position [1554, 0]
click at [1530, 138] on button "Format" at bounding box center [1532, 138] width 43 height 18
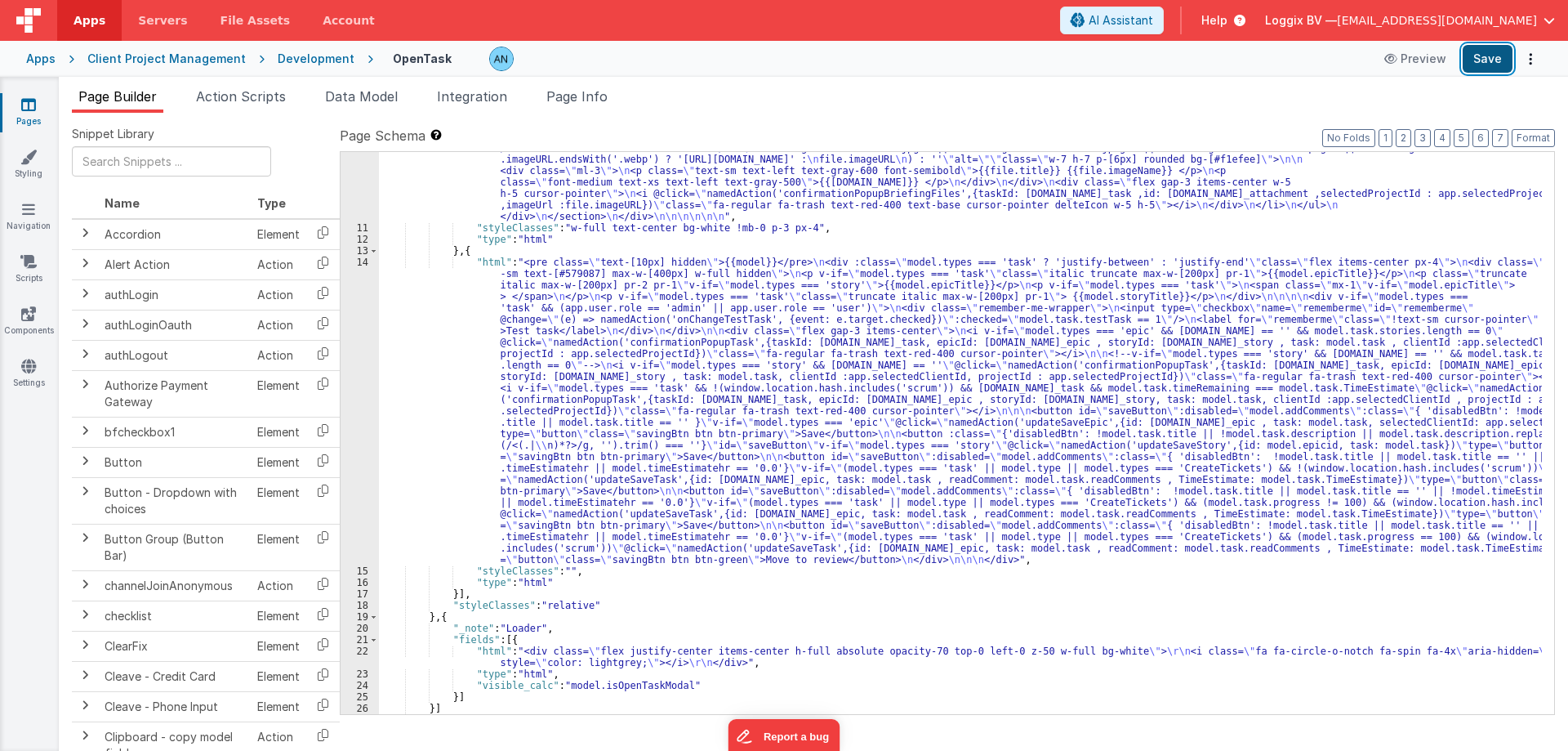
click at [1491, 61] on button "Save" at bounding box center [1487, 58] width 50 height 28
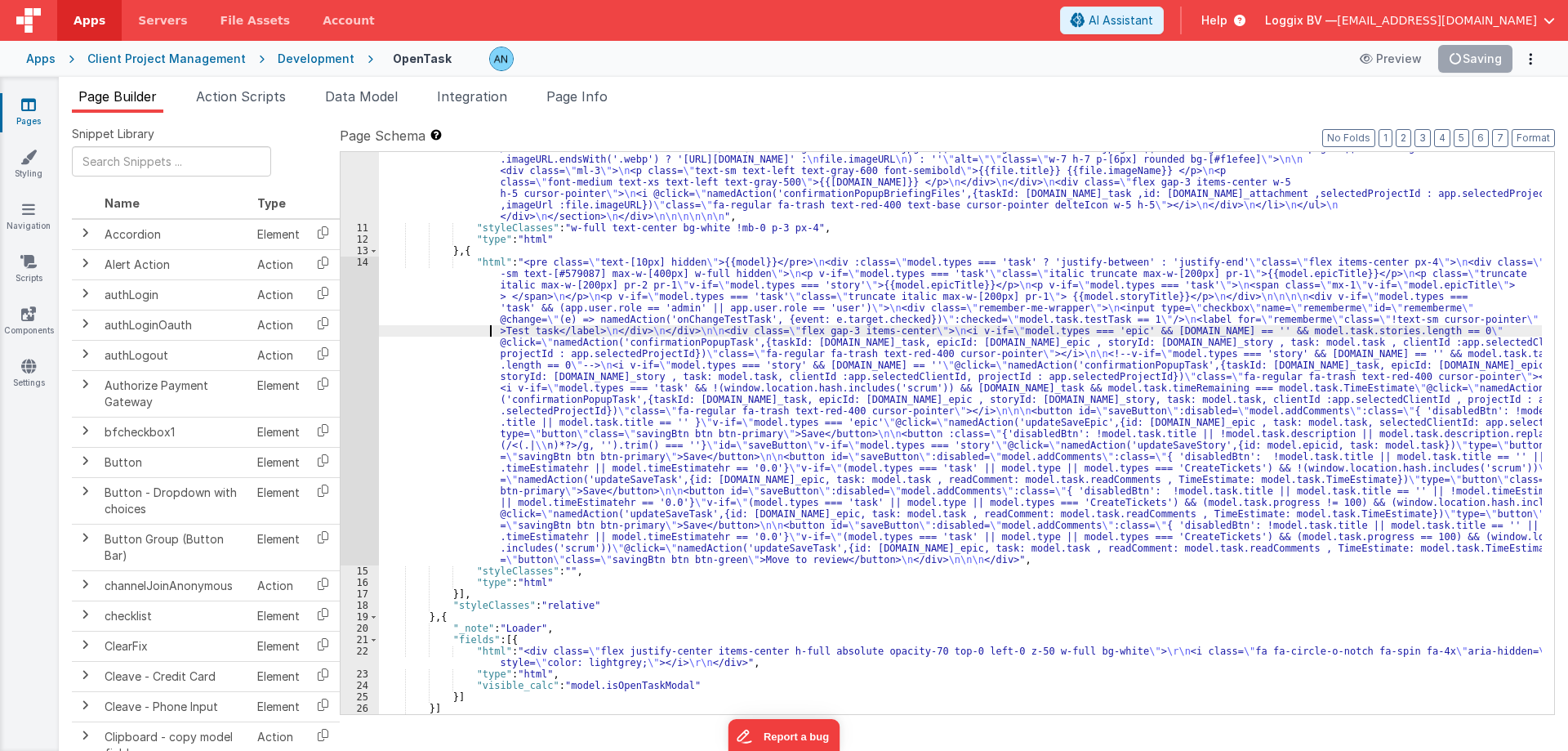
click at [357, 304] on div "14" at bounding box center [359, 410] width 38 height 309
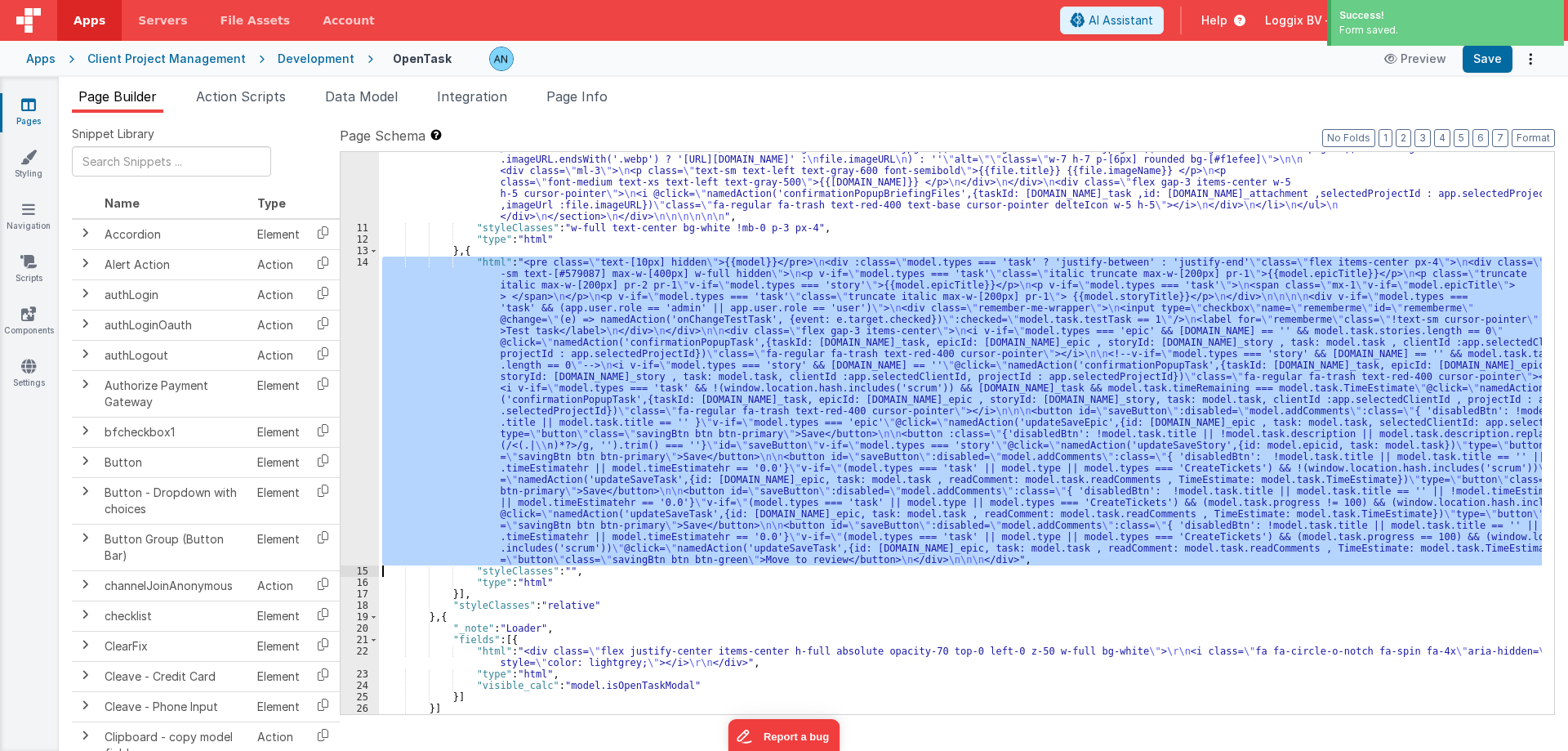
click at [362, 333] on div "14" at bounding box center [359, 410] width 38 height 309
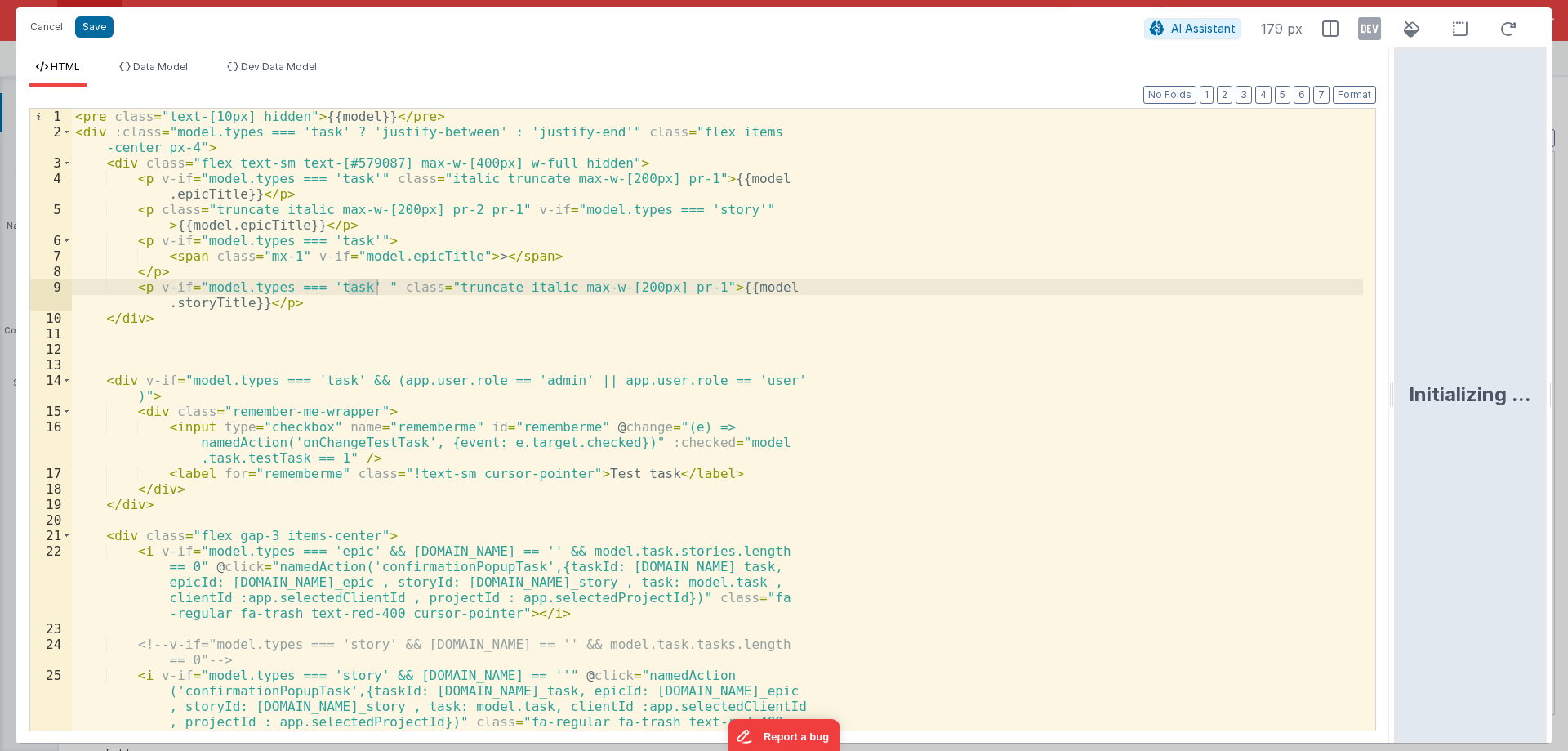
drag, startPoint x: 780, startPoint y: 398, endPoint x: 1567, endPoint y: 398, distance: 787.0
click at [1567, 398] on html "Cancel Save AI Assistant 179 px HTML Data Model Dev Data Model Format 7 6 5 4 3…" at bounding box center [784, 376] width 1568 height 751
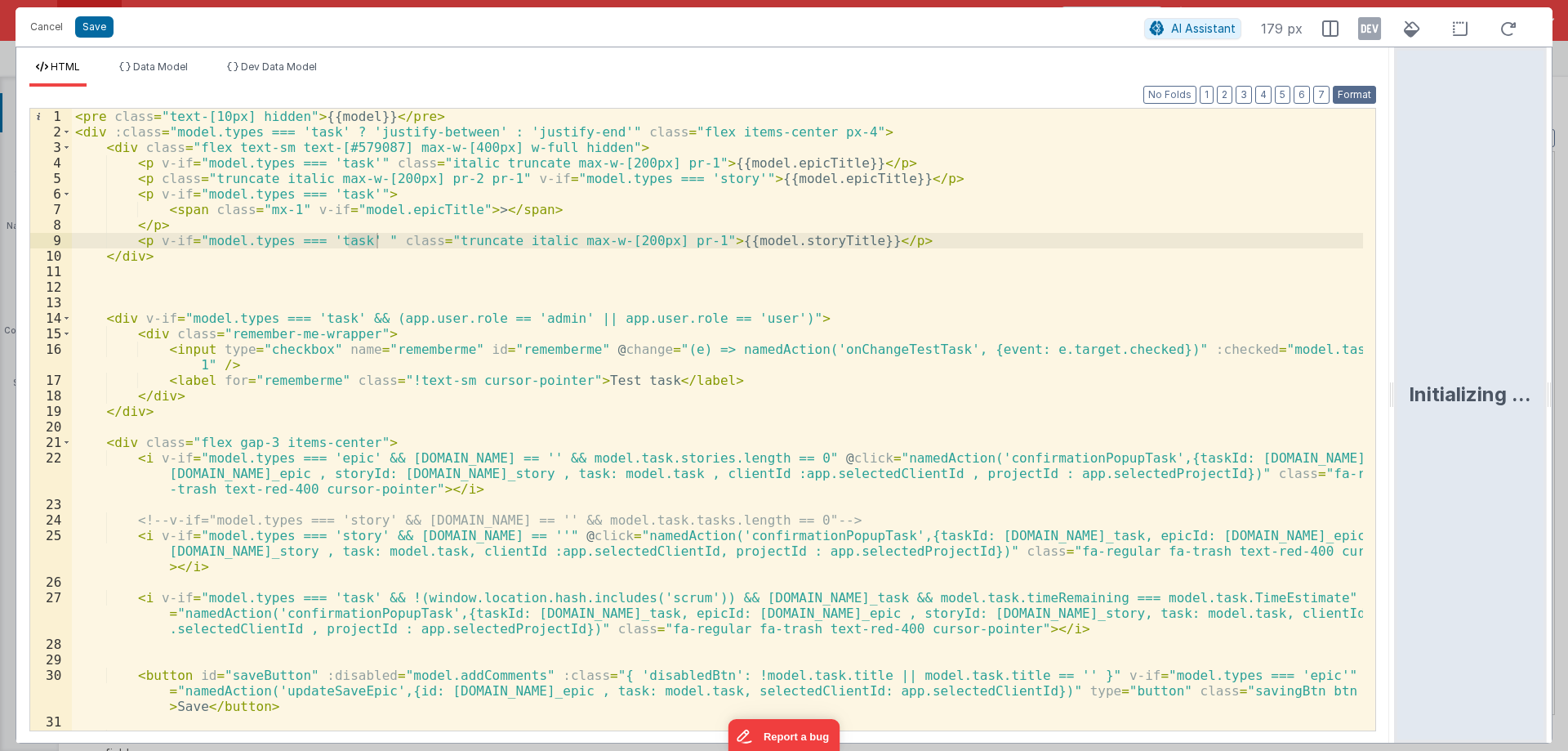
click at [1348, 98] on button "Format" at bounding box center [1353, 94] width 43 height 18
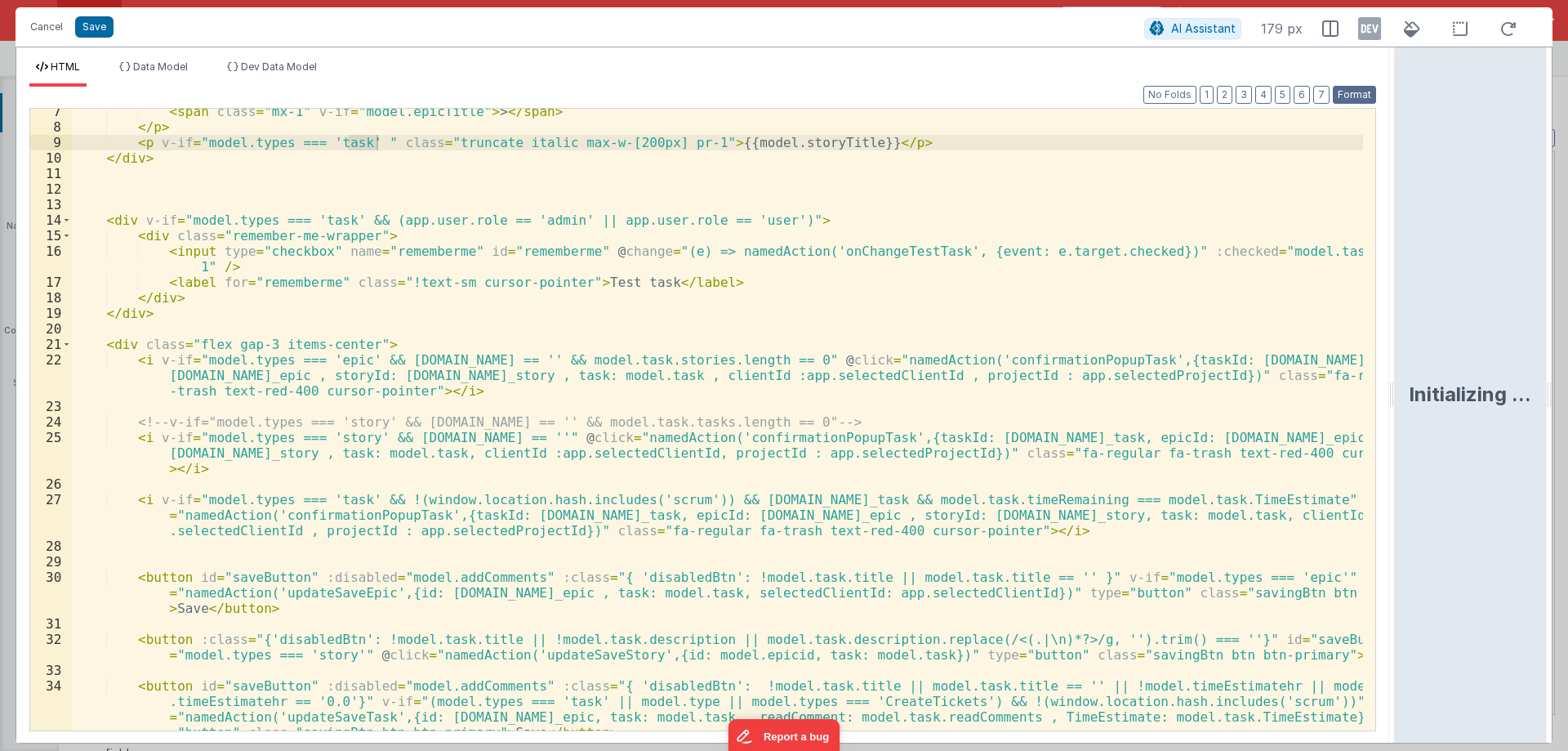
scroll to position [98, 0]
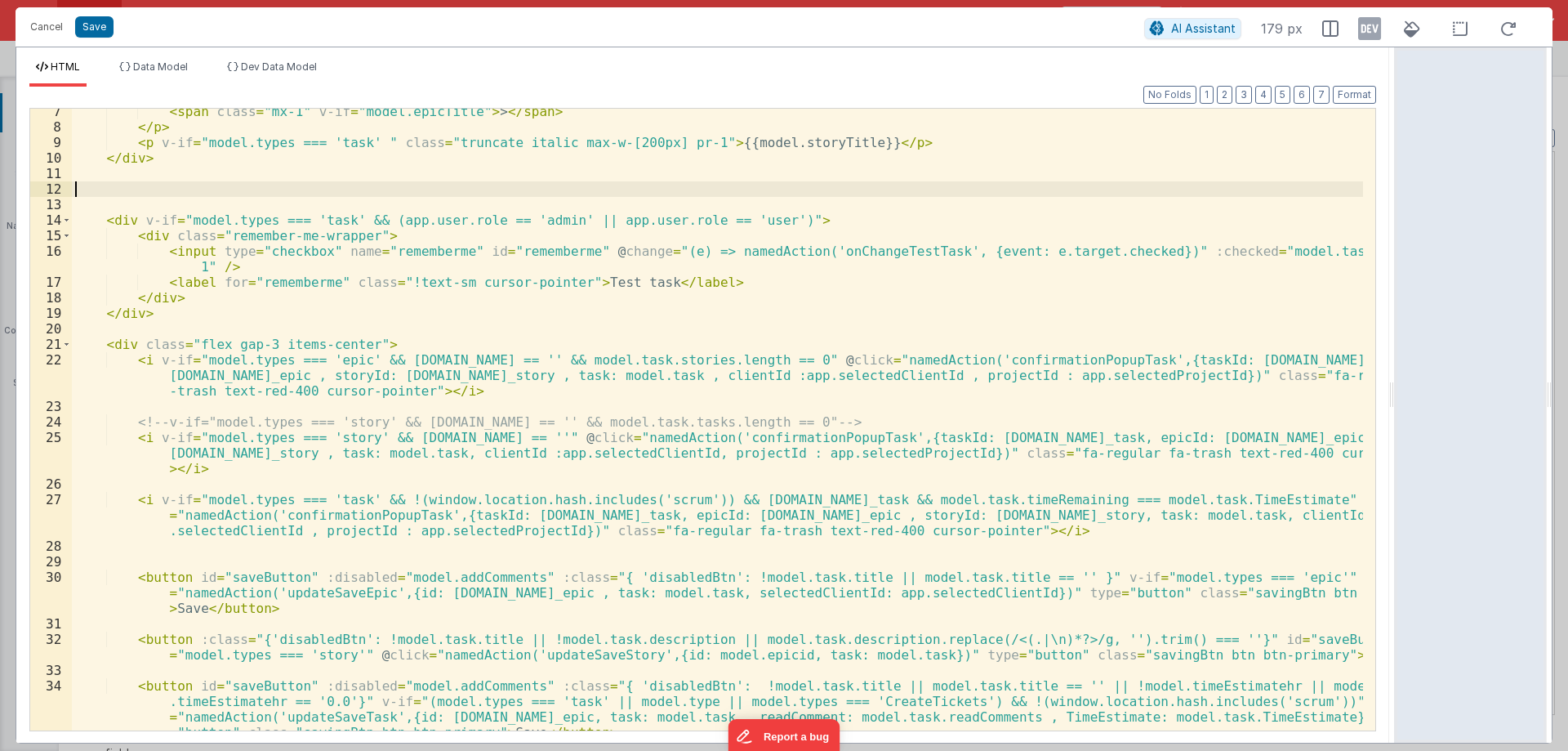
drag, startPoint x: 123, startPoint y: 183, endPoint x: 68, endPoint y: 183, distance: 55.0
click at [123, 183] on div "< span class = "mx-1" v-if = "model.epicTitle" > > </ span > </ p > < p v-if = …" at bounding box center [717, 430] width 1291 height 653
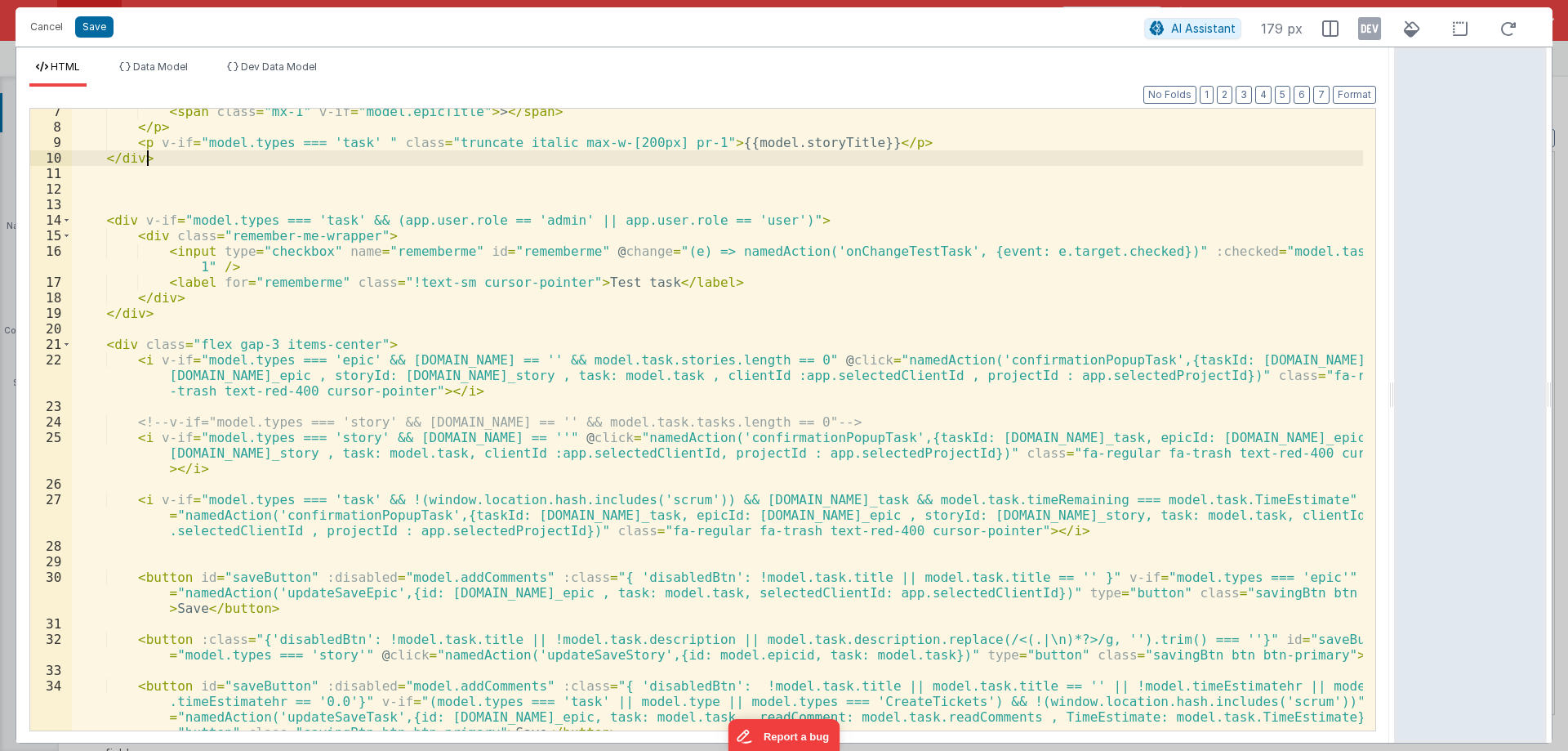
click at [256, 160] on div "< span class = "mx-1" v-if = "model.epicTitle" > > </ span > </ p > < p v-if = …" at bounding box center [717, 430] width 1291 height 653
click at [192, 304] on div "< span class = "mx-1" v-if = "model.epicTitle" > > </ span > </ p > < p v-if = …" at bounding box center [717, 430] width 1291 height 653
click at [118, 178] on div "< span class = "mx-1" v-if = "model.epicTitle" > > </ span > </ p > < p v-if = …" at bounding box center [717, 430] width 1291 height 653
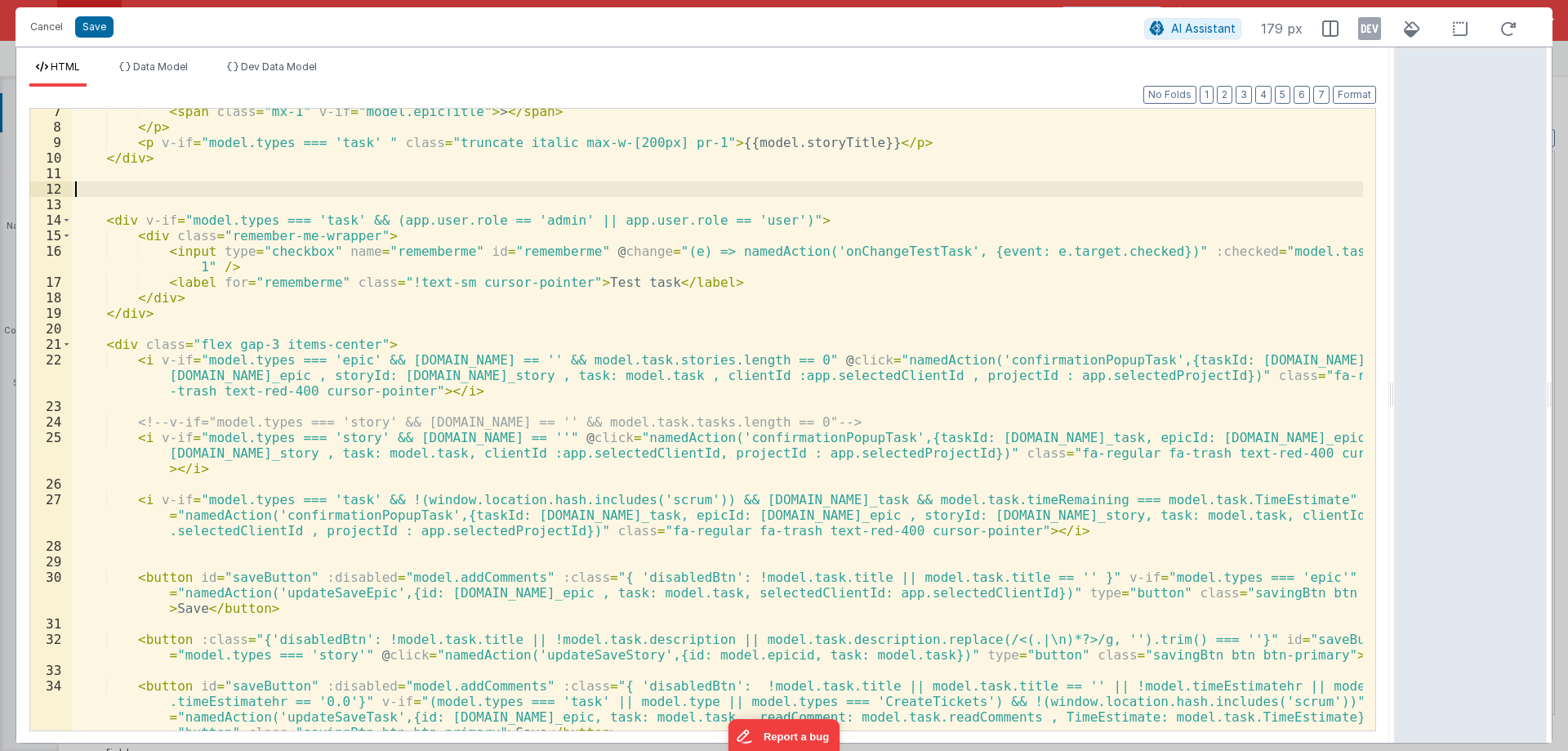
click at [113, 190] on div "< span class = "mx-1" v-if = "model.epicTitle" > > </ span > </ p > < p v-if = …" at bounding box center [717, 430] width 1291 height 653
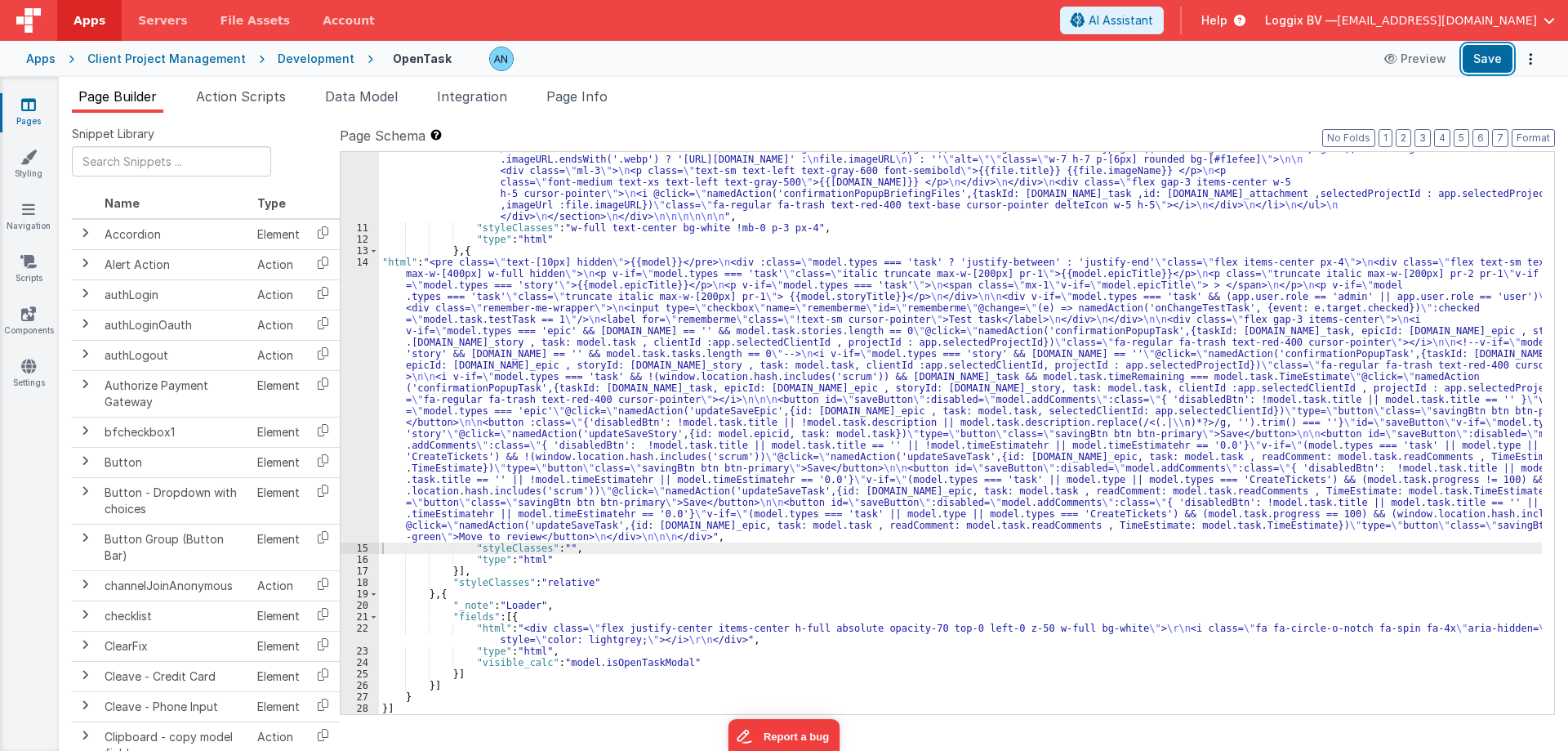
click at [1478, 61] on button "Save" at bounding box center [1487, 58] width 50 height 28
click at [1539, 141] on button "Format" at bounding box center [1532, 138] width 43 height 18
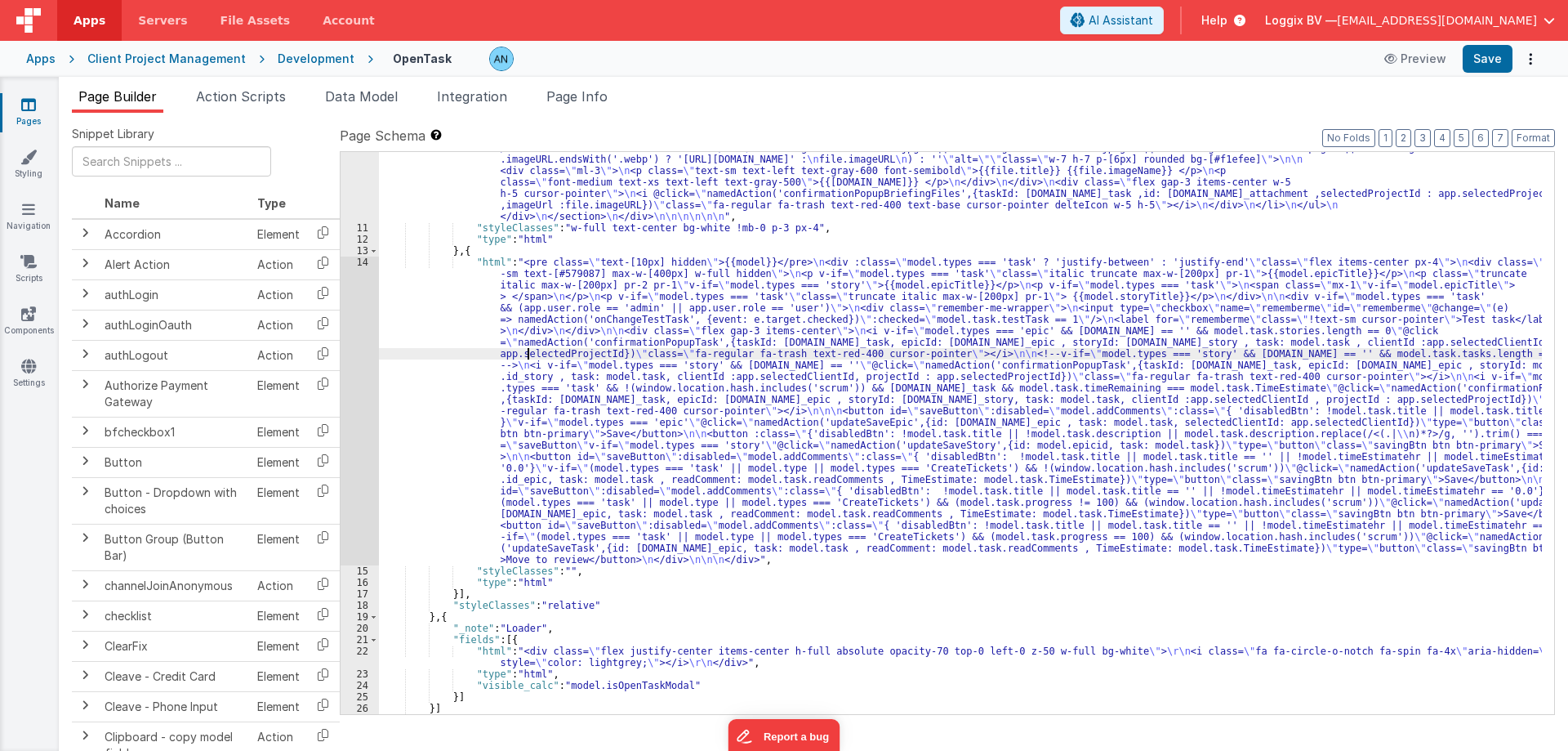
click at [1498, 41] on div "Apps Client Project Management Development OpenTask Preview Save" at bounding box center [784, 58] width 1568 height 36
click at [1498, 64] on button "Save" at bounding box center [1487, 58] width 50 height 28
click at [72, 22] on link "Apps" at bounding box center [90, 20] width 64 height 41
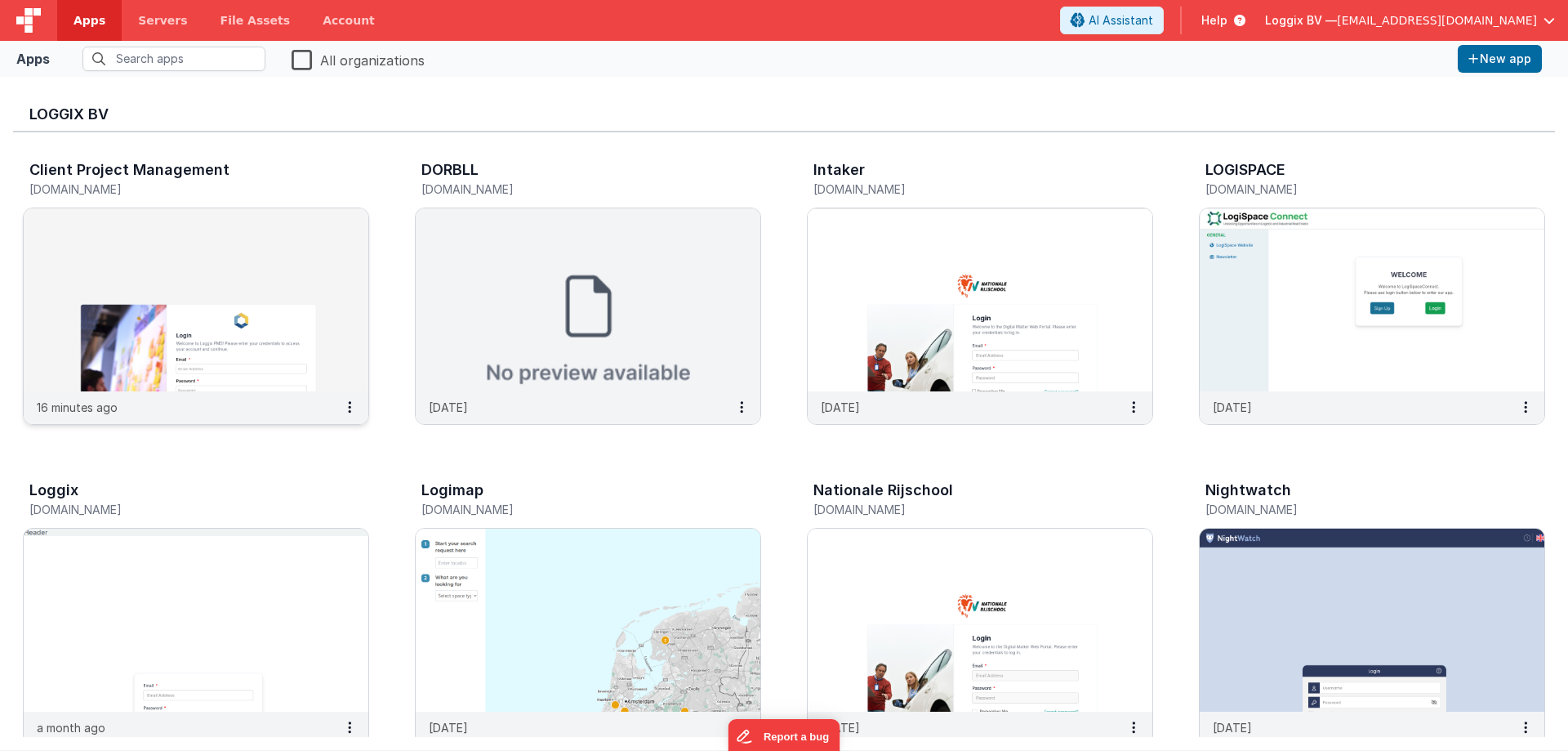
click at [235, 245] on img at bounding box center [196, 299] width 345 height 183
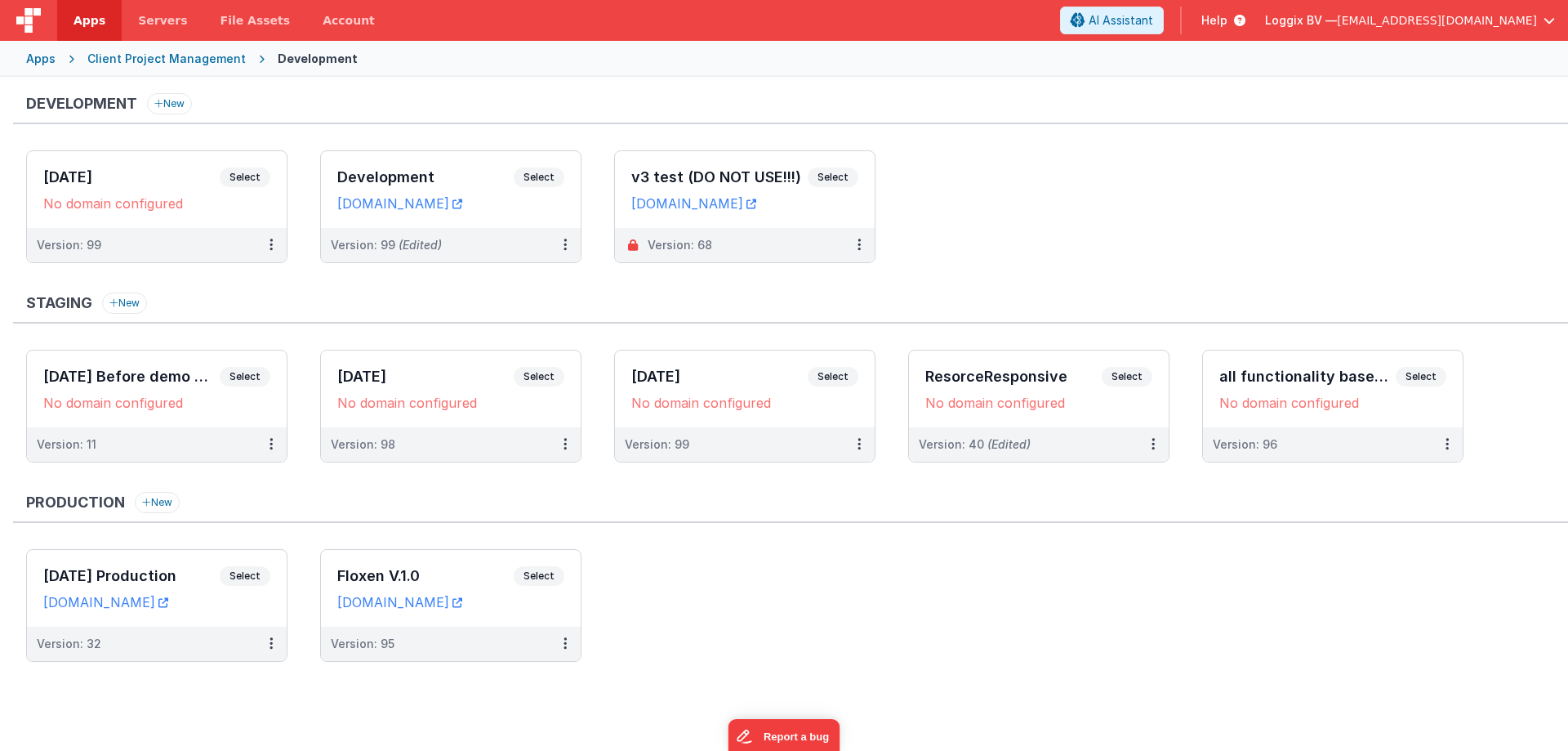
click at [942, 610] on ul "[DATE] Production Select URLs [DOMAIN_NAME] Version: 32 Floxen V.1.0 Select URL…" at bounding box center [797, 613] width 1542 height 129
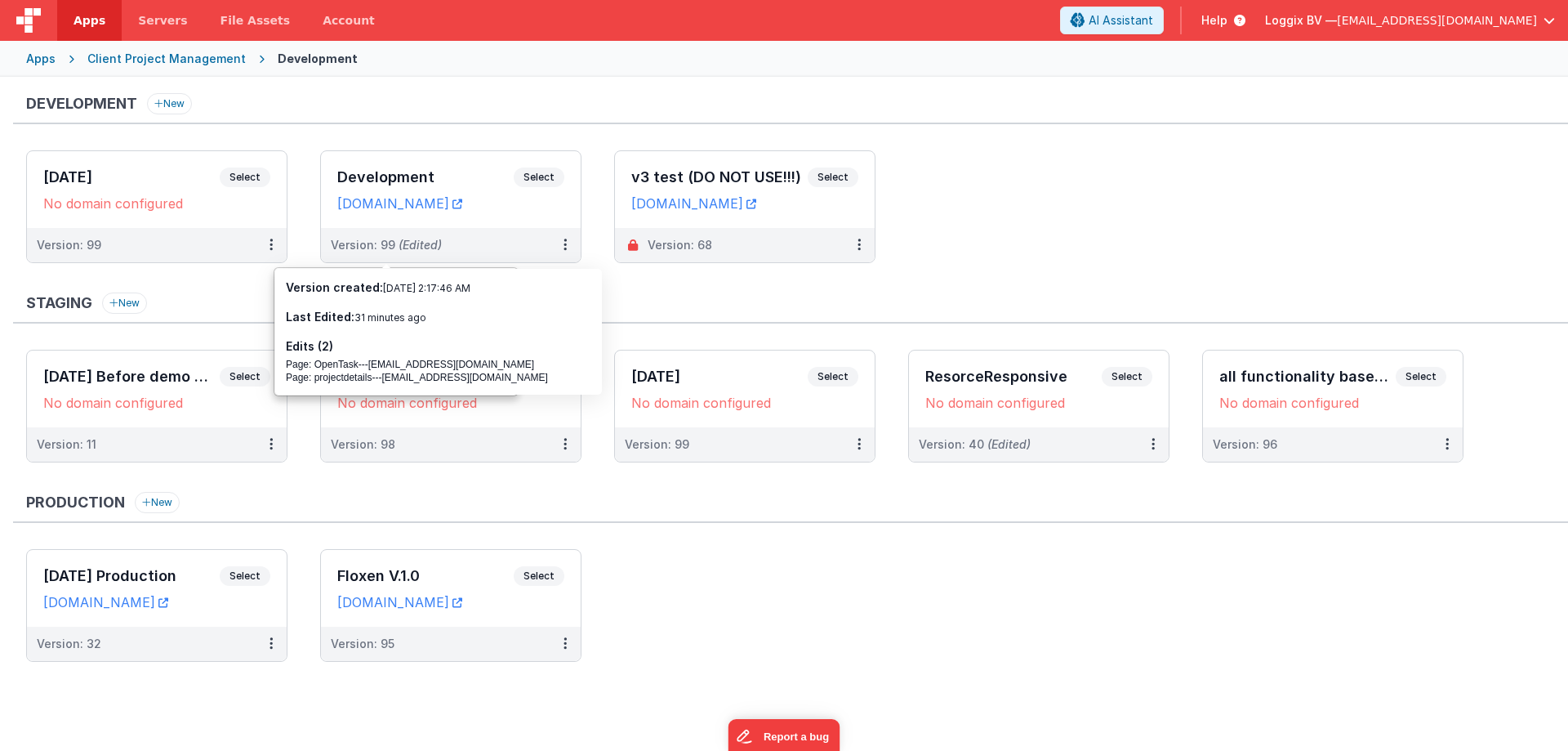
click at [380, 58] on div "Apps Client Project Management Development" at bounding box center [784, 58] width 1568 height 36
